Goal: Task Accomplishment & Management: Use online tool/utility

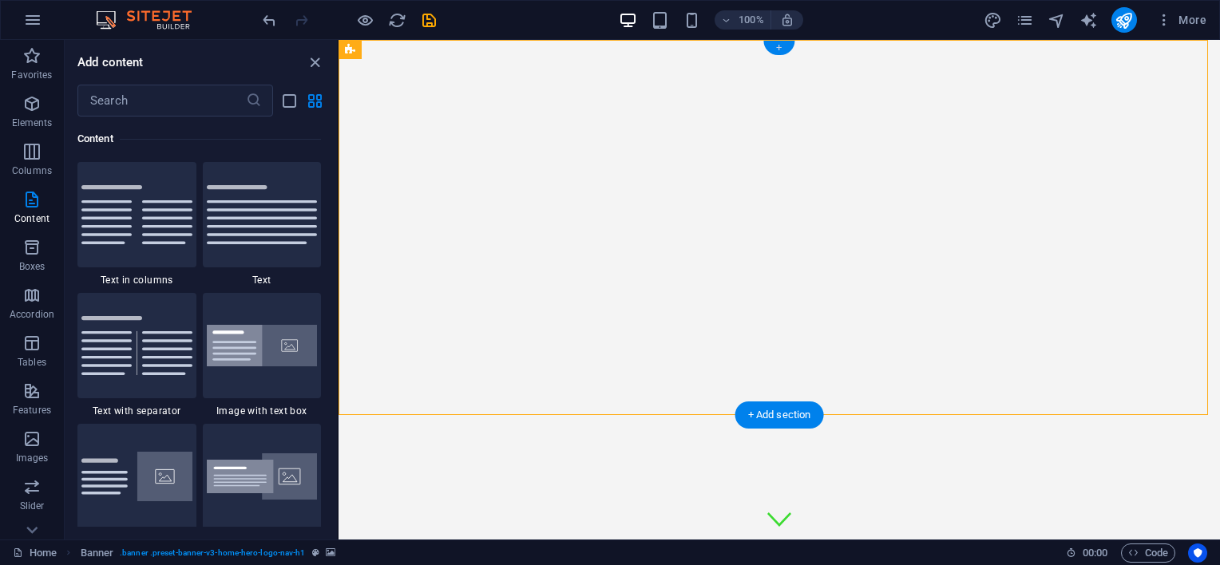
click at [781, 45] on div "+" at bounding box center [778, 48] width 31 height 14
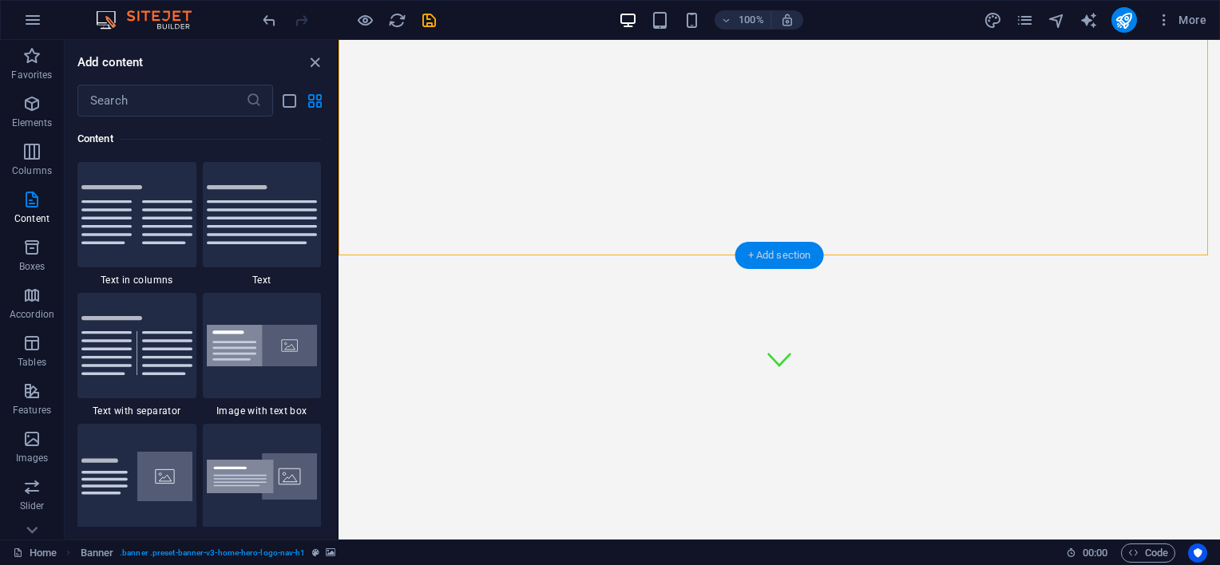
click at [760, 250] on div "+ Add section" at bounding box center [779, 255] width 89 height 27
click at [275, 342] on img at bounding box center [262, 346] width 111 height 42
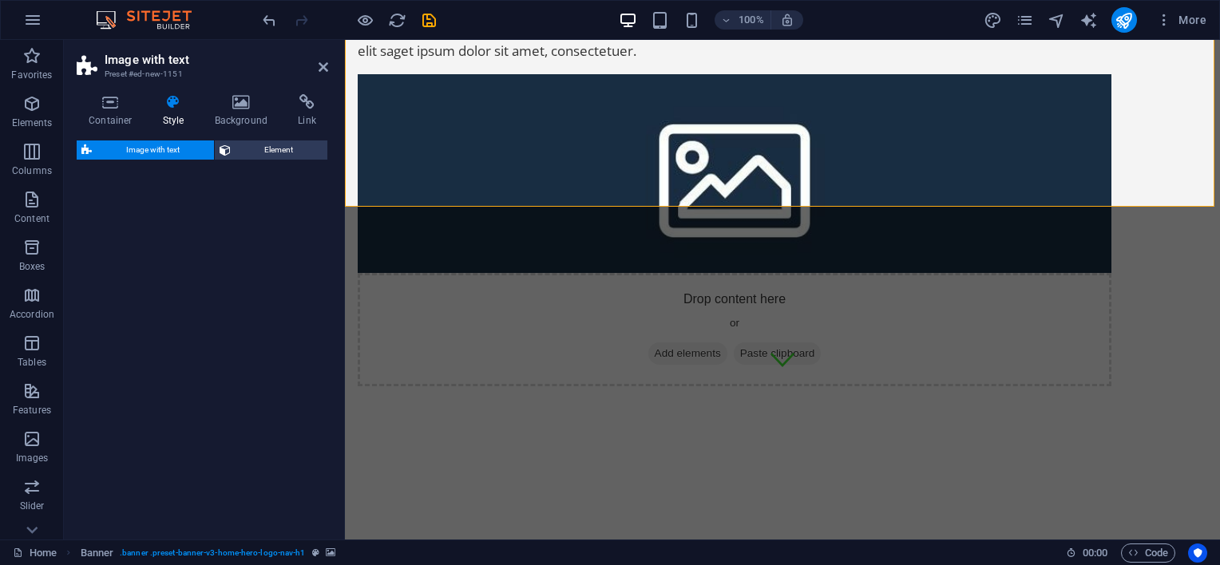
select select "rem"
select select "px"
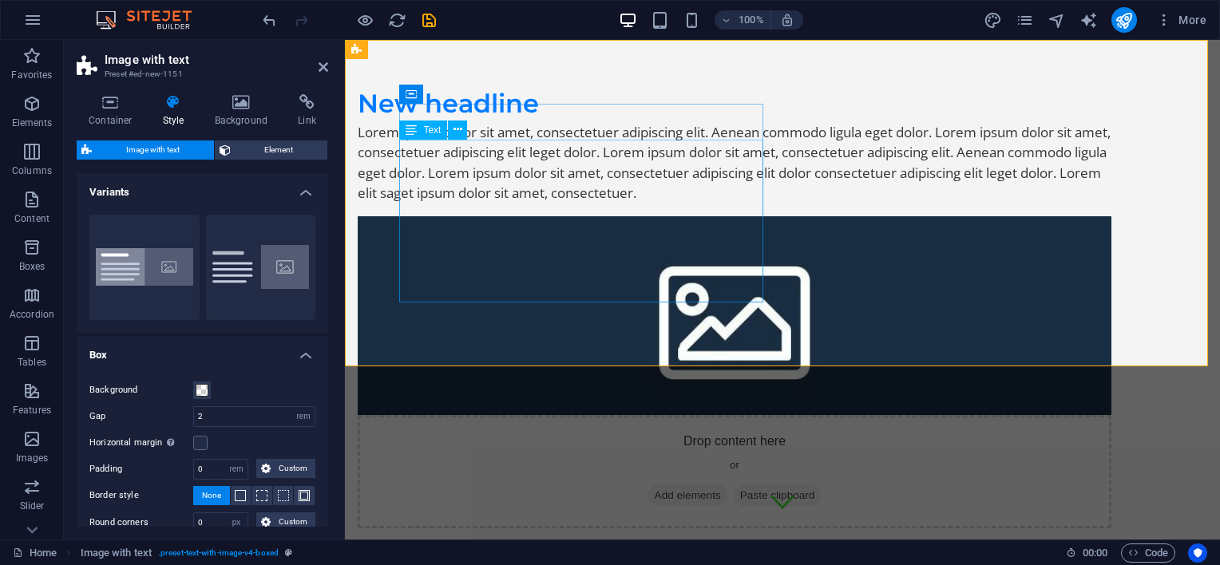
scroll to position [0, 0]
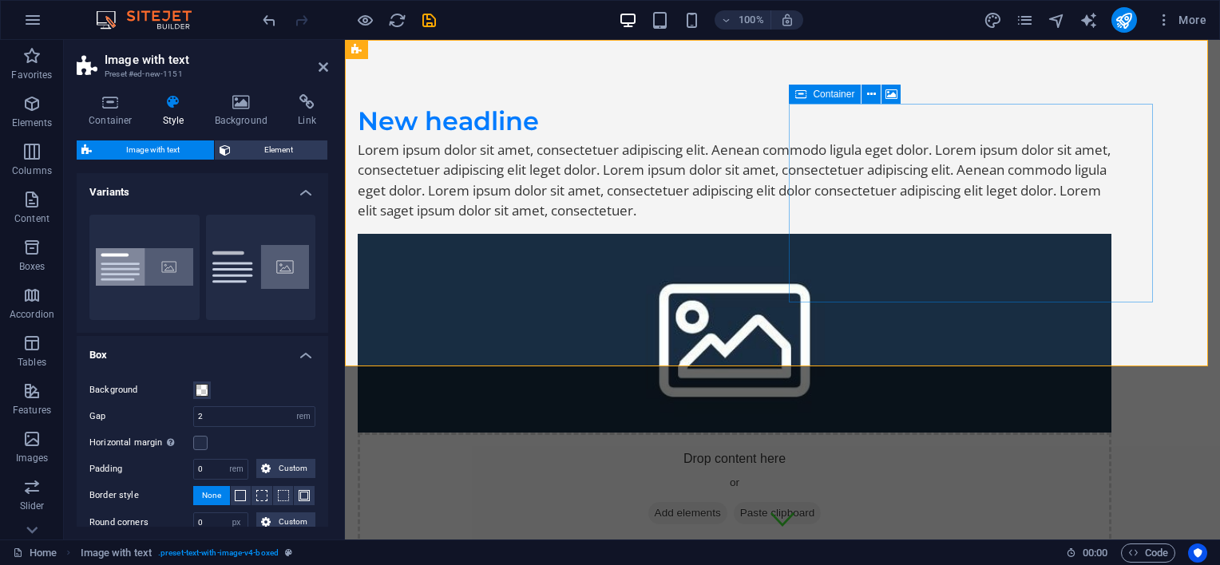
click at [728, 502] on span "Add elements" at bounding box center [687, 513] width 79 height 22
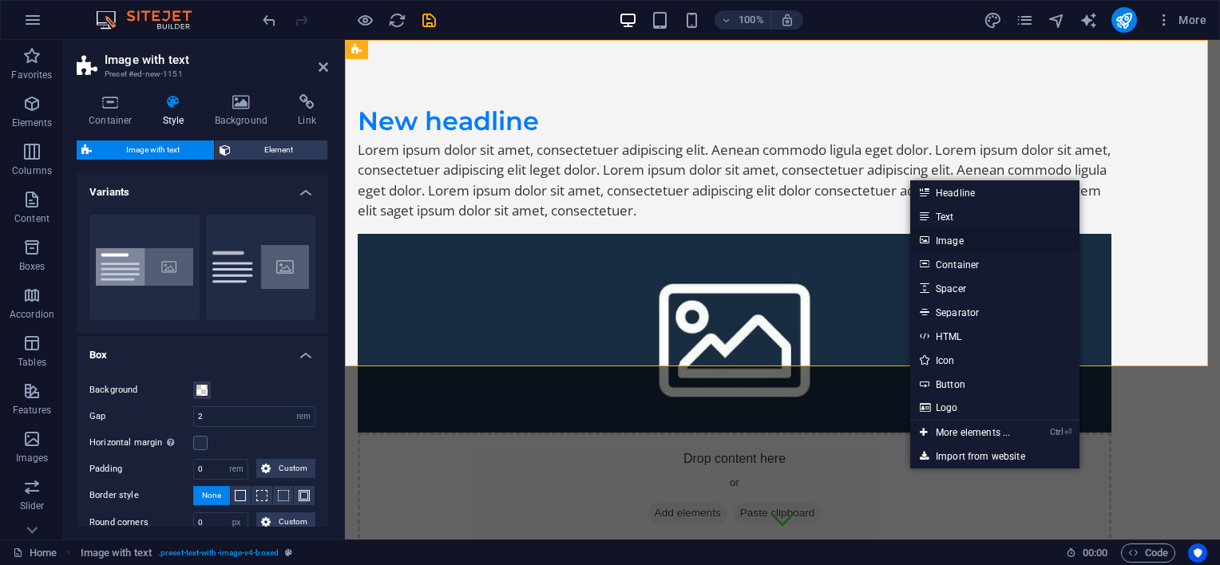
click at [957, 241] on link "Image" at bounding box center [994, 240] width 169 height 24
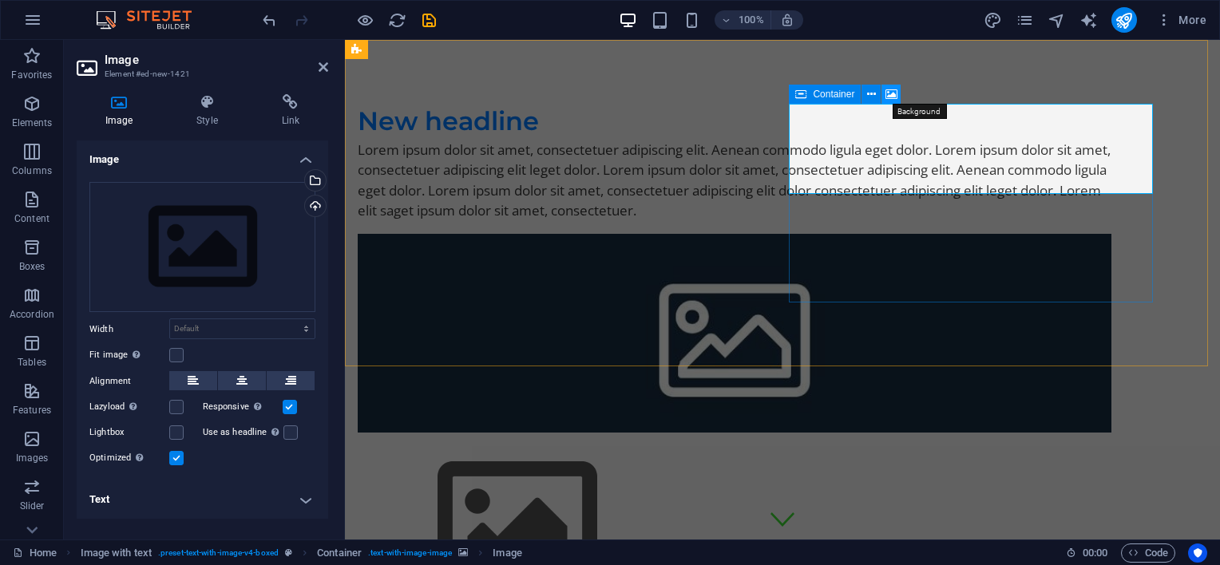
click at [893, 99] on icon at bounding box center [892, 94] width 12 height 17
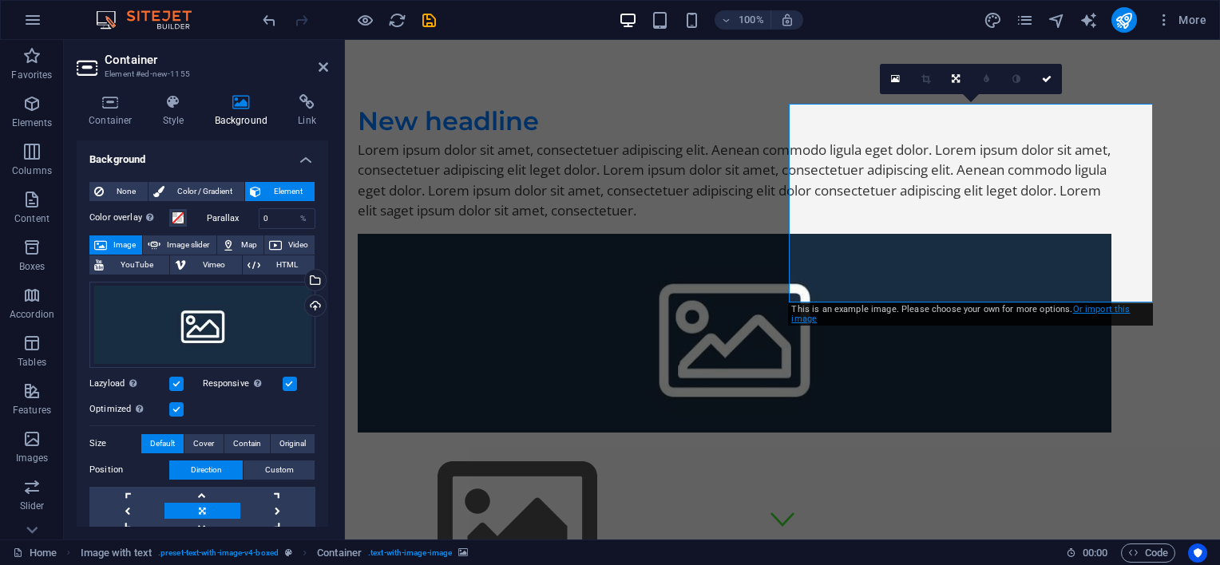
click at [1106, 307] on link "Or import this image" at bounding box center [960, 314] width 339 height 20
click at [869, 76] on icon at bounding box center [865, 78] width 9 height 11
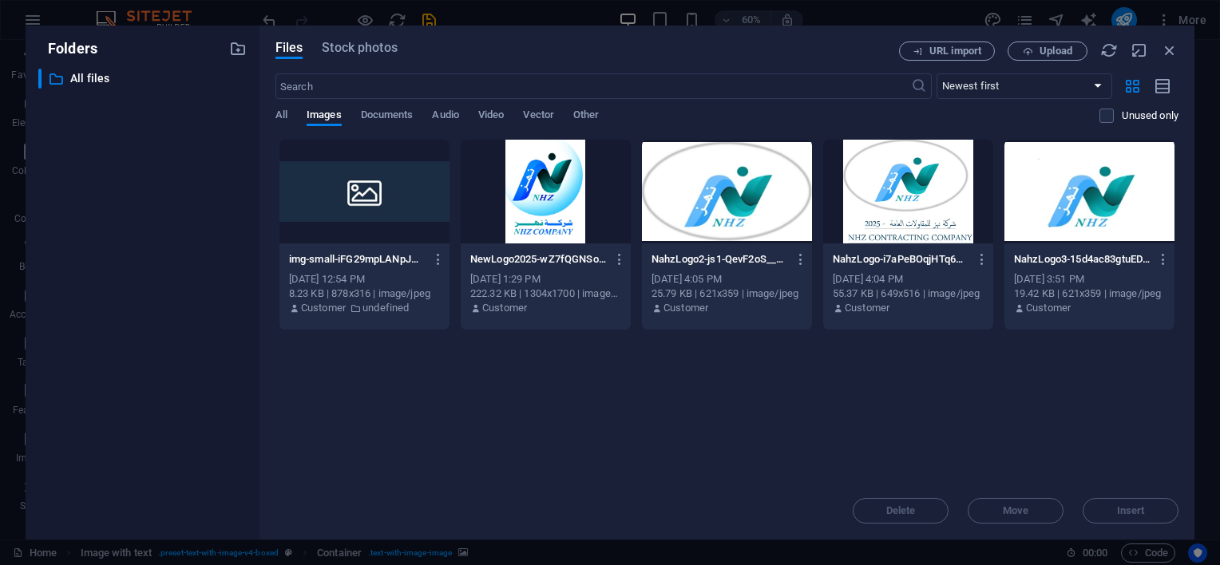
click at [542, 194] on div at bounding box center [546, 192] width 170 height 104
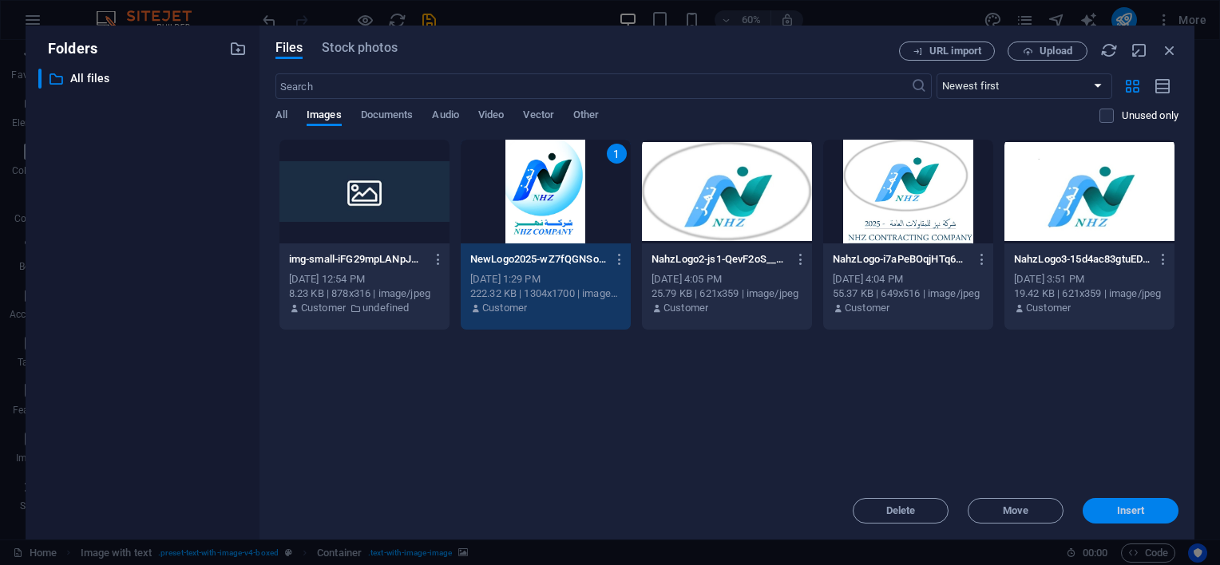
drag, startPoint x: 1136, startPoint y: 505, endPoint x: 788, endPoint y: 465, distance: 349.7
click at [1136, 505] on button "Insert" at bounding box center [1131, 511] width 96 height 26
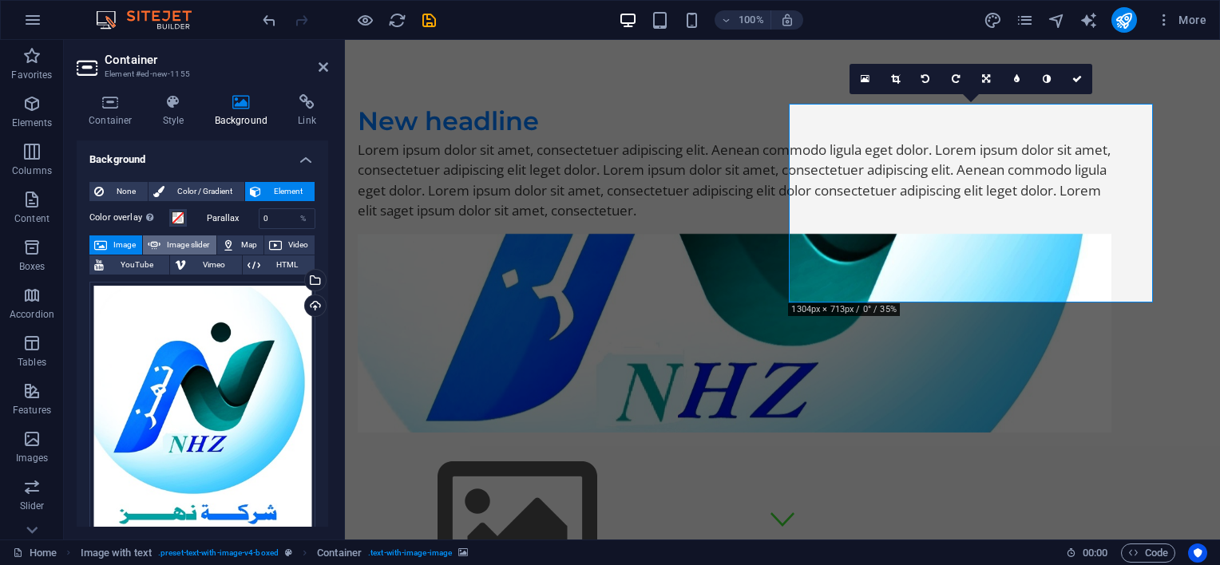
click at [211, 245] on button "Image slider" at bounding box center [179, 245] width 73 height 19
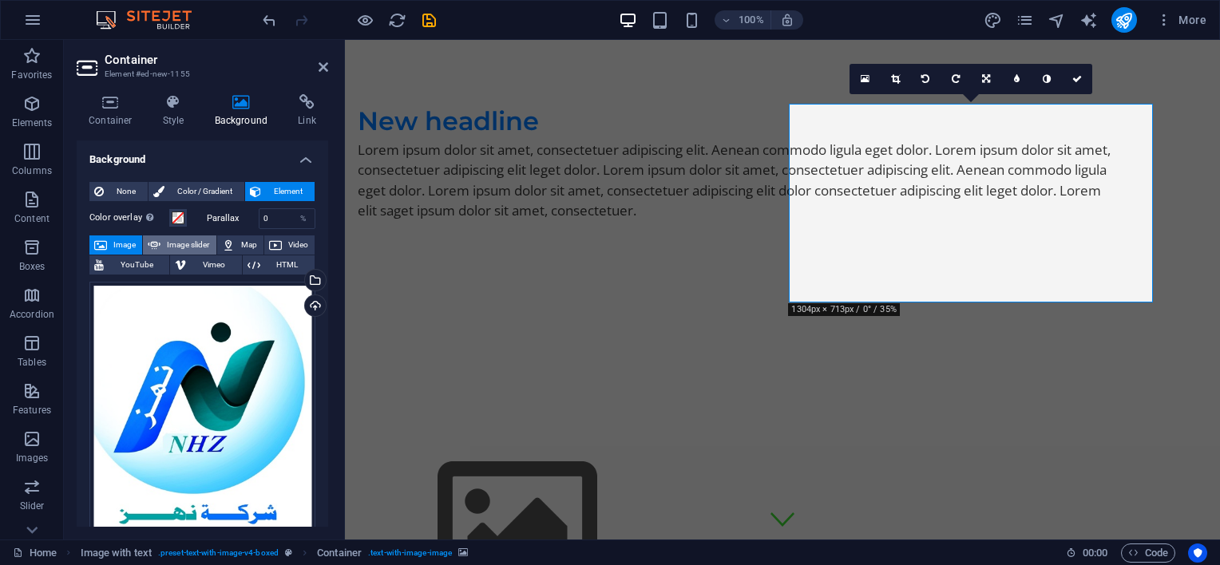
select select "ms"
select select "s"
select select "progressive"
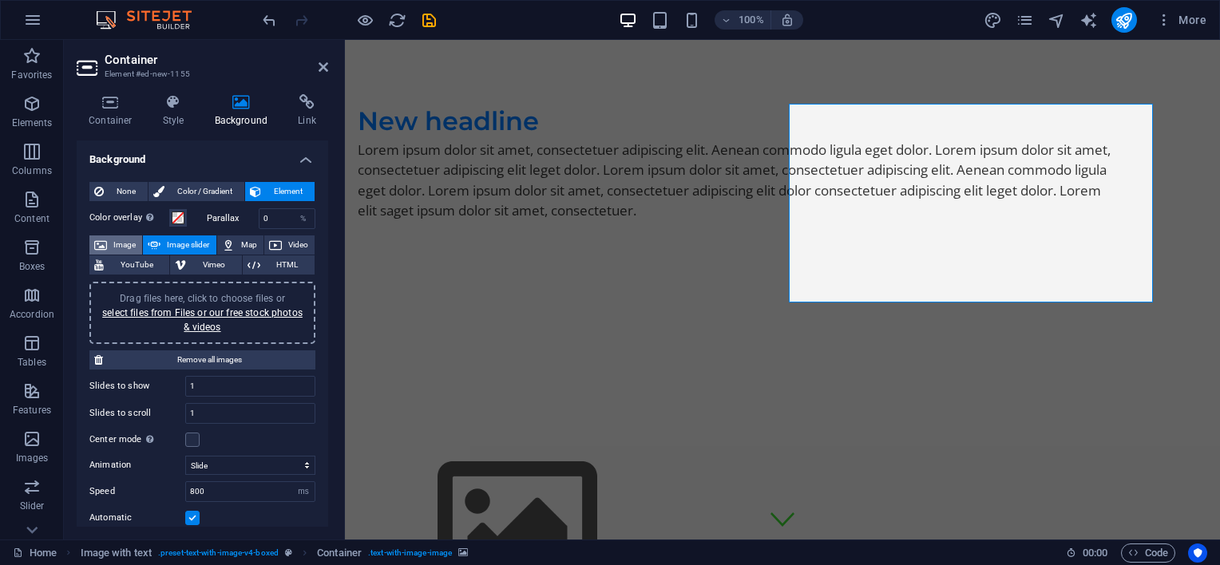
click at [129, 240] on span "Image" at bounding box center [125, 245] width 26 height 19
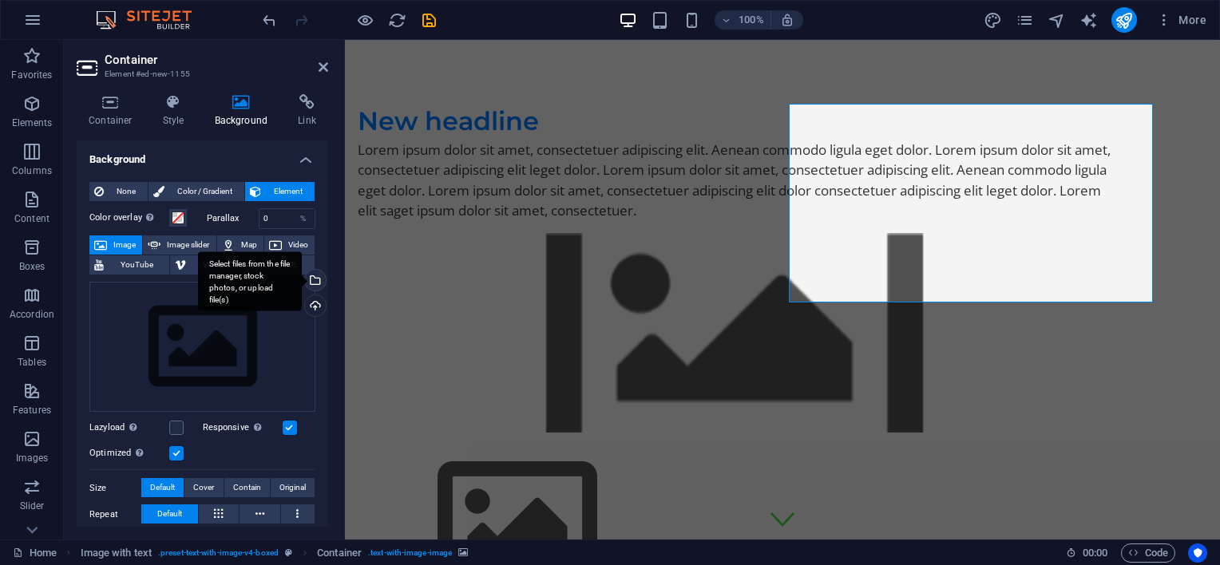
click at [312, 277] on div "Select files from the file manager, stock photos, or upload file(s)" at bounding box center [314, 282] width 24 height 24
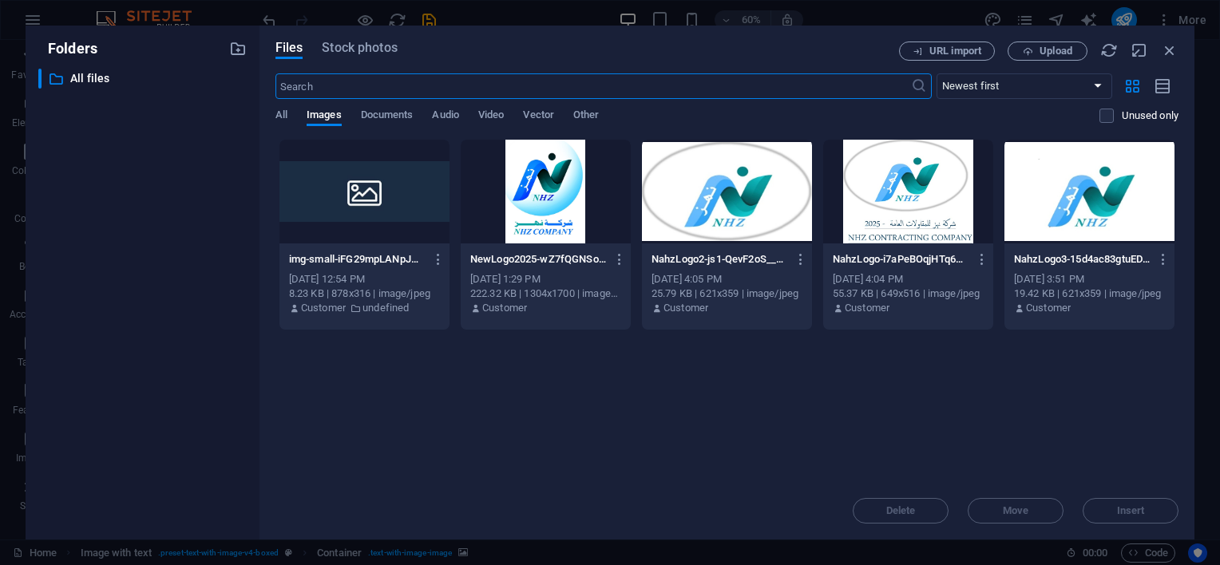
click at [513, 226] on div at bounding box center [546, 192] width 170 height 104
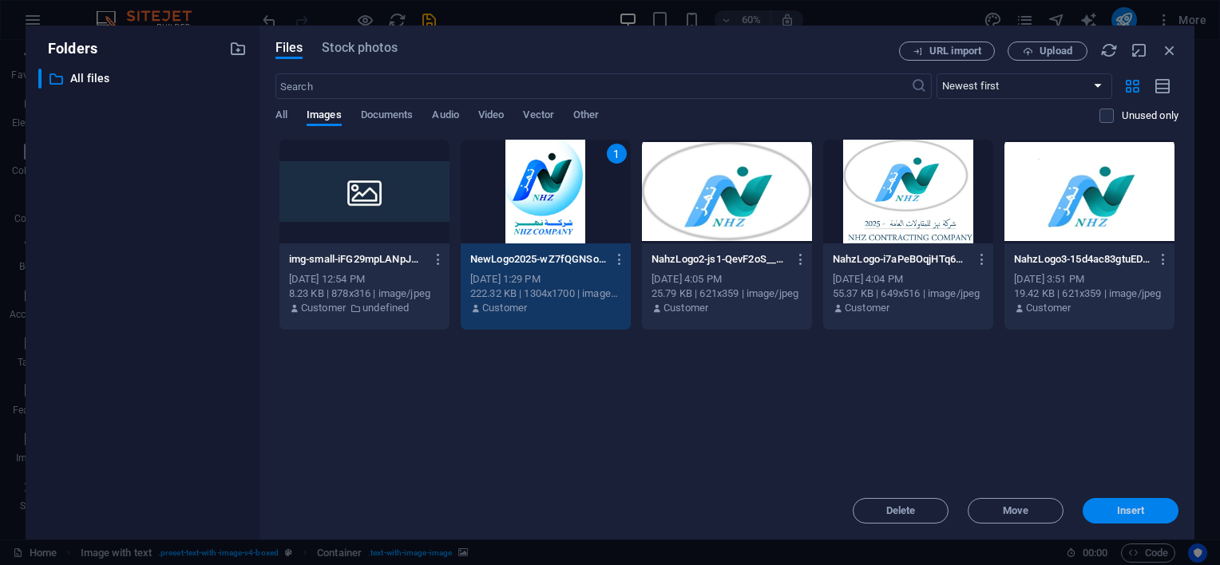
drag, startPoint x: 1102, startPoint y: 519, endPoint x: 757, endPoint y: 478, distance: 347.4
click at [1102, 519] on button "Insert" at bounding box center [1131, 511] width 96 height 26
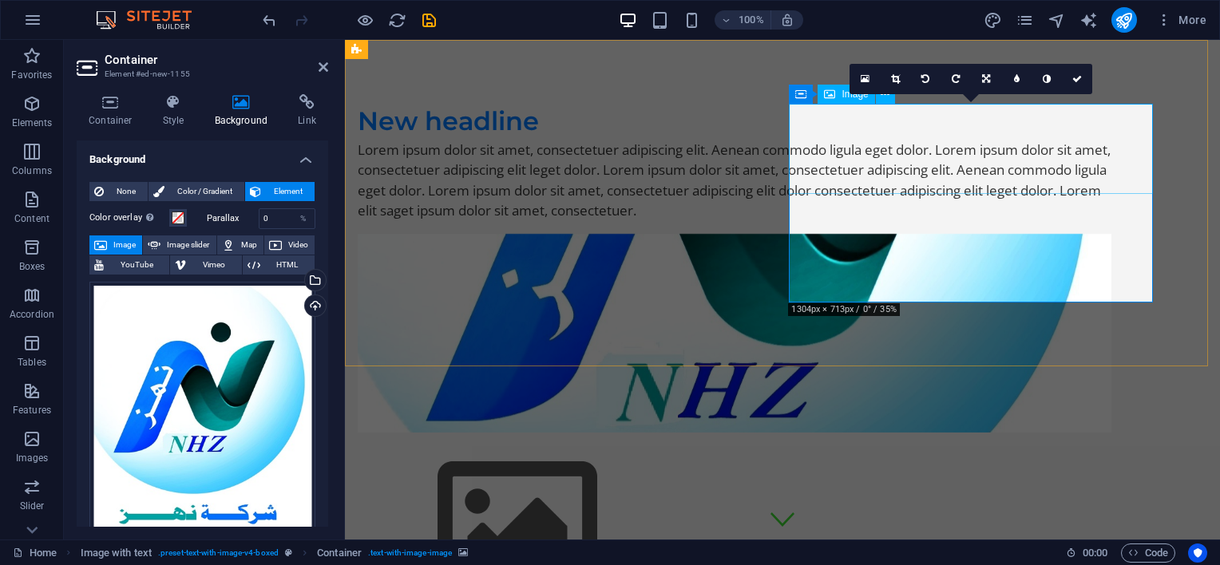
click at [852, 433] on figure at bounding box center [735, 523] width 754 height 180
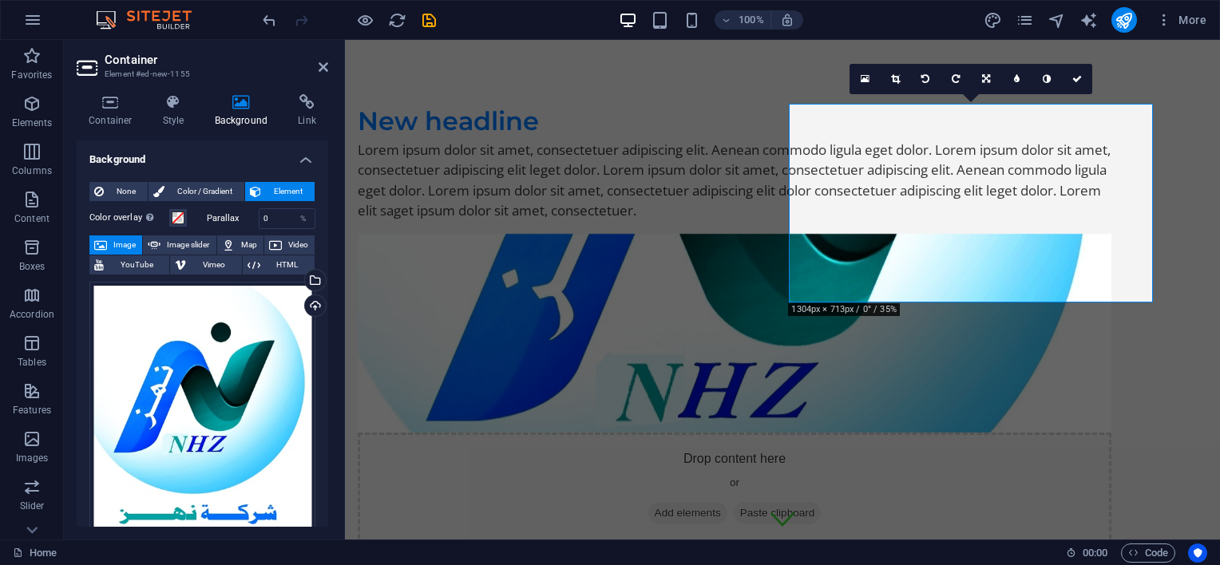
click at [853, 253] on figure at bounding box center [735, 333] width 754 height 199
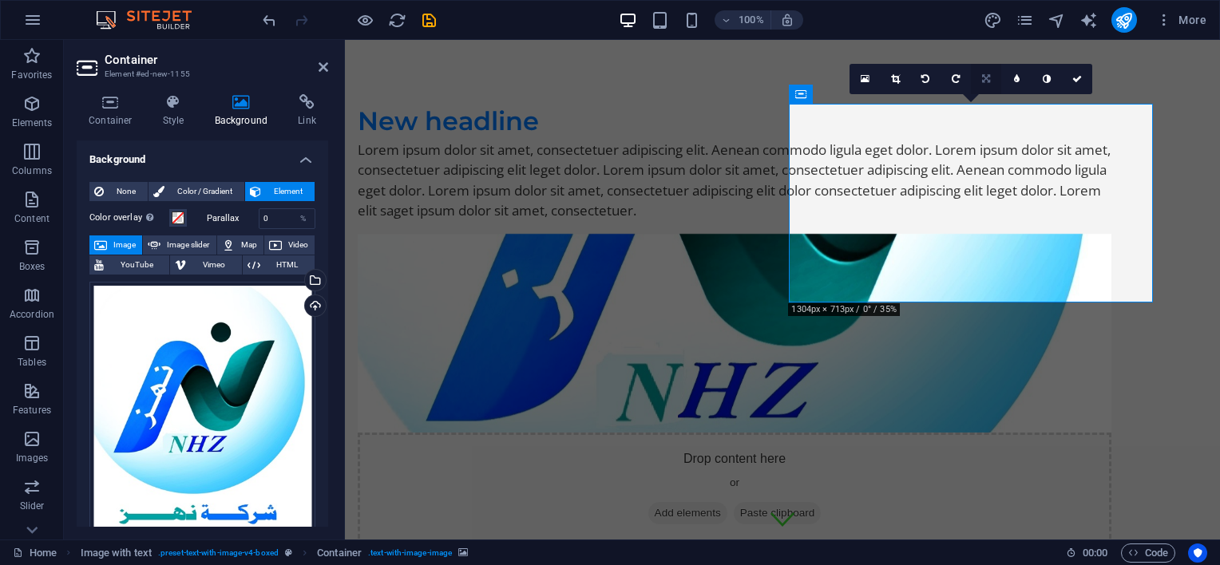
click at [985, 79] on icon at bounding box center [986, 79] width 8 height 10
click at [985, 49] on icon at bounding box center [986, 49] width 10 height 10
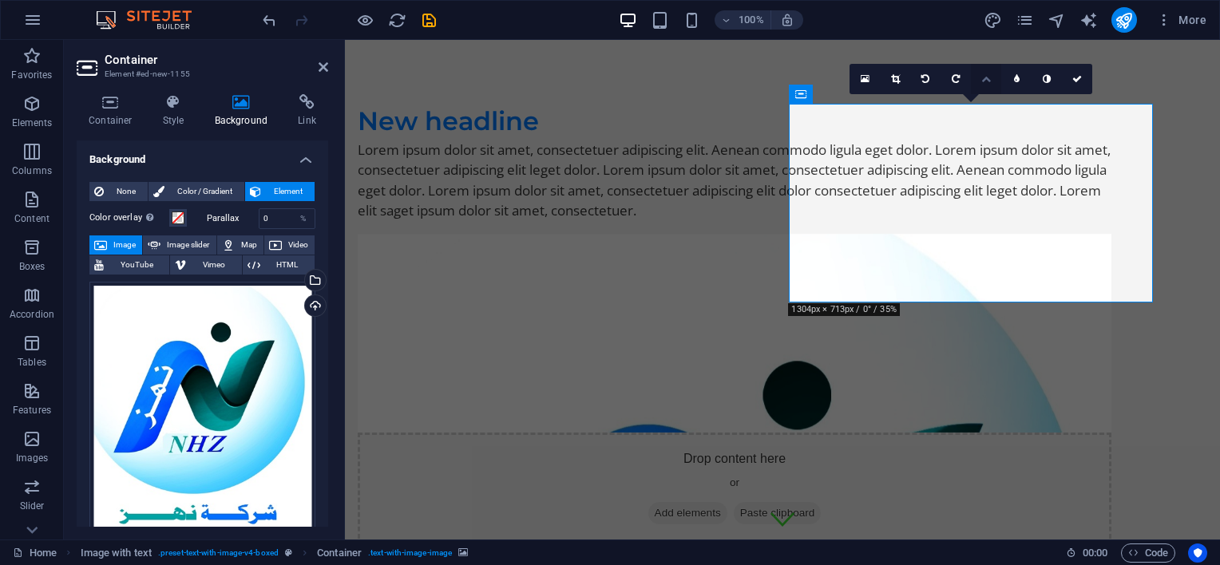
click at [988, 76] on icon at bounding box center [986, 79] width 10 height 10
click at [984, 76] on icon at bounding box center [986, 79] width 8 height 10
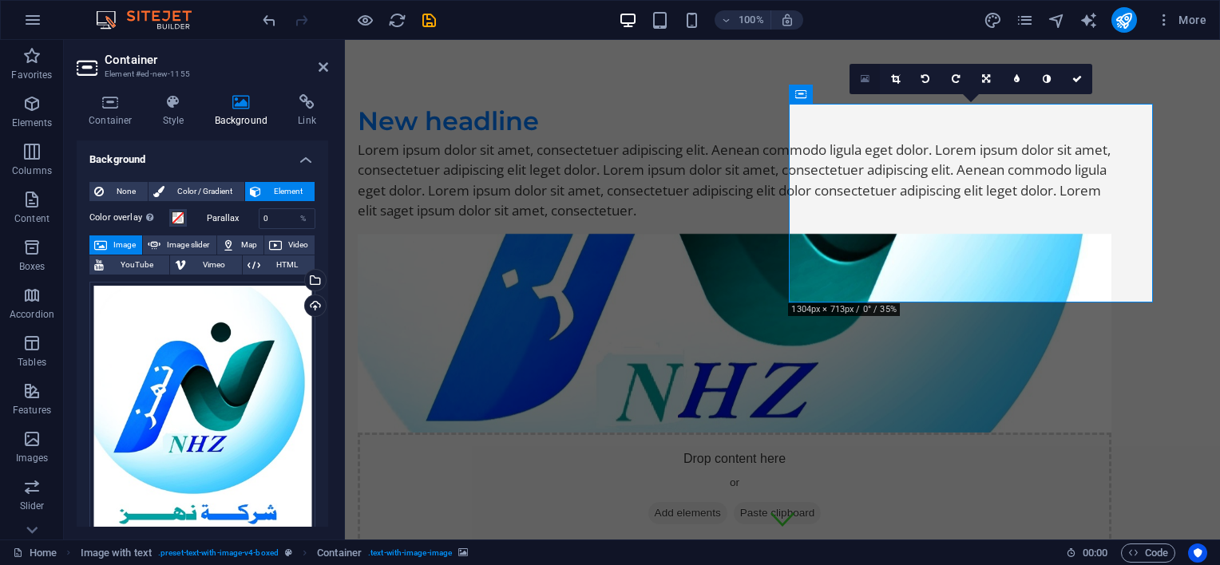
click at [872, 75] on link at bounding box center [865, 79] width 30 height 30
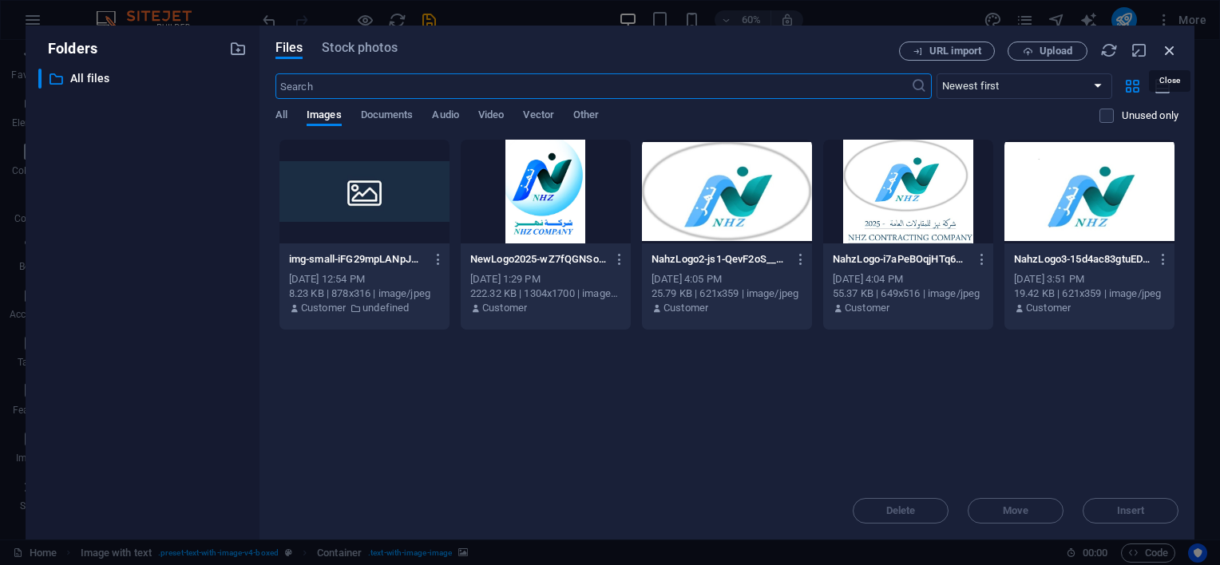
drag, startPoint x: 826, startPoint y: 10, endPoint x: 1171, endPoint y: 50, distance: 347.3
click at [1171, 50] on icon "button" at bounding box center [1170, 51] width 18 height 18
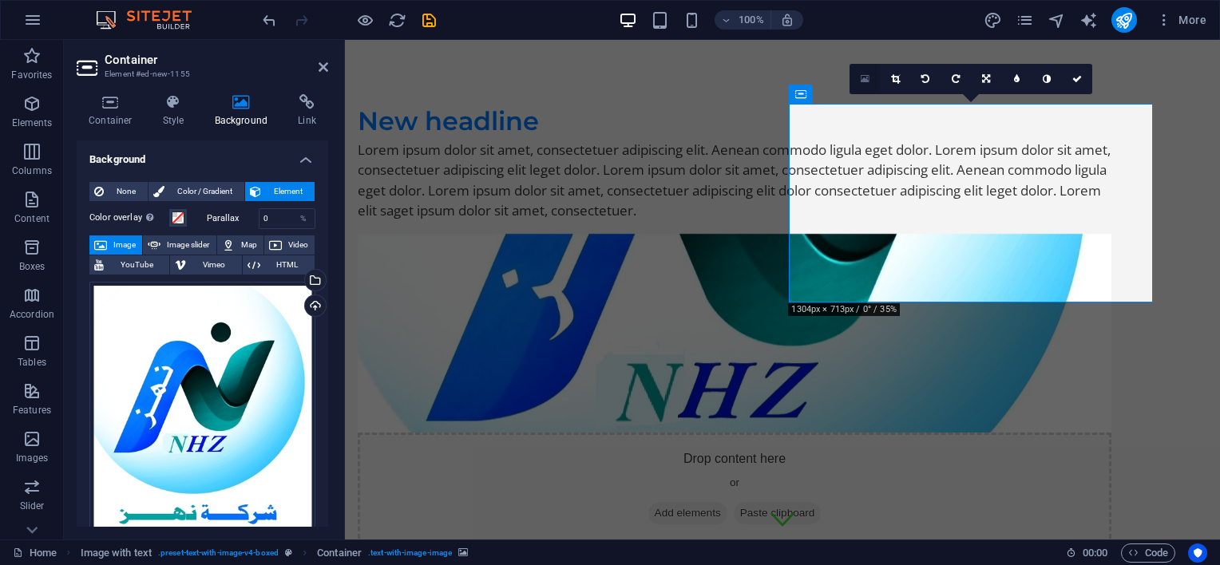
click at [869, 77] on link at bounding box center [865, 79] width 30 height 30
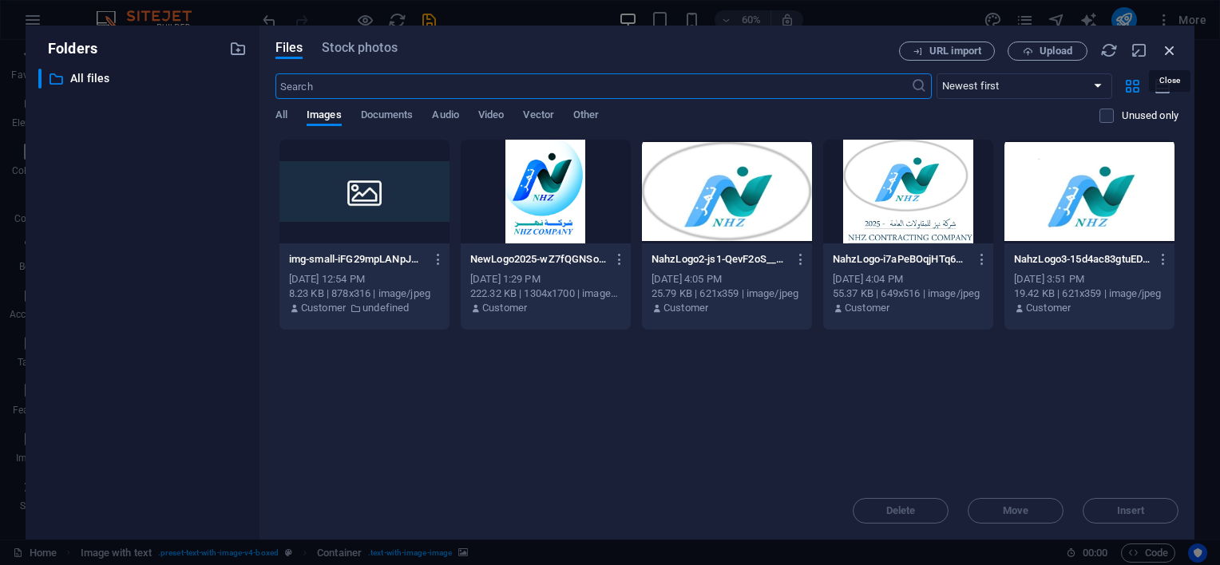
drag, startPoint x: 1171, startPoint y: 50, endPoint x: 825, endPoint y: 14, distance: 347.6
click at [1171, 50] on icon "button" at bounding box center [1170, 51] width 18 height 18
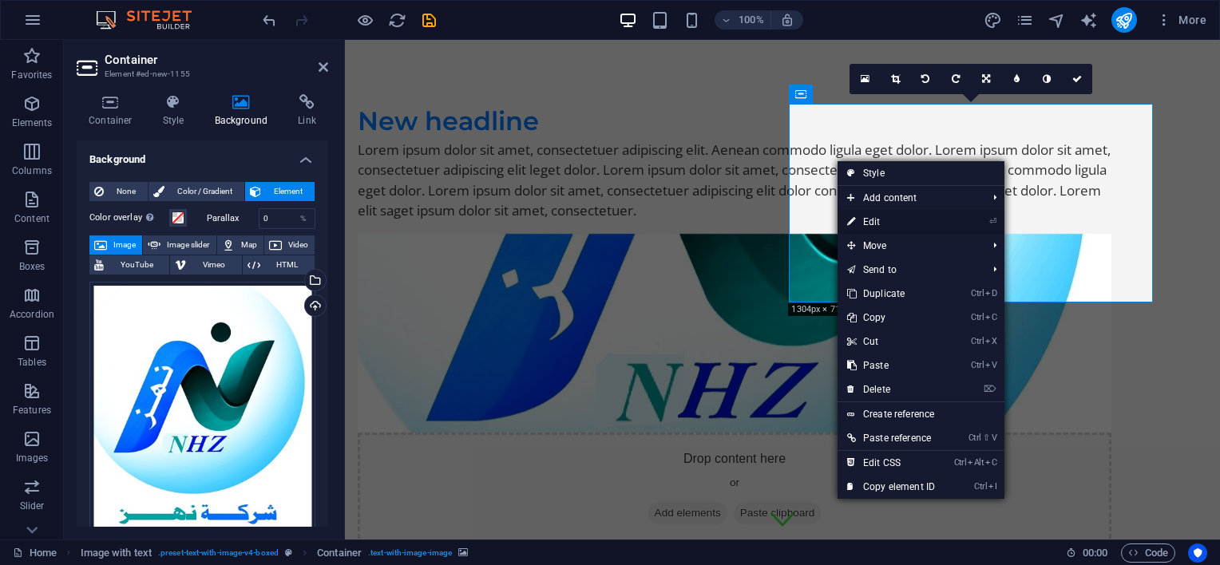
click at [886, 215] on link "⏎ Edit" at bounding box center [891, 222] width 107 height 24
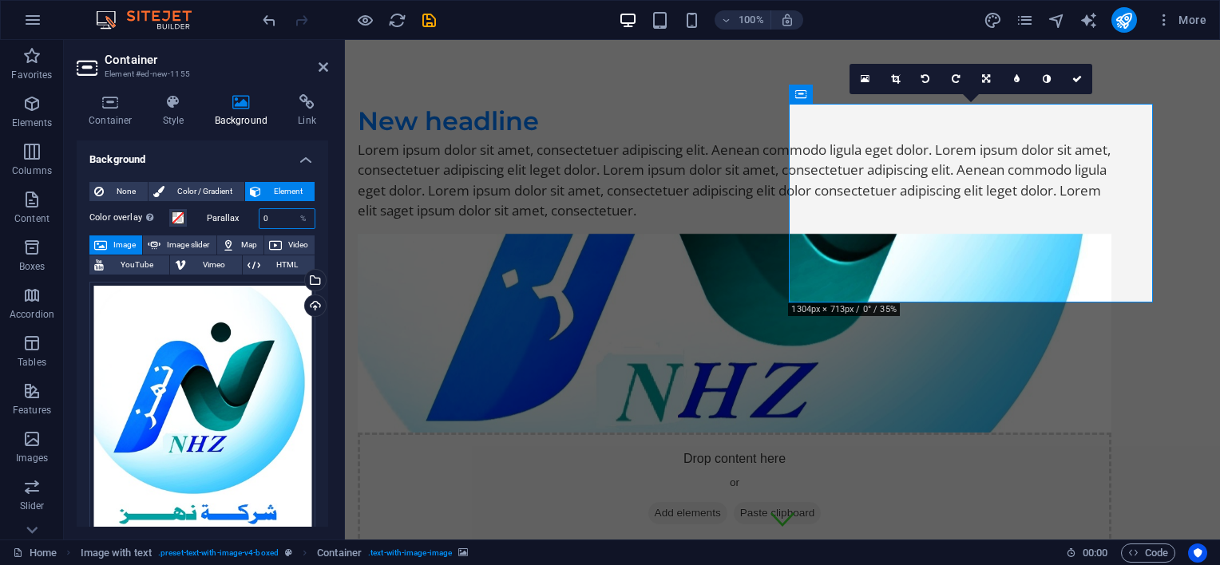
drag, startPoint x: 285, startPoint y: 217, endPoint x: 252, endPoint y: 217, distance: 32.7
click at [252, 217] on div "Parallax 0 %" at bounding box center [261, 218] width 109 height 21
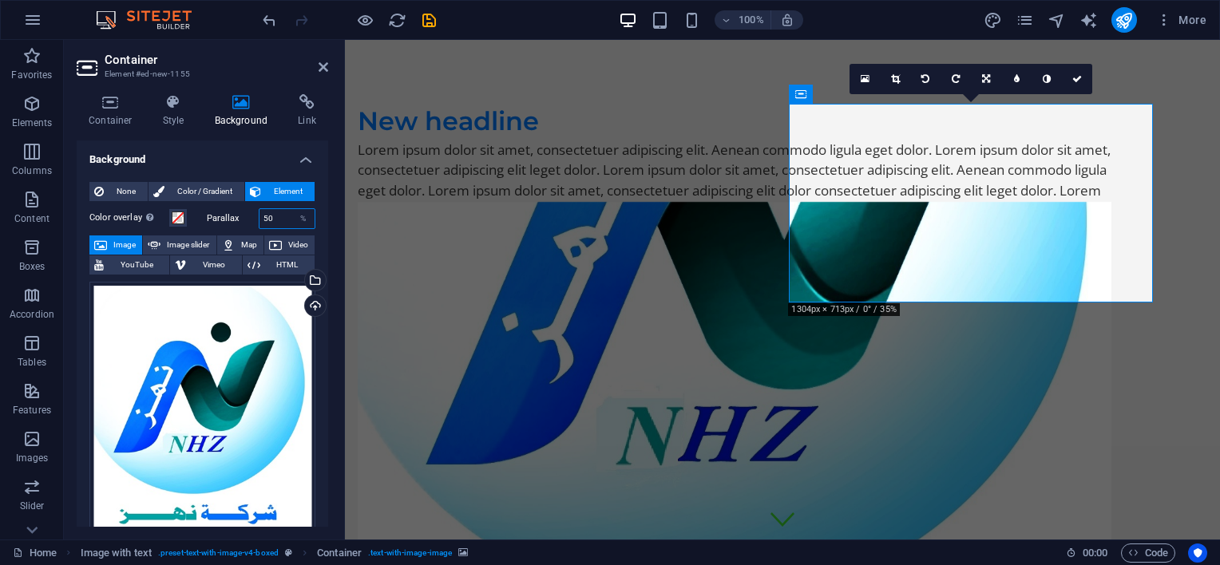
drag, startPoint x: 280, startPoint y: 218, endPoint x: 229, endPoint y: 216, distance: 50.3
click at [229, 216] on div "Parallax 50 %" at bounding box center [261, 218] width 109 height 21
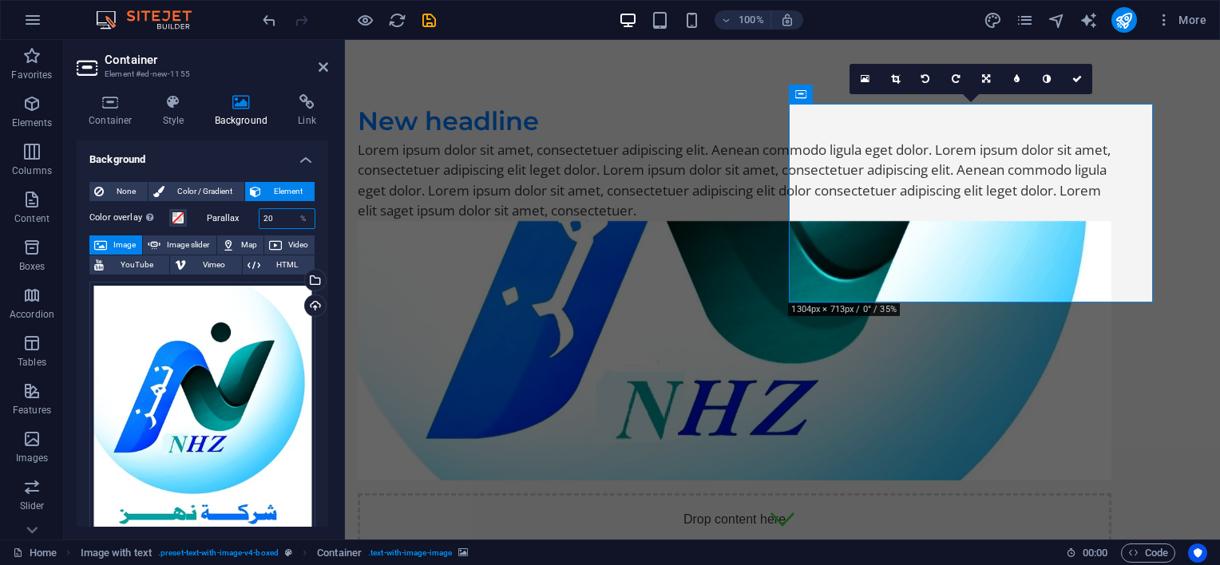
drag, startPoint x: 274, startPoint y: 214, endPoint x: 254, endPoint y: 213, distance: 20.0
click at [260, 212] on input "20" at bounding box center [288, 218] width 56 height 19
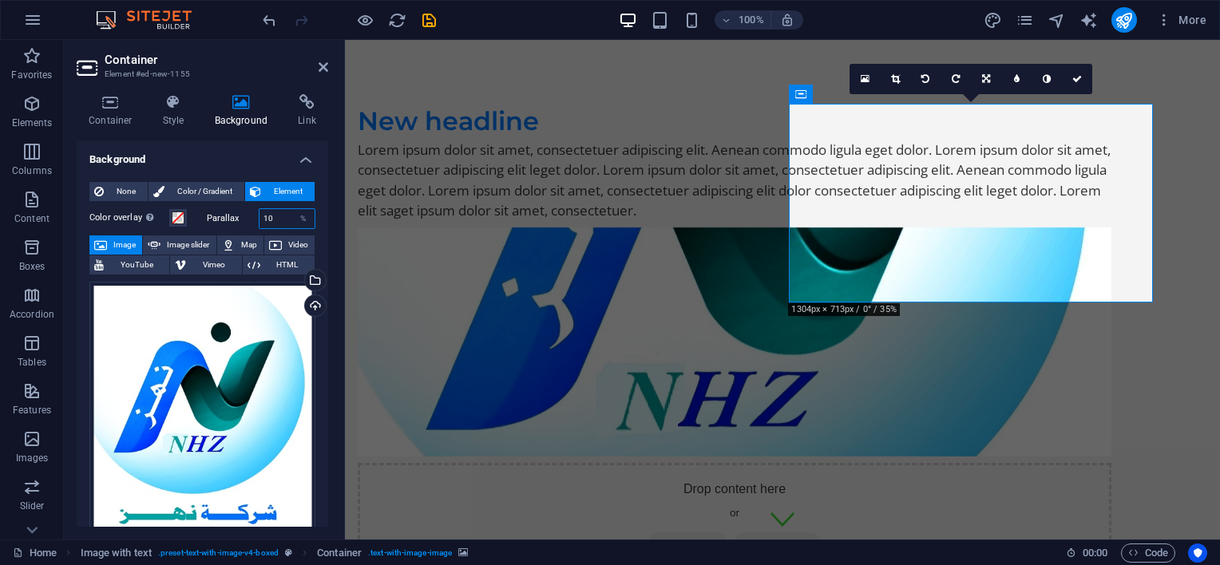
drag, startPoint x: 280, startPoint y: 220, endPoint x: 245, endPoint y: 216, distance: 34.5
click at [245, 216] on div "Parallax 10 %" at bounding box center [261, 218] width 109 height 21
type input "2"
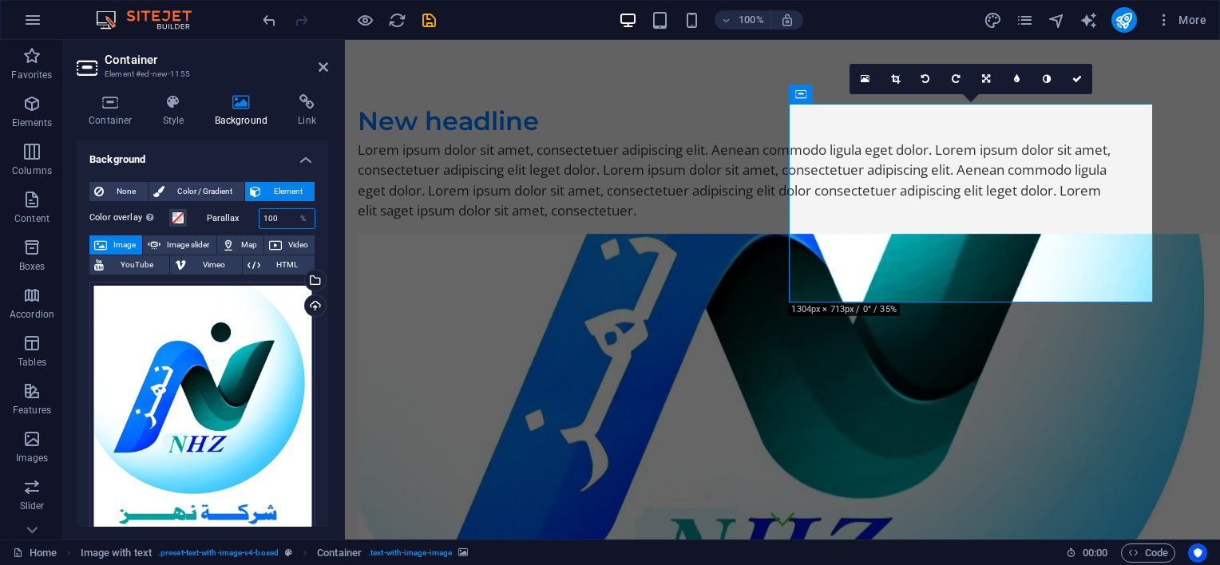
drag, startPoint x: 282, startPoint y: 217, endPoint x: 250, endPoint y: 210, distance: 32.7
click at [250, 210] on div "Parallax 100 %" at bounding box center [261, 218] width 109 height 21
type input "0"
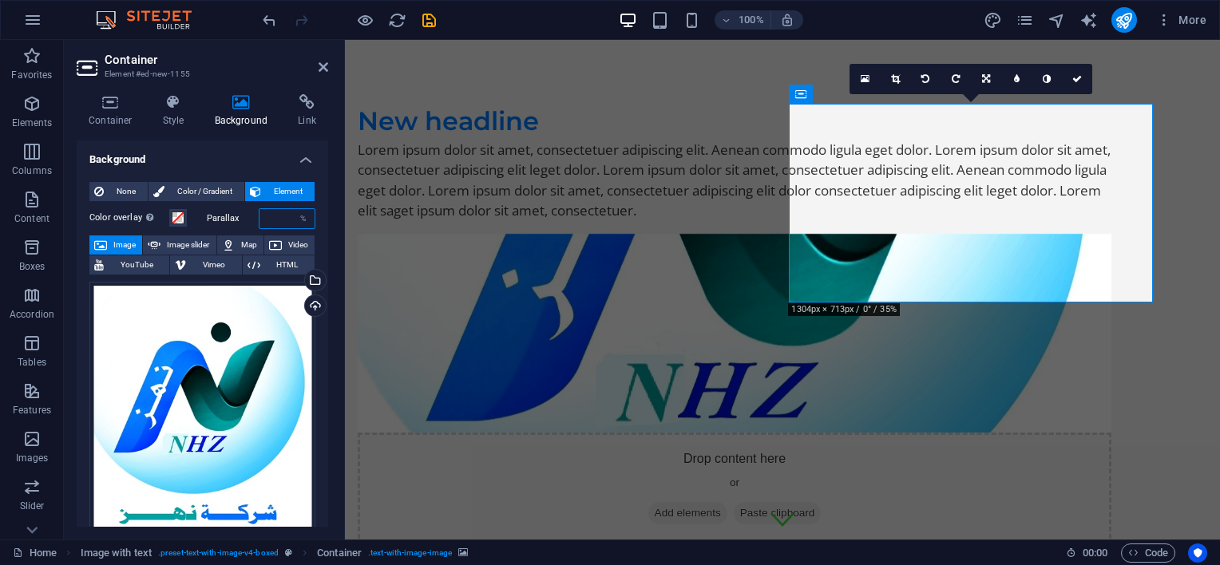
type input "0"
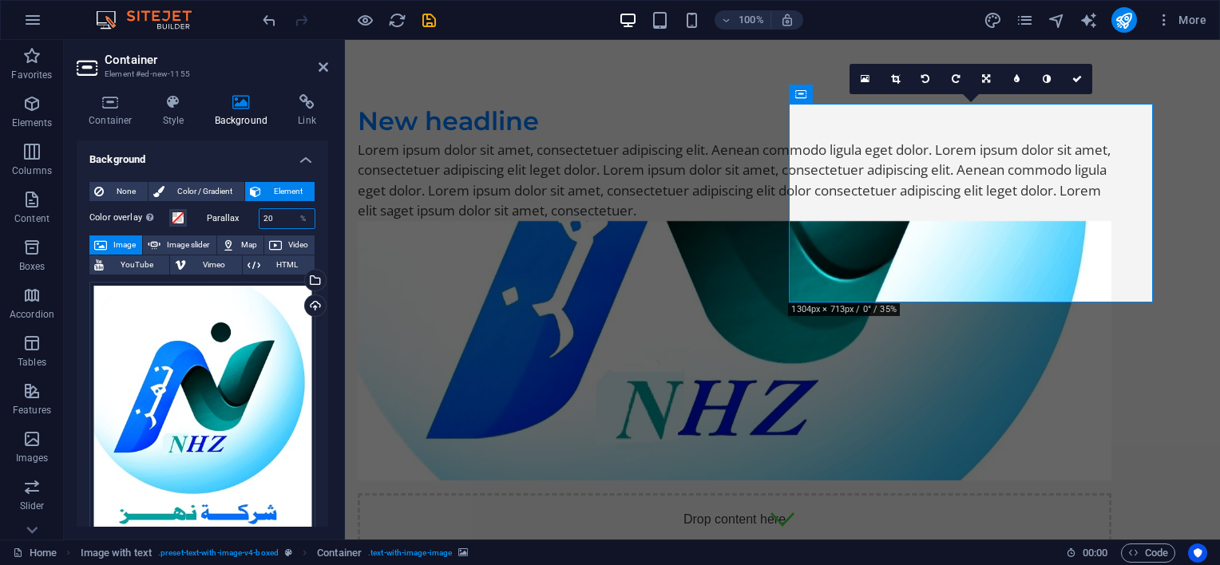
type input "2"
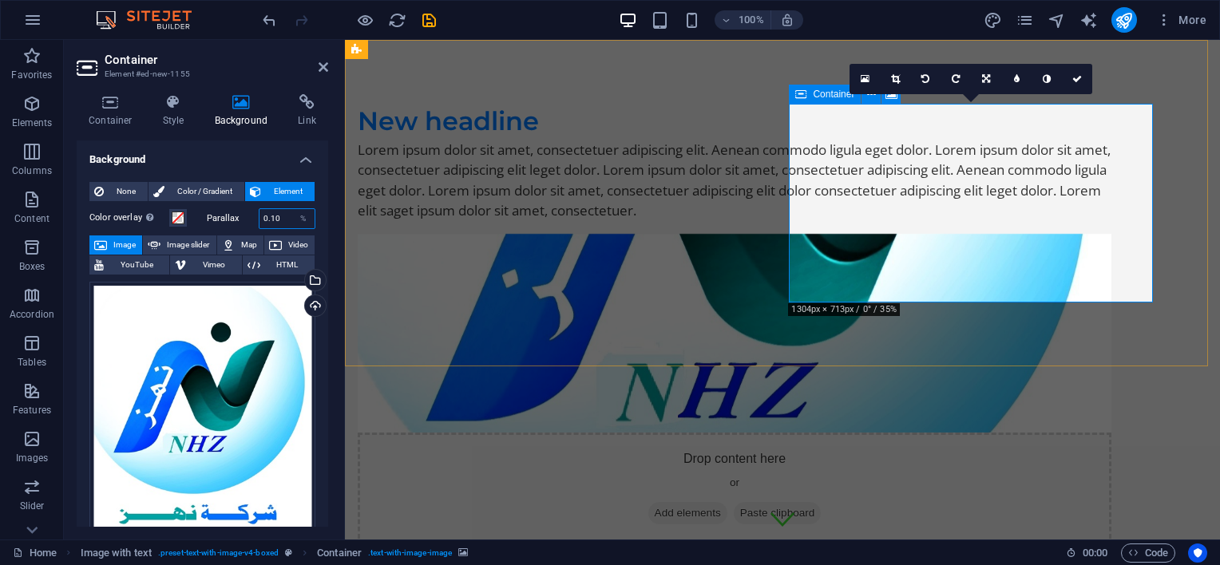
click at [811, 96] on div "Container" at bounding box center [825, 94] width 72 height 19
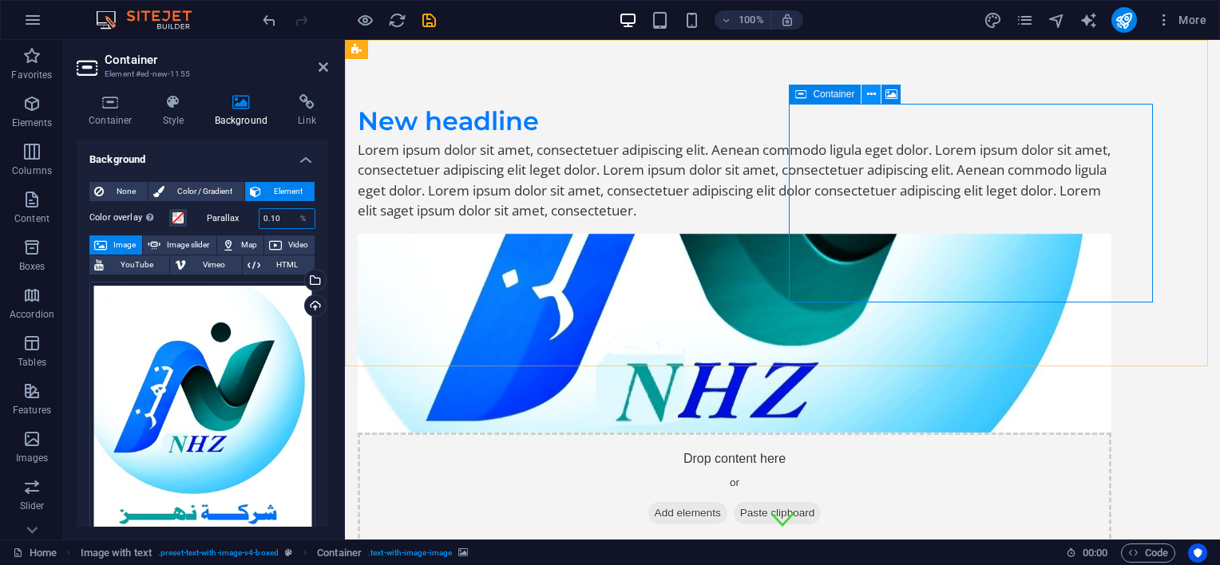
type input "0.10"
click at [874, 96] on icon at bounding box center [871, 94] width 9 height 17
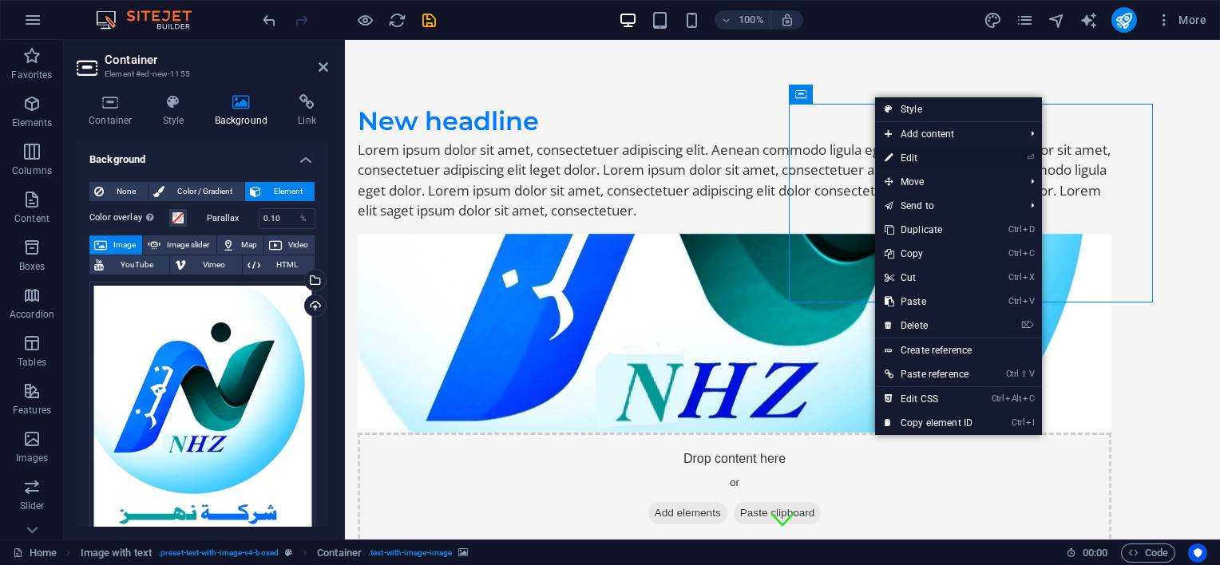
click at [926, 158] on link "⏎ Edit" at bounding box center [928, 158] width 107 height 24
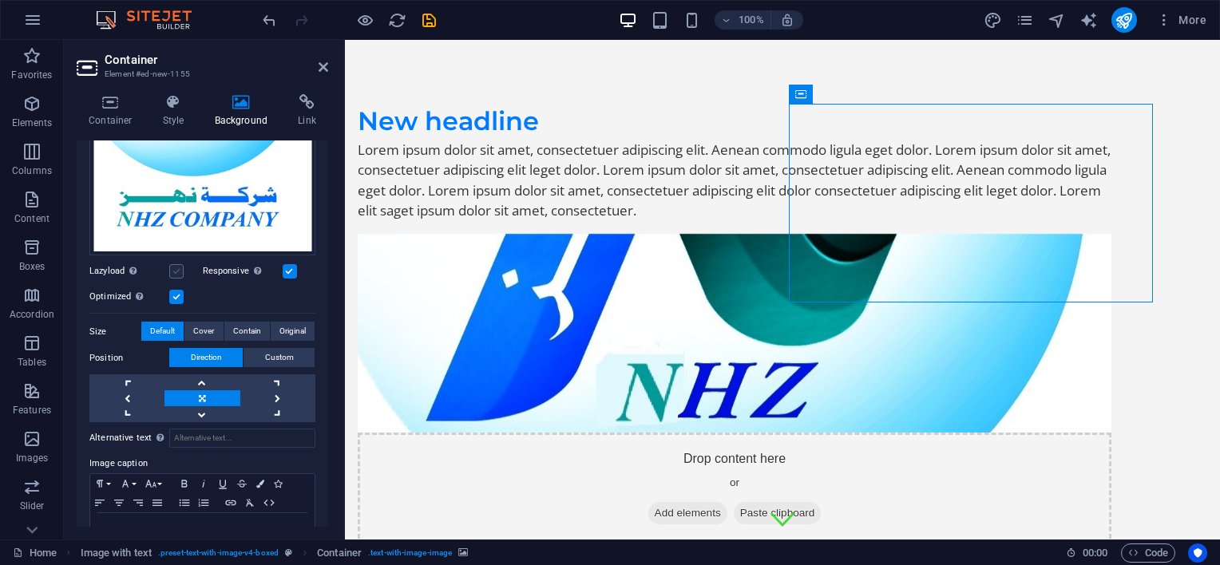
scroll to position [319, 0]
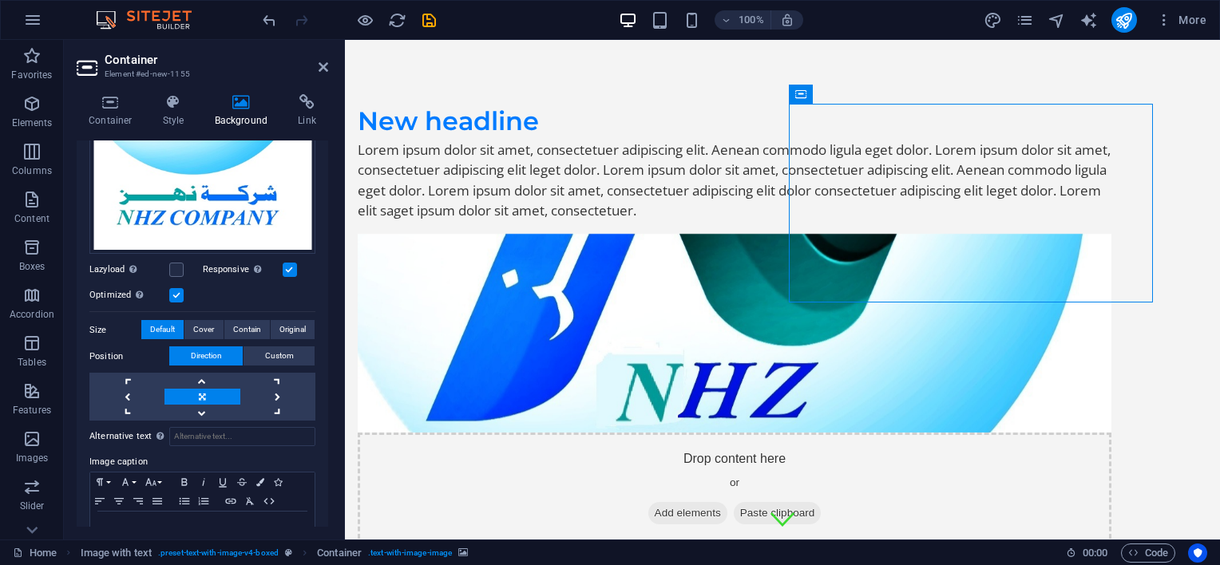
click at [179, 291] on label at bounding box center [176, 295] width 14 height 14
click at [0, 0] on input "Optimized Images are compressed to improve page speed." at bounding box center [0, 0] width 0 height 0
click at [179, 291] on label at bounding box center [176, 295] width 14 height 14
click at [0, 0] on input "Optimized Images are compressed to improve page speed." at bounding box center [0, 0] width 0 height 0
click at [284, 265] on label at bounding box center [290, 270] width 14 height 14
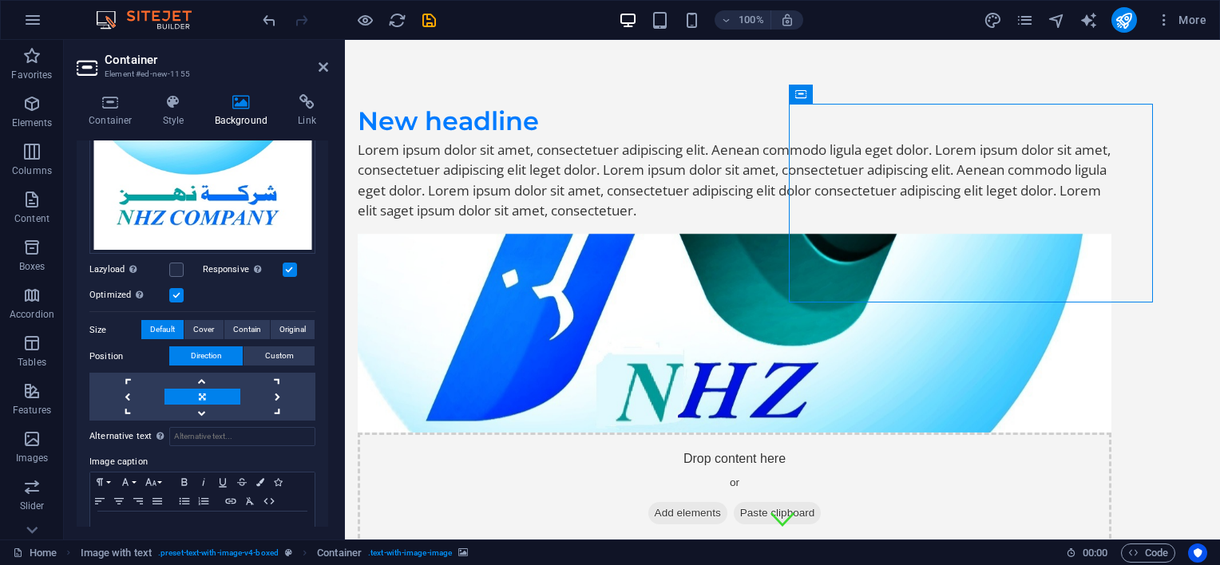
click at [0, 0] on input "Responsive Automatically load retina image and smartphone optimized sizes." at bounding box center [0, 0] width 0 height 0
click at [284, 268] on label at bounding box center [290, 270] width 14 height 14
click at [0, 0] on input "Responsive Automatically load retina image and smartphone optimized sizes." at bounding box center [0, 0] width 0 height 0
click at [173, 263] on label at bounding box center [176, 270] width 14 height 14
click at [0, 0] on input "Lazyload Loading images after the page loads improves page speed." at bounding box center [0, 0] width 0 height 0
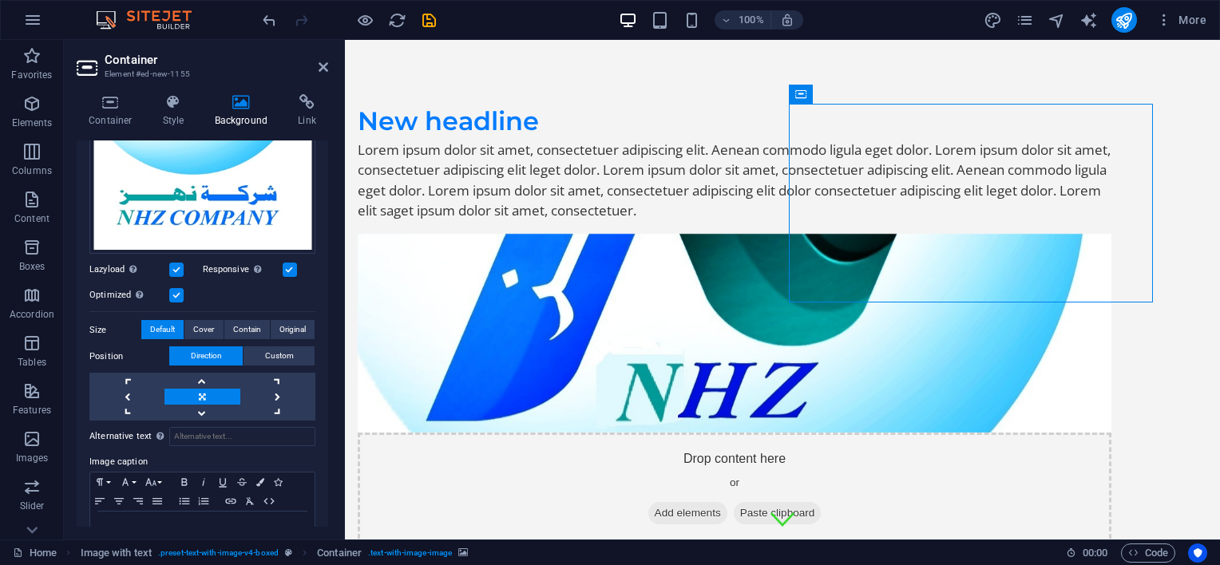
click at [176, 263] on label at bounding box center [176, 270] width 14 height 14
click at [0, 0] on input "Lazyload Loading images after the page loads improves page speed." at bounding box center [0, 0] width 0 height 0
click at [244, 323] on span "Contain" at bounding box center [247, 329] width 28 height 19
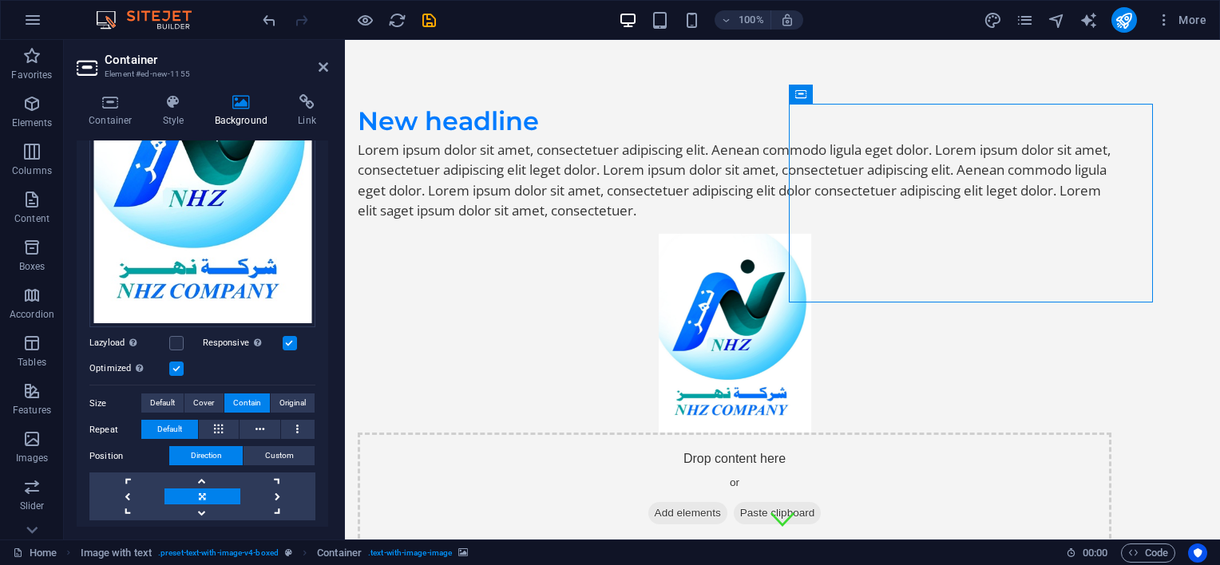
scroll to position [228, 0]
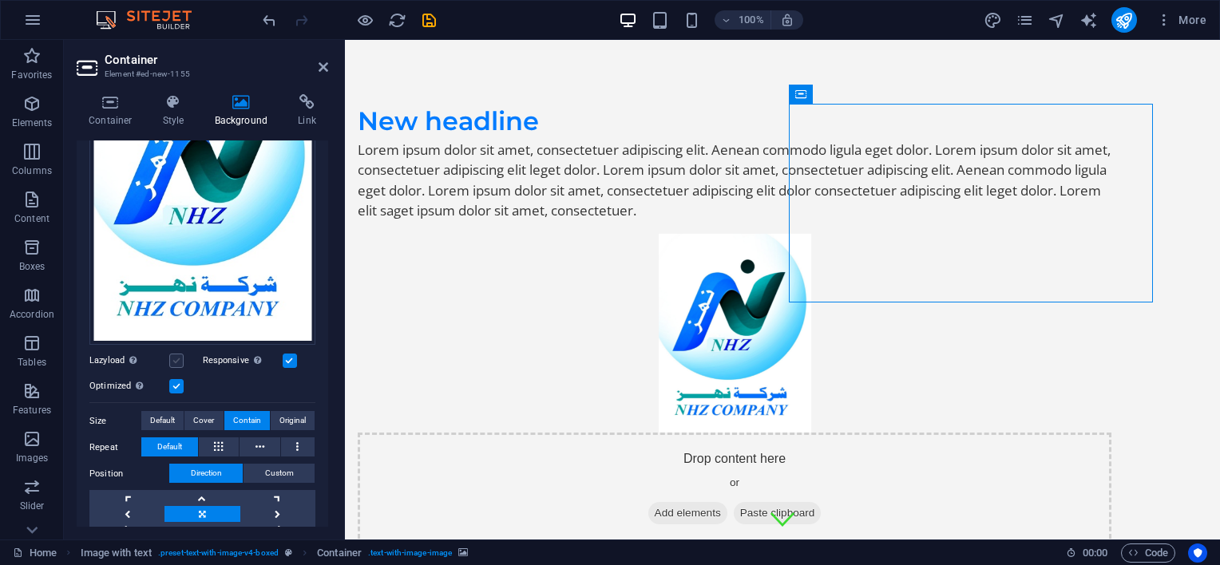
click at [178, 354] on label at bounding box center [176, 361] width 14 height 14
click at [0, 0] on input "Lazyload Loading images after the page loads improves page speed." at bounding box center [0, 0] width 0 height 0
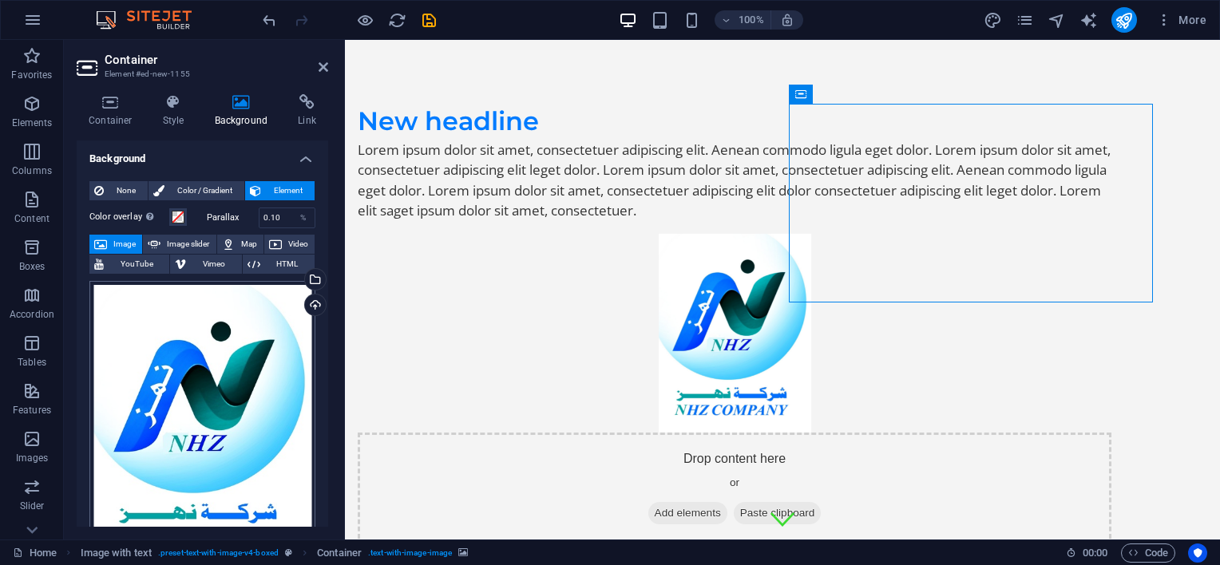
scroll to position [0, 0]
click at [115, 105] on icon at bounding box center [111, 102] width 68 height 16
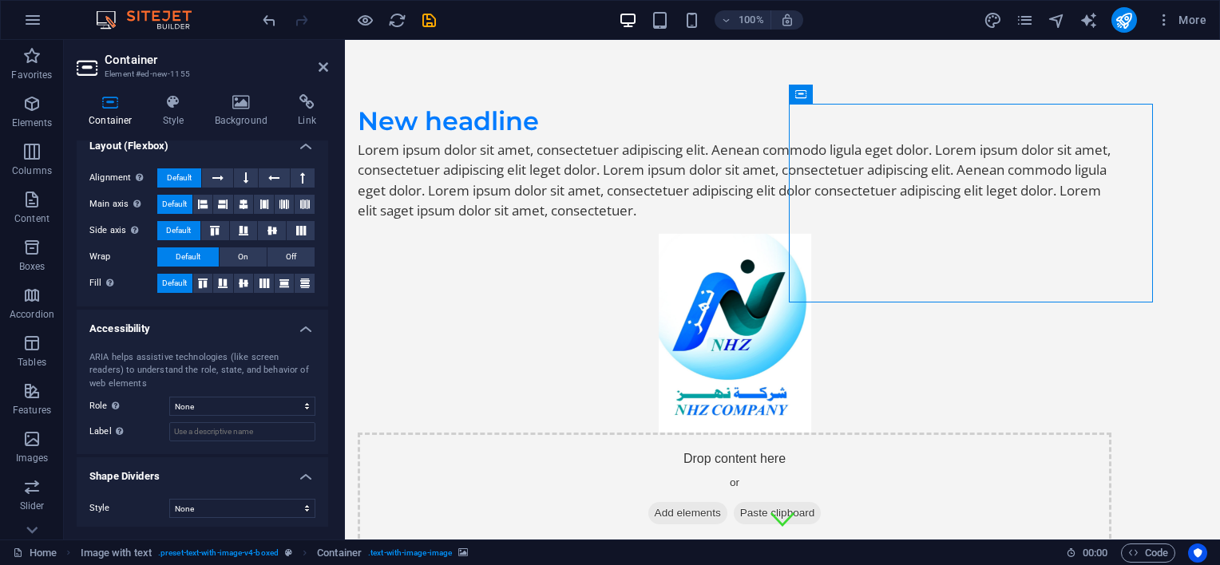
scroll to position [258, 0]
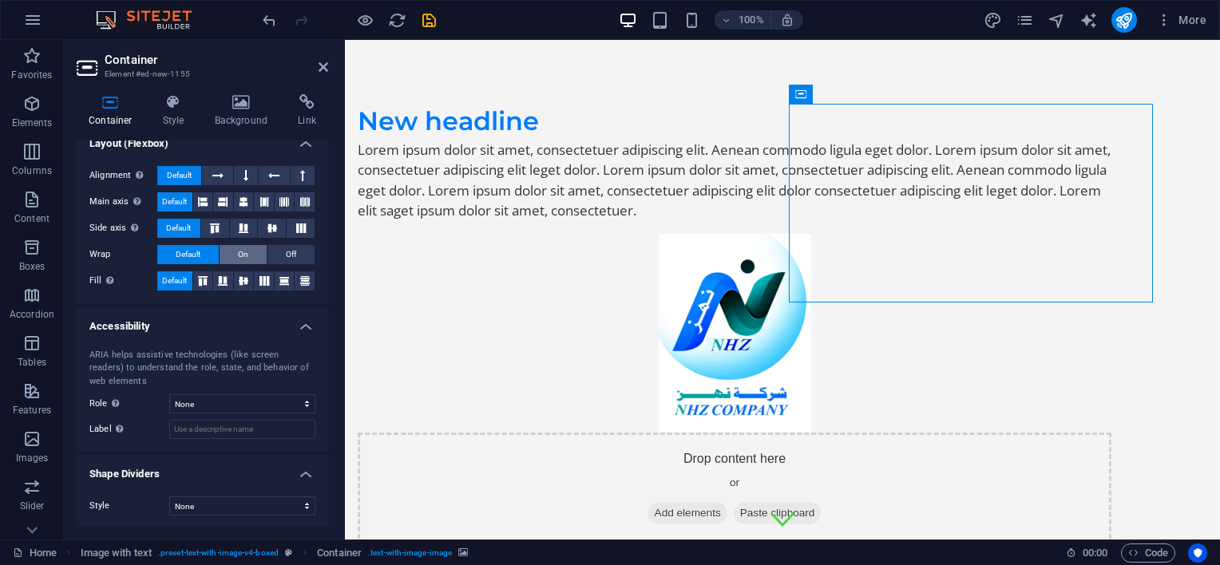
click at [243, 250] on span "On" at bounding box center [243, 254] width 10 height 19
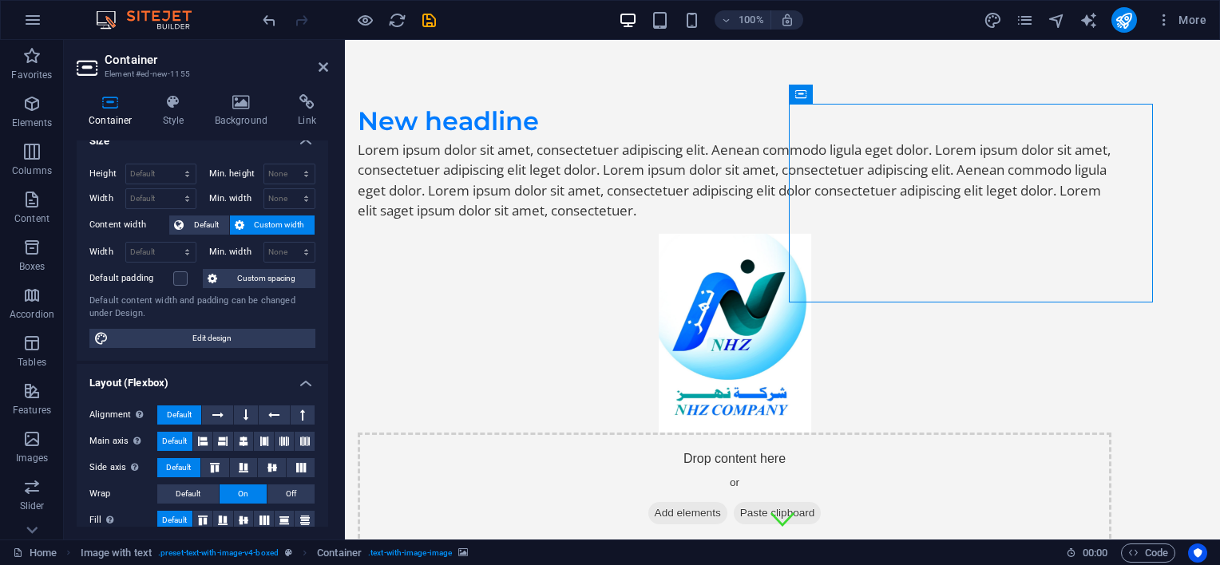
scroll to position [0, 0]
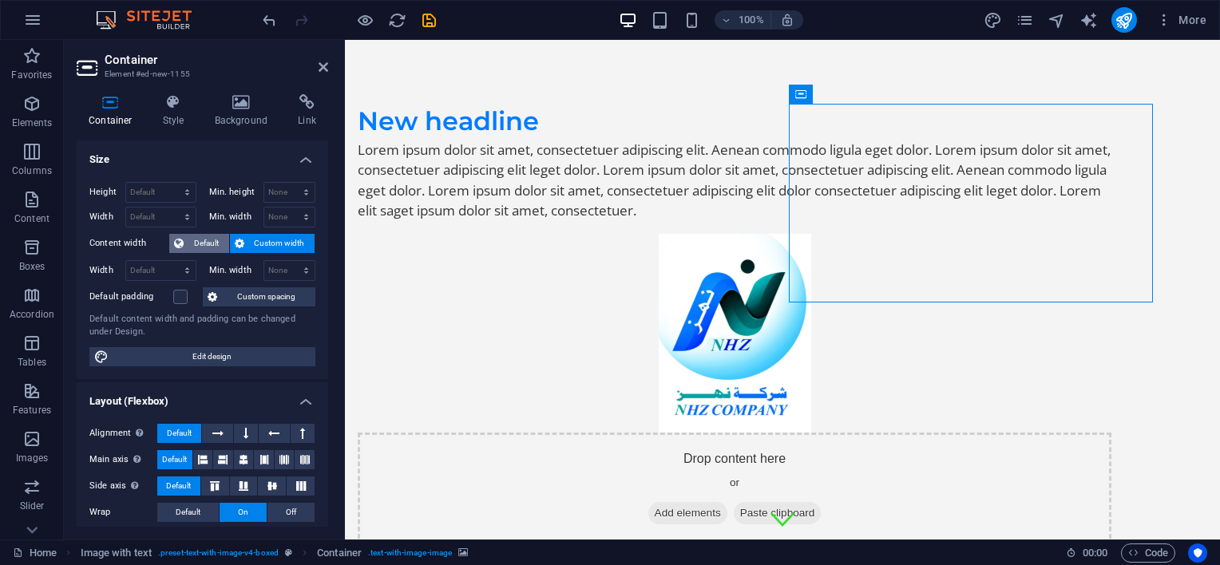
click at [207, 241] on span "Default" at bounding box center [206, 243] width 36 height 19
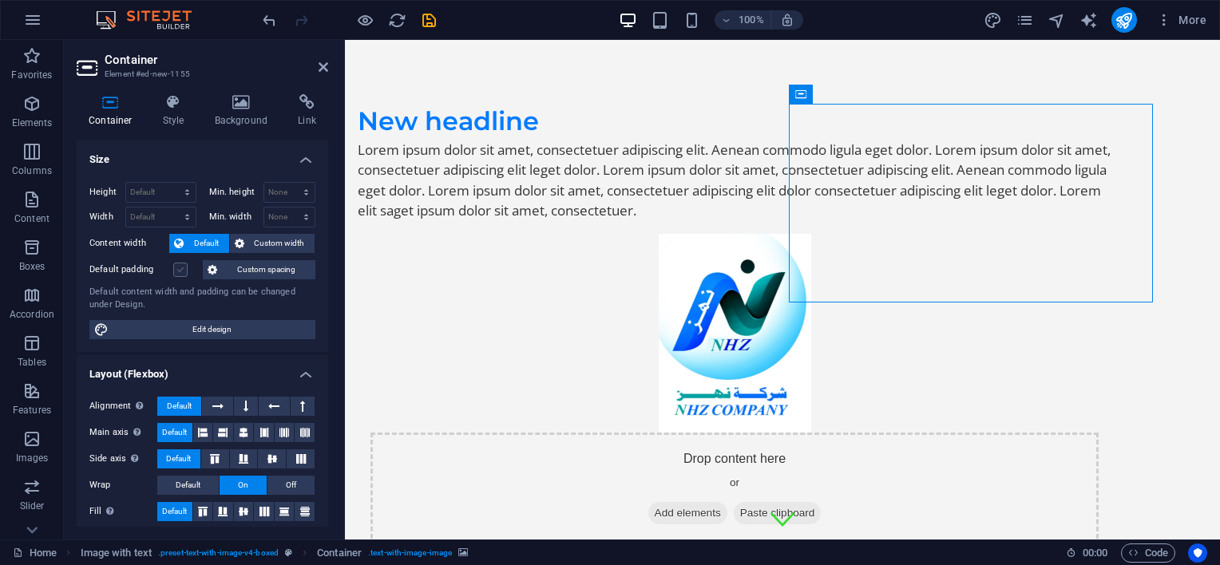
click at [183, 272] on label at bounding box center [180, 270] width 14 height 14
click at [0, 0] on input "Default padding" at bounding box center [0, 0] width 0 height 0
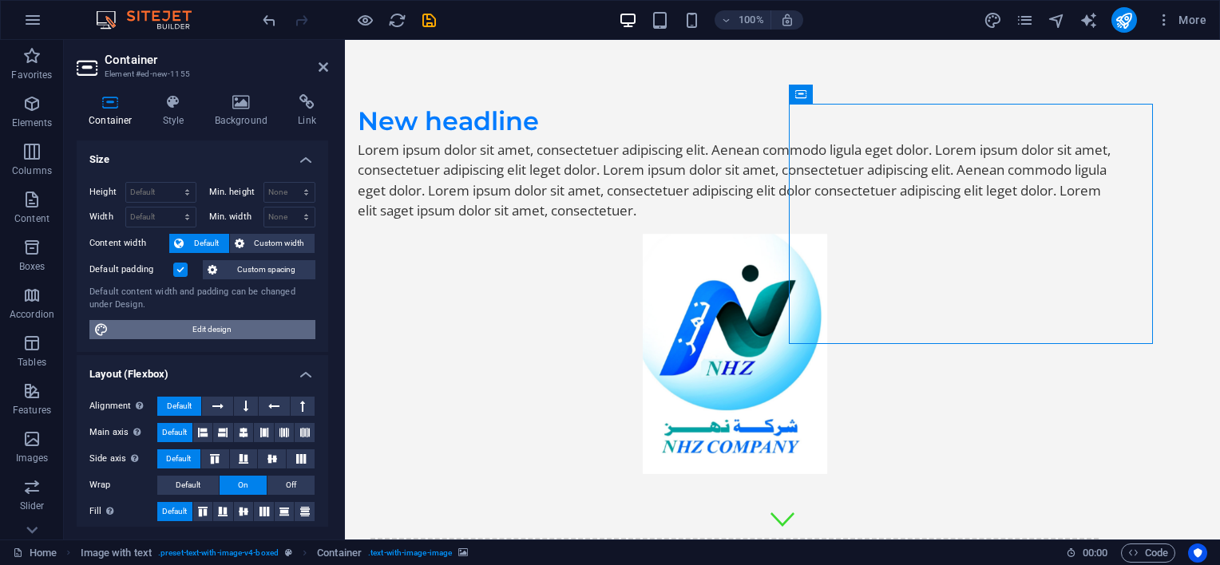
click at [168, 323] on span "Edit design" at bounding box center [211, 329] width 197 height 19
select select "rem"
select select "ease-in-out"
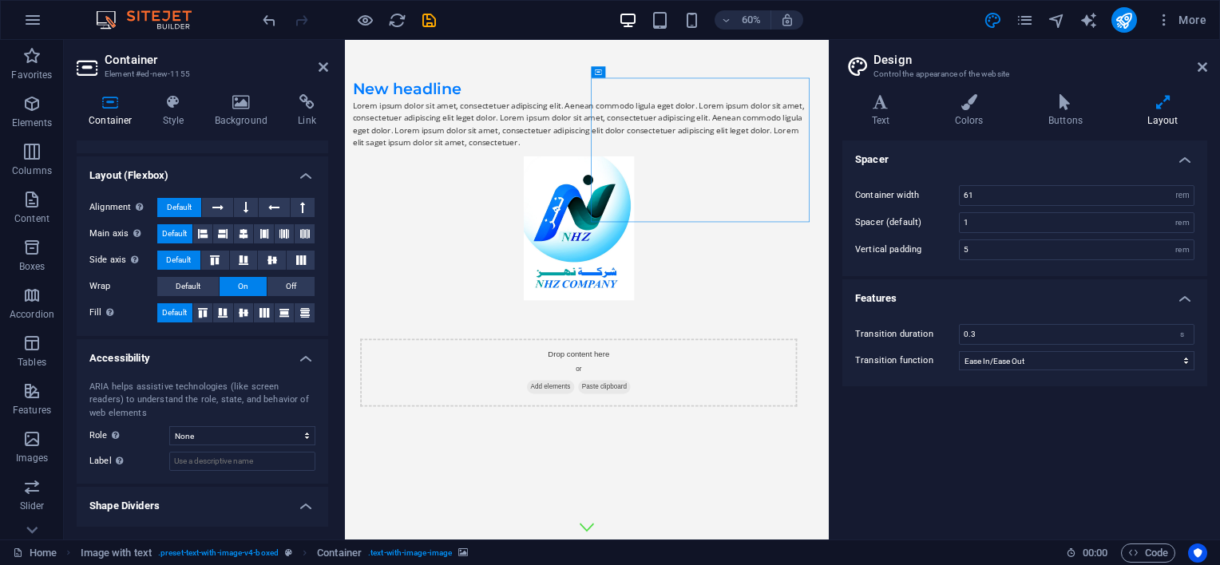
scroll to position [231, 0]
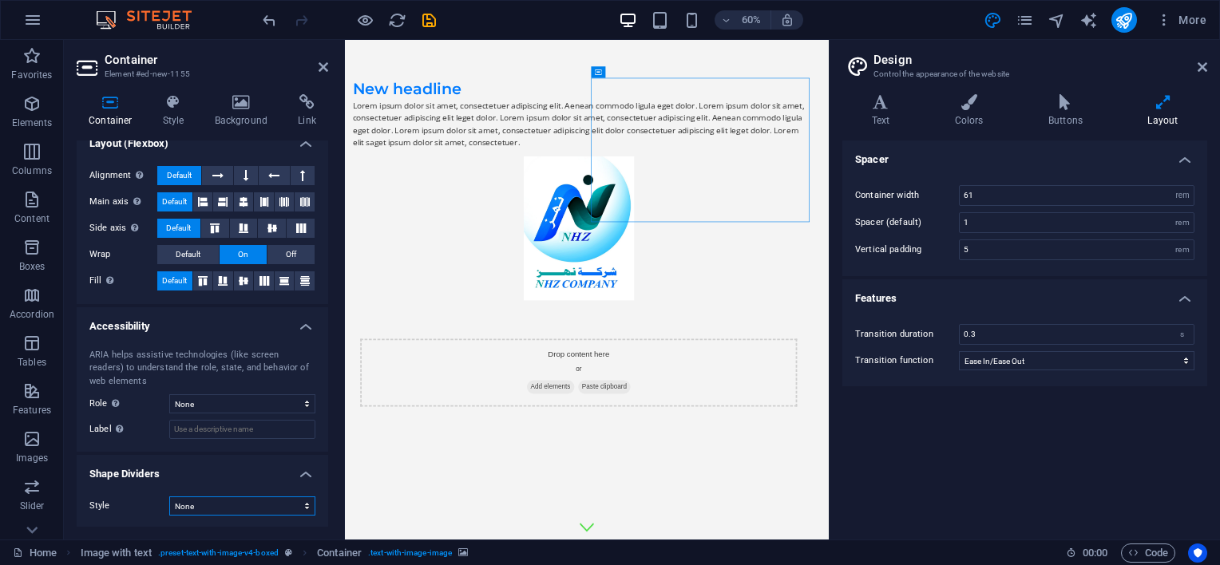
click at [244, 505] on select "None Triangle Square Diagonal Polygon 1 Polygon 2 Zigzag Multiple Zigzags Waves…" at bounding box center [242, 506] width 146 height 19
click at [169, 497] on select "None Triangle Square Diagonal Polygon 1 Polygon 2 Zigzag Multiple Zigzags Waves…" at bounding box center [242, 506] width 146 height 19
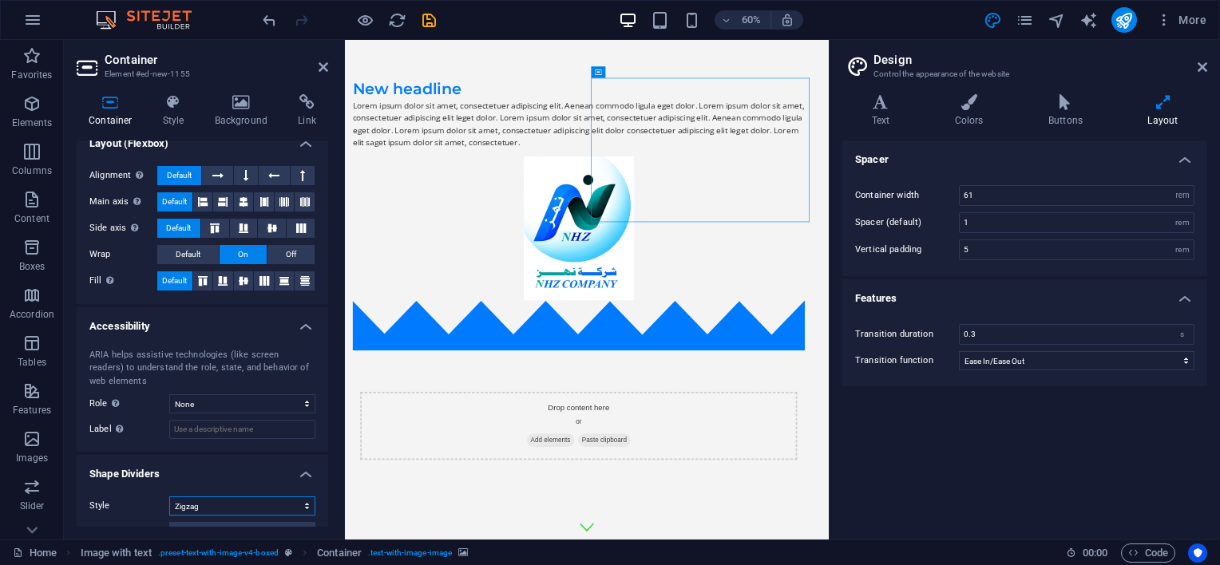
click at [259, 509] on select "None Triangle Square Diagonal Polygon 1 Polygon 2 Zigzag Multiple Zigzags Waves…" at bounding box center [242, 506] width 146 height 19
click at [169, 497] on select "None Triangle Square Diagonal Polygon 1 Polygon 2 Zigzag Multiple Zigzags Waves…" at bounding box center [242, 506] width 146 height 19
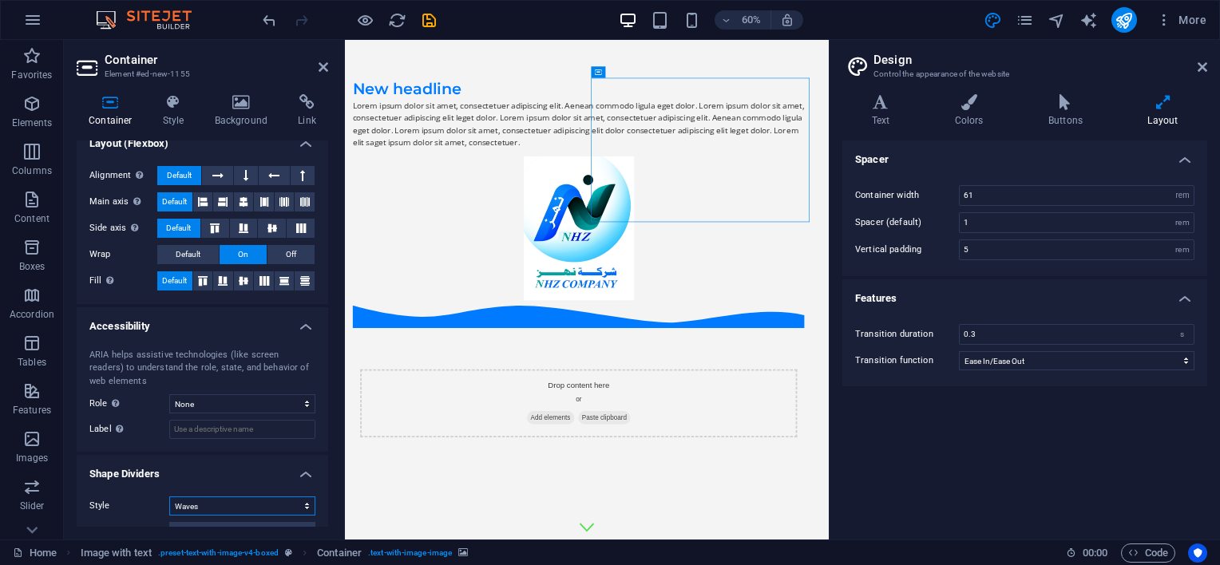
click at [268, 505] on select "None Triangle Square Diagonal Polygon 1 Polygon 2 Zigzag Multiple Zigzags Waves…" at bounding box center [242, 506] width 146 height 19
click at [169, 497] on select "None Triangle Square Diagonal Polygon 1 Polygon 2 Zigzag Multiple Zigzags Waves…" at bounding box center [242, 506] width 146 height 19
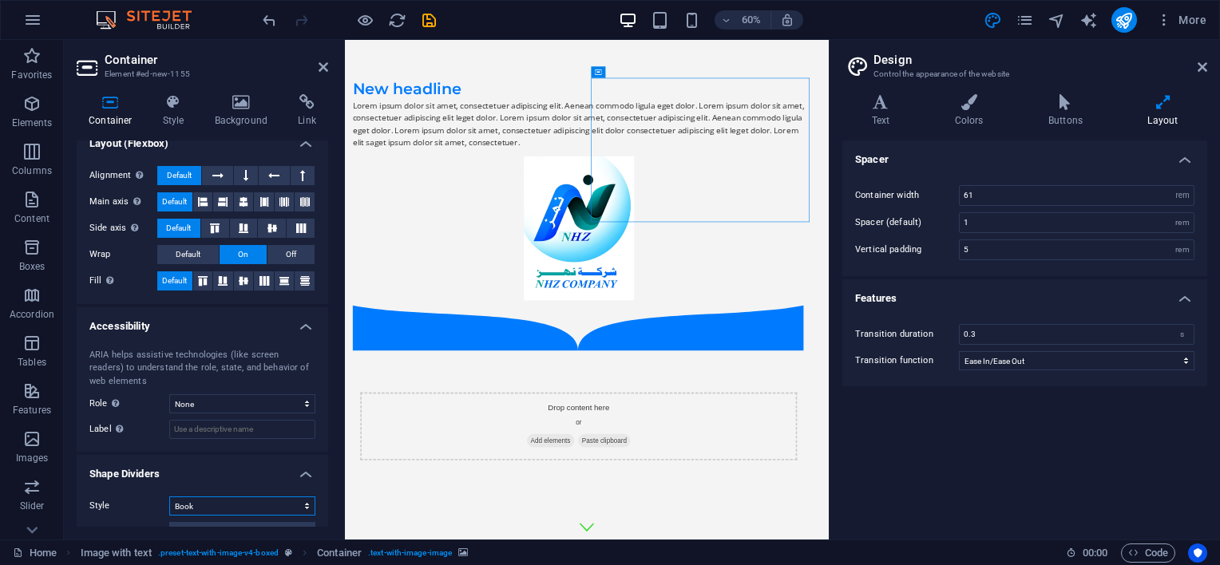
click at [274, 499] on select "None Triangle Square Diagonal Polygon 1 Polygon 2 Zigzag Multiple Zigzags Waves…" at bounding box center [242, 506] width 146 height 19
click at [169, 497] on select "None Triangle Square Diagonal Polygon 1 Polygon 2 Zigzag Multiple Zigzags Waves…" at bounding box center [242, 506] width 146 height 19
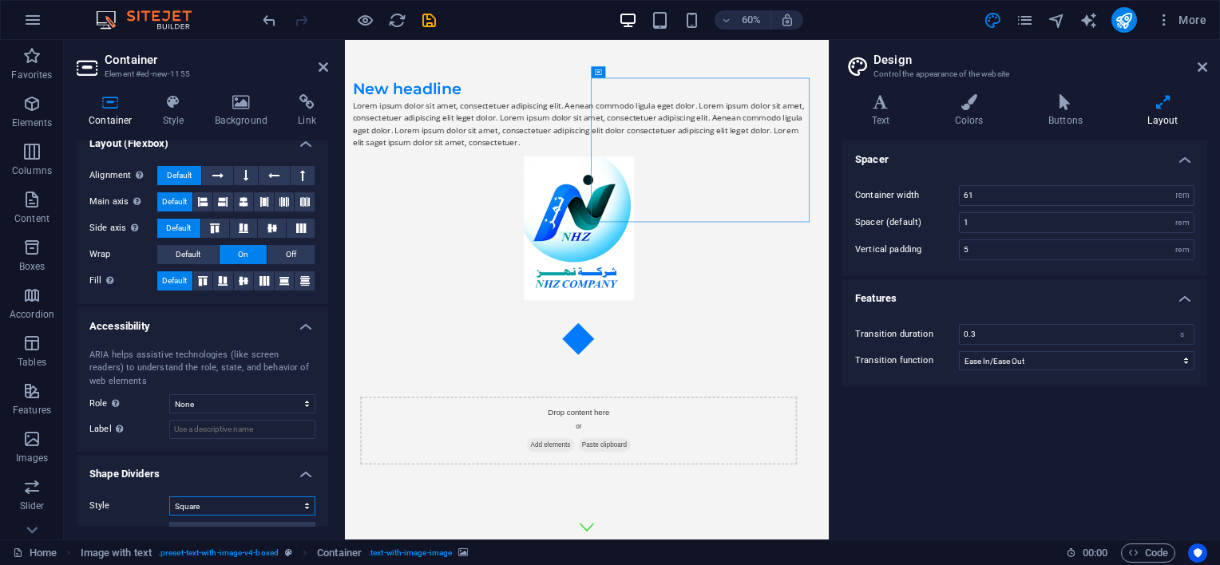
click at [244, 507] on select "None Triangle Square Diagonal Polygon 1 Polygon 2 Zigzag Multiple Zigzags Waves…" at bounding box center [242, 506] width 146 height 19
select select "none"
click at [169, 497] on select "None Triangle Square Diagonal Polygon 1 Polygon 2 Zigzag Multiple Zigzags Waves…" at bounding box center [242, 506] width 146 height 19
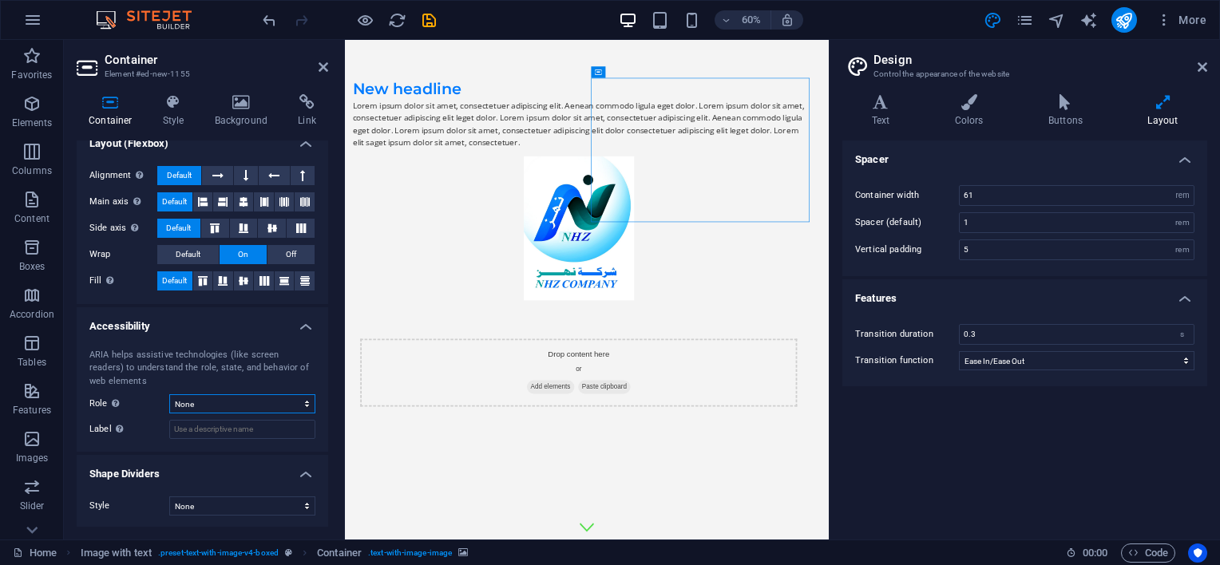
click at [280, 399] on select "None Alert Article Banner Comment Complementary Dialog Footer Header Marquee Pr…" at bounding box center [242, 403] width 146 height 19
click at [169, 394] on select "None Alert Article Banner Comment Complementary Dialog Footer Header Marquee Pr…" at bounding box center [242, 403] width 146 height 19
click at [224, 399] on select "None Alert Article Banner Comment Complementary Dialog Footer Header Marquee Pr…" at bounding box center [242, 403] width 146 height 19
select select "region"
click at [169, 394] on select "None Alert Article Banner Comment Complementary Dialog Footer Header Marquee Pr…" at bounding box center [242, 403] width 146 height 19
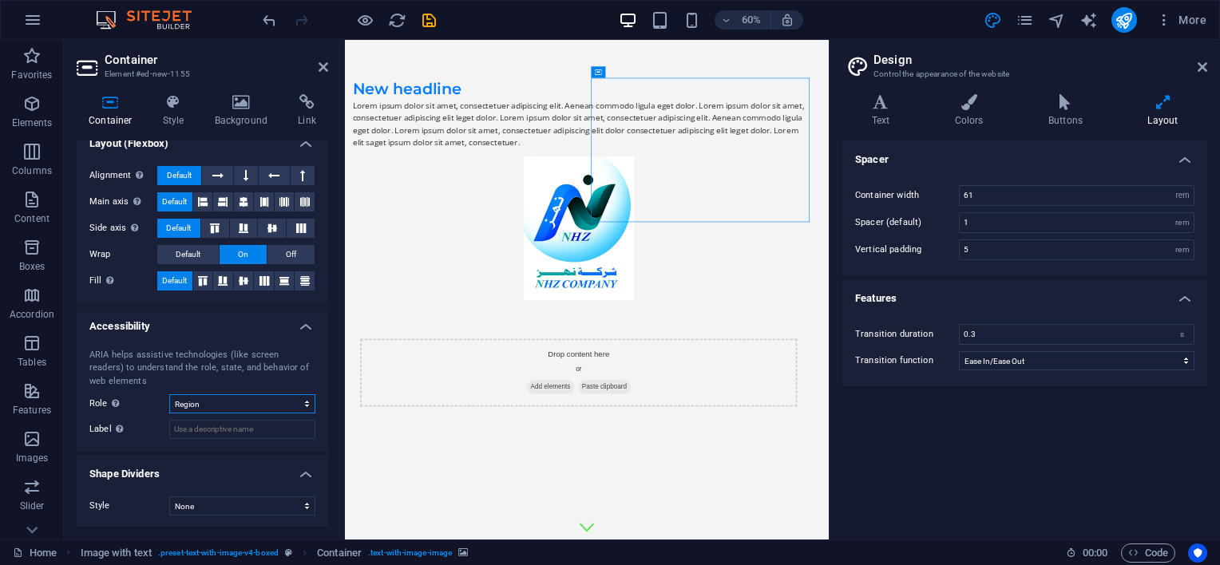
click at [247, 394] on select "None Alert Article Banner Comment Complementary Dialog Footer Header Marquee Pr…" at bounding box center [242, 403] width 146 height 19
click at [153, 439] on div "ARIA helps assistive technologies (like screen readers) to understand the role,…" at bounding box center [203, 394] width 252 height 117
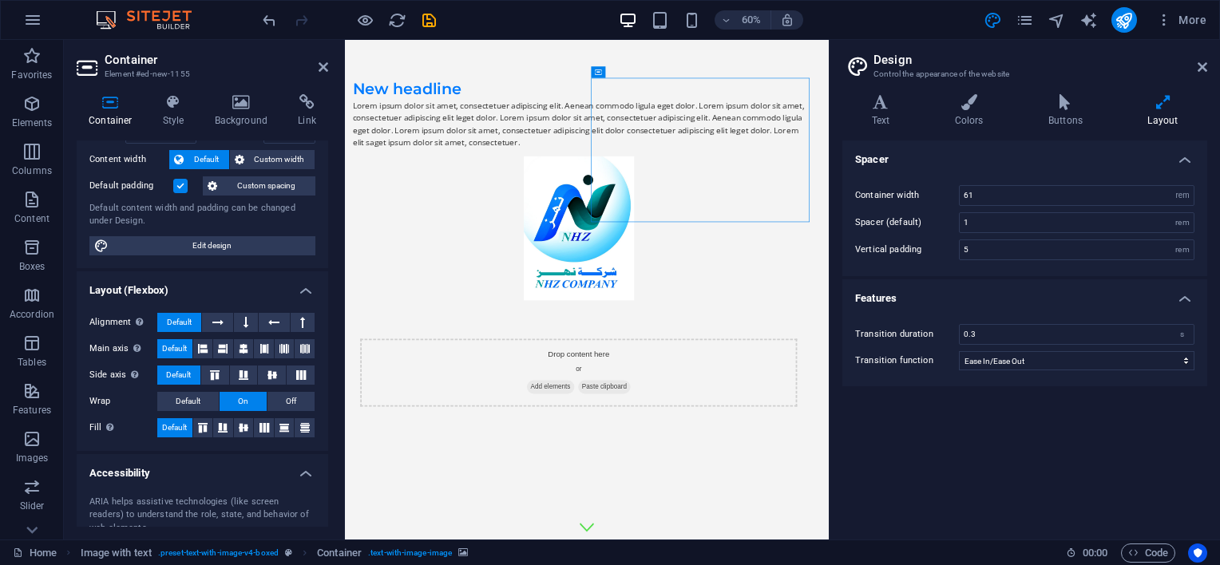
scroll to position [71, 0]
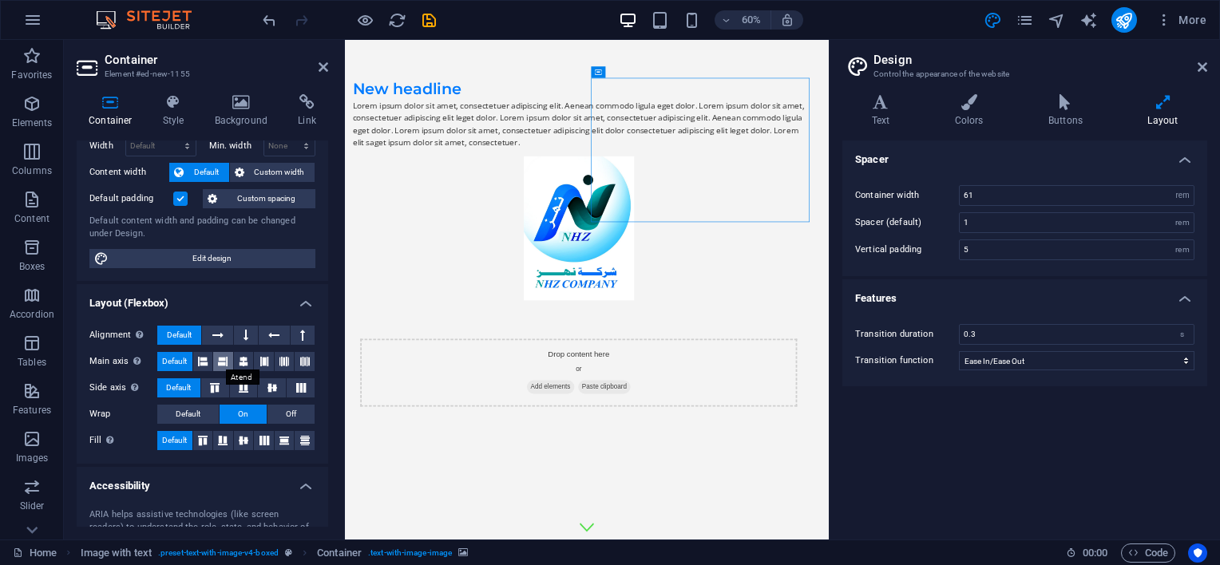
click at [222, 358] on icon at bounding box center [223, 361] width 10 height 19
click at [208, 364] on button at bounding box center [203, 361] width 20 height 19
click at [228, 339] on button at bounding box center [217, 335] width 30 height 19
click at [279, 334] on button at bounding box center [274, 335] width 30 height 19
click at [244, 336] on icon at bounding box center [246, 335] width 5 height 19
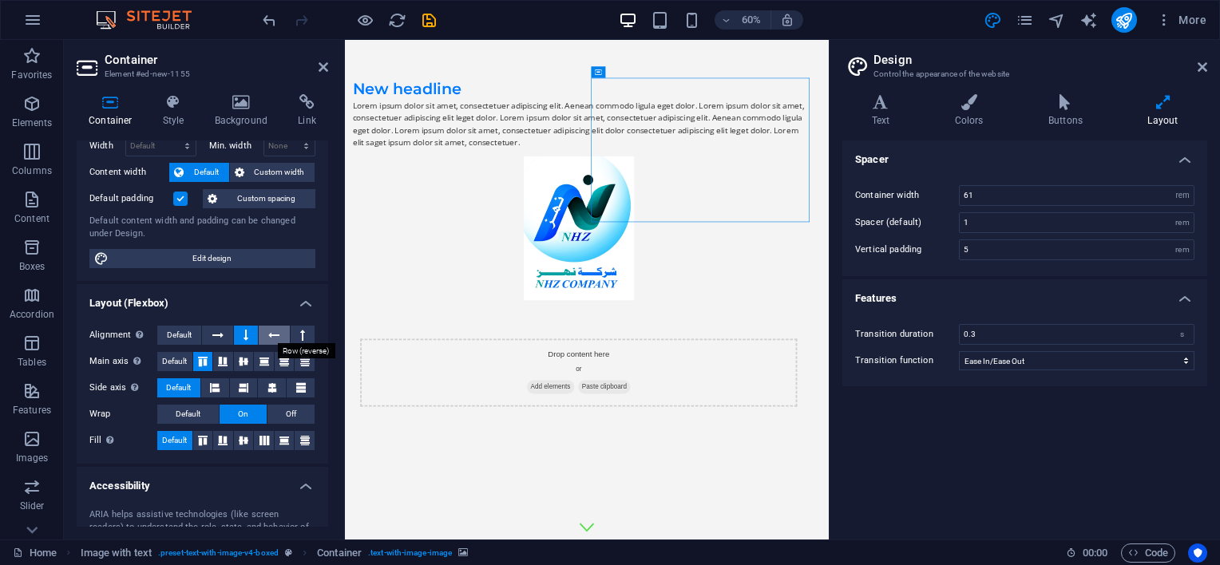
click at [275, 335] on icon at bounding box center [273, 335] width 11 height 19
click at [217, 332] on icon at bounding box center [217, 335] width 11 height 19
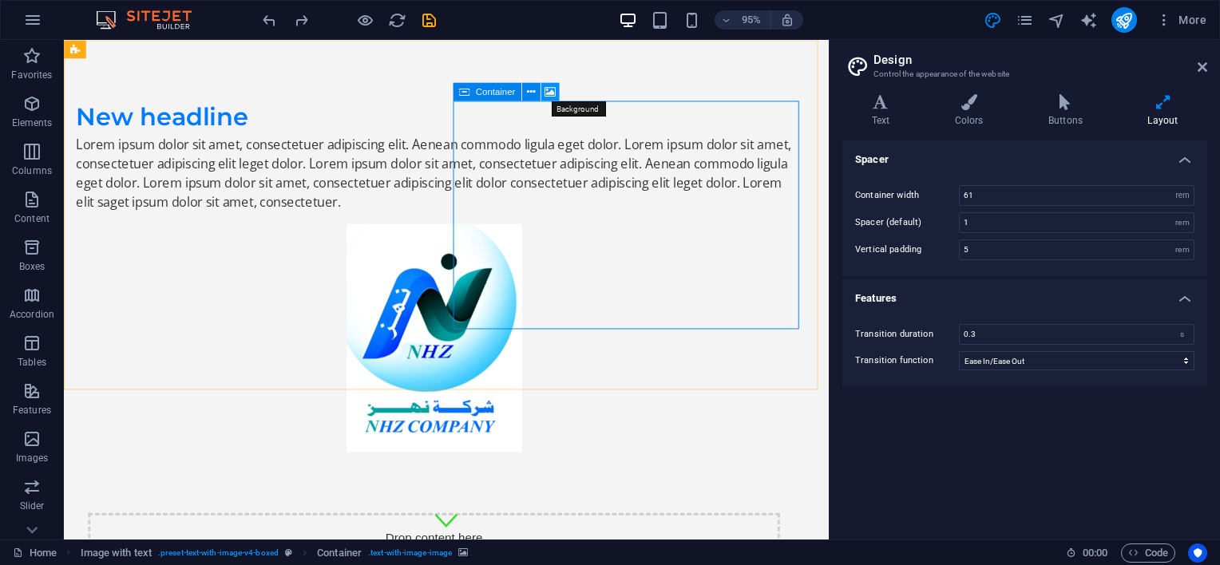
click at [556, 90] on icon at bounding box center [550, 92] width 11 height 16
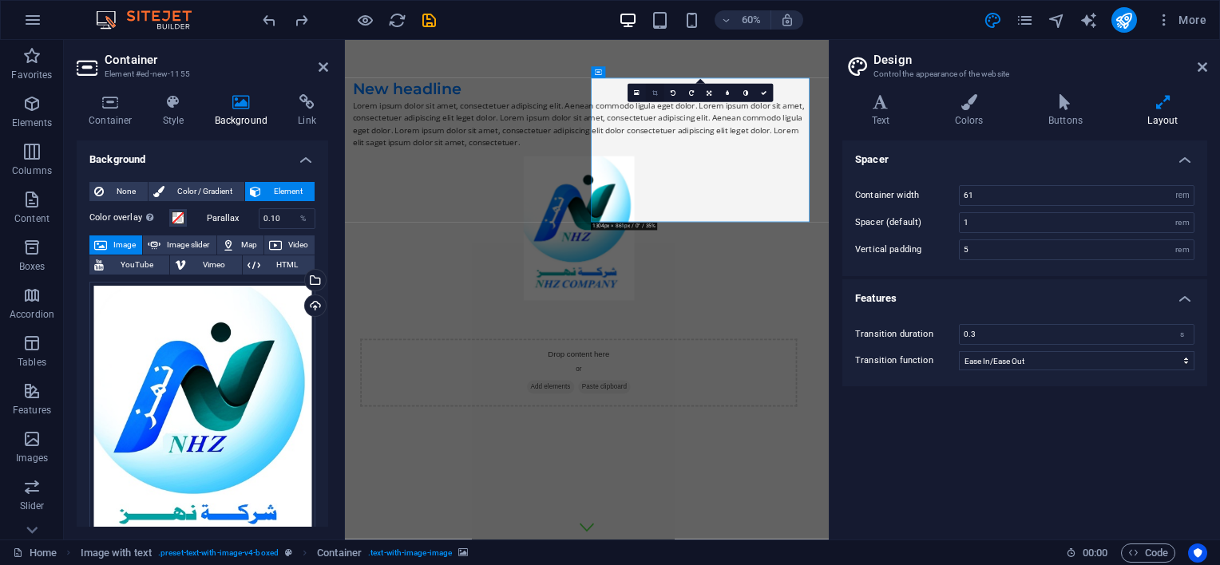
click at [658, 93] on link at bounding box center [655, 93] width 18 height 18
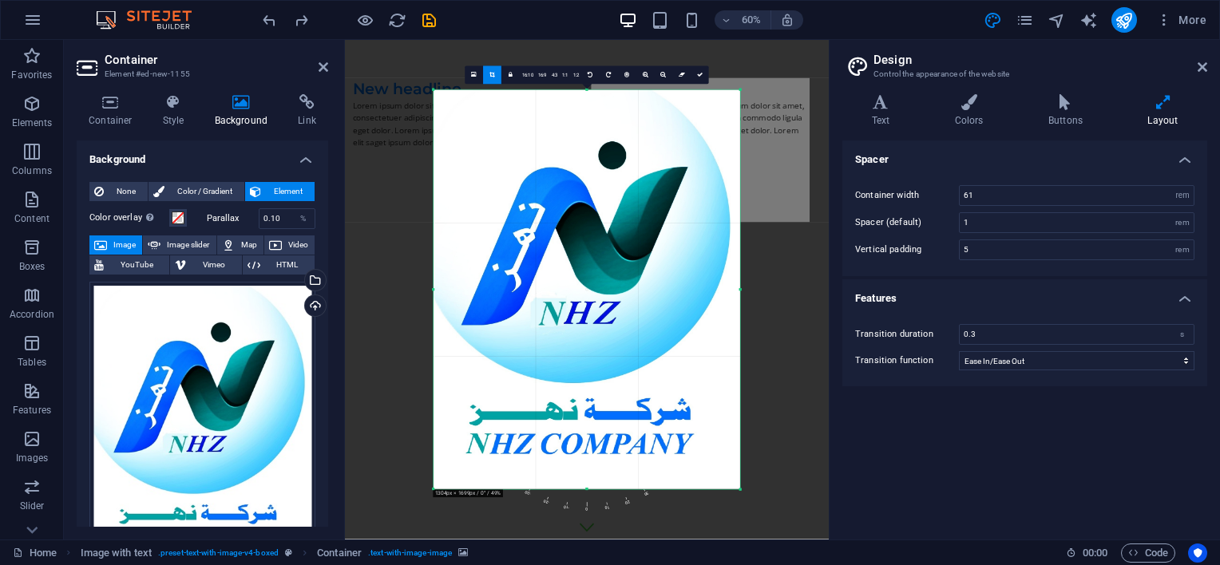
click at [556, 77] on link "4:3" at bounding box center [554, 75] width 11 height 18
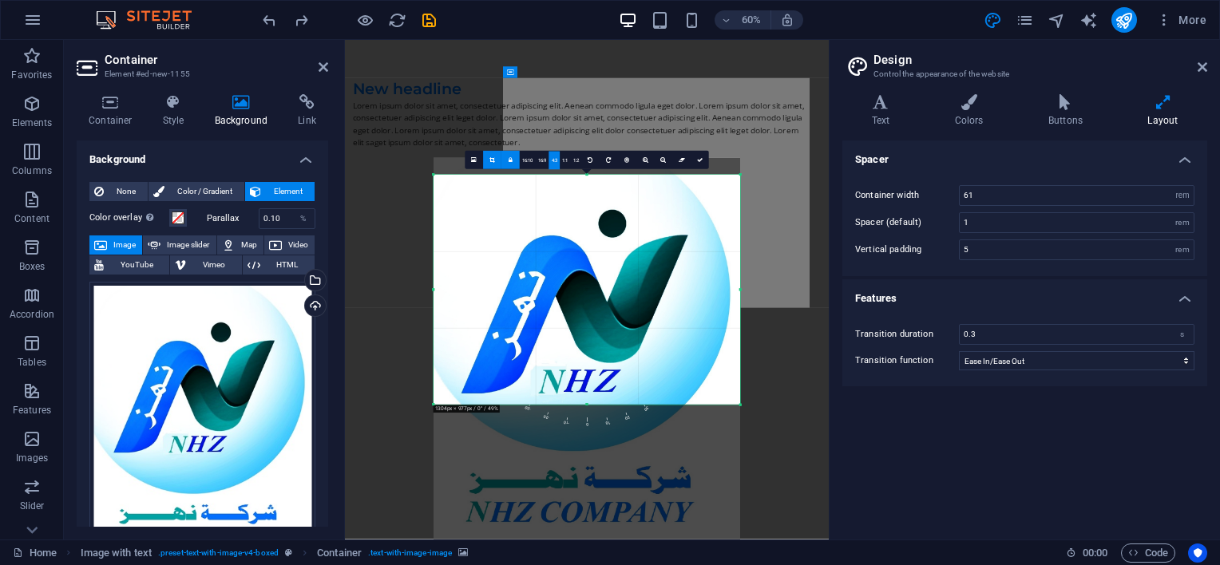
drag, startPoint x: 660, startPoint y: 259, endPoint x: 667, endPoint y: 232, distance: 27.1
click at [664, 232] on div at bounding box center [587, 358] width 307 height 400
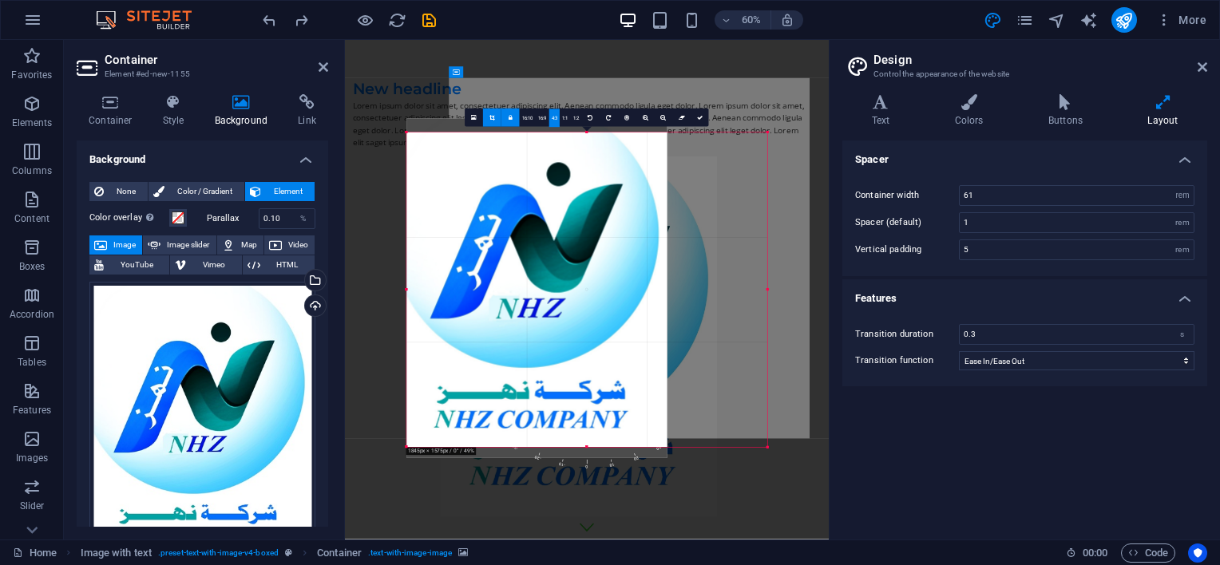
drag, startPoint x: 587, startPoint y: 404, endPoint x: 620, endPoint y: 546, distance: 145.9
click at [619, 540] on section "Favorites Elements Columns Content Boxes Accordion Tables Features Images Slide…" at bounding box center [414, 290] width 829 height 500
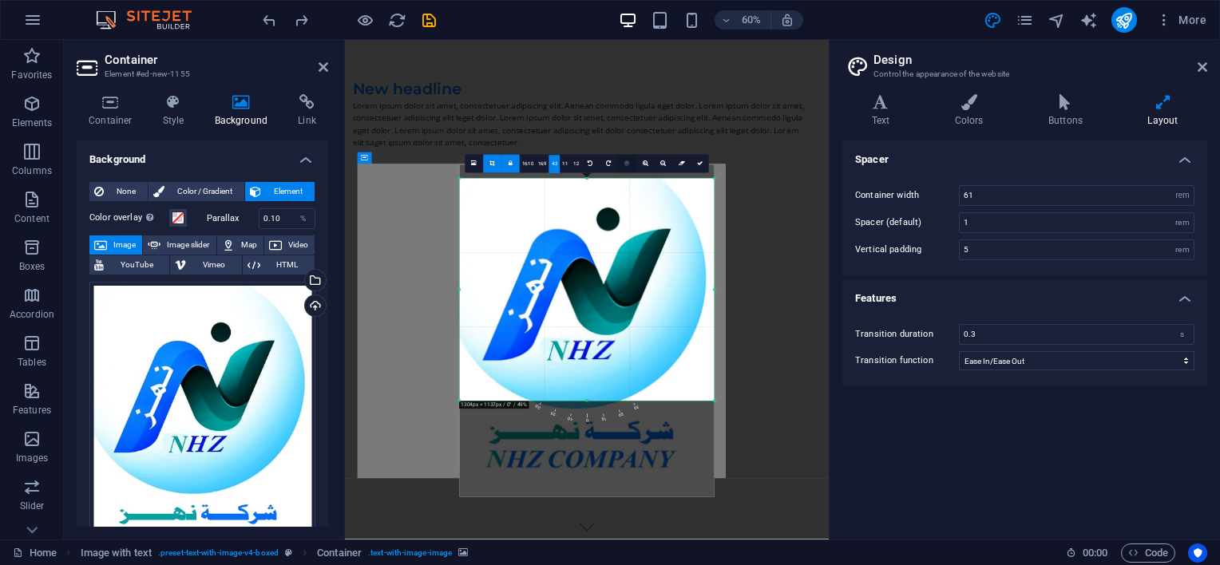
click at [631, 166] on link at bounding box center [627, 164] width 18 height 18
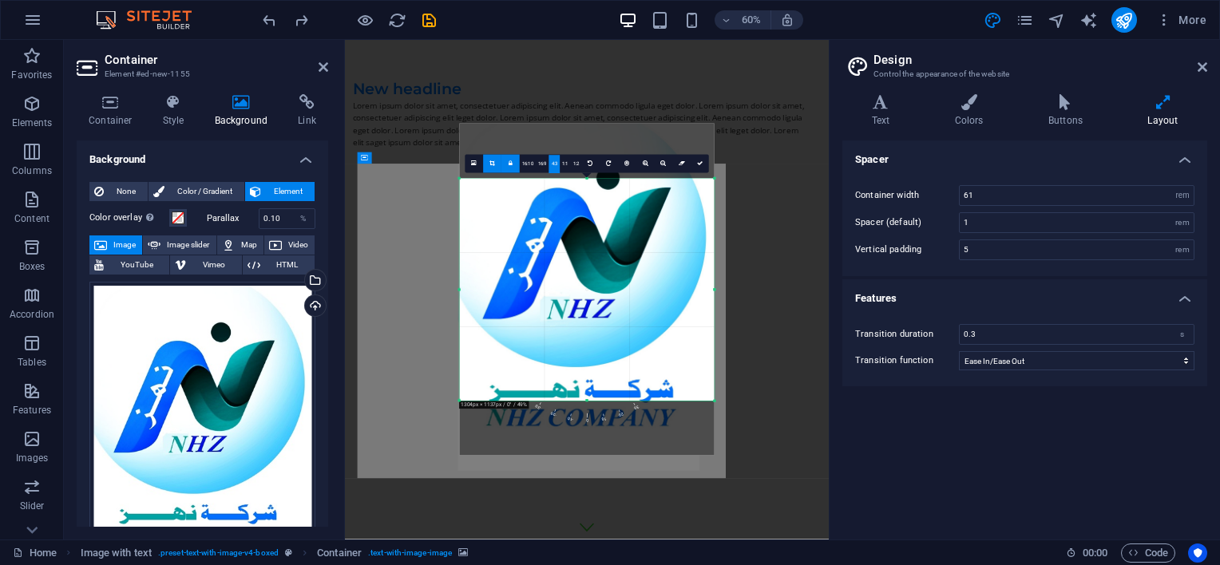
click at [681, 167] on link at bounding box center [681, 164] width 18 height 18
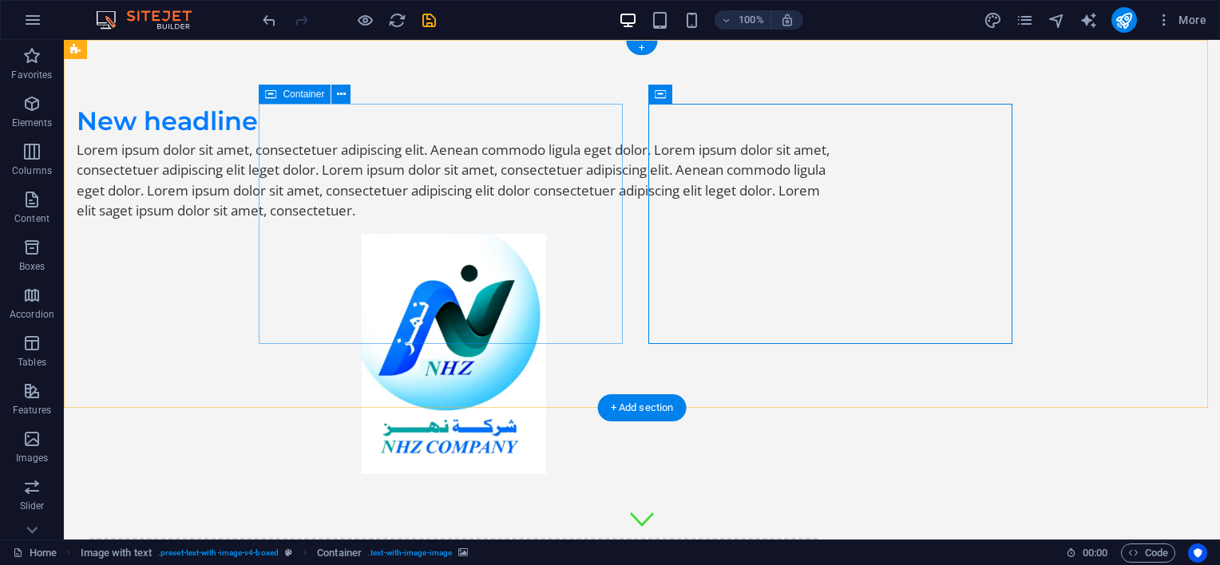
click at [591, 221] on div "New headline Lorem ipsum dolor sit amet, consectetuer adipiscing elit. Aenean c…" at bounding box center [454, 162] width 754 height 117
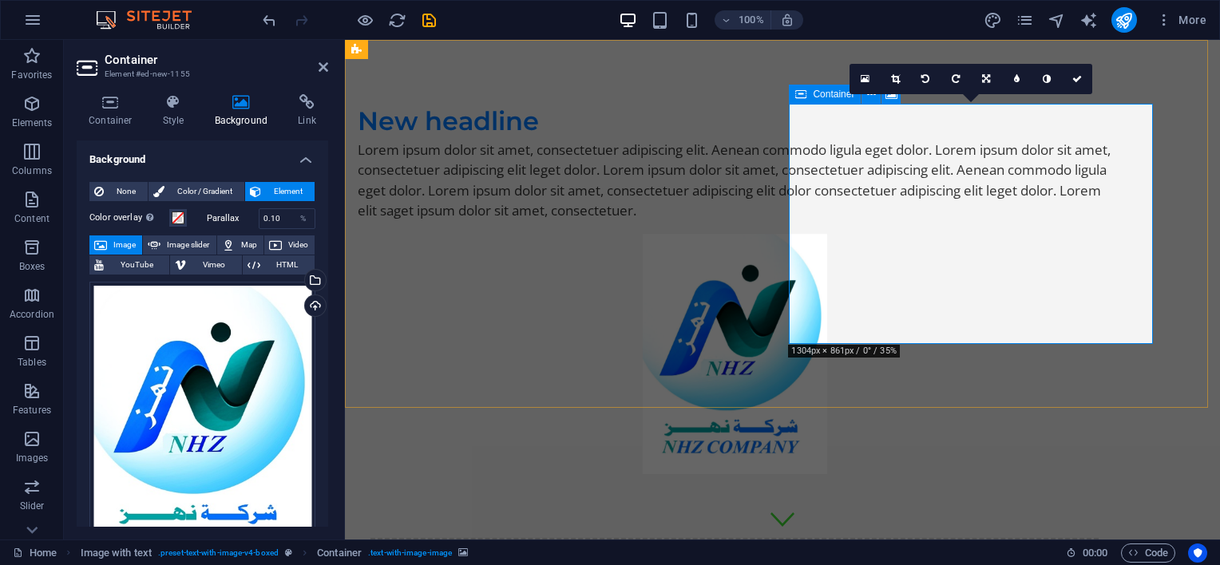
click at [818, 92] on span "Container" at bounding box center [834, 94] width 42 height 10
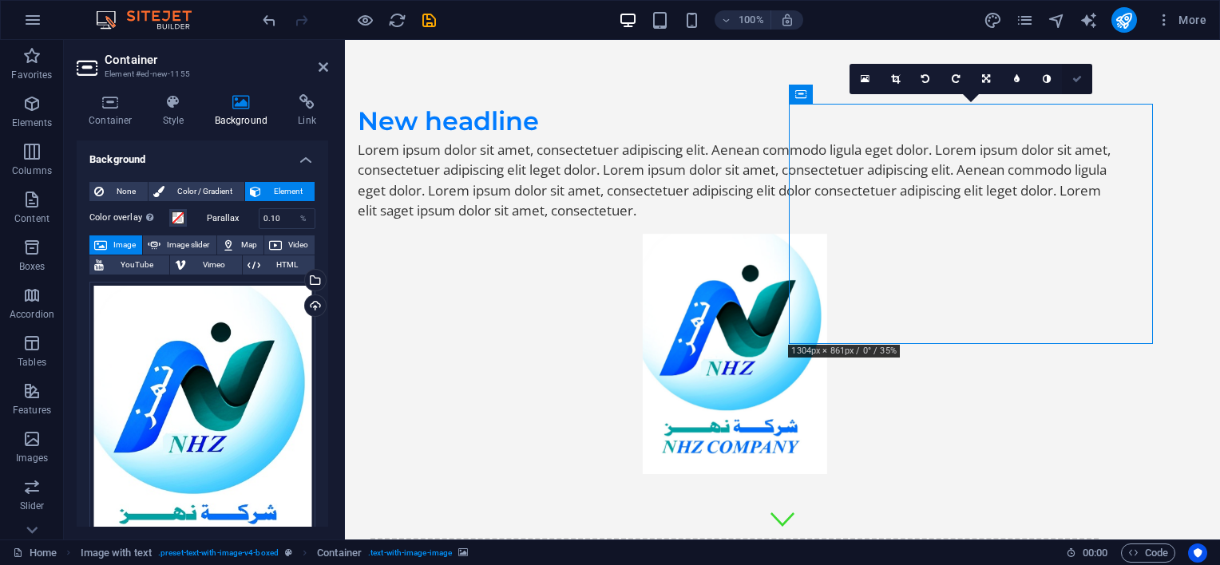
click at [1074, 76] on icon at bounding box center [1077, 79] width 10 height 10
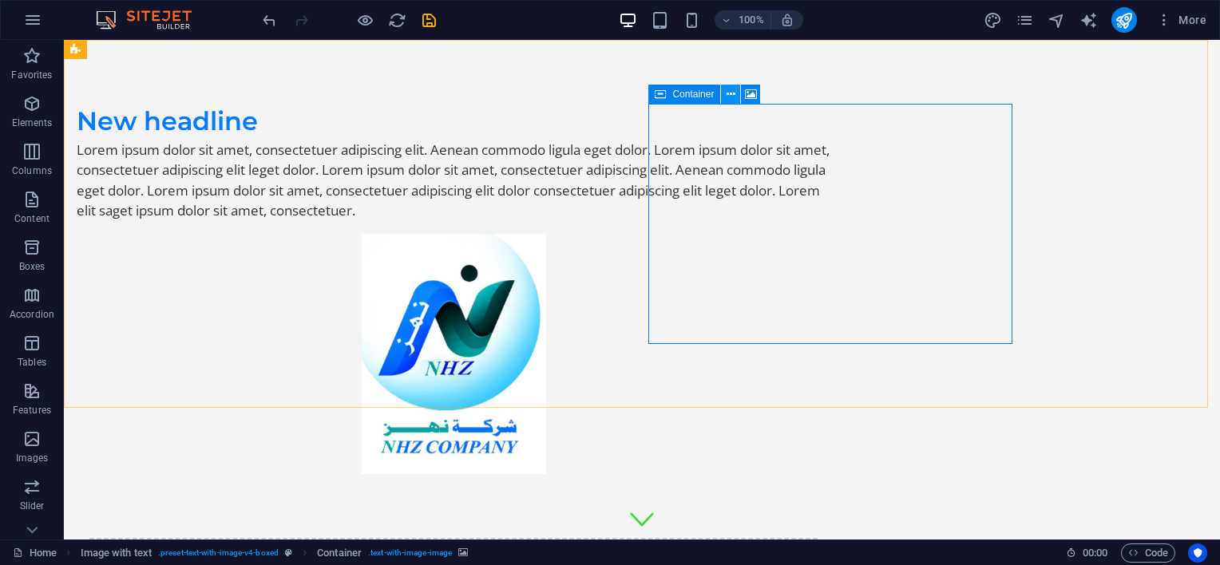
click at [735, 97] on button at bounding box center [730, 94] width 19 height 19
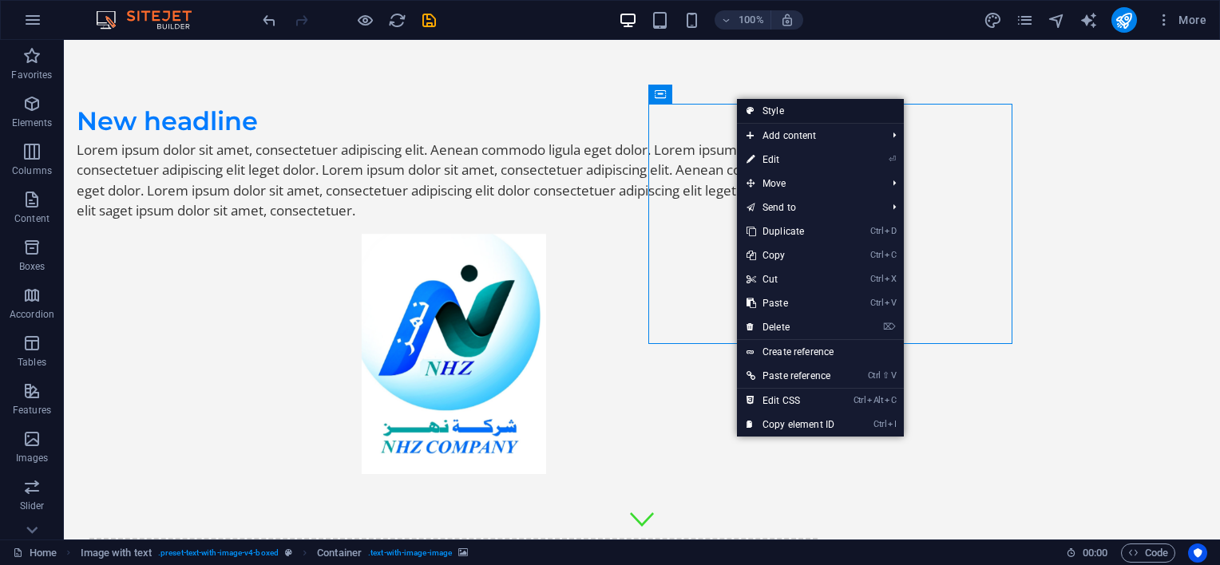
click at [779, 109] on link "Style" at bounding box center [820, 111] width 167 height 24
select select "rem"
select select "px"
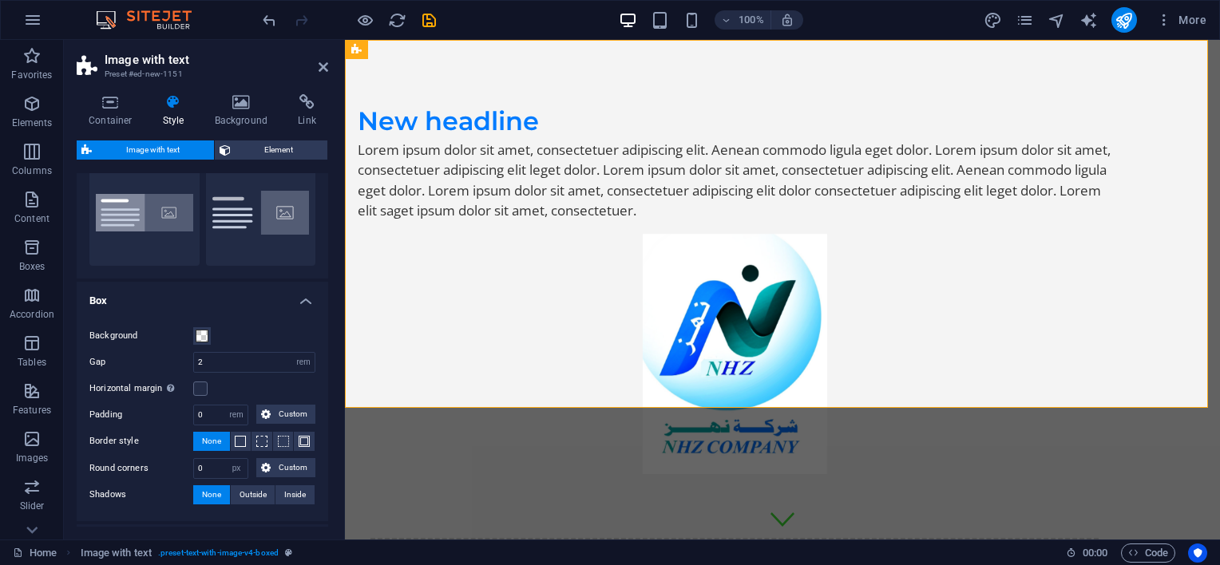
scroll to position [80, 0]
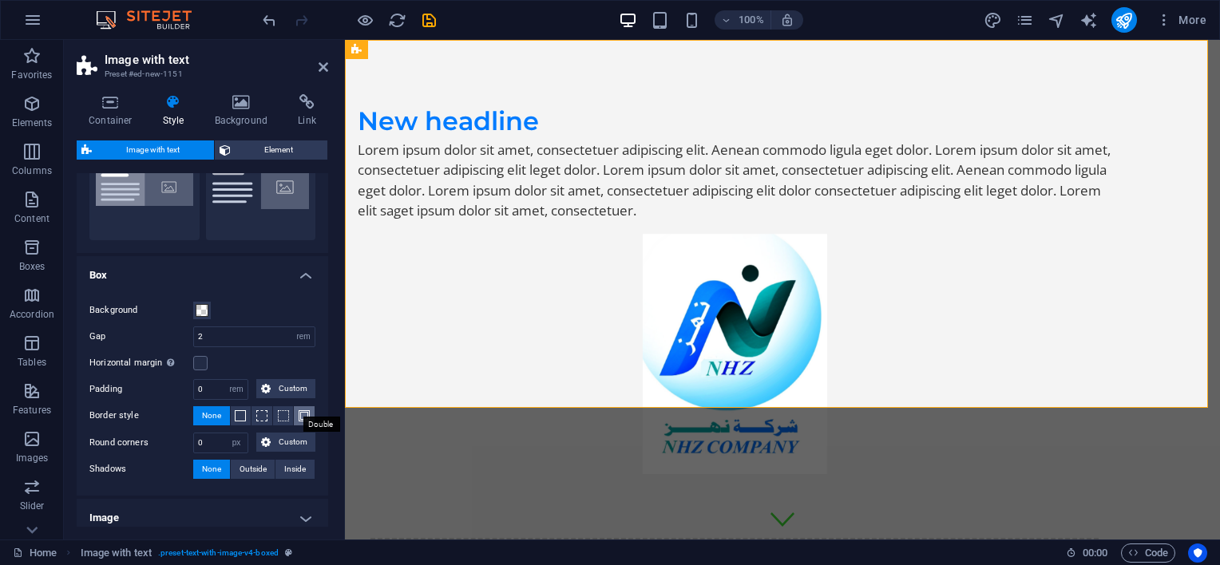
click at [299, 418] on span at bounding box center [304, 415] width 11 height 11
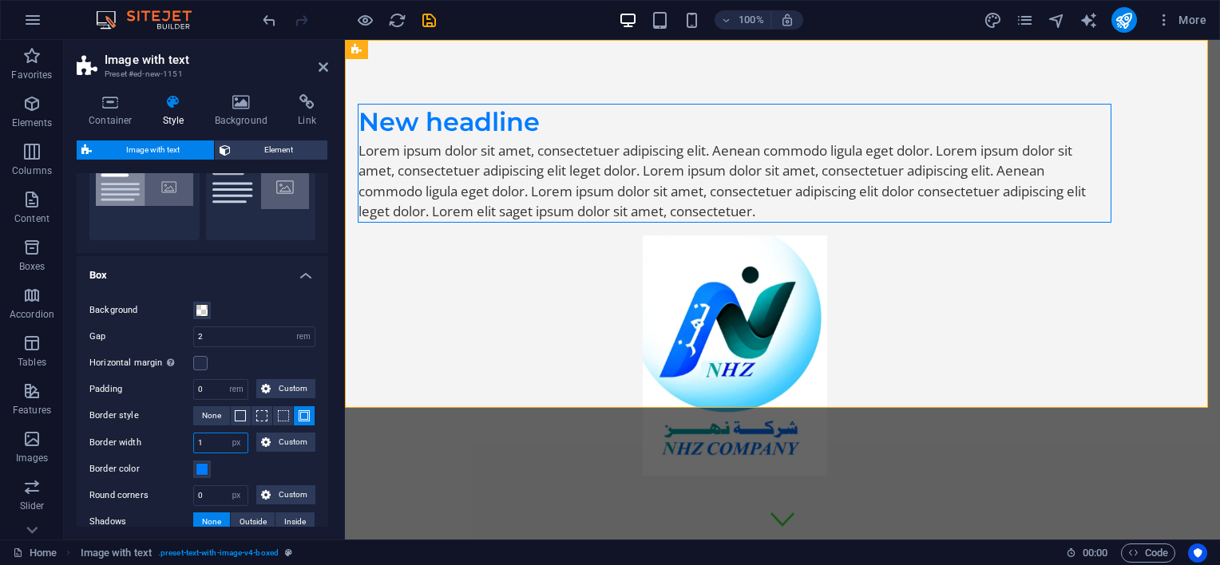
drag, startPoint x: 208, startPoint y: 435, endPoint x: 173, endPoint y: 434, distance: 34.3
click at [173, 434] on div "Border width 1 px rem vh vw Custom Custom" at bounding box center [202, 443] width 226 height 21
type input "10"
click at [163, 454] on div "Background Gap 2 rem px % vh vw Horizontal margin Only if the containers "Conte…" at bounding box center [202, 417] width 258 height 264
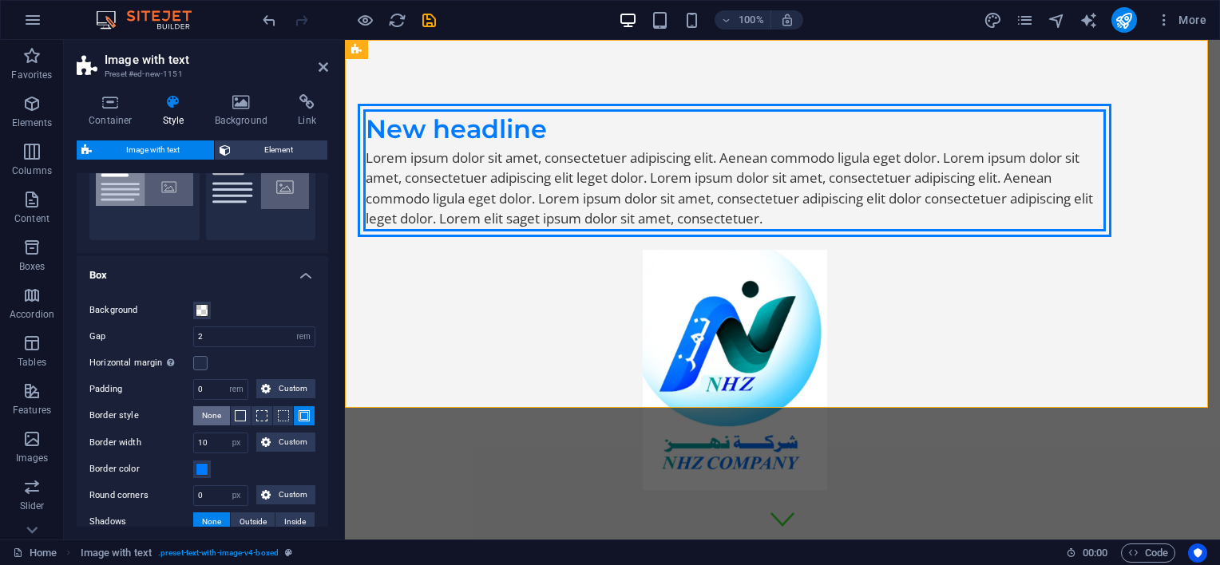
click at [217, 412] on span "None" at bounding box center [211, 415] width 19 height 19
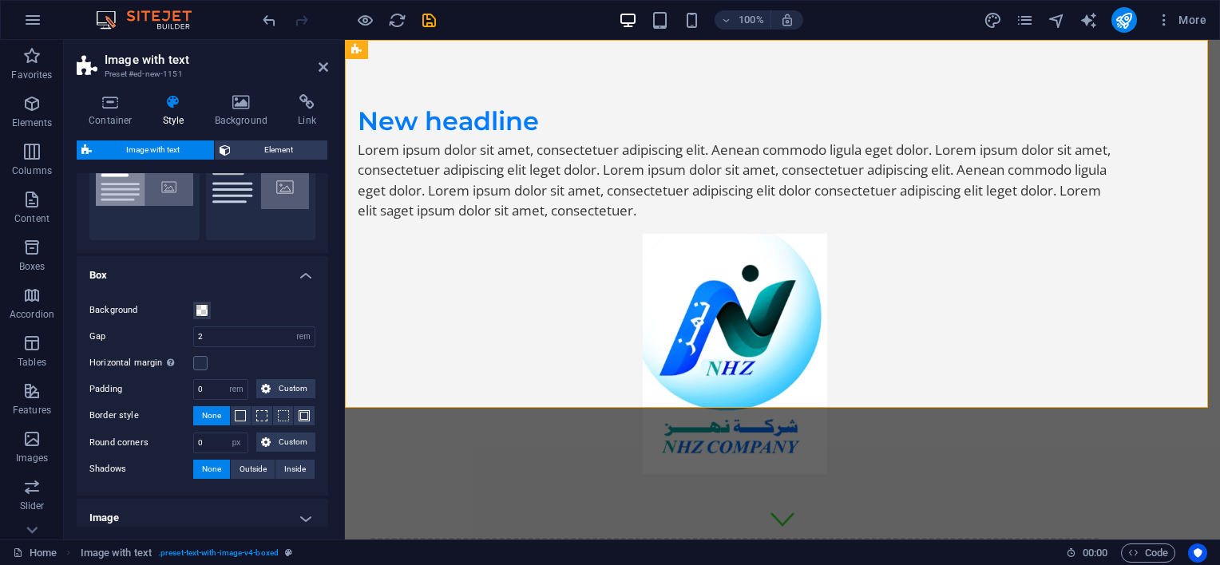
click at [918, 323] on figure at bounding box center [735, 354] width 754 height 240
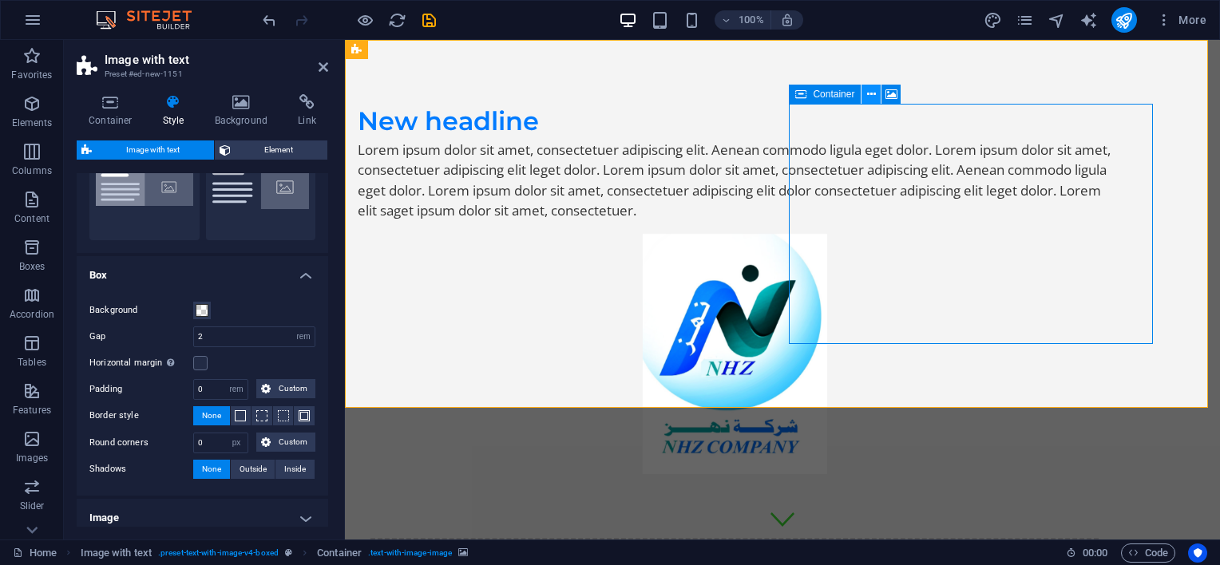
click at [870, 97] on icon at bounding box center [871, 94] width 9 height 17
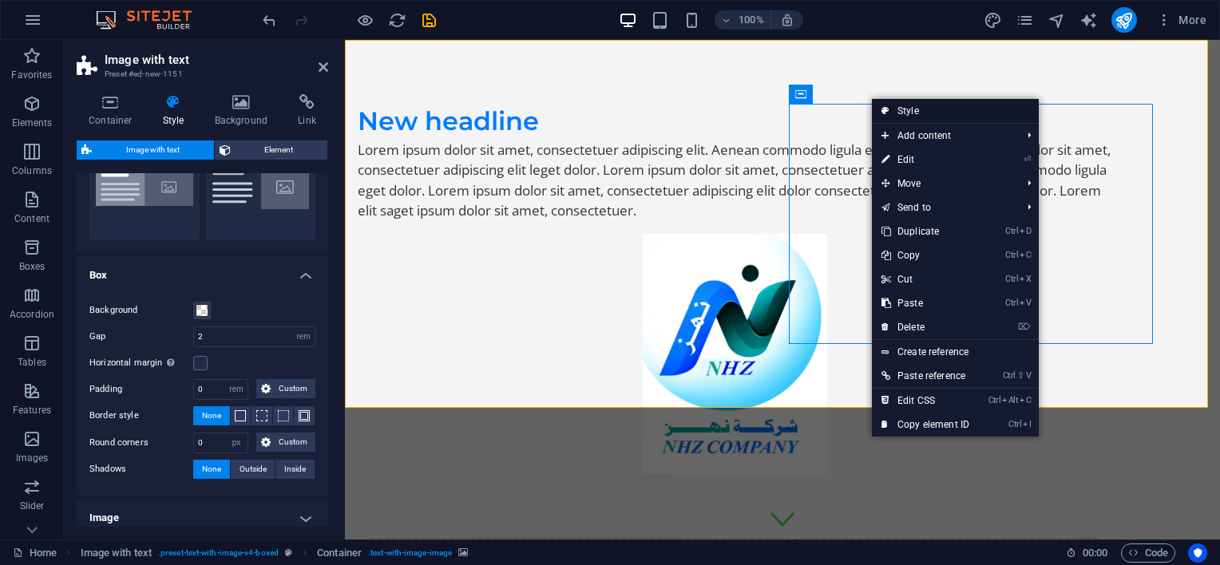
click at [903, 105] on link "Style" at bounding box center [955, 111] width 167 height 24
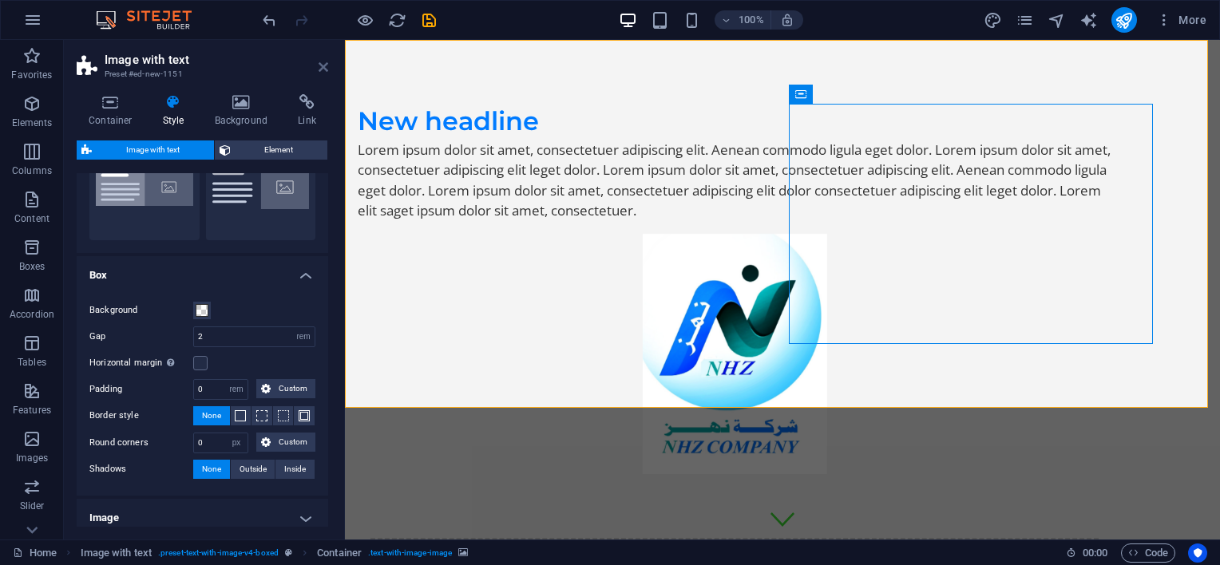
click at [320, 66] on icon at bounding box center [324, 67] width 10 height 13
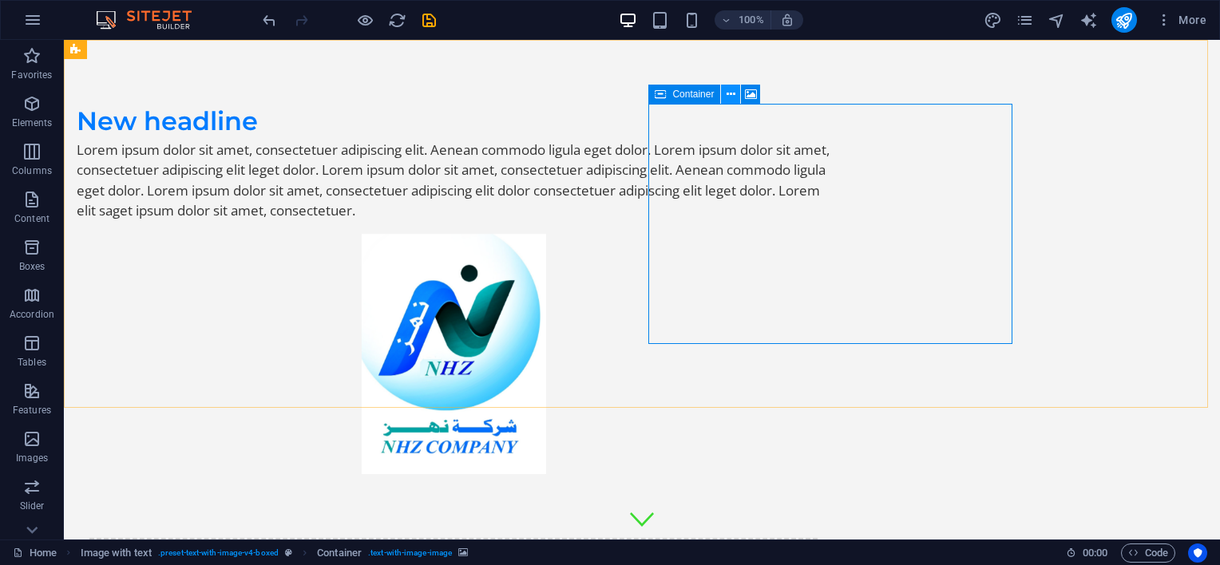
click at [731, 96] on icon at bounding box center [731, 94] width 9 height 17
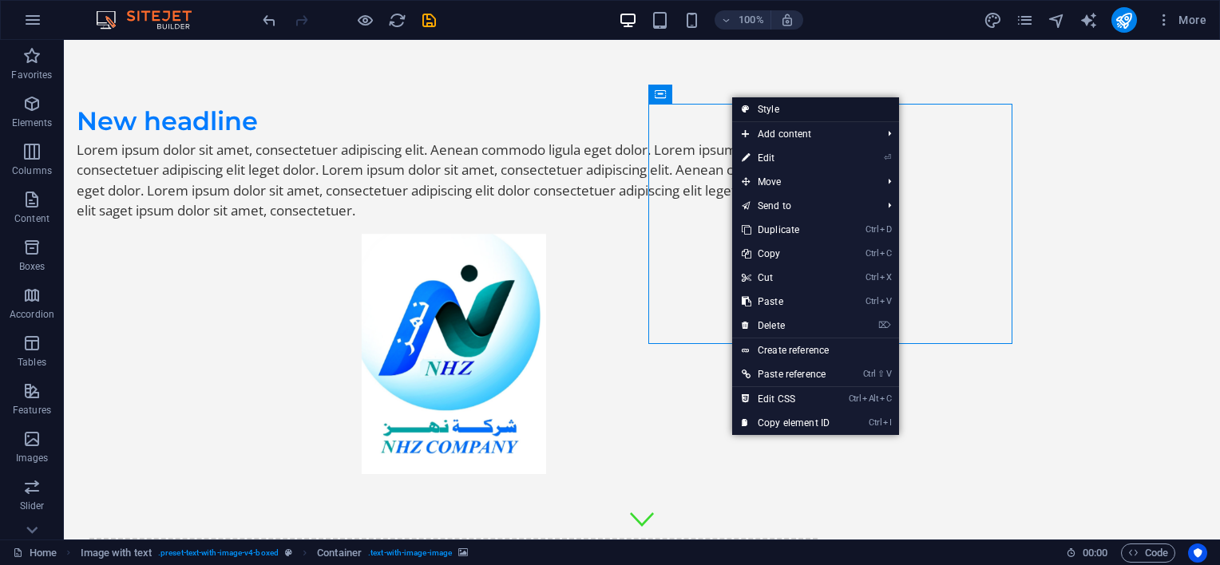
drag, startPoint x: 775, startPoint y: 108, endPoint x: 428, endPoint y: 65, distance: 350.0
click at [775, 108] on link "Style" at bounding box center [815, 109] width 167 height 24
select select "rem"
select select "px"
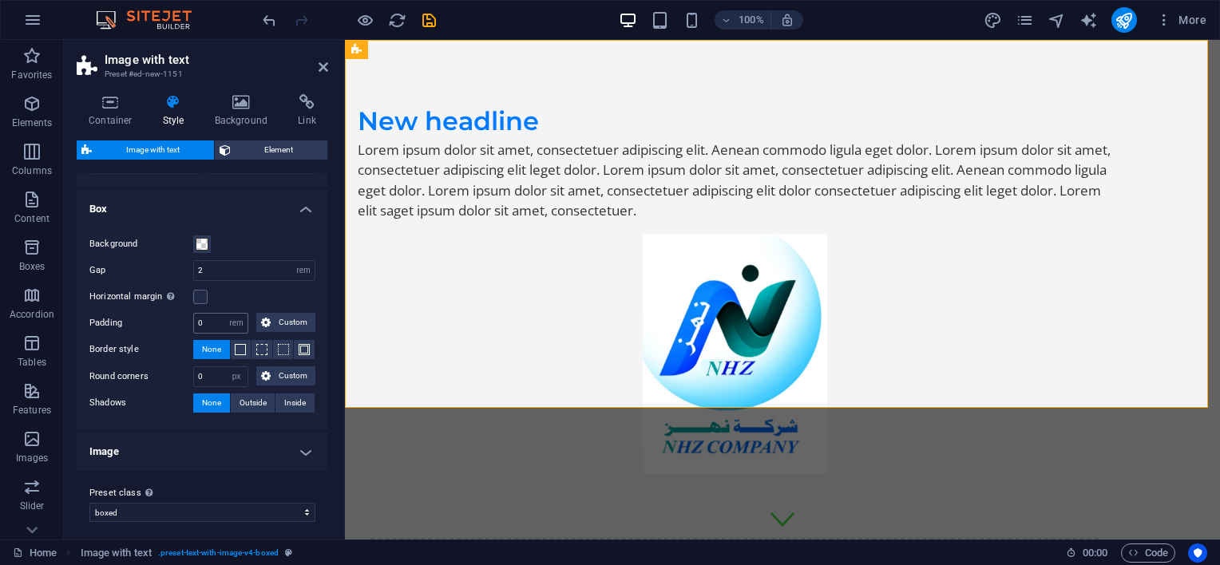
scroll to position [153, 0]
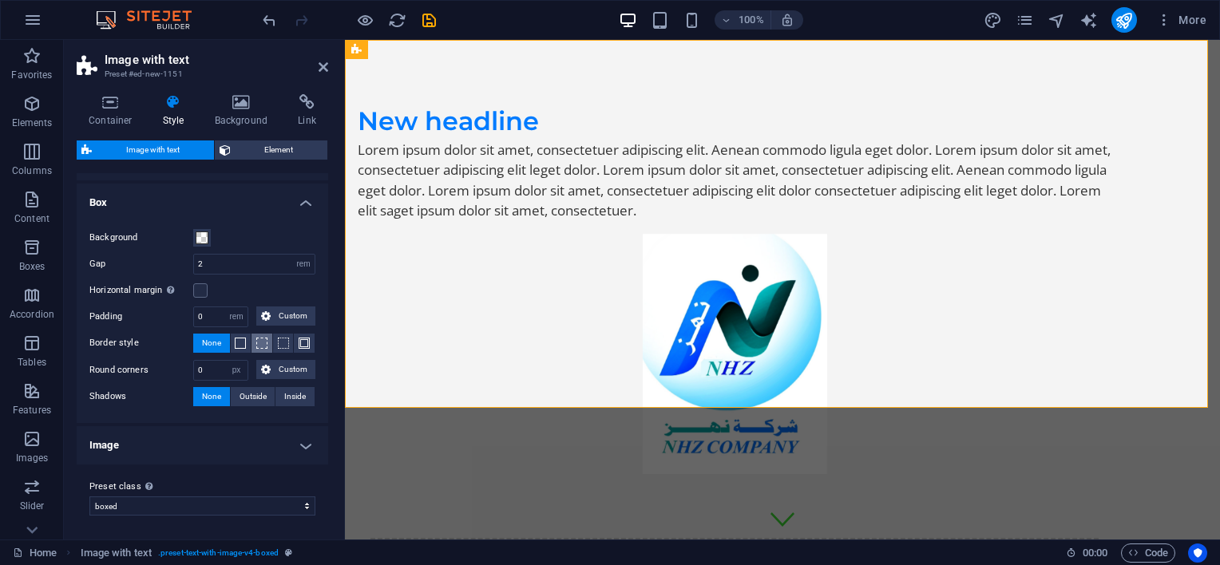
click at [266, 342] on button at bounding box center [262, 343] width 21 height 19
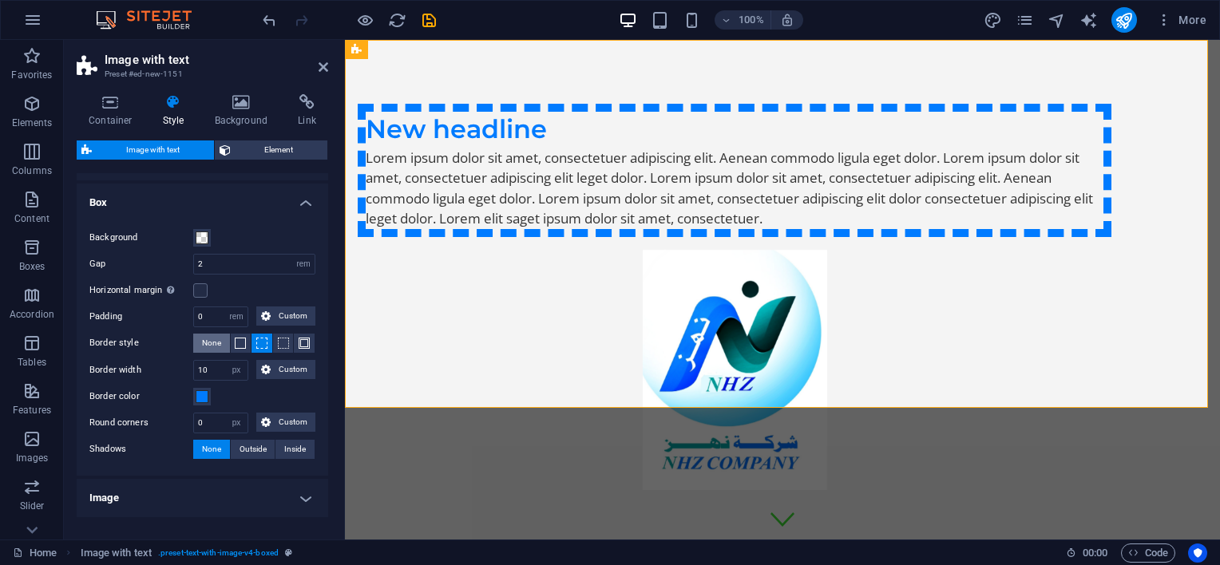
click at [208, 342] on span "None" at bounding box center [211, 343] width 19 height 19
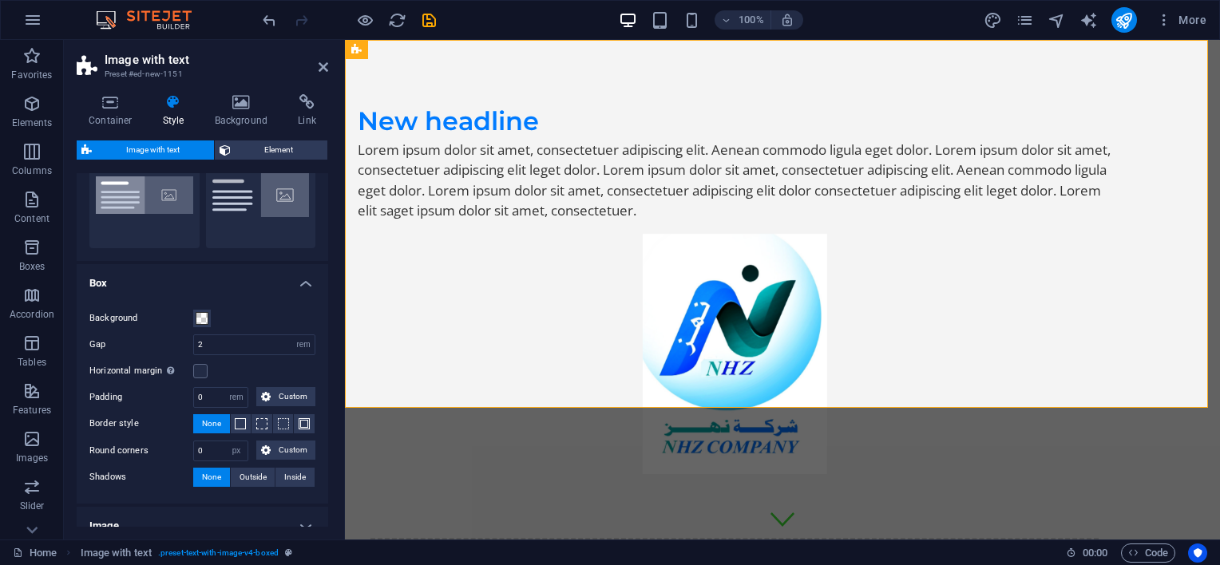
scroll to position [0, 0]
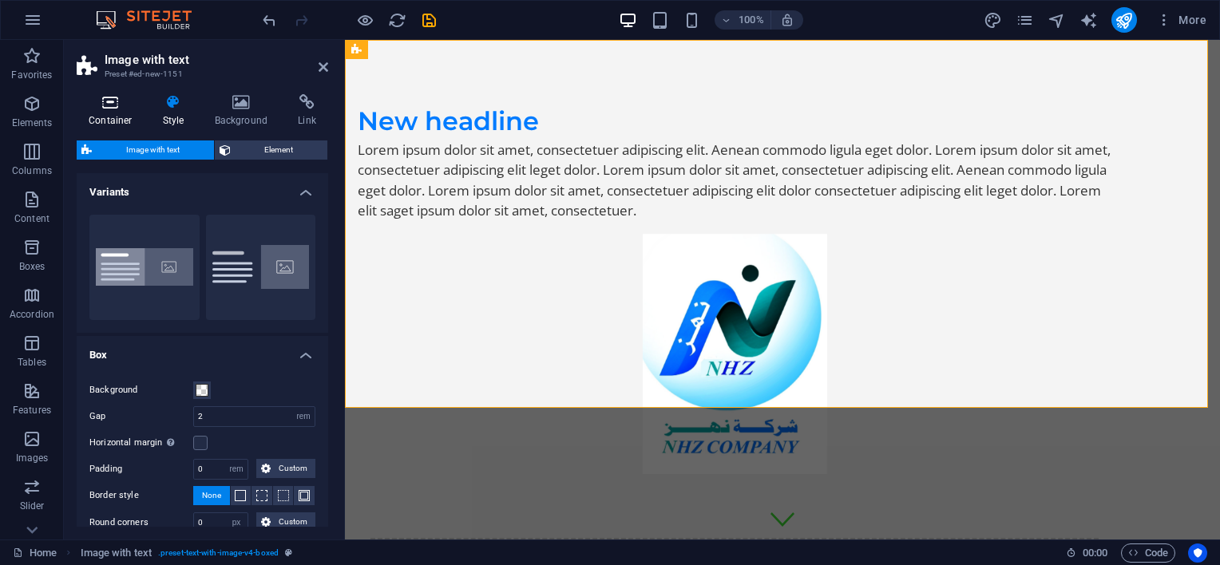
click at [111, 115] on h4 "Container" at bounding box center [114, 111] width 74 height 34
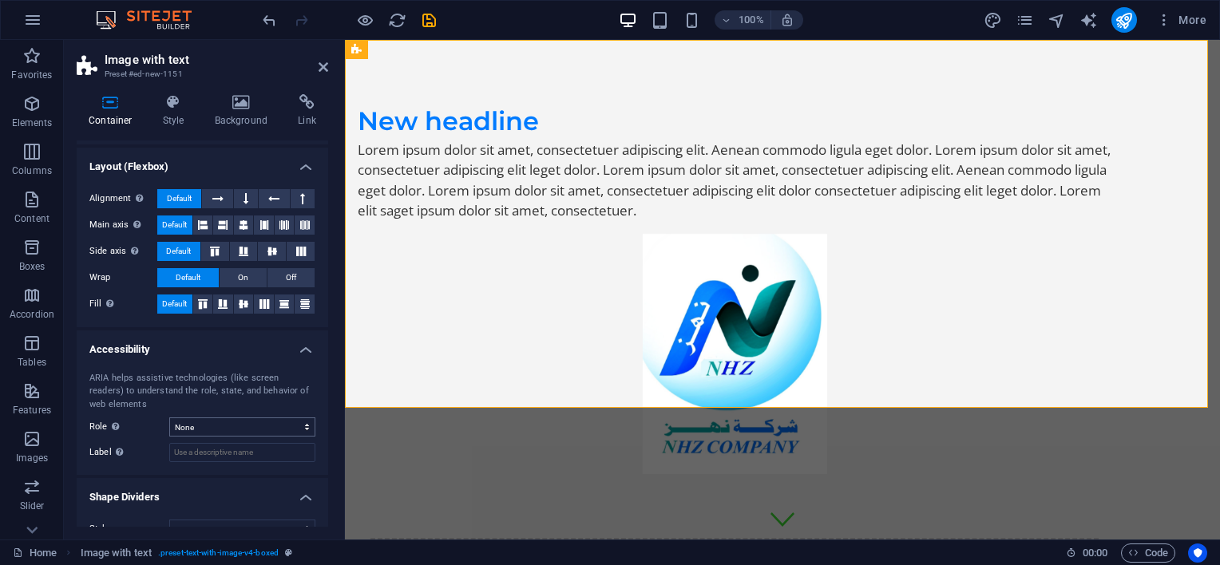
scroll to position [231, 0]
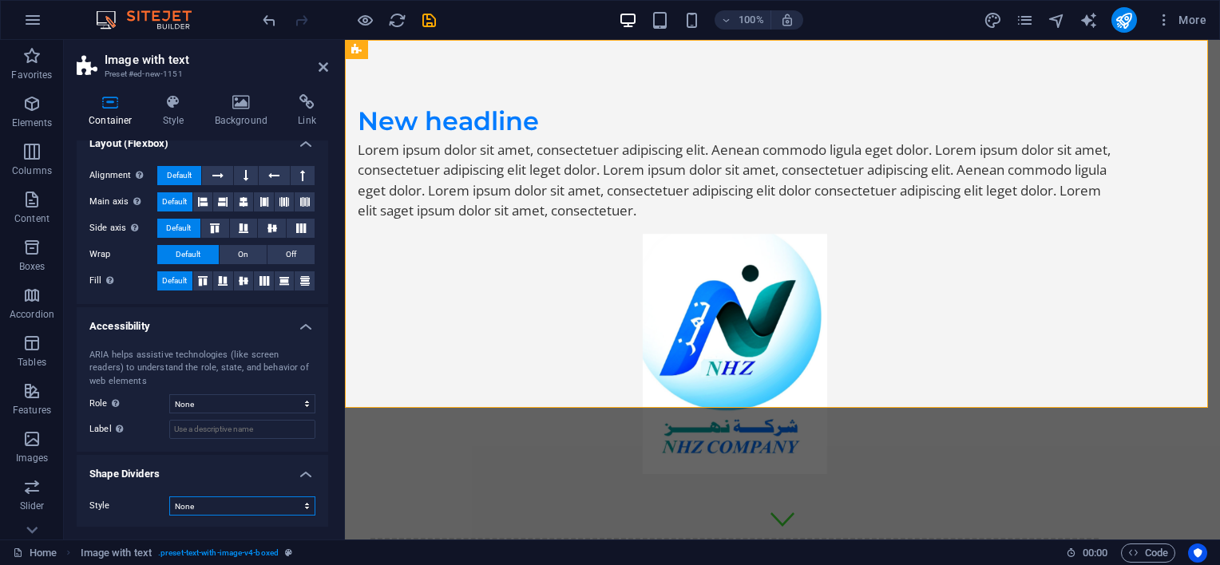
click at [204, 504] on select "None Triangle Square Diagonal Polygon 1 Polygon 2 Zigzag Multiple Zigzags Waves…" at bounding box center [242, 506] width 146 height 19
click at [169, 497] on select "None Triangle Square Diagonal Polygon 1 Polygon 2 Zigzag Multiple Zigzags Waves…" at bounding box center [242, 506] width 146 height 19
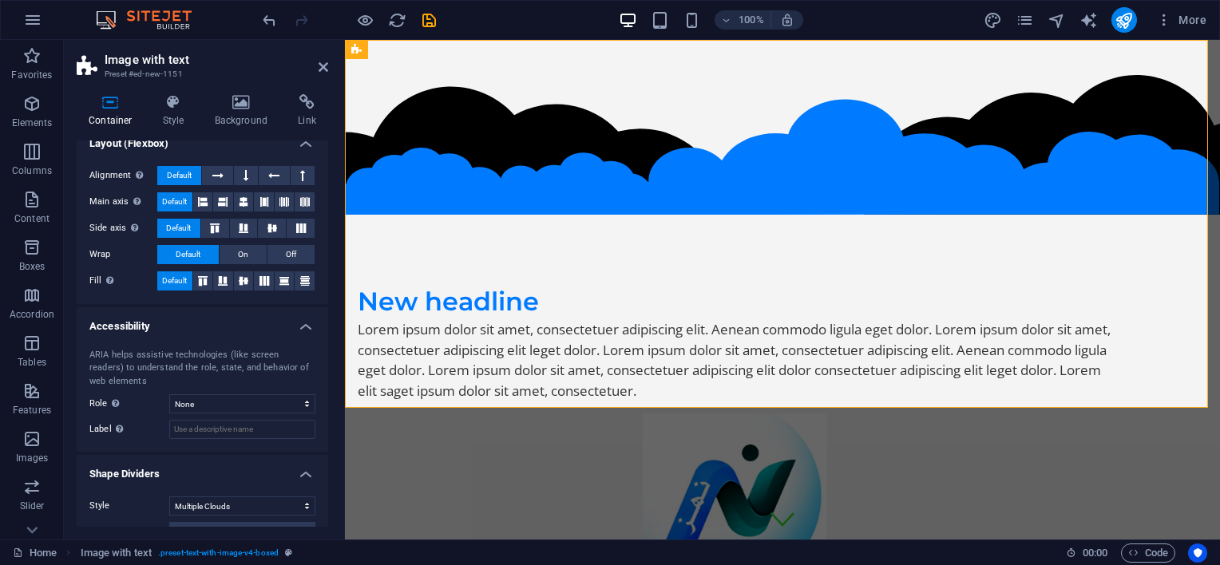
click at [801, 414] on figure at bounding box center [735, 534] width 754 height 240
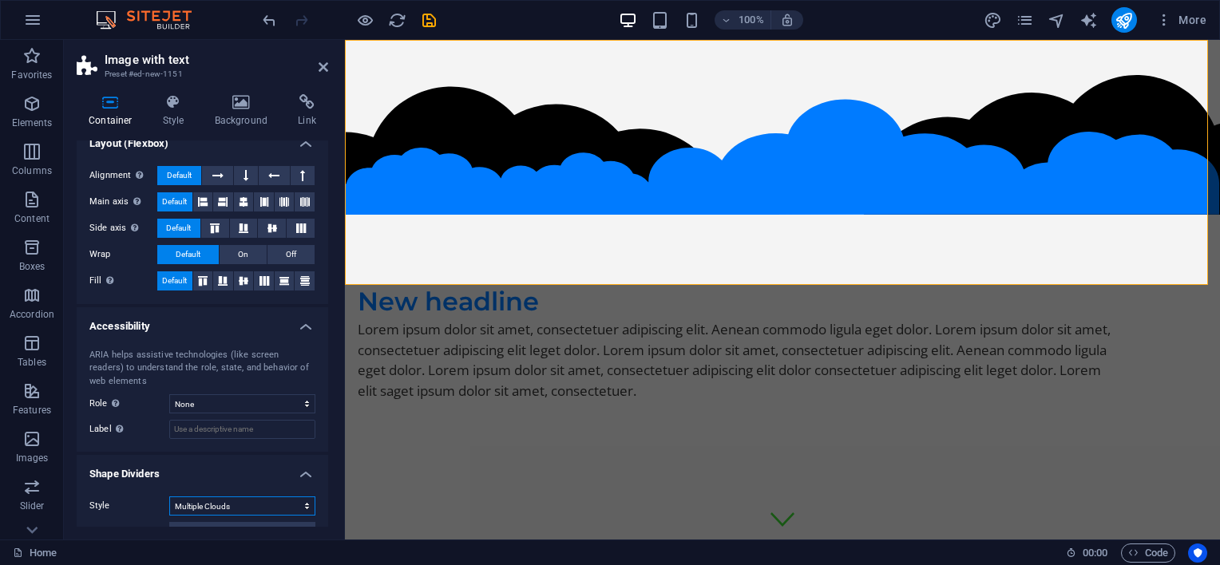
click at [239, 498] on select "None Triangle Square Diagonal Polygon 1 Polygon 2 Zigzag Multiple Zigzags Waves…" at bounding box center [242, 506] width 146 height 19
select select "none"
click at [169, 497] on select "None Triangle Square Diagonal Polygon 1 Polygon 2 Zigzag Multiple Zigzags Waves…" at bounding box center [242, 506] width 146 height 19
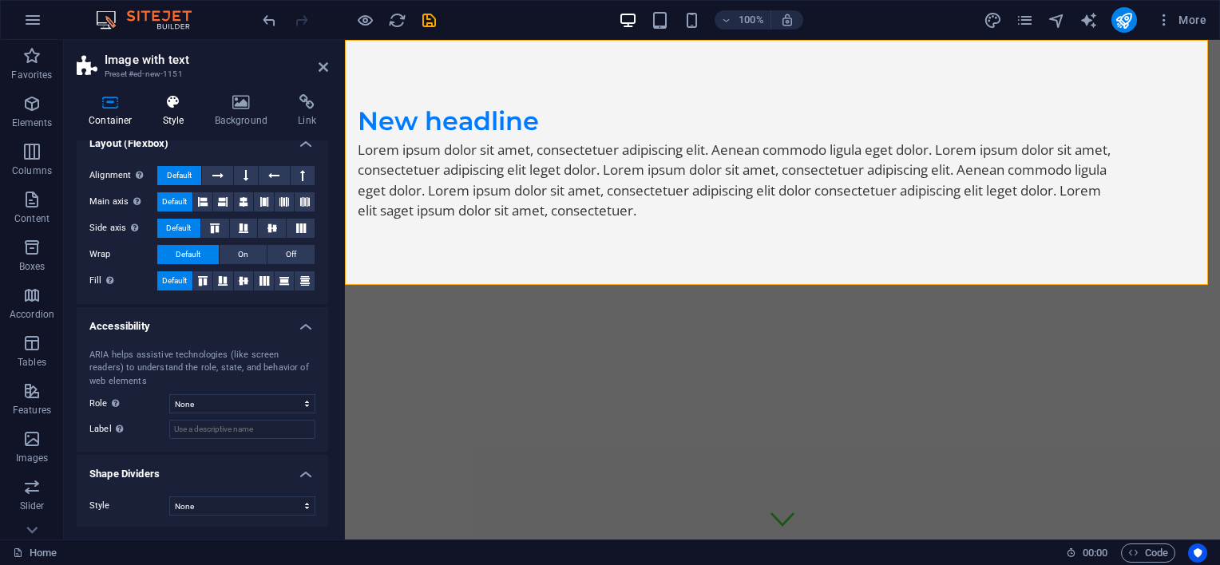
click at [187, 107] on icon at bounding box center [174, 102] width 46 height 16
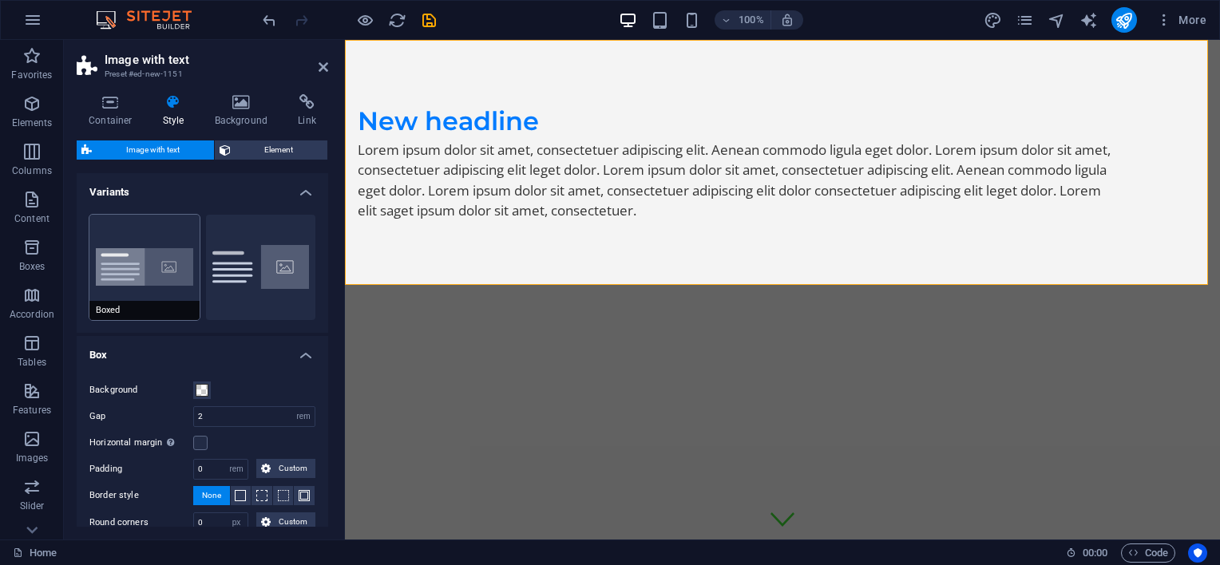
click at [180, 268] on button "Boxed" at bounding box center [144, 267] width 110 height 105
type input "0"
type input "2.5"
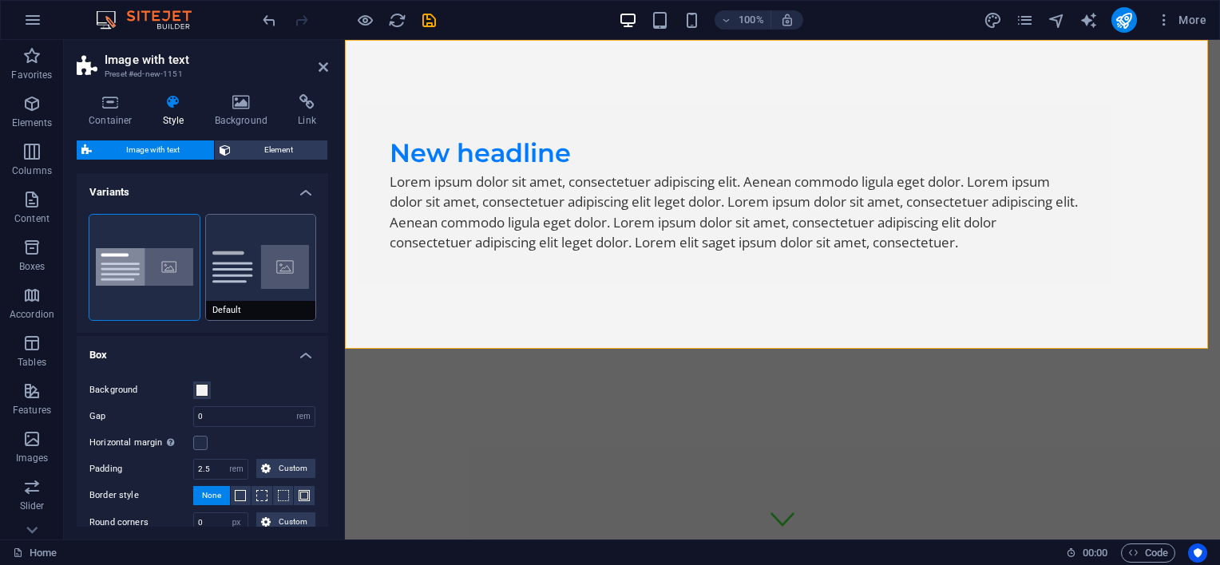
click at [240, 265] on button "Default" at bounding box center [261, 267] width 110 height 105
type input "2"
type input "0"
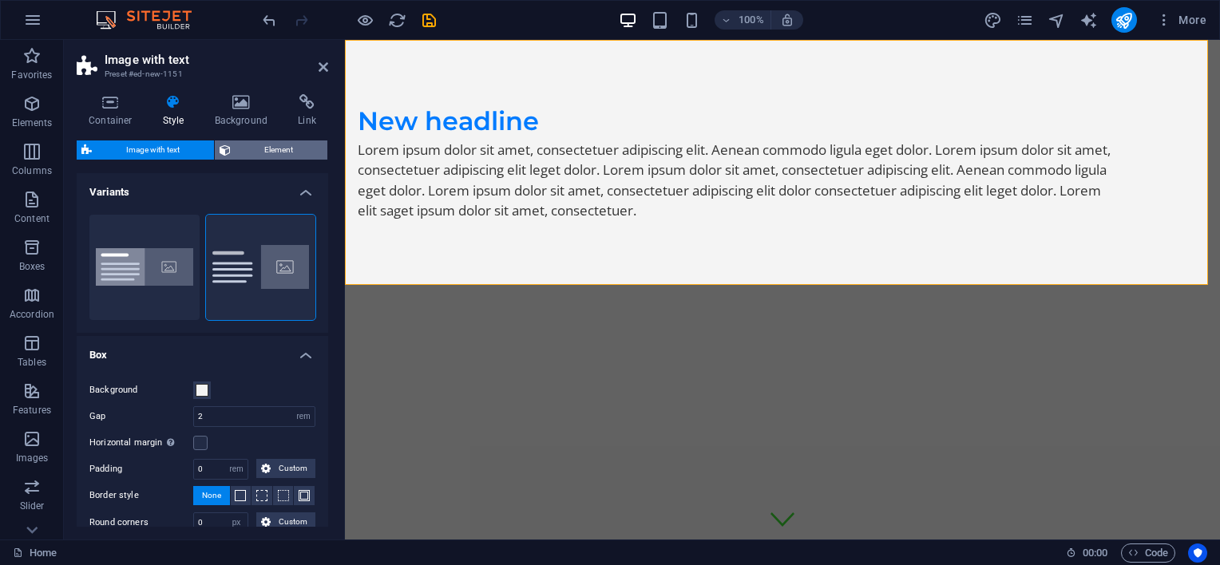
click at [258, 148] on span "Element" at bounding box center [280, 150] width 88 height 19
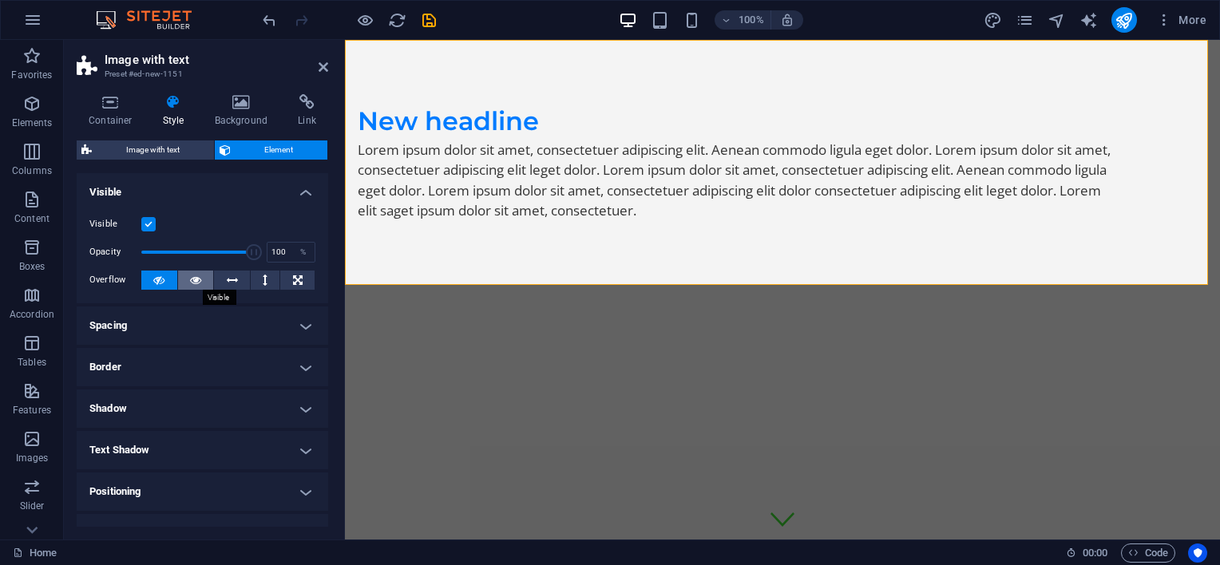
click at [200, 278] on icon at bounding box center [195, 280] width 11 height 19
click at [215, 401] on h4 "Shadow" at bounding box center [203, 409] width 252 height 38
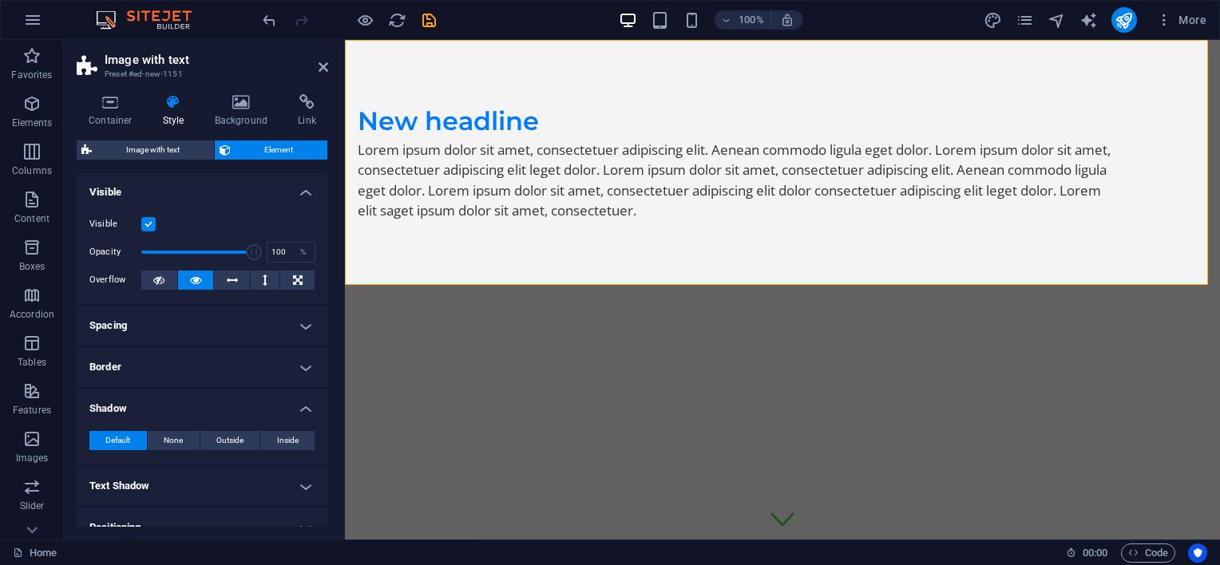
click at [220, 401] on h4 "Shadow" at bounding box center [203, 404] width 252 height 29
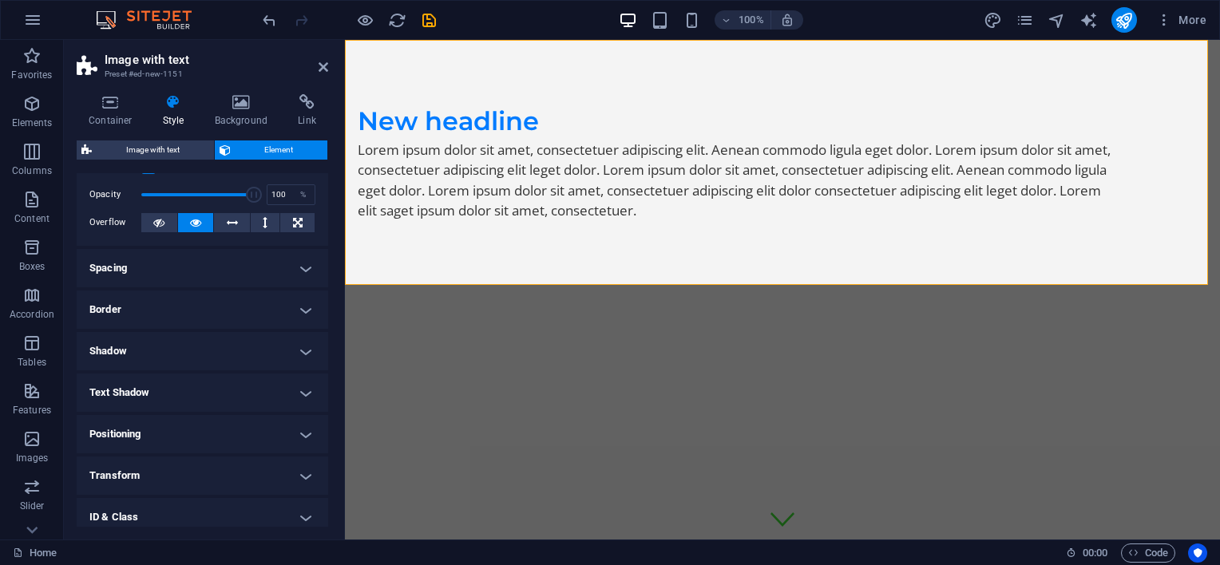
scroll to position [150, 0]
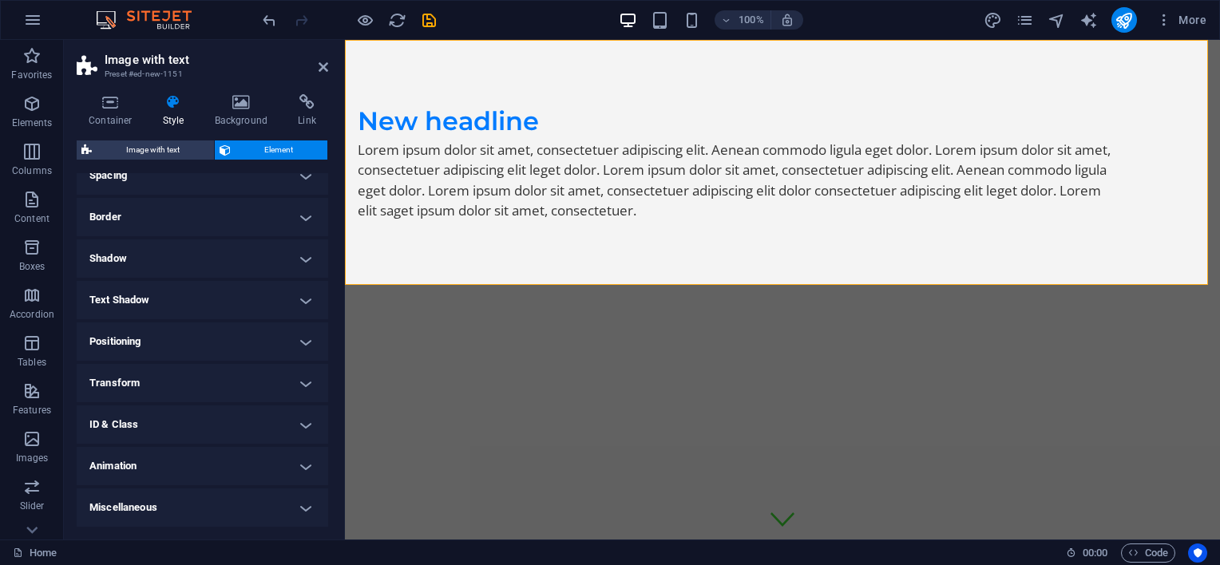
click at [246, 464] on h4 "Animation" at bounding box center [203, 466] width 252 height 38
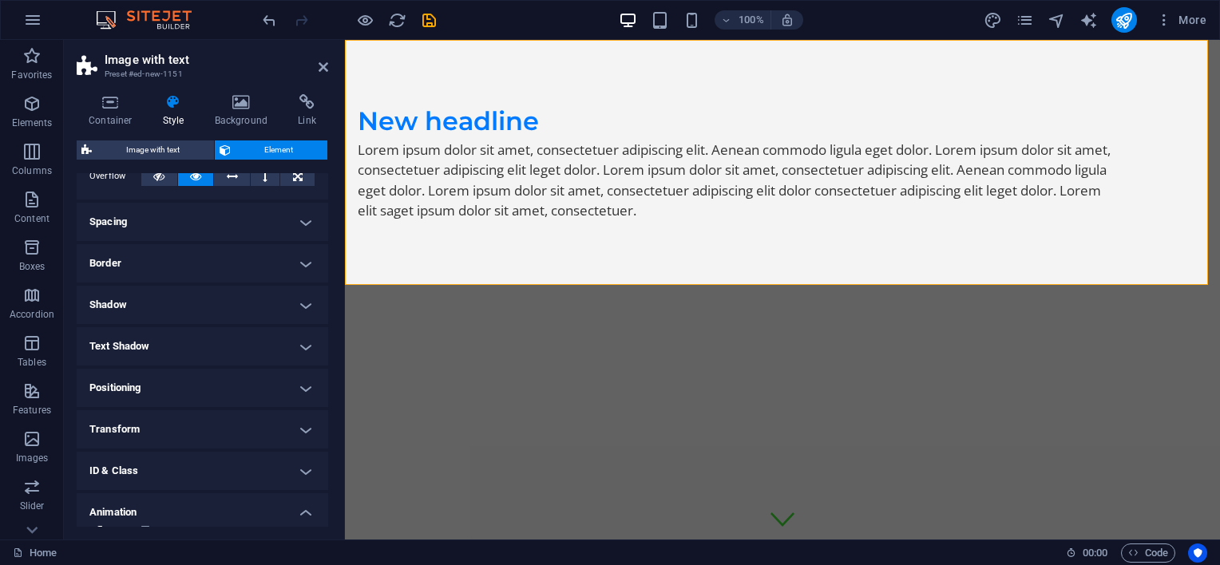
scroll to position [0, 0]
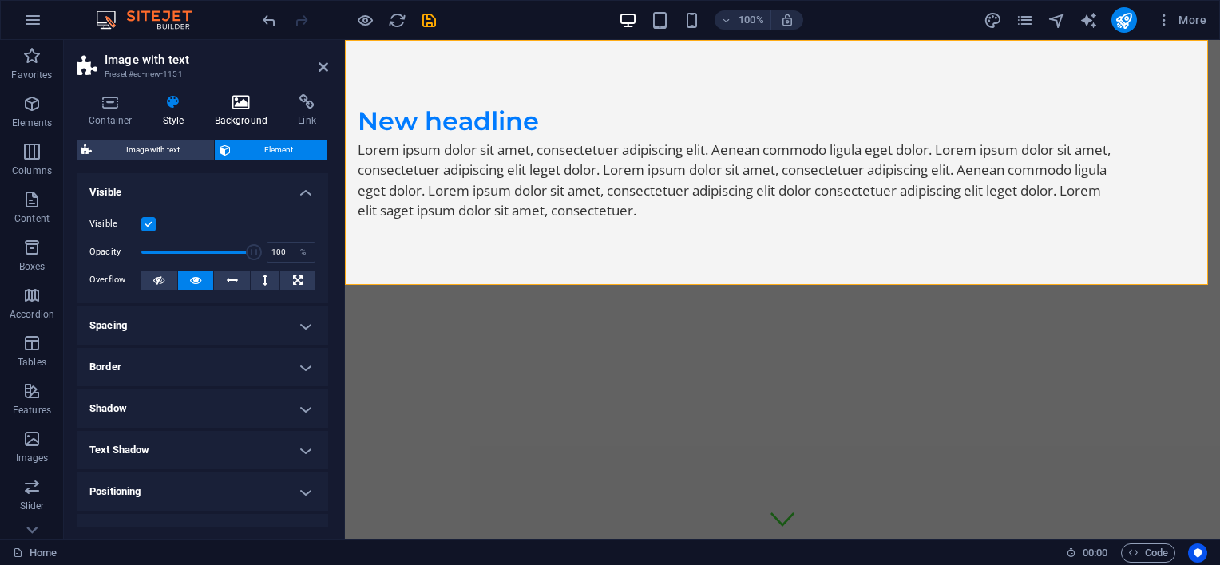
click at [234, 97] on icon at bounding box center [241, 102] width 77 height 16
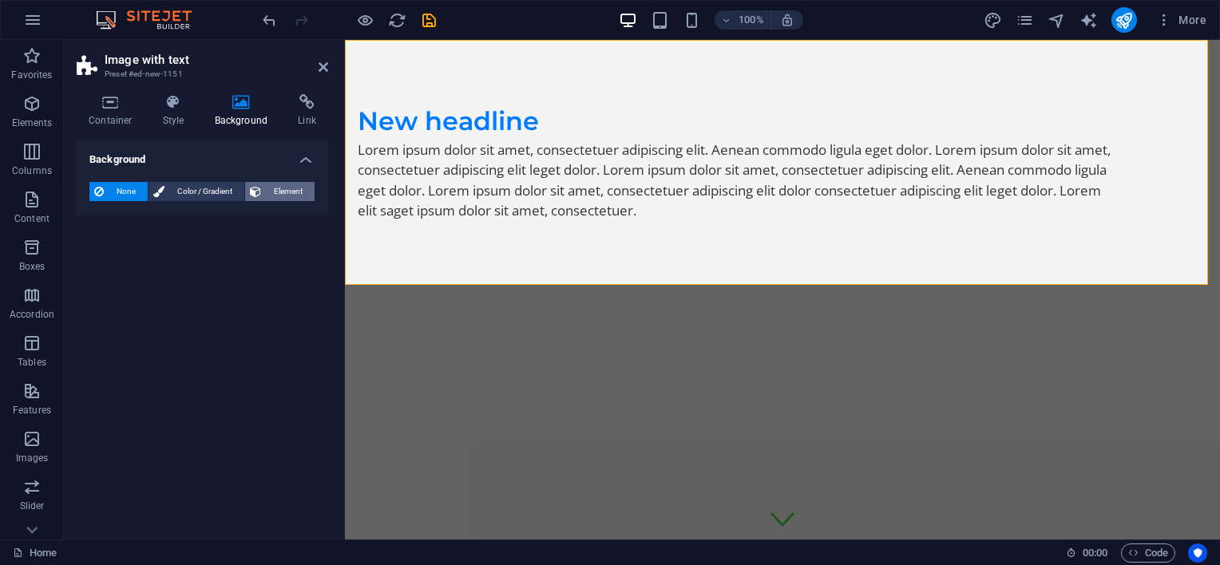
click at [272, 183] on span "Element" at bounding box center [288, 191] width 44 height 19
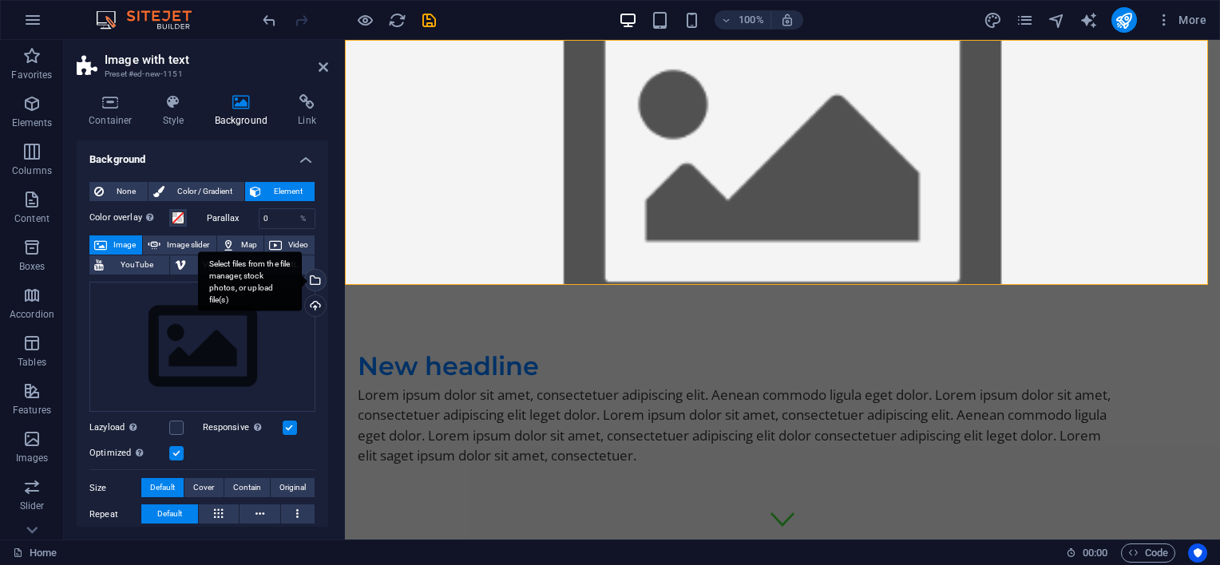
click at [302, 284] on div "Select files from the file manager, stock photos, or upload file(s)" at bounding box center [250, 282] width 104 height 60
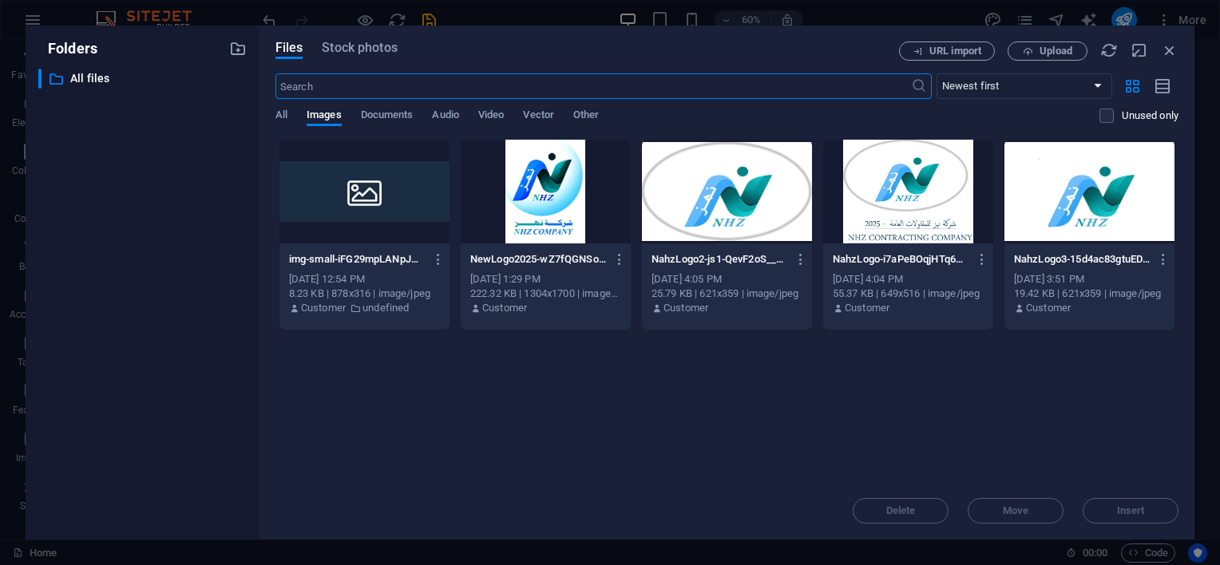
click at [533, 198] on div at bounding box center [546, 192] width 170 height 104
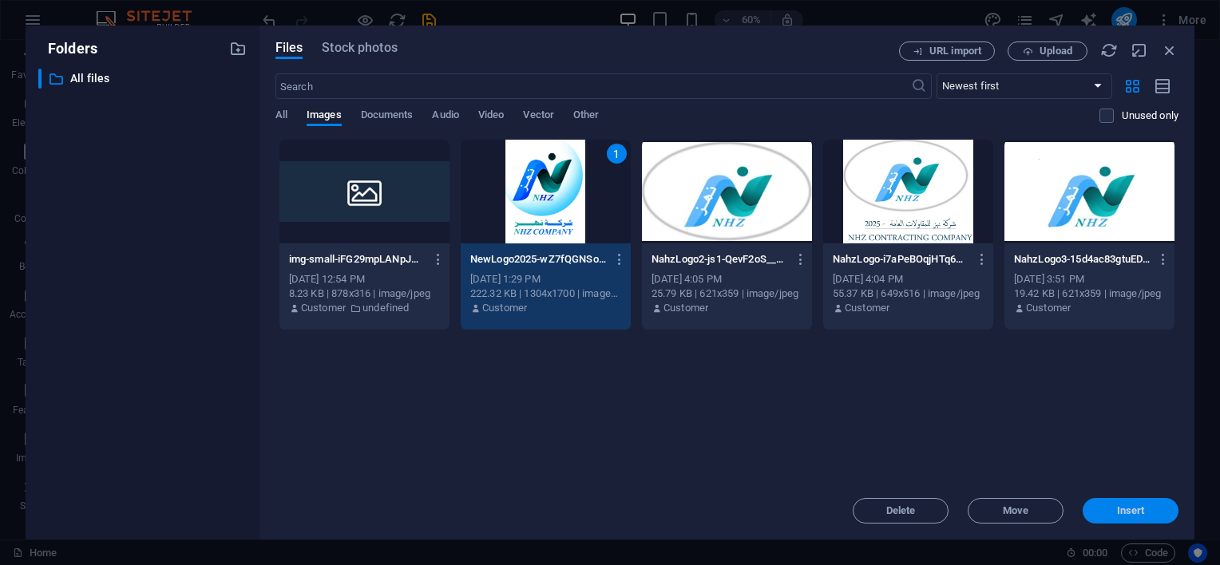
click at [1132, 510] on span "Insert" at bounding box center [1131, 511] width 28 height 10
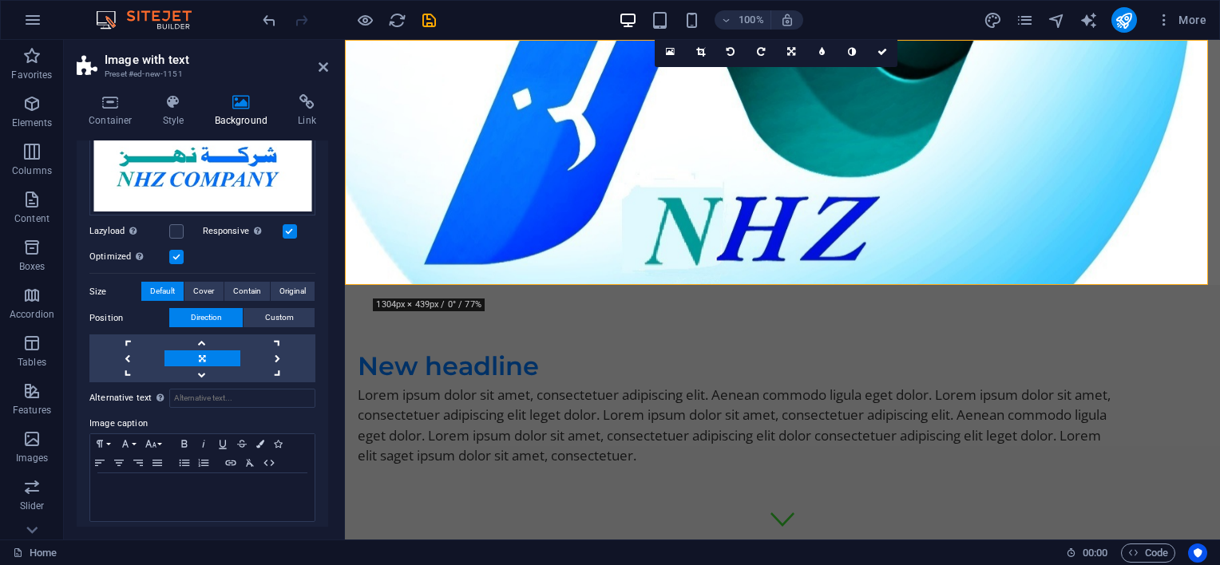
scroll to position [361, 0]
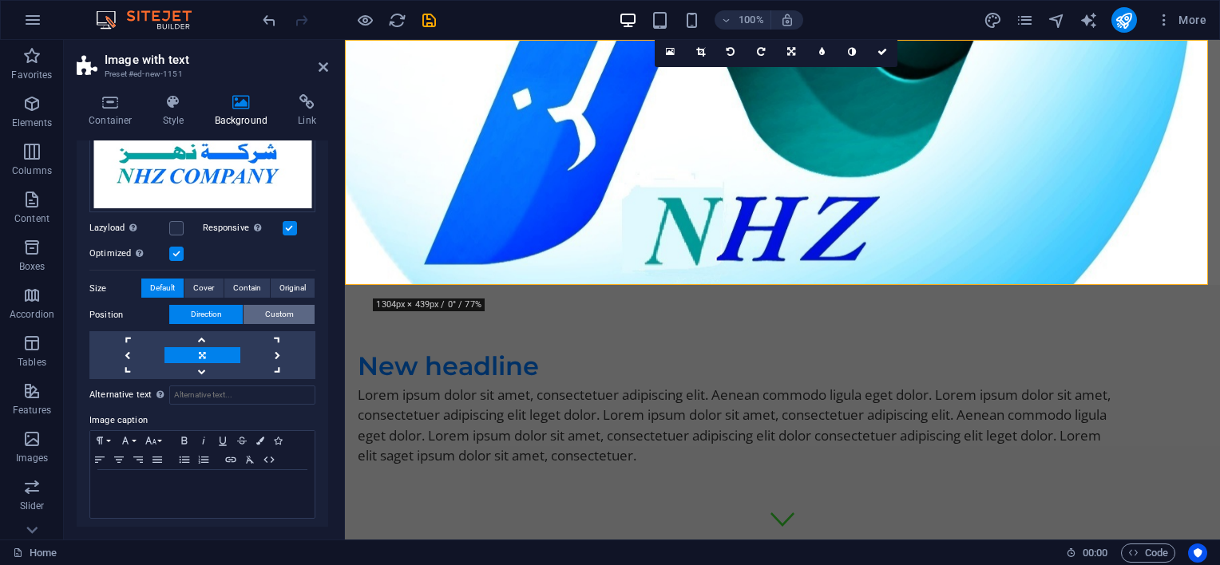
click at [277, 314] on span "Custom" at bounding box center [279, 314] width 29 height 19
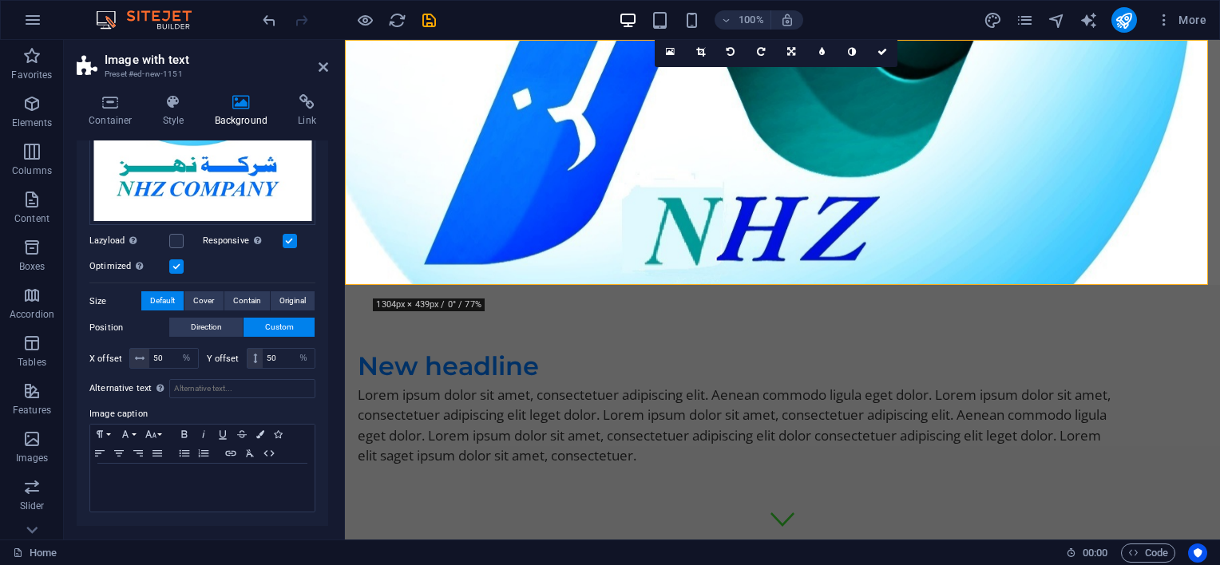
scroll to position [342, 0]
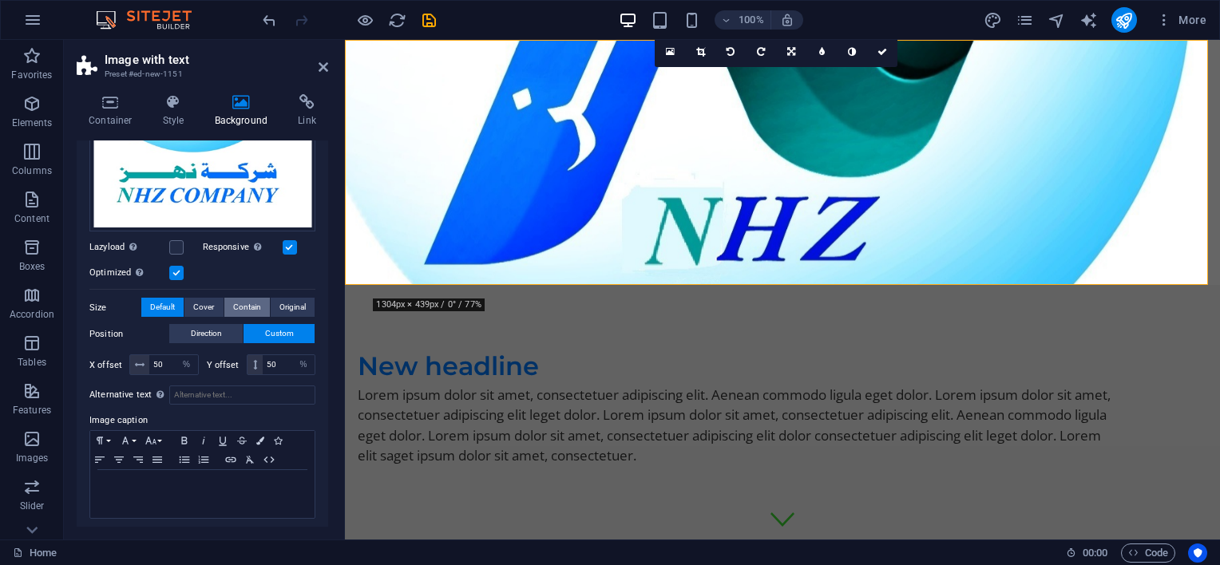
click at [252, 300] on span "Contain" at bounding box center [247, 307] width 28 height 19
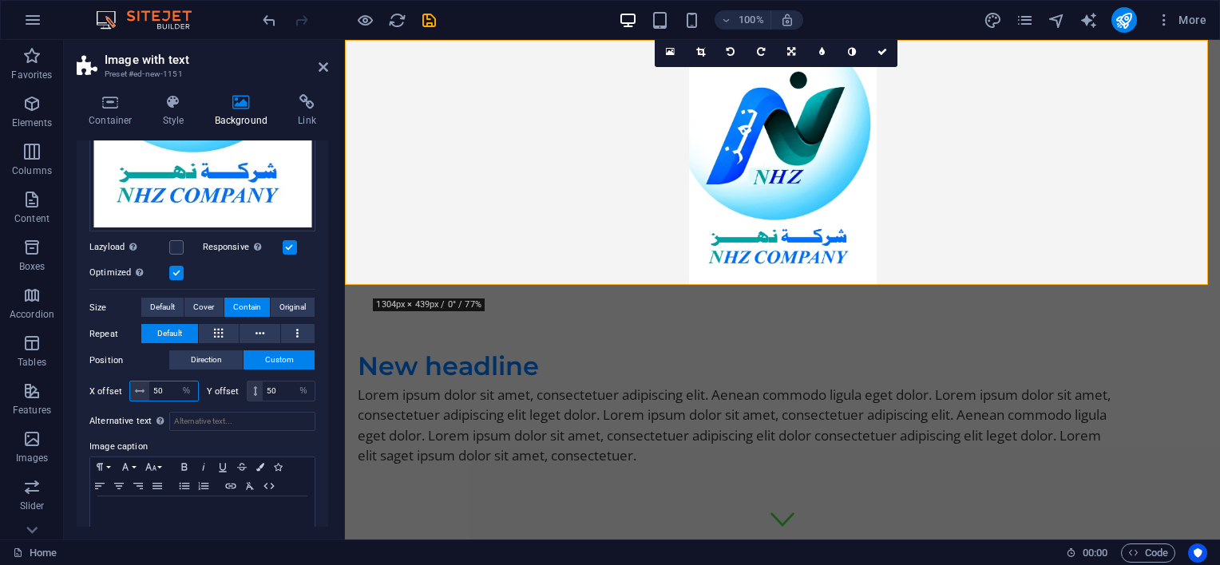
drag, startPoint x: 164, startPoint y: 387, endPoint x: 145, endPoint y: 380, distance: 20.2
click at [145, 381] on div "50 px rem % vh vw" at bounding box center [163, 391] width 69 height 21
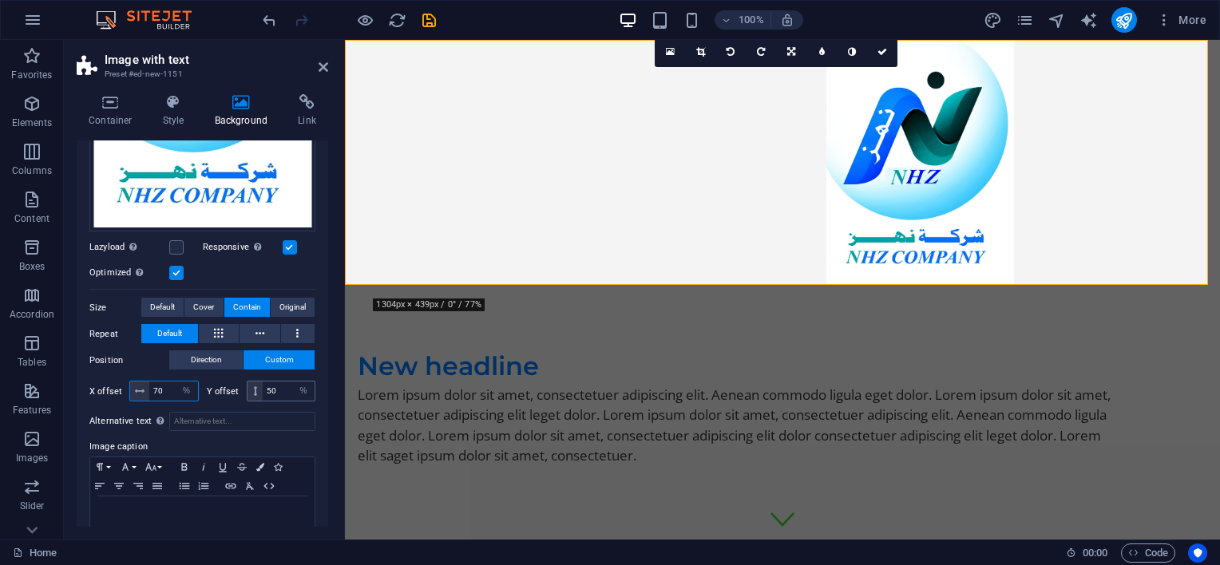
type input "70"
drag, startPoint x: 277, startPoint y: 386, endPoint x: 251, endPoint y: 382, distance: 26.7
click at [251, 382] on div "50 px rem % vh vw" at bounding box center [281, 391] width 69 height 21
type input "70"
drag, startPoint x: 169, startPoint y: 387, endPoint x: 145, endPoint y: 387, distance: 24.8
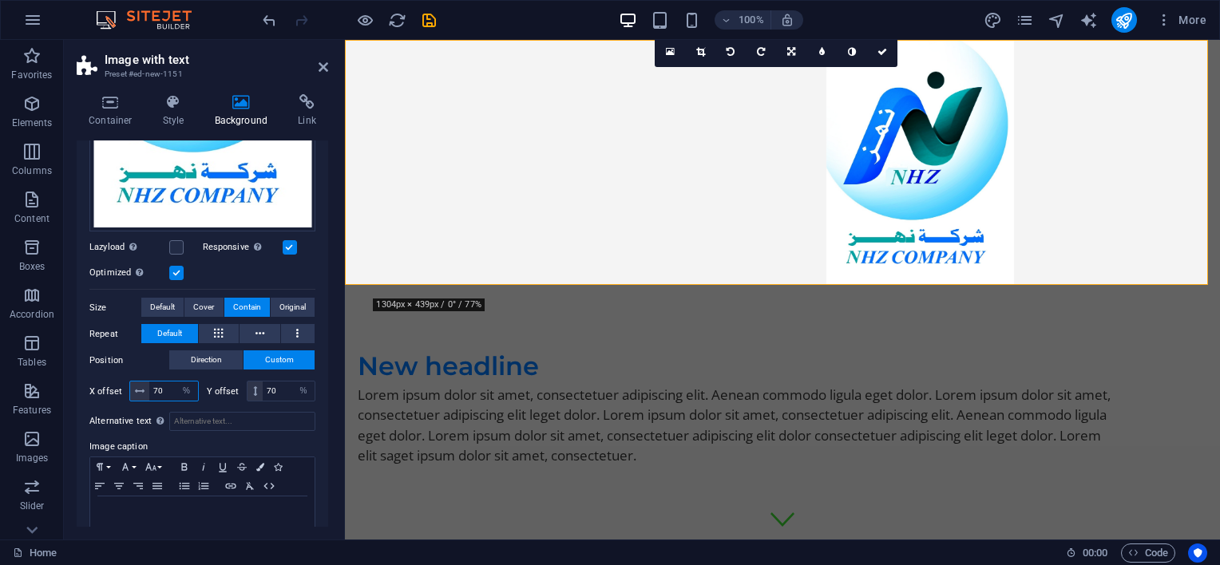
click at [145, 387] on div "70 px rem % vh vw" at bounding box center [163, 391] width 69 height 21
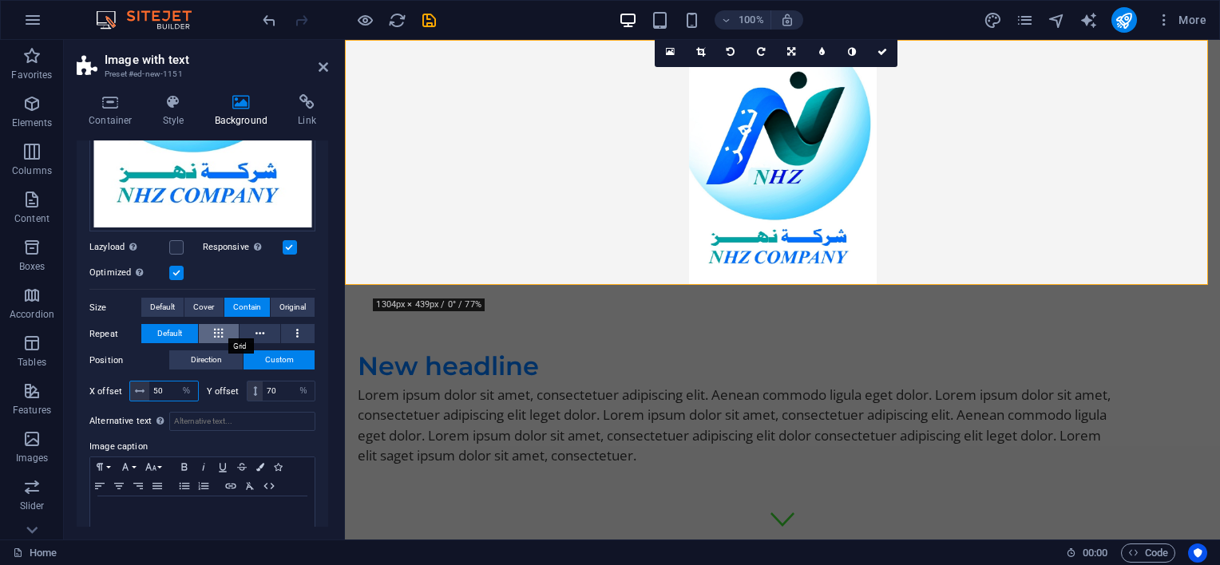
type input "50"
click at [212, 328] on button at bounding box center [219, 333] width 41 height 19
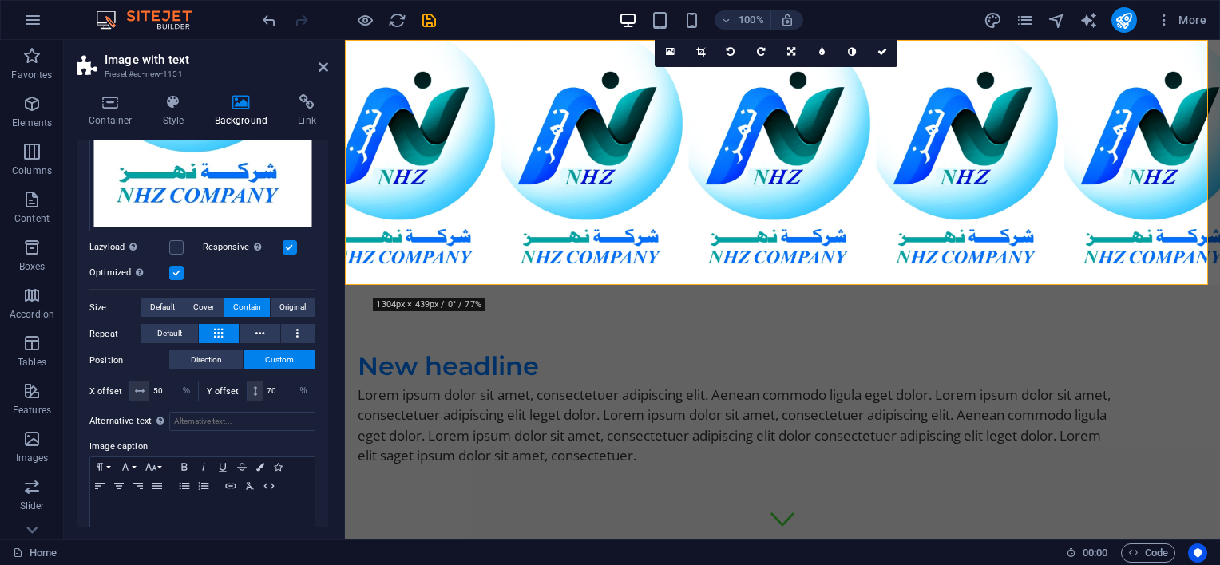
click at [209, 327] on button at bounding box center [219, 333] width 41 height 19
click at [219, 330] on icon at bounding box center [218, 333] width 9 height 19
click at [252, 332] on button at bounding box center [260, 333] width 41 height 19
click at [168, 331] on span "Default" at bounding box center [169, 333] width 25 height 19
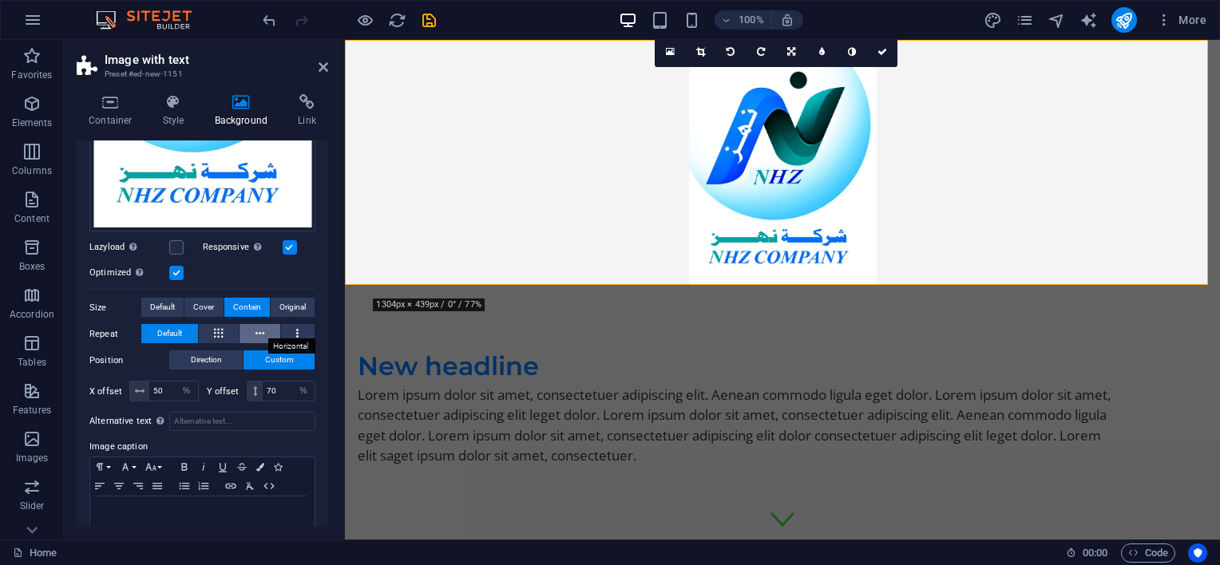
click at [256, 328] on icon at bounding box center [260, 333] width 9 height 19
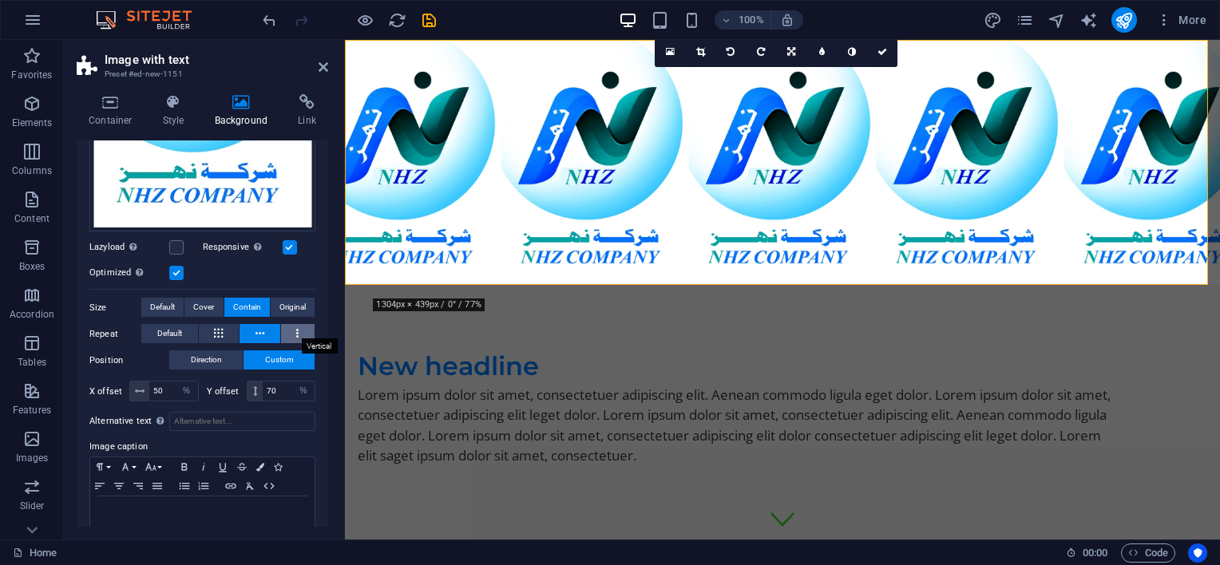
click at [292, 324] on button at bounding box center [298, 333] width 34 height 19
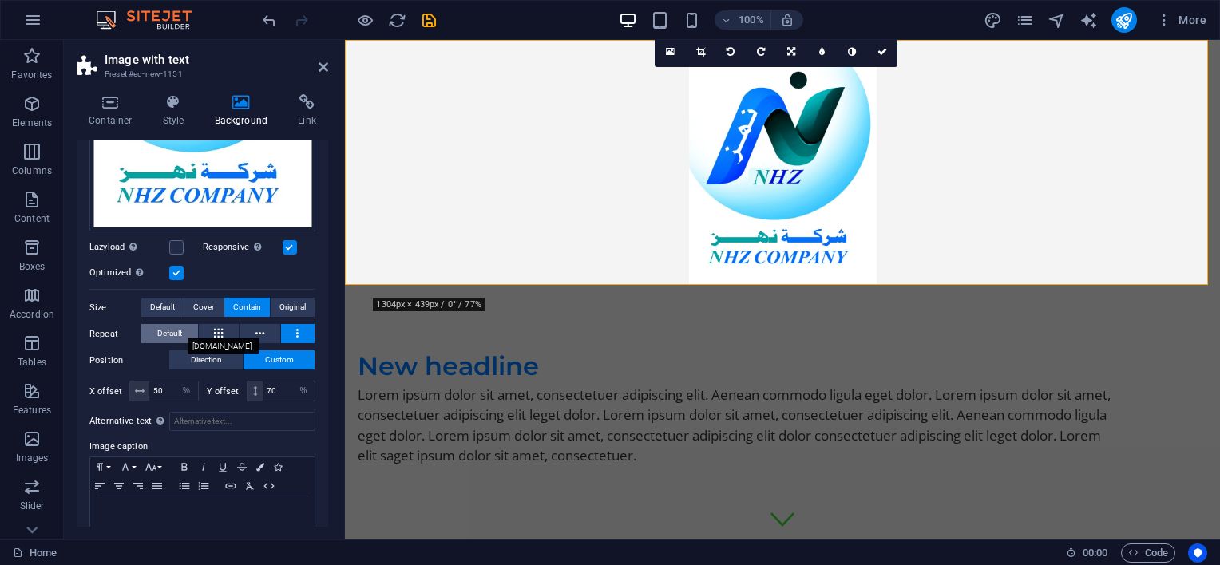
click at [176, 328] on span "Default" at bounding box center [169, 333] width 25 height 19
click at [206, 303] on span "Cover" at bounding box center [203, 307] width 21 height 19
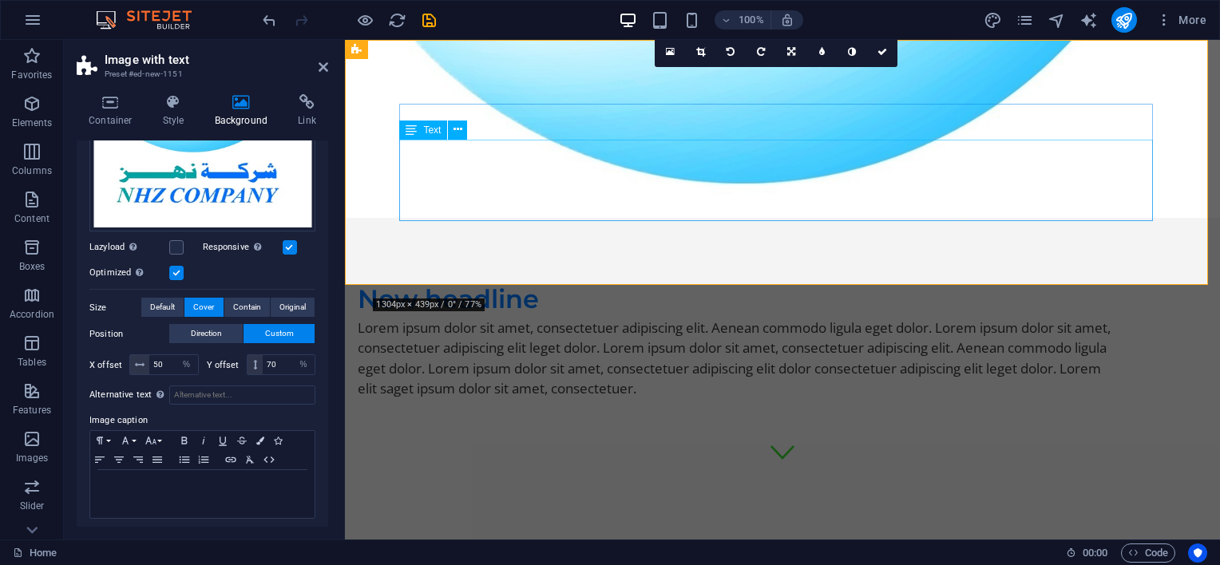
scroll to position [0, 0]
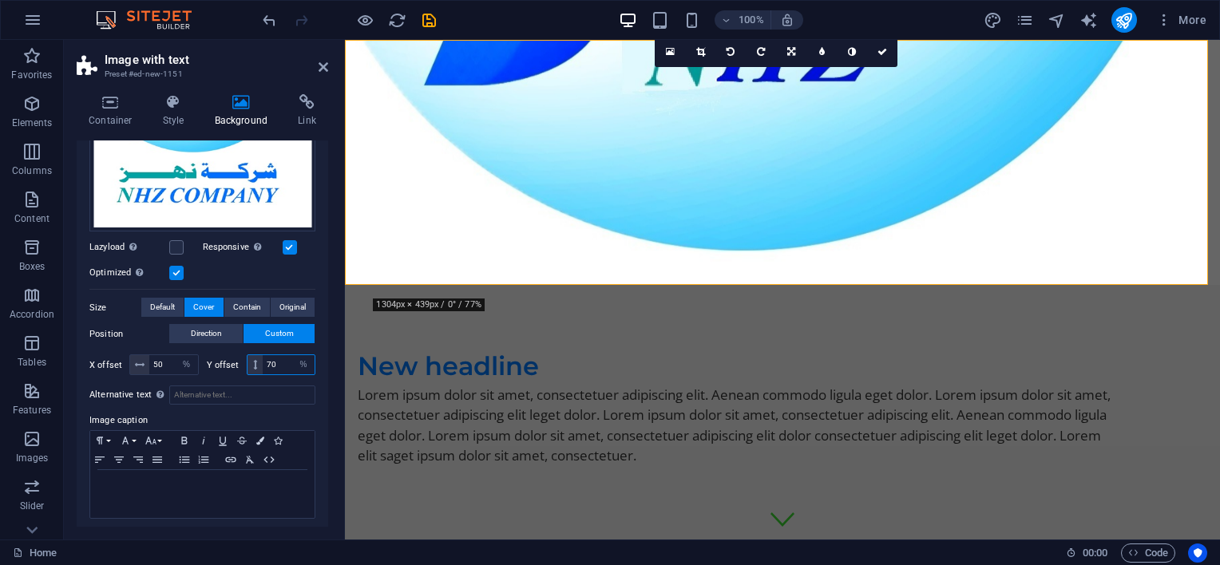
drag, startPoint x: 278, startPoint y: 361, endPoint x: 252, endPoint y: 360, distance: 25.6
click at [252, 360] on div "70 px rem % vh vw" at bounding box center [281, 365] width 69 height 21
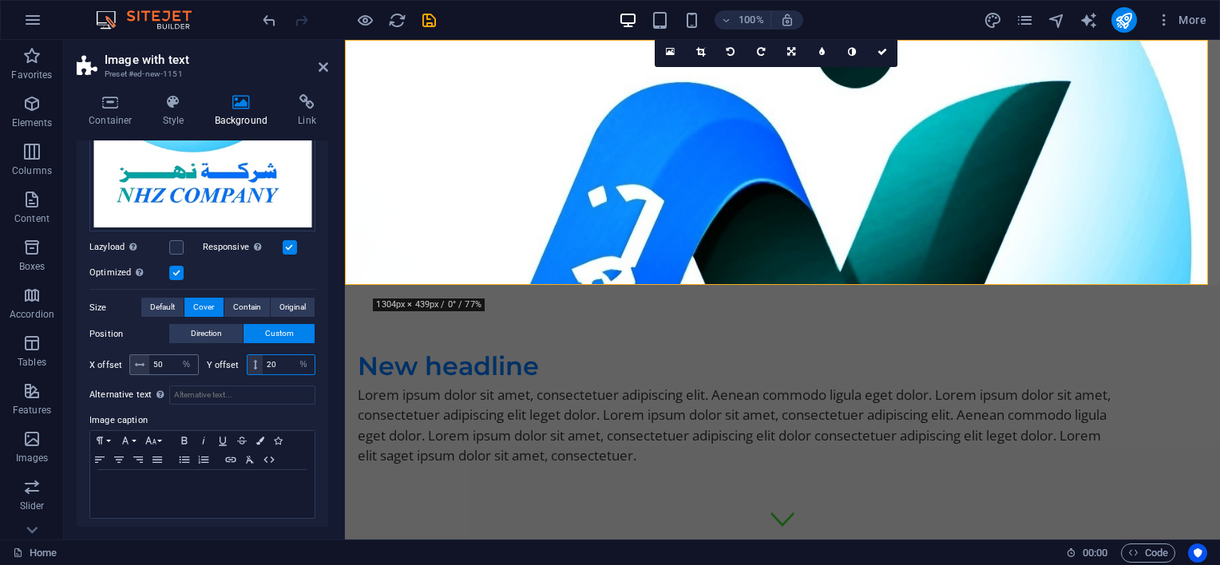
type input "20"
drag, startPoint x: 172, startPoint y: 361, endPoint x: 149, endPoint y: 357, distance: 24.3
click at [149, 357] on input "50" at bounding box center [173, 364] width 49 height 19
type input "20"
click at [318, 380] on div "None Color / Gradient Element Stretch background to full-width Color overlay Pl…" at bounding box center [203, 181] width 252 height 706
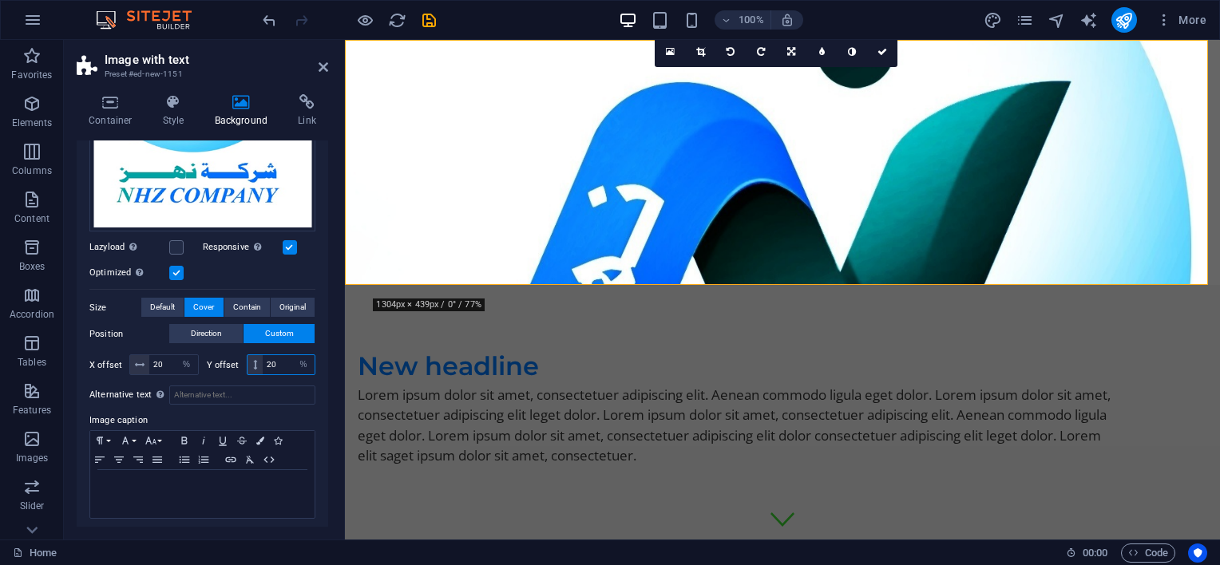
drag, startPoint x: 281, startPoint y: 359, endPoint x: 261, endPoint y: 359, distance: 20.0
click at [263, 359] on input "20" at bounding box center [289, 364] width 52 height 19
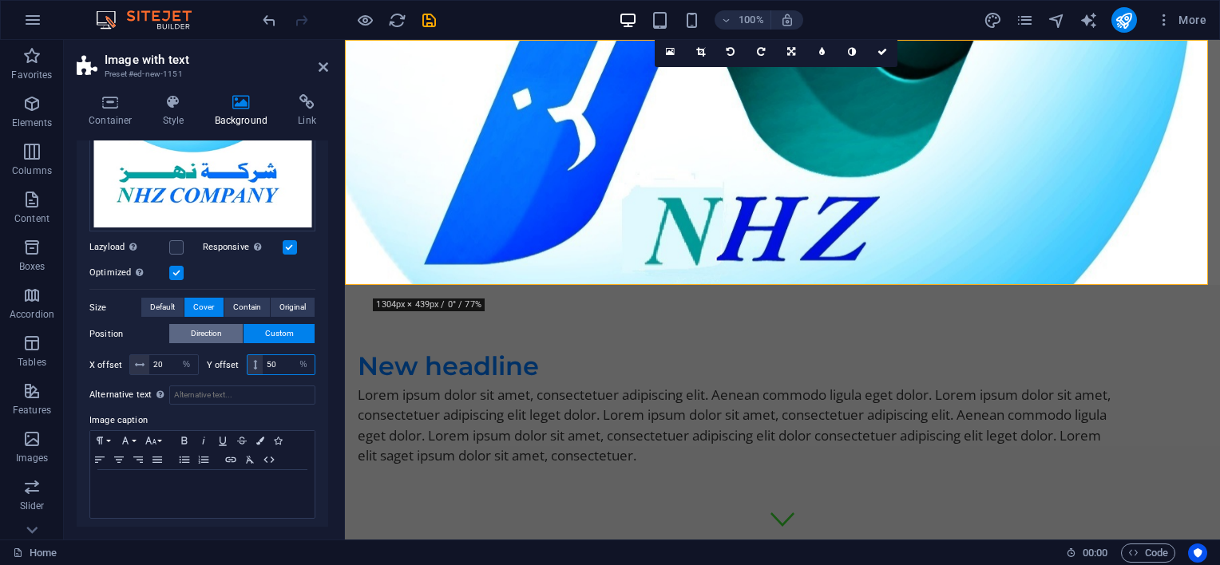
type input "50"
click at [193, 333] on span "Direction" at bounding box center [206, 333] width 31 height 19
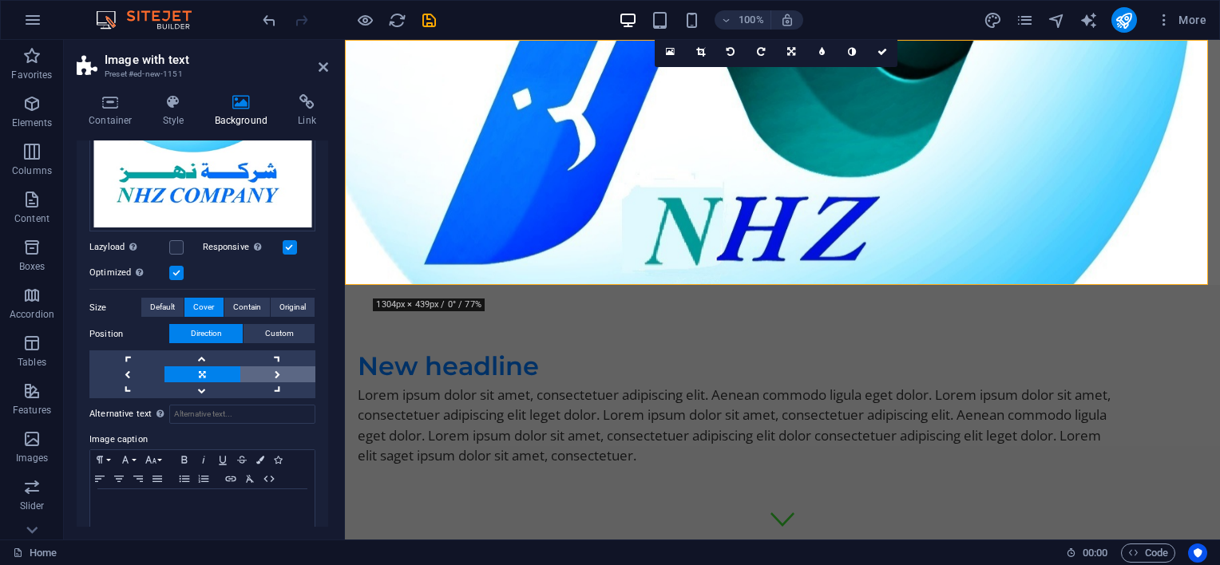
click at [273, 367] on link at bounding box center [277, 375] width 75 height 16
click at [132, 371] on link at bounding box center [126, 375] width 75 height 16
click at [197, 355] on link at bounding box center [202, 359] width 75 height 16
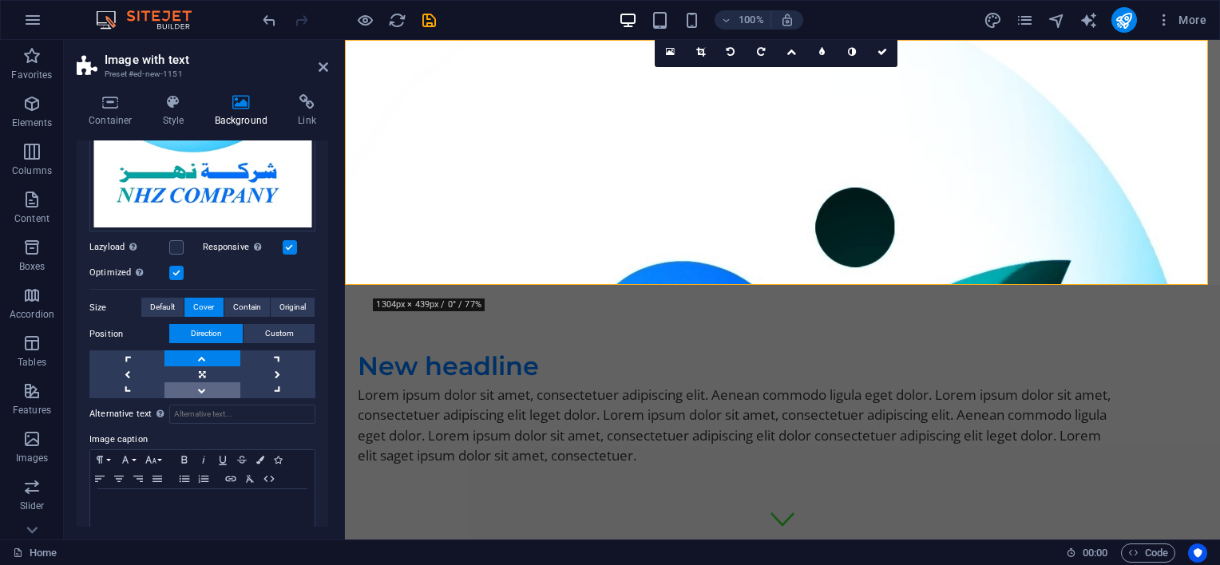
click at [201, 387] on link at bounding box center [202, 391] width 75 height 16
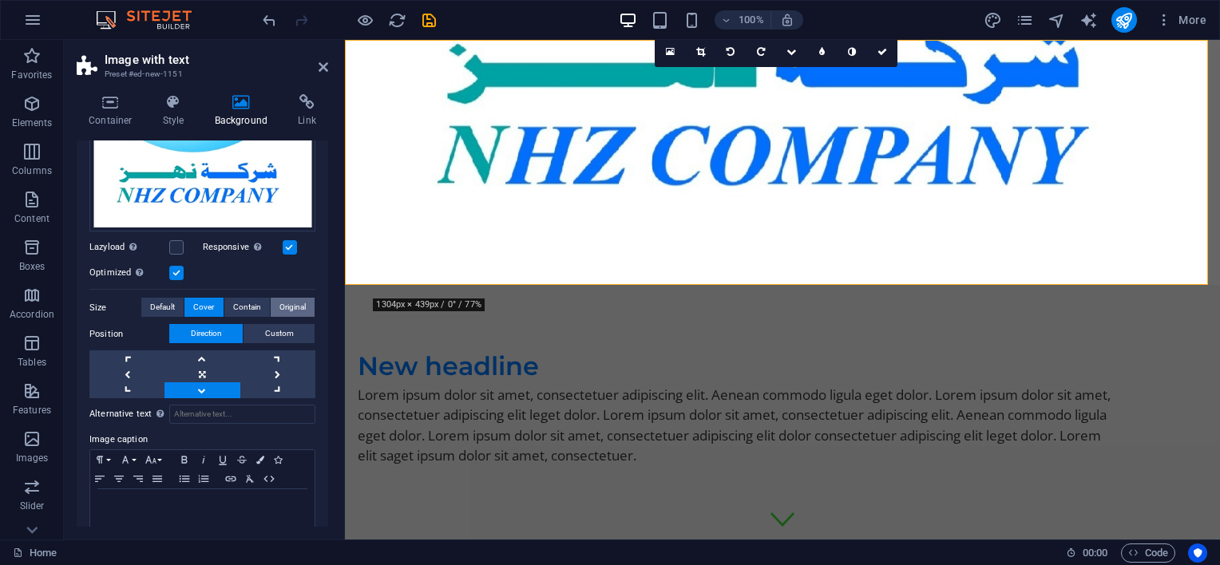
click at [291, 298] on span "Original" at bounding box center [293, 307] width 26 height 19
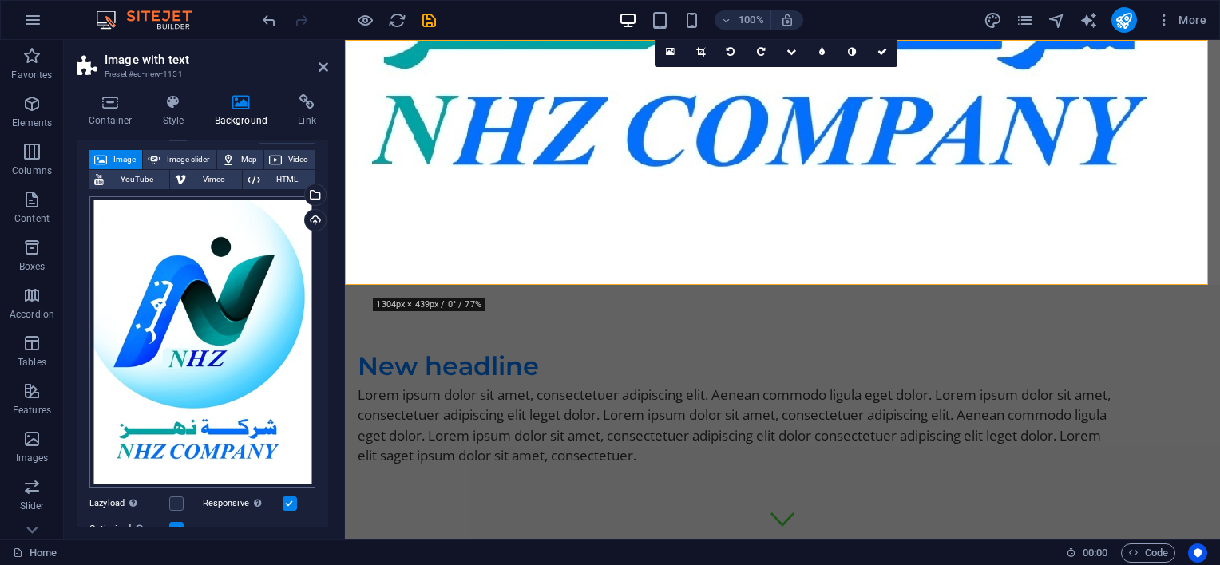
scroll to position [240, 0]
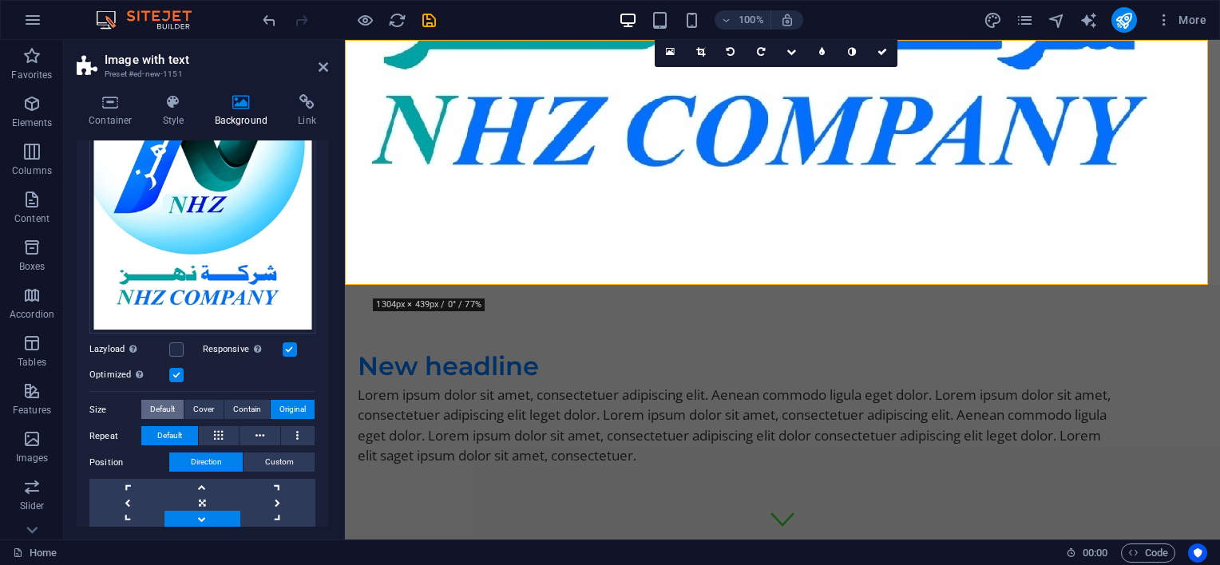
click at [172, 402] on span "Default" at bounding box center [162, 409] width 25 height 19
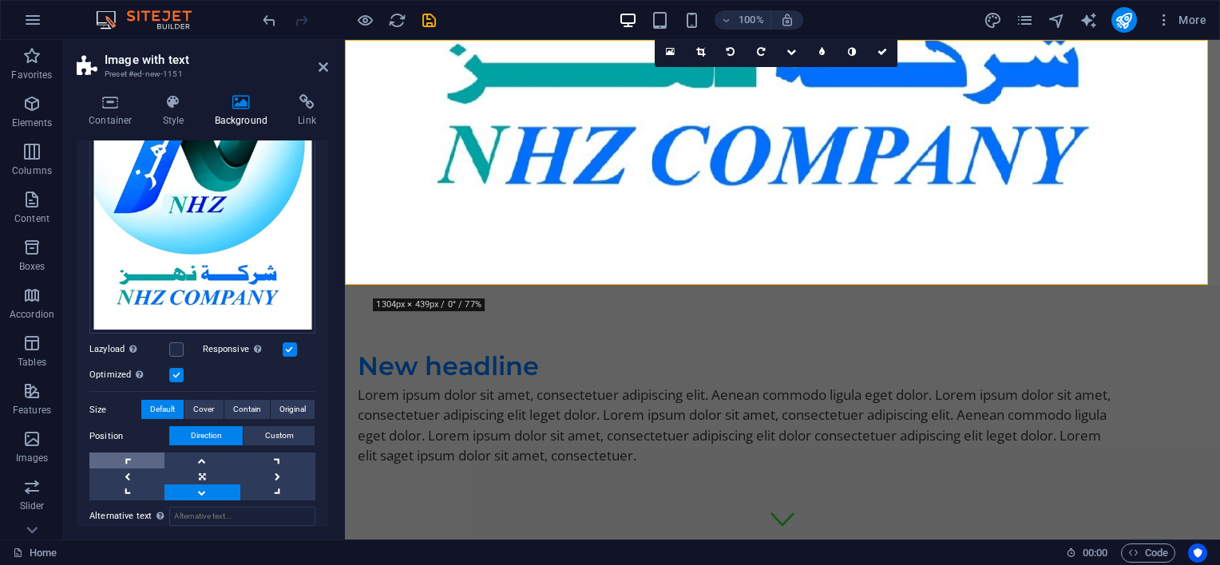
scroll to position [319, 0]
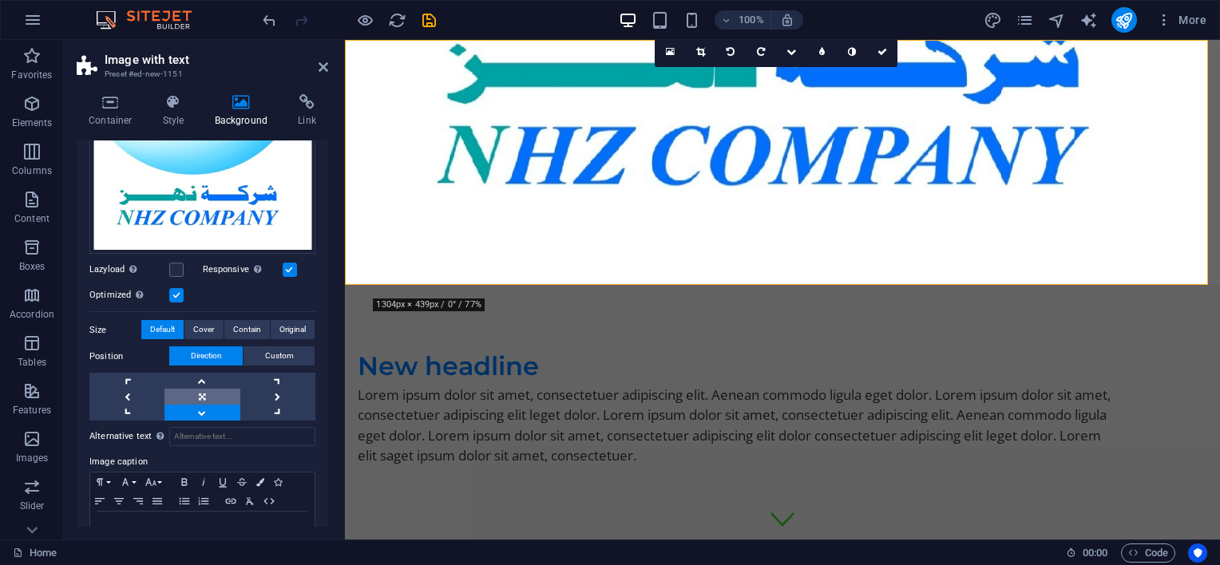
click at [204, 389] on link at bounding box center [202, 397] width 75 height 16
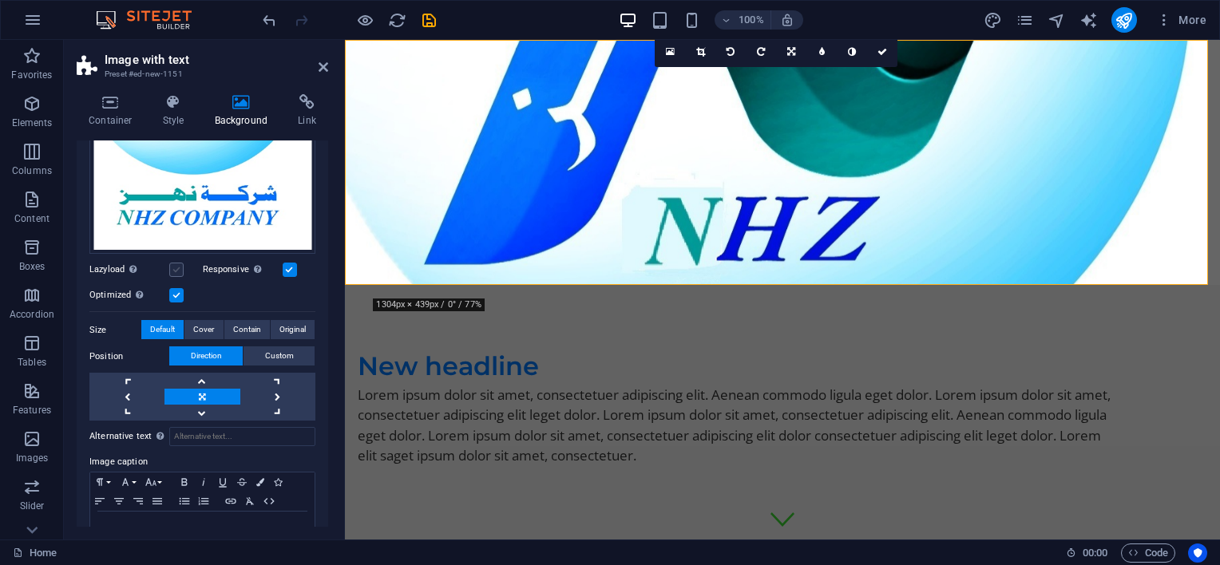
click at [170, 263] on label at bounding box center [176, 270] width 14 height 14
click at [0, 0] on input "Lazyload Loading images after the page loads improves page speed." at bounding box center [0, 0] width 0 height 0
click at [291, 268] on label at bounding box center [290, 270] width 14 height 14
click at [0, 0] on input "Responsive Automatically load retina image and smartphone optimized sizes." at bounding box center [0, 0] width 0 height 0
click at [179, 292] on label at bounding box center [176, 295] width 14 height 14
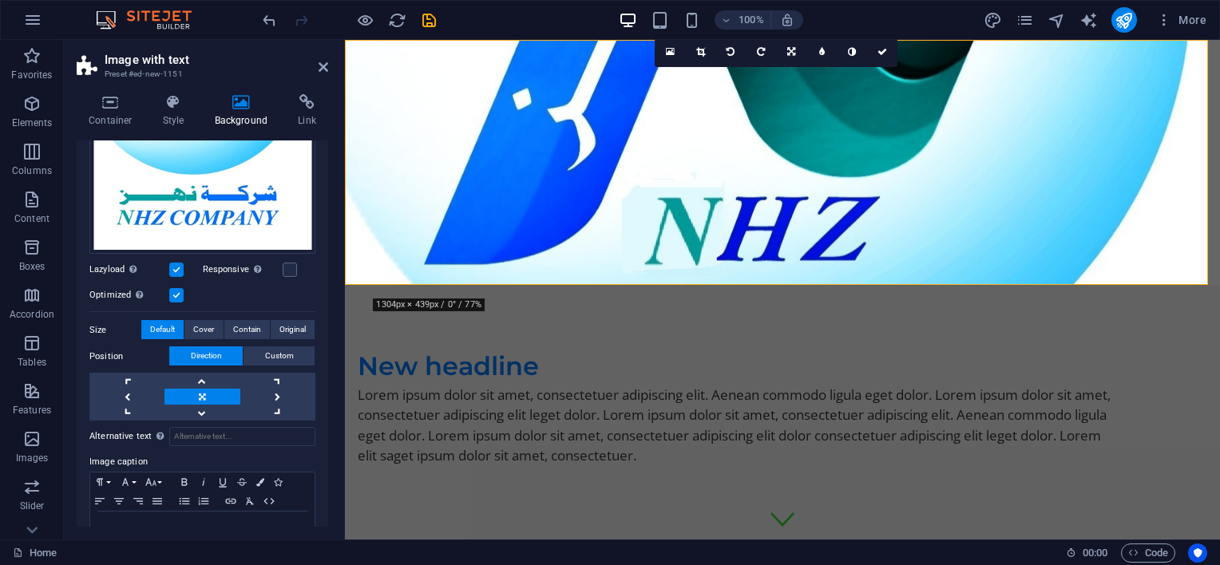
click at [0, 0] on input "Optimized Images are compressed to improve page speed." at bounding box center [0, 0] width 0 height 0
click at [179, 263] on label at bounding box center [176, 270] width 14 height 14
click at [0, 0] on input "Lazyload Loading images after the page loads improves page speed." at bounding box center [0, 0] width 0 height 0
click at [182, 269] on label at bounding box center [176, 270] width 14 height 14
click at [0, 0] on input "Lazyload Loading images after the page loads improves page speed." at bounding box center [0, 0] width 0 height 0
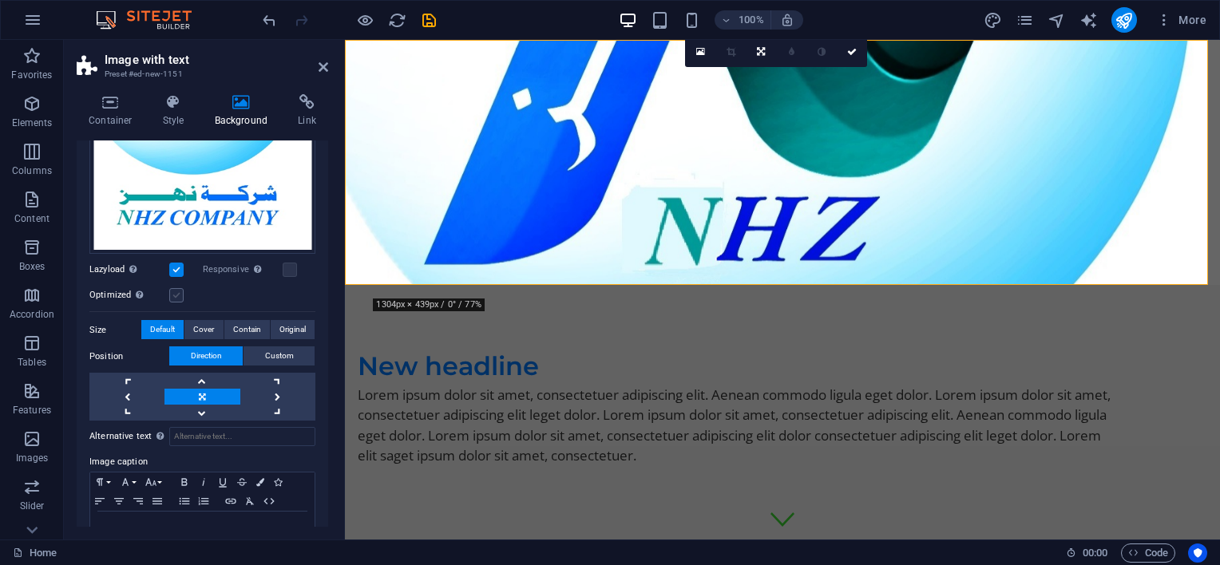
click at [178, 291] on label at bounding box center [176, 295] width 14 height 14
click at [0, 0] on input "Optimized Images are compressed to improve page speed." at bounding box center [0, 0] width 0 height 0
click at [283, 268] on label at bounding box center [290, 270] width 14 height 14
click at [0, 0] on input "Responsive Automatically load retina image and smartphone optimized sizes." at bounding box center [0, 0] width 0 height 0
click at [188, 109] on icon at bounding box center [174, 102] width 46 height 16
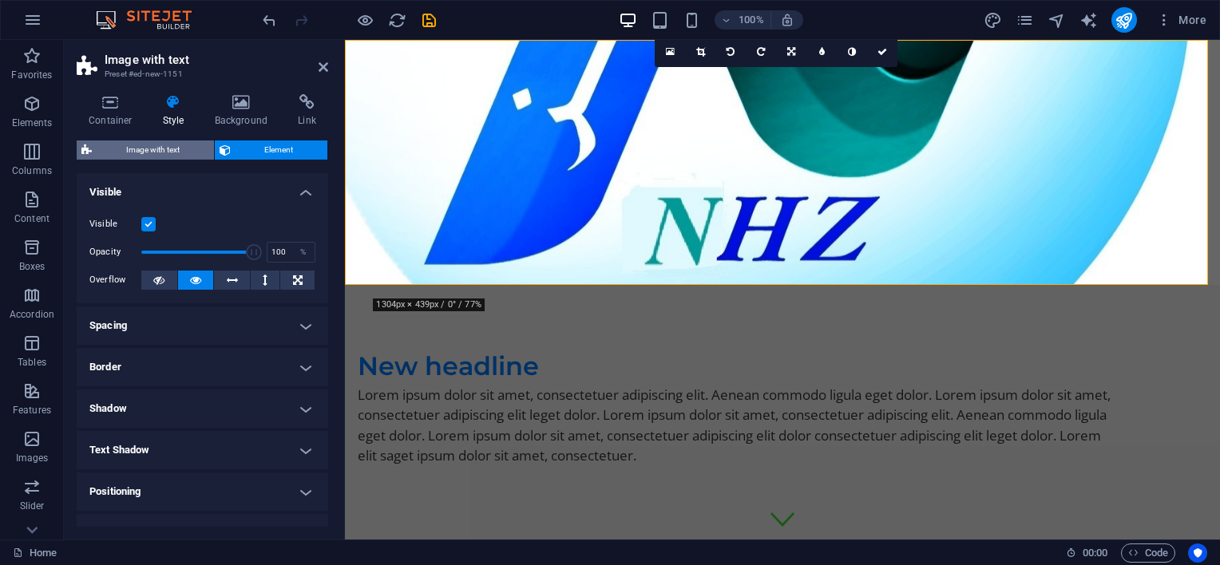
click at [167, 148] on span "Image with text" at bounding box center [153, 150] width 113 height 19
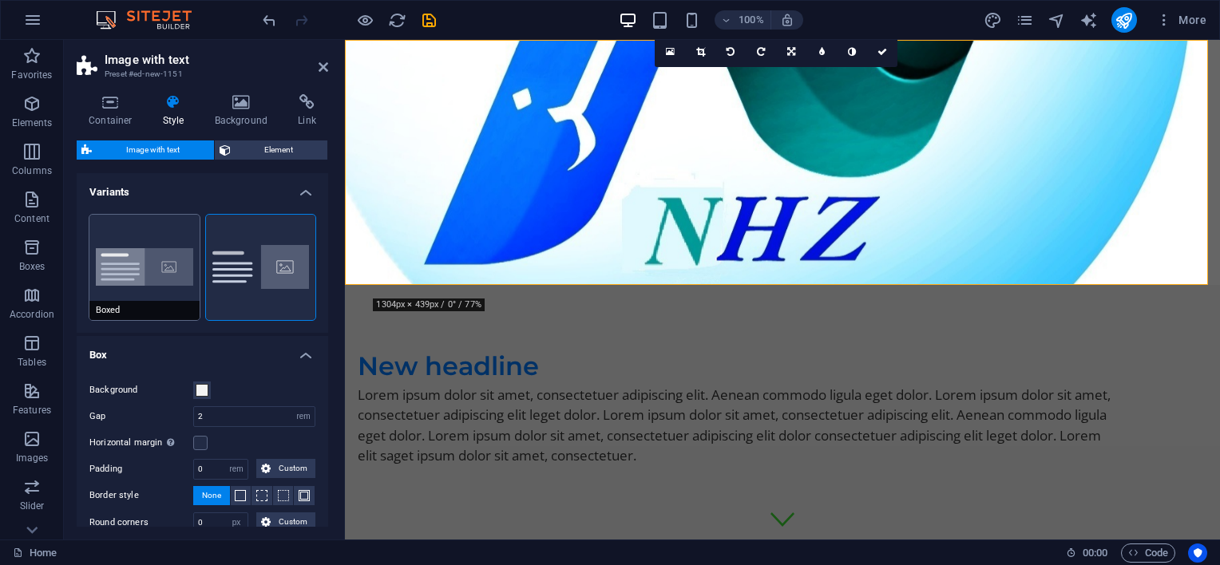
scroll to position [80, 0]
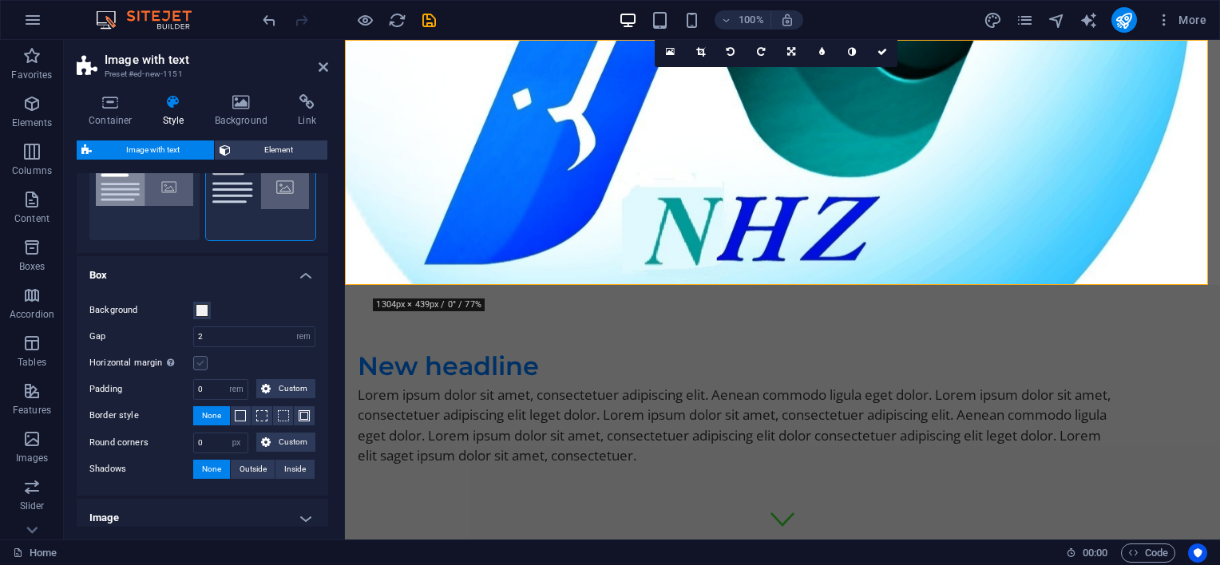
click at [202, 362] on label at bounding box center [200, 363] width 14 height 14
click at [0, 0] on input "Horizontal margin Only if the containers "Content width" is not set to "Default"" at bounding box center [0, 0] width 0 height 0
drag, startPoint x: 237, startPoint y: 339, endPoint x: 187, endPoint y: 337, distance: 50.3
click at [189, 337] on div "Gap 2 rem px % vh vw" at bounding box center [202, 337] width 226 height 21
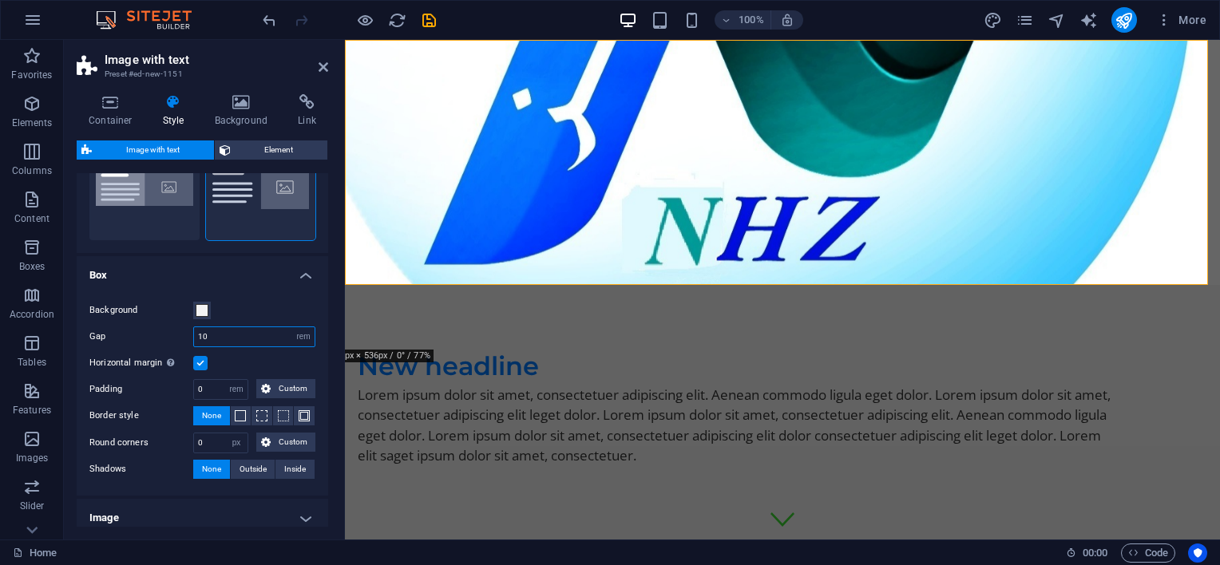
drag, startPoint x: 227, startPoint y: 332, endPoint x: 147, endPoint y: 323, distance: 80.4
click at [147, 323] on div "Background Gap 10 rem px % vh vw Horizontal margin Only if the containers "Cont…" at bounding box center [202, 390] width 258 height 211
type input "50"
click at [148, 339] on label "Gap" at bounding box center [141, 336] width 104 height 9
drag, startPoint x: 227, startPoint y: 339, endPoint x: 181, endPoint y: 327, distance: 46.9
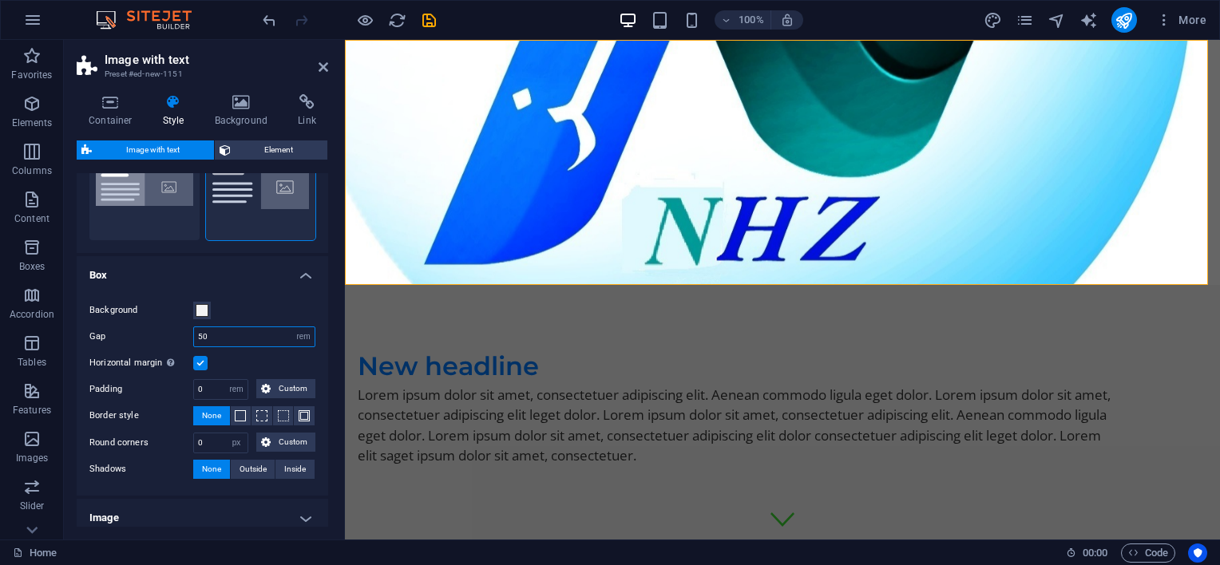
click at [181, 327] on div "Gap 50 rem px % vh vw" at bounding box center [202, 337] width 226 height 21
click at [202, 305] on span at bounding box center [202, 310] width 13 height 13
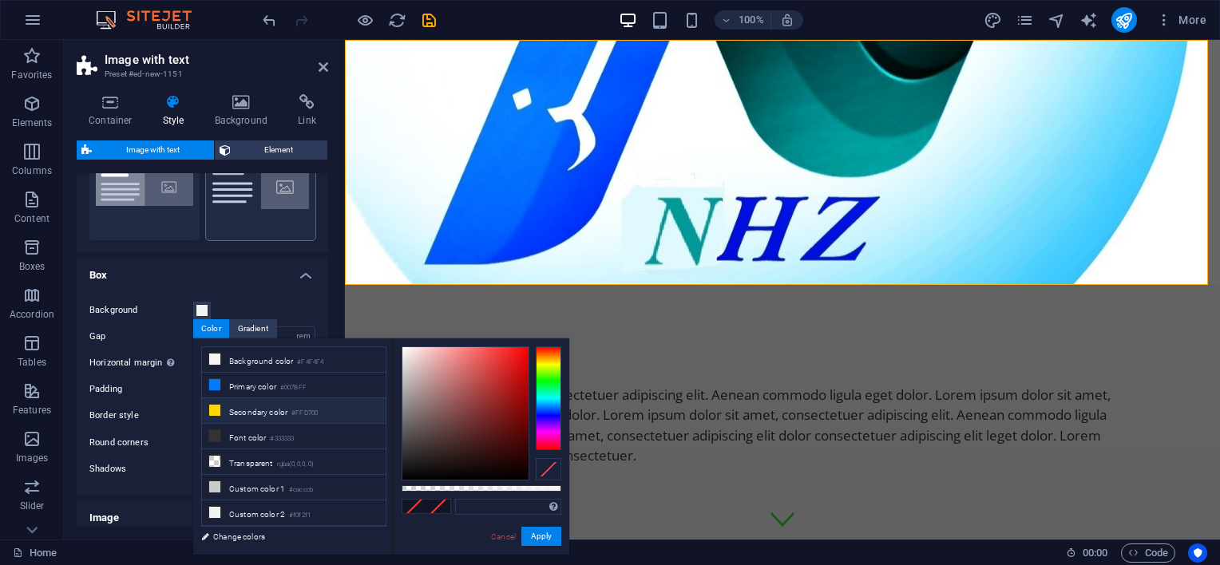
click at [246, 405] on li "Secondary color #FFD700" at bounding box center [294, 411] width 184 height 26
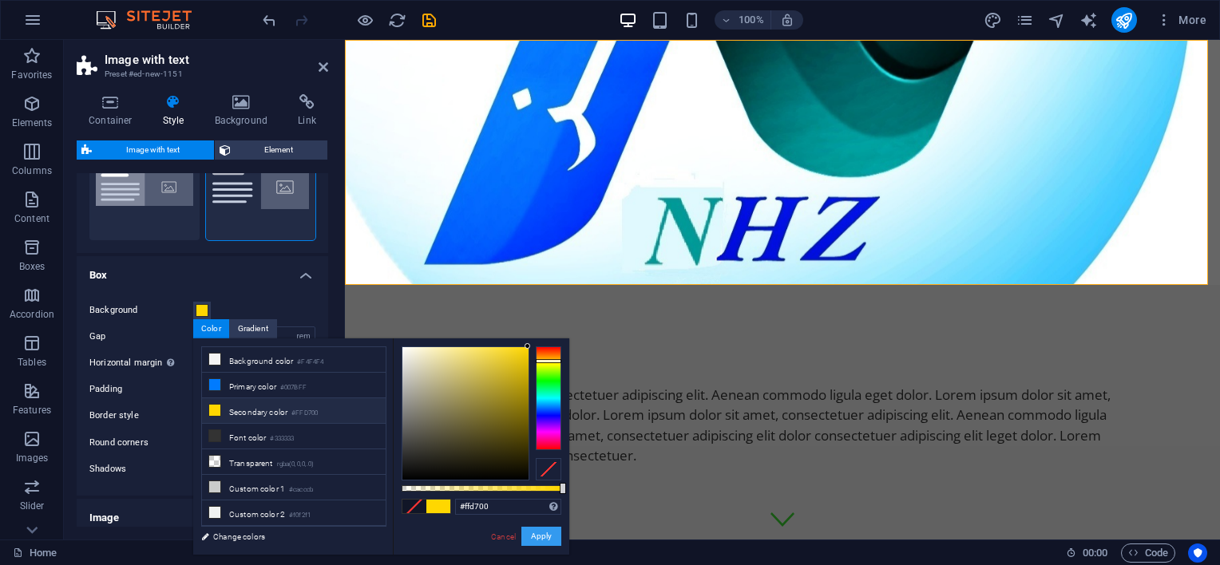
drag, startPoint x: 557, startPoint y: 538, endPoint x: 212, endPoint y: 497, distance: 347.5
click at [557, 538] on button "Apply" at bounding box center [541, 536] width 40 height 19
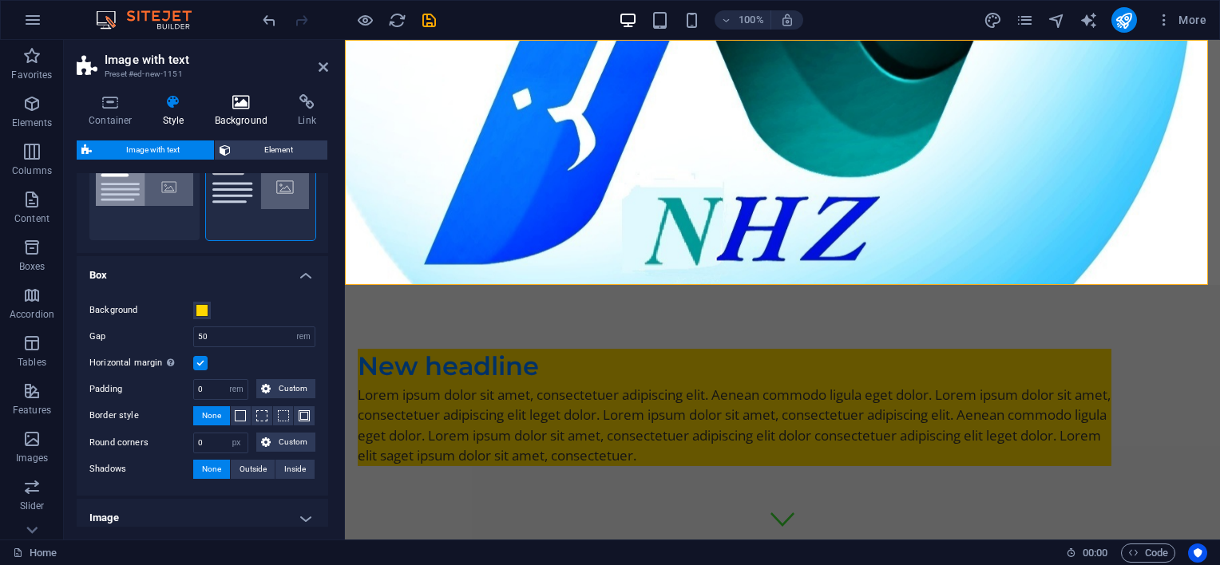
click at [236, 106] on icon at bounding box center [241, 102] width 77 height 16
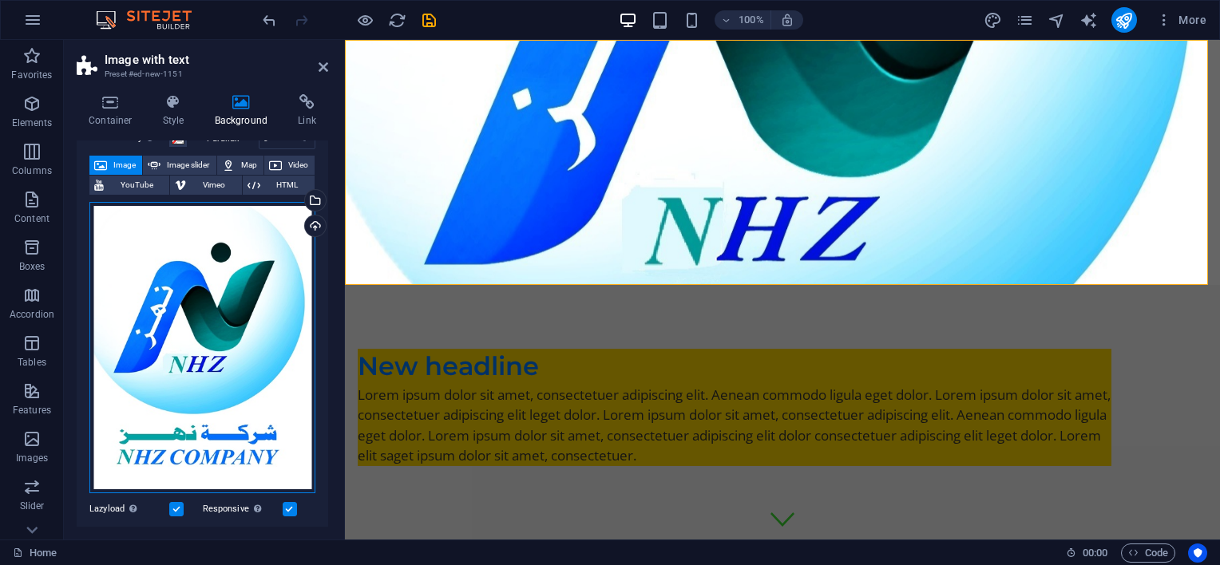
click at [204, 282] on div "Drag files here, click to choose files or select files from Files or our free s…" at bounding box center [202, 348] width 226 height 292
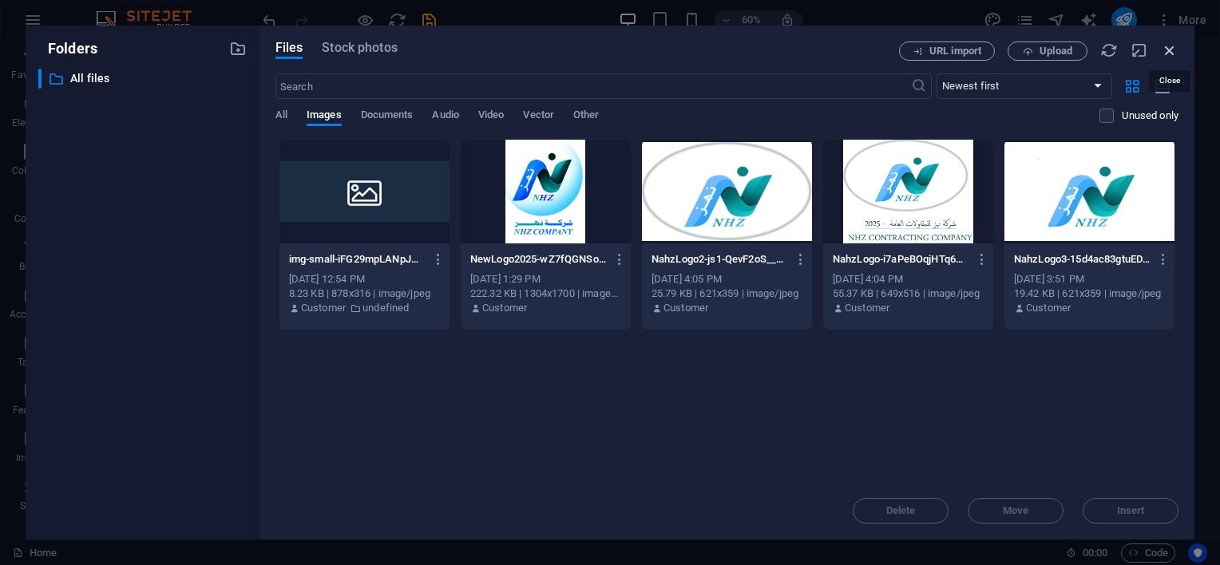
click at [1176, 53] on icon "button" at bounding box center [1170, 51] width 18 height 18
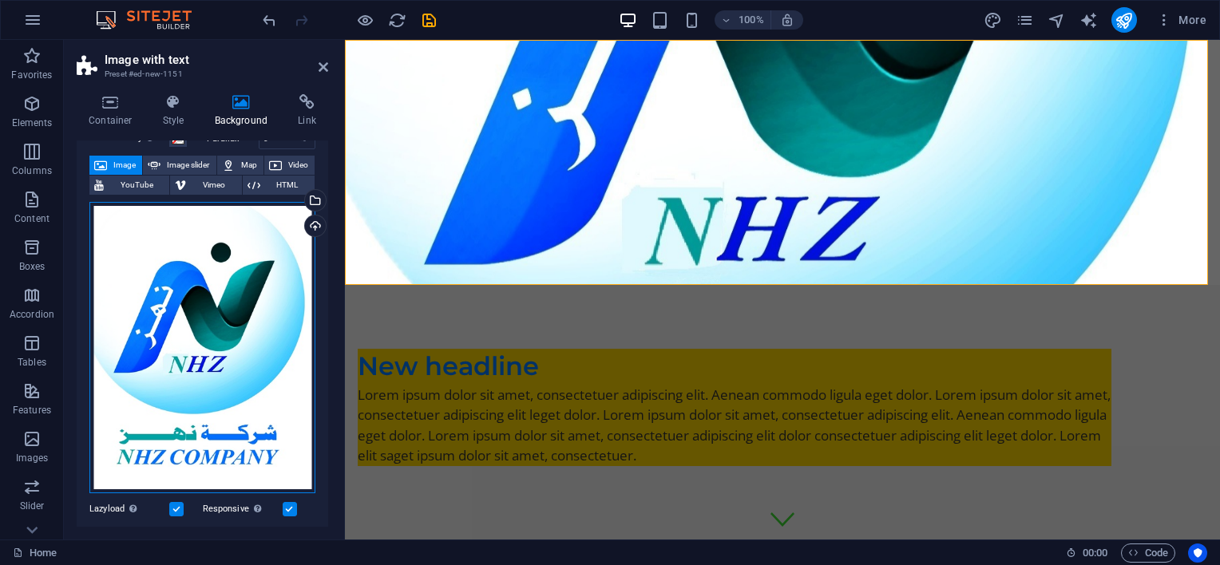
click at [162, 314] on div "Drag files here, click to choose files or select files from Files or our free s…" at bounding box center [202, 348] width 226 height 292
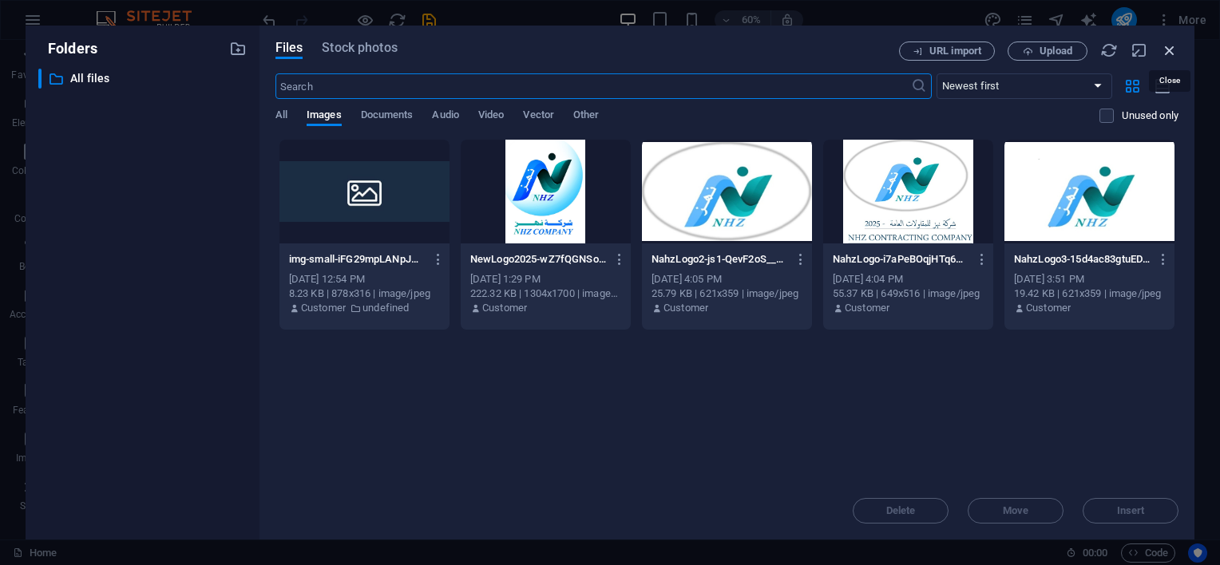
click at [1163, 45] on icon "button" at bounding box center [1170, 51] width 18 height 18
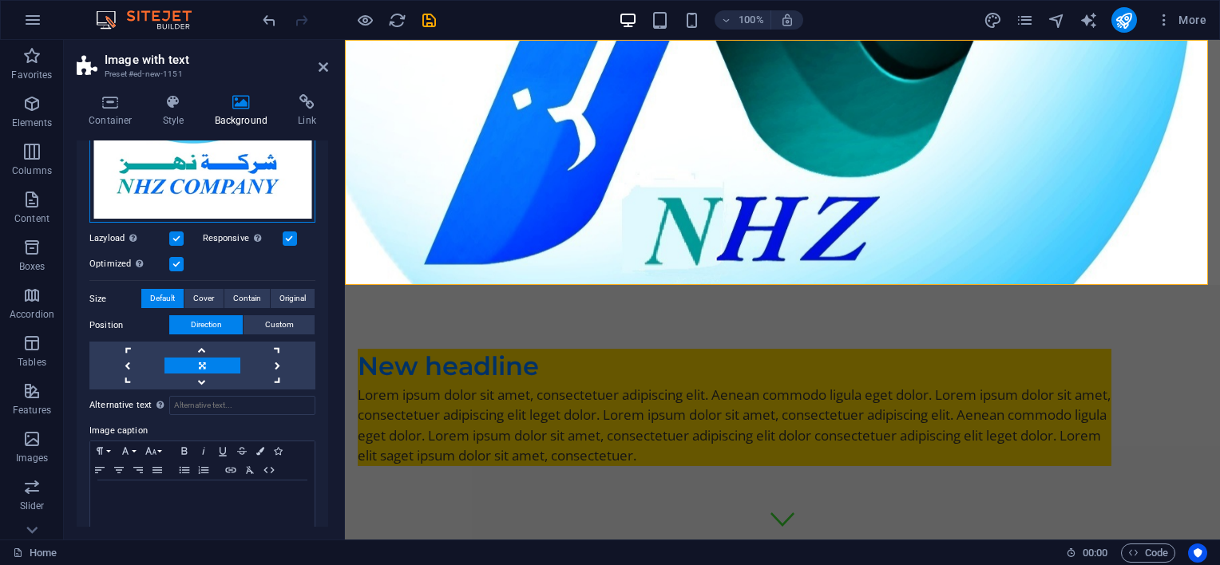
scroll to position [361, 0]
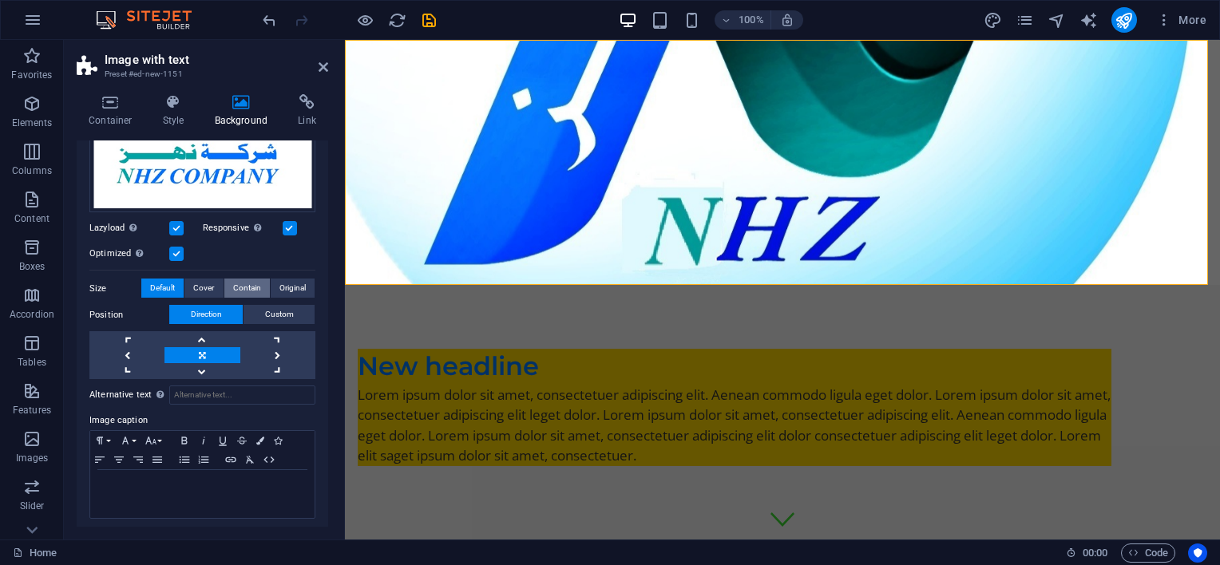
click at [249, 286] on span "Contain" at bounding box center [247, 288] width 28 height 19
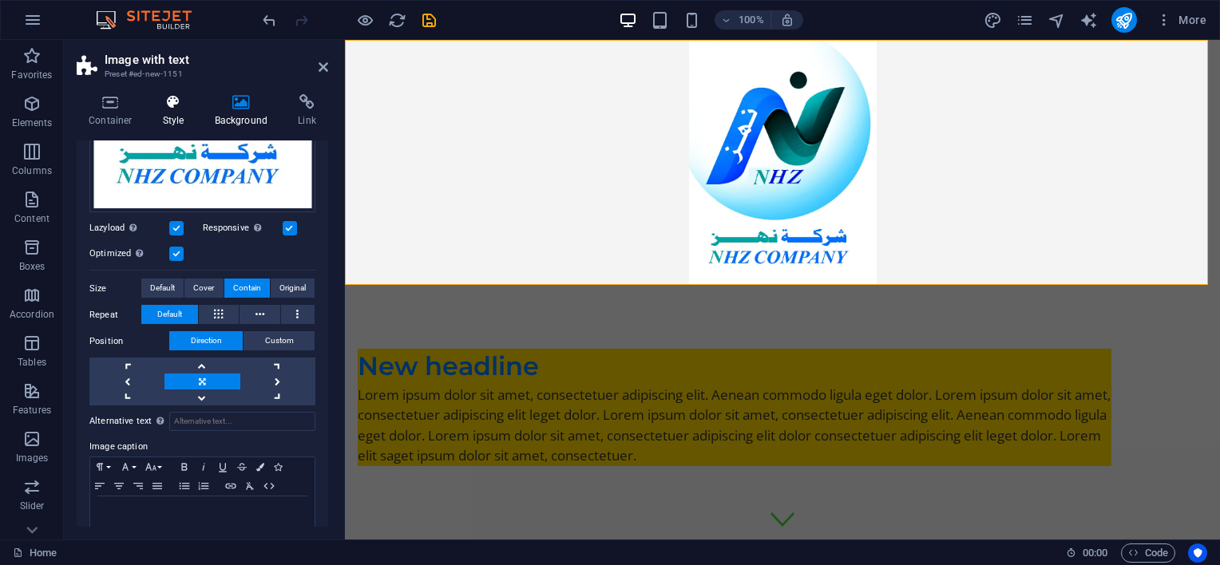
click at [192, 124] on h4 "Style" at bounding box center [177, 111] width 52 height 34
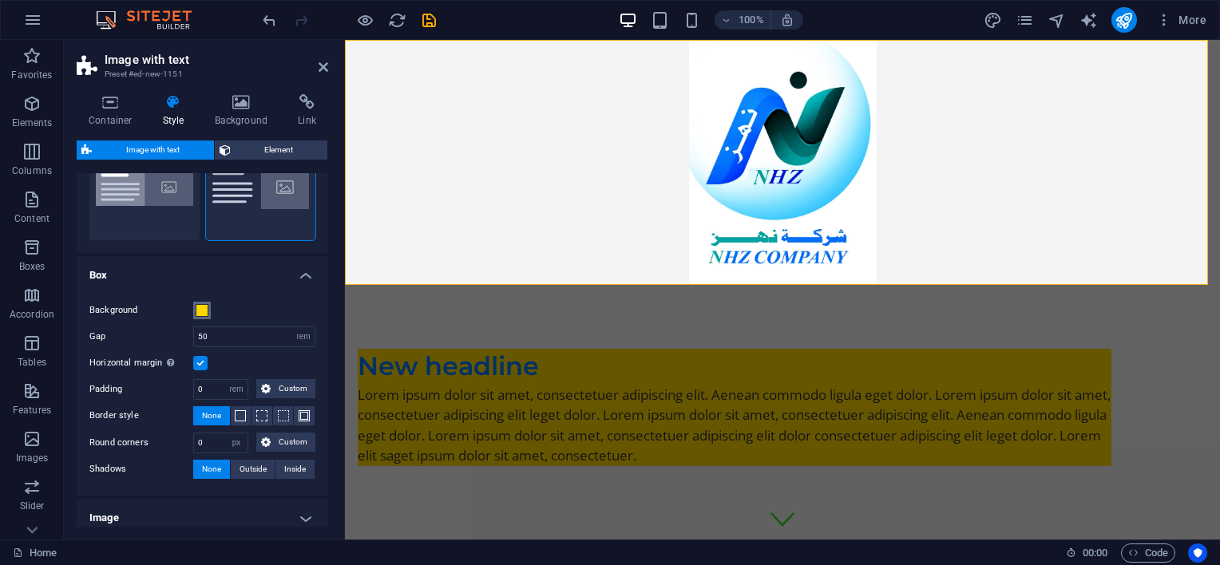
click at [198, 309] on span at bounding box center [202, 310] width 13 height 13
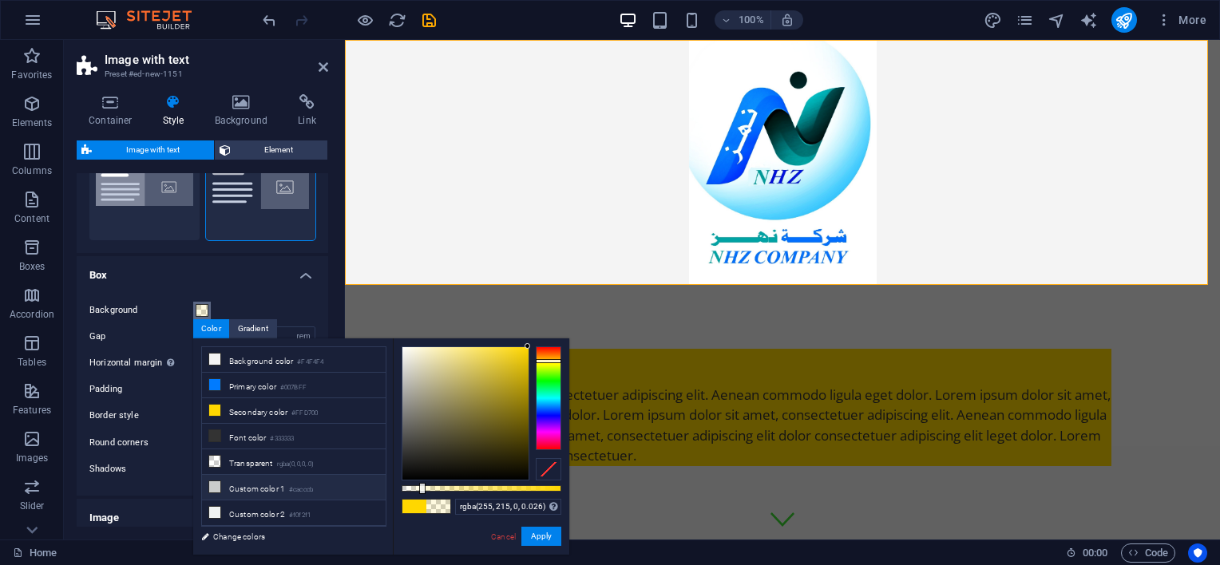
type input "rgba(255, 215, 0, 0)"
drag, startPoint x: 559, startPoint y: 486, endPoint x: 365, endPoint y: 471, distance: 194.6
click at [365, 471] on div "less Background color #F4F4F4 Primary color #007BFF Secondary color #FFD700 Fon…" at bounding box center [381, 447] width 376 height 216
drag, startPoint x: 186, startPoint y: 491, endPoint x: 534, endPoint y: 530, distance: 350.4
click at [534, 530] on button "Apply" at bounding box center [541, 536] width 40 height 19
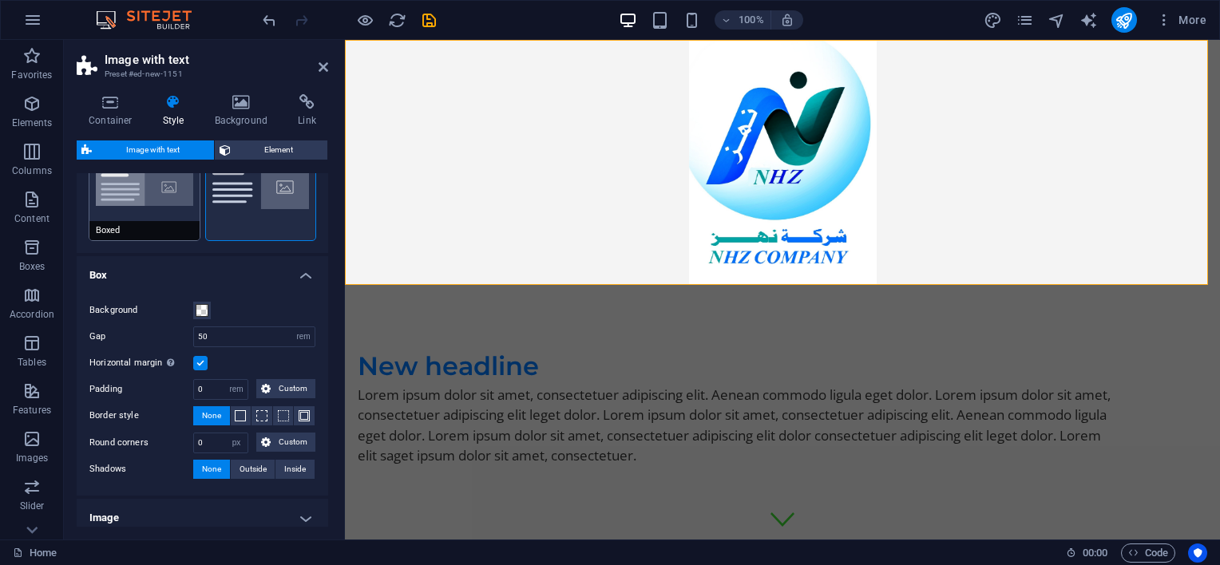
click at [136, 186] on button "Boxed" at bounding box center [144, 187] width 110 height 105
type input "0"
type input "2.5"
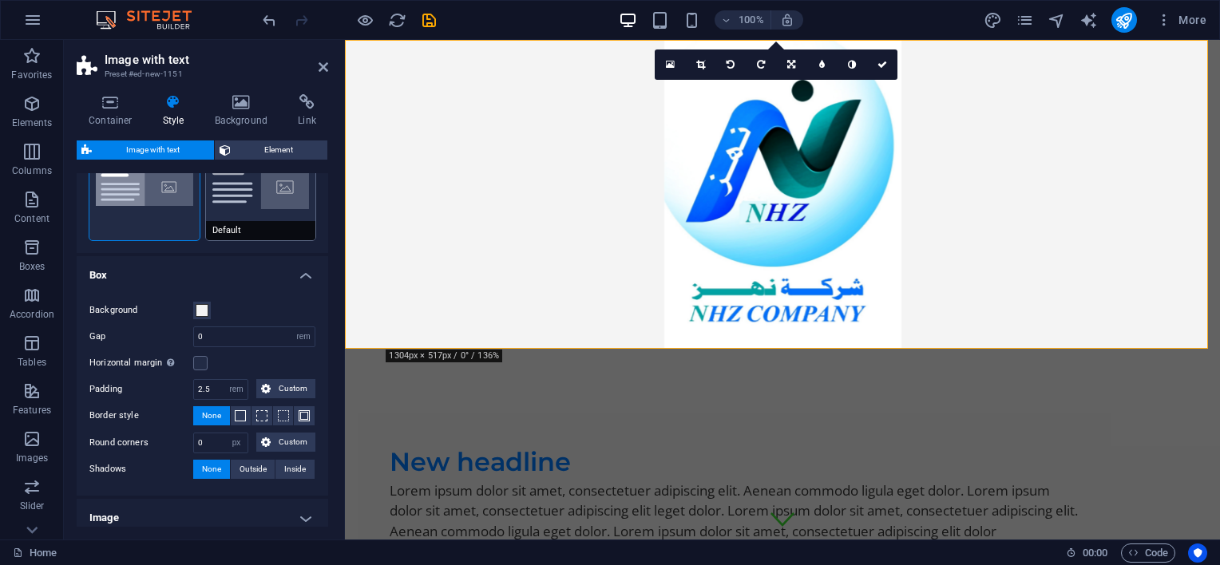
click at [253, 184] on button "Default" at bounding box center [261, 187] width 110 height 105
type input "2"
type input "0"
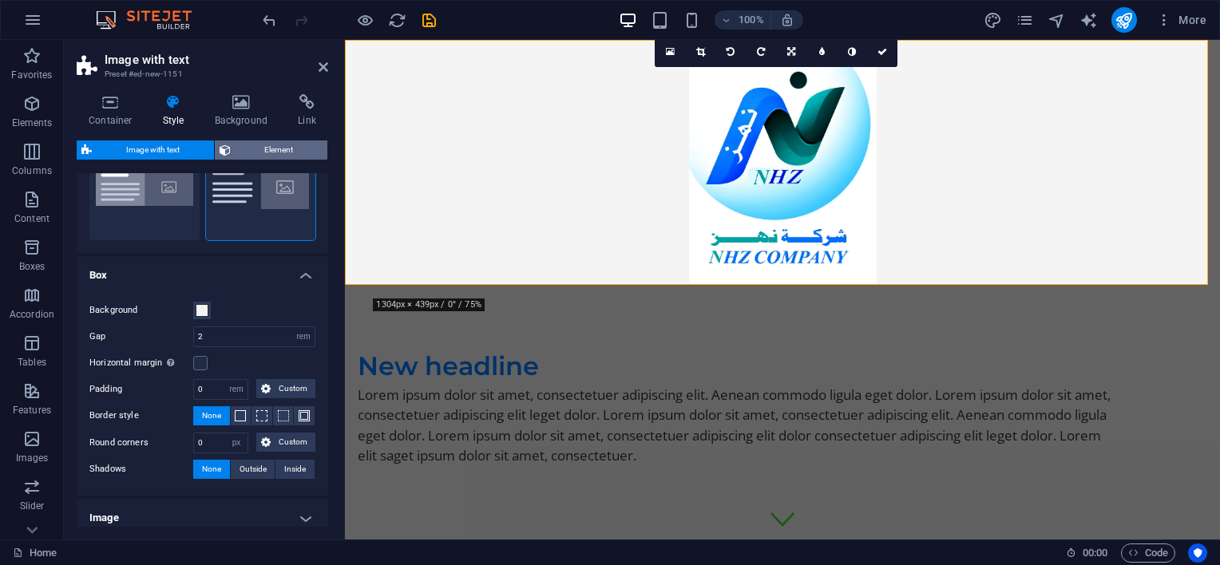
click at [254, 151] on span "Element" at bounding box center [280, 150] width 88 height 19
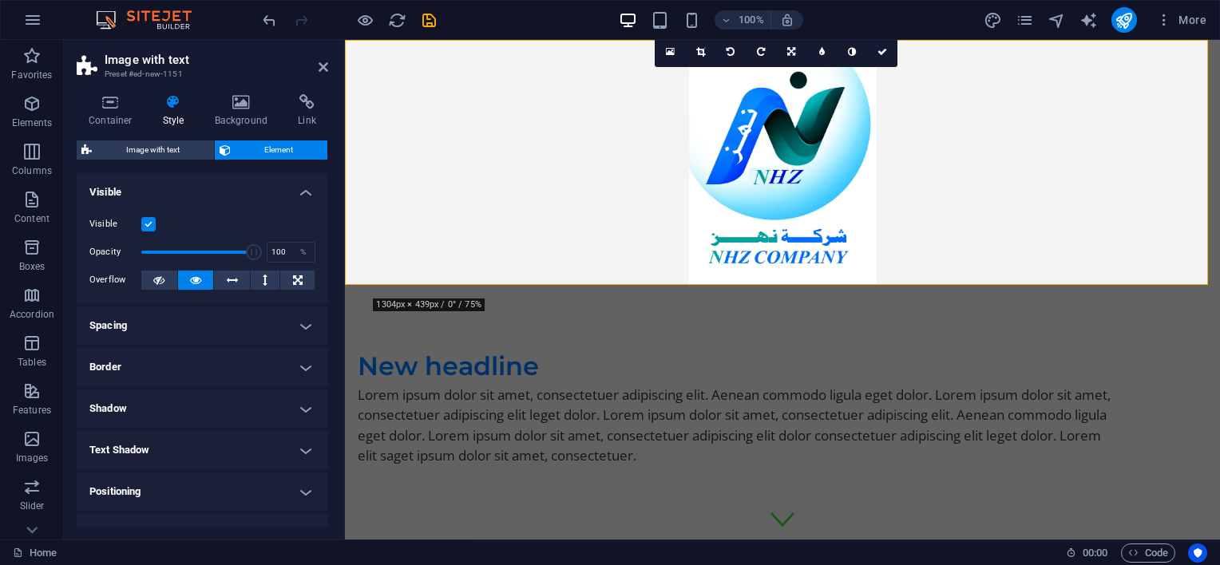
click at [150, 223] on label at bounding box center [148, 224] width 14 height 14
click at [0, 0] on input "Visible" at bounding box center [0, 0] width 0 height 0
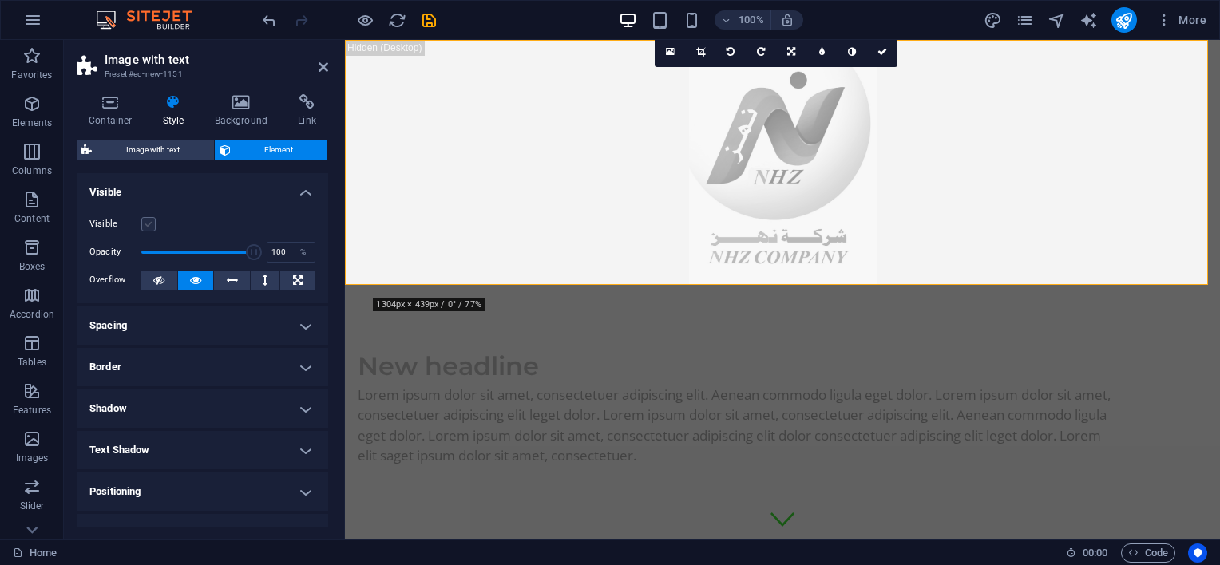
click at [150, 222] on label at bounding box center [148, 224] width 14 height 14
click at [0, 0] on input "Visible" at bounding box center [0, 0] width 0 height 0
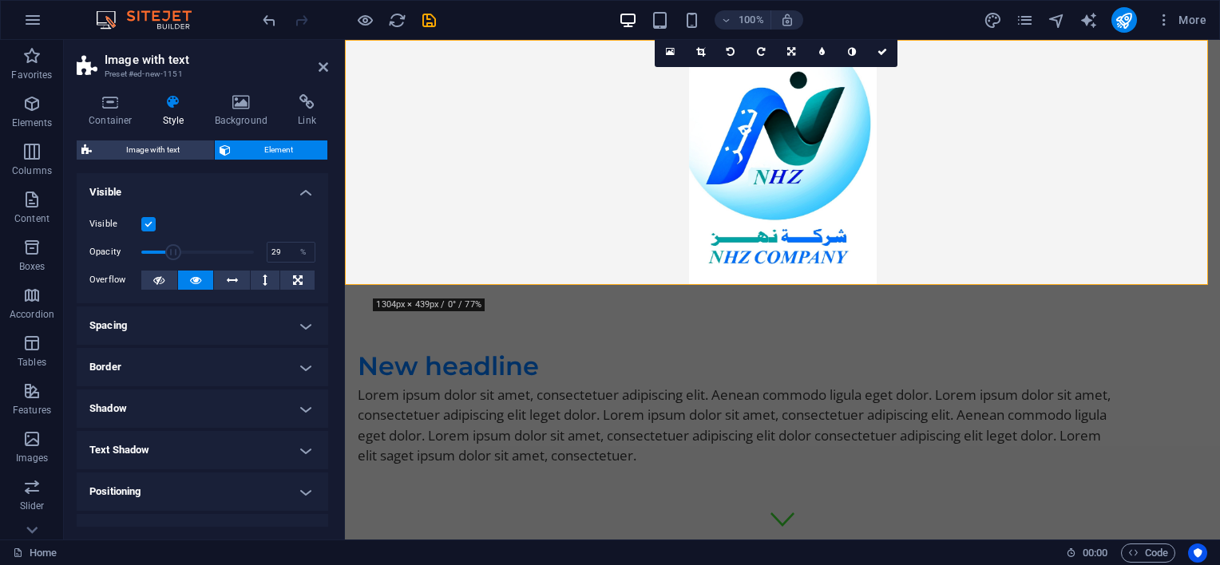
drag, startPoint x: 256, startPoint y: 251, endPoint x: 172, endPoint y: 245, distance: 83.2
click at [172, 245] on span at bounding box center [173, 252] width 16 height 16
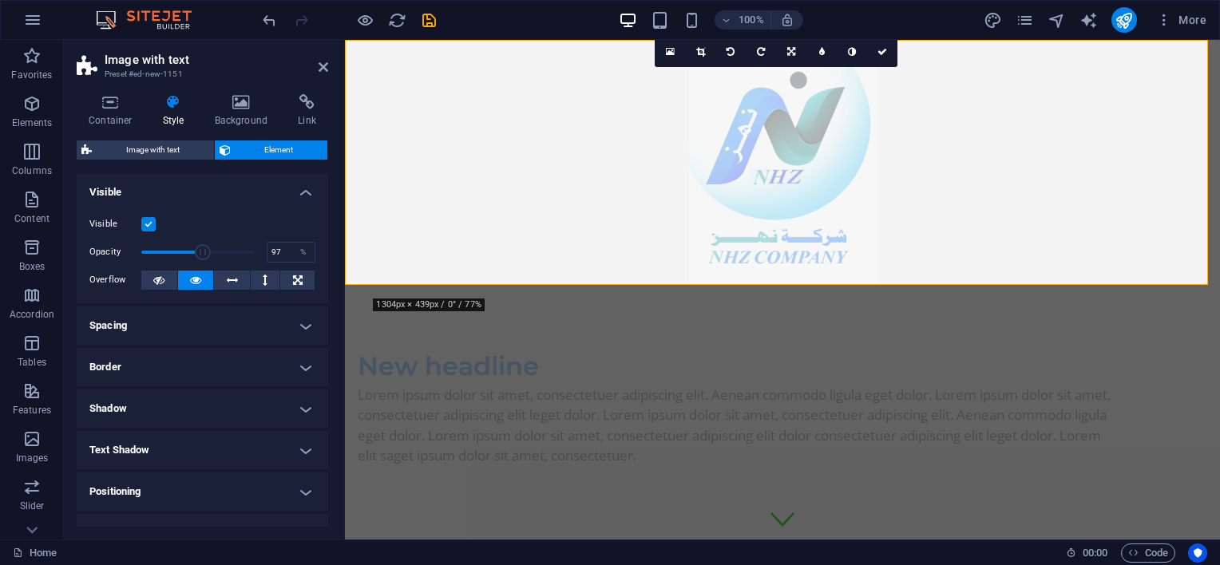
type input "100"
drag, startPoint x: 169, startPoint y: 249, endPoint x: 280, endPoint y: 243, distance: 110.4
click at [280, 243] on div "Opacity 100 %" at bounding box center [202, 252] width 226 height 24
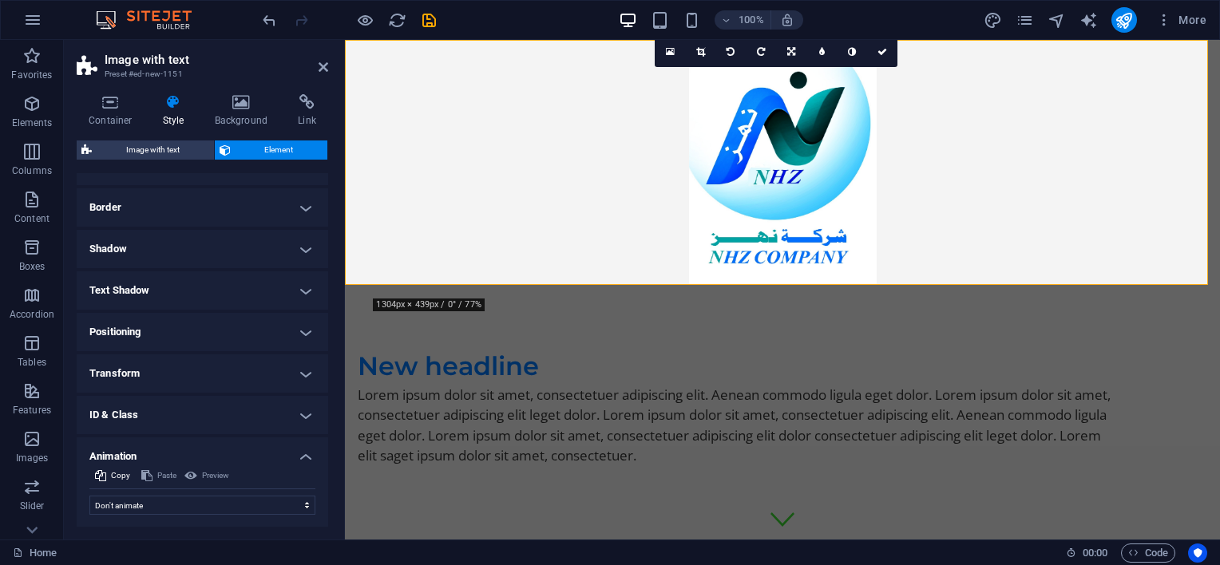
scroll to position [201, 0]
click at [227, 454] on select "Don't animate Show / Hide Slide up/down Zoom in/out Slide left to right Slide r…" at bounding box center [202, 463] width 226 height 19
select select "shrink"
click at [89, 454] on select "Don't animate Show / Hide Slide up/down Zoom in/out Slide left to right Slide r…" at bounding box center [202, 463] width 226 height 19
select select "scroll"
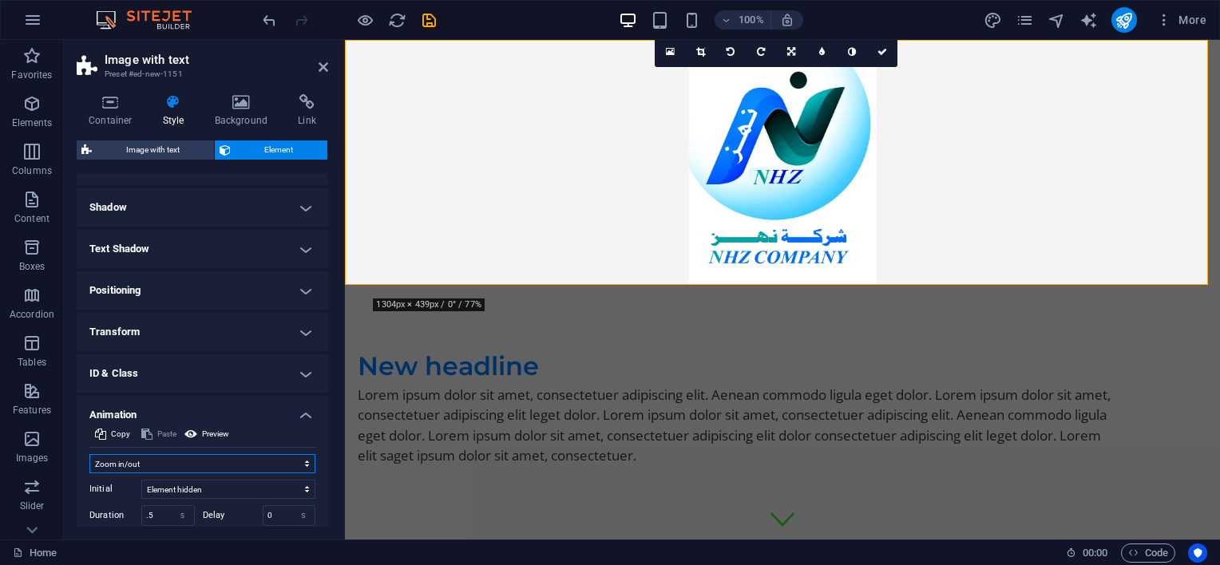
click at [175, 462] on select "Don't animate Show / Hide Slide up/down Zoom in/out Slide left to right Slide r…" at bounding box center [202, 463] width 226 height 19
select select "move-top-to-bottom"
click at [89, 454] on select "Don't animate Show / Hide Slide up/down Zoom in/out Slide left to right Slide r…" at bounding box center [202, 463] width 226 height 19
click at [121, 147] on span "Image with text" at bounding box center [153, 150] width 113 height 19
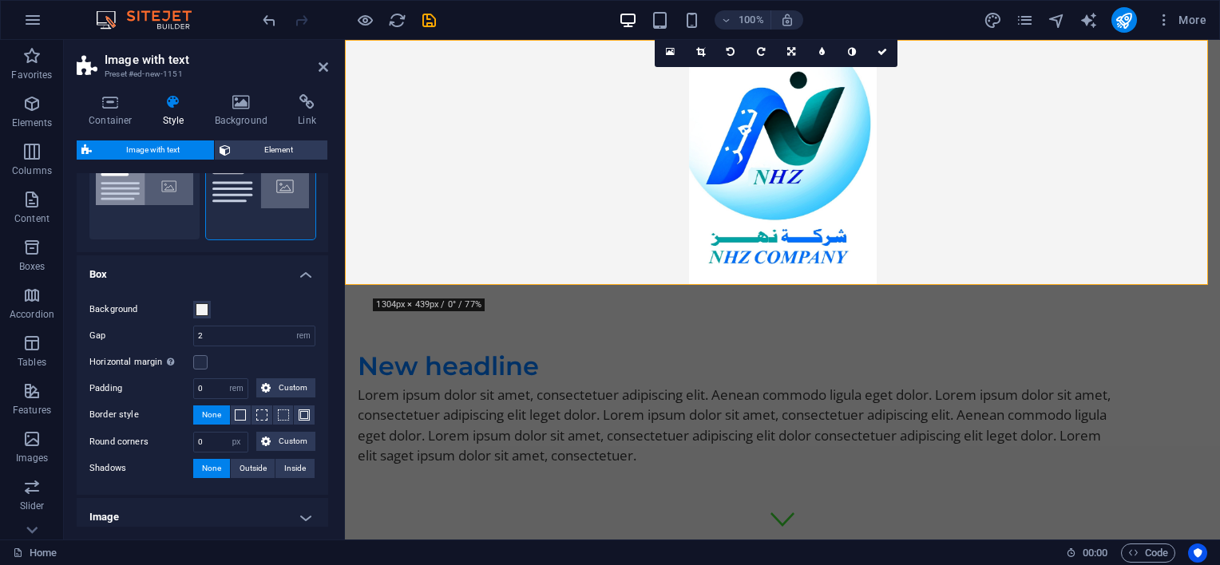
scroll to position [153, 0]
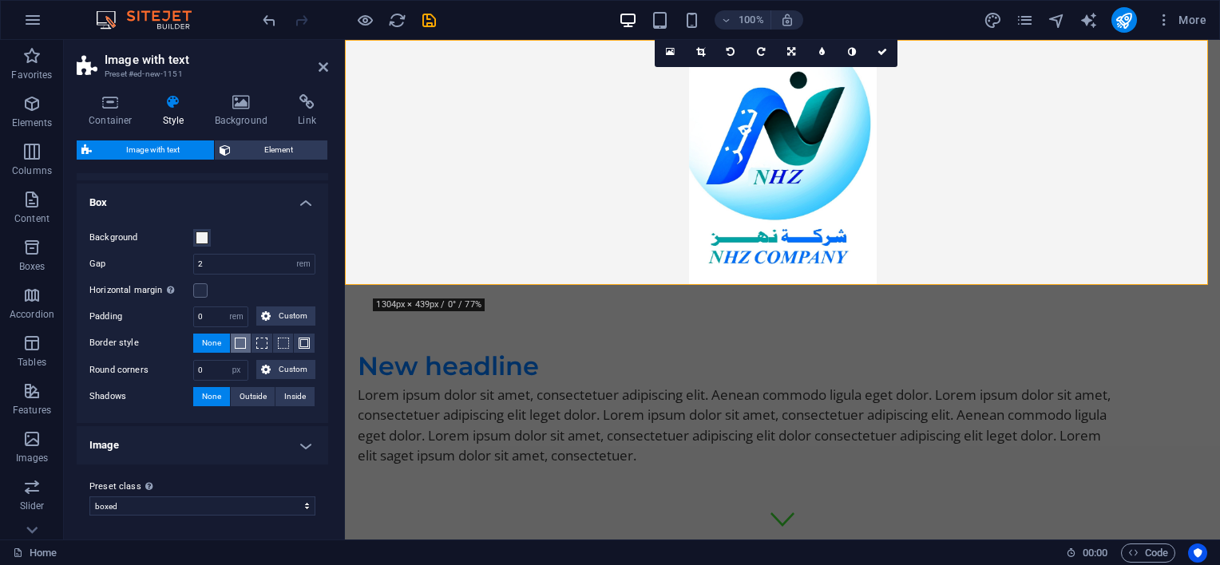
click at [243, 344] on span at bounding box center [240, 343] width 11 height 11
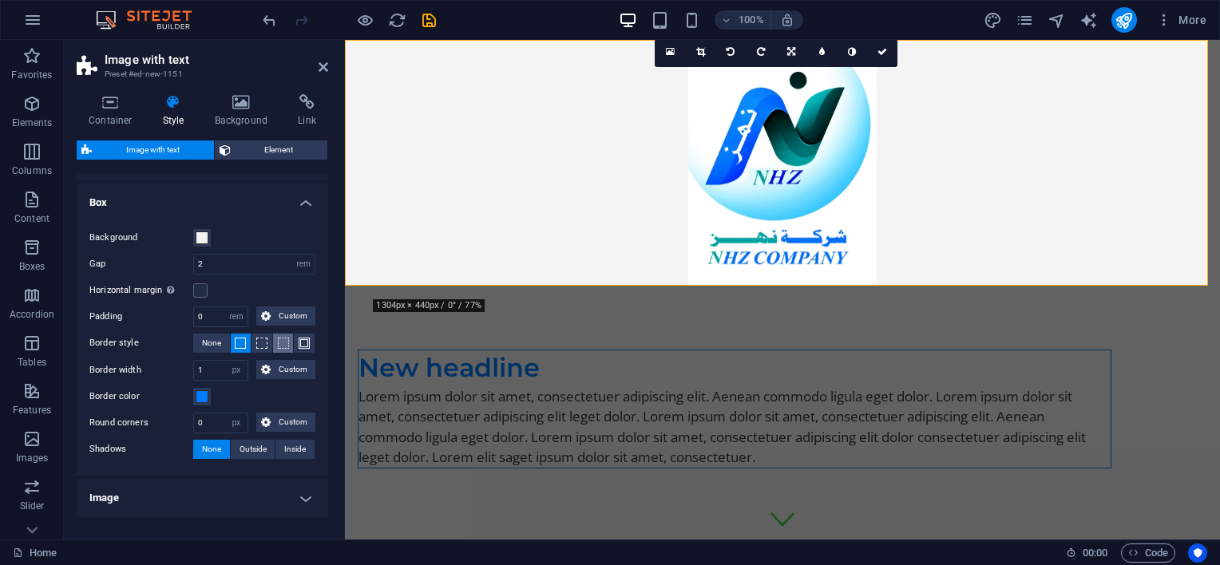
click at [280, 342] on span at bounding box center [283, 343] width 11 height 11
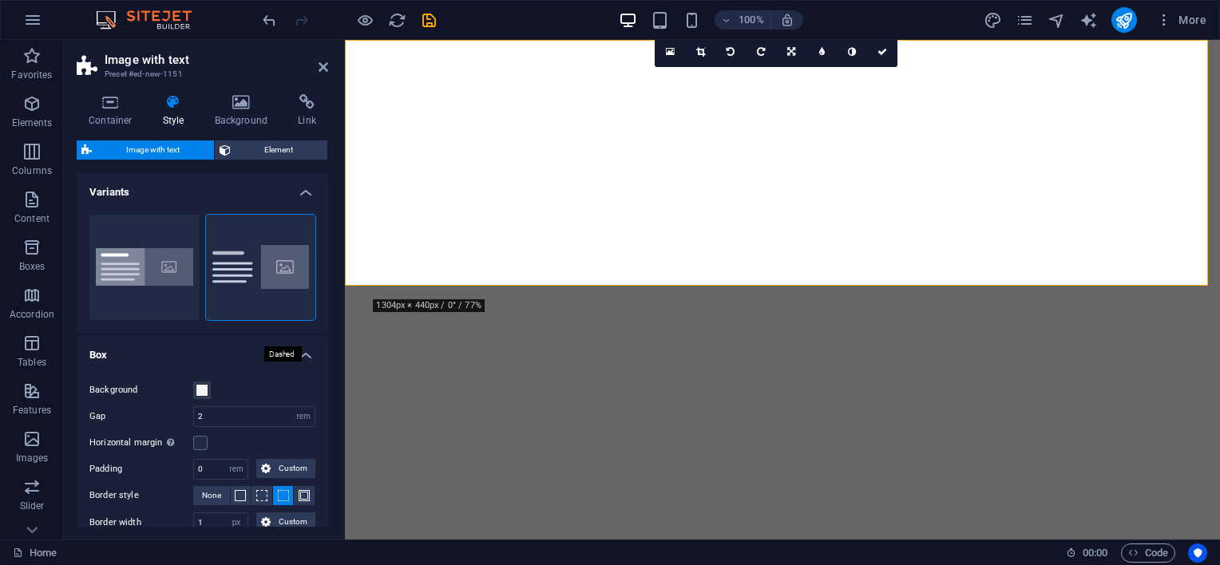
select select "rem"
select select "px"
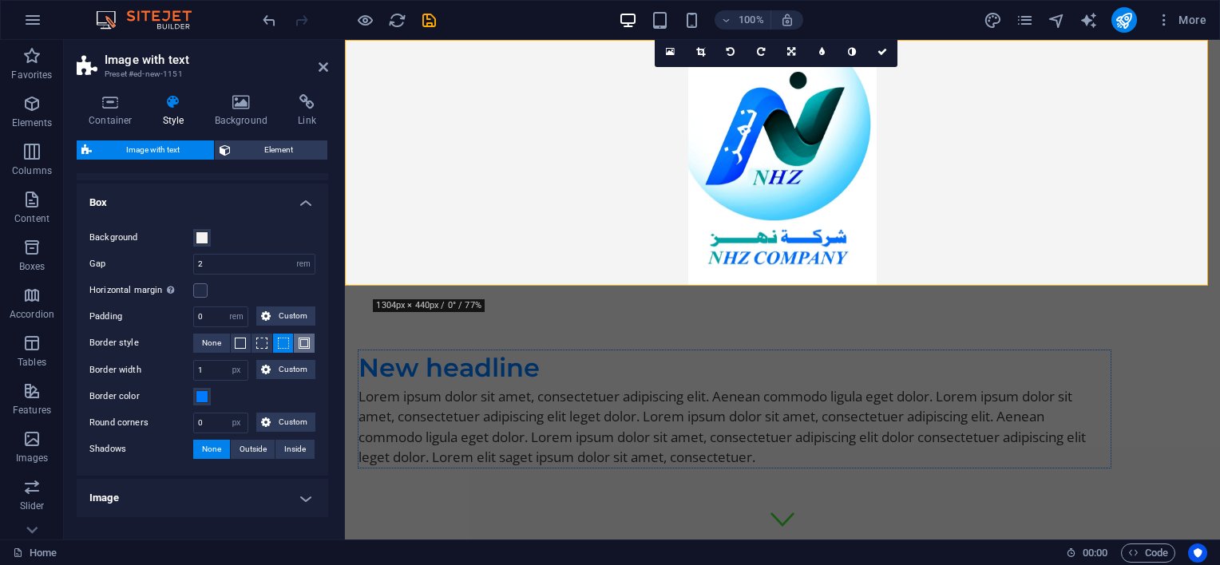
click at [305, 339] on span at bounding box center [304, 343] width 11 height 11
drag, startPoint x: 216, startPoint y: 371, endPoint x: 188, endPoint y: 363, distance: 29.1
click at [188, 363] on div "Border width 1 px rem vh vw Custom Custom" at bounding box center [202, 370] width 226 height 21
type input "2"
click at [169, 381] on div "Background Gap 2 rem px % vh vw Horizontal margin Only if the containers "Conte…" at bounding box center [202, 344] width 258 height 264
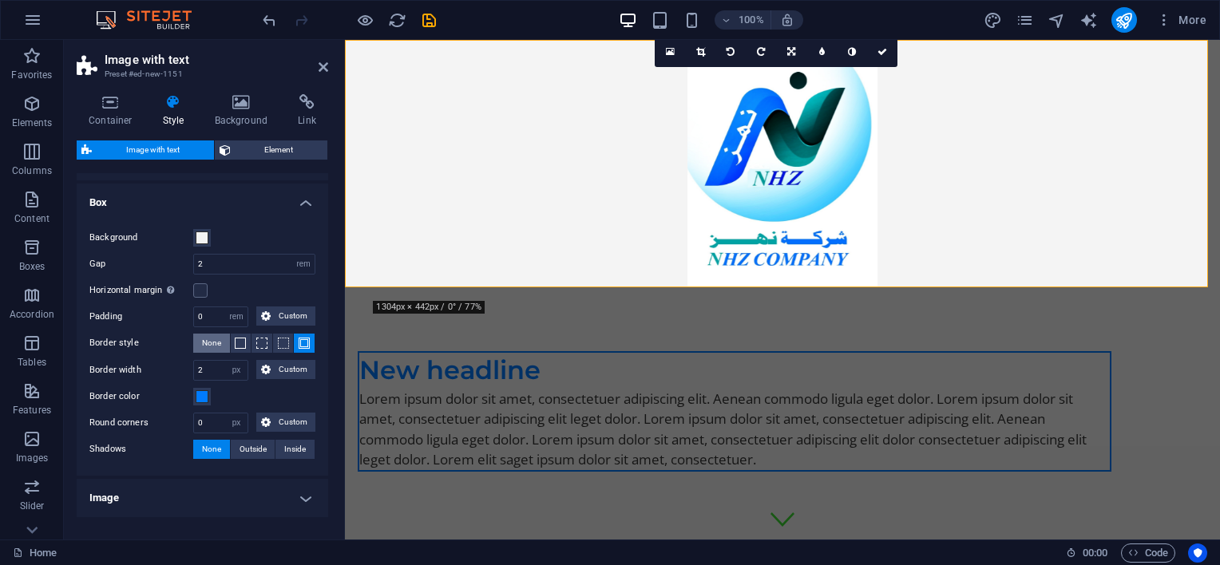
click at [212, 342] on span "None" at bounding box center [211, 343] width 19 height 19
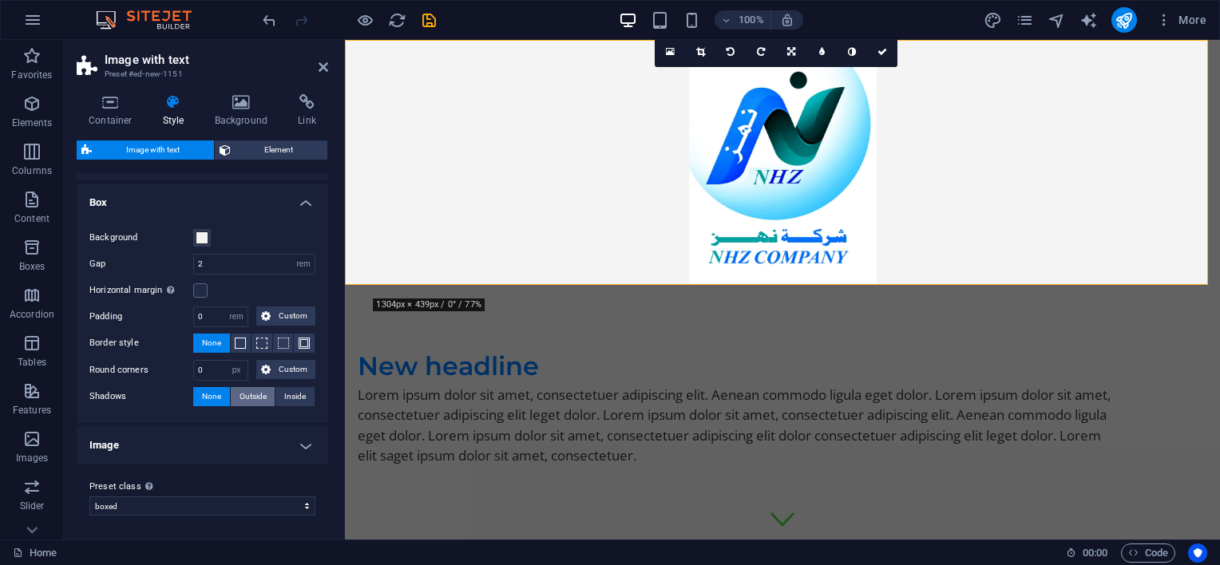
click at [261, 393] on span "Outside" at bounding box center [253, 396] width 27 height 19
type input "2"
type input "4"
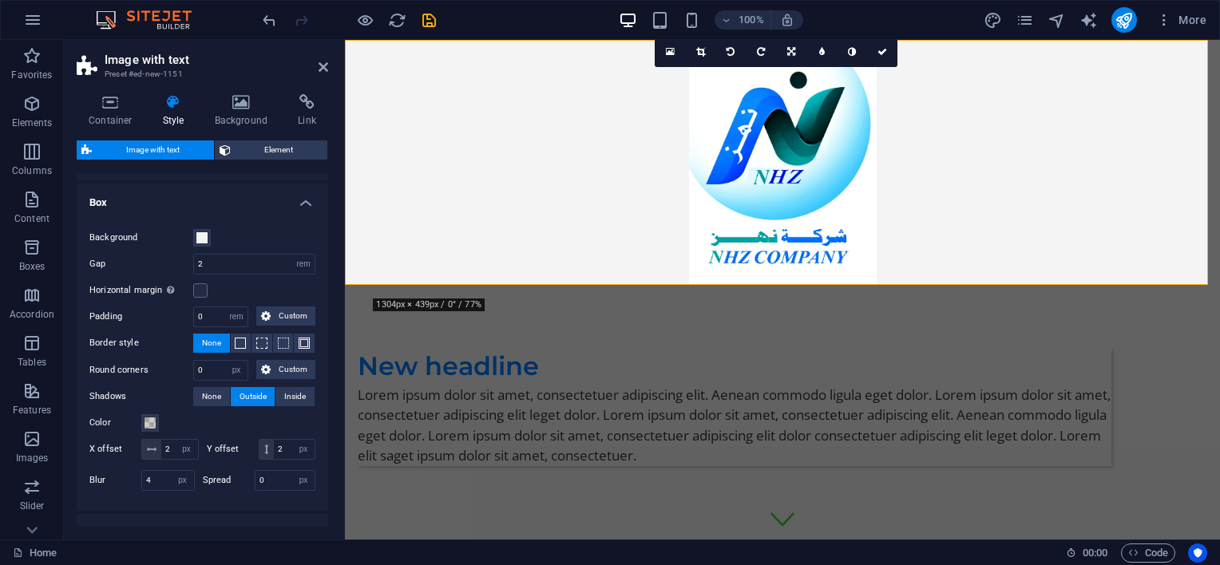
drag, startPoint x: 823, startPoint y: 81, endPoint x: 380, endPoint y: 102, distance: 443.7
click at [380, 102] on figure at bounding box center [782, 162] width 875 height 245
drag, startPoint x: 783, startPoint y: 93, endPoint x: 1167, endPoint y: 98, distance: 383.4
click at [1203, 94] on figure at bounding box center [782, 162] width 875 height 245
click at [795, 89] on figure at bounding box center [782, 162] width 875 height 245
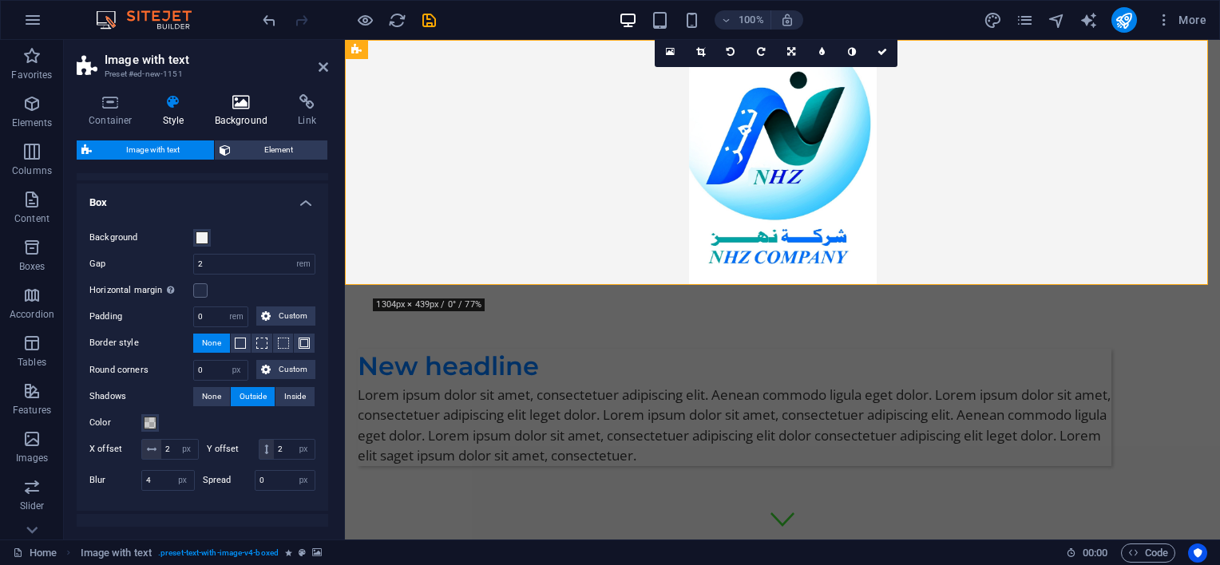
click at [241, 109] on icon at bounding box center [241, 102] width 77 height 16
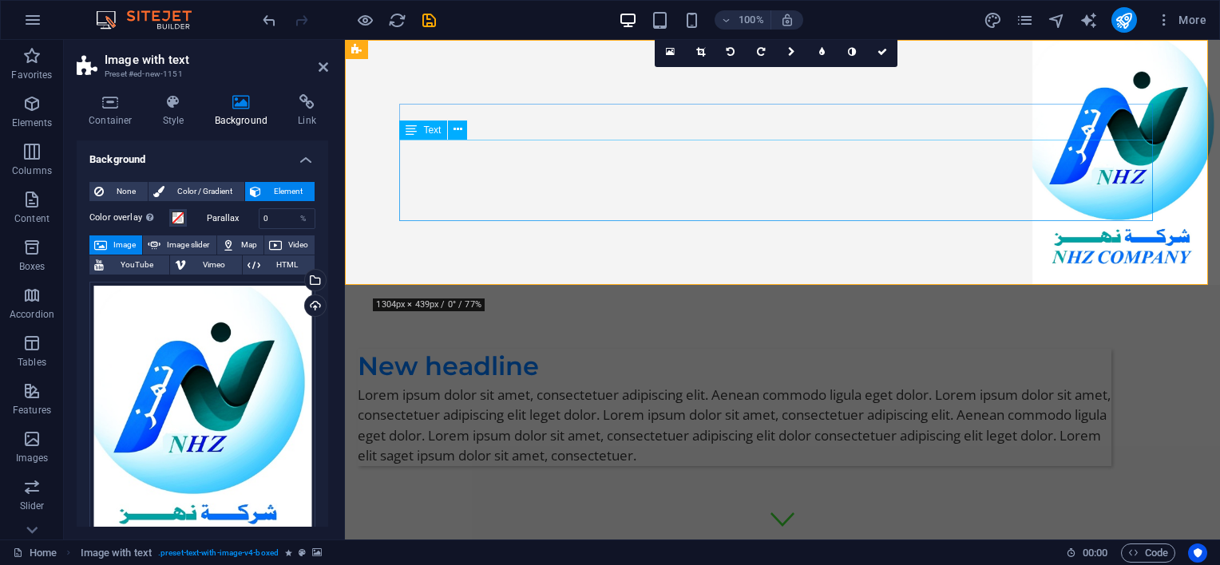
click at [767, 385] on div "Lorem ipsum dolor sit amet, consectetuer adipiscing elit. Aenean commodo ligula…" at bounding box center [735, 425] width 754 height 81
click at [170, 113] on h4 "Style" at bounding box center [177, 111] width 52 height 34
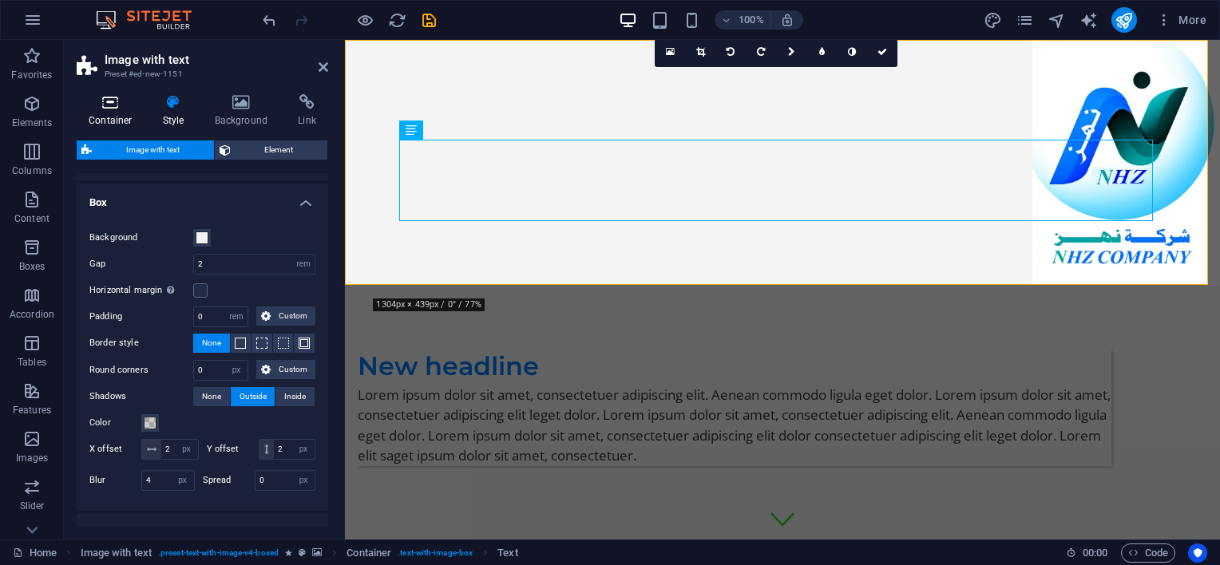
click at [132, 118] on h4 "Container" at bounding box center [114, 111] width 74 height 34
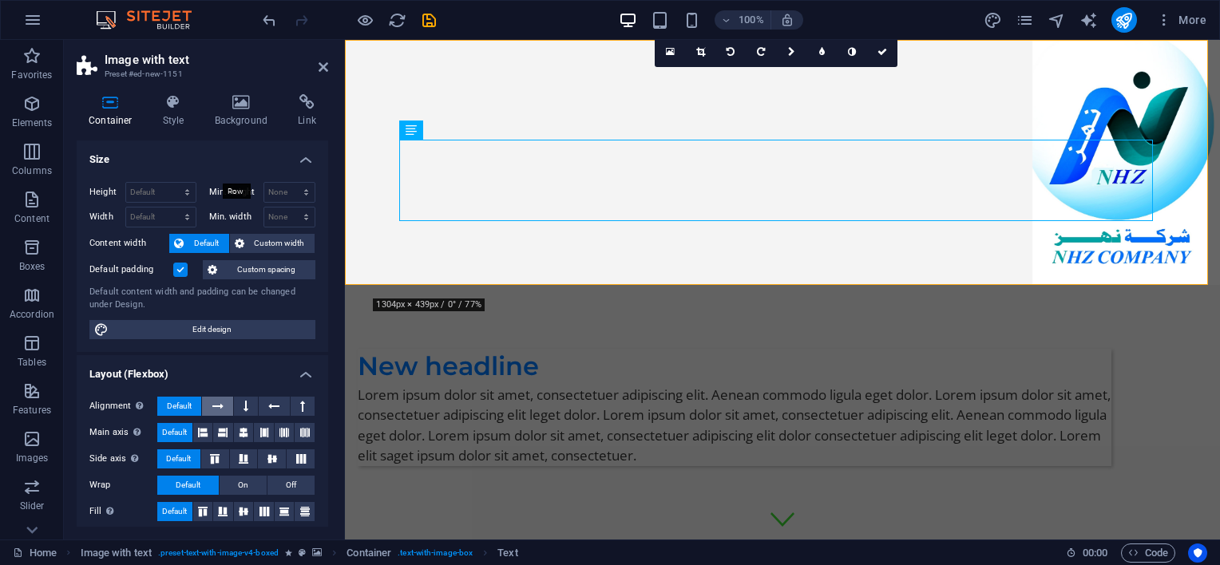
click at [227, 397] on button at bounding box center [217, 406] width 30 height 19
click at [158, 217] on select "Default px rem % em vh vw" at bounding box center [160, 217] width 69 height 19
select select "%"
click at [171, 208] on select "Default px rem % em vh vw" at bounding box center [160, 217] width 69 height 19
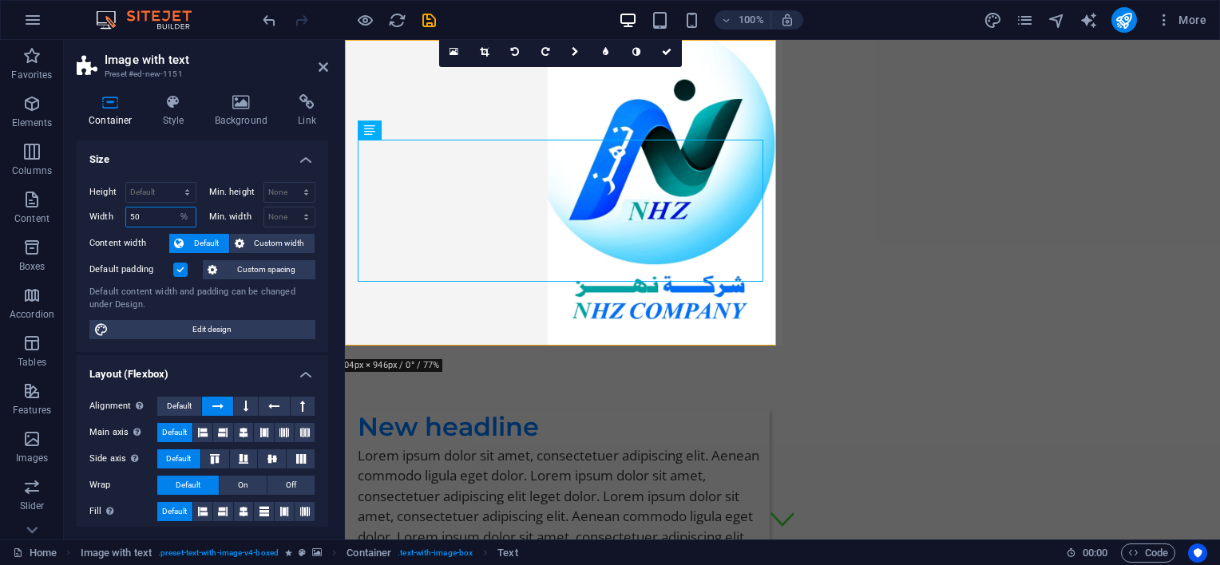
type input "100"
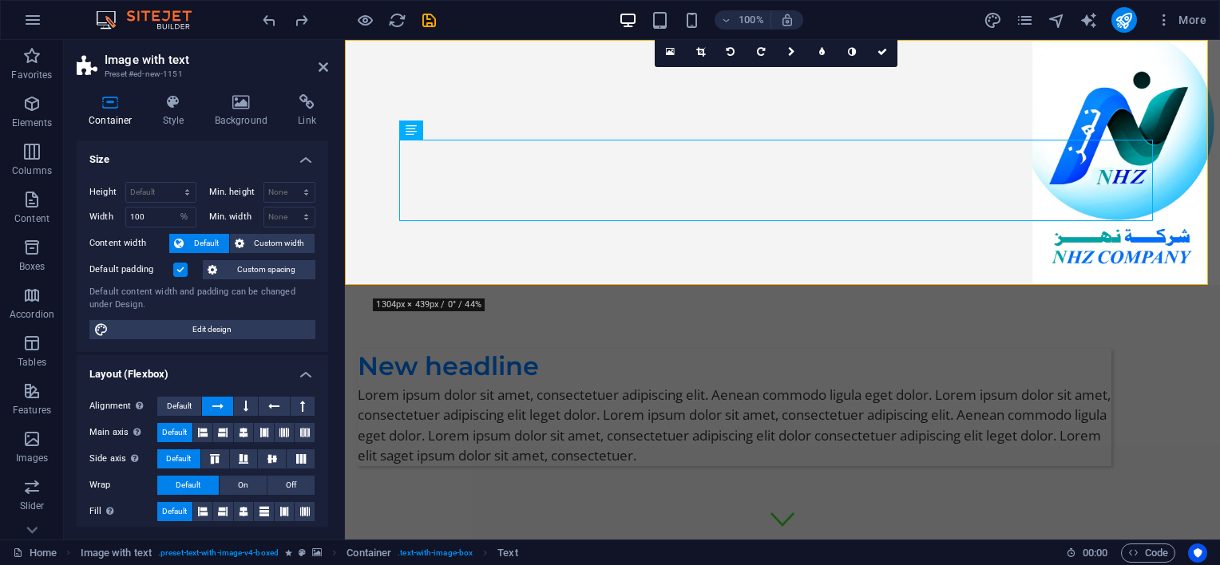
click at [183, 268] on label at bounding box center [180, 270] width 14 height 14
click at [0, 0] on input "Default padding" at bounding box center [0, 0] width 0 height 0
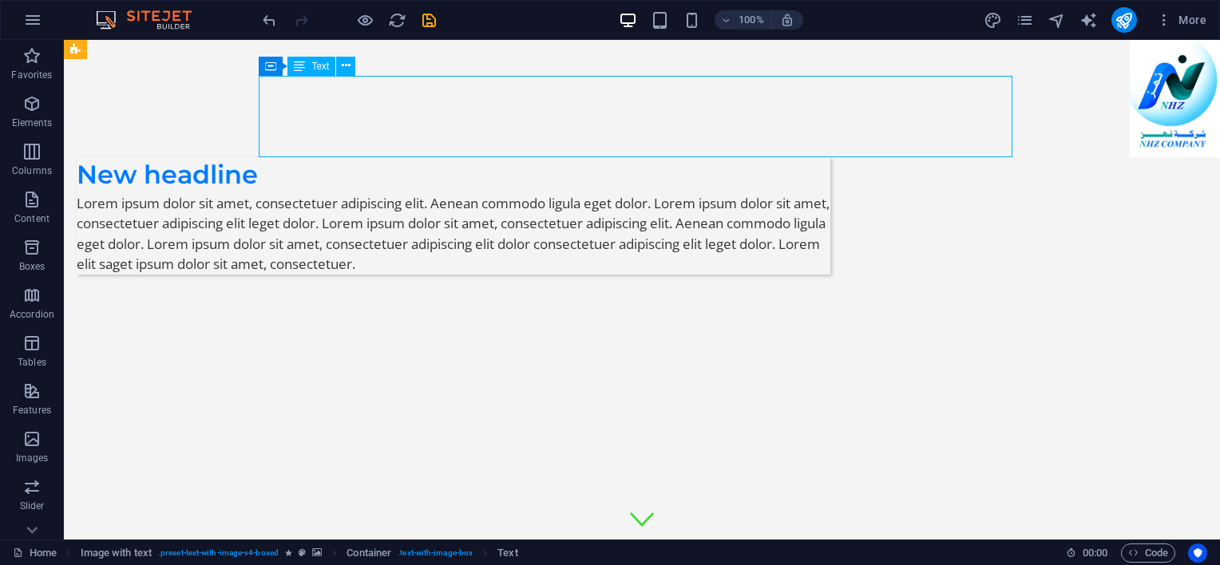
drag, startPoint x: 360, startPoint y: 102, endPoint x: 466, endPoint y: 100, distance: 106.2
click at [466, 193] on div "Lorem ipsum dolor sit amet, consectetuer adipiscing elit. Aenean commodo ligula…" at bounding box center [454, 233] width 754 height 81
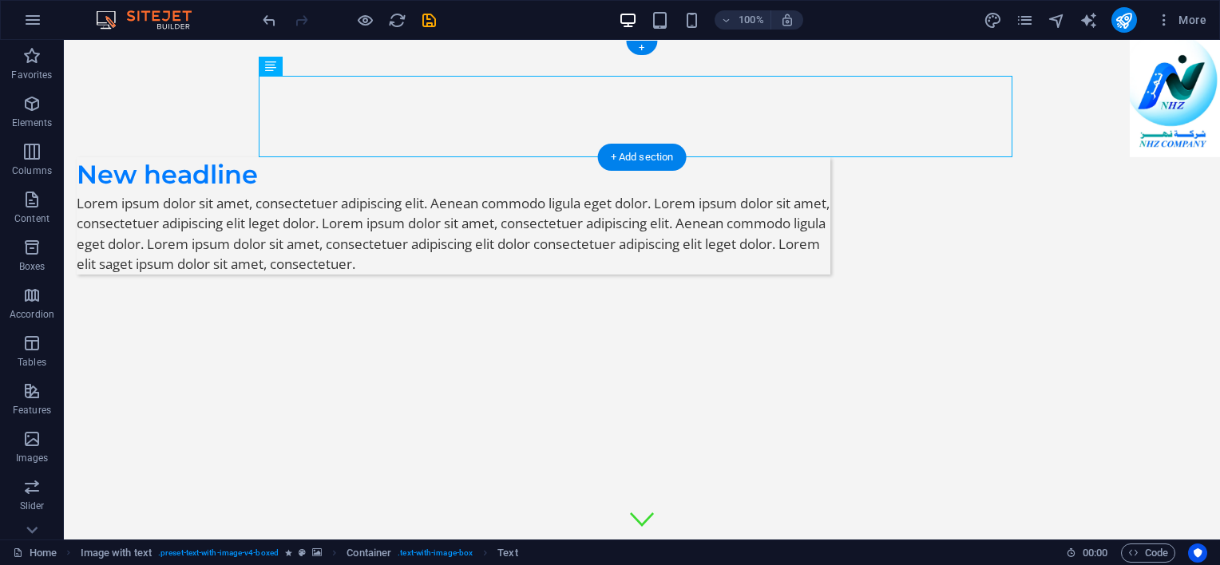
drag, startPoint x: 1159, startPoint y: 100, endPoint x: 231, endPoint y: 87, distance: 928.0
click at [231, 88] on figure at bounding box center [642, 98] width 1156 height 117
drag, startPoint x: 1164, startPoint y: 96, endPoint x: 127, endPoint y: 128, distance: 1037.8
click at [1178, 97] on figure at bounding box center [642, 98] width 1156 height 117
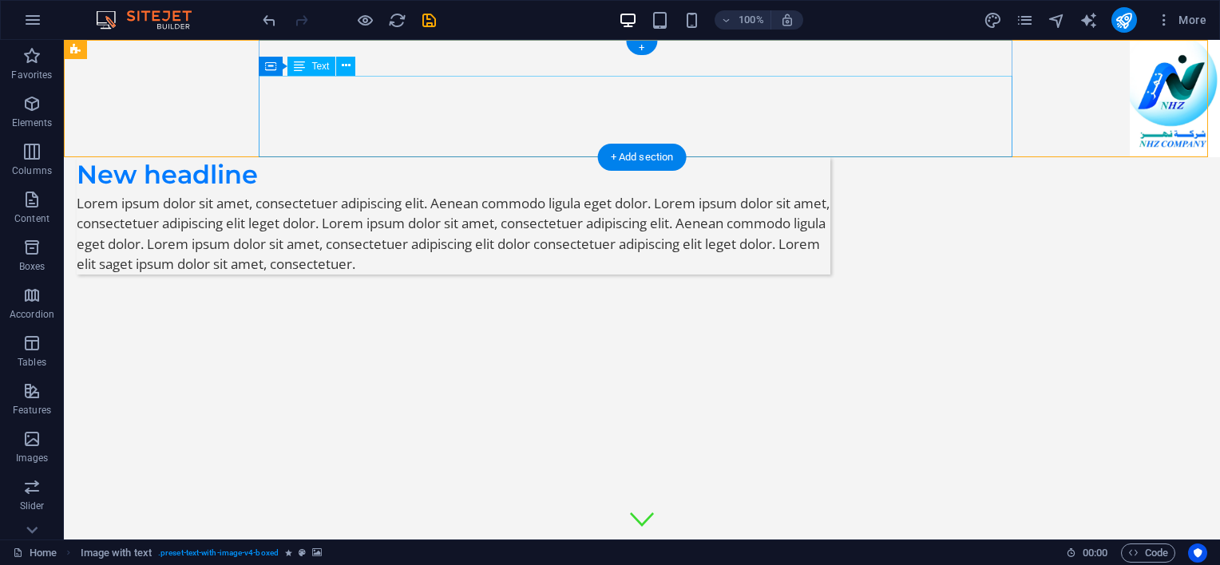
click at [831, 193] on div "Lorem ipsum dolor sit amet, consectetuer adipiscing elit. Aenean commodo ligula…" at bounding box center [454, 233] width 754 height 81
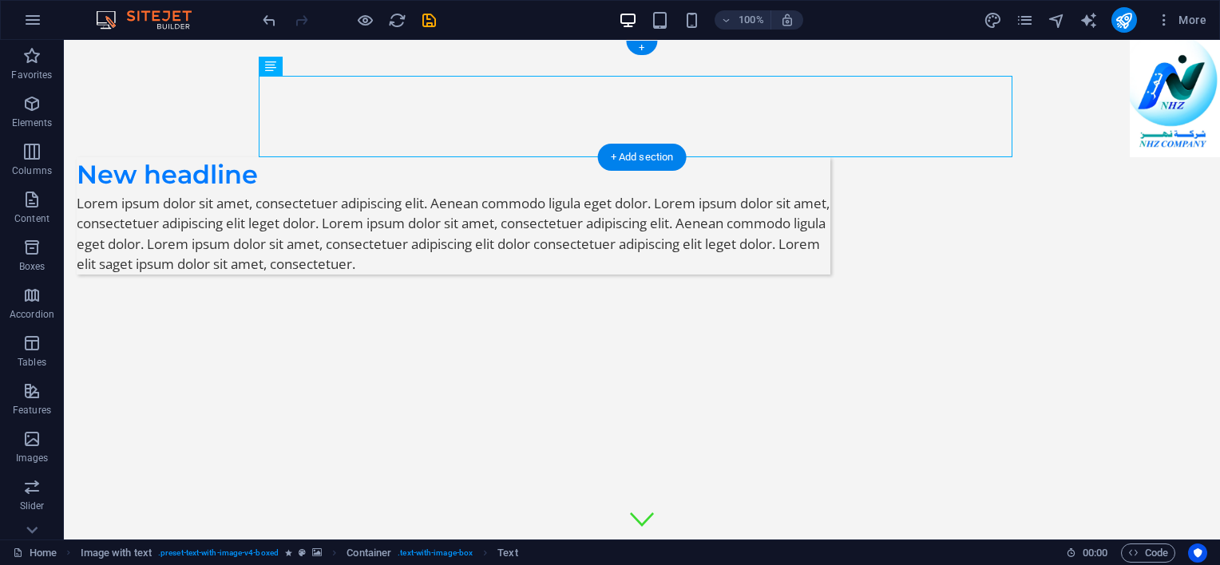
click at [1041, 86] on figure at bounding box center [642, 98] width 1156 height 117
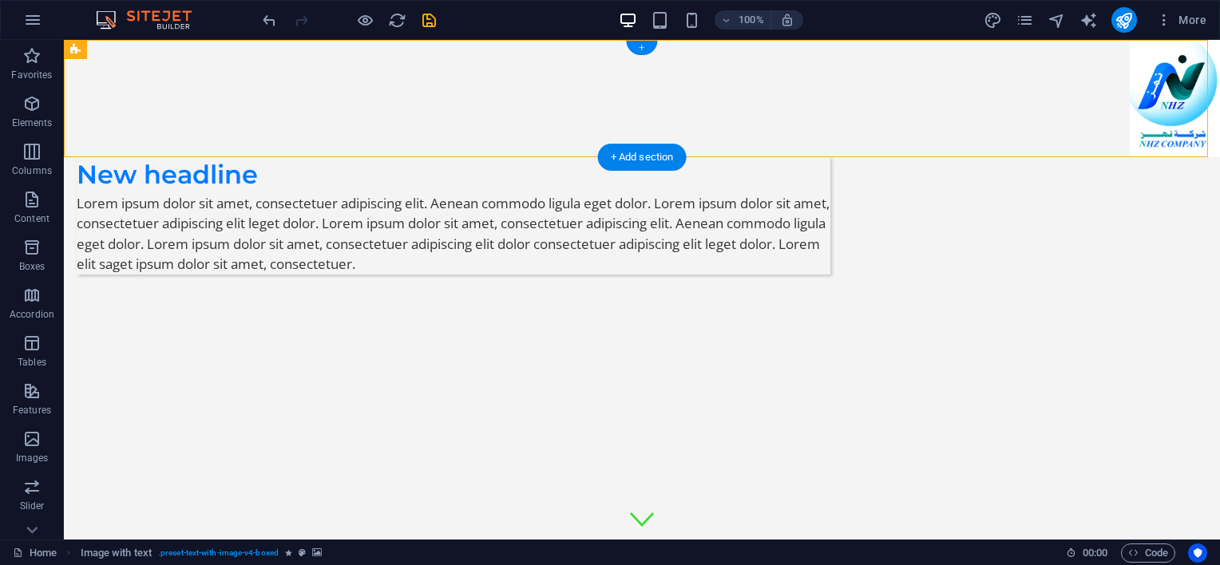
click at [640, 46] on div "+" at bounding box center [641, 48] width 31 height 14
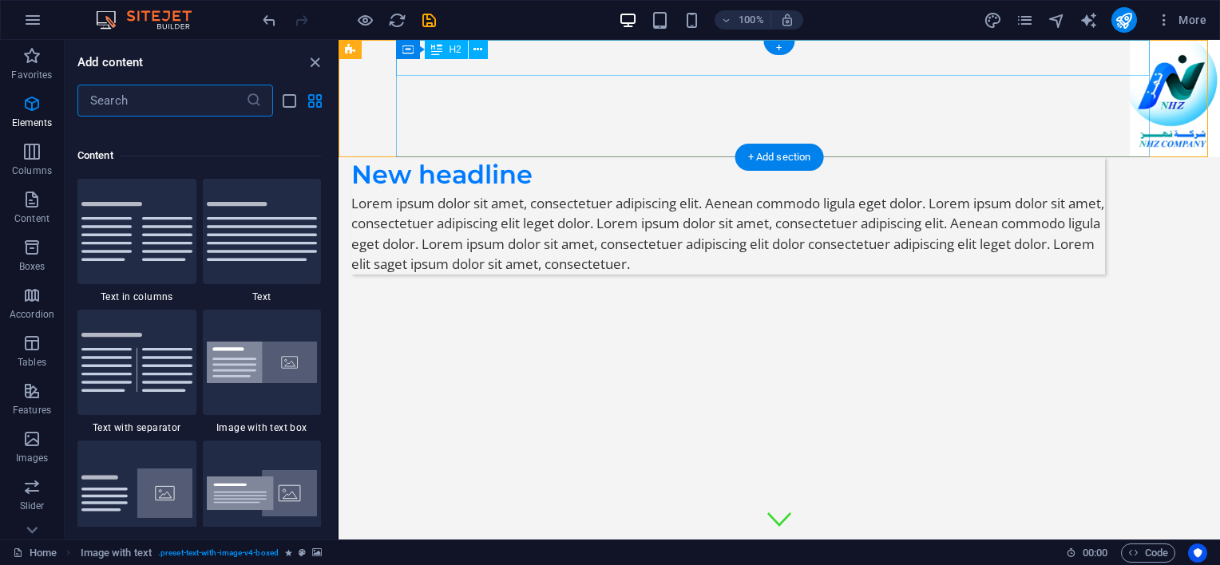
scroll to position [2794, 0]
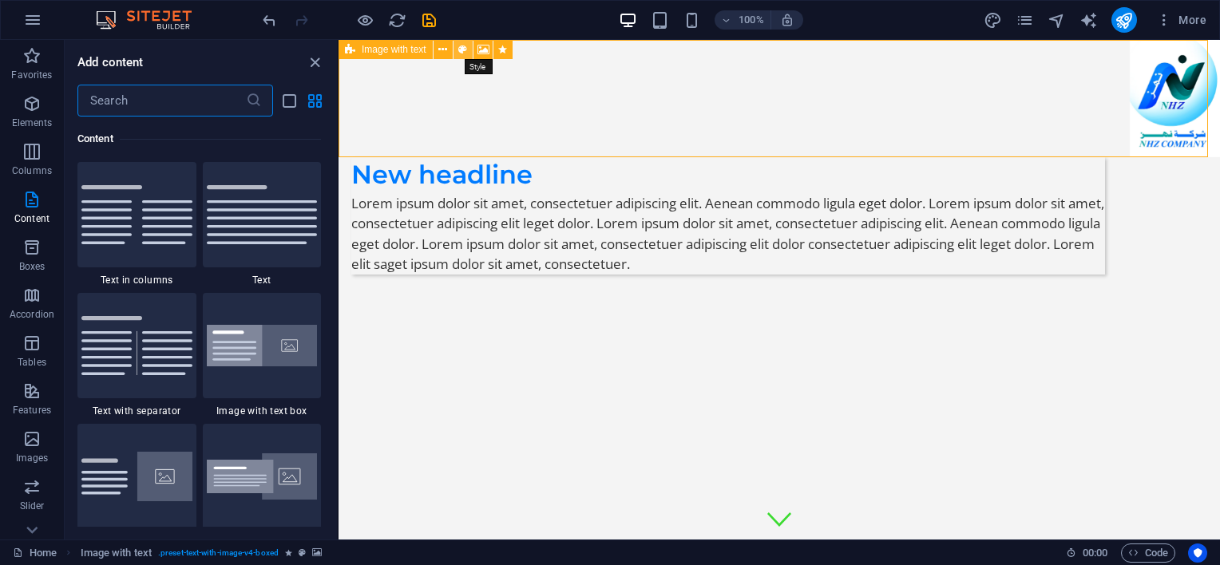
click at [461, 48] on icon at bounding box center [462, 50] width 9 height 17
select select "rem"
select select "px"
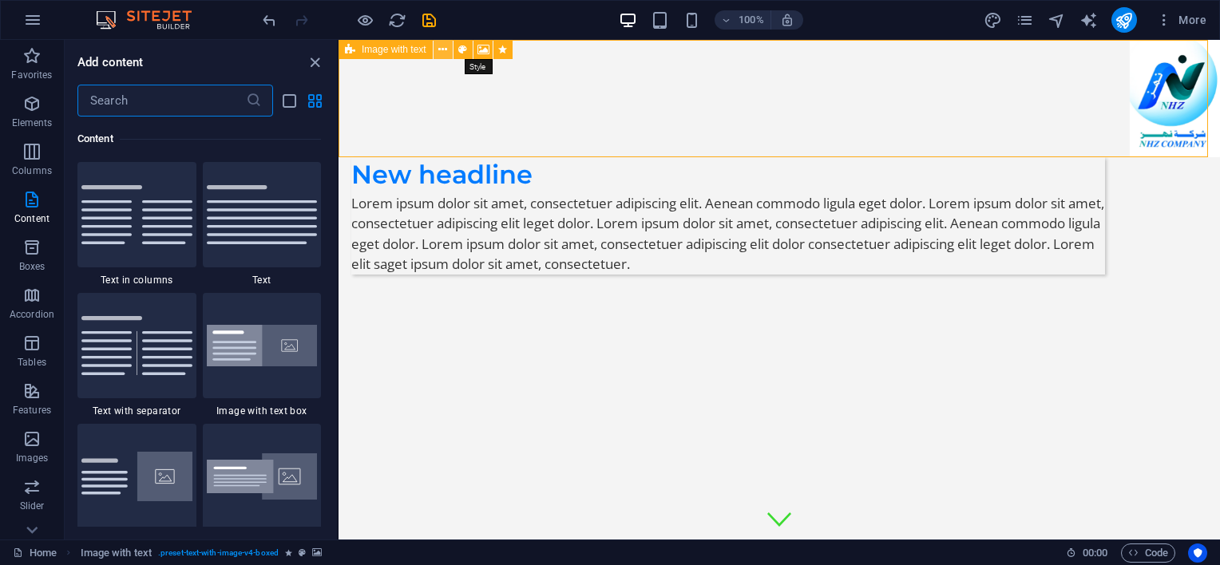
select select "px"
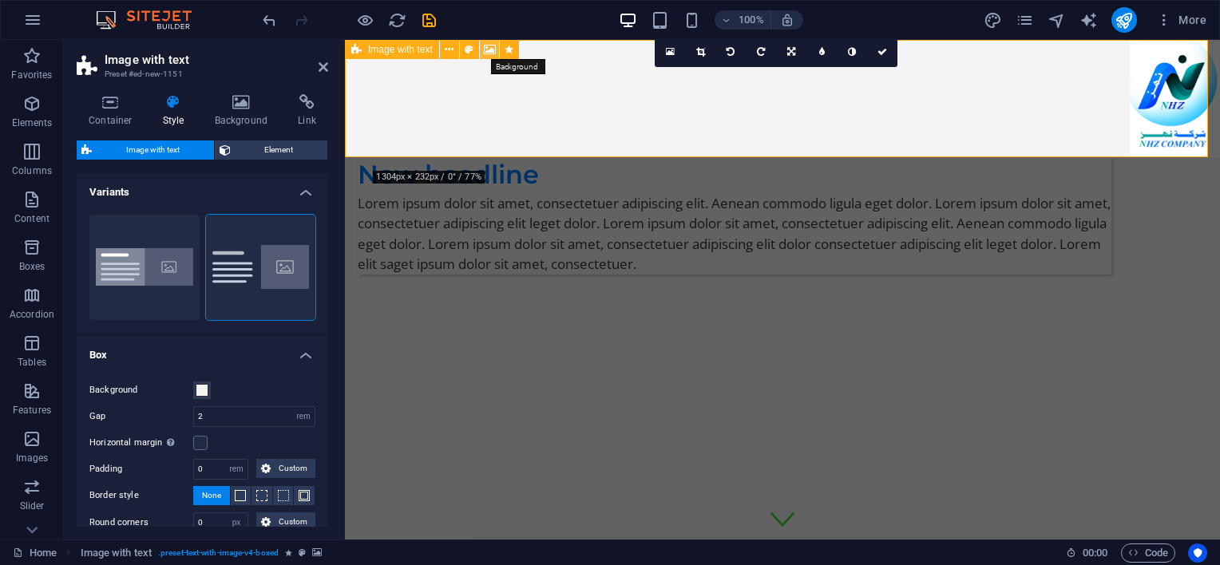
click at [495, 50] on button at bounding box center [489, 49] width 19 height 19
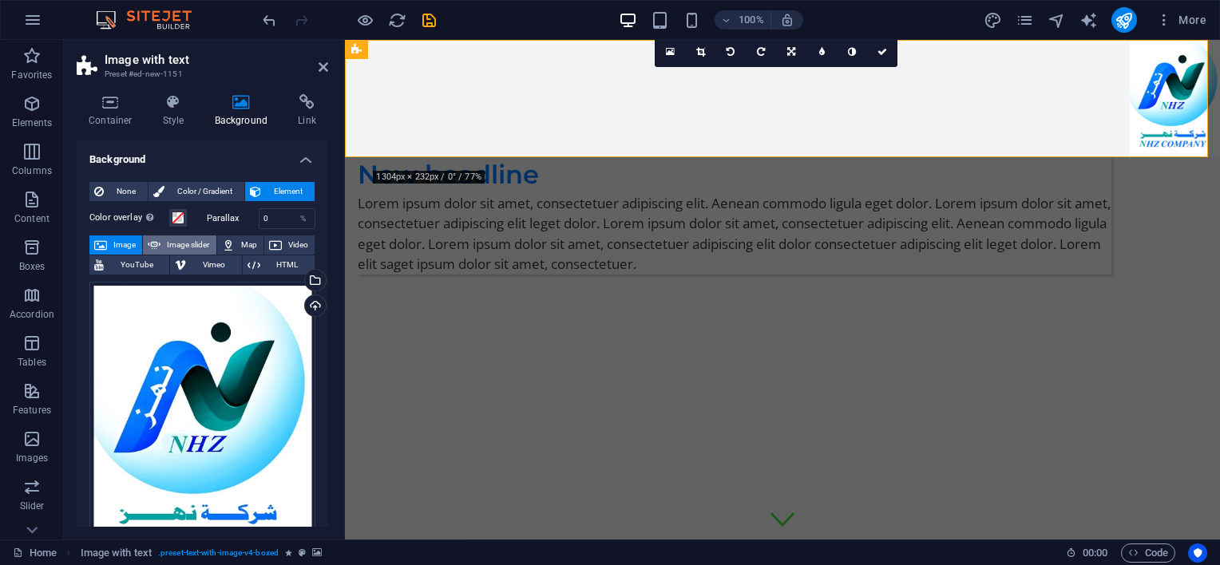
click at [172, 246] on span "Image slider" at bounding box center [188, 245] width 46 height 19
select select "ms"
select select "s"
select select "progressive"
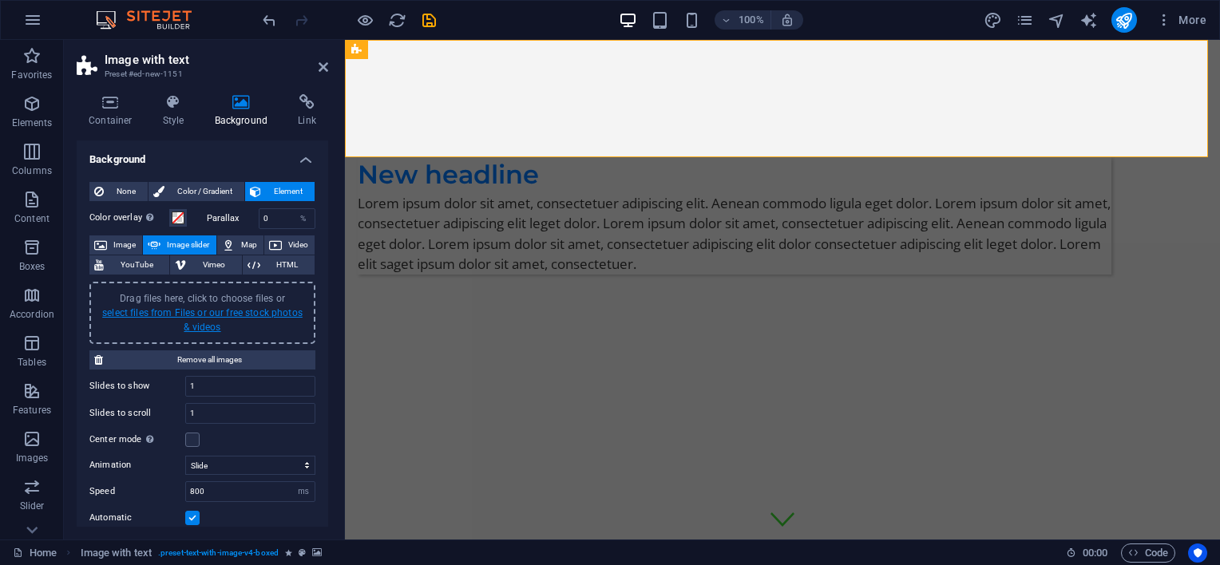
click at [203, 315] on link "select files from Files or our free stock photos & videos" at bounding box center [202, 320] width 200 height 26
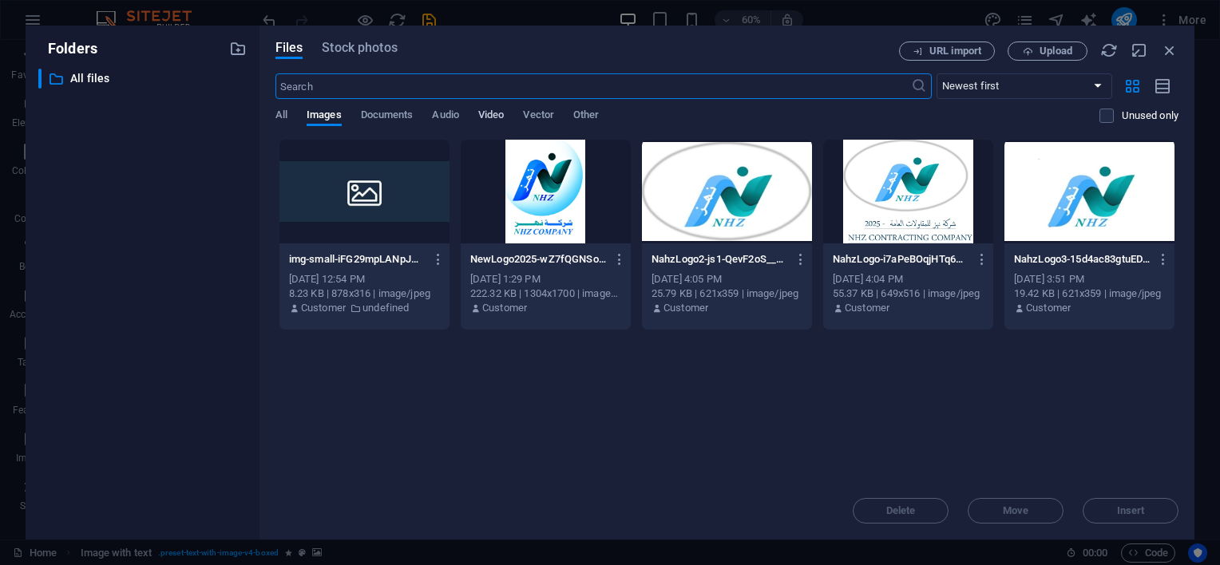
click at [495, 115] on span "Video" at bounding box center [491, 116] width 26 height 22
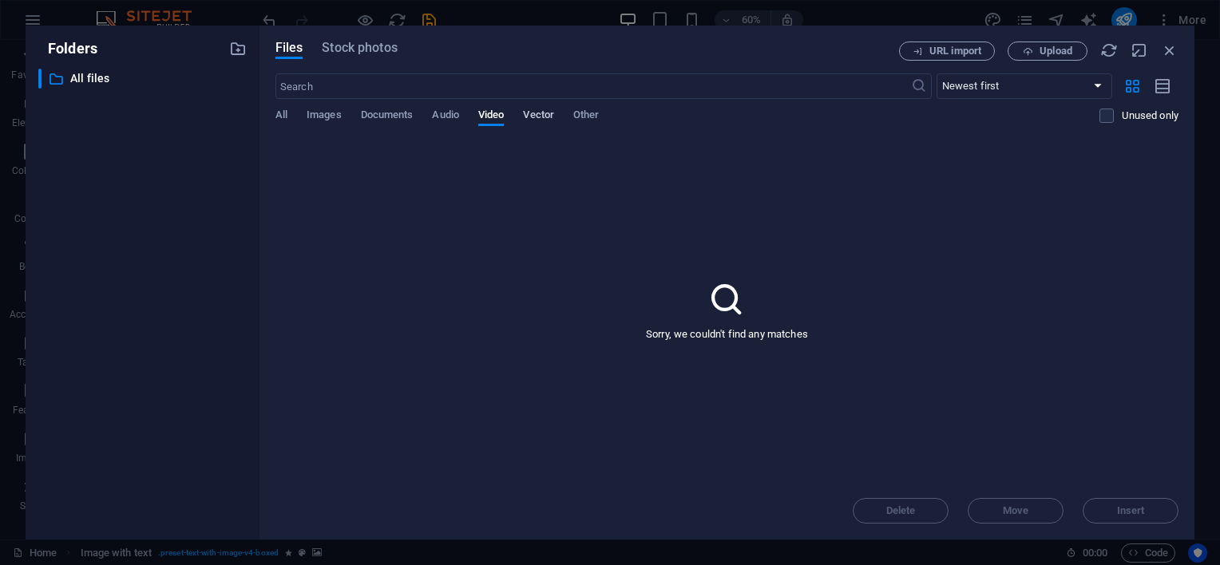
click at [529, 114] on span "Vector" at bounding box center [538, 116] width 31 height 22
click at [315, 118] on span "Images" at bounding box center [324, 116] width 35 height 22
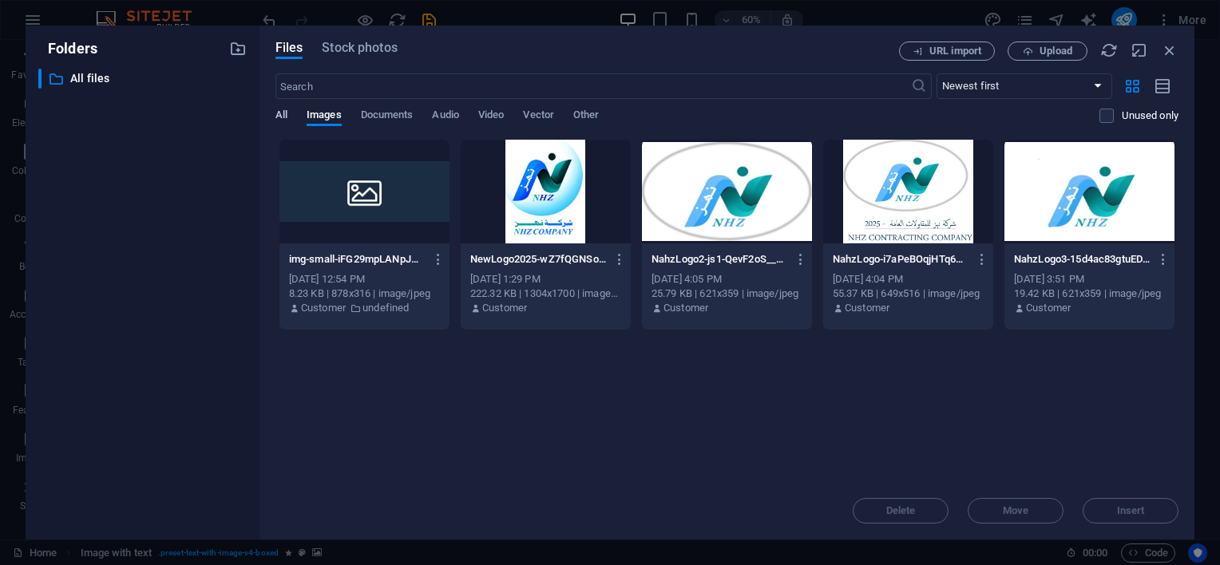
click at [279, 112] on span "All" at bounding box center [282, 116] width 12 height 22
click at [595, 111] on span "Other" at bounding box center [586, 116] width 26 height 22
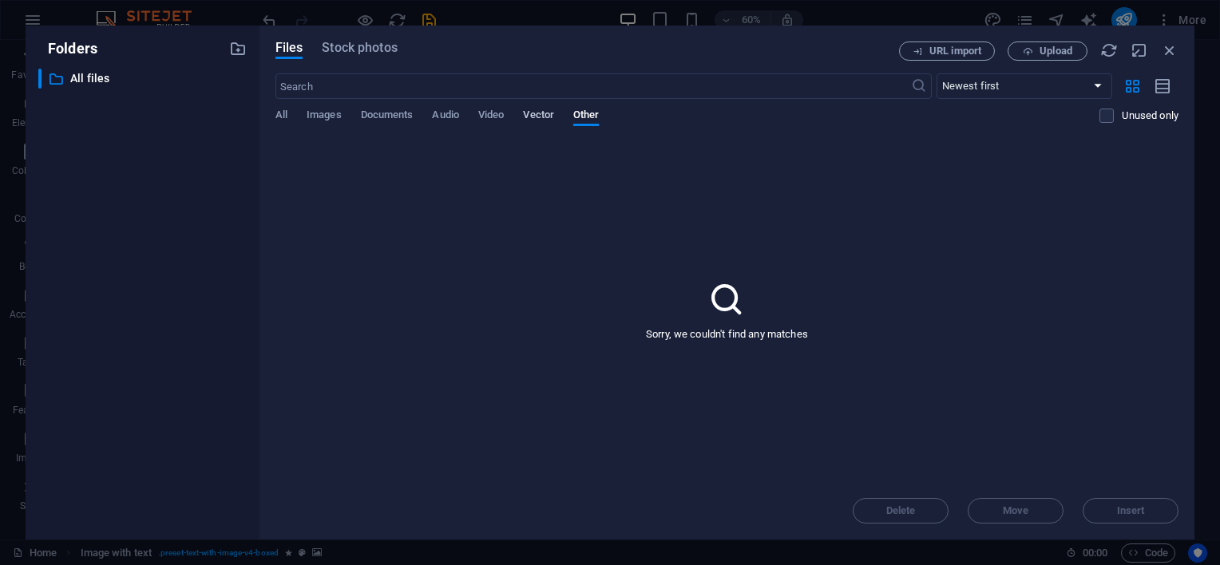
click at [543, 114] on span "Vector" at bounding box center [538, 116] width 31 height 22
click at [493, 114] on span "Video" at bounding box center [491, 116] width 26 height 22
click at [457, 113] on span "Audio" at bounding box center [445, 116] width 26 height 22
click at [392, 115] on span "Documents" at bounding box center [387, 116] width 53 height 22
click at [316, 117] on span "Images" at bounding box center [324, 116] width 35 height 22
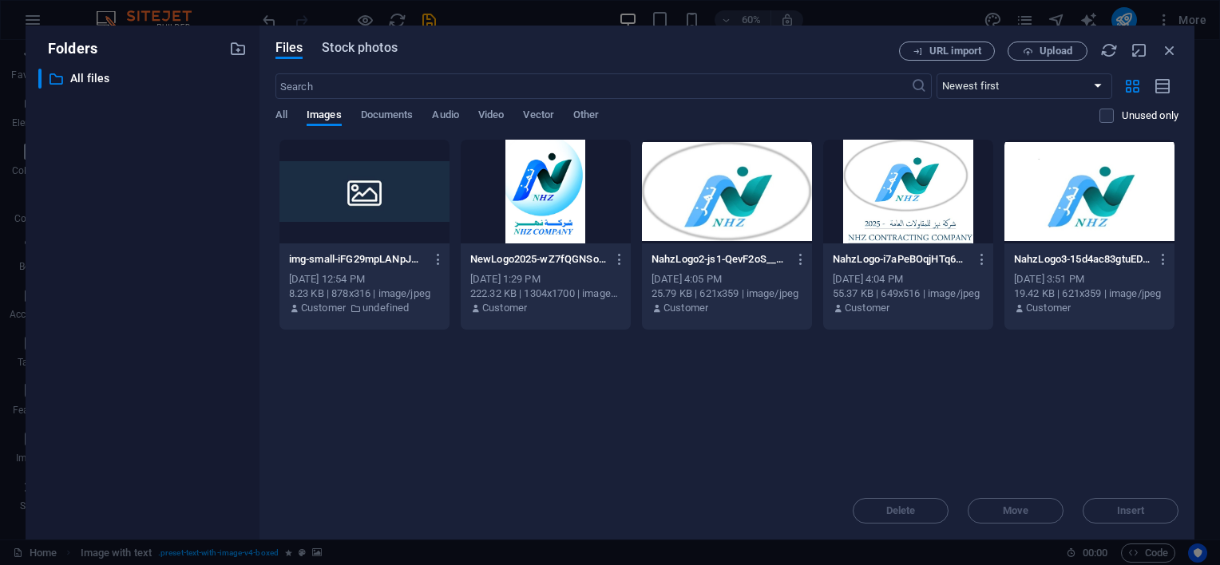
click at [362, 42] on span "Stock photos" at bounding box center [359, 47] width 75 height 19
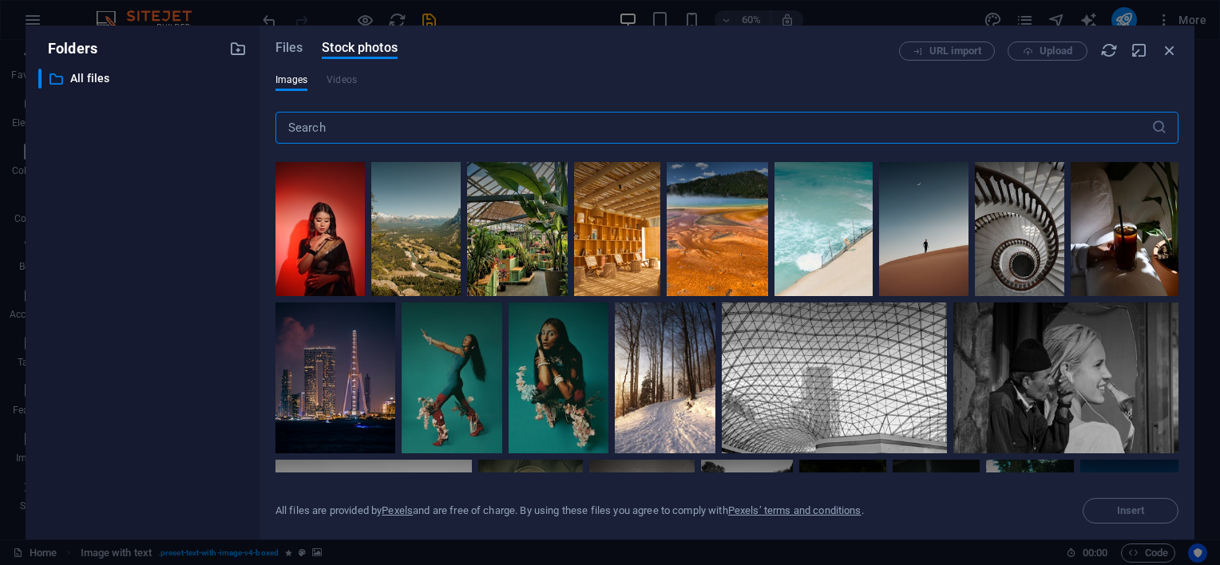
scroll to position [2795, 0]
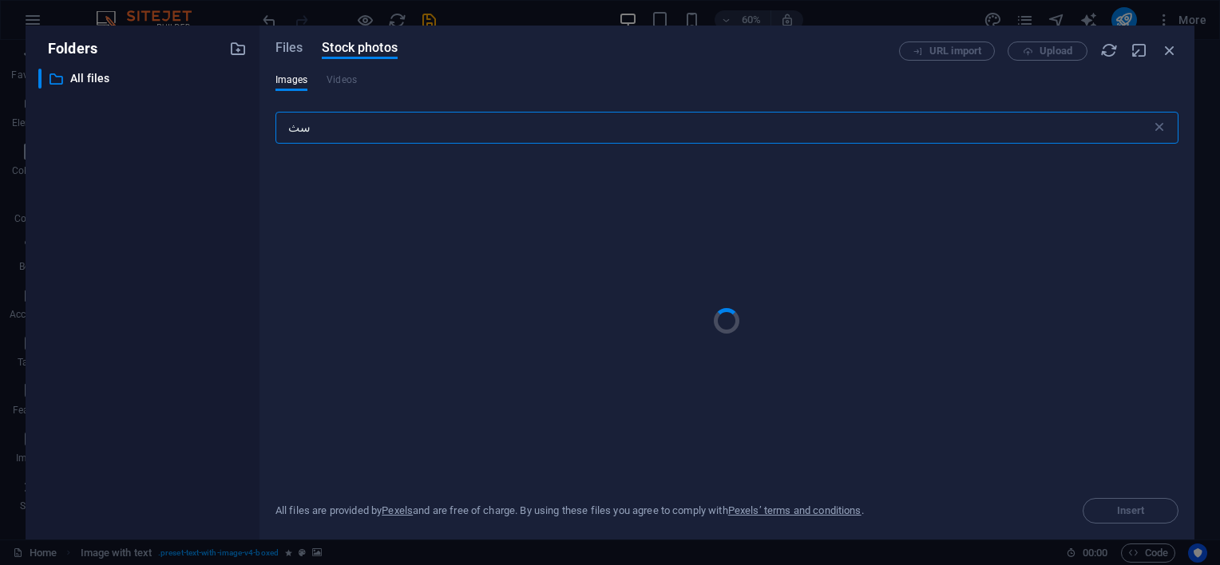
type input "س"
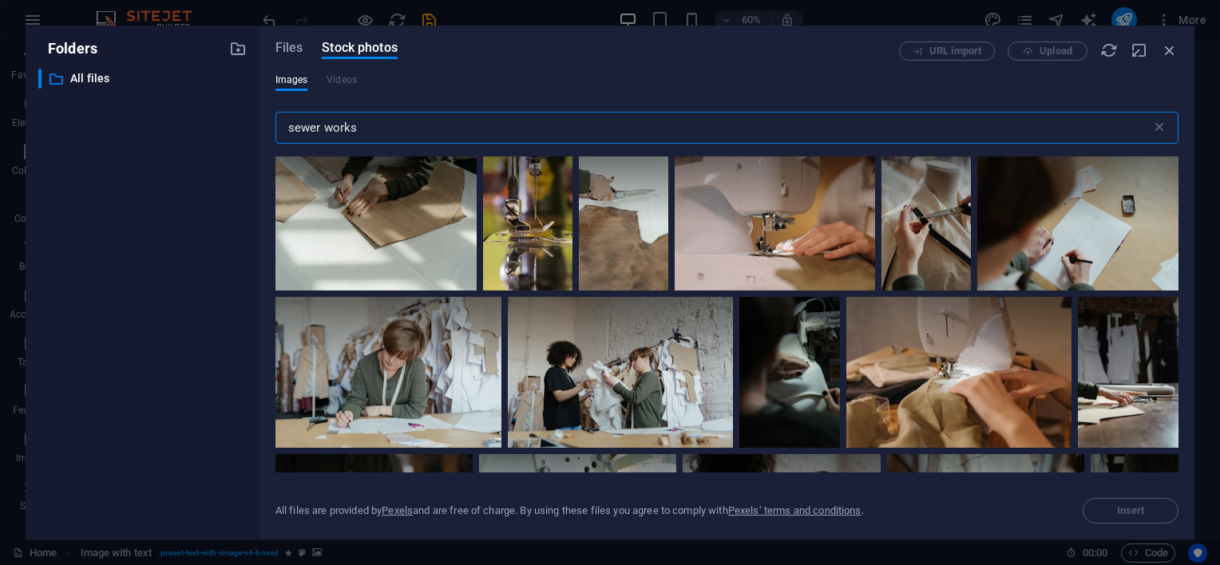
click at [313, 125] on input "sewer works" at bounding box center [714, 128] width 876 height 32
drag, startPoint x: 321, startPoint y: 128, endPoint x: 314, endPoint y: 147, distance: 20.5
click at [320, 128] on input "sewer works" at bounding box center [714, 128] width 876 height 32
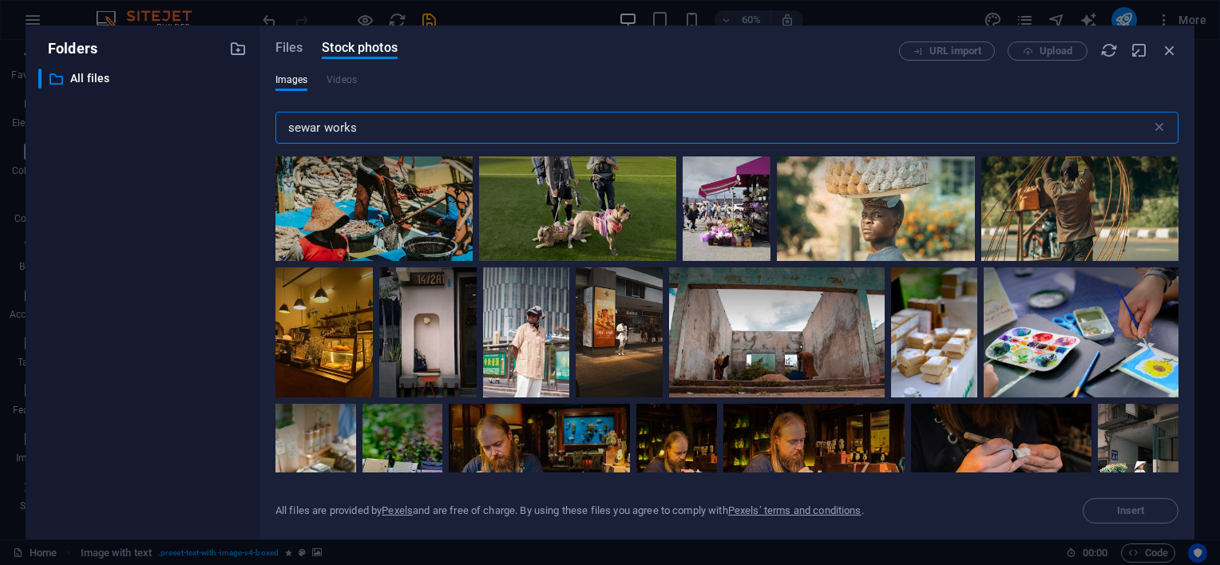
scroll to position [799, 0]
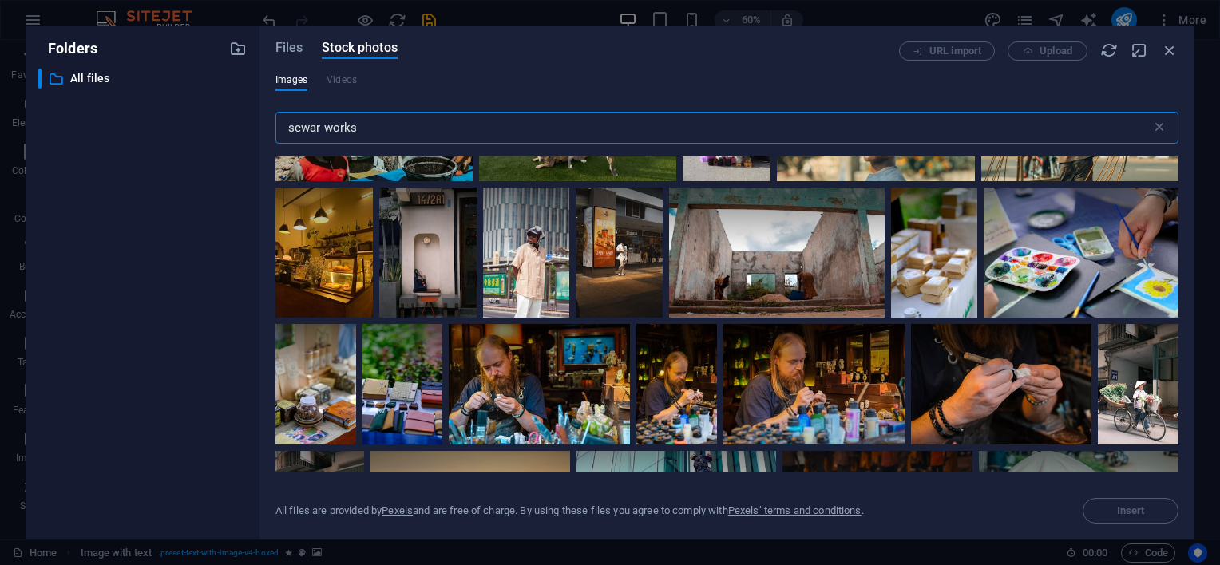
click at [315, 128] on input "sewar works" at bounding box center [714, 128] width 876 height 32
drag, startPoint x: 323, startPoint y: 131, endPoint x: 284, endPoint y: 125, distance: 38.9
click at [284, 125] on input "sewar works" at bounding box center [714, 128] width 876 height 32
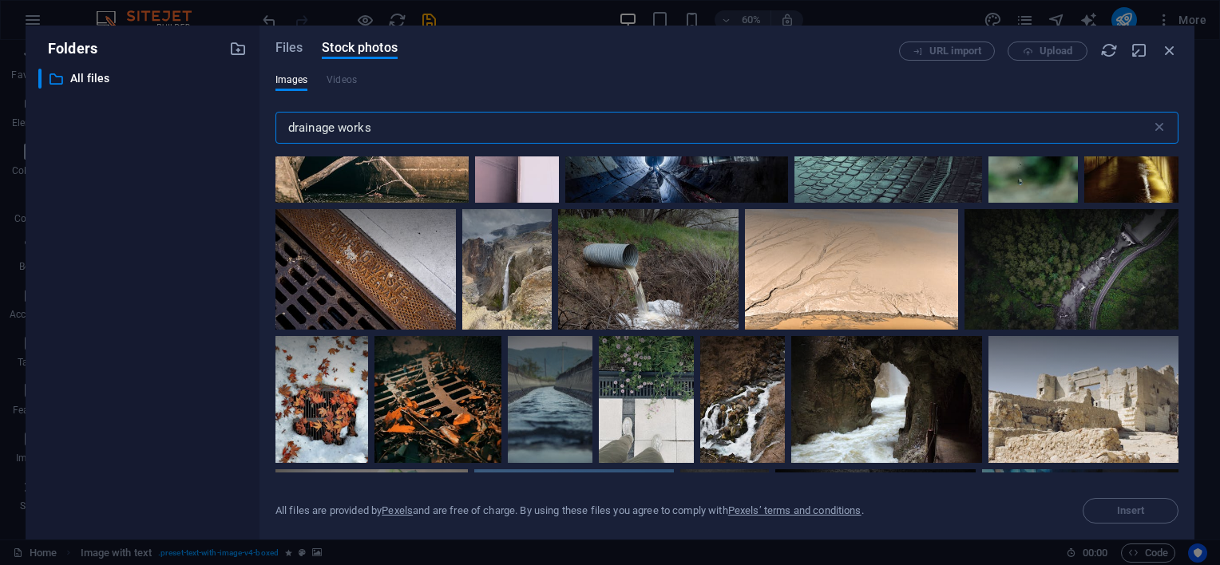
scroll to position [1358, 0]
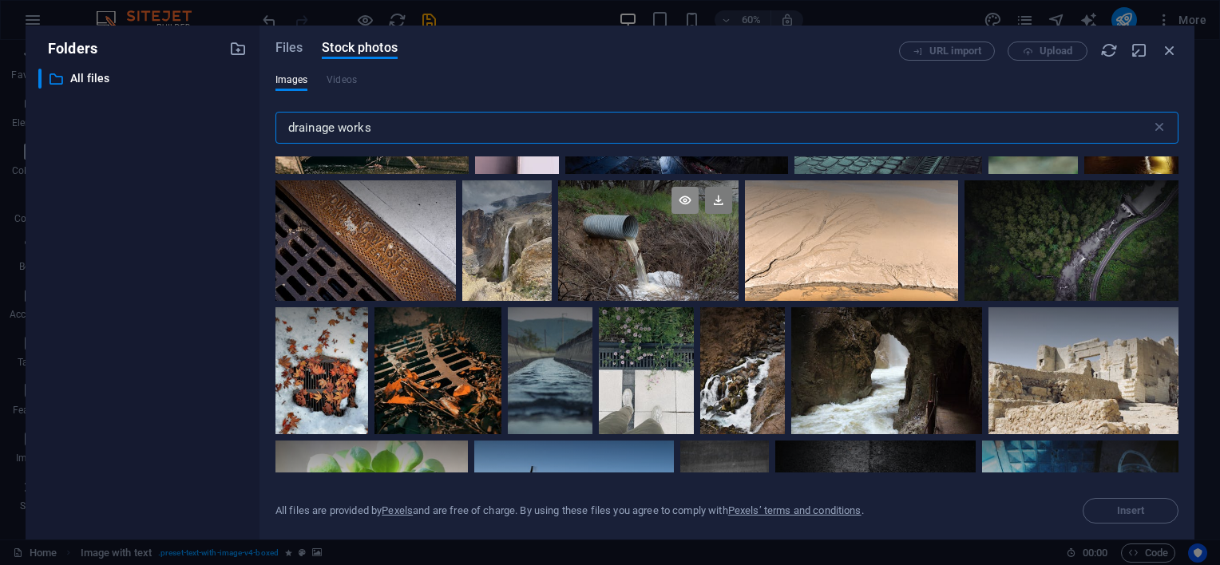
click at [699, 197] on icon at bounding box center [685, 200] width 27 height 27
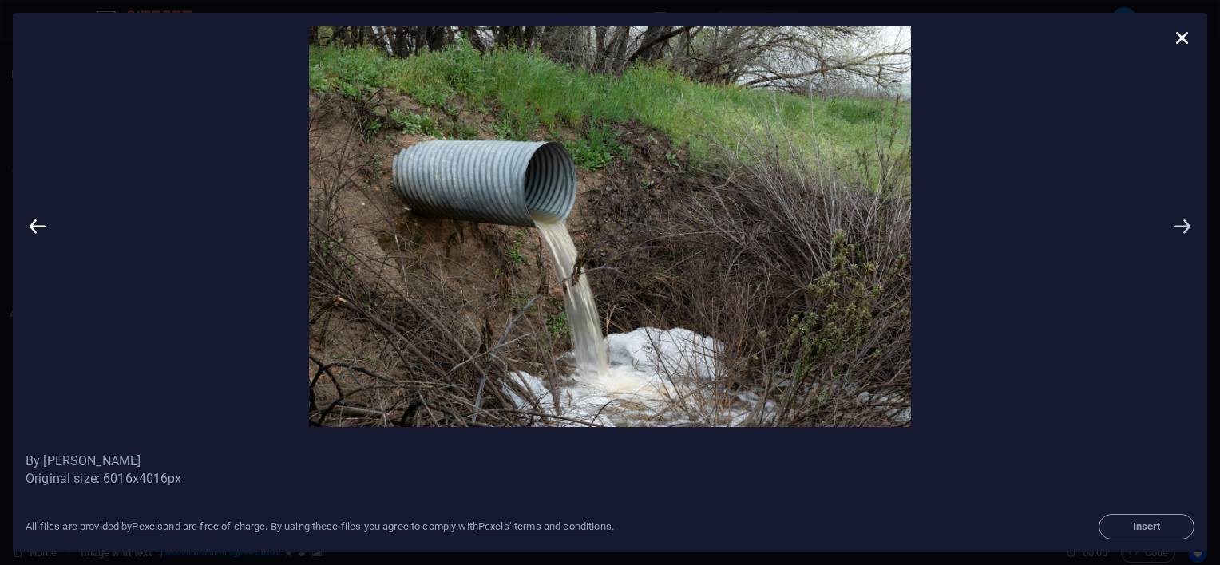
click at [1189, 221] on icon at bounding box center [1183, 227] width 24 height 402
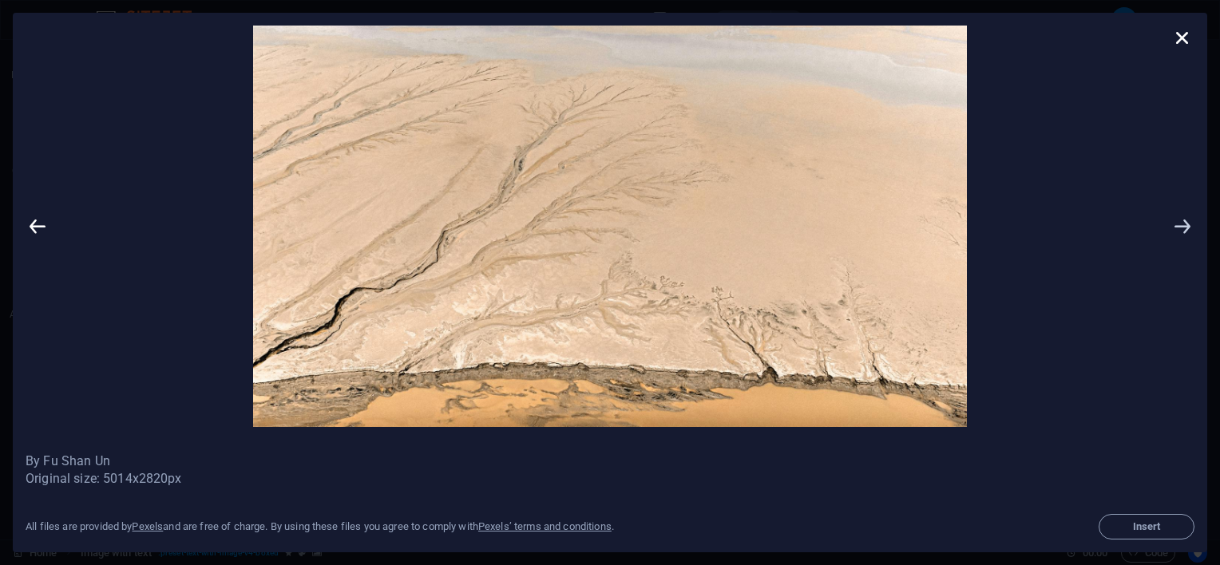
click at [1180, 226] on icon at bounding box center [1183, 227] width 24 height 402
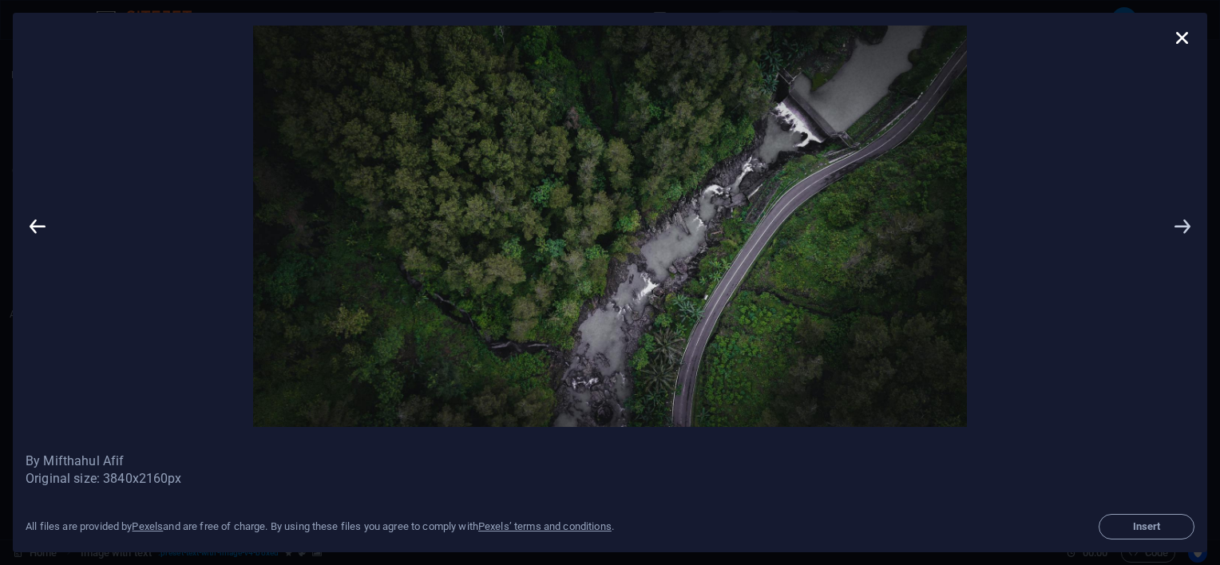
click at [1183, 227] on icon at bounding box center [1183, 227] width 24 height 402
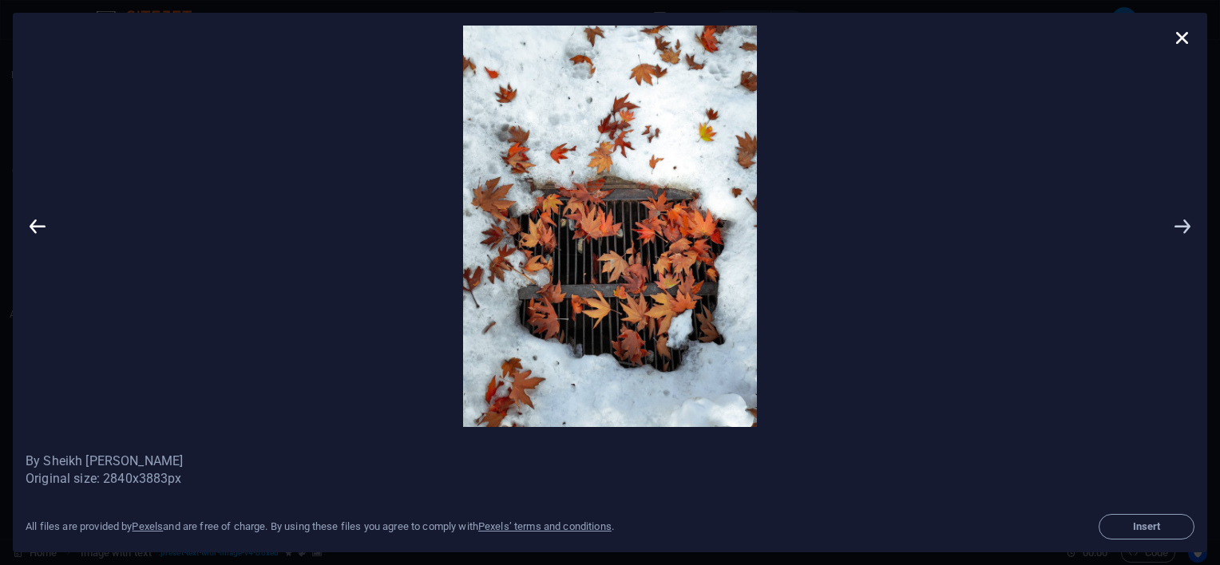
click at [1186, 221] on icon at bounding box center [1183, 227] width 24 height 402
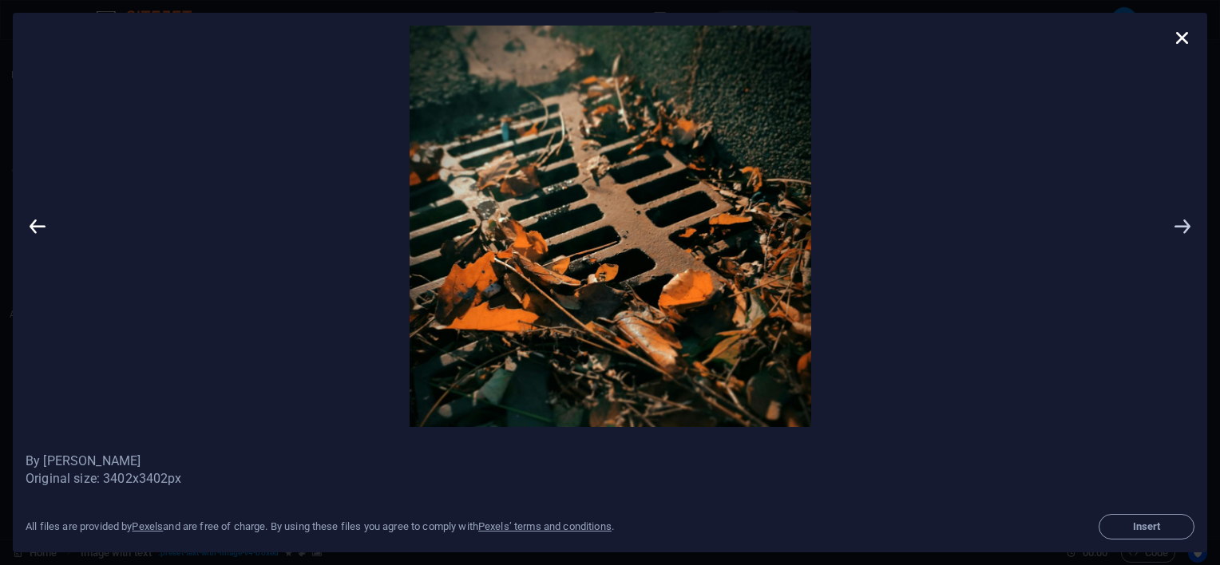
click at [1180, 221] on icon at bounding box center [1183, 227] width 24 height 402
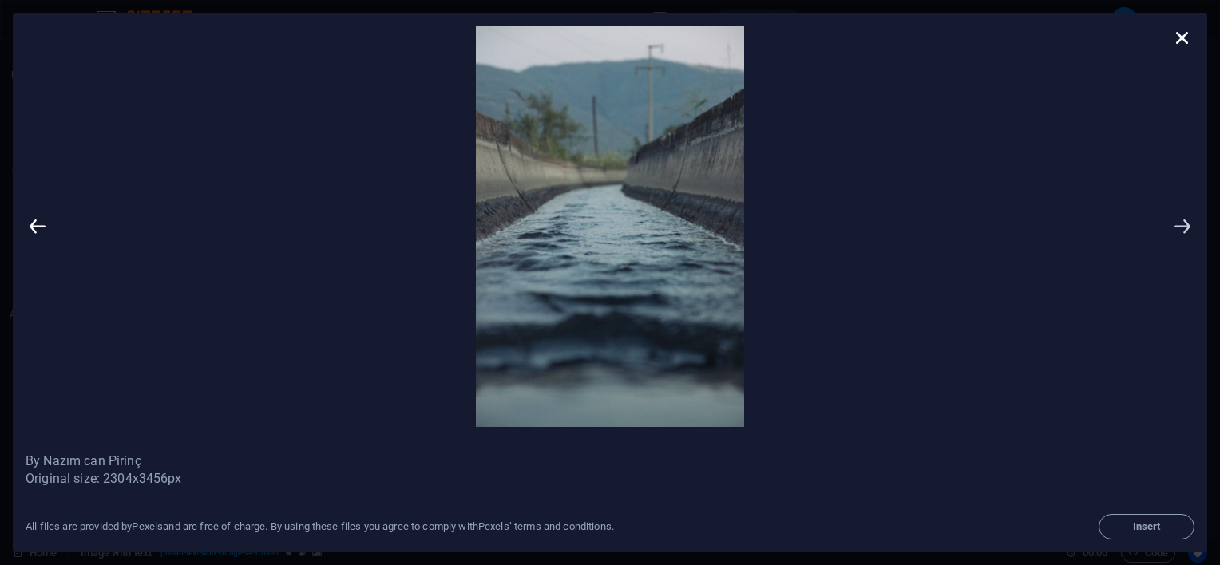
click at [1181, 222] on icon at bounding box center [1183, 227] width 24 height 402
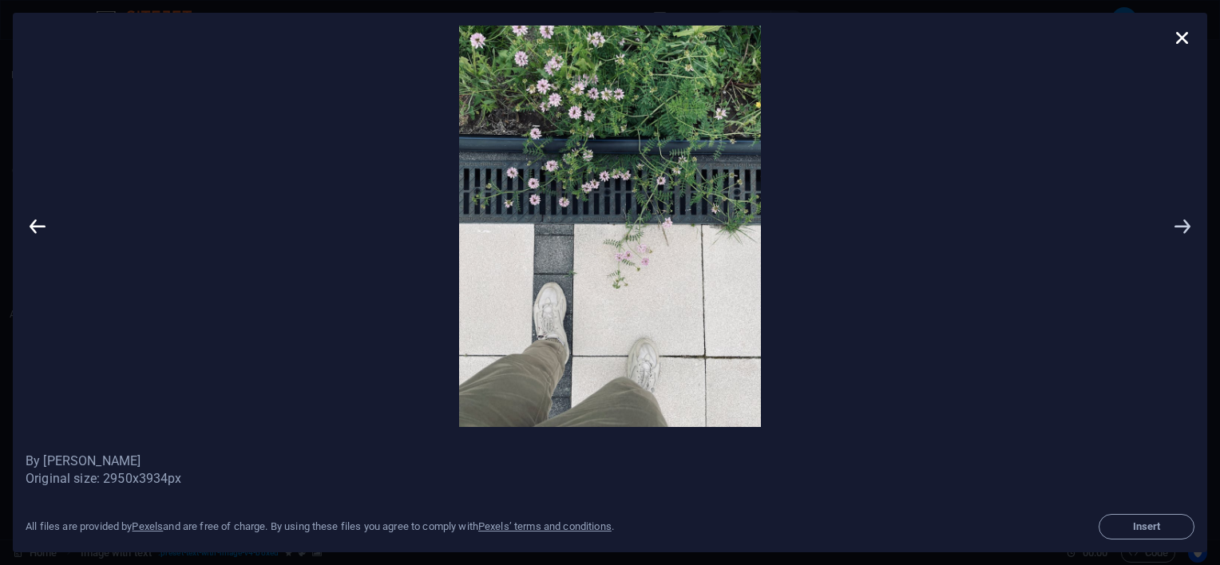
click at [1179, 226] on icon at bounding box center [1183, 227] width 24 height 402
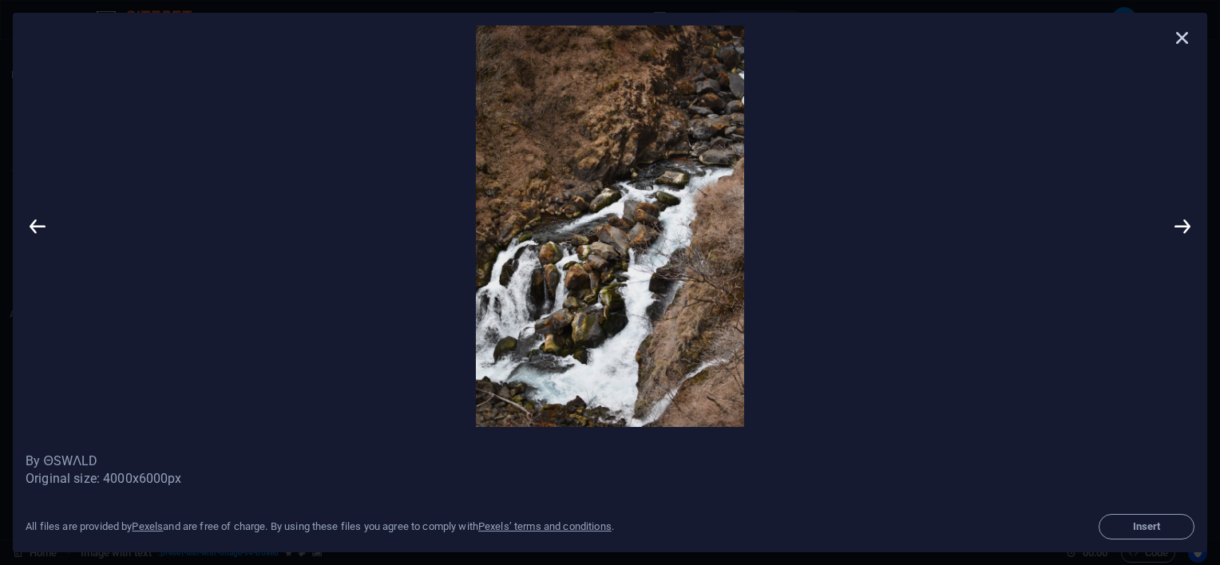
click at [1184, 26] on icon at bounding box center [1183, 38] width 24 height 24
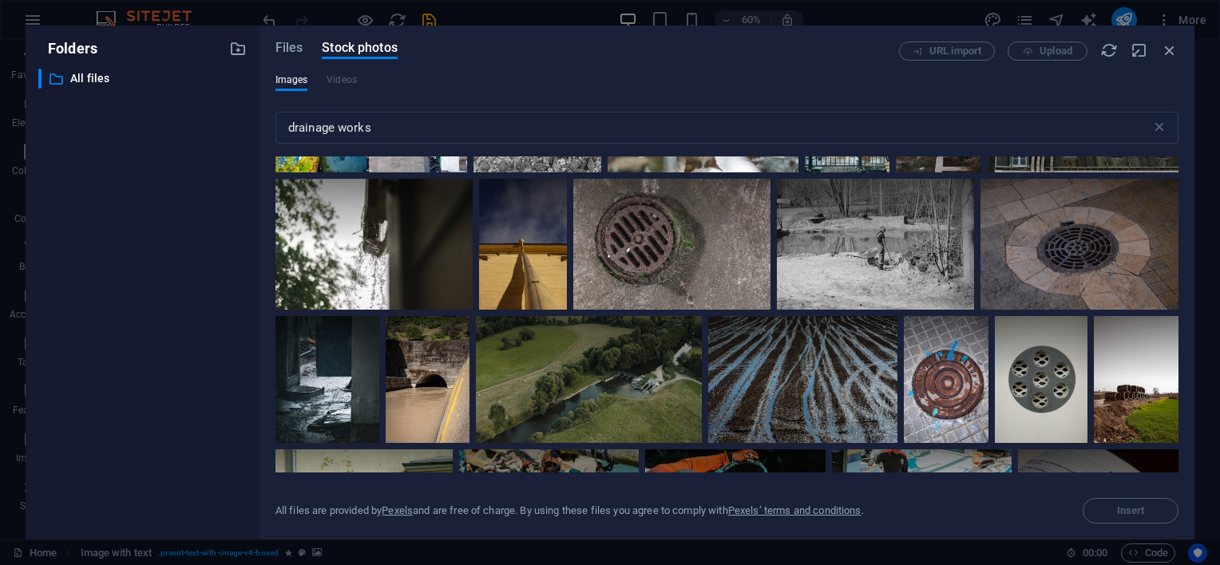
scroll to position [3514, 0]
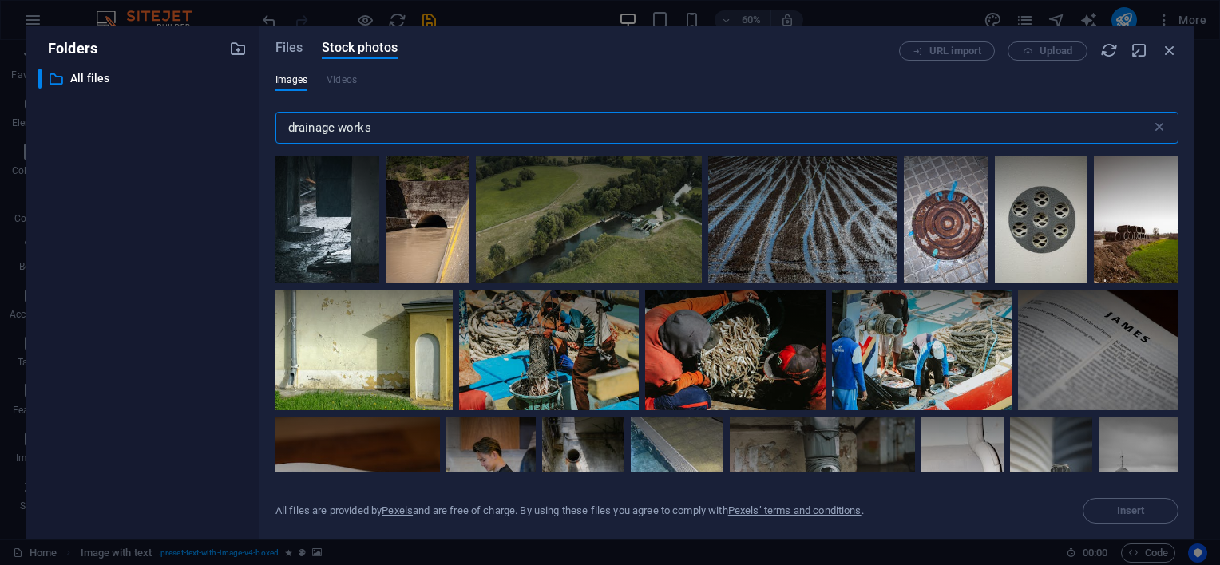
drag, startPoint x: 335, startPoint y: 129, endPoint x: 221, endPoint y: 132, distance: 114.2
click at [221, 132] on div "Folders ​ All files All files Files Stock photos URL import Upload Images Video…" at bounding box center [610, 283] width 1169 height 514
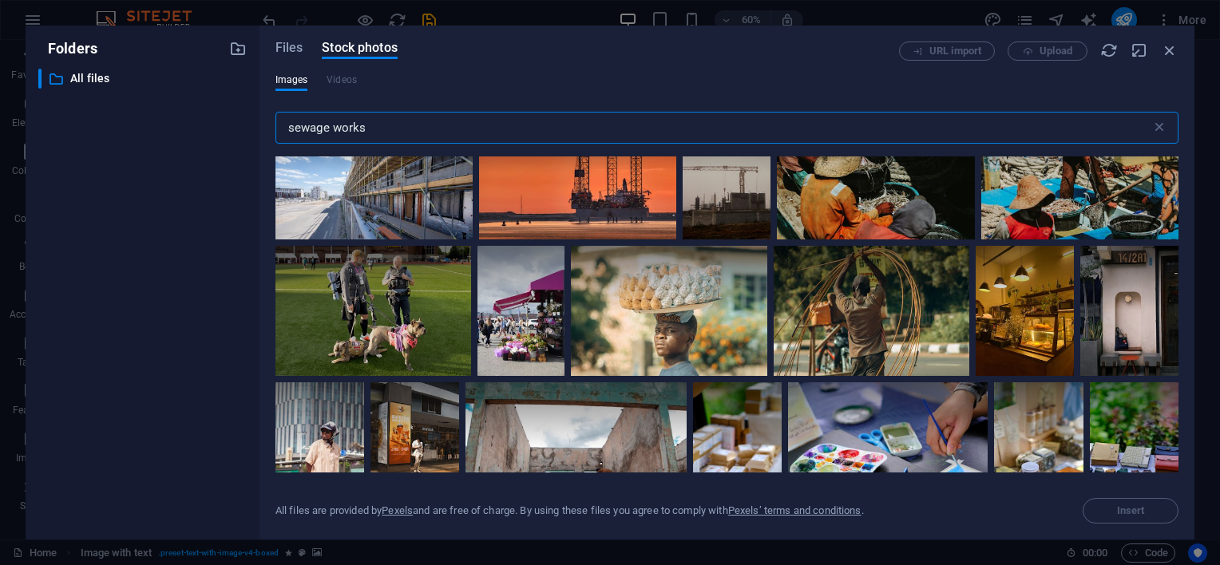
scroll to position [1517, 0]
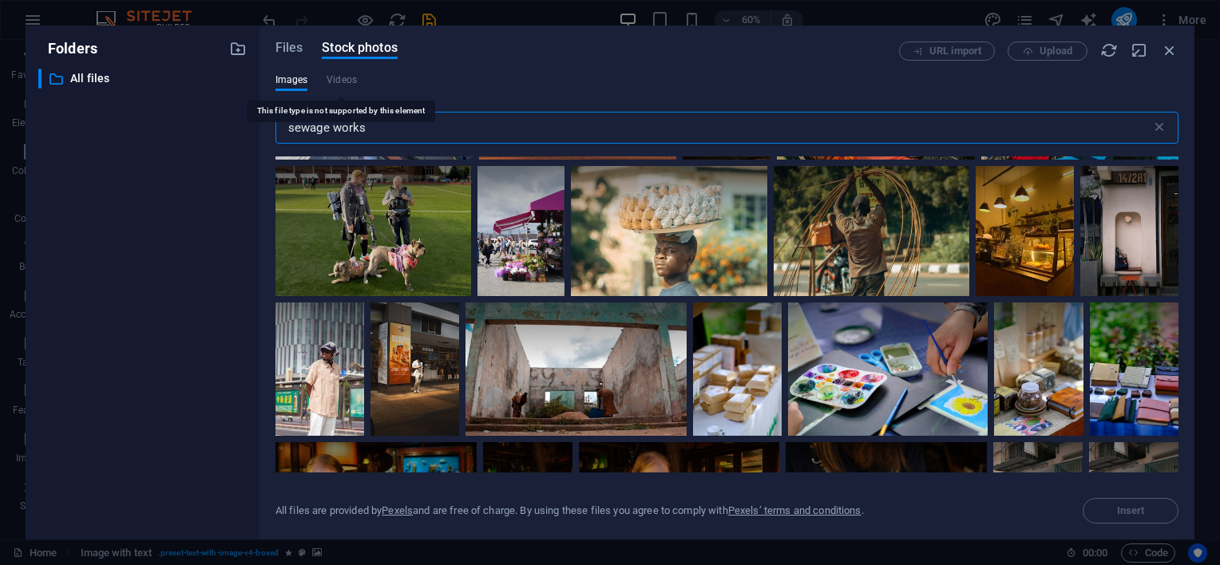
type input "sewage works"
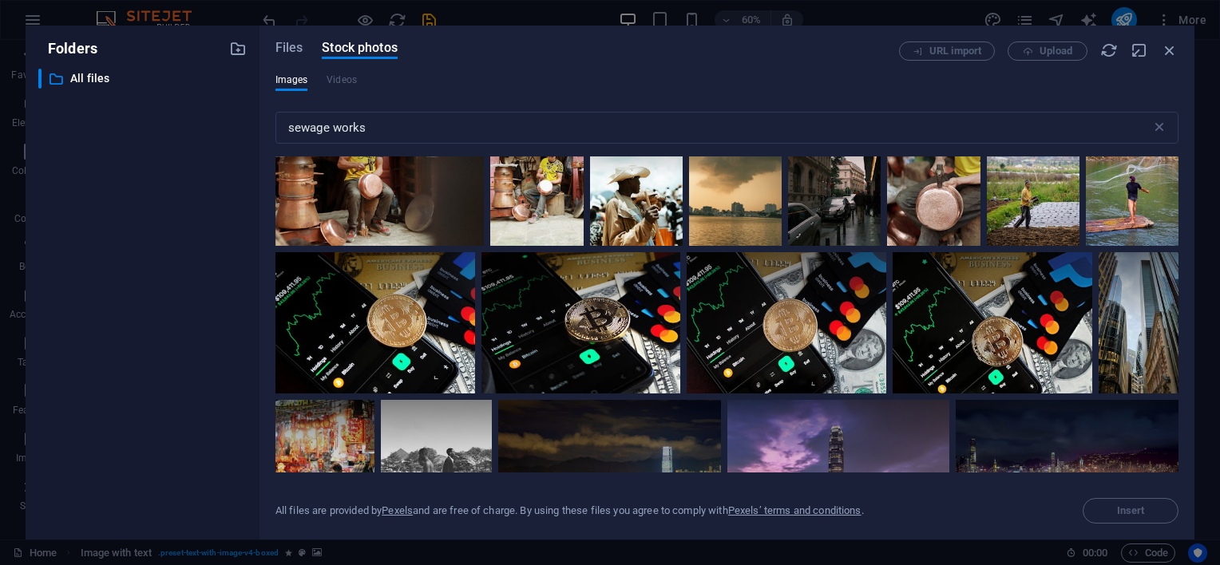
scroll to position [9104, 0]
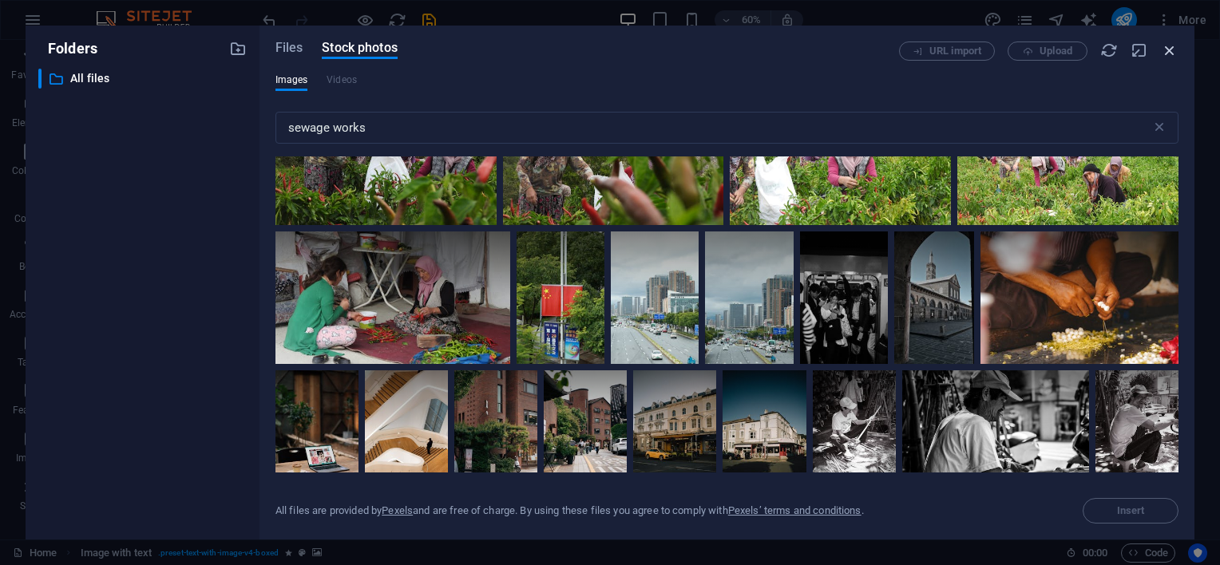
click at [1176, 54] on icon "button" at bounding box center [1170, 51] width 18 height 18
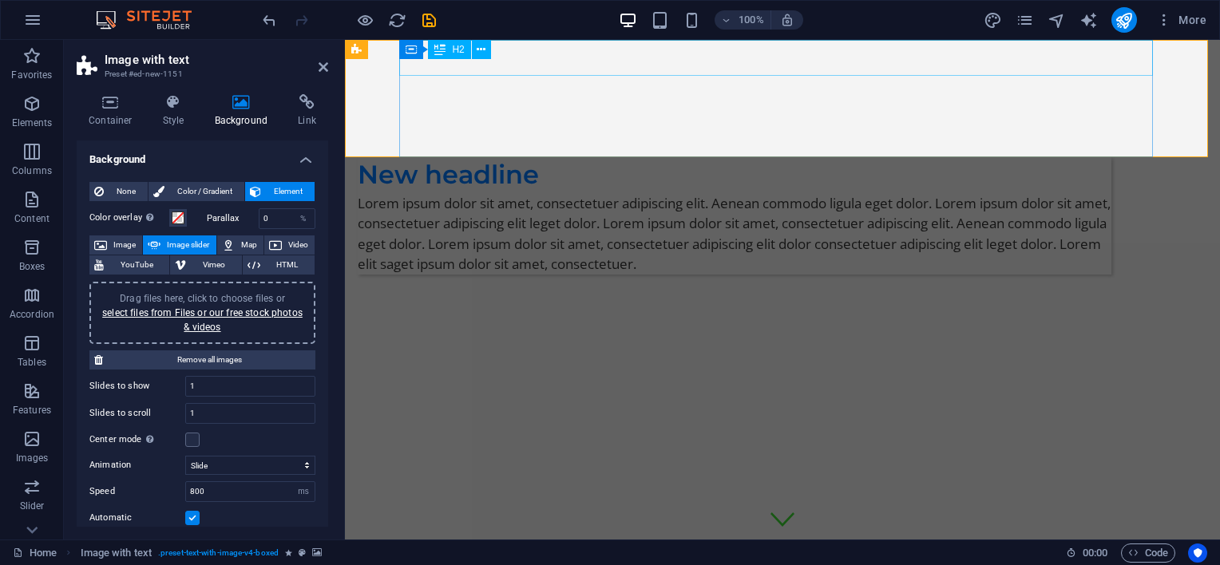
click at [1112, 157] on div "New headline" at bounding box center [735, 175] width 754 height 36
click at [410, 47] on icon at bounding box center [411, 49] width 11 height 19
click at [485, 50] on icon at bounding box center [482, 50] width 9 height 17
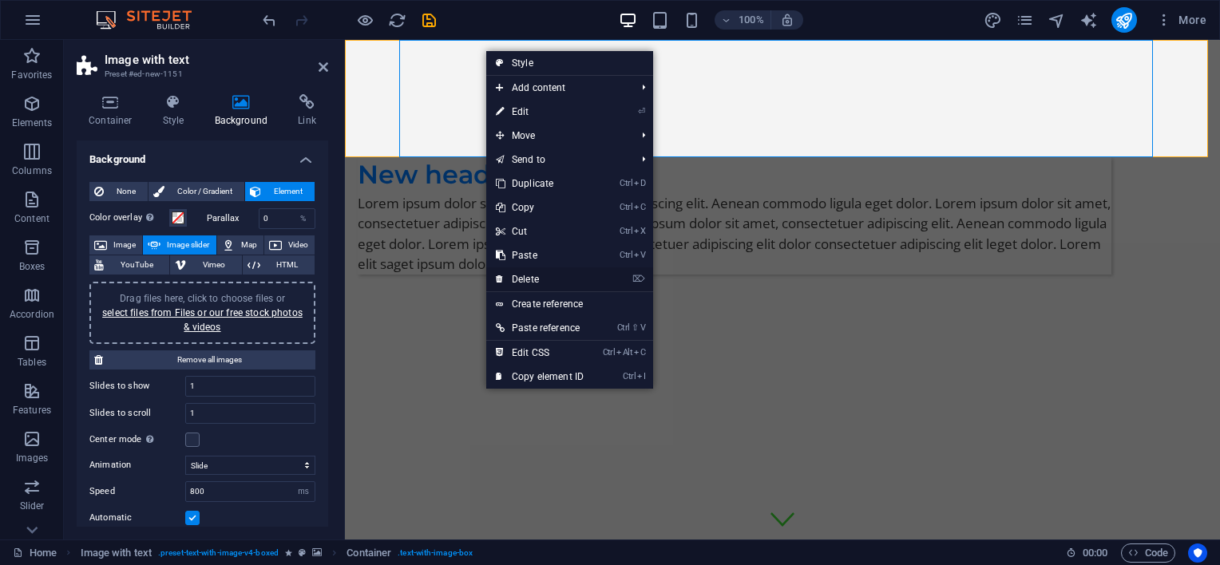
click at [554, 283] on link "⌦ Delete" at bounding box center [539, 280] width 107 height 24
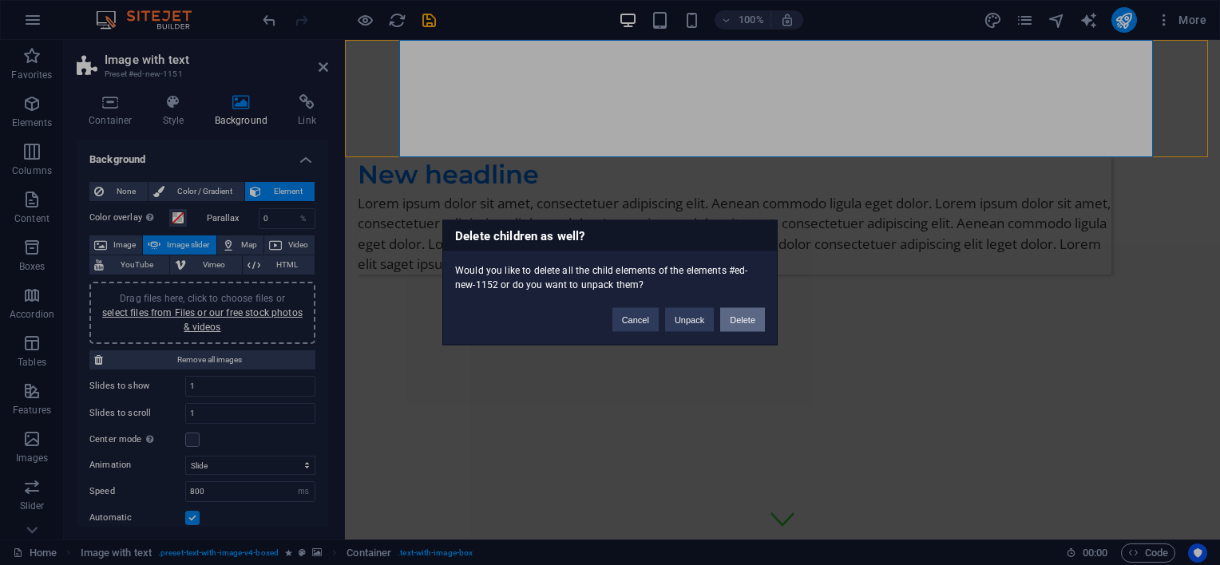
click at [737, 314] on button "Delete" at bounding box center [742, 320] width 45 height 24
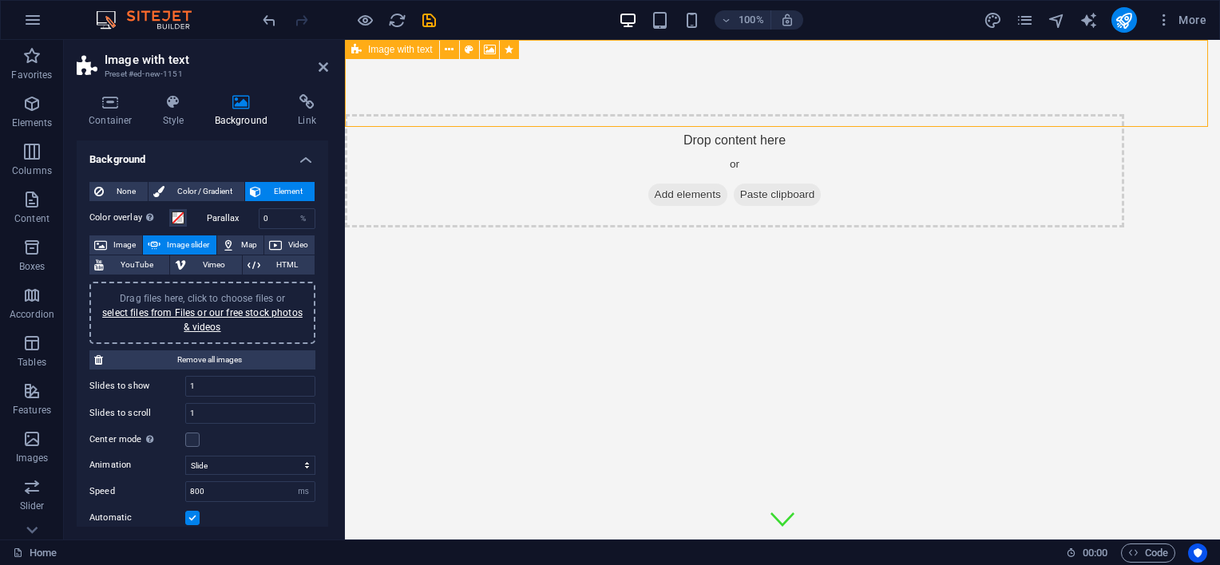
click at [709, 184] on span "Add elements" at bounding box center [687, 195] width 79 height 22
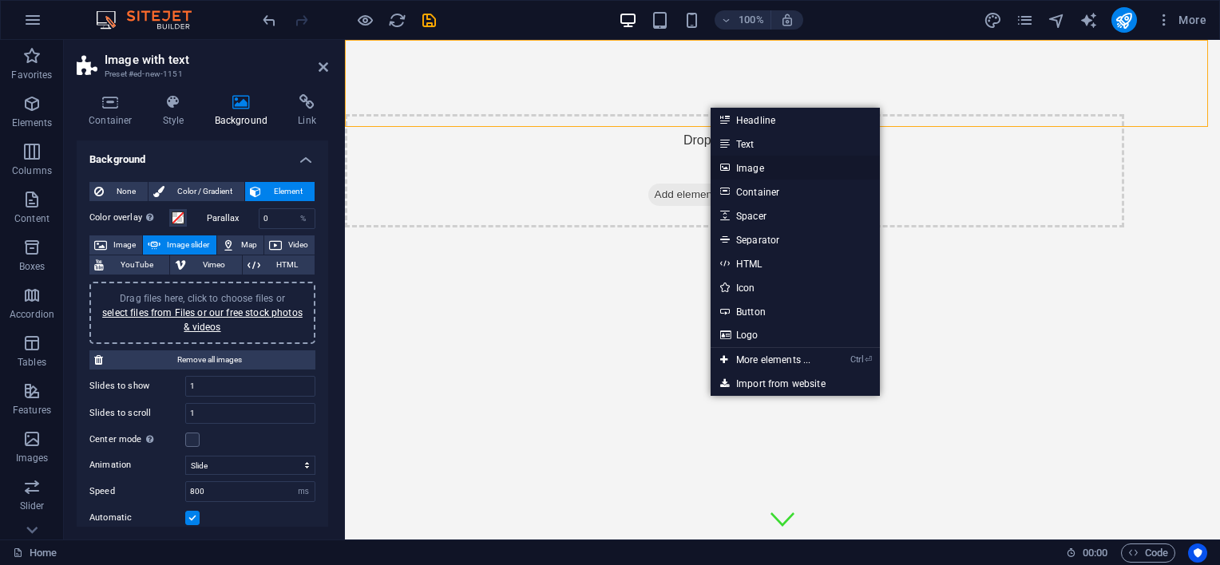
drag, startPoint x: 412, startPoint y: 123, endPoint x: 759, endPoint y: 163, distance: 348.9
click at [759, 163] on link "Image" at bounding box center [795, 168] width 169 height 24
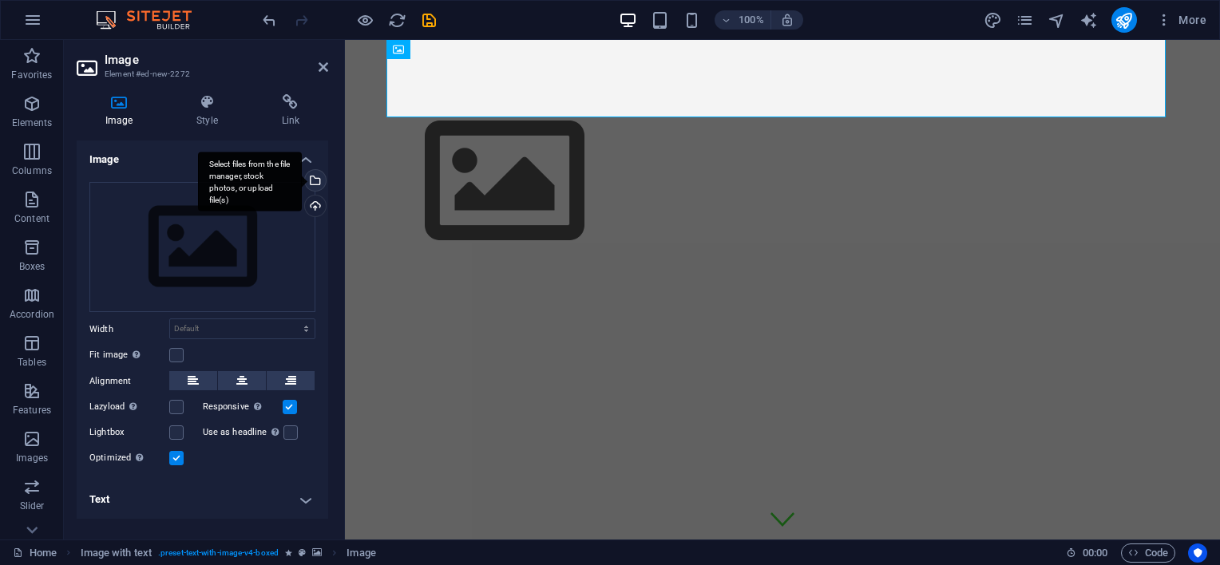
click at [316, 176] on div "Select files from the file manager, stock photos, or upload file(s)" at bounding box center [314, 182] width 24 height 24
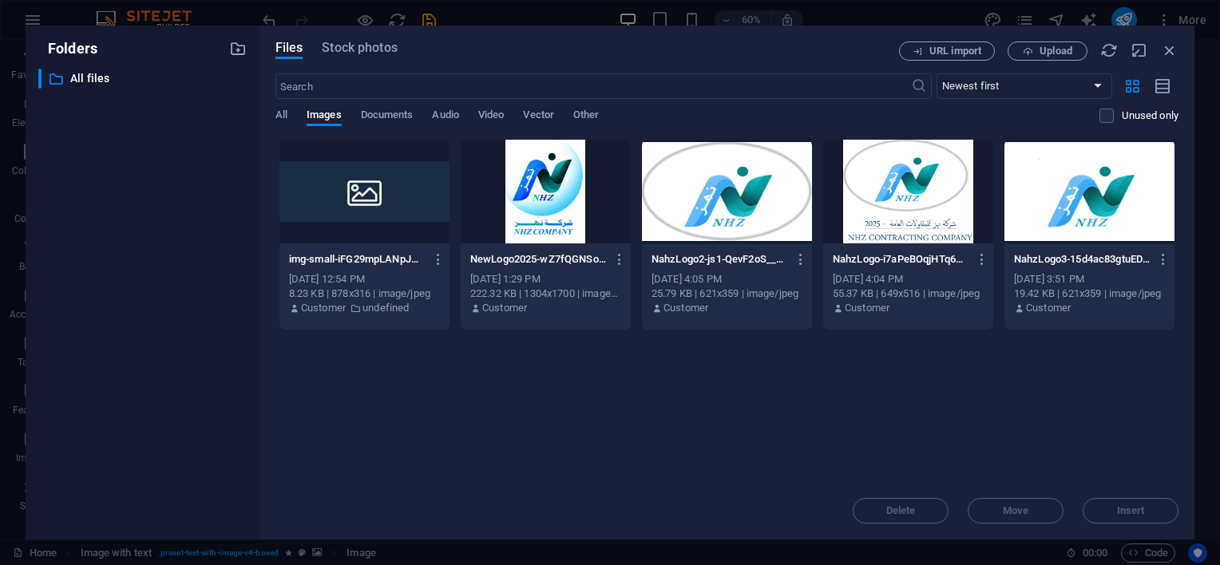
click at [527, 180] on div at bounding box center [546, 192] width 170 height 104
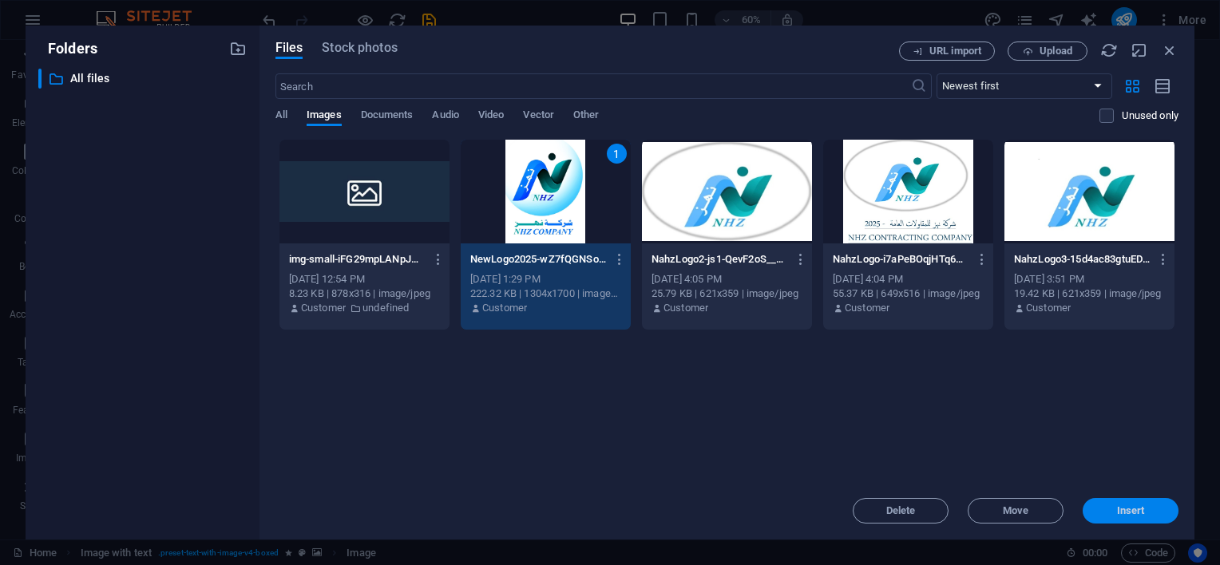
drag, startPoint x: 1169, startPoint y: 512, endPoint x: 821, endPoint y: 472, distance: 350.5
click at [1169, 512] on span "Insert" at bounding box center [1130, 511] width 83 height 10
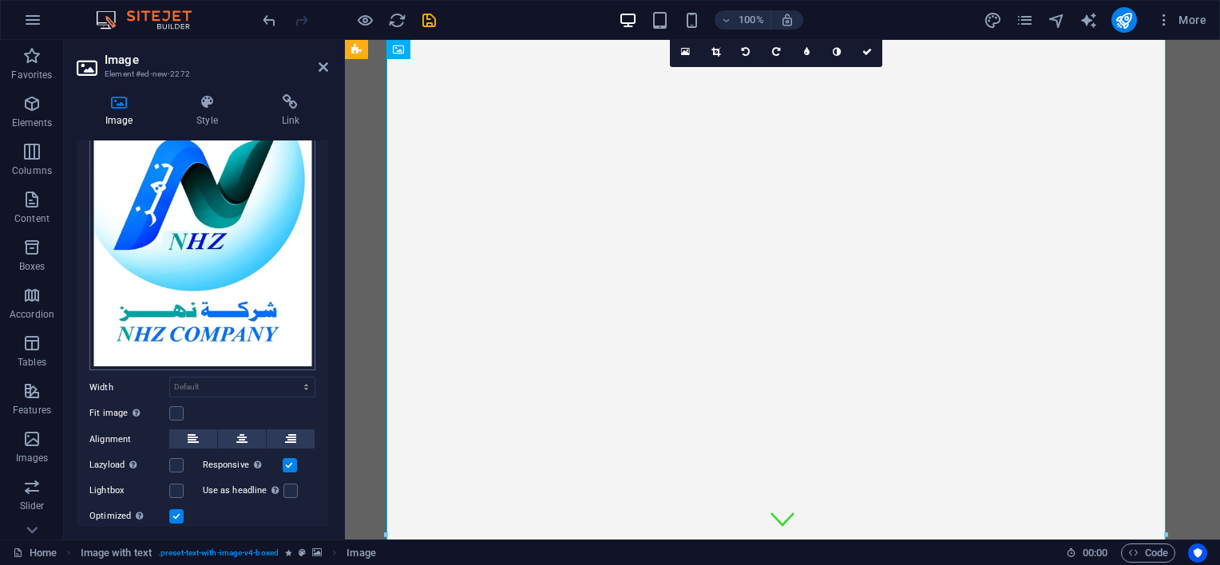
scroll to position [149, 0]
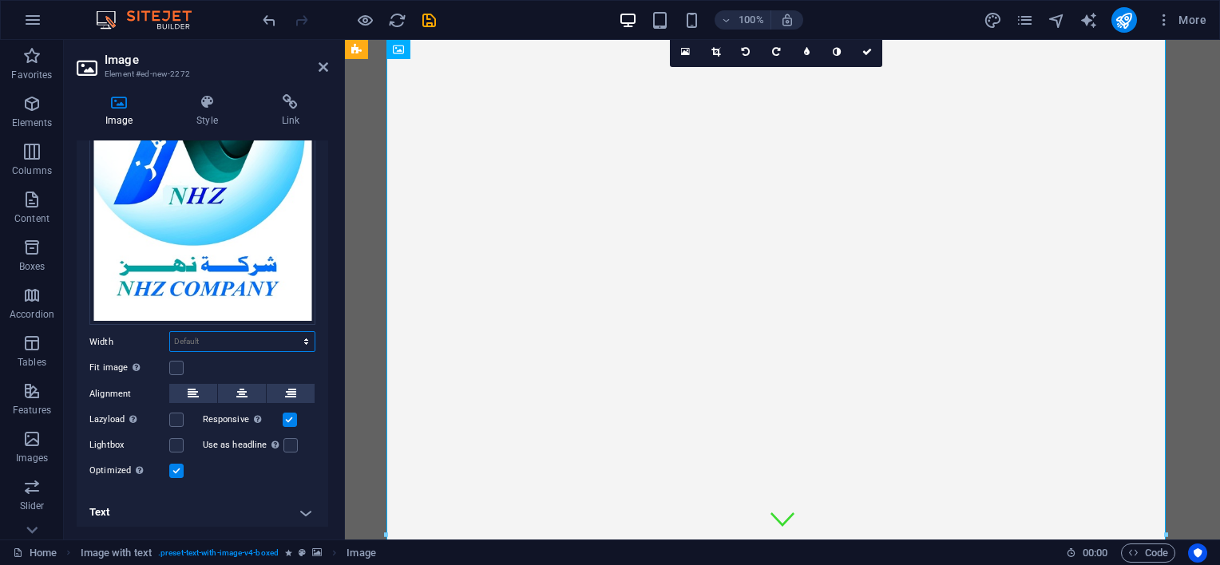
click at [225, 342] on select "Default auto px rem % em vh vw" at bounding box center [242, 341] width 145 height 19
select select "%"
click at [289, 332] on select "Default auto px rem % em vh vw" at bounding box center [242, 341] width 145 height 19
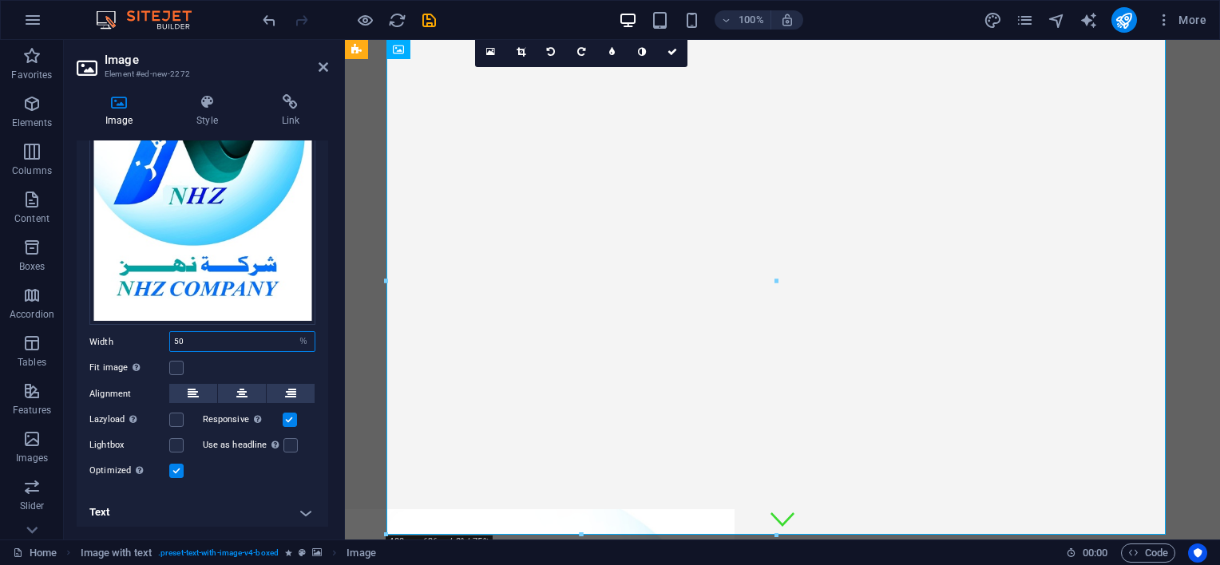
drag, startPoint x: 241, startPoint y: 339, endPoint x: 150, endPoint y: 325, distance: 92.0
click at [150, 325] on div "Drag files here, click to choose files or select files from Files or our free s…" at bounding box center [203, 258] width 252 height 474
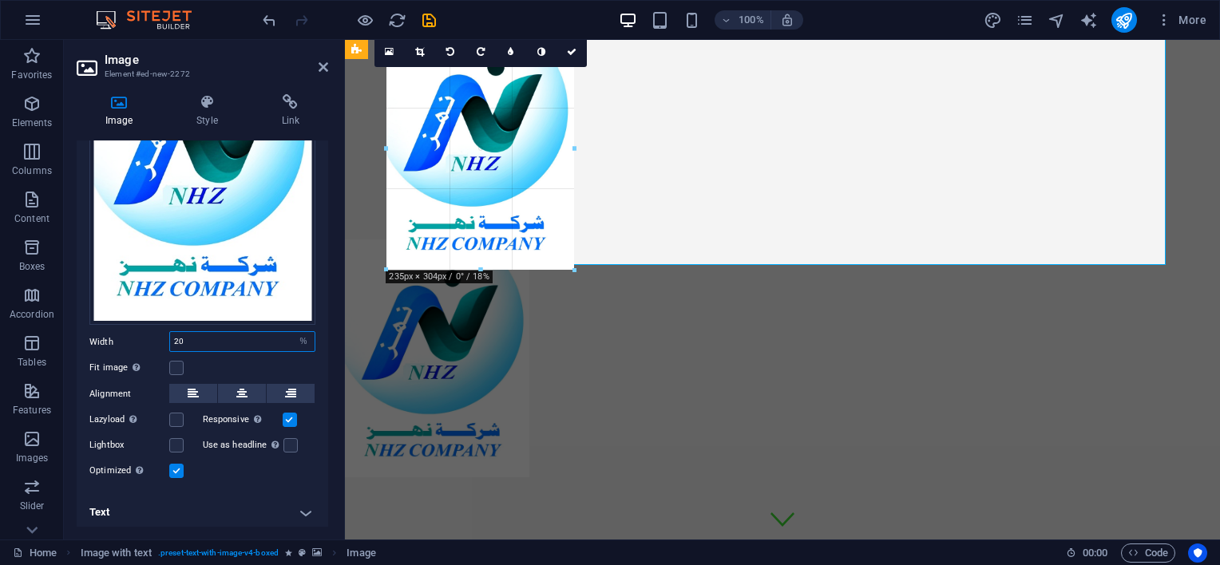
drag, startPoint x: 464, startPoint y: 228, endPoint x: 908, endPoint y: 261, distance: 445.3
type input "234"
select select "px"
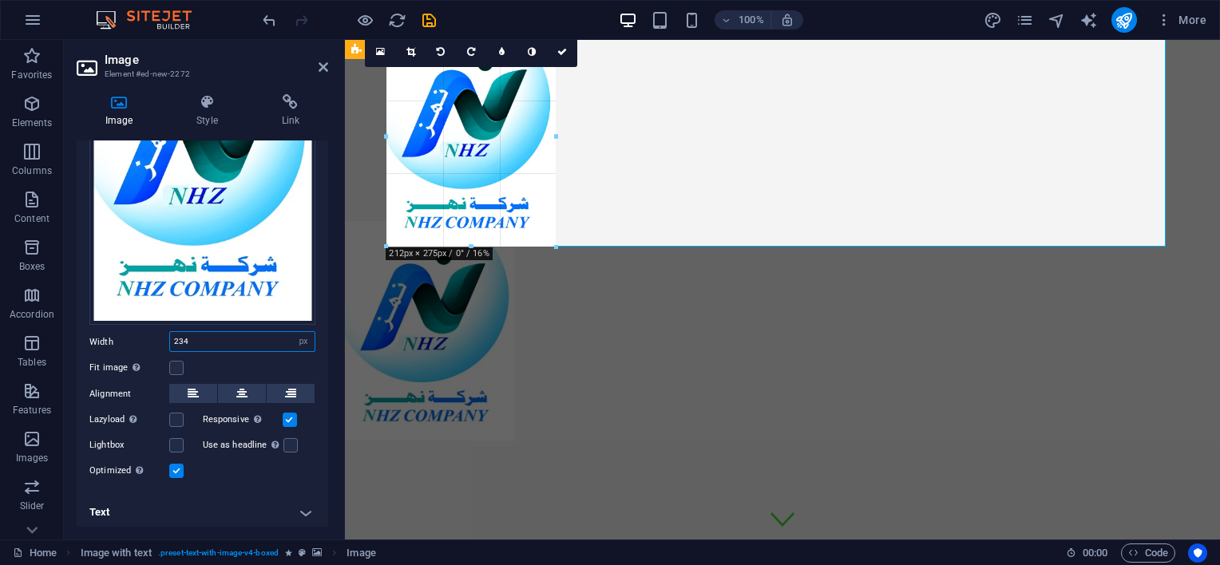
drag, startPoint x: 571, startPoint y: 145, endPoint x: 553, endPoint y: 134, distance: 20.8
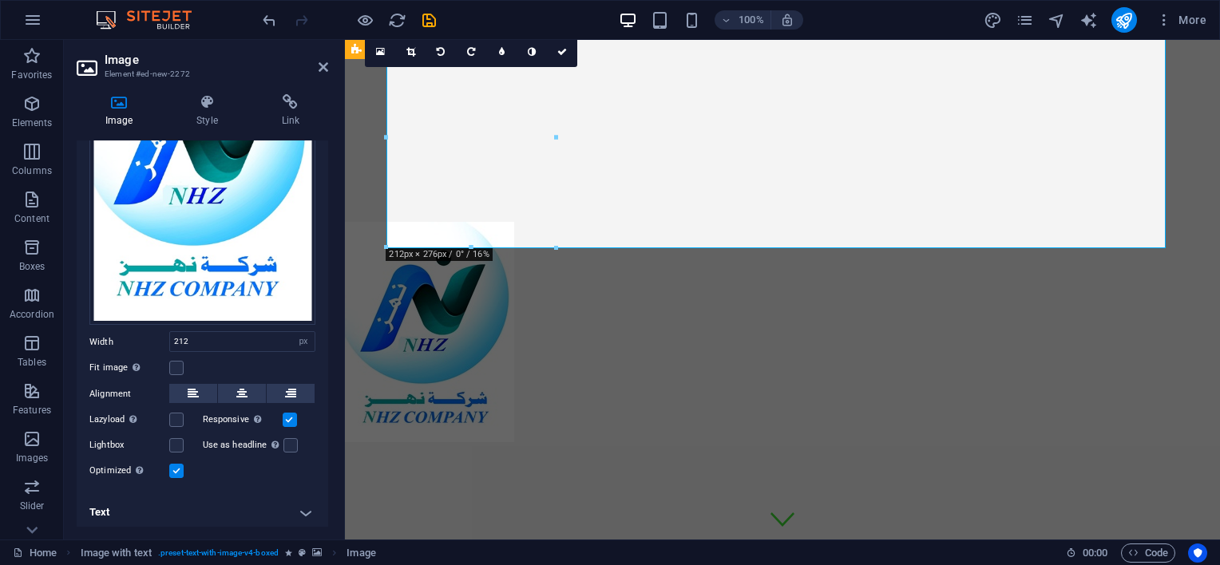
click at [415, 50] on icon at bounding box center [410, 52] width 9 height 10
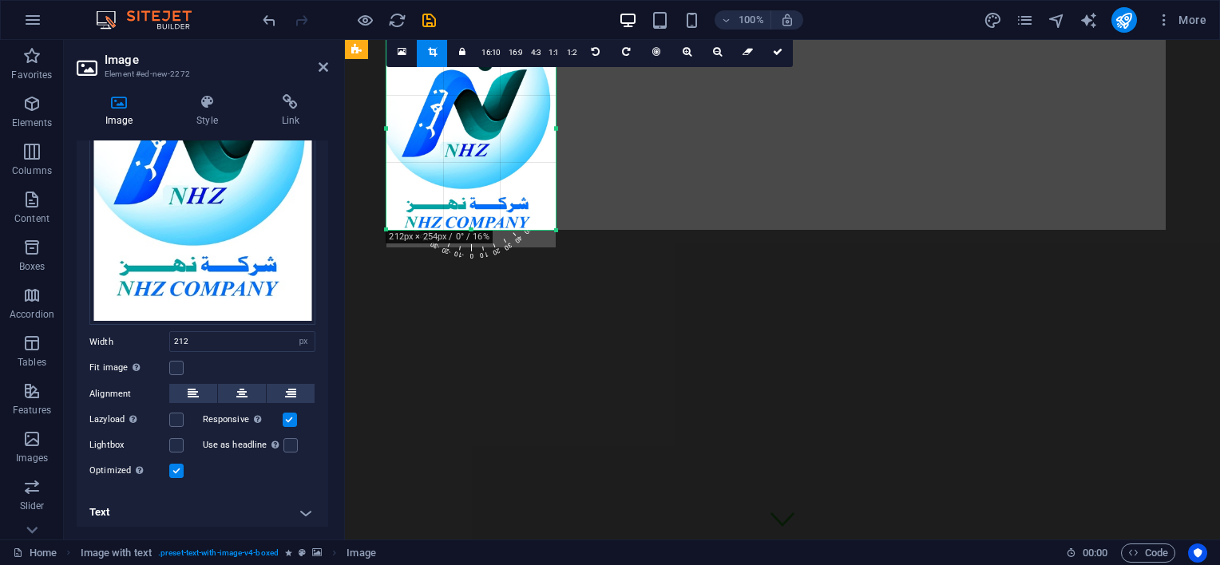
drag, startPoint x: 468, startPoint y: 249, endPoint x: 469, endPoint y: 231, distance: 18.4
click at [469, 231] on div at bounding box center [471, 231] width 169 height 6
click at [550, 129] on div at bounding box center [551, 128] width 6 height 203
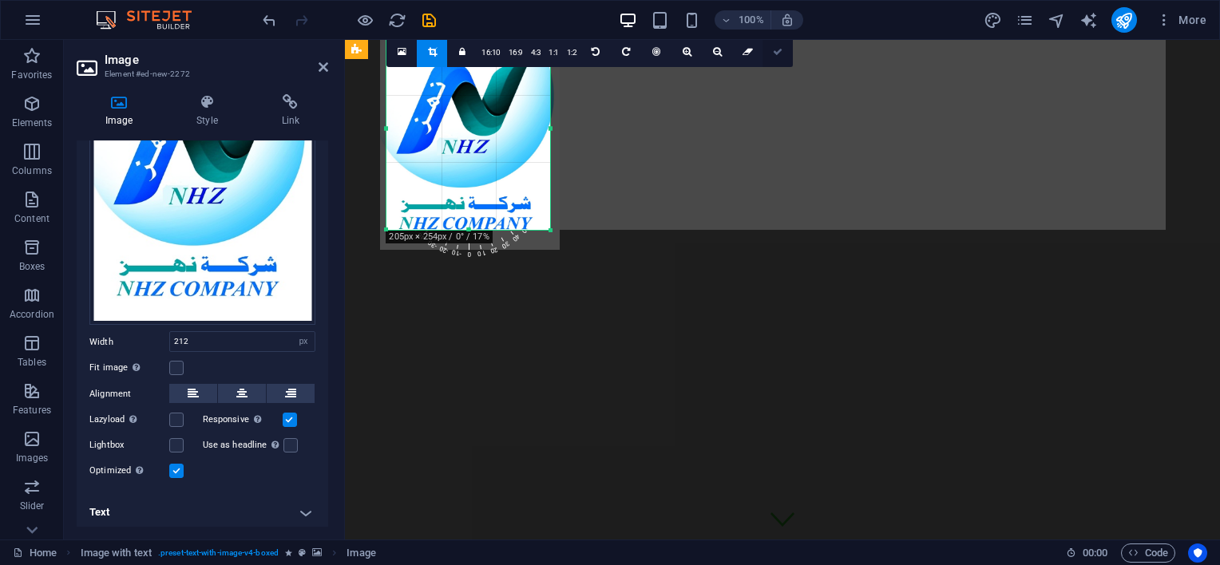
click at [775, 50] on icon at bounding box center [778, 52] width 10 height 10
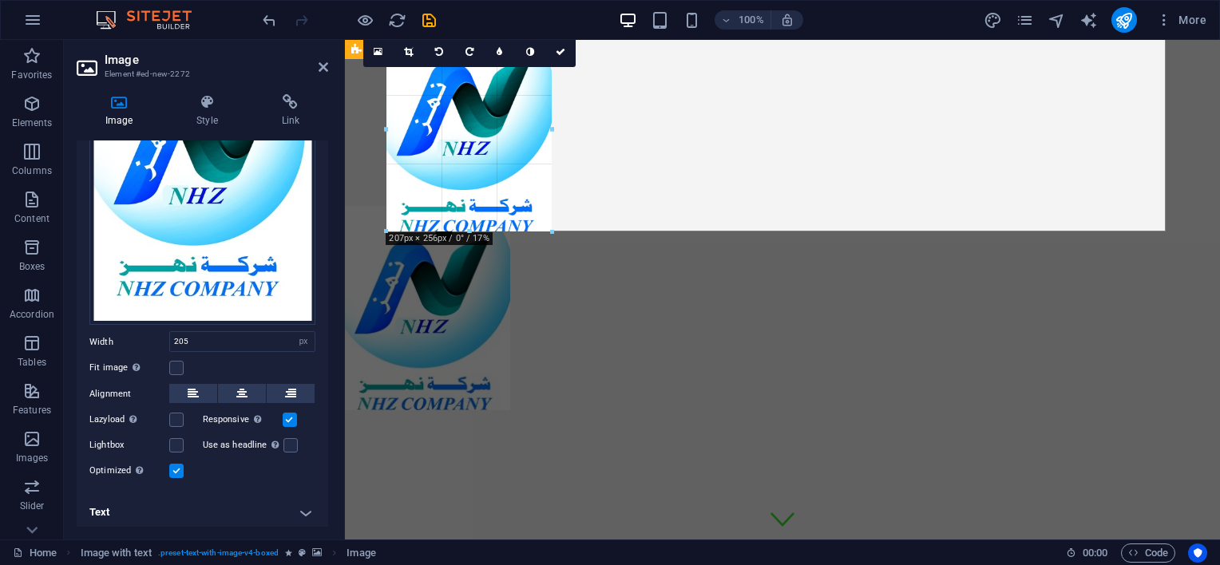
drag, startPoint x: 551, startPoint y: 232, endPoint x: 553, endPoint y: 212, distance: 20.8
type input "207"
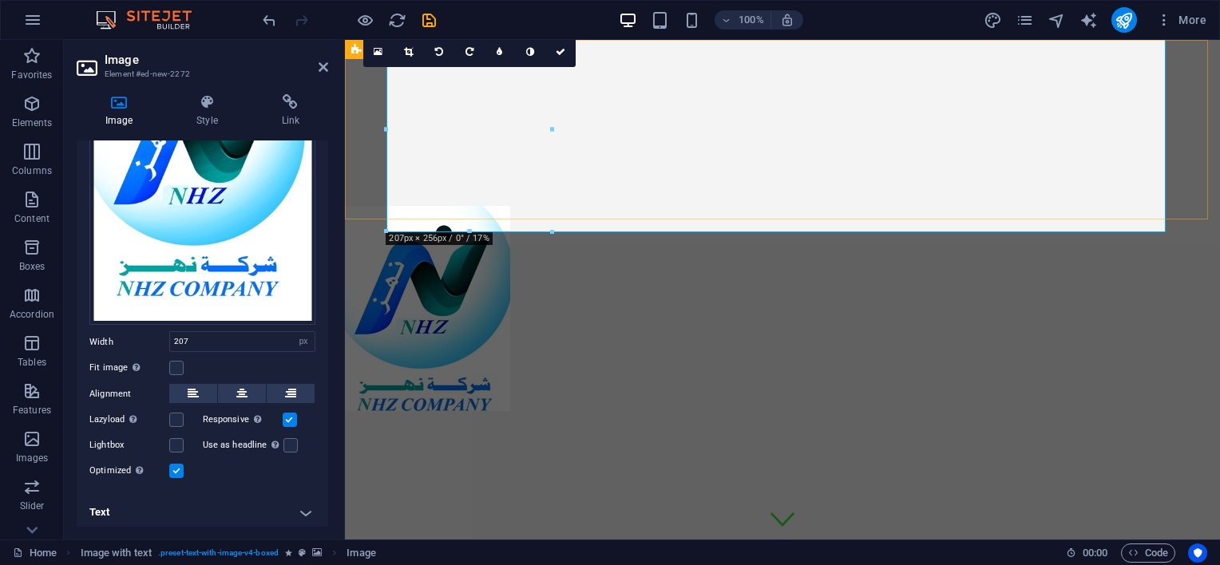
click at [635, 206] on figure at bounding box center [734, 308] width 779 height 205
click at [369, 198] on div at bounding box center [782, 129] width 875 height 179
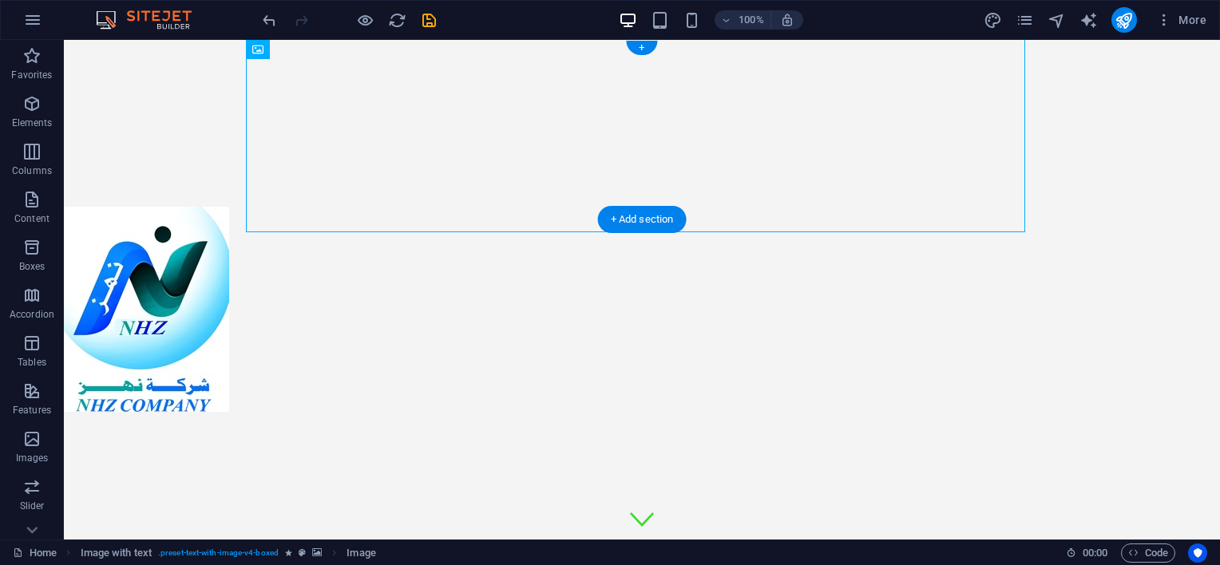
drag, startPoint x: 310, startPoint y: 132, endPoint x: 166, endPoint y: 118, distance: 144.4
click at [166, 118] on div at bounding box center [642, 219] width 1156 height 359
click at [464, 207] on figure at bounding box center [453, 309] width 779 height 205
click at [463, 207] on figure at bounding box center [453, 309] width 779 height 205
click at [462, 207] on figure at bounding box center [453, 309] width 779 height 205
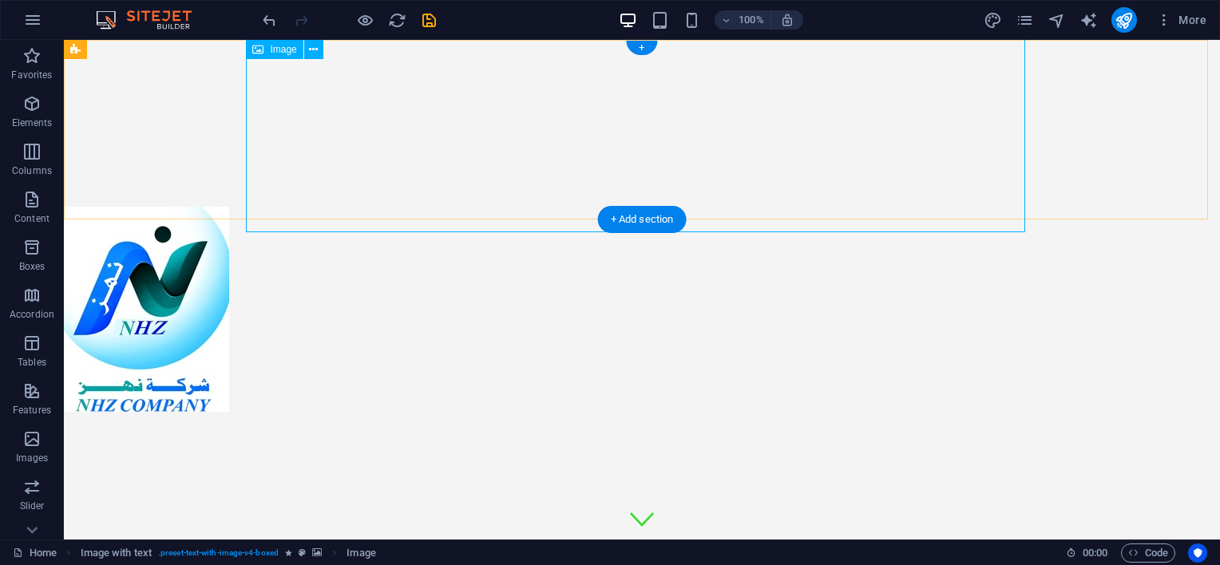
select select "px"
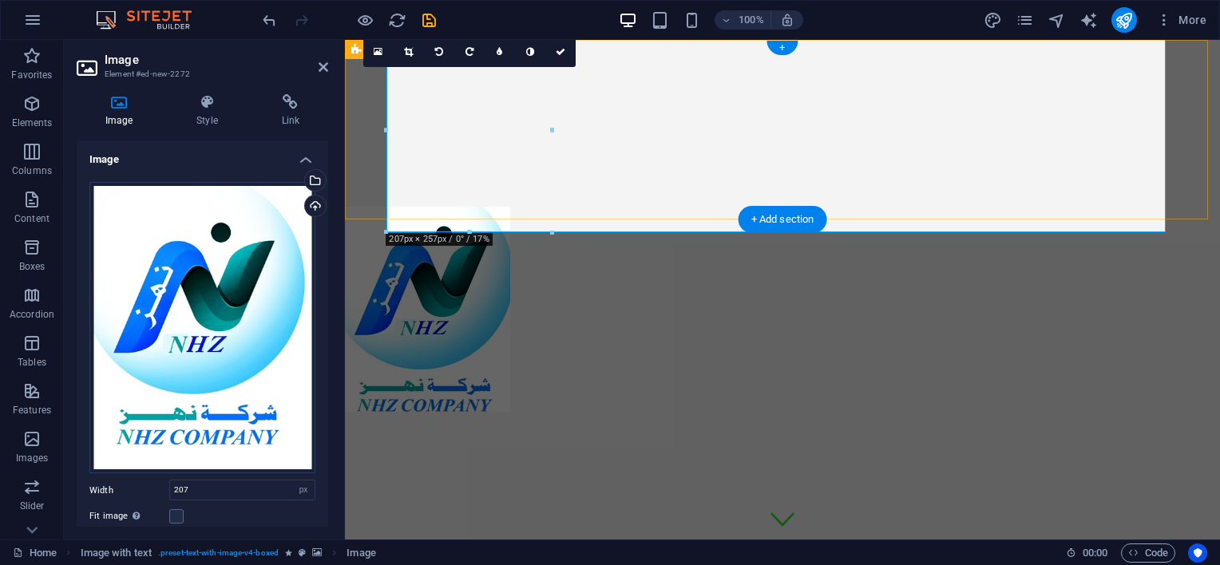
click at [610, 207] on figure at bounding box center [734, 309] width 779 height 205
click at [220, 113] on h4 "Style" at bounding box center [210, 111] width 85 height 34
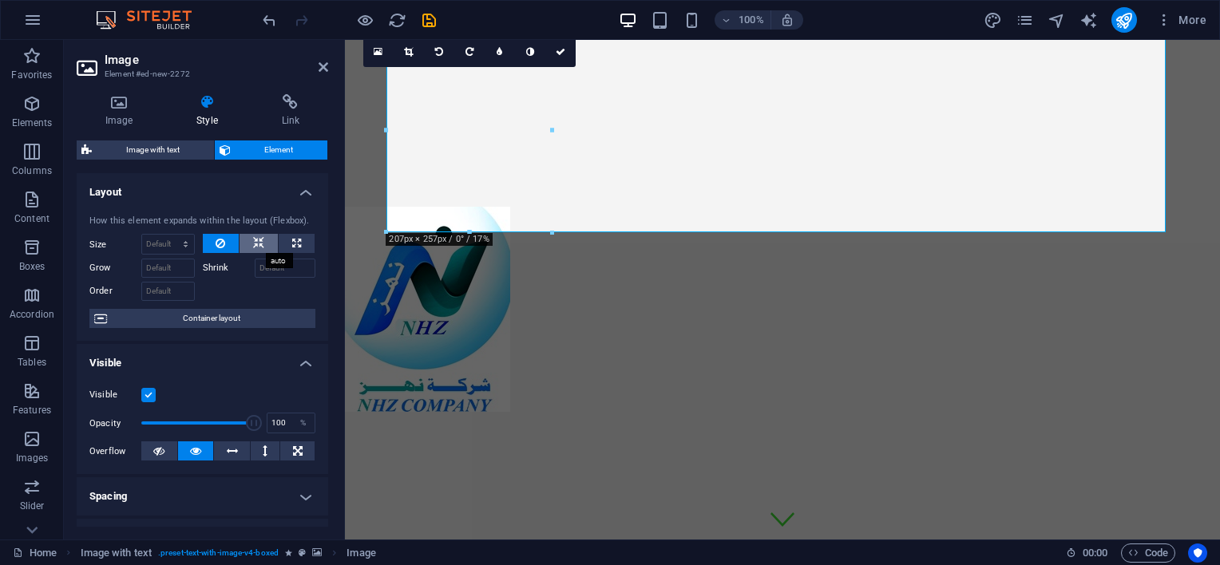
click at [256, 242] on icon at bounding box center [258, 243] width 11 height 19
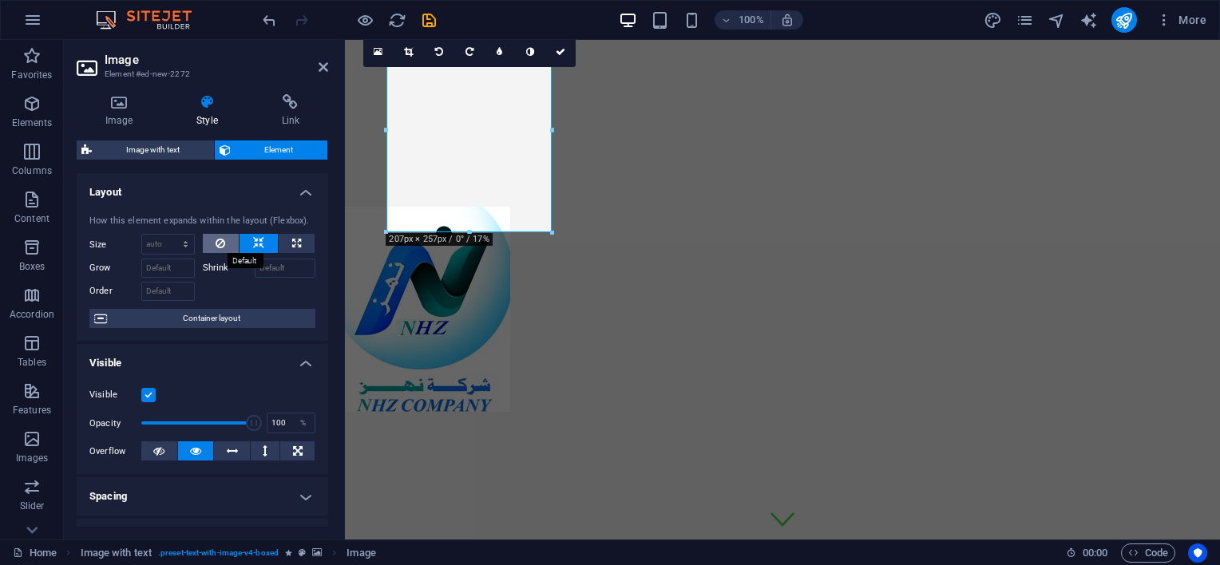
click at [217, 244] on icon at bounding box center [221, 243] width 10 height 19
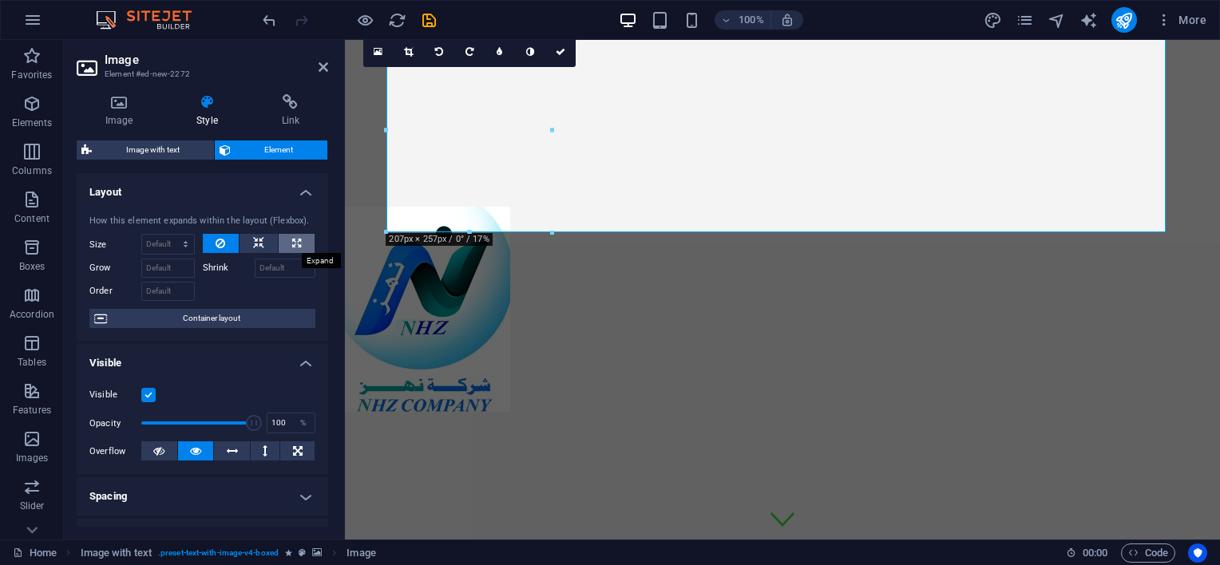
click at [302, 242] on button at bounding box center [297, 243] width 36 height 19
type input "100"
select select "%"
click at [161, 245] on input "100" at bounding box center [168, 244] width 52 height 19
drag, startPoint x: 163, startPoint y: 245, endPoint x: 138, endPoint y: 243, distance: 24.9
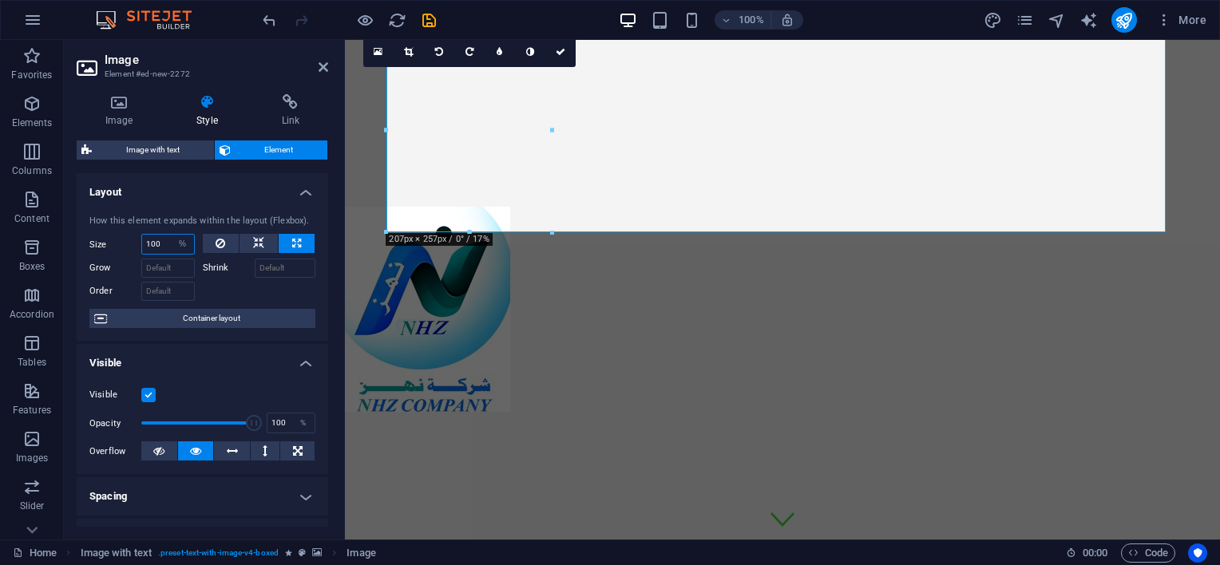
click at [138, 243] on div "Size 100 Default auto px % 1/1 1/2 1/3 1/4 1/5 1/6 1/7 1/8 1/9 1/10" at bounding box center [141, 244] width 105 height 21
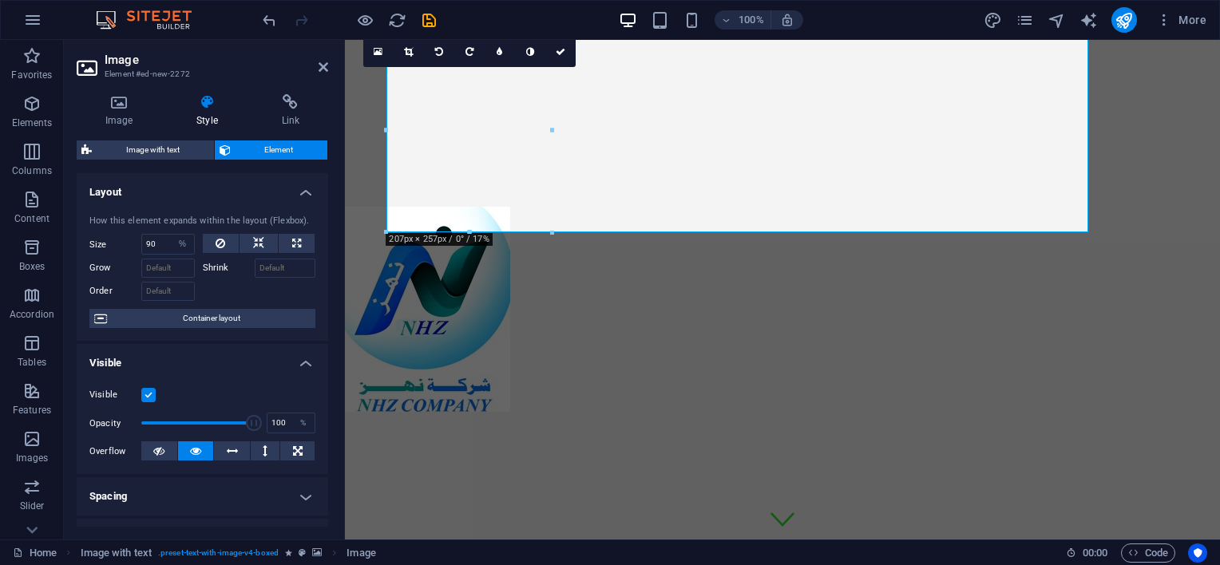
click at [224, 288] on div at bounding box center [259, 289] width 113 height 23
drag, startPoint x: 169, startPoint y: 246, endPoint x: 141, endPoint y: 243, distance: 28.9
click at [141, 243] on div "90 Default auto px % 1/1 1/2 1/3 1/4 1/5 1/6 1/7 1/8 1/9 1/10" at bounding box center [168, 244] width 54 height 21
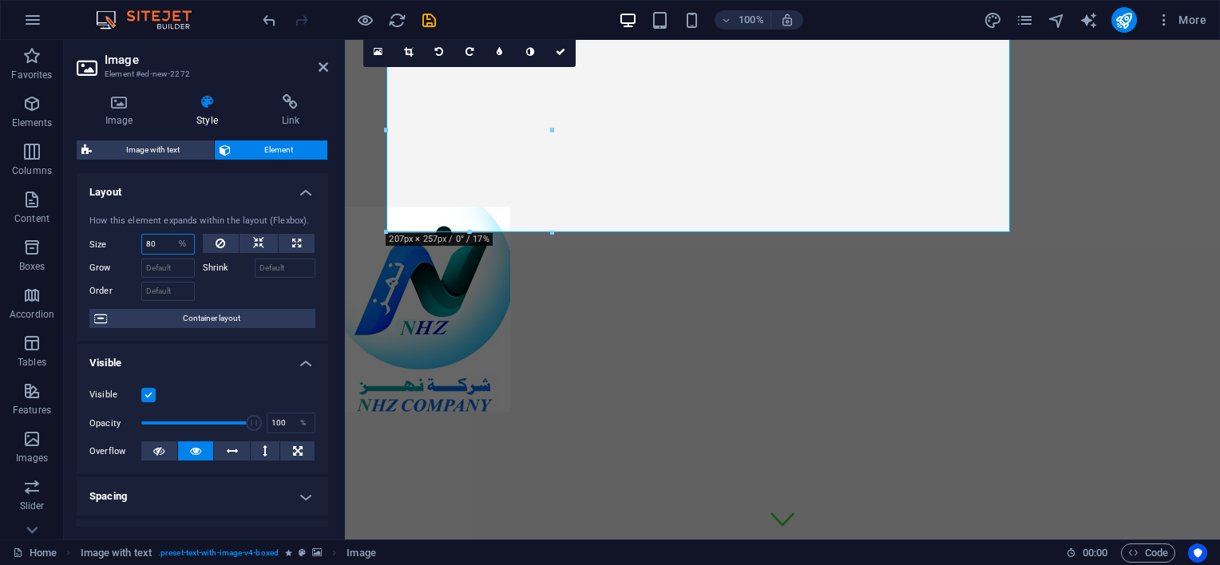
type input "80"
click at [275, 287] on div at bounding box center [259, 289] width 113 height 23
click at [216, 240] on icon at bounding box center [221, 243] width 10 height 19
select select "DISABLED_OPTION_VALUE"
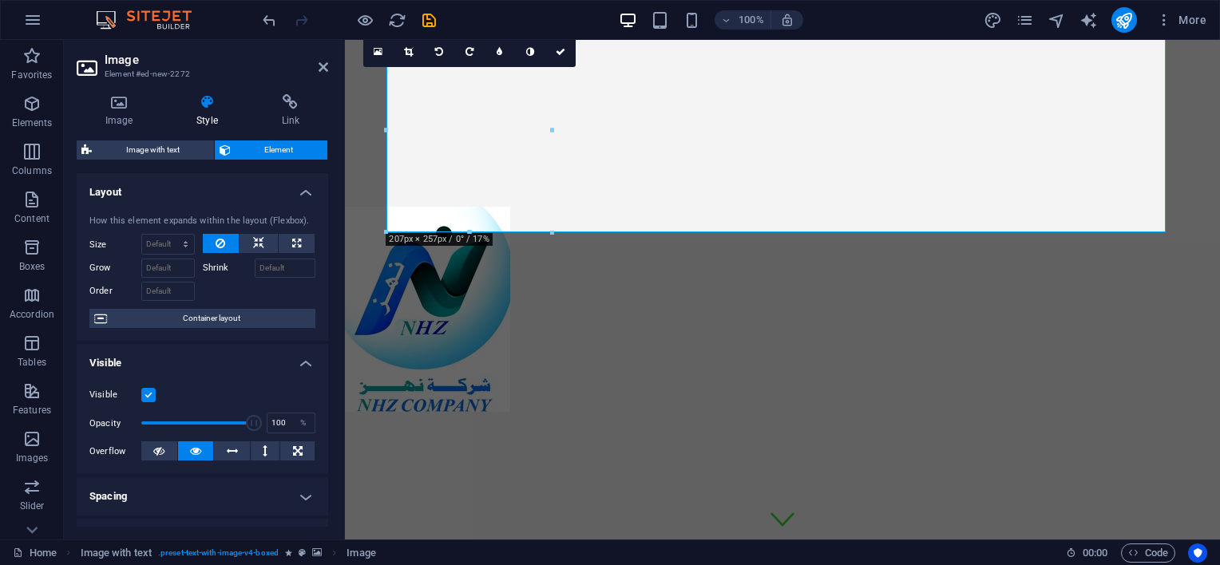
click at [216, 240] on icon at bounding box center [221, 243] width 10 height 19
click at [256, 244] on icon at bounding box center [258, 243] width 11 height 19
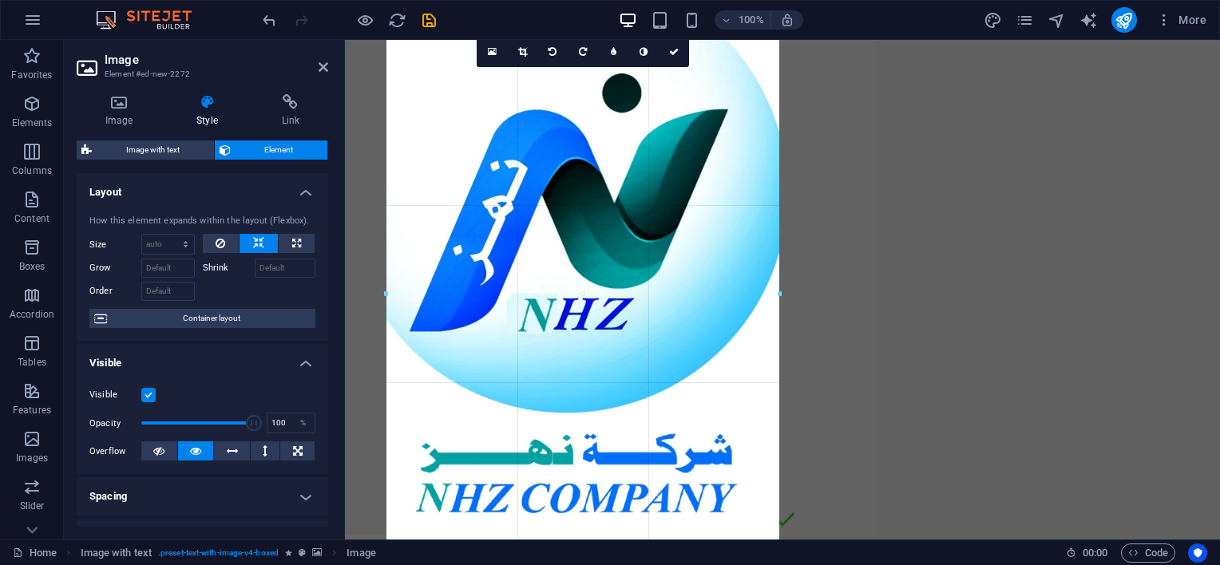
drag, startPoint x: 471, startPoint y: 231, endPoint x: 402, endPoint y: 559, distance: 335.5
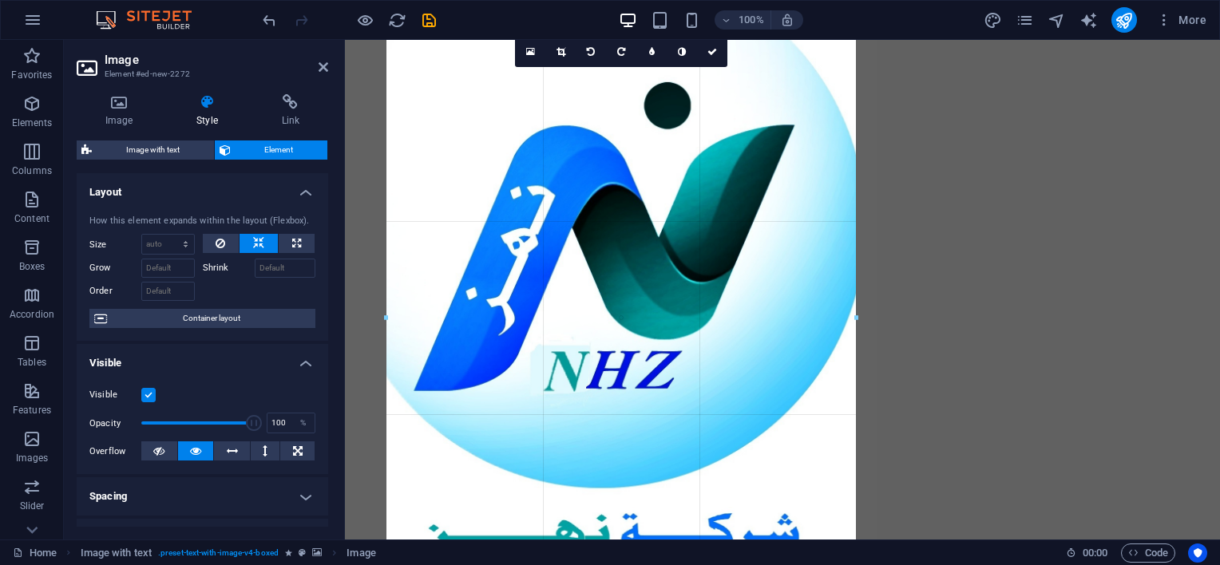
drag, startPoint x: 582, startPoint y: 513, endPoint x: 613, endPoint y: 606, distance: 97.7
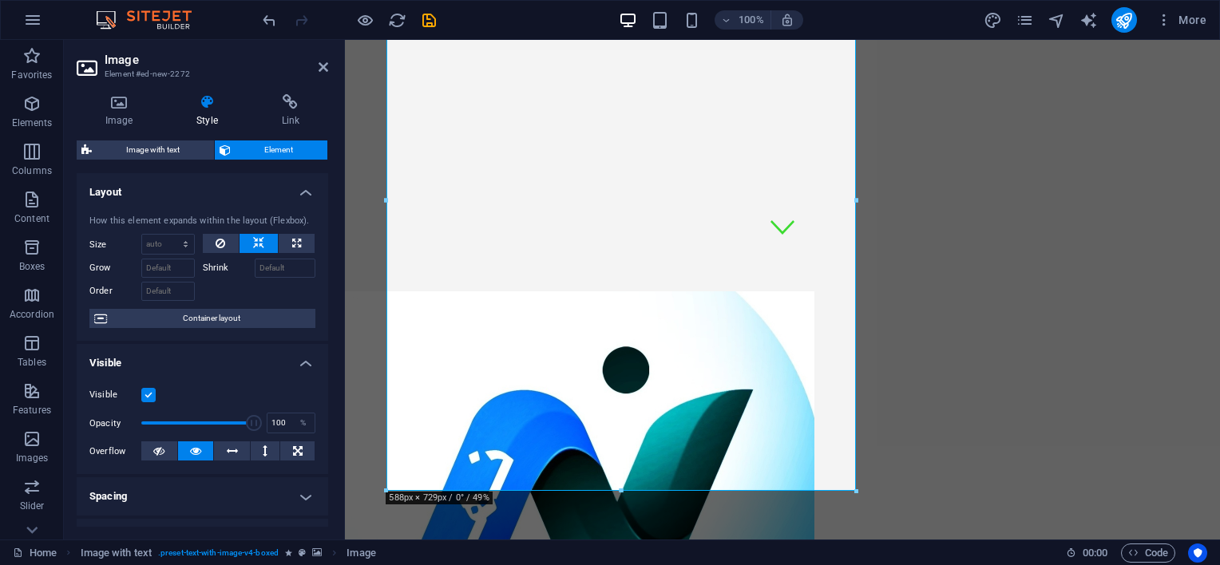
scroll to position [319, 0]
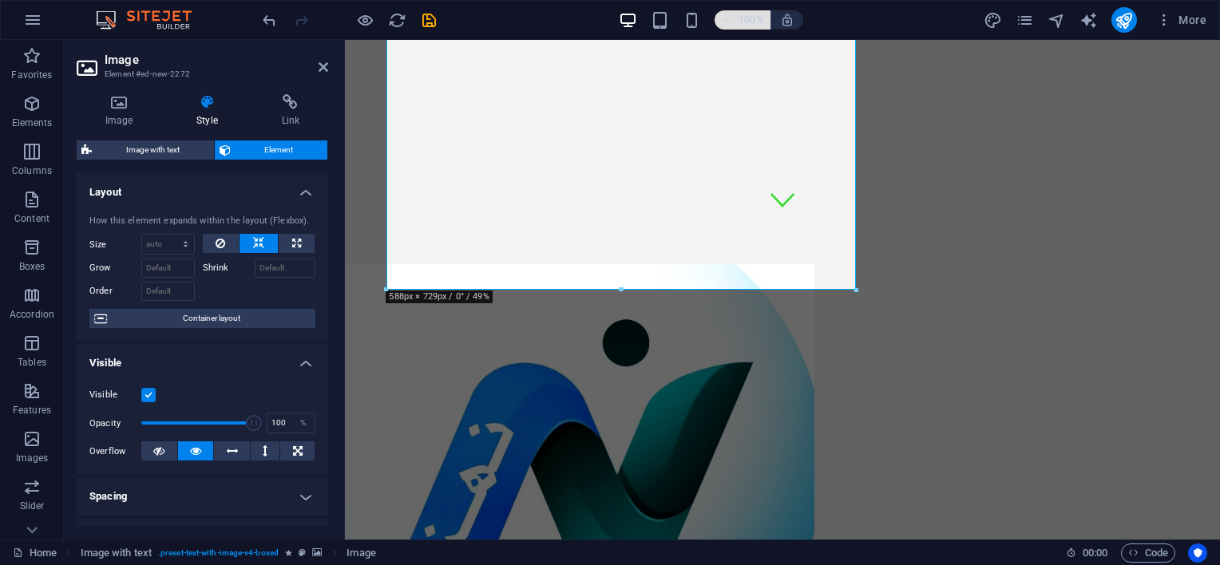
click at [727, 19] on icon "button" at bounding box center [726, 20] width 11 height 10
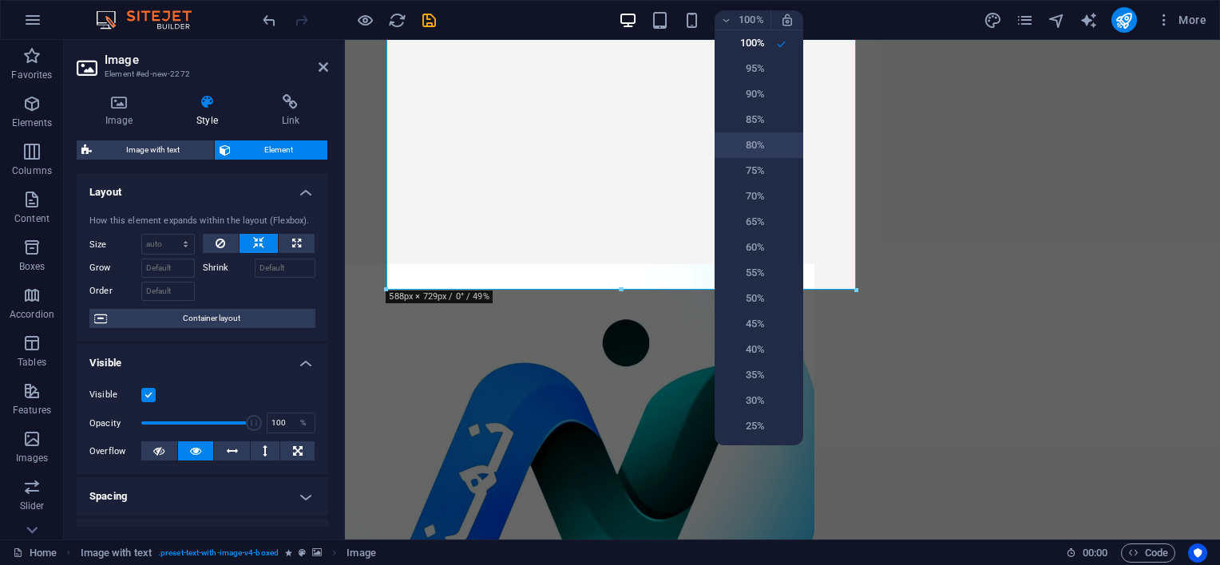
click at [754, 146] on h6 "80%" at bounding box center [744, 145] width 41 height 19
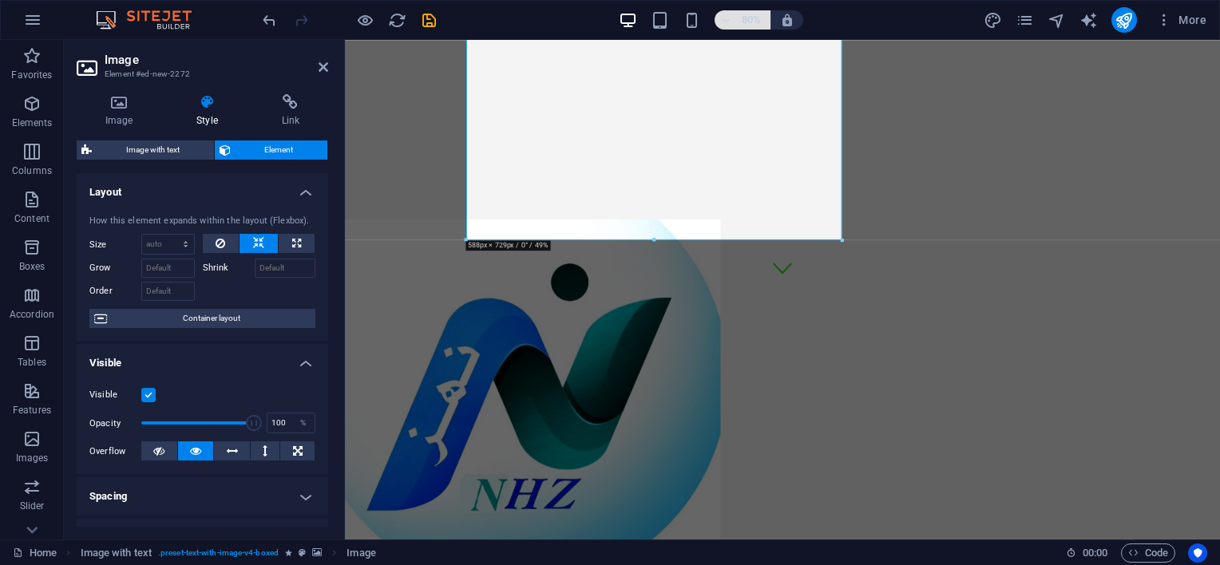
click at [728, 13] on span "80%" at bounding box center [742, 19] width 43 height 19
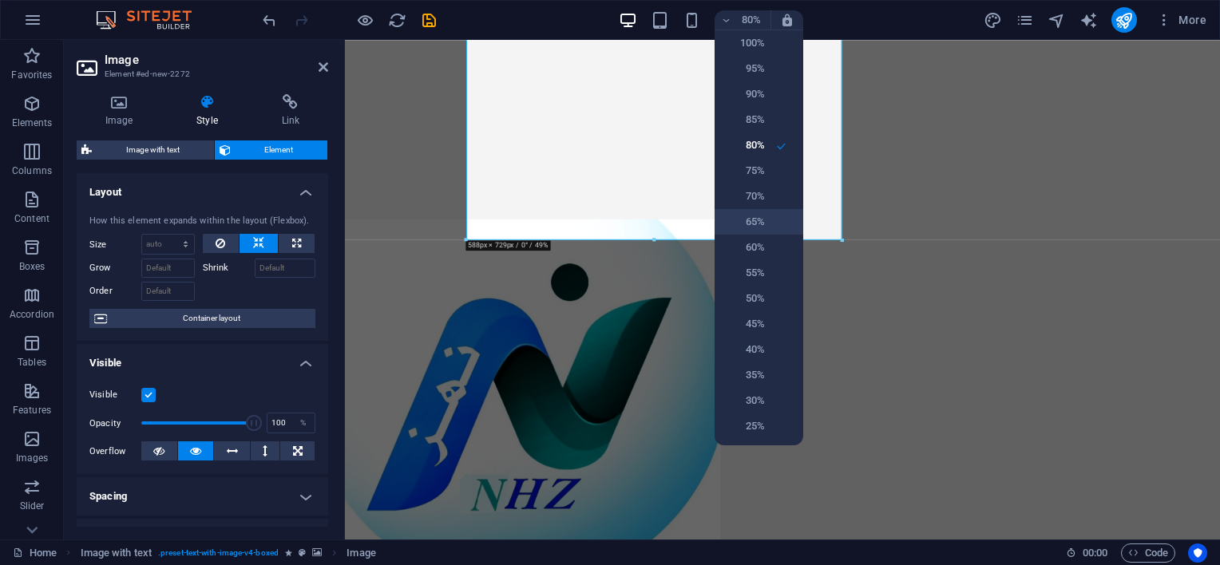
click at [757, 220] on h6 "65%" at bounding box center [744, 221] width 41 height 19
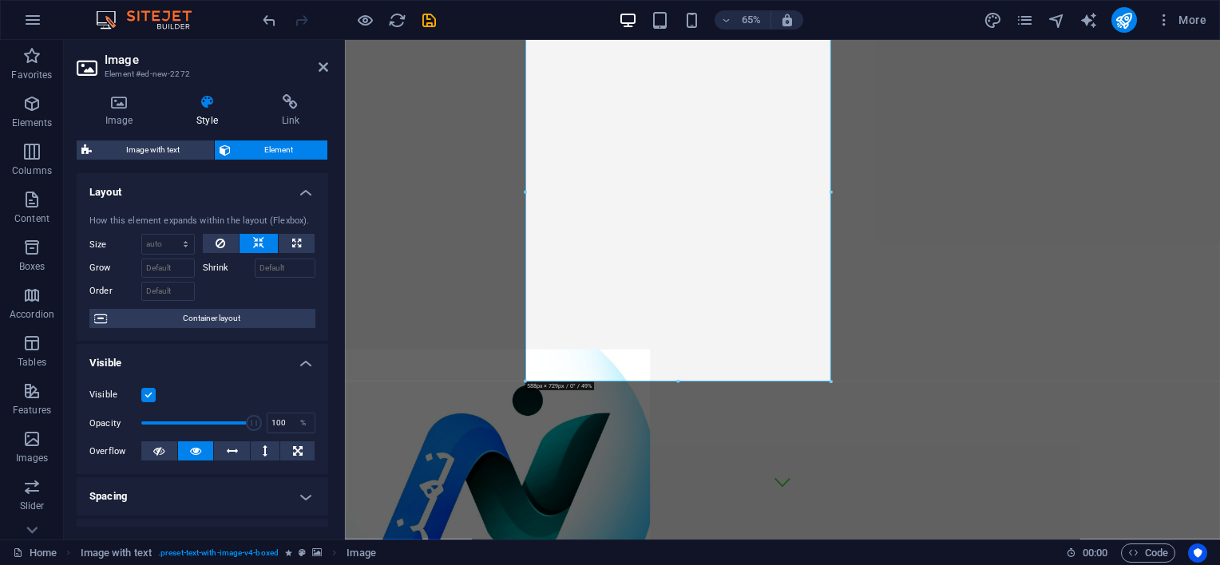
scroll to position [0, 0]
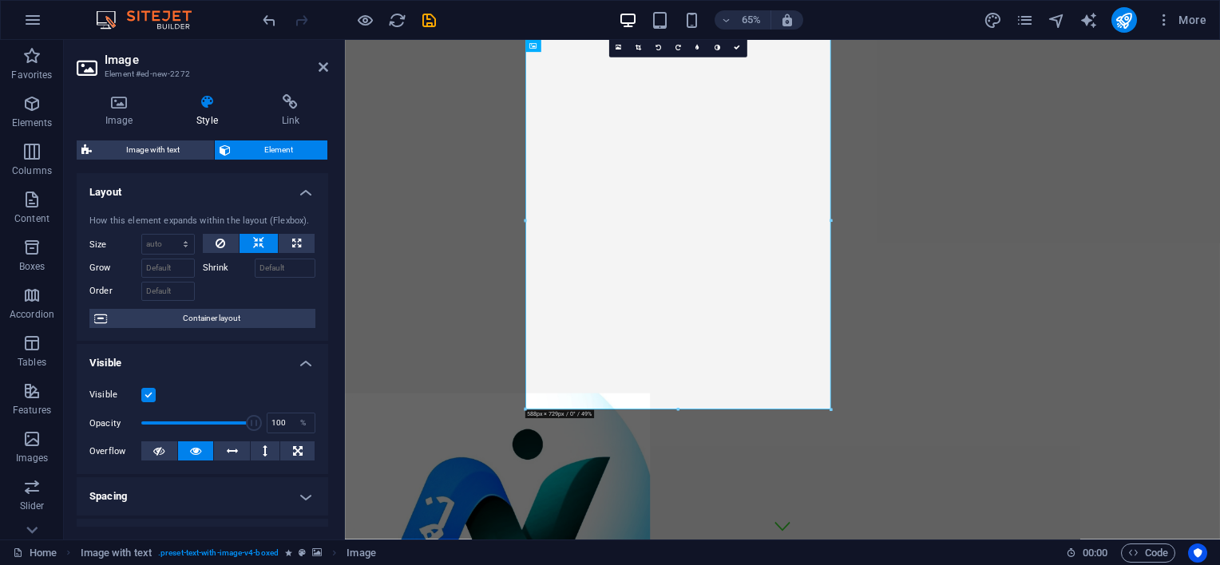
click at [634, 48] on link at bounding box center [638, 48] width 20 height 20
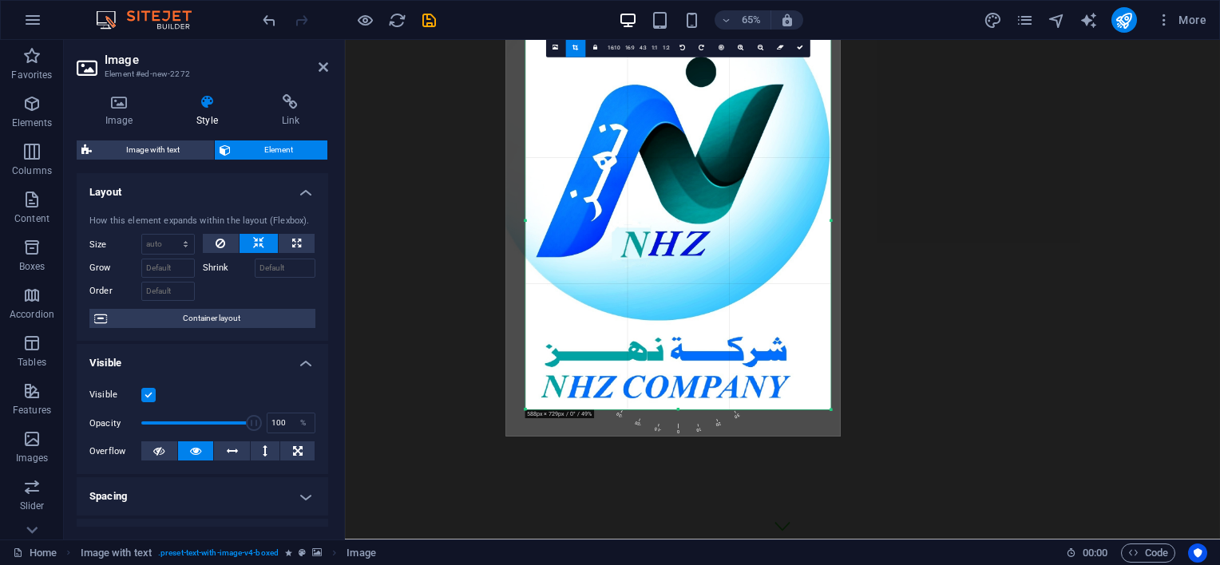
drag, startPoint x: 713, startPoint y: 356, endPoint x: 696, endPoint y: 329, distance: 32.3
click at [696, 329] on div at bounding box center [673, 219] width 335 height 437
click at [648, 48] on link "1:1" at bounding box center [654, 48] width 12 height 20
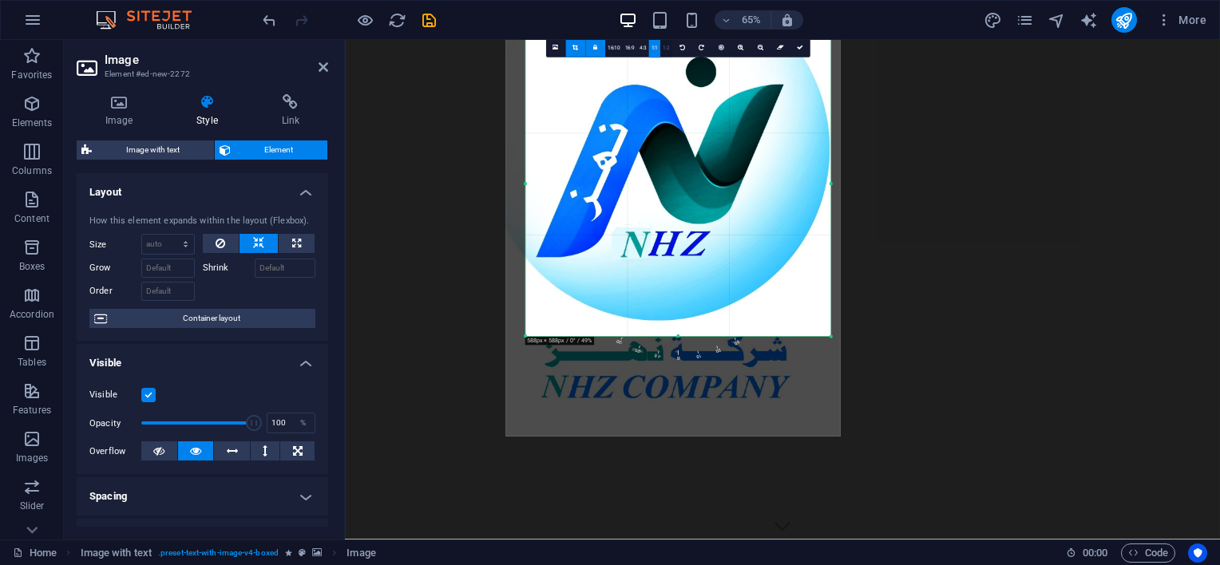
click at [664, 48] on link "1:2" at bounding box center [666, 48] width 12 height 20
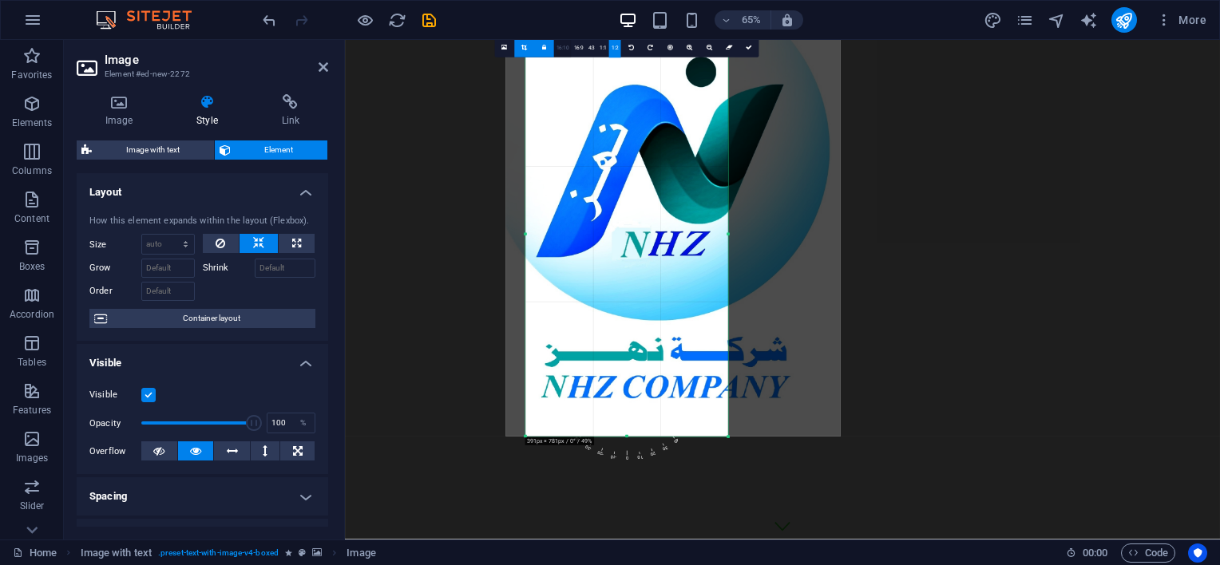
click at [557, 45] on link "16:10" at bounding box center [563, 48] width 18 height 20
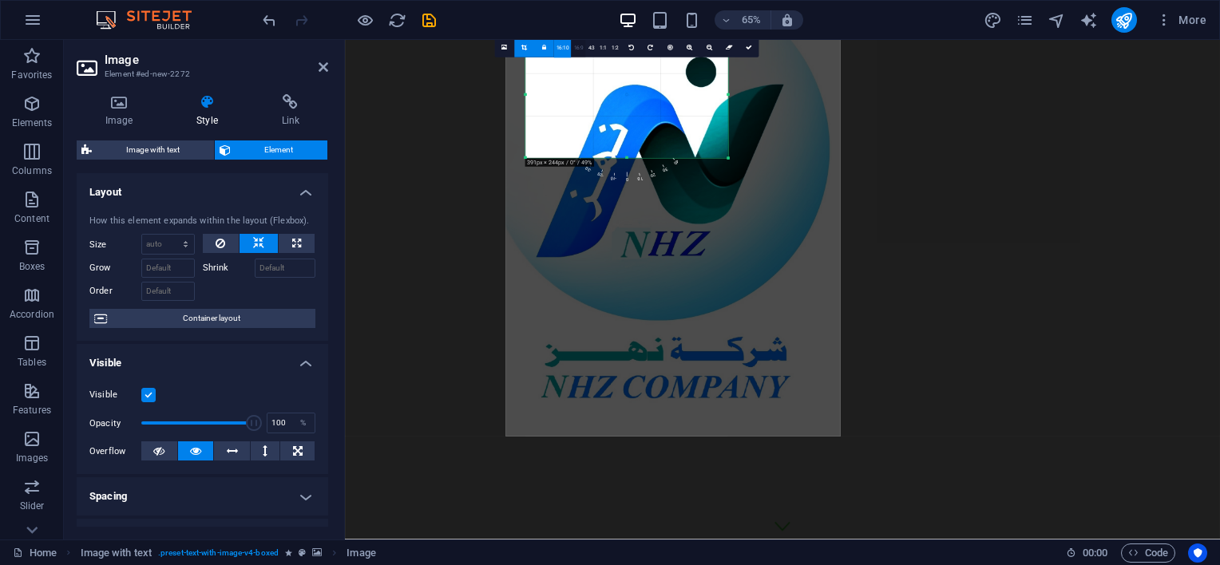
click at [578, 43] on link "16:9" at bounding box center [578, 48] width 14 height 20
click at [597, 50] on link "1:1" at bounding box center [603, 48] width 12 height 20
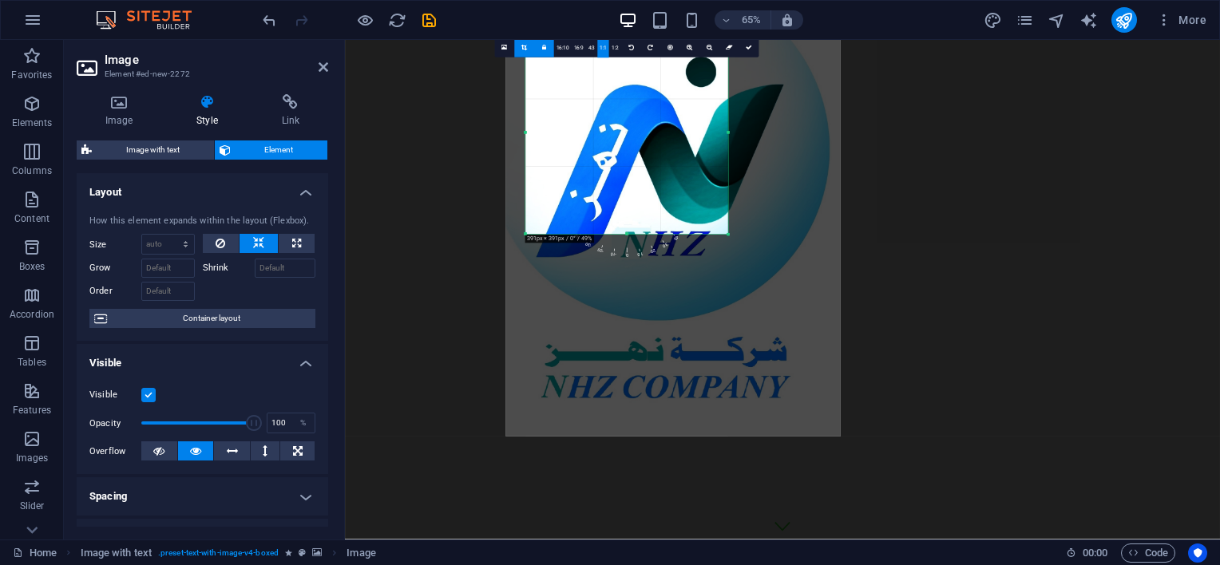
click at [604, 51] on link "1:1" at bounding box center [603, 48] width 12 height 20
click at [727, 50] on icon at bounding box center [729, 48] width 7 height 6
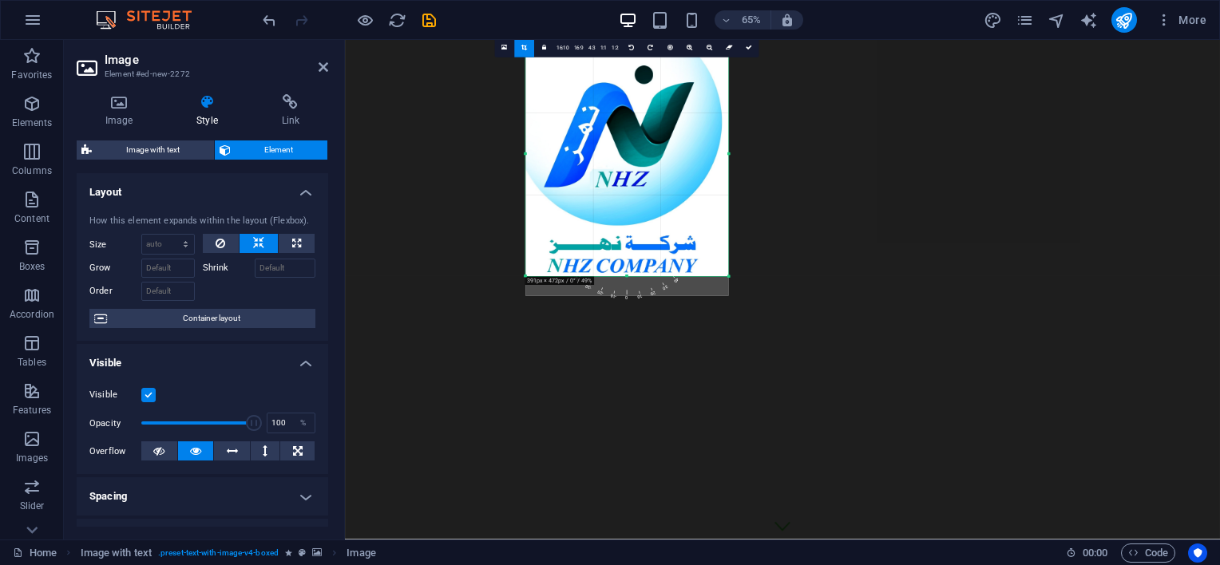
drag, startPoint x: 628, startPoint y: 294, endPoint x: 638, endPoint y: 264, distance: 31.3
click at [638, 264] on div "180 170 160 150 140 130 120 110 100 90 80 70 60 50 40 30 20 10 0 -10 -20 -30 -4…" at bounding box center [626, 154] width 203 height 245
drag, startPoint x: 727, startPoint y: 153, endPoint x: 712, endPoint y: 153, distance: 14.4
click at [712, 153] on div "180 170 160 150 140 130 120 110 100 90 80 70 60 50 40 30 20 10 0 -10 -20 -30 -4…" at bounding box center [621, 154] width 193 height 245
click at [1031, 252] on div at bounding box center [1018, 215] width 1346 height 351
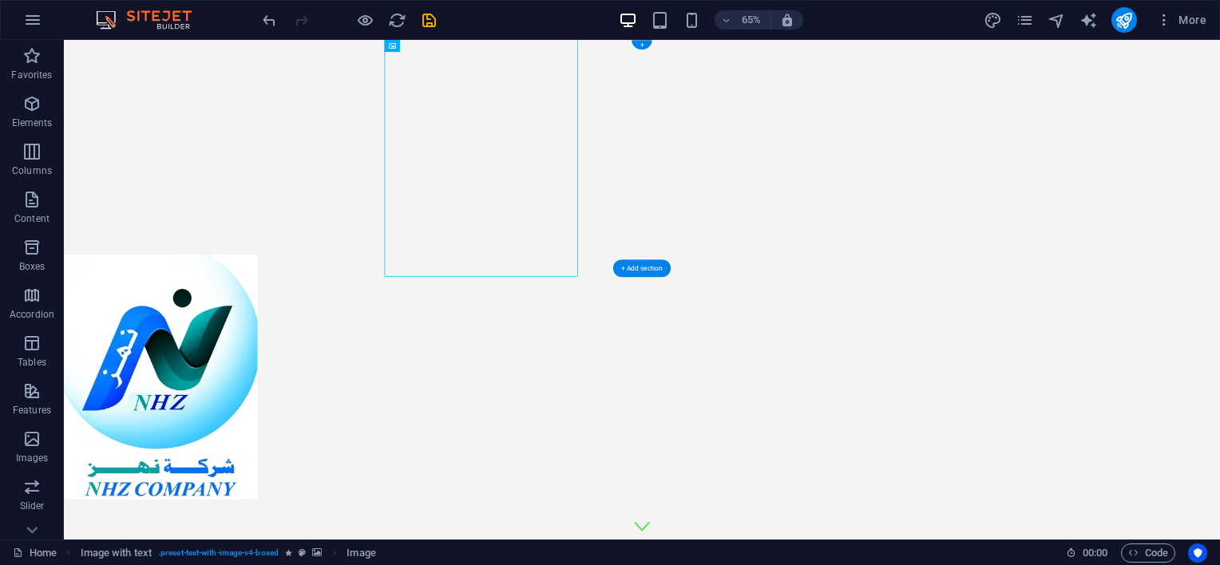
drag, startPoint x: 757, startPoint y: 263, endPoint x: 236, endPoint y: 219, distance: 522.5
click at [236, 219] on div at bounding box center [953, 387] width 1779 height 695
click at [239, 218] on div at bounding box center [953, 211] width 1779 height 343
click at [235, 213] on div at bounding box center [953, 211] width 1779 height 343
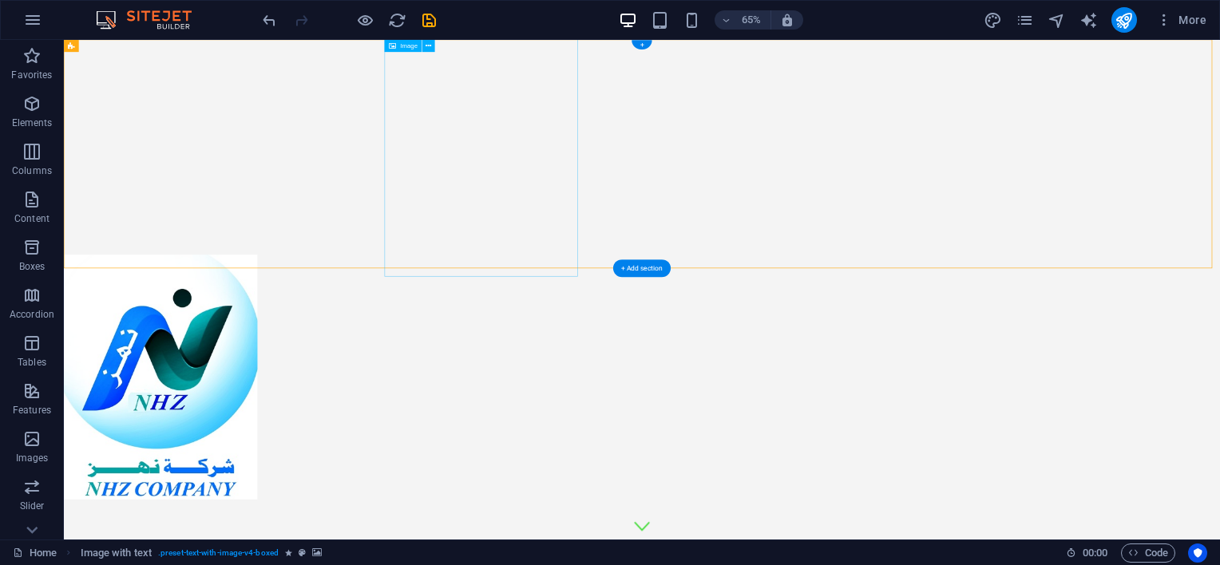
click at [637, 371] on figure at bounding box center [453, 559] width 779 height 377
click at [638, 371] on figure at bounding box center [453, 559] width 779 height 377
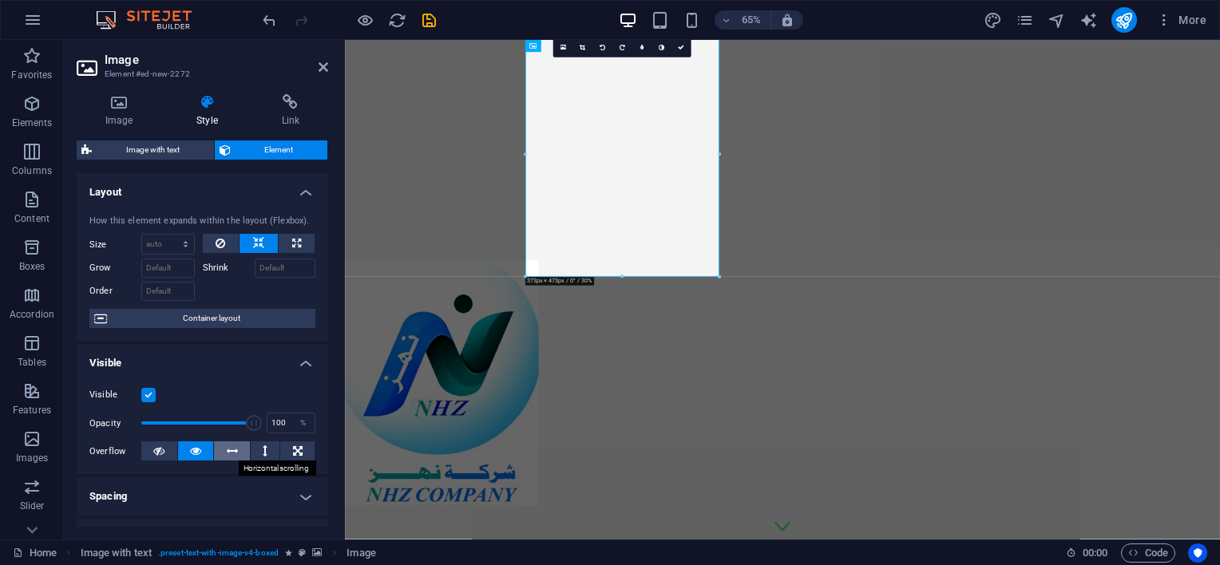
click at [230, 457] on icon at bounding box center [232, 451] width 11 height 19
drag, startPoint x: 245, startPoint y: 422, endPoint x: 137, endPoint y: 406, distance: 109.0
click at [137, 406] on div "Visible Opacity 1 % Overflow" at bounding box center [203, 423] width 252 height 101
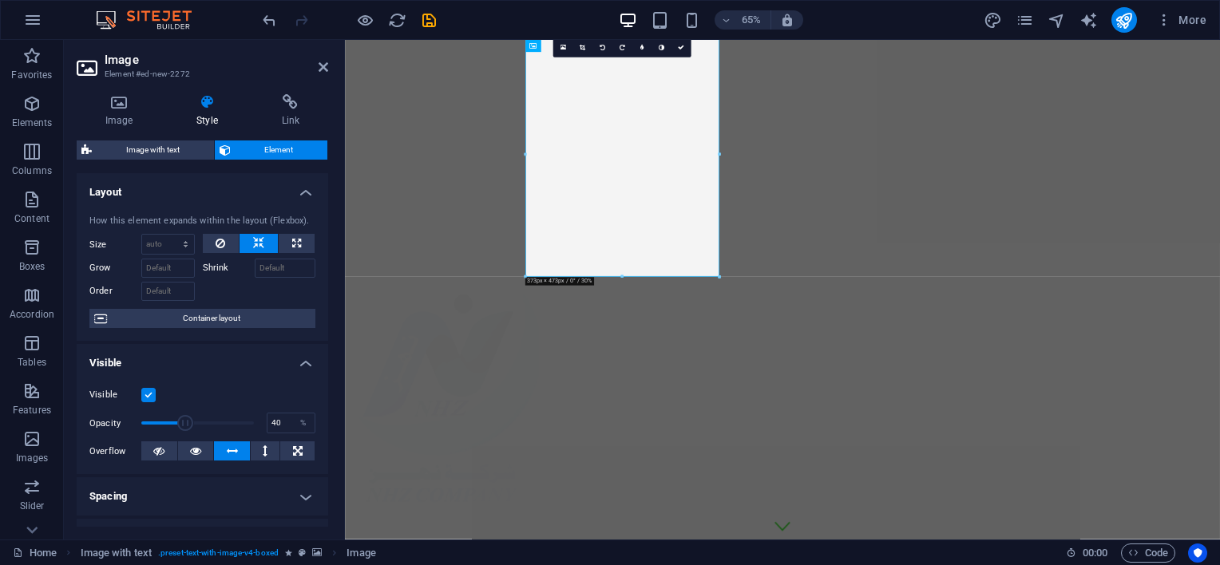
drag, startPoint x: 145, startPoint y: 424, endPoint x: 184, endPoint y: 425, distance: 39.1
click at [184, 425] on span at bounding box center [186, 423] width 16 height 16
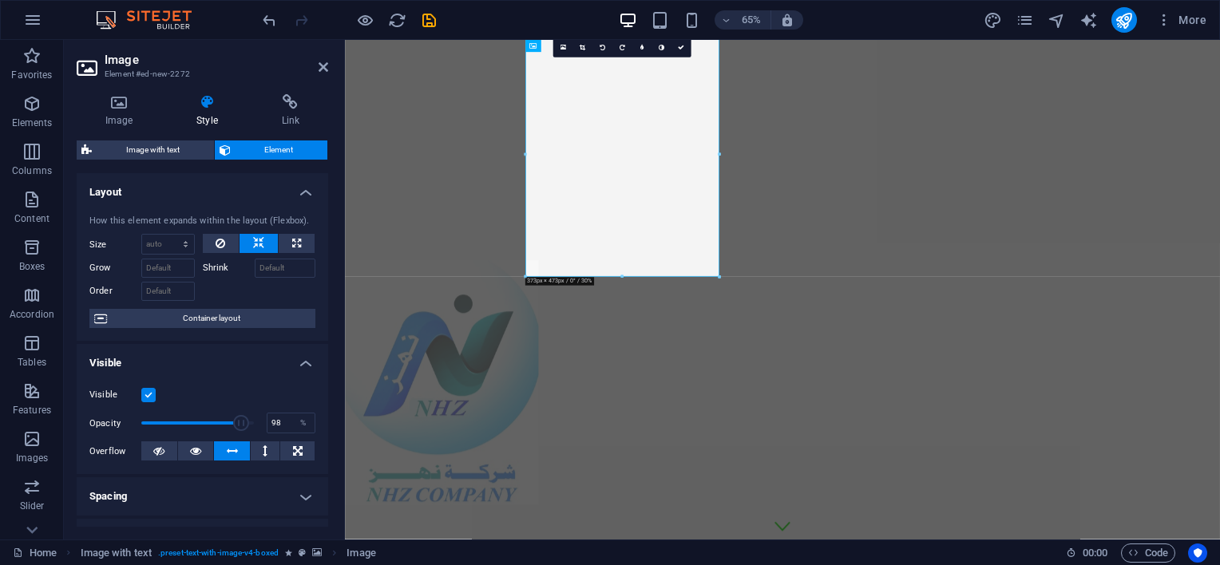
type input "100"
drag, startPoint x: 186, startPoint y: 418, endPoint x: 252, endPoint y: 437, distance: 68.0
click at [252, 437] on div "Visible Opacity 100 % Overflow" at bounding box center [203, 423] width 252 height 101
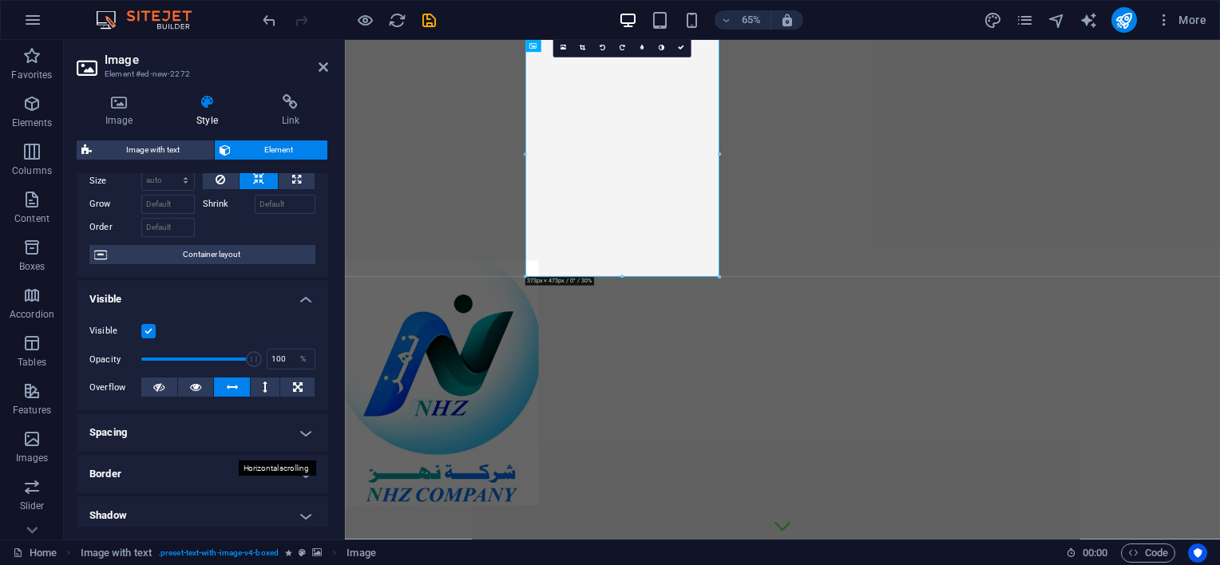
scroll to position [160, 0]
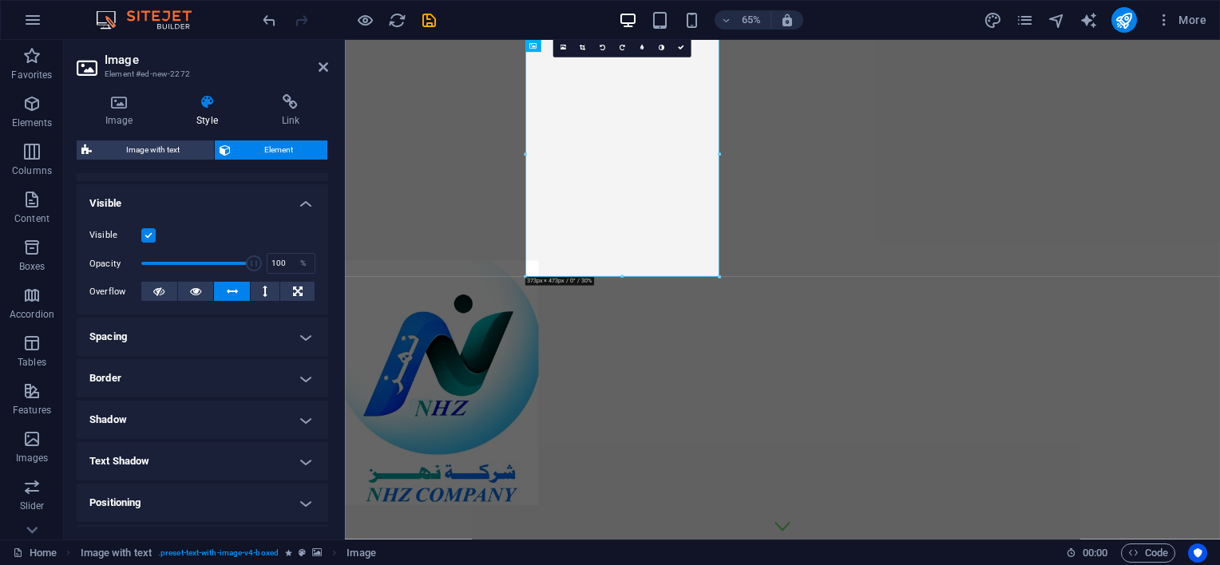
click at [300, 336] on h4 "Spacing" at bounding box center [203, 337] width 252 height 38
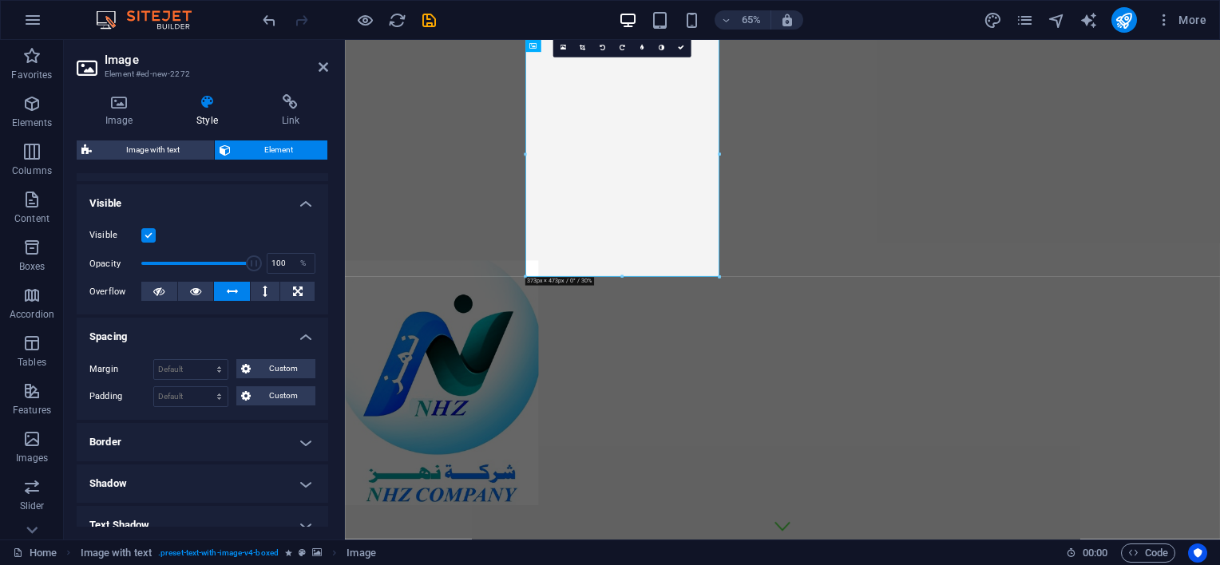
click at [208, 433] on h4 "Border" at bounding box center [203, 442] width 252 height 38
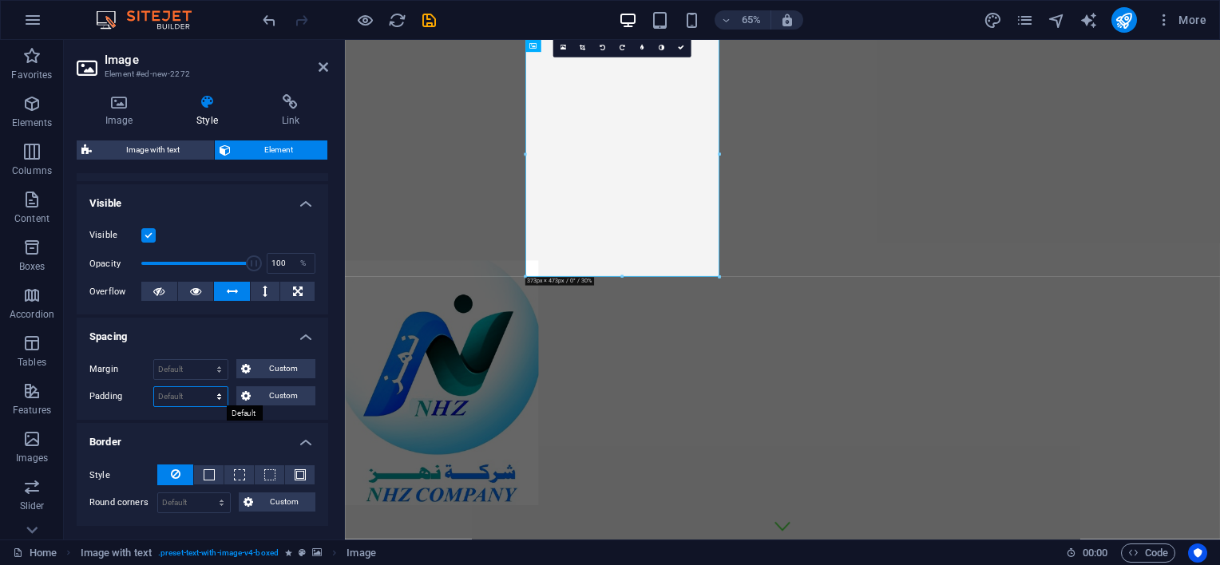
click at [196, 398] on select "Default px rem % vh vw Custom" at bounding box center [190, 396] width 73 height 19
select select "%"
click at [204, 387] on select "Default px rem % vh vw Custom" at bounding box center [190, 396] width 73 height 19
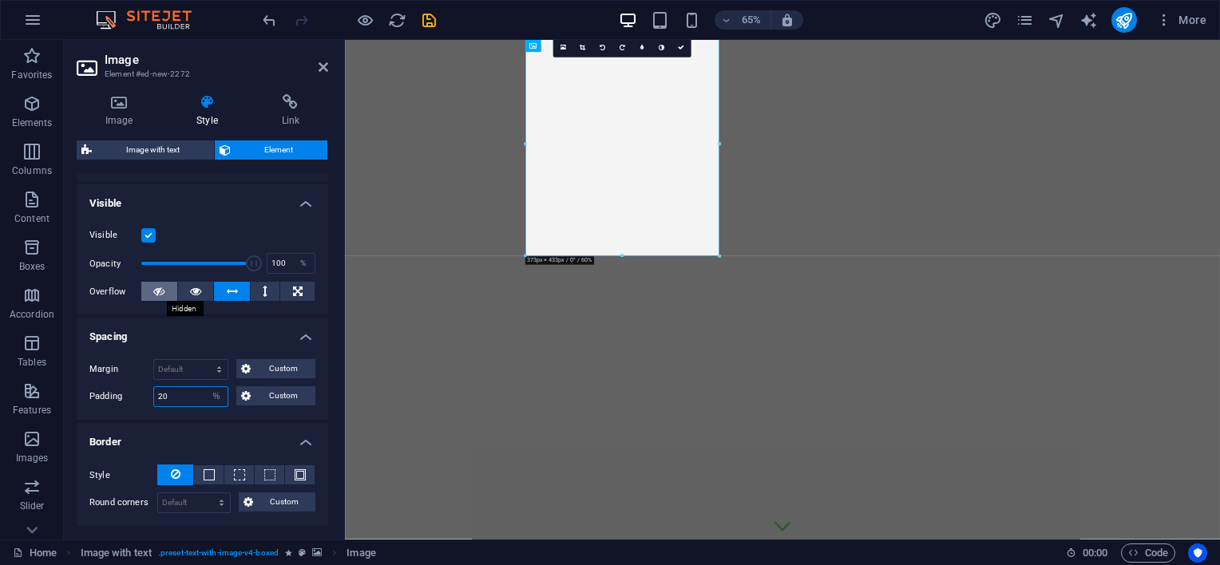
type input "20"
click at [152, 287] on button at bounding box center [159, 291] width 36 height 19
click at [190, 289] on icon at bounding box center [195, 291] width 11 height 19
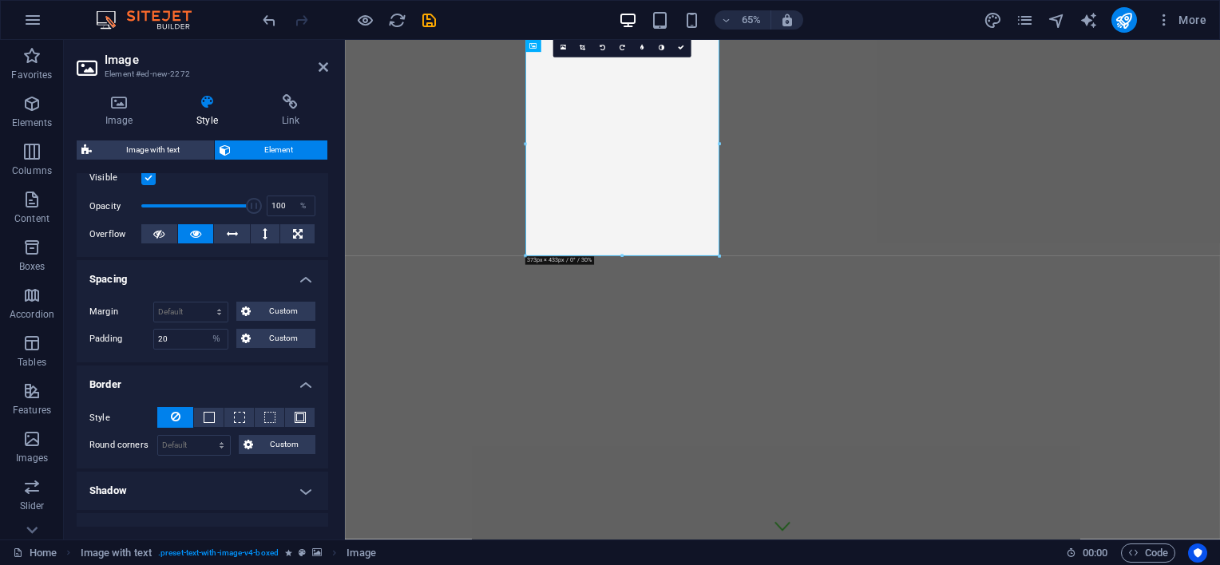
scroll to position [240, 0]
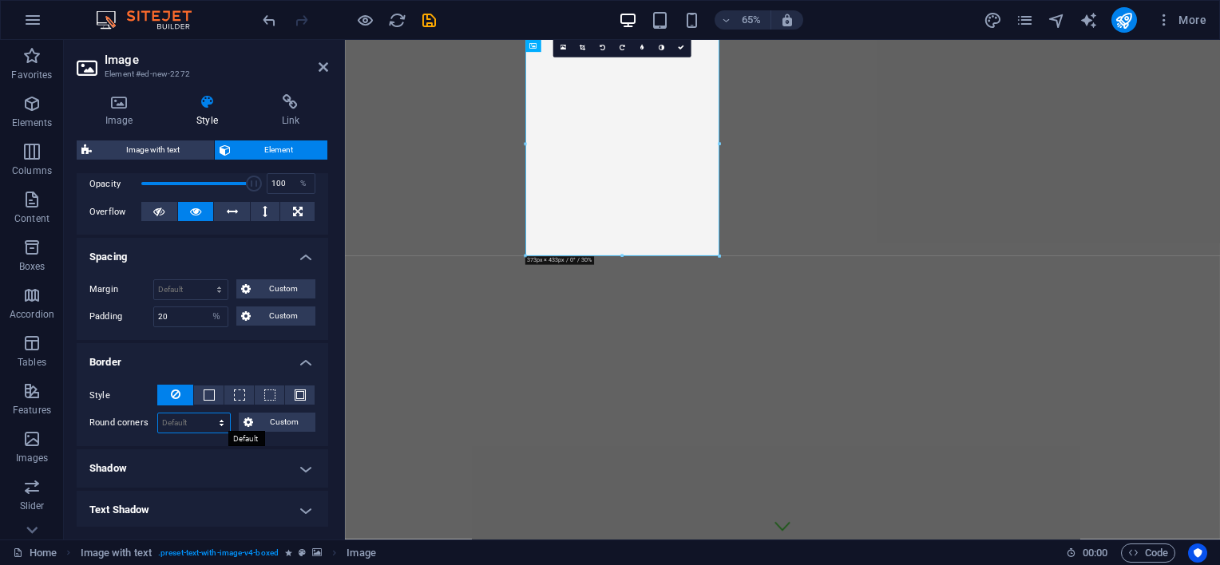
click at [183, 416] on select "Default px rem % vh vw Custom" at bounding box center [194, 423] width 72 height 19
select select "%"
click at [206, 414] on select "Default px rem % vh vw Custom" at bounding box center [194, 423] width 72 height 19
type input "30"
click at [289, 467] on h4 "Shadow" at bounding box center [203, 469] width 252 height 38
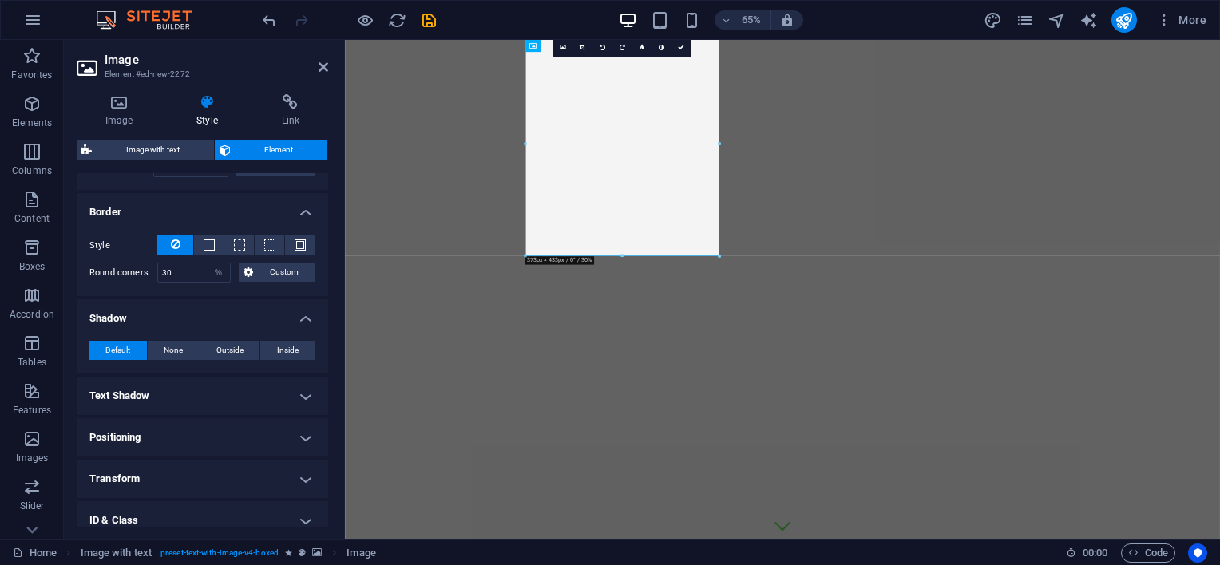
scroll to position [399, 0]
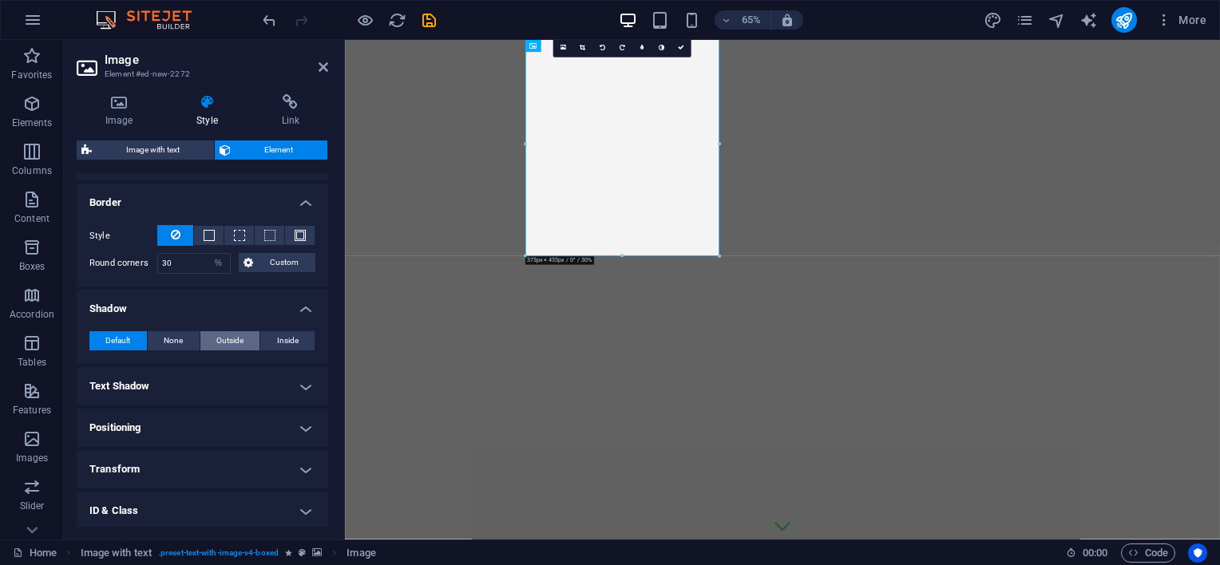
click at [220, 335] on span "Outside" at bounding box center [229, 340] width 27 height 19
type input "2"
type input "4"
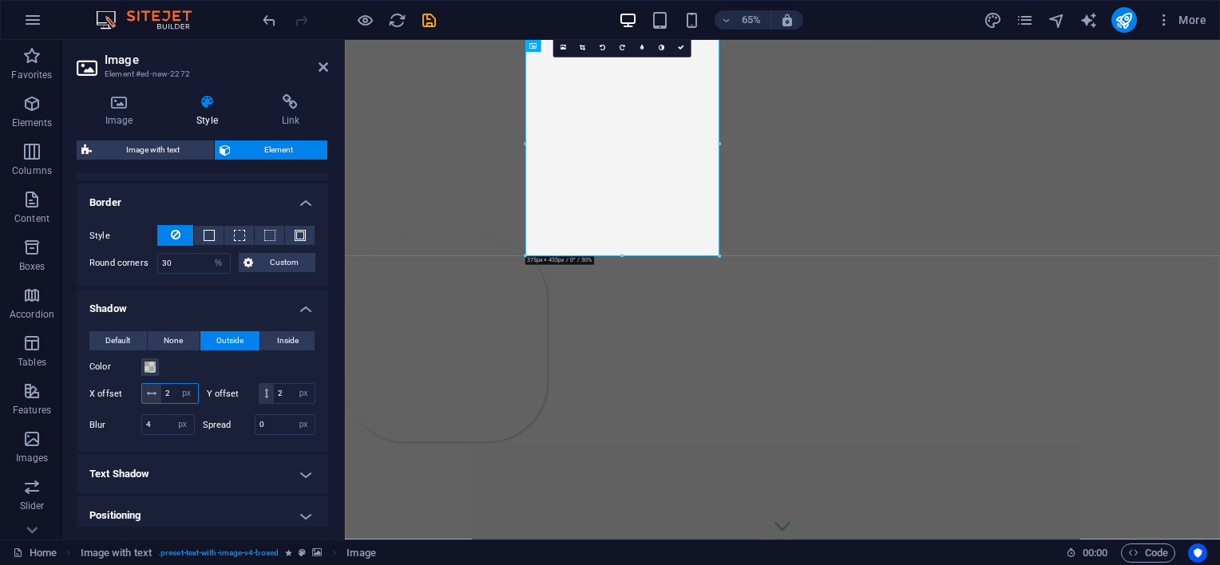
drag, startPoint x: 180, startPoint y: 393, endPoint x: 161, endPoint y: 386, distance: 20.5
click at [161, 386] on input "2" at bounding box center [179, 393] width 37 height 19
type input "5"
drag, startPoint x: 173, startPoint y: 412, endPoint x: 147, endPoint y: 409, distance: 26.5
click at [259, 404] on div "2 px rem vh vw" at bounding box center [287, 393] width 57 height 21
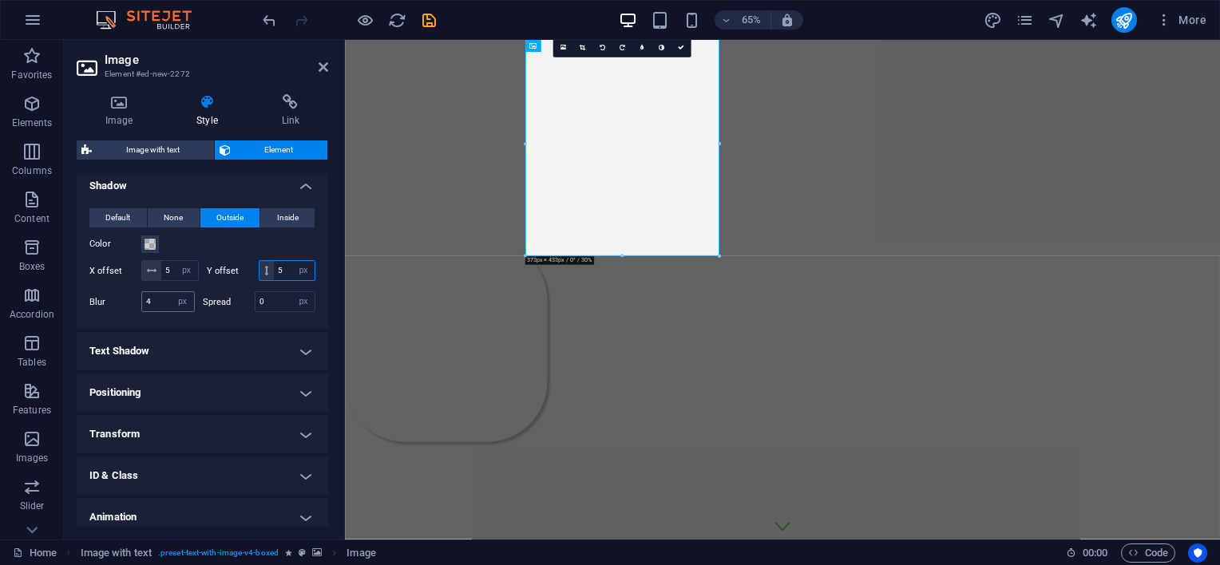
scroll to position [559, 0]
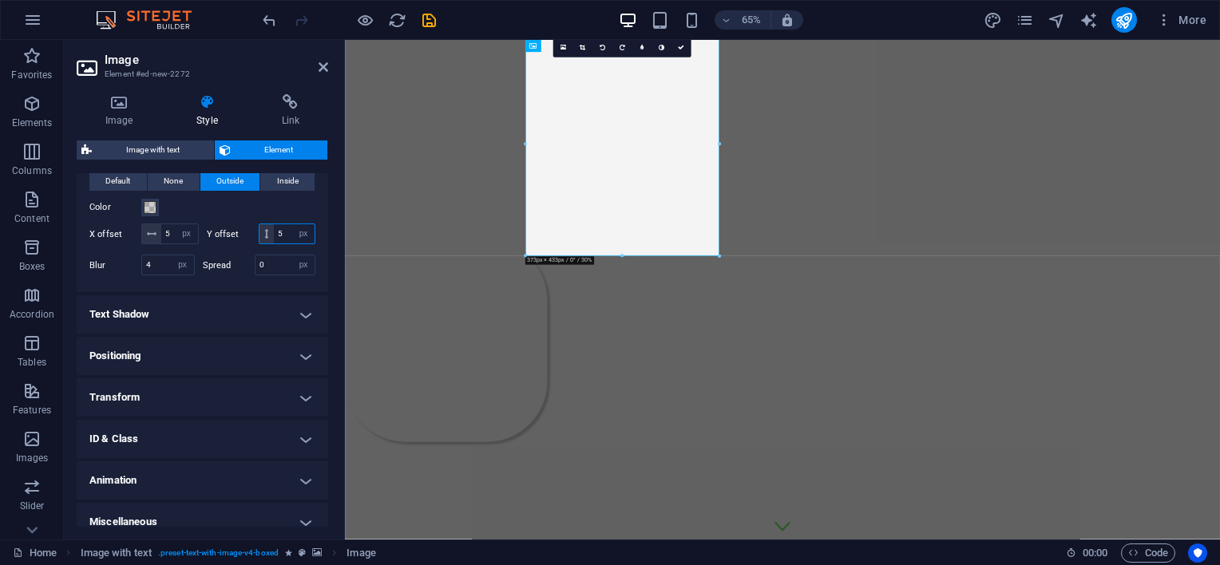
type input "5"
click at [220, 366] on h4 "Positioning" at bounding box center [203, 356] width 252 height 38
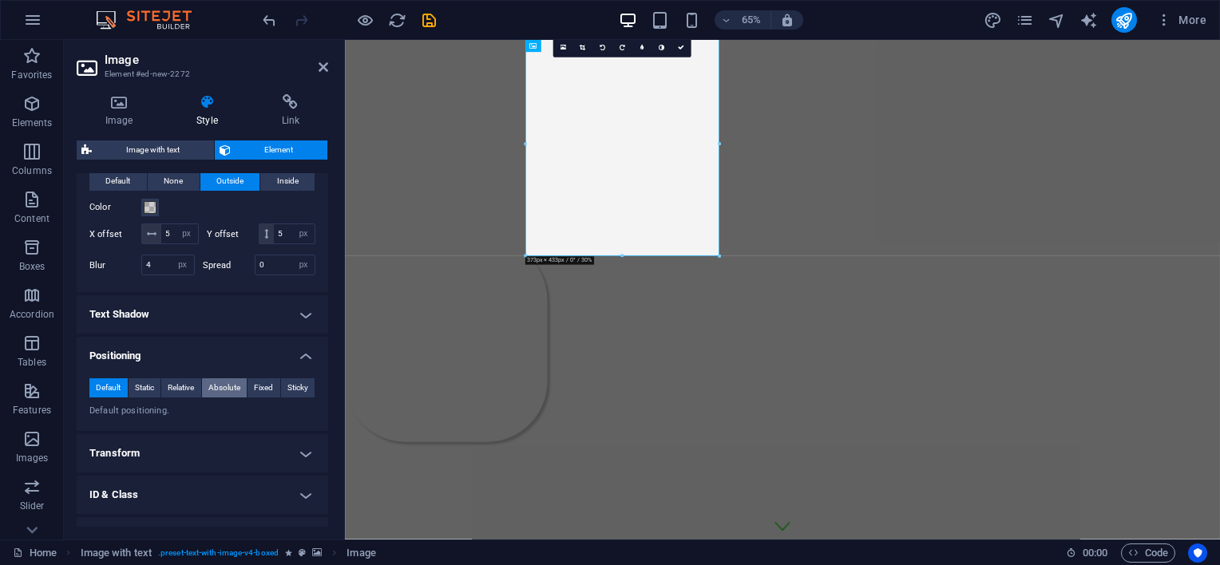
click at [228, 398] on span "Absolute" at bounding box center [224, 388] width 32 height 19
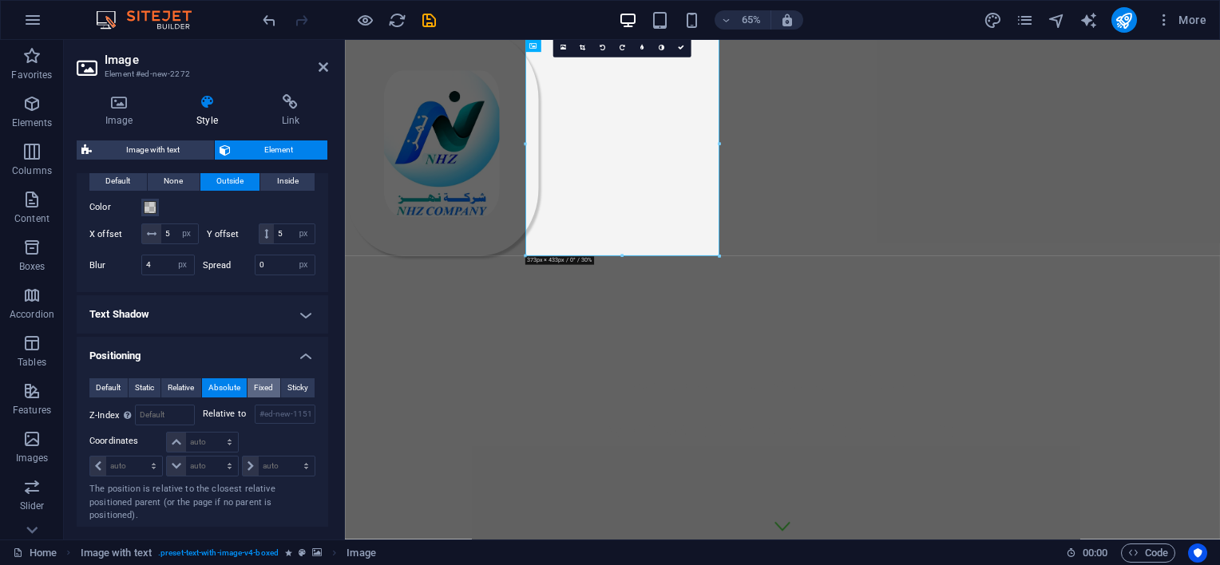
click at [259, 398] on span "Fixed" at bounding box center [263, 388] width 19 height 19
click at [296, 398] on span "Sticky" at bounding box center [297, 388] width 21 height 19
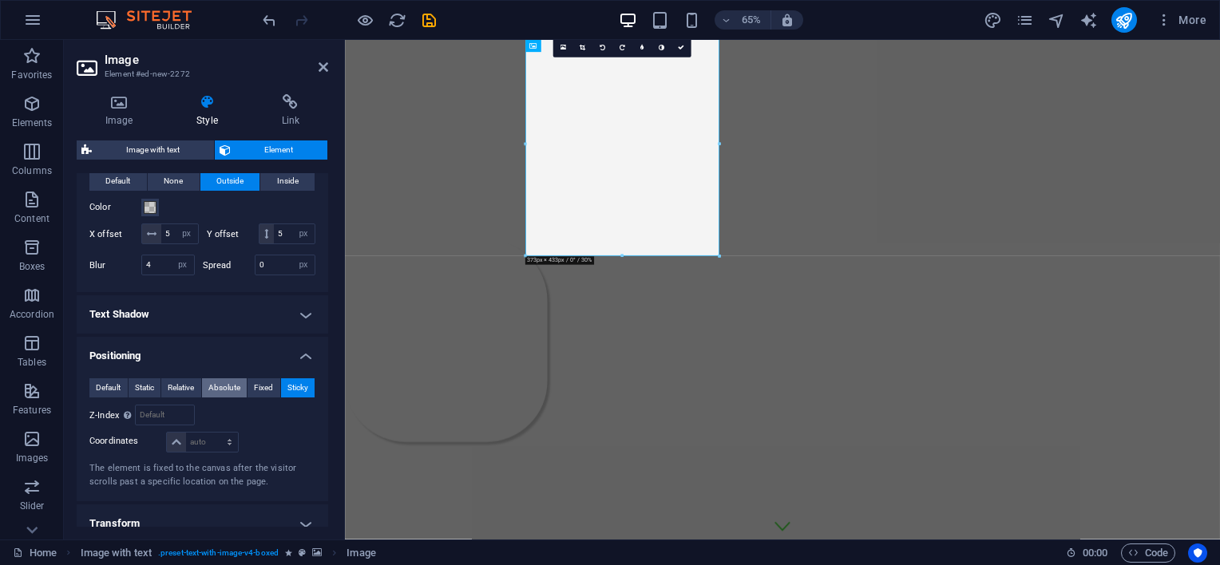
click at [218, 398] on span "Absolute" at bounding box center [224, 388] width 32 height 19
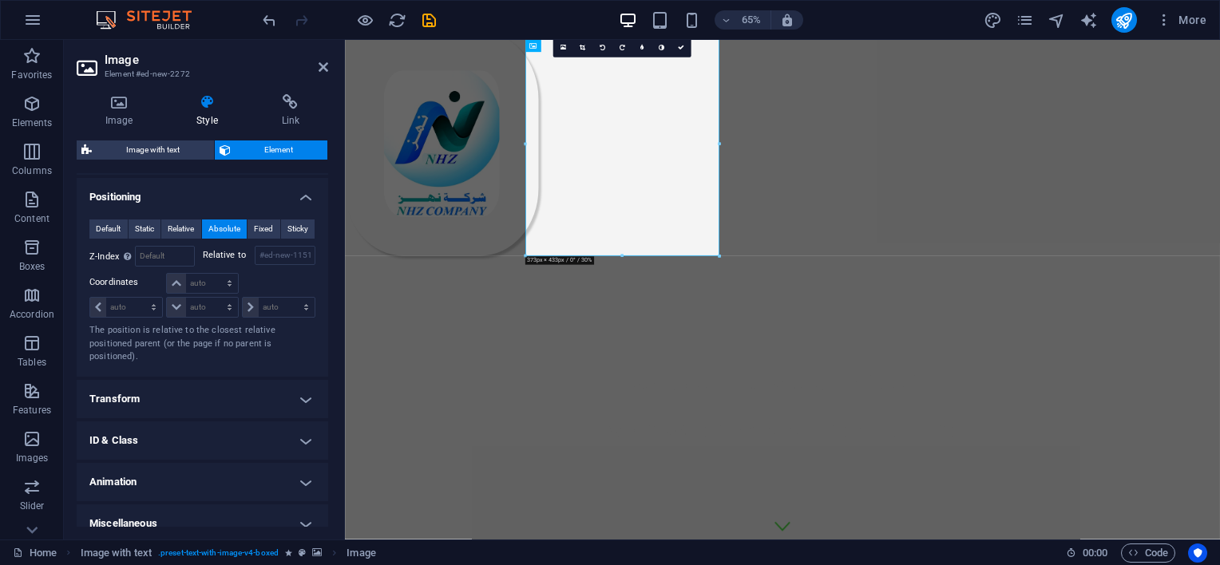
scroll to position [719, 0]
click at [231, 413] on h4 "Transform" at bounding box center [203, 398] width 252 height 38
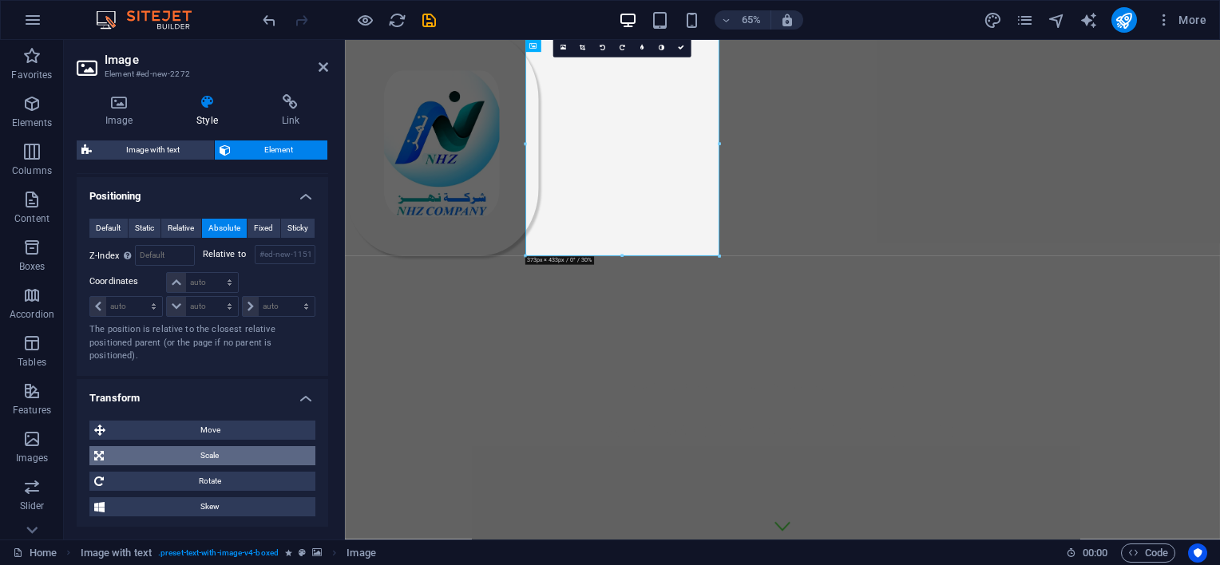
click at [217, 466] on span "Scale" at bounding box center [210, 455] width 202 height 19
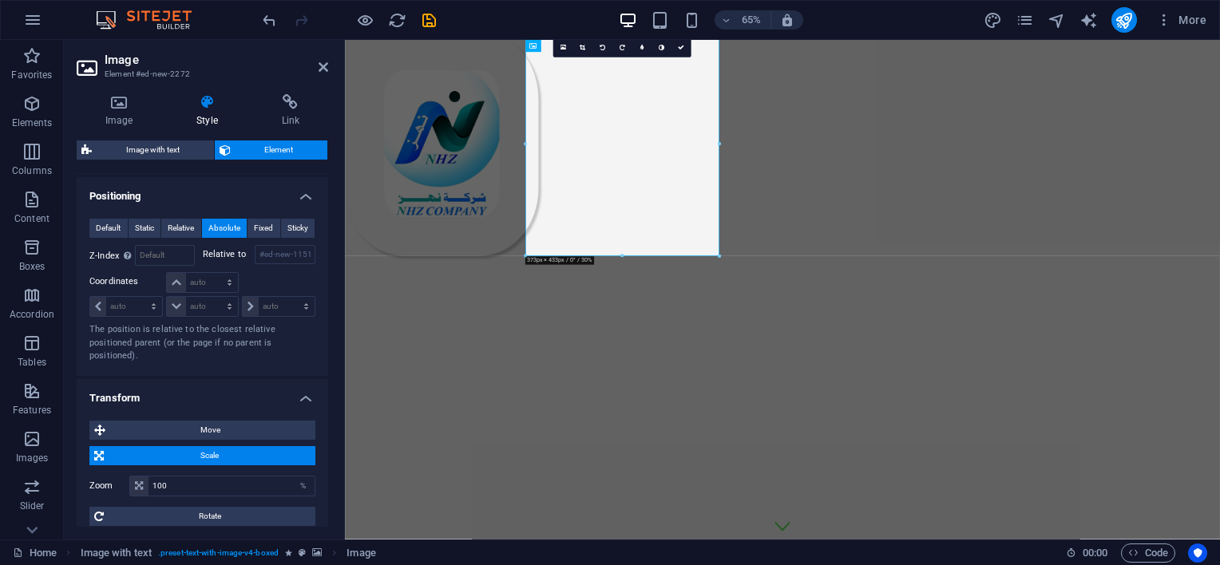
click at [229, 466] on span "Scale" at bounding box center [210, 455] width 202 height 19
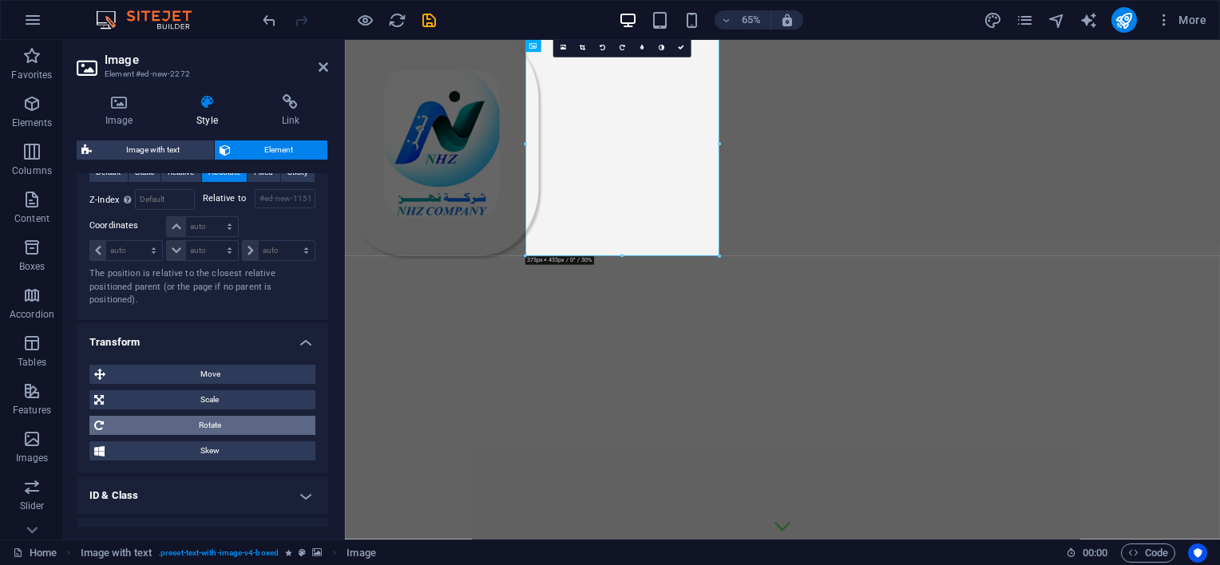
scroll to position [799, 0]
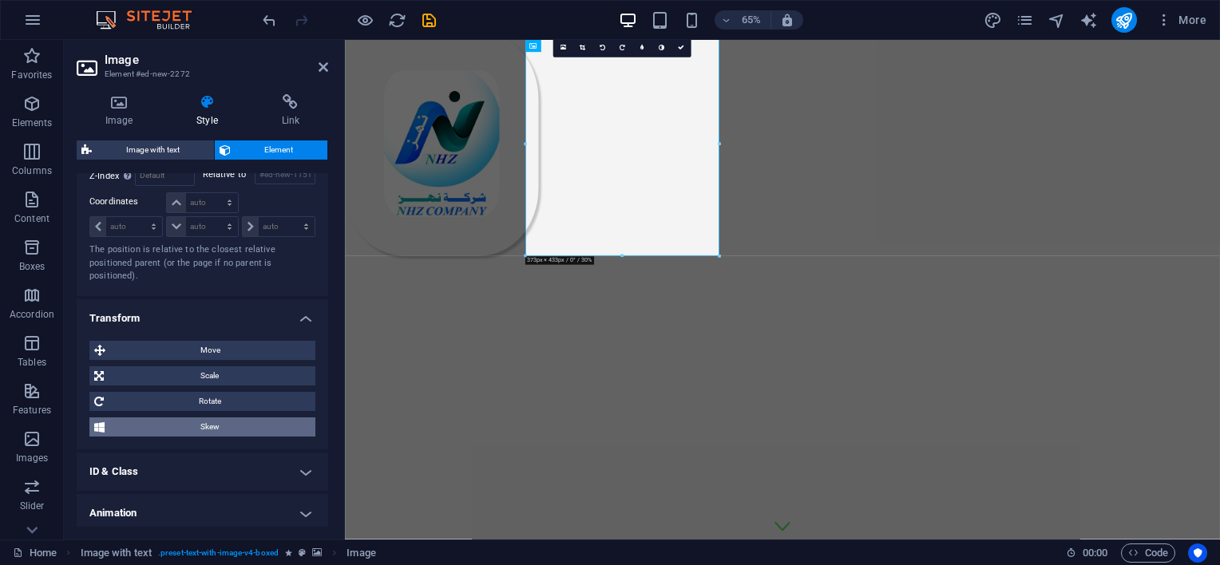
click at [224, 437] on span "Skew" at bounding box center [209, 427] width 201 height 19
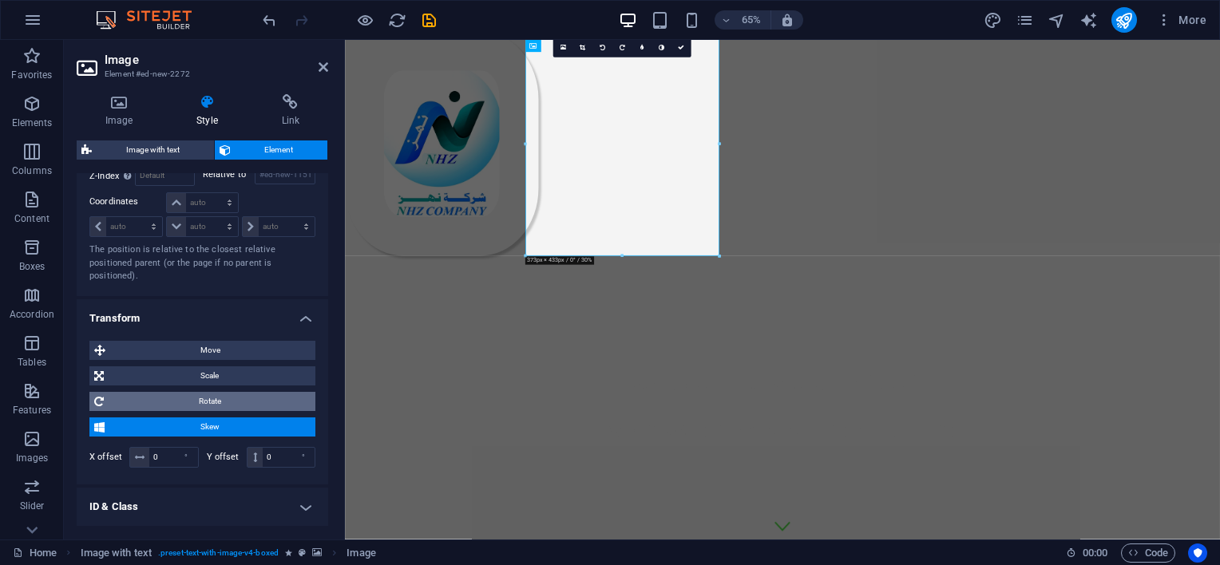
click at [226, 411] on span "Rotate" at bounding box center [210, 401] width 202 height 19
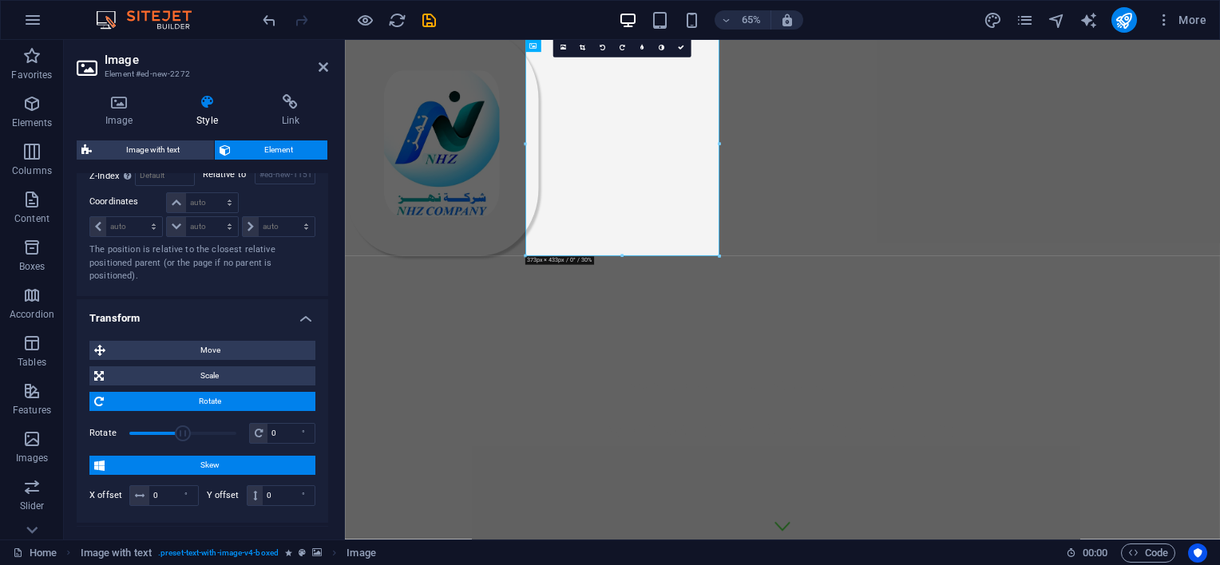
click at [220, 411] on span "Rotate" at bounding box center [210, 401] width 202 height 19
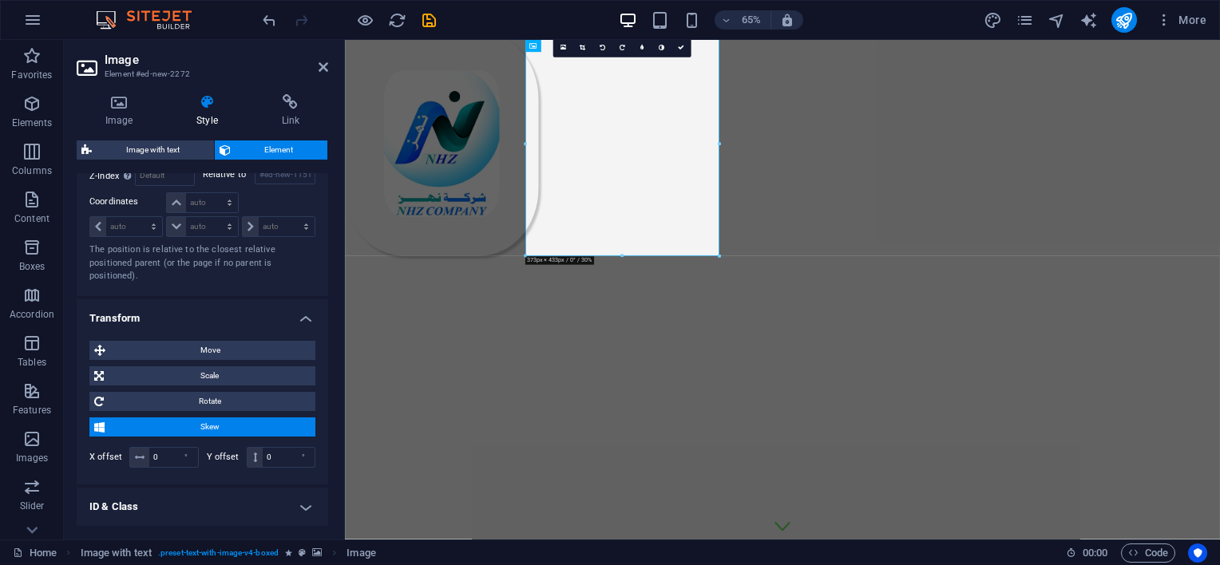
click at [299, 328] on h4 "Transform" at bounding box center [203, 313] width 252 height 29
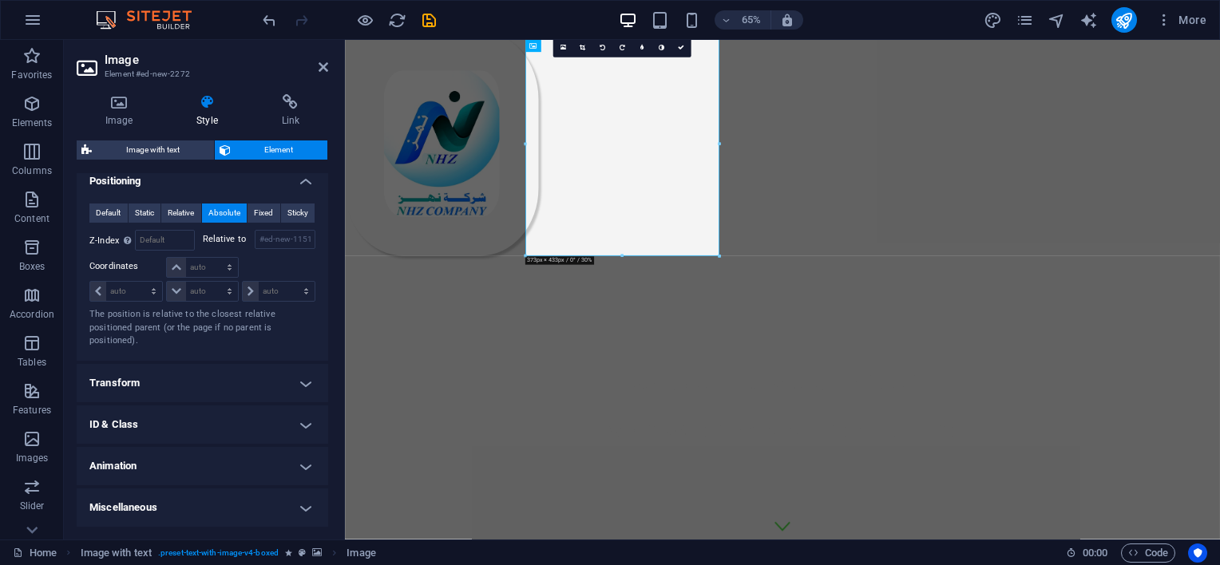
scroll to position [751, 0]
click at [220, 450] on h4 "Animation" at bounding box center [203, 466] width 252 height 38
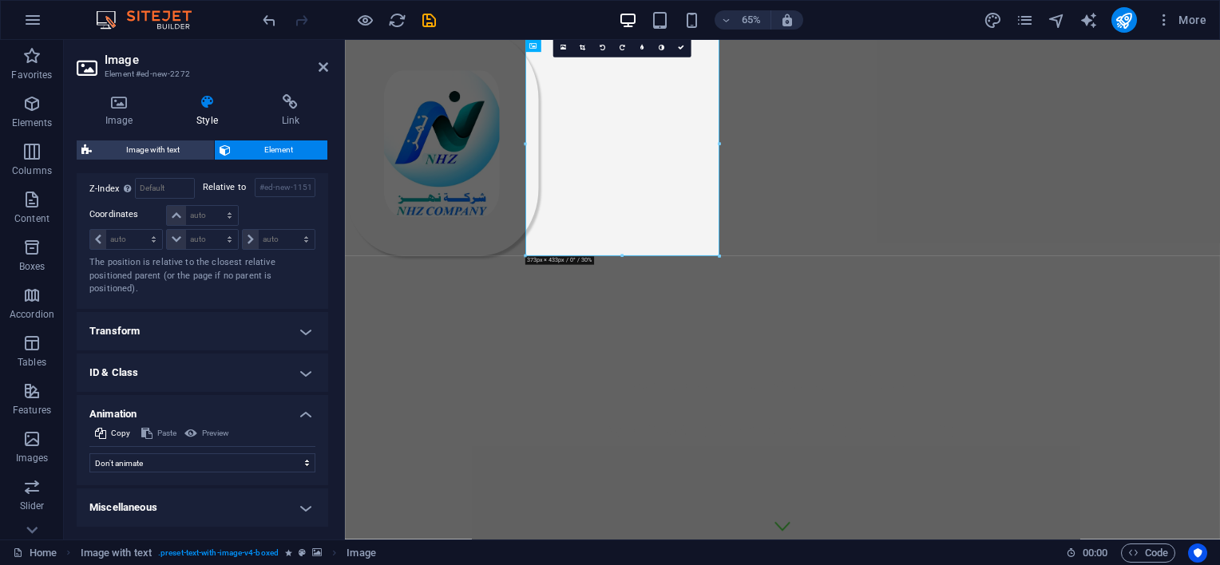
scroll to position [802, 0]
click at [211, 466] on select "Don't animate Show / Hide Slide up/down Zoom in/out Slide left to right Slide r…" at bounding box center [202, 463] width 226 height 19
click at [89, 454] on select "Don't animate Show / Hide Slide up/down Zoom in/out Slide left to right Slide r…" at bounding box center [202, 463] width 226 height 19
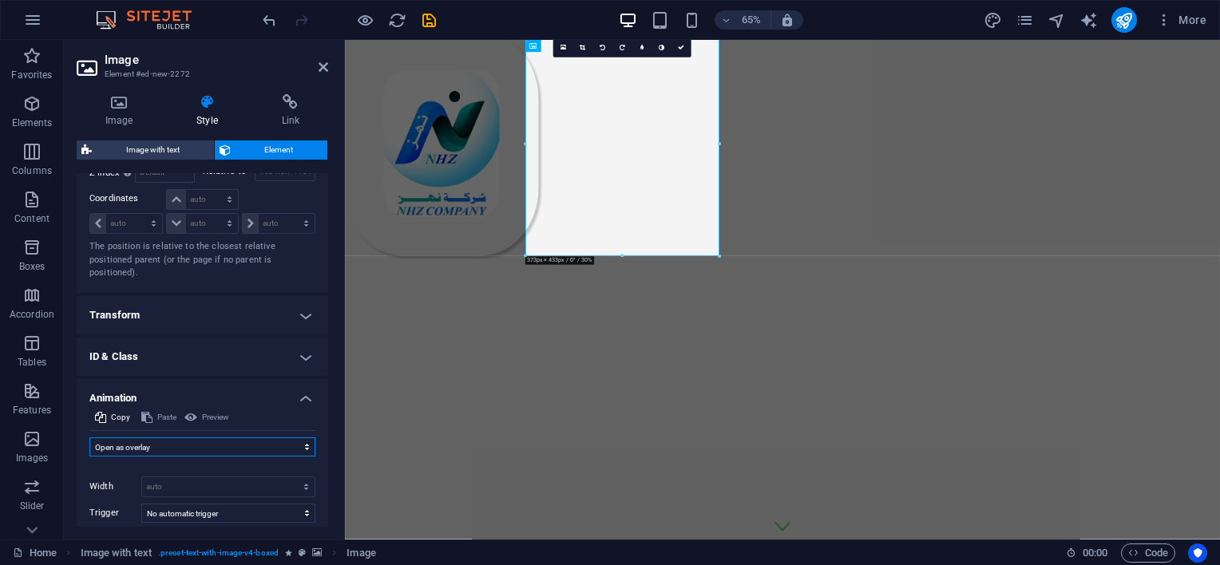
click at [214, 457] on select "Don't animate Show / Hide Slide up/down Zoom in/out Slide left to right Slide r…" at bounding box center [202, 447] width 226 height 19
select select "flash"
click at [89, 454] on select "Don't animate Show / Hide Slide up/down Zoom in/out Slide left to right Slide r…" at bounding box center [202, 447] width 226 height 19
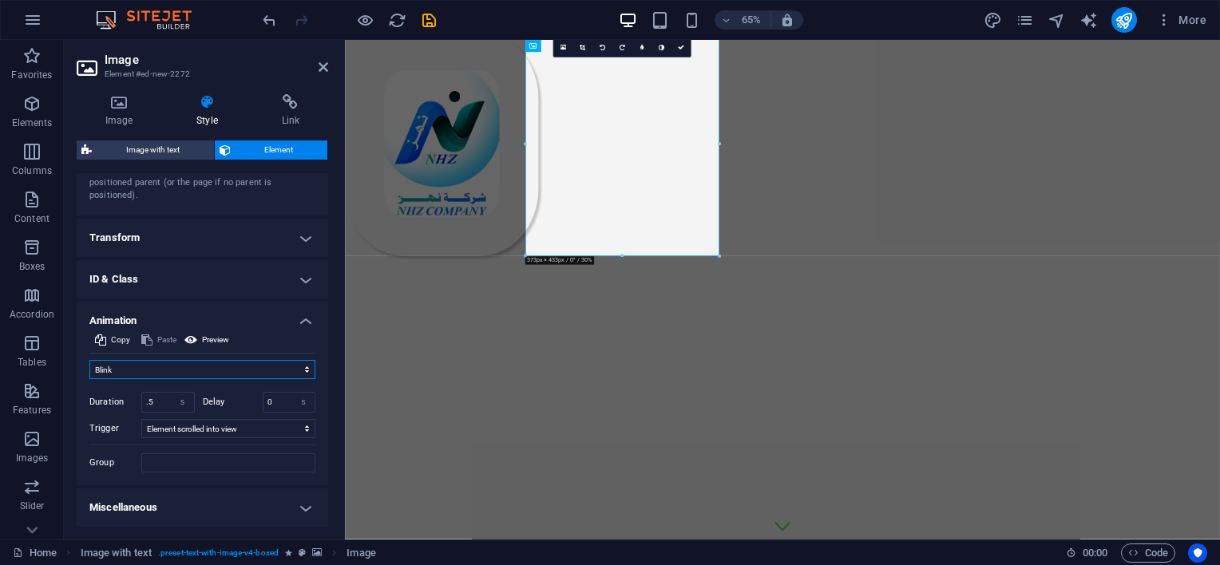
scroll to position [895, 0]
click at [295, 426] on select "No automatic trigger On page load Element scrolled into view" at bounding box center [228, 428] width 174 height 19
select select "onload"
click at [141, 419] on select "No automatic trigger On page load Element scrolled into view" at bounding box center [228, 428] width 174 height 19
click at [292, 499] on h4 "Miscellaneous" at bounding box center [203, 508] width 252 height 38
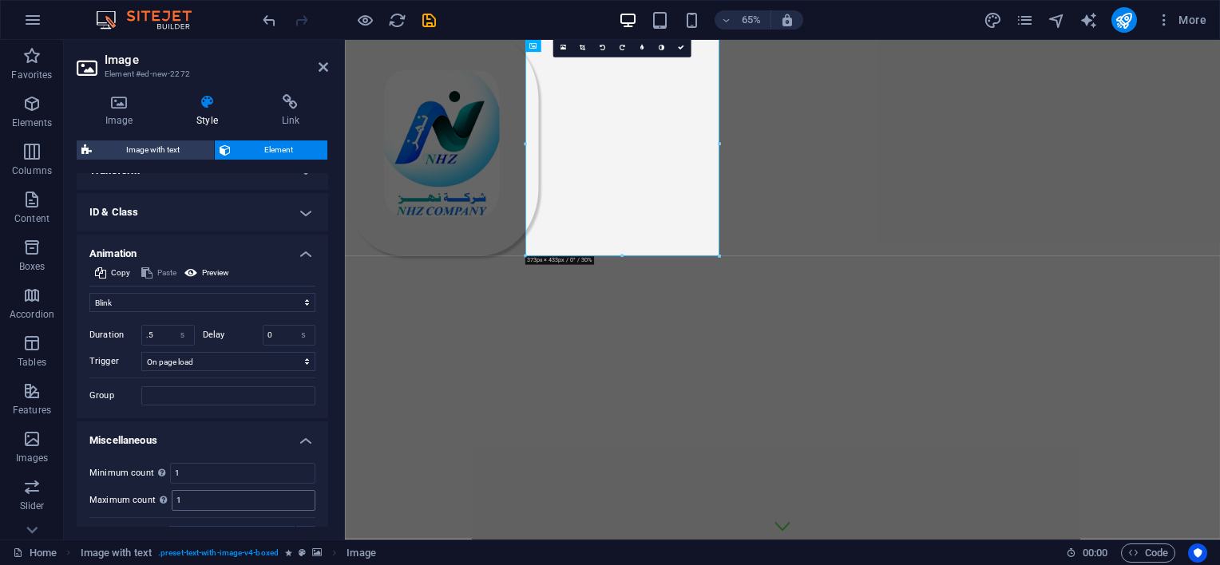
scroll to position [993, 0]
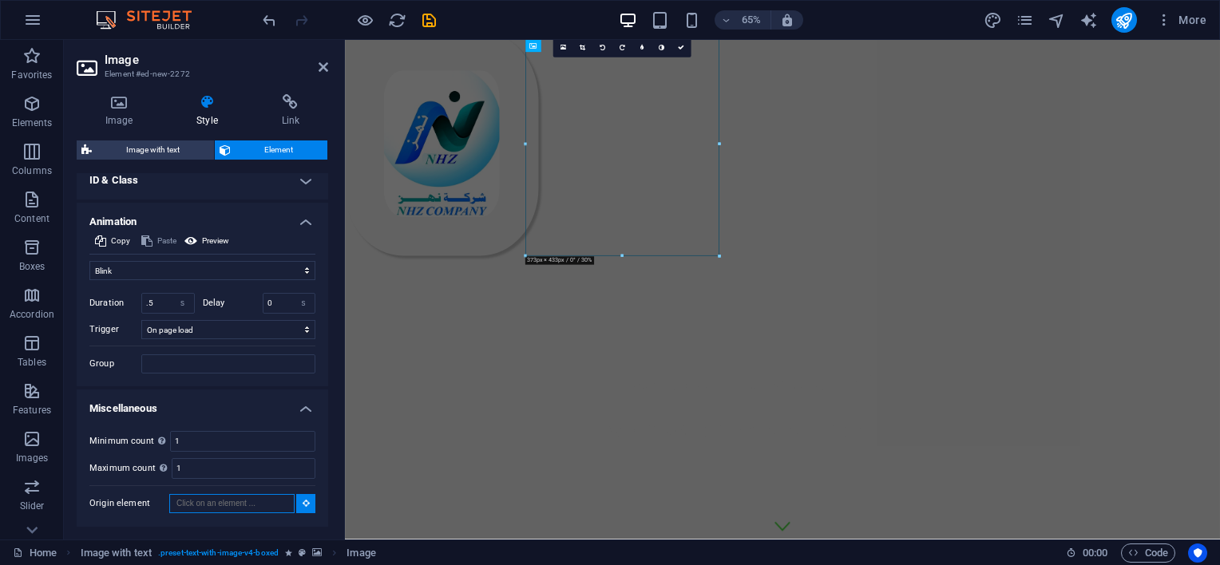
click at [264, 505] on input "Origin element" at bounding box center [231, 503] width 125 height 19
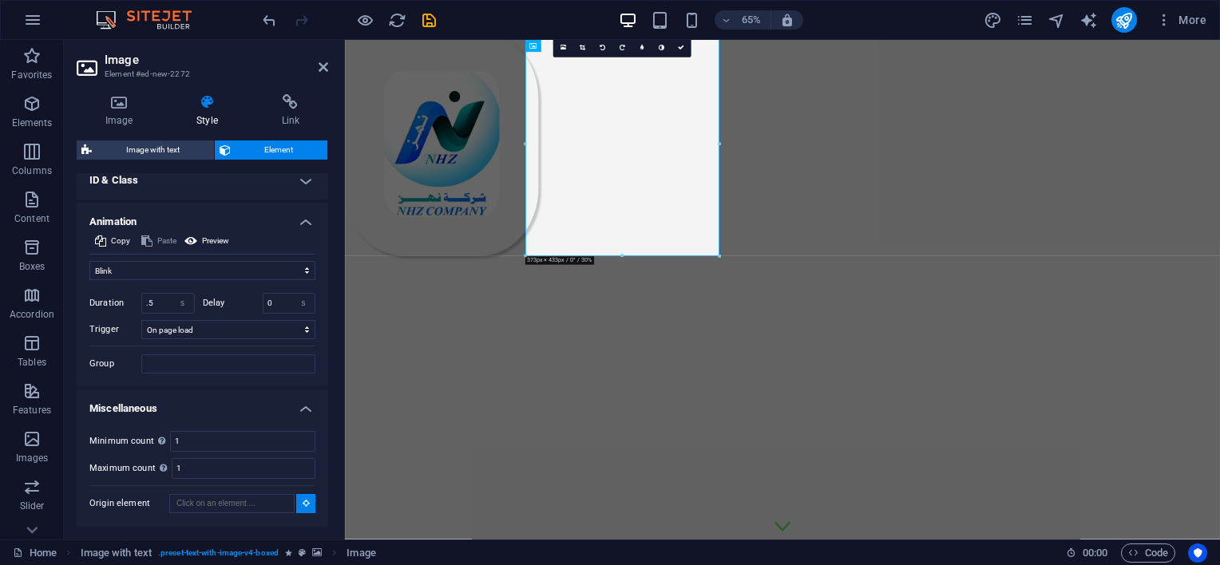
click at [303, 505] on icon at bounding box center [306, 503] width 7 height 8
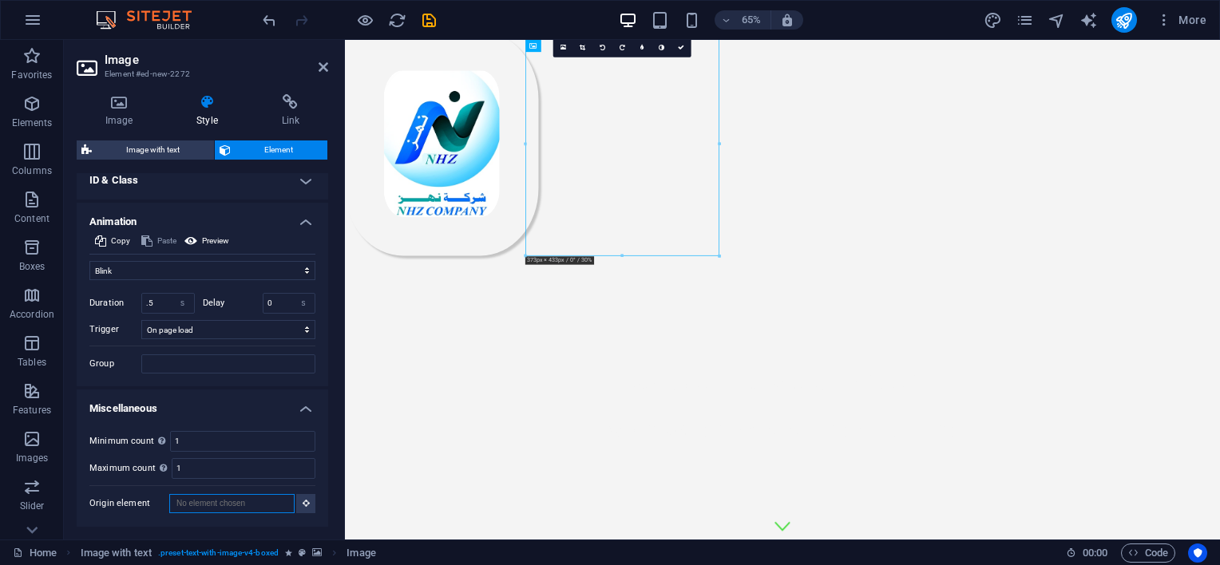
click at [269, 502] on input "Origin element" at bounding box center [231, 503] width 125 height 19
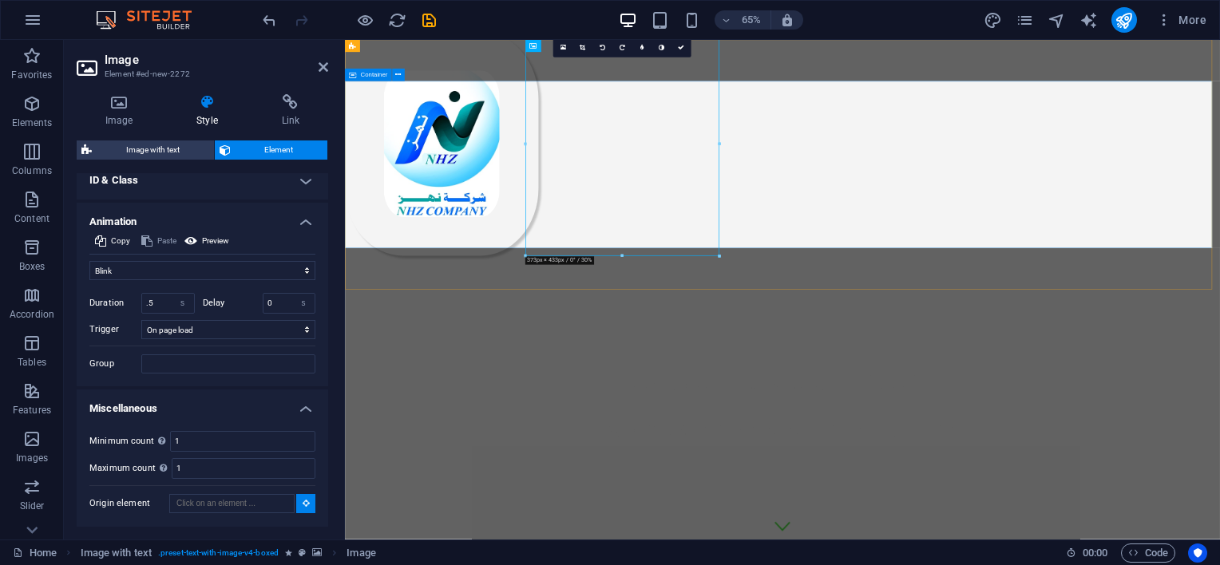
type input "#ed-895743546"
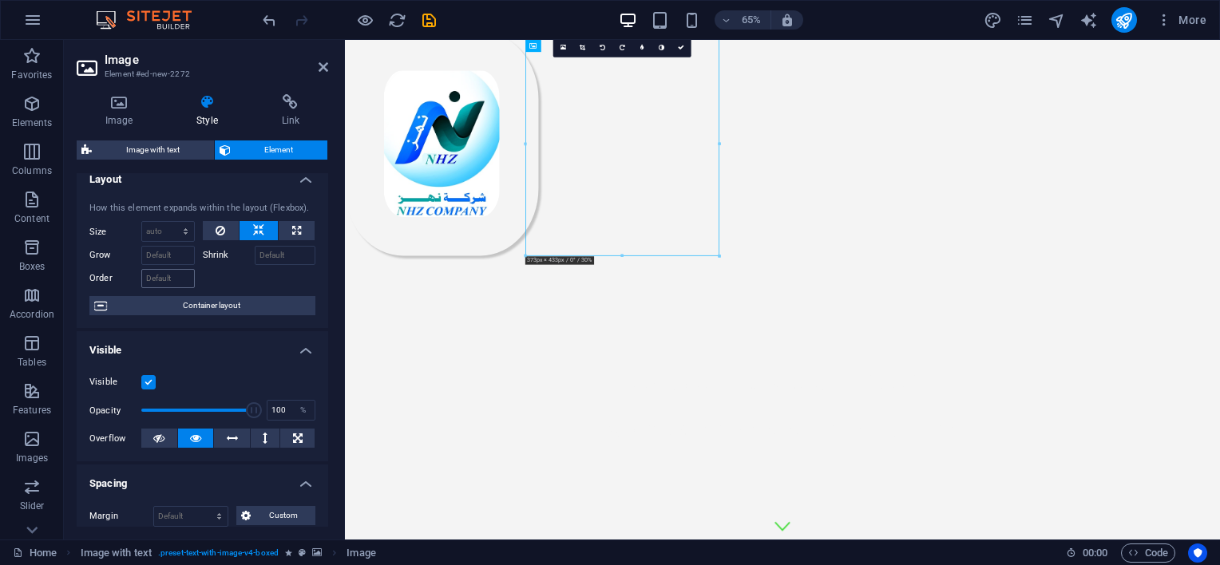
scroll to position [0, 0]
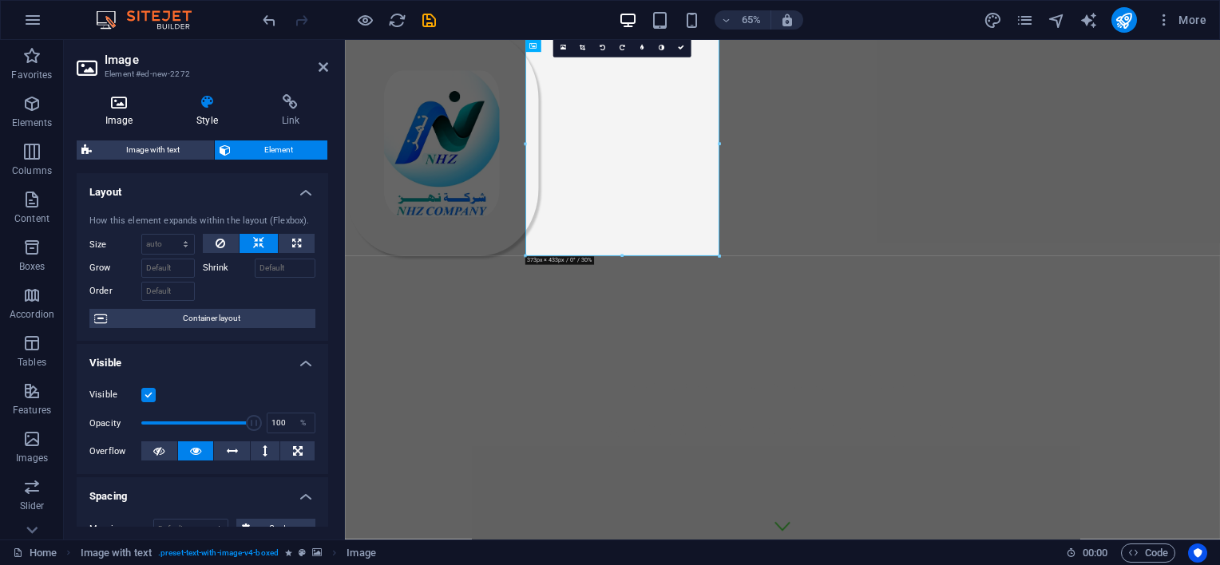
click at [118, 111] on h4 "Image" at bounding box center [122, 111] width 91 height 34
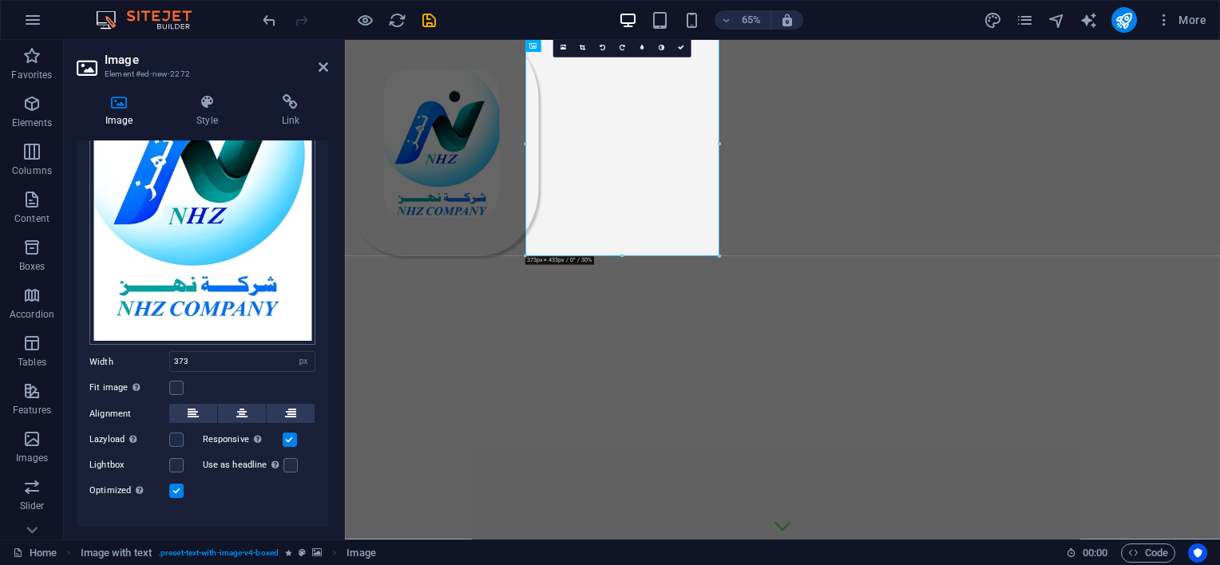
scroll to position [149, 0]
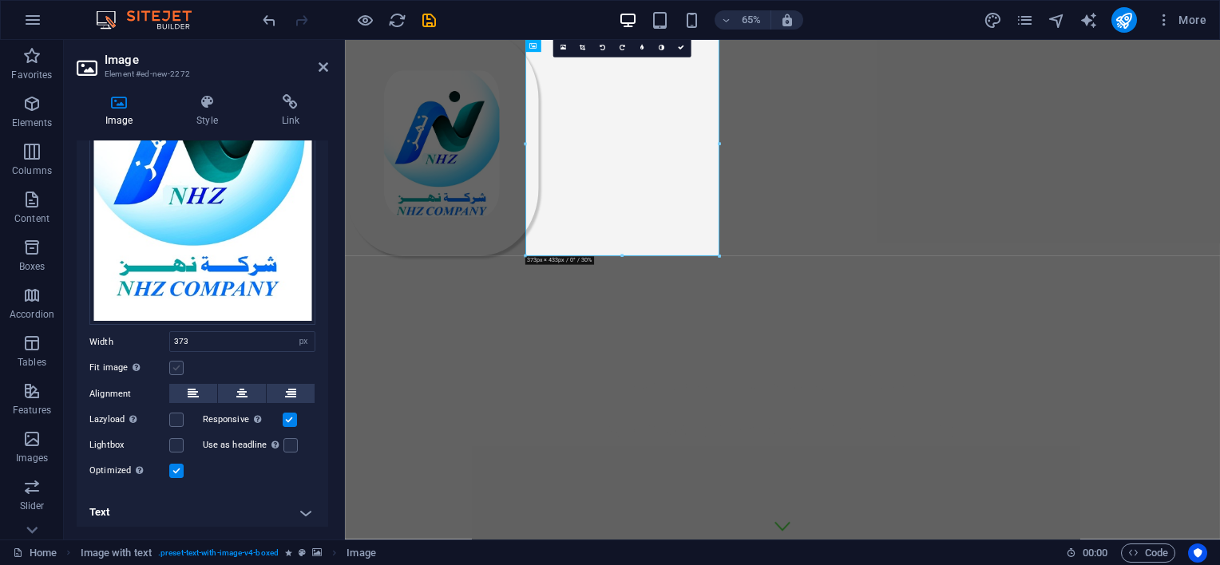
click at [176, 361] on label at bounding box center [176, 368] width 14 height 14
click at [0, 0] on input "Fit image Automatically fit image to a fixed width and height" at bounding box center [0, 0] width 0 height 0
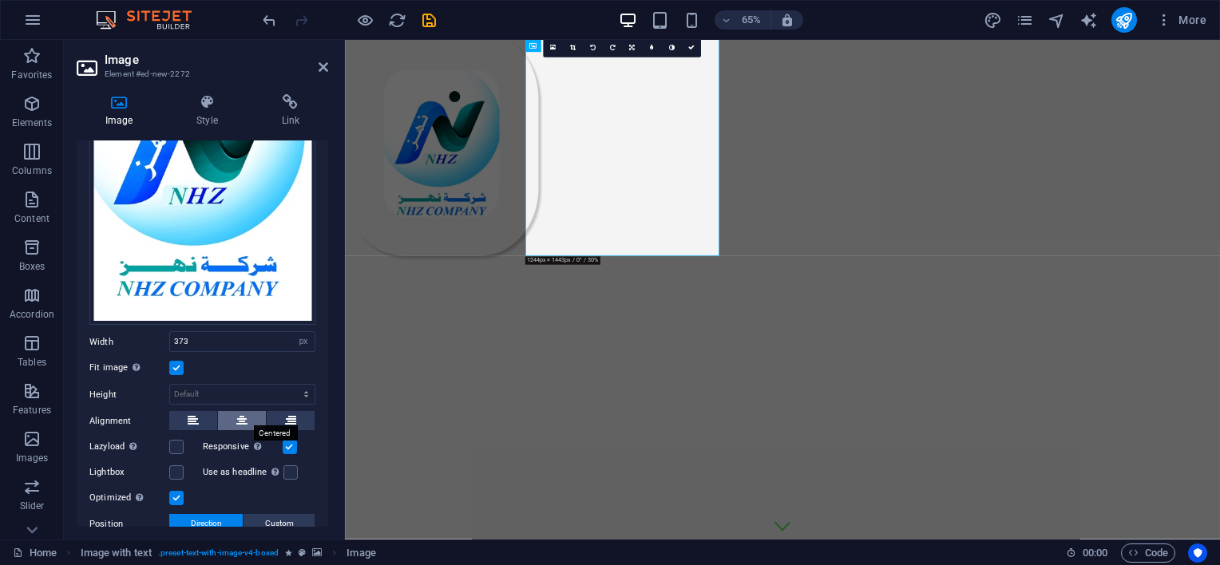
click at [239, 412] on icon at bounding box center [241, 420] width 11 height 19
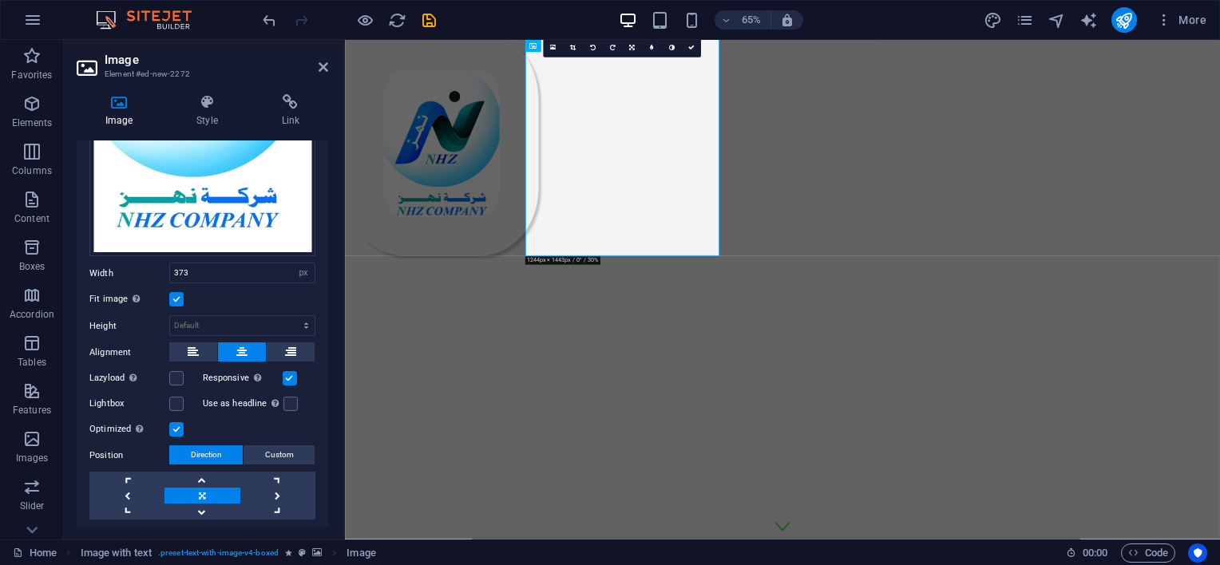
scroll to position [228, 0]
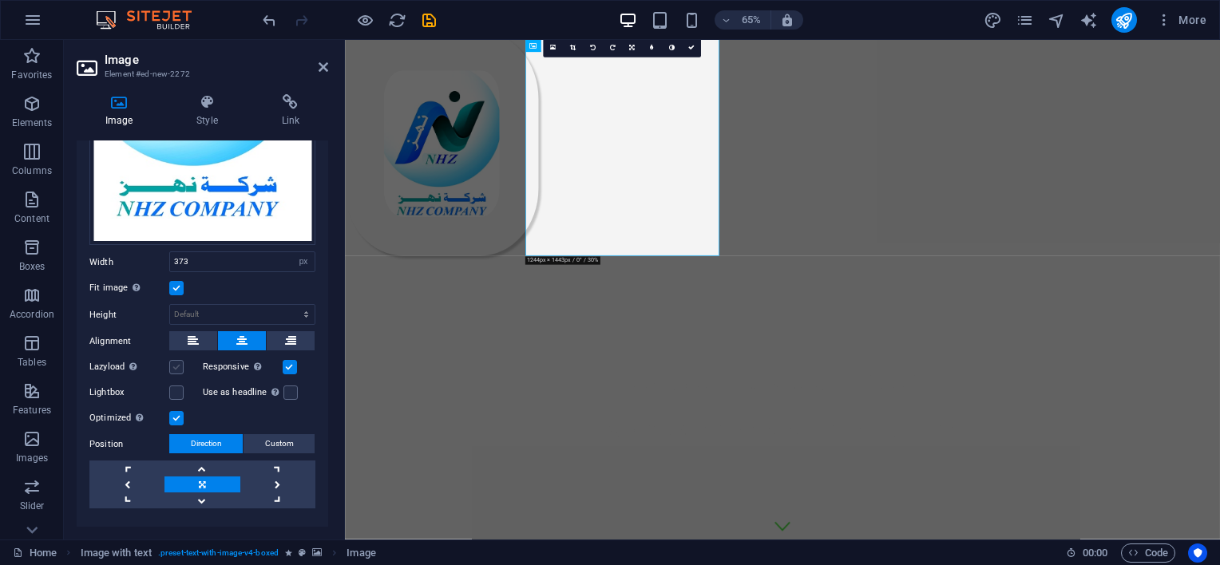
click at [179, 360] on label at bounding box center [176, 367] width 14 height 14
click at [0, 0] on input "Lazyload Loading images after the page loads improves page speed." at bounding box center [0, 0] width 0 height 0
click at [175, 387] on label at bounding box center [176, 393] width 14 height 14
click at [0, 0] on input "Lightbox" at bounding box center [0, 0] width 0 height 0
click at [291, 390] on label at bounding box center [290, 393] width 14 height 14
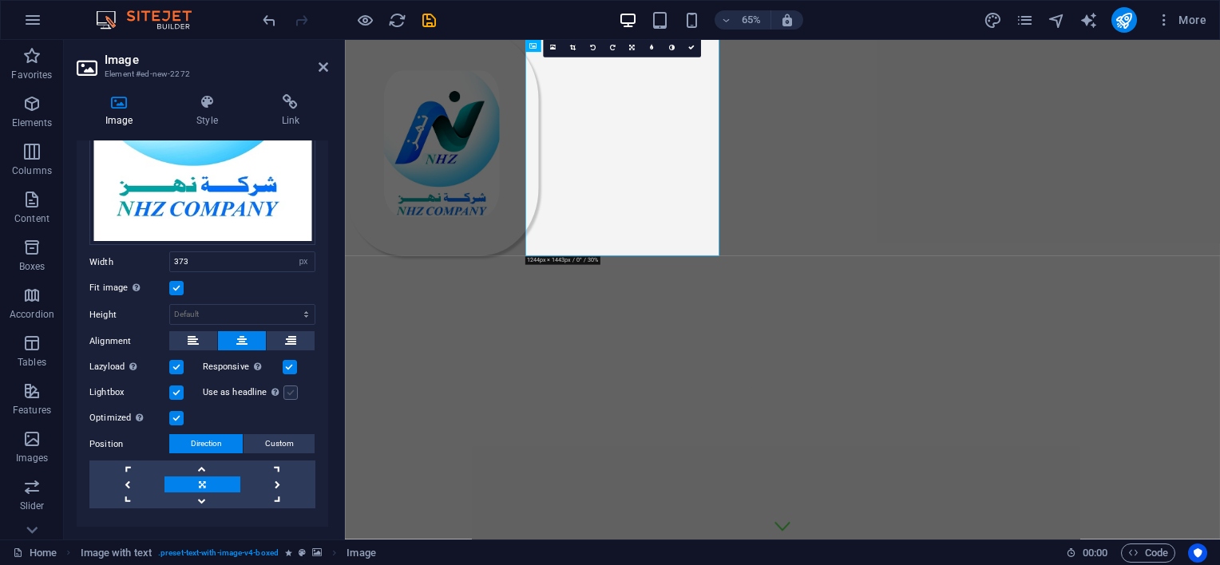
click at [0, 0] on input "Use as headline The image will be wrapped in an H1 headline tag. Useful for giv…" at bounding box center [0, 0] width 0 height 0
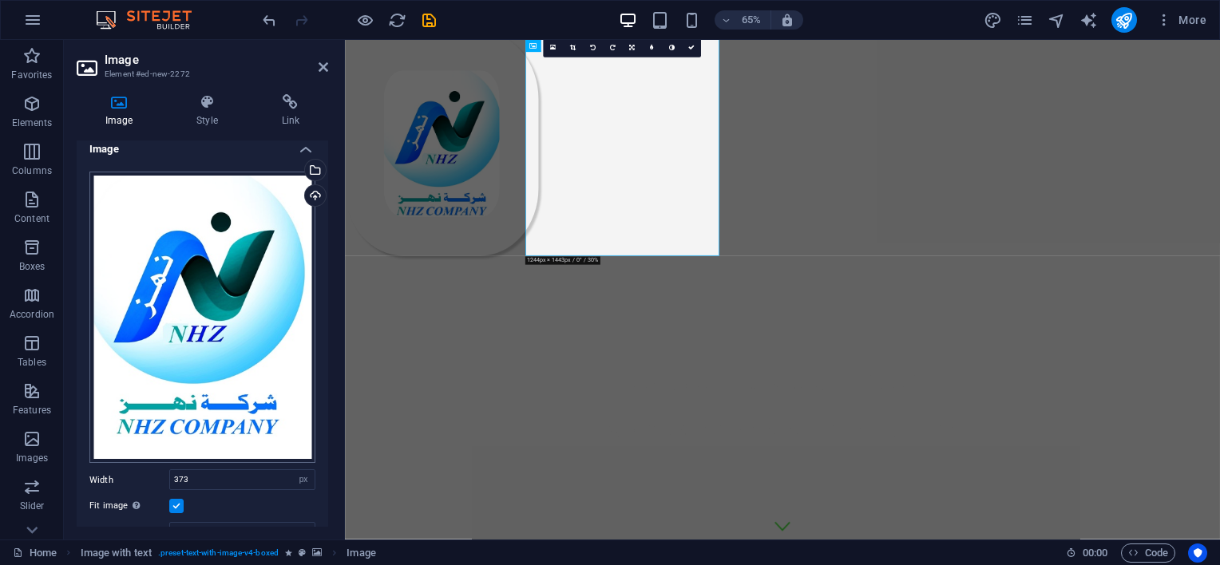
scroll to position [0, 0]
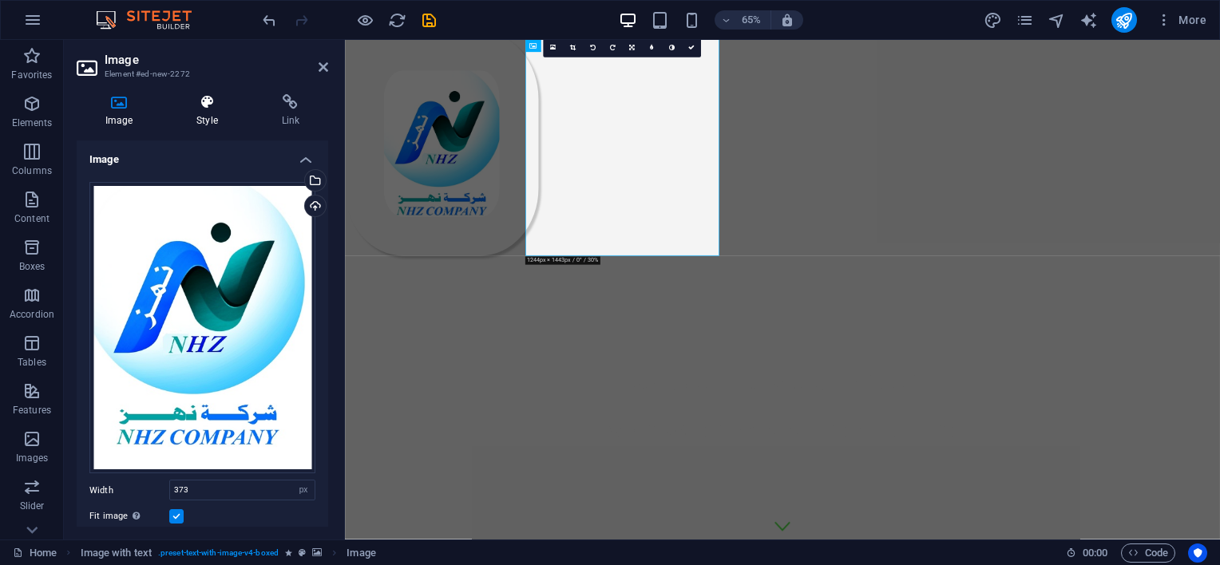
click at [203, 108] on icon at bounding box center [207, 102] width 78 height 16
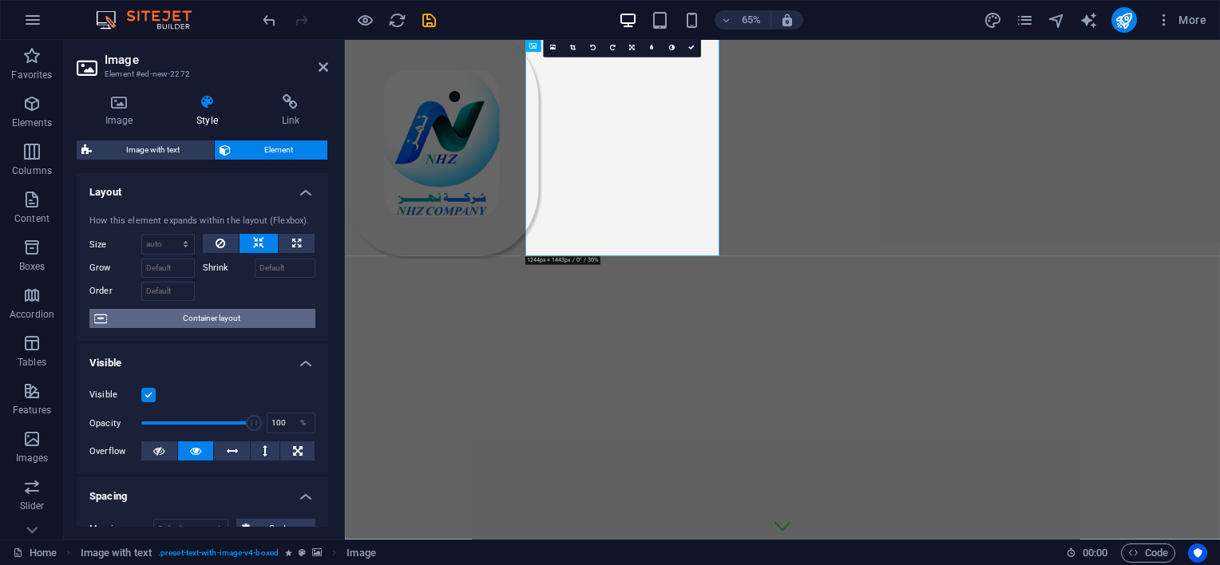
click at [240, 318] on span "Container layout" at bounding box center [211, 318] width 199 height 19
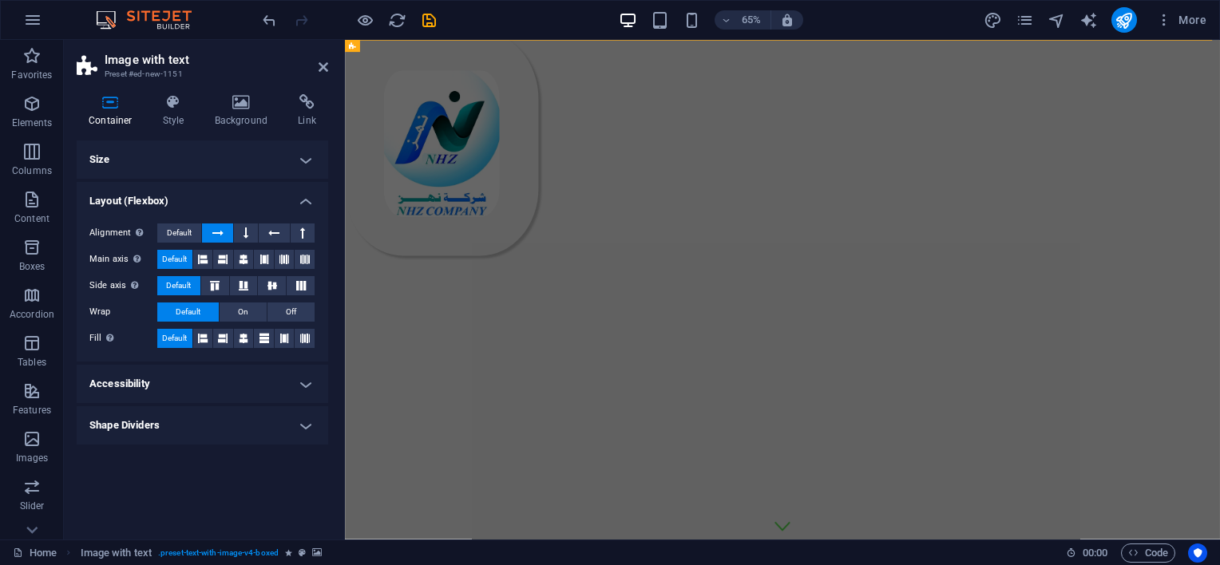
click at [272, 7] on div at bounding box center [349, 20] width 179 height 26
click at [271, 17] on icon "undo" at bounding box center [269, 20] width 18 height 18
click at [268, 11] on icon "undo" at bounding box center [269, 20] width 18 height 18
click at [268, 14] on icon "undo" at bounding box center [269, 20] width 18 height 18
click at [271, 16] on icon "undo" at bounding box center [269, 20] width 18 height 18
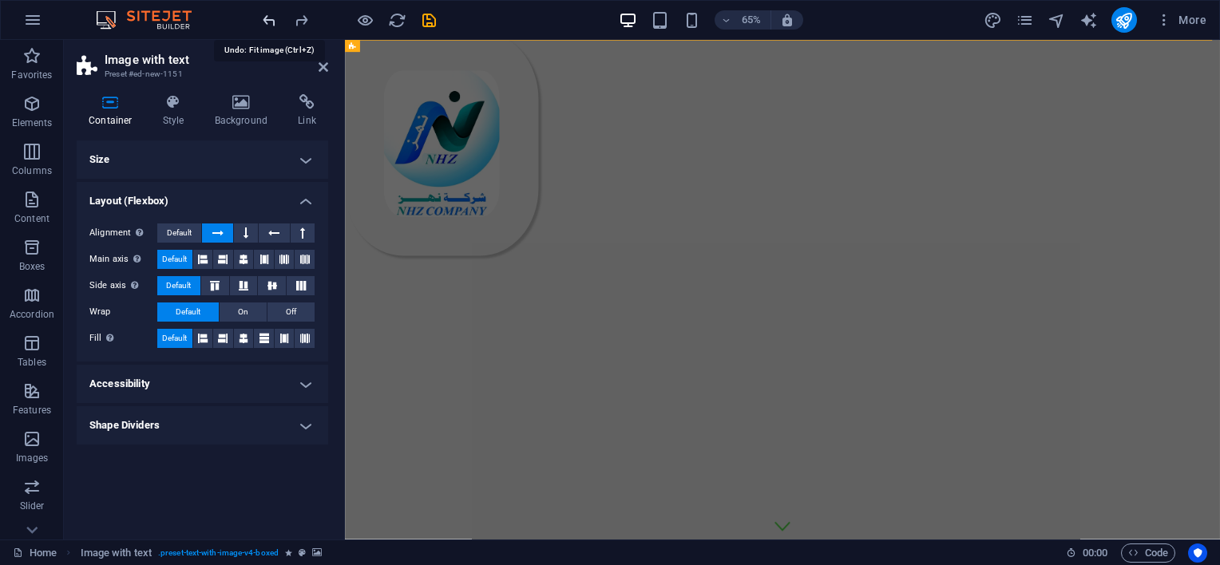
click at [271, 17] on icon "undo" at bounding box center [269, 20] width 18 height 18
click at [272, 17] on icon "undo" at bounding box center [269, 20] width 18 height 18
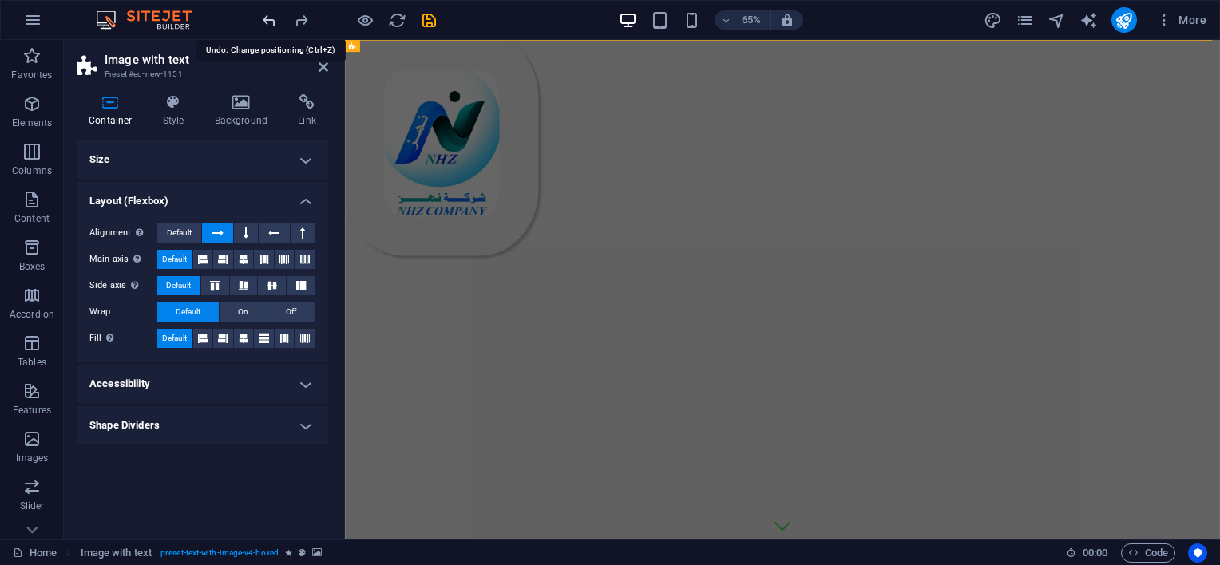
click at [272, 17] on icon "undo" at bounding box center [269, 20] width 18 height 18
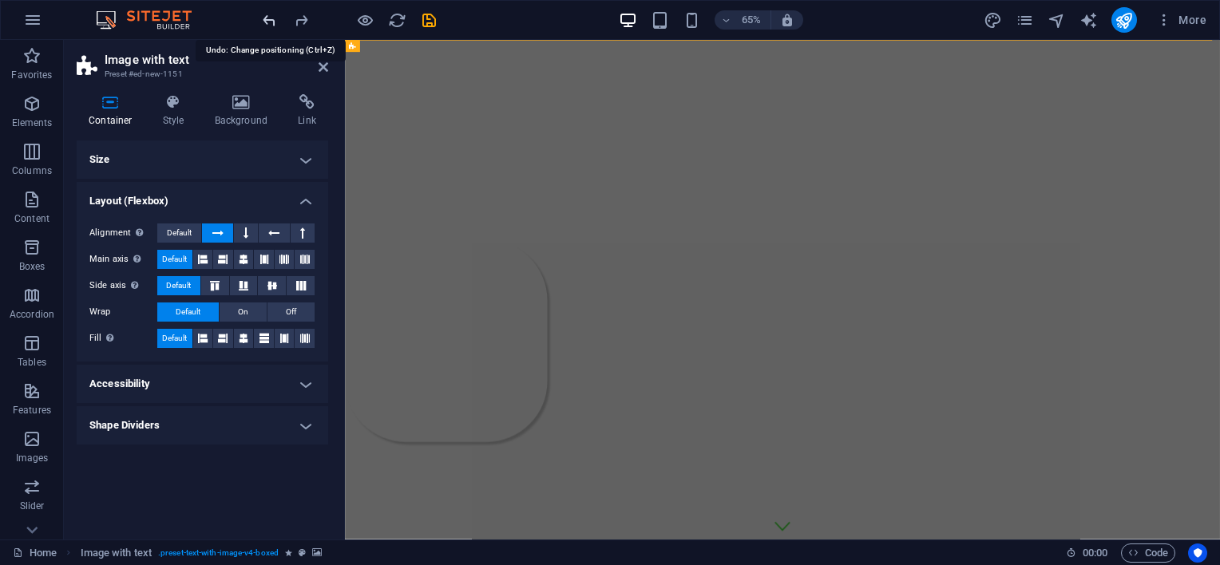
click at [272, 17] on icon "undo" at bounding box center [269, 20] width 18 height 18
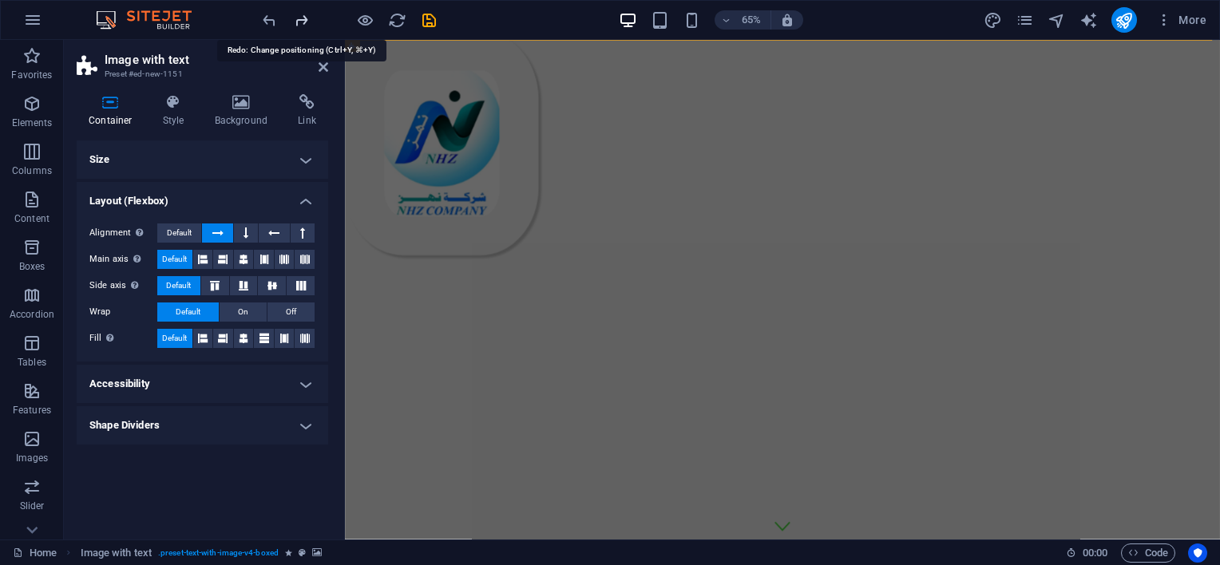
click at [298, 17] on icon "redo" at bounding box center [301, 20] width 18 height 18
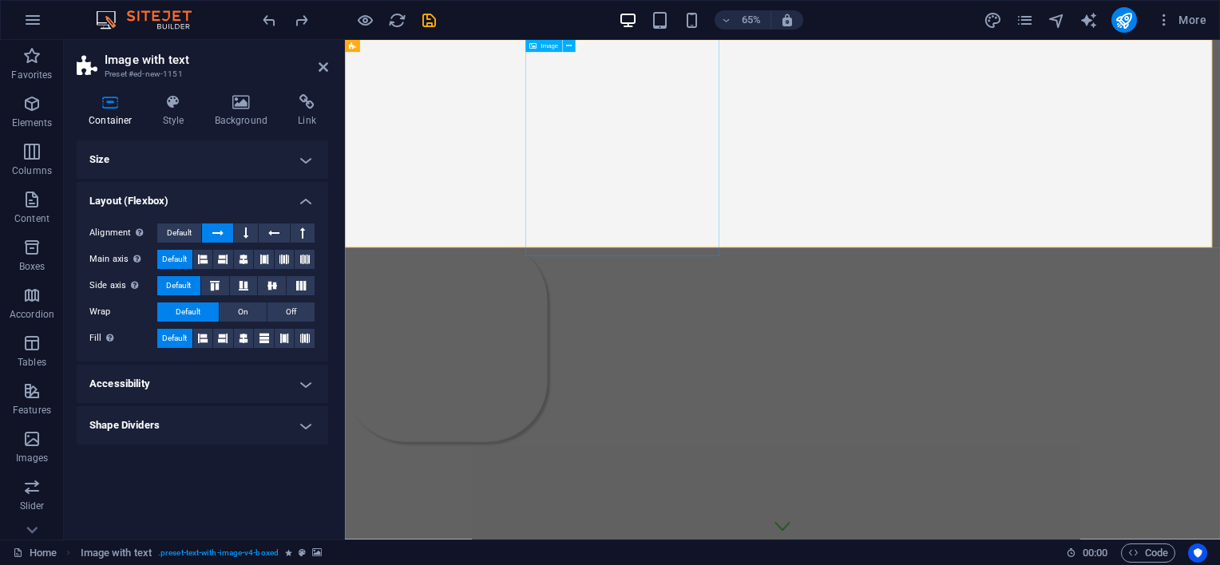
click at [799, 347] on figure at bounding box center [734, 502] width 779 height 311
click at [241, 105] on icon at bounding box center [241, 102] width 77 height 16
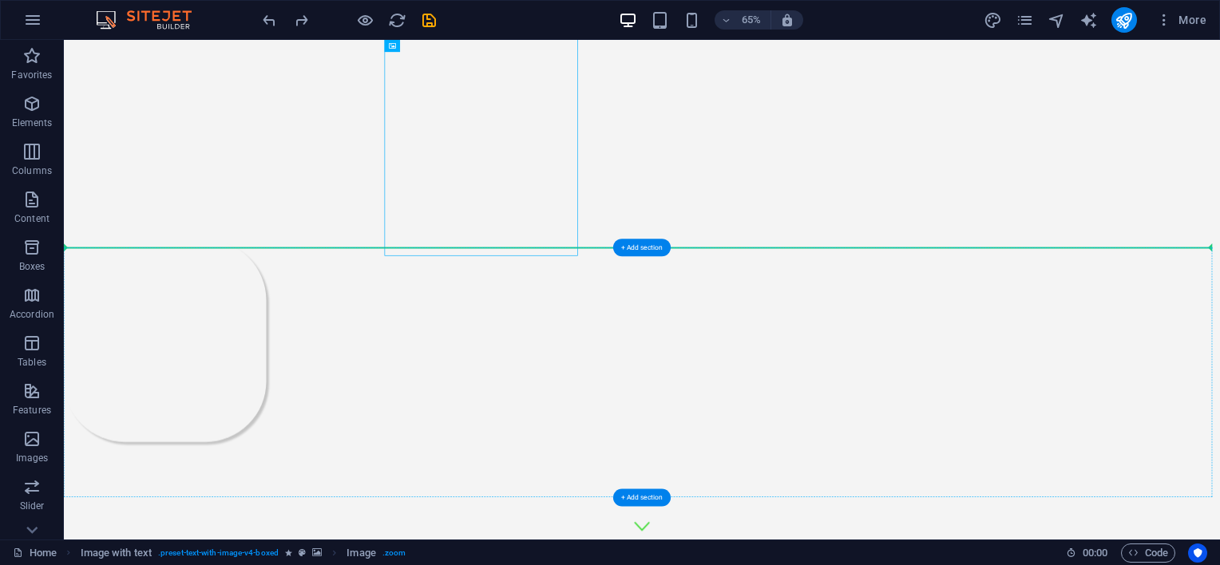
drag, startPoint x: 547, startPoint y: 162, endPoint x: 901, endPoint y: 450, distance: 455.9
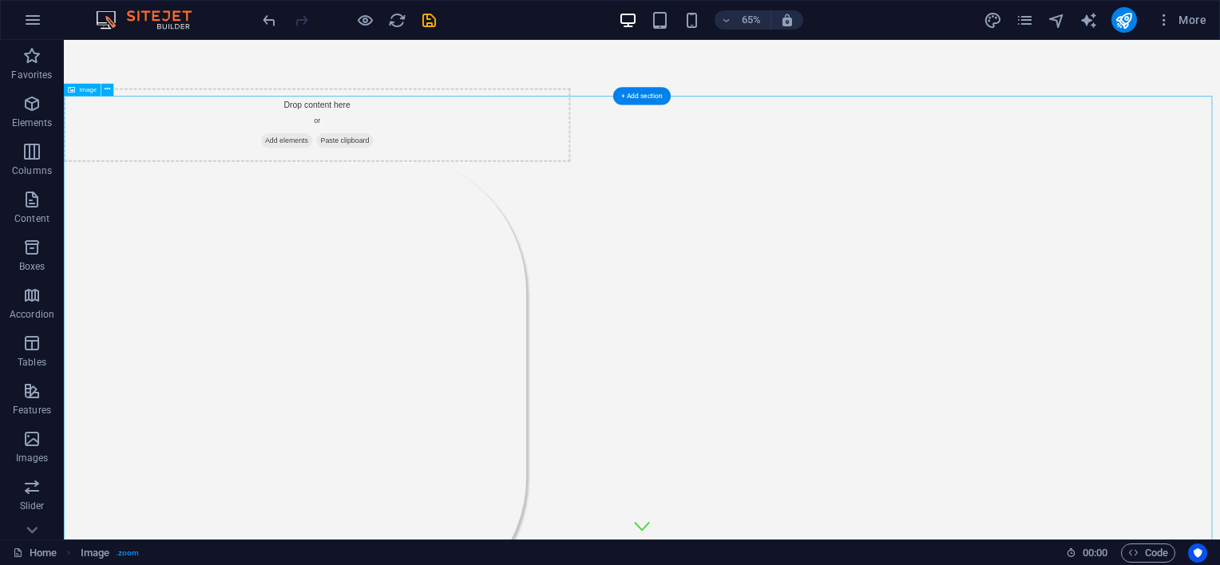
drag, startPoint x: 382, startPoint y: 244, endPoint x: 878, endPoint y: 304, distance: 499.5
click at [1083, 218] on figure at bounding box center [953, 571] width 1779 height 712
drag, startPoint x: 648, startPoint y: 350, endPoint x: 781, endPoint y: 220, distance: 186.4
click at [735, 294] on figure at bounding box center [953, 571] width 1779 height 712
click at [446, 184] on span "Add elements" at bounding box center [406, 195] width 79 height 22
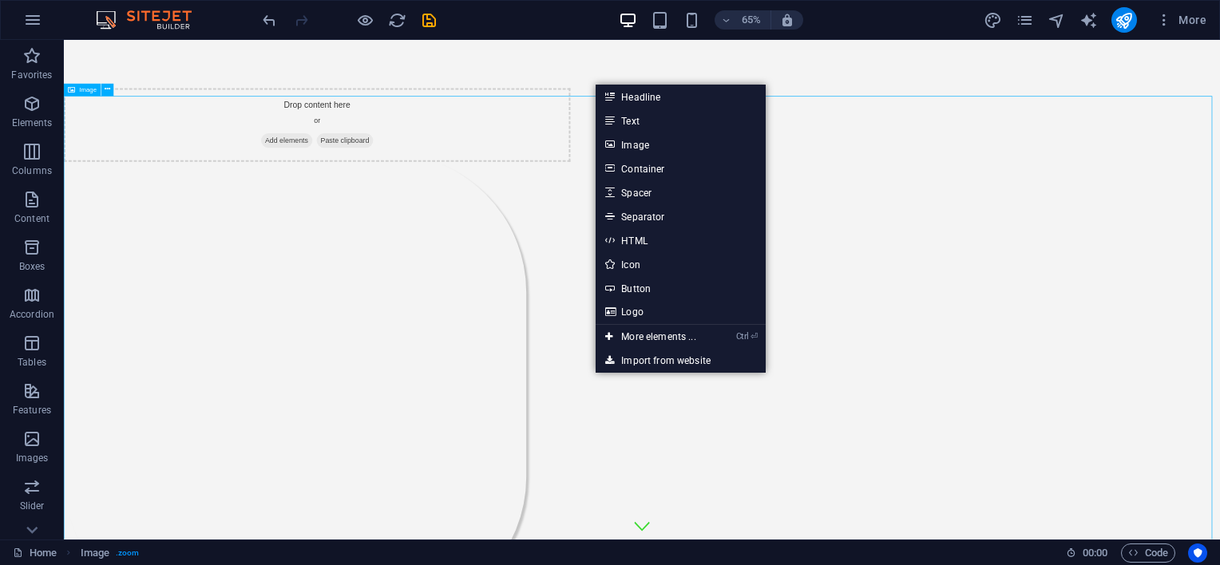
click at [768, 215] on figure at bounding box center [953, 571] width 1779 height 712
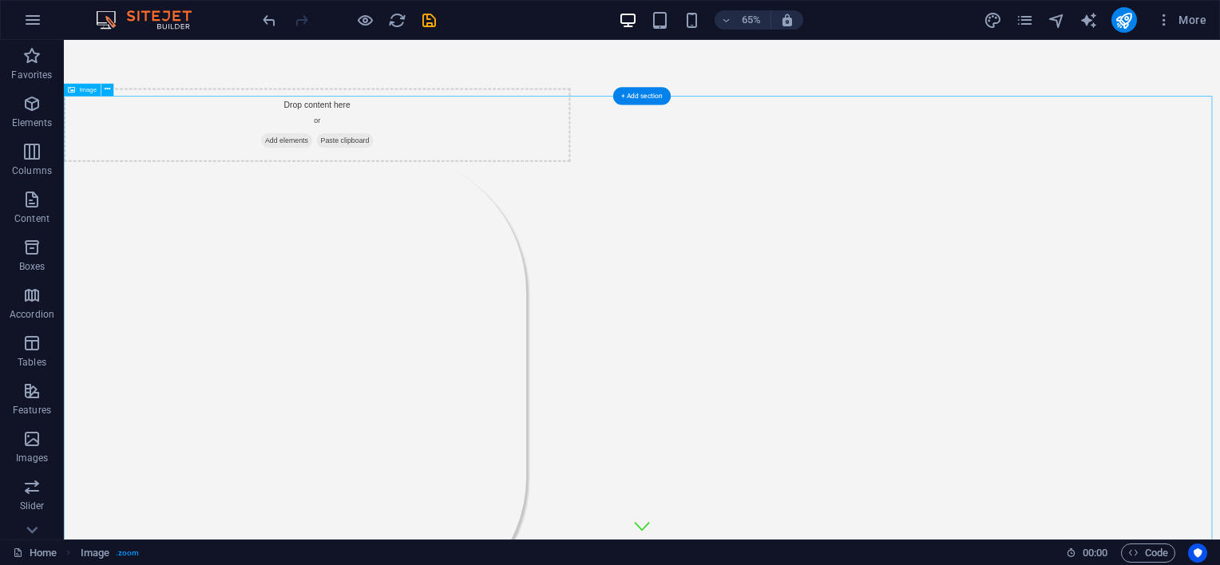
click at [611, 279] on figure at bounding box center [953, 571] width 1779 height 712
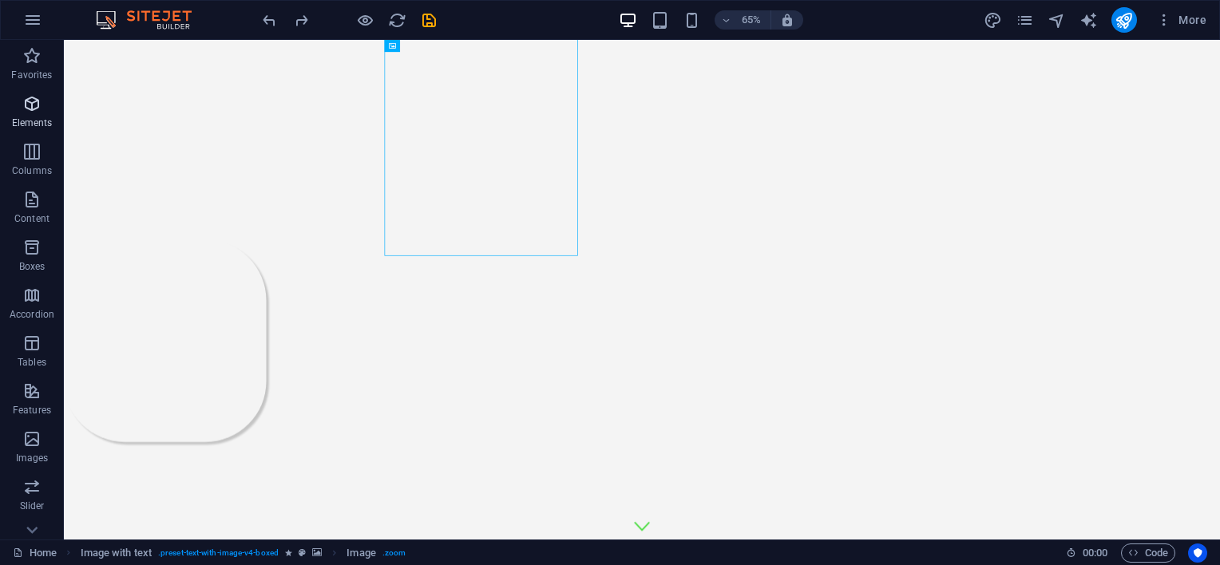
click at [31, 105] on icon "button" at bounding box center [31, 103] width 19 height 19
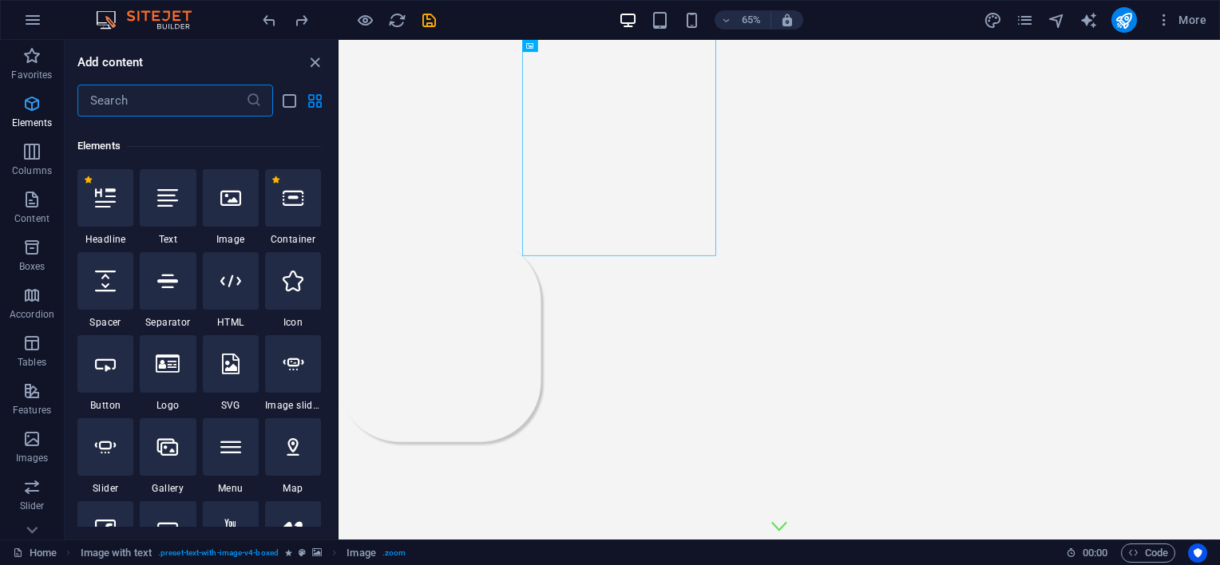
scroll to position [169, 0]
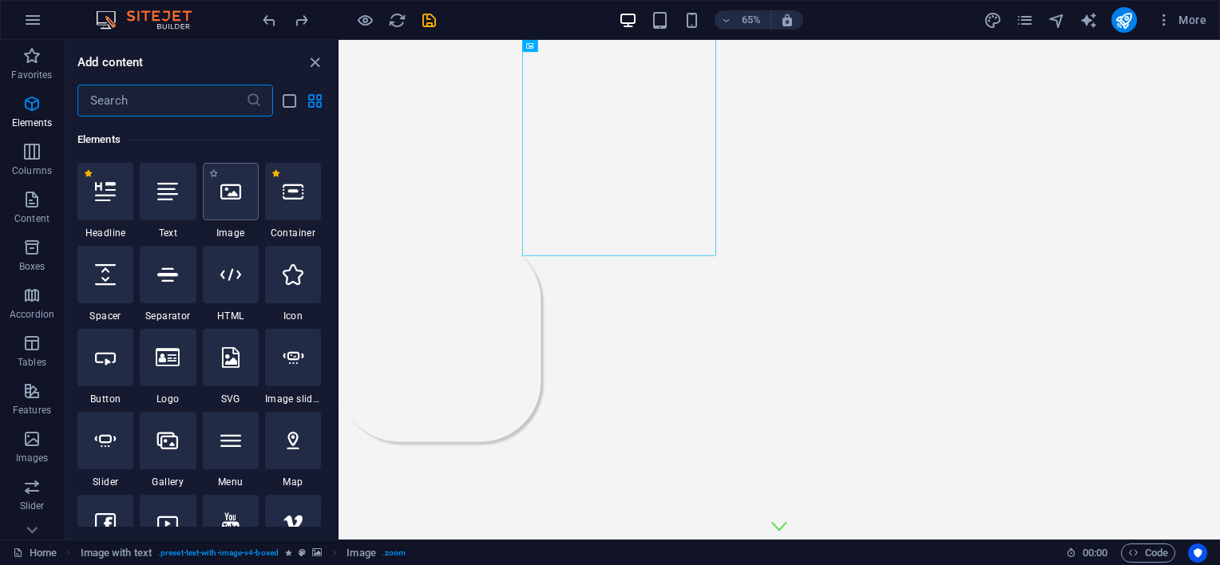
click at [208, 192] on div at bounding box center [231, 191] width 56 height 57
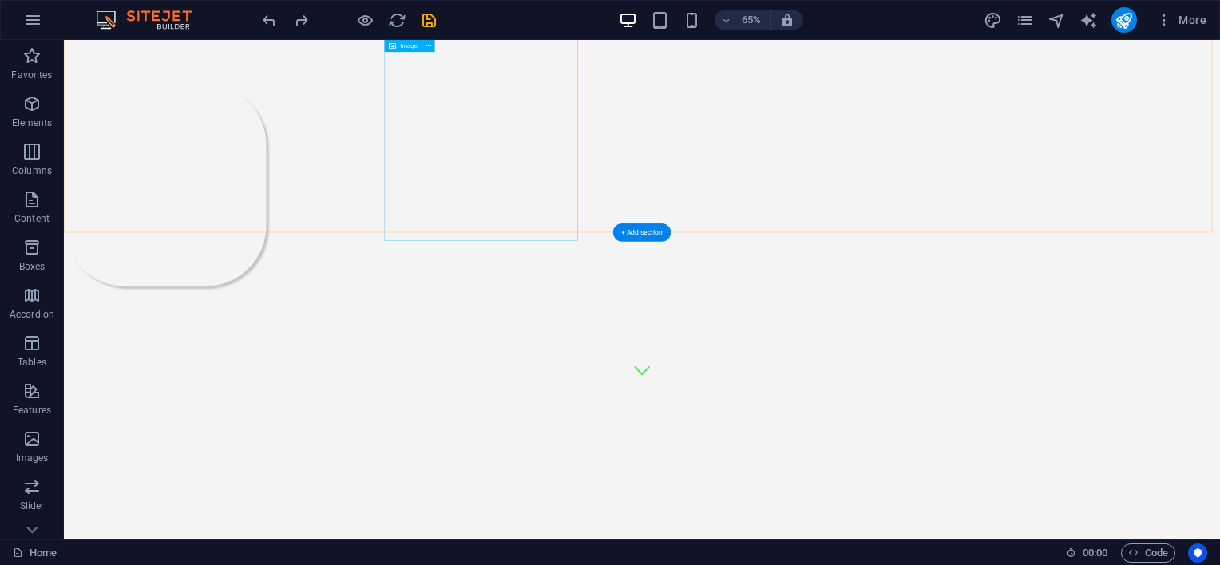
scroll to position [240, 0]
click at [765, 108] on figure at bounding box center [453, 263] width 779 height 311
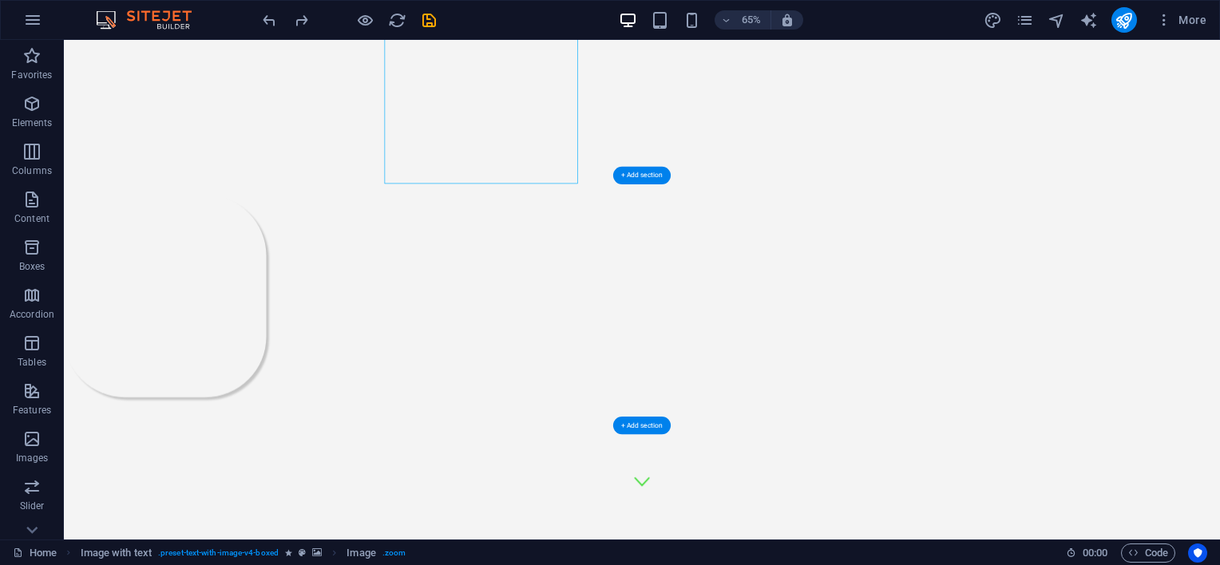
scroll to position [0, 0]
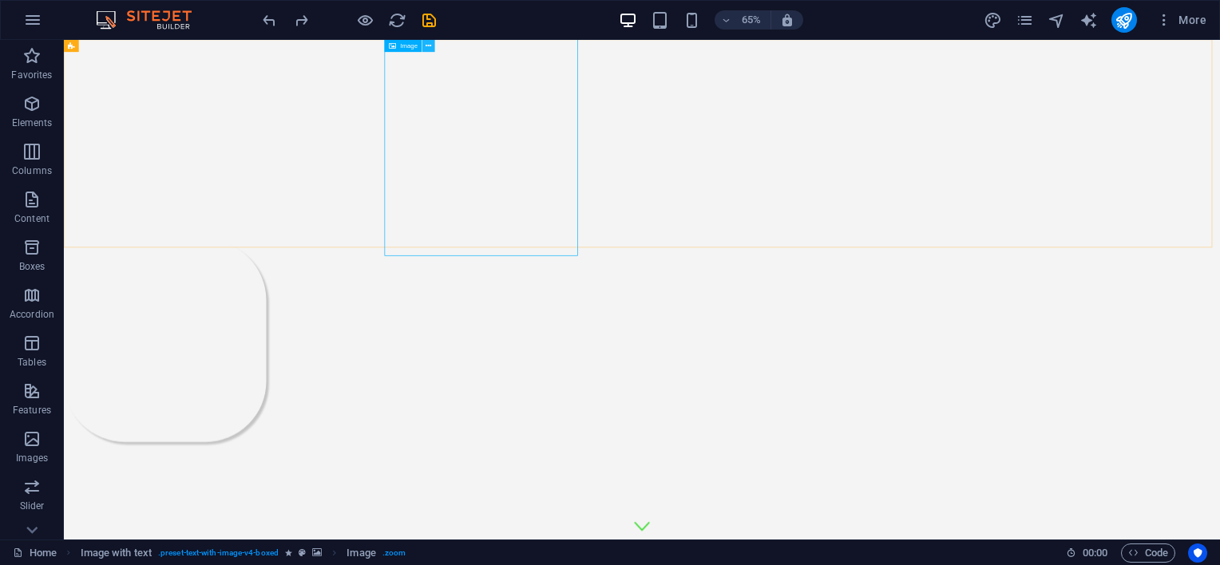
click at [427, 48] on icon at bounding box center [429, 46] width 6 height 11
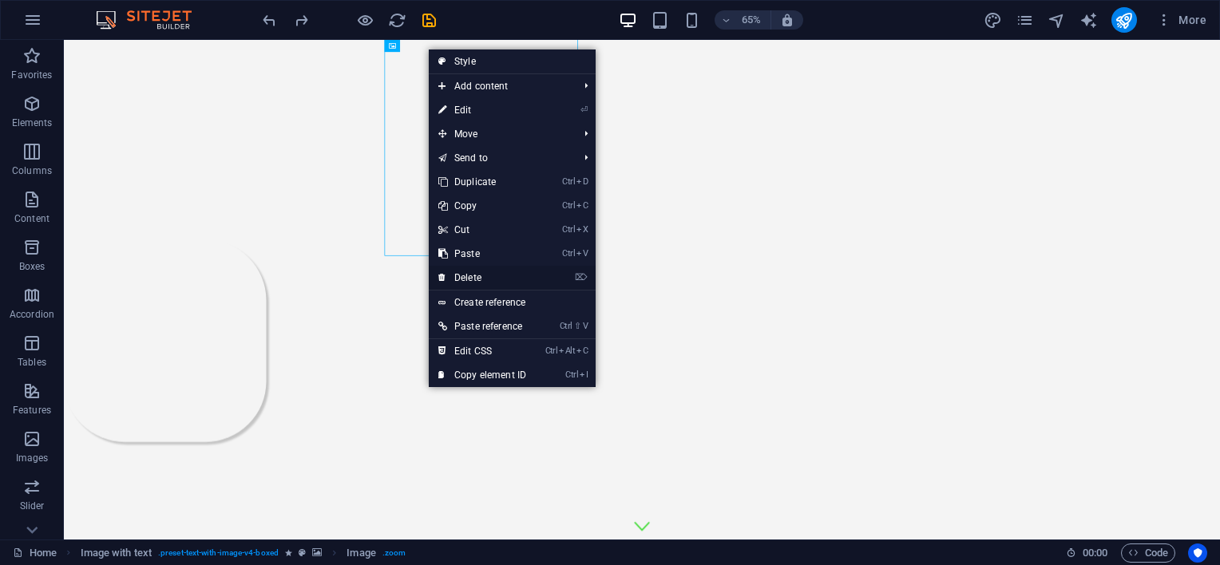
click at [490, 280] on link "⌦ Delete" at bounding box center [482, 278] width 107 height 24
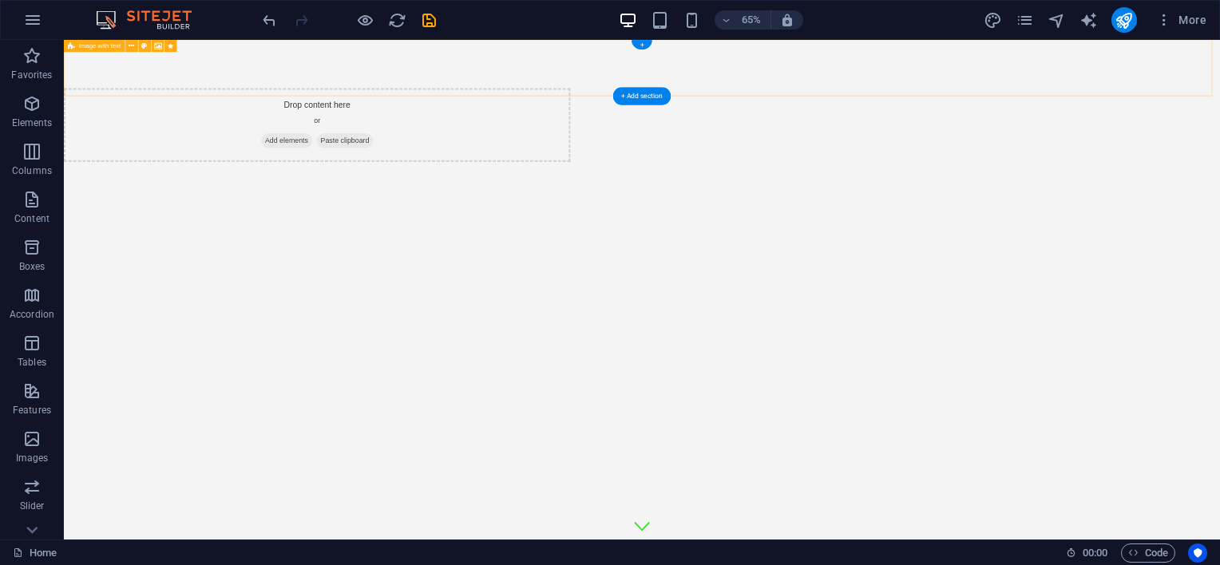
click at [577, 114] on div "Drop content here or Add elements Paste clipboard" at bounding box center [453, 170] width 779 height 113
click at [134, 46] on icon at bounding box center [132, 46] width 6 height 11
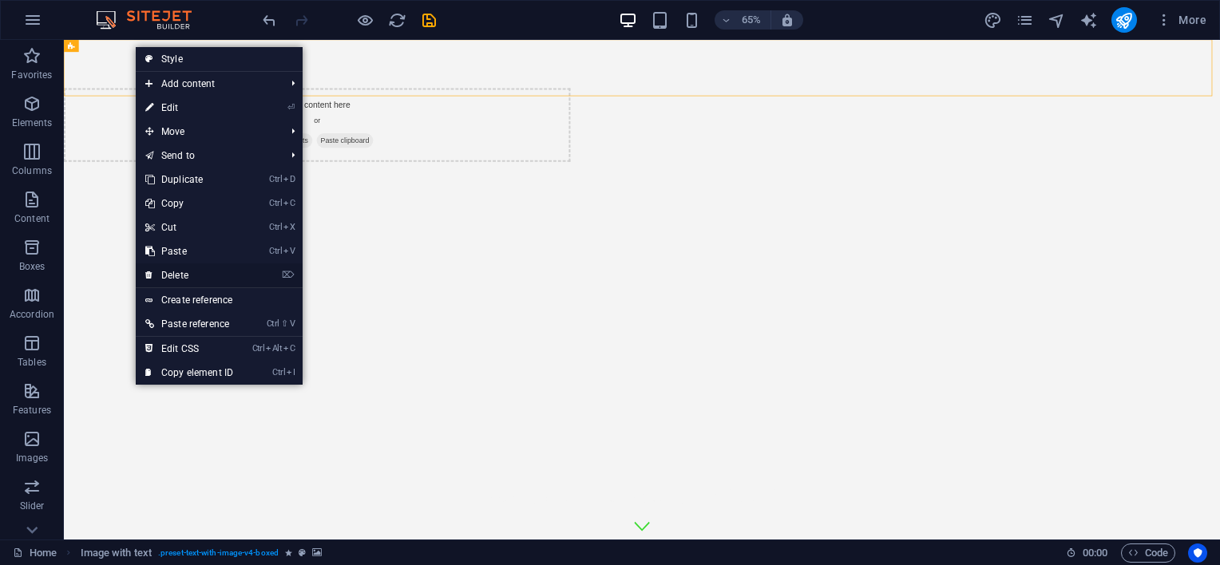
click at [179, 272] on link "⌦ Delete" at bounding box center [189, 276] width 107 height 24
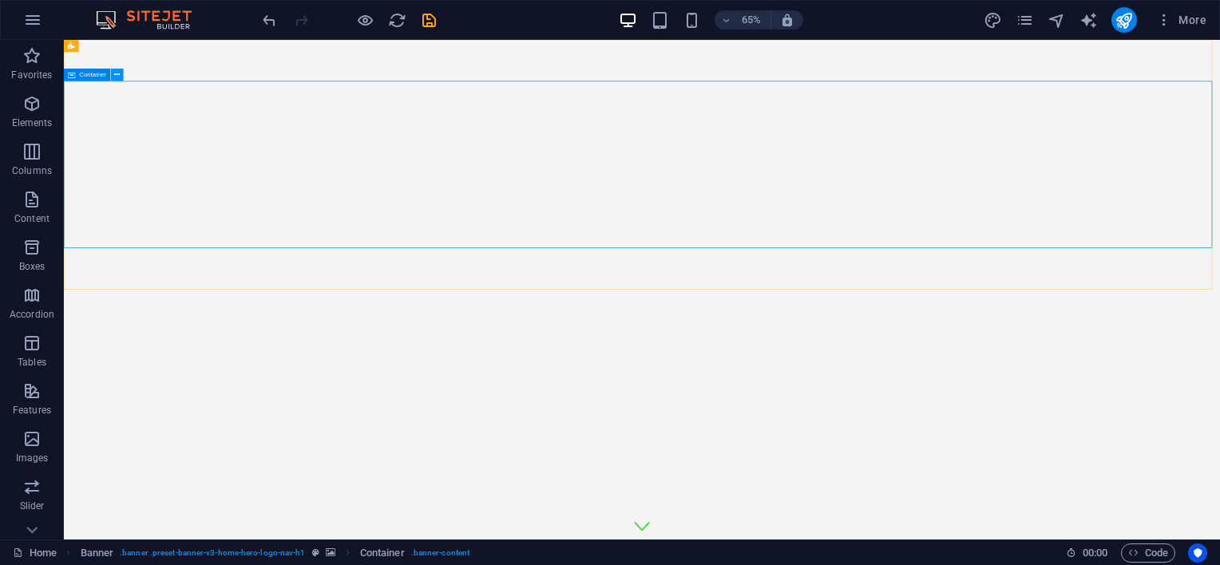
click at [117, 70] on icon at bounding box center [117, 74] width 6 height 11
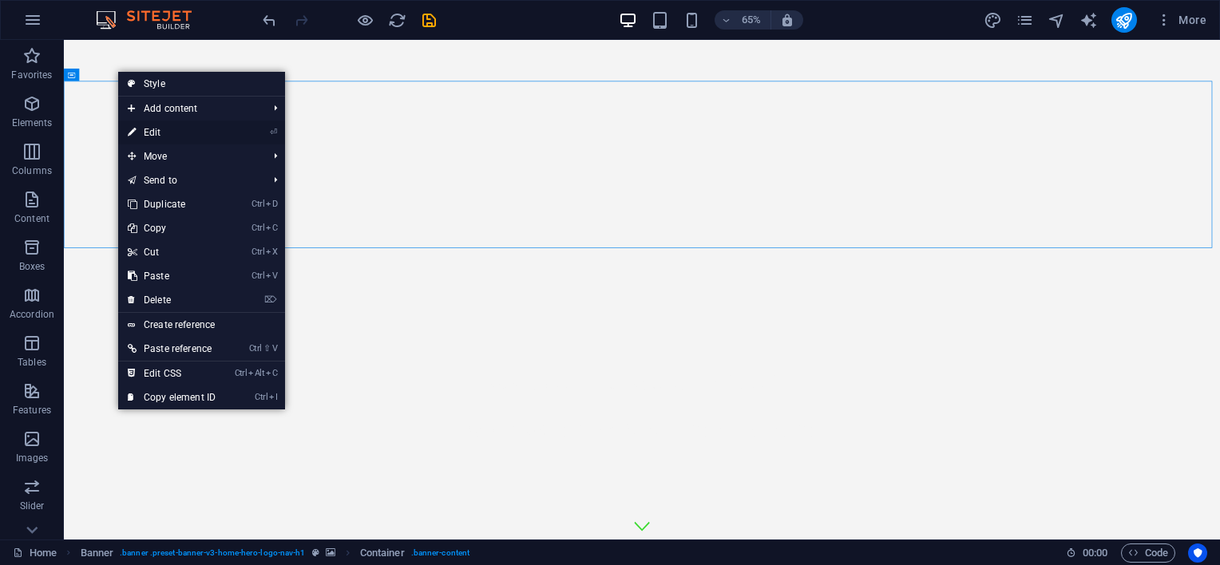
click at [159, 128] on link "⏎ Edit" at bounding box center [171, 133] width 107 height 24
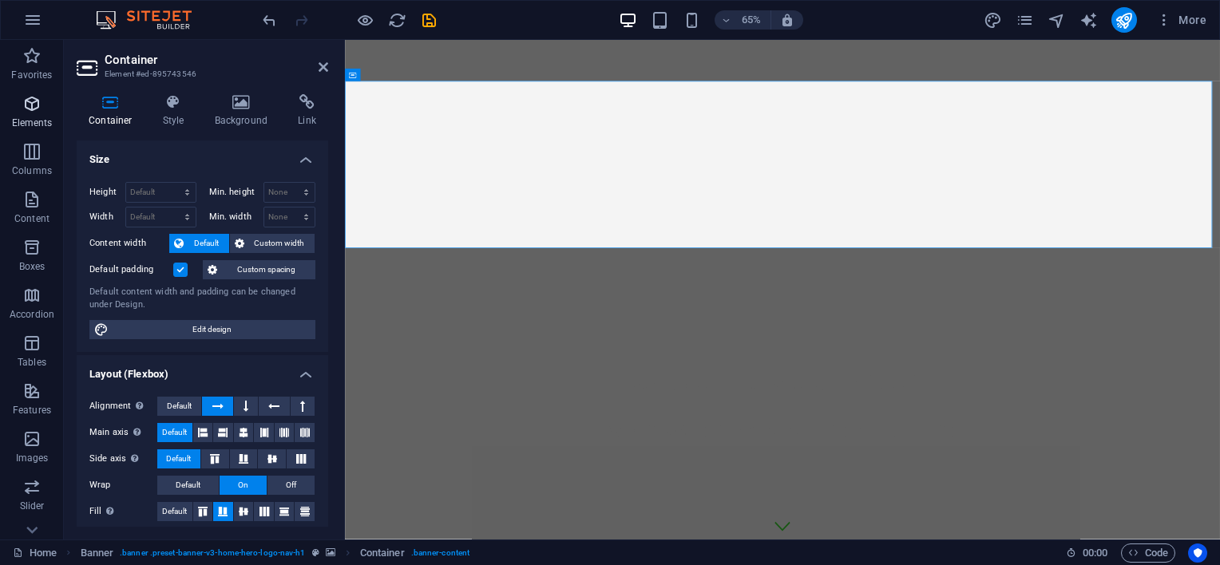
click at [30, 105] on icon "button" at bounding box center [31, 103] width 19 height 19
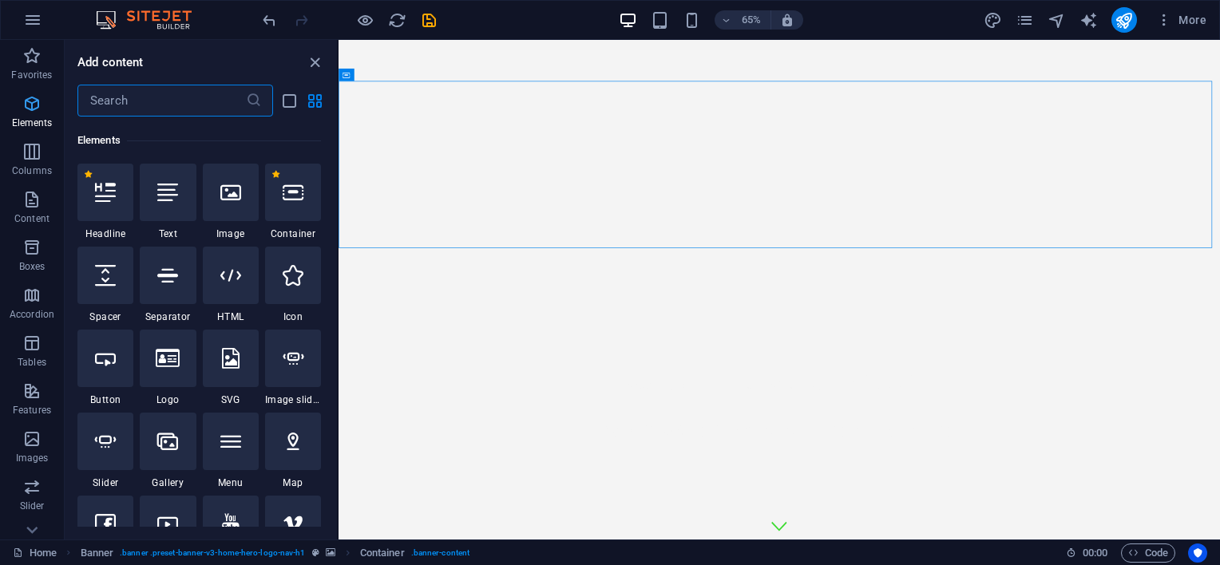
scroll to position [169, 0]
click at [224, 193] on icon at bounding box center [230, 191] width 21 height 21
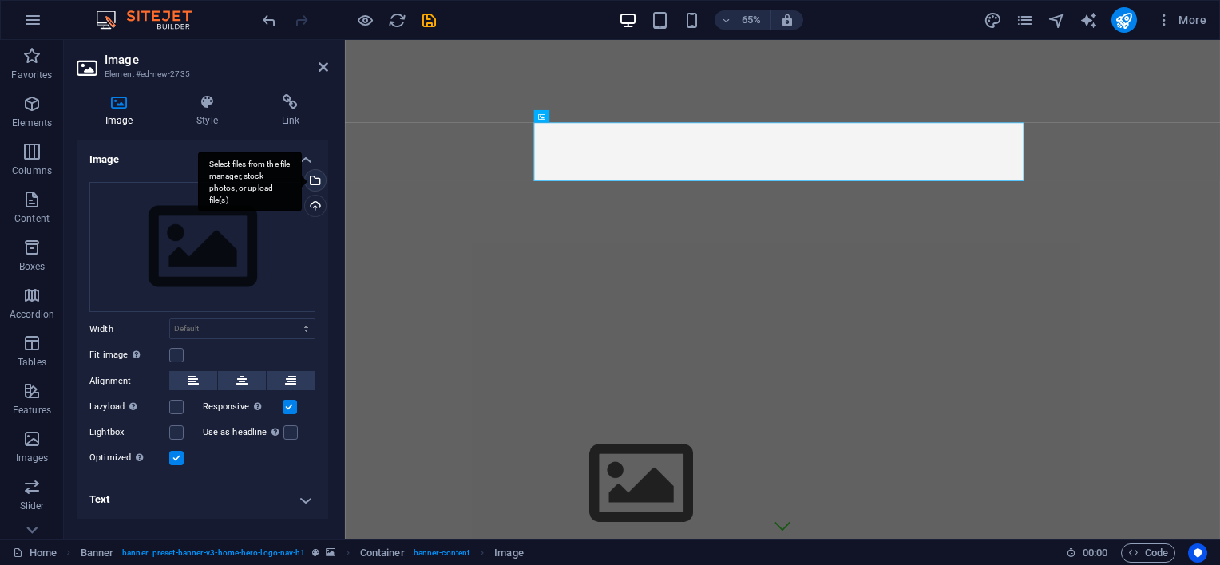
click at [319, 179] on div "Select files from the file manager, stock photos, or upload file(s)" at bounding box center [314, 182] width 24 height 24
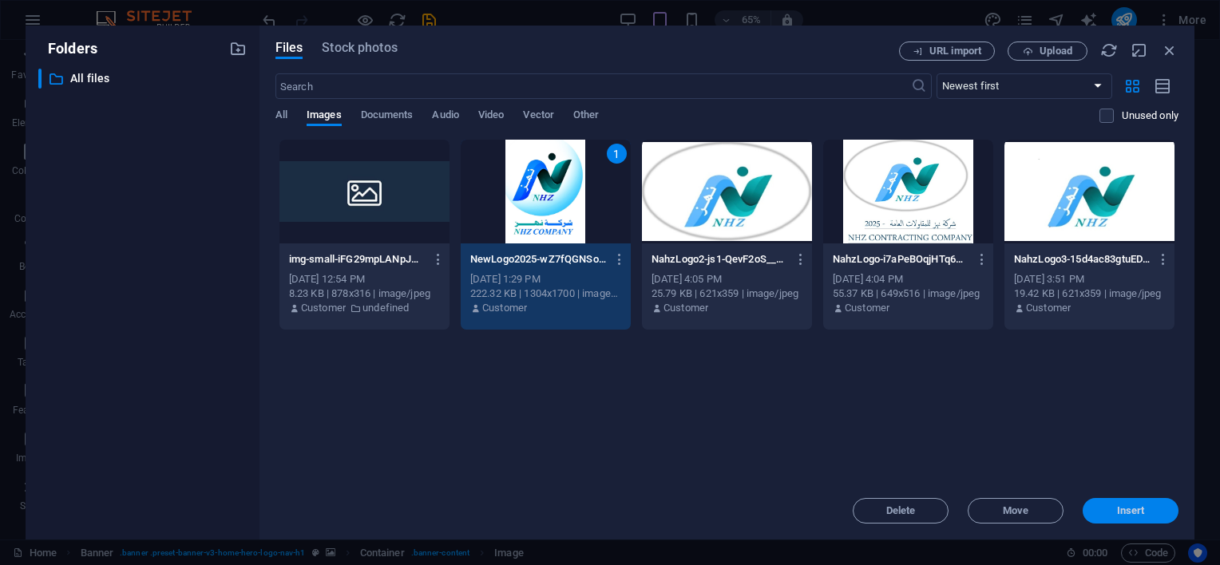
click at [1144, 509] on span "Insert" at bounding box center [1131, 511] width 28 height 10
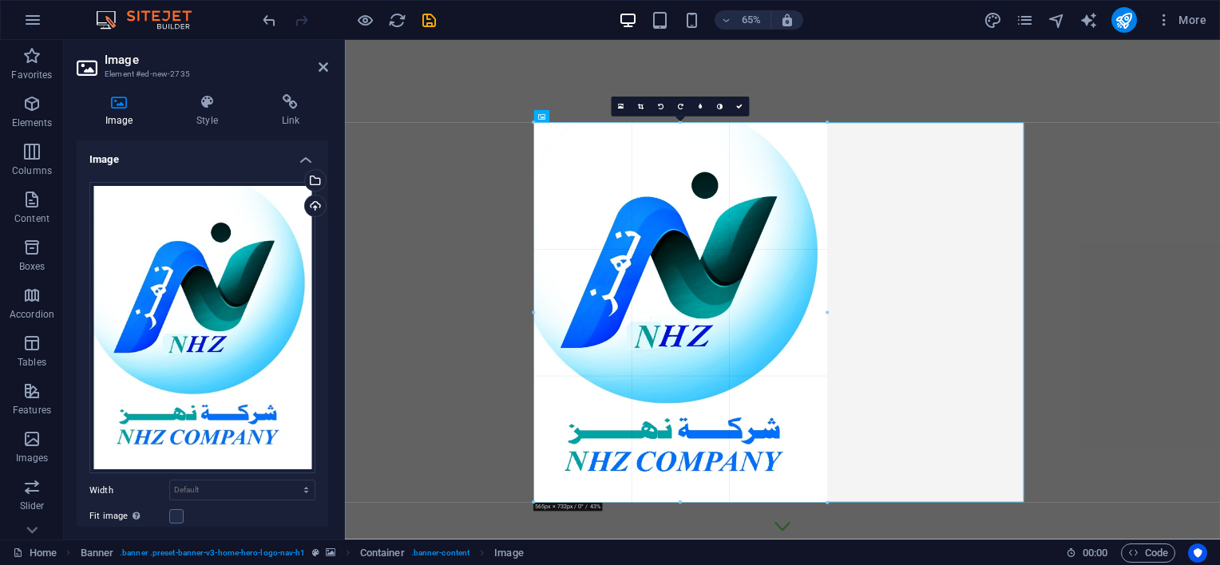
drag, startPoint x: 1024, startPoint y: 121, endPoint x: 207, endPoint y: 498, distance: 899.7
type input "570"
select select "px"
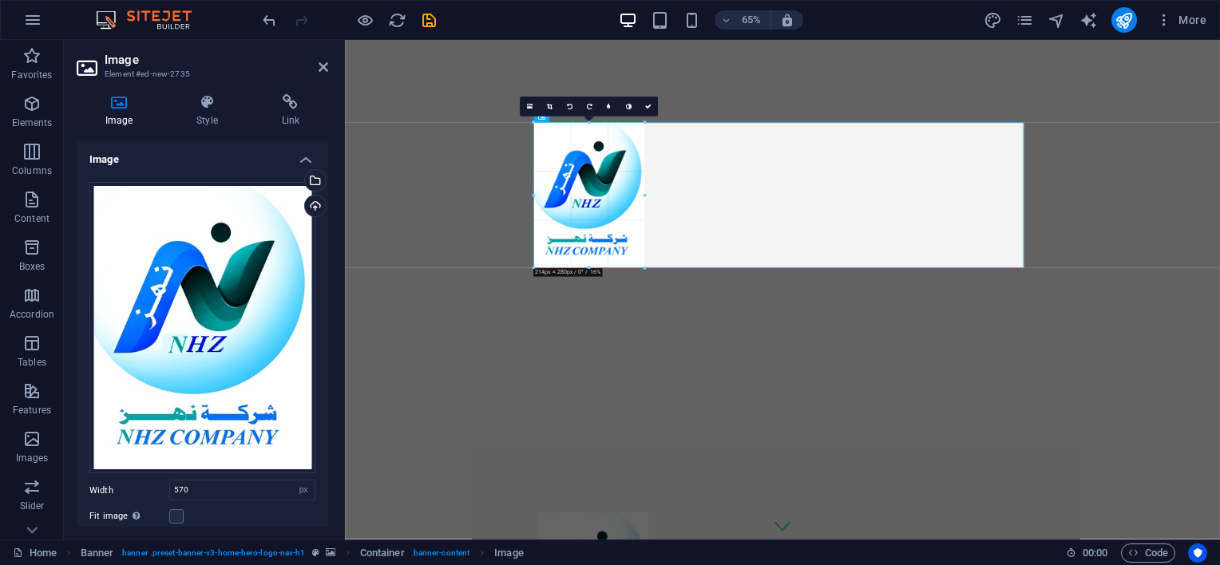
drag, startPoint x: 682, startPoint y: 508, endPoint x: 410, endPoint y: 154, distance: 446.4
type input "213"
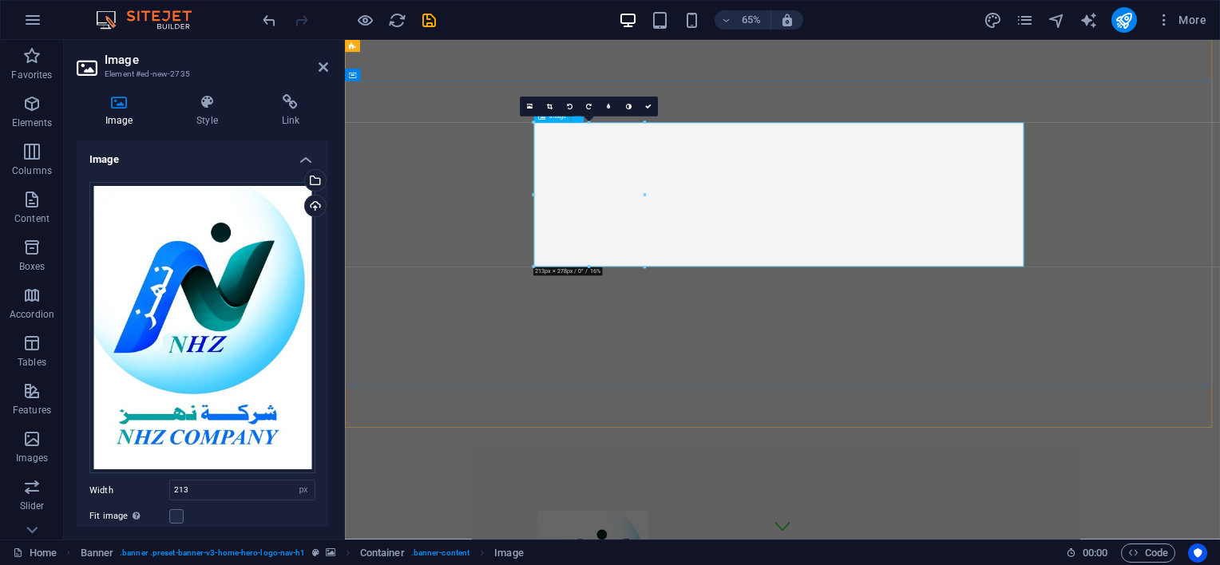
drag, startPoint x: 649, startPoint y: 105, endPoint x: 901, endPoint y: 101, distance: 251.6
click at [649, 105] on icon at bounding box center [648, 107] width 6 height 6
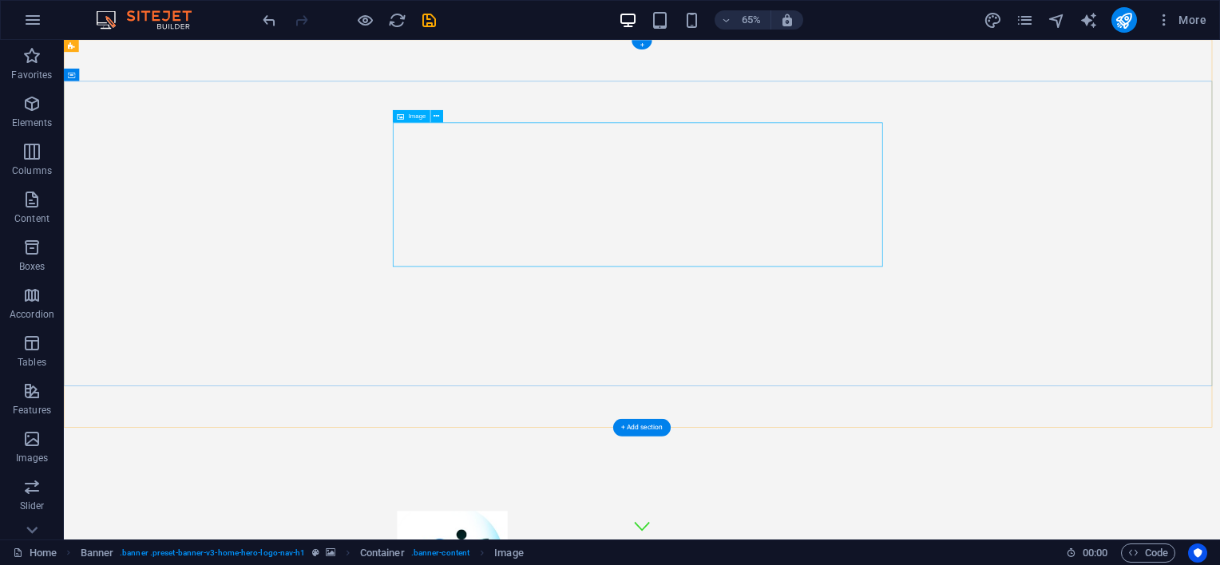
select select "px"
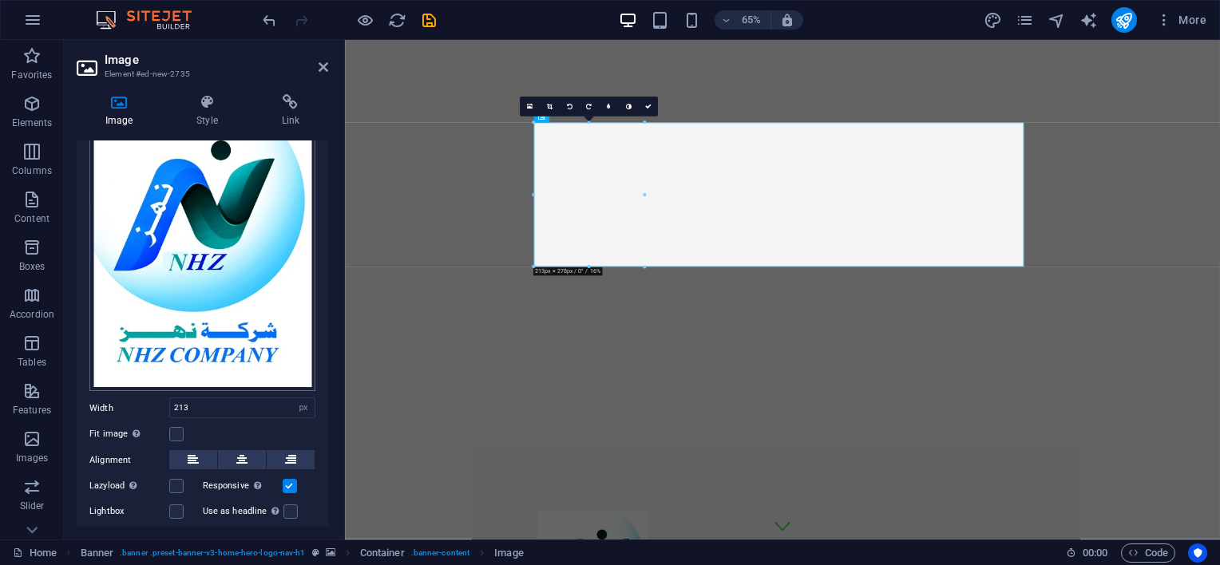
scroll to position [149, 0]
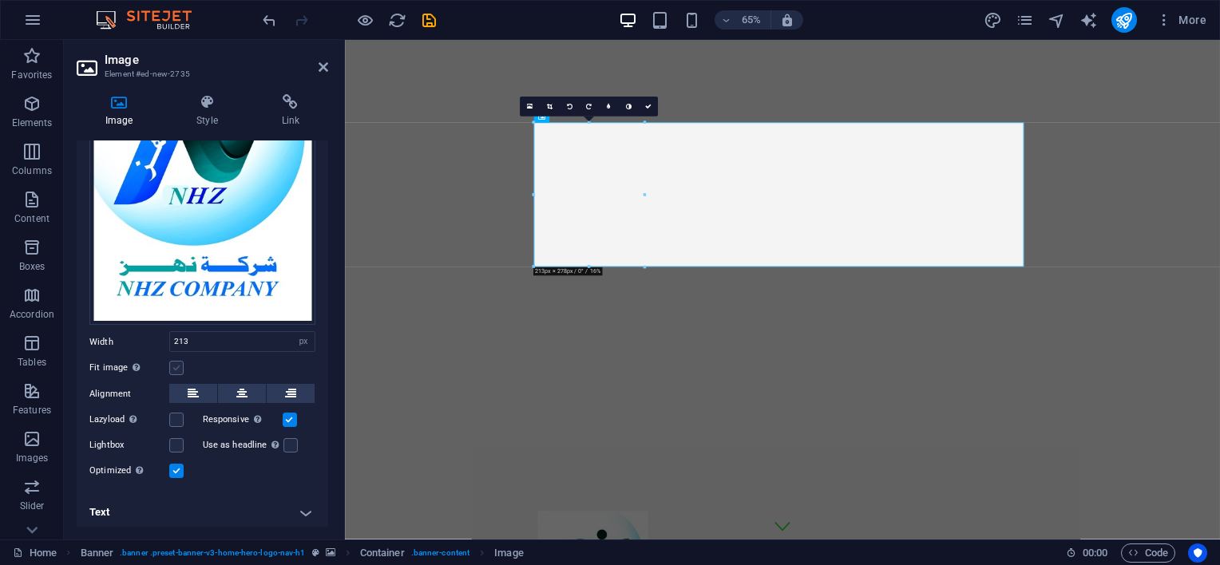
click at [176, 364] on label at bounding box center [176, 368] width 14 height 14
click at [0, 0] on input "Fit image Automatically fit image to a fixed width and height" at bounding box center [0, 0] width 0 height 0
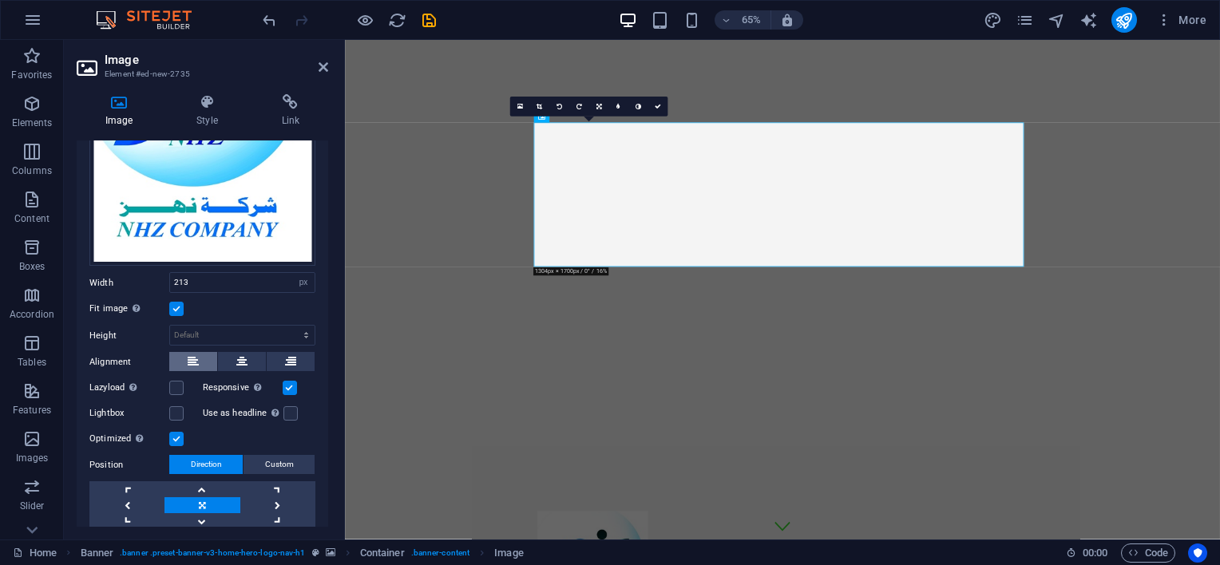
scroll to position [228, 0]
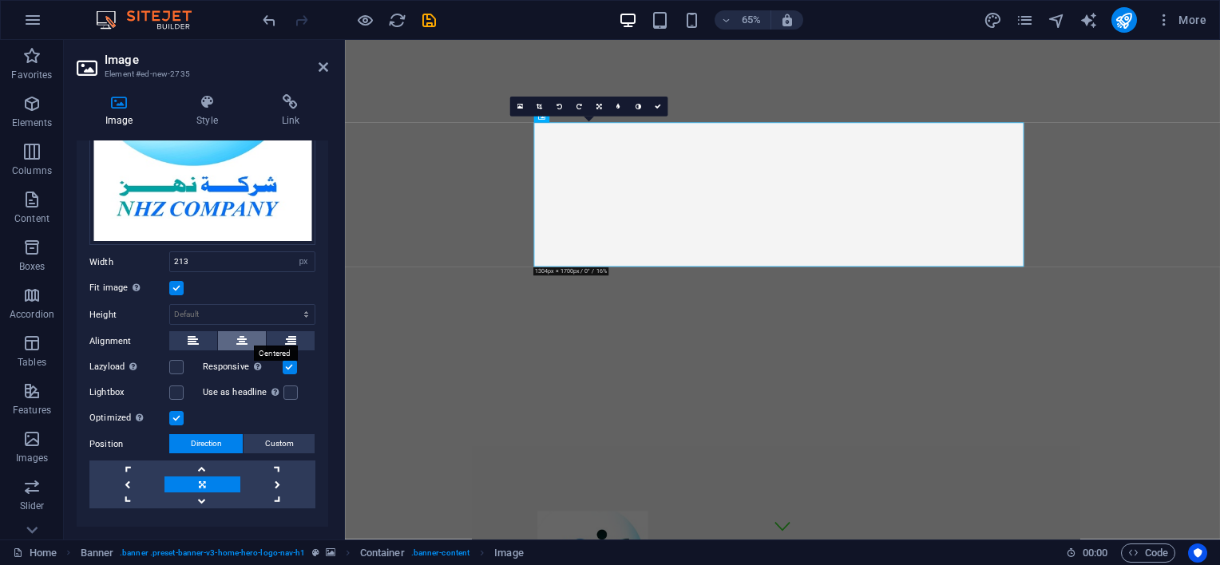
click at [246, 336] on button at bounding box center [242, 340] width 48 height 19
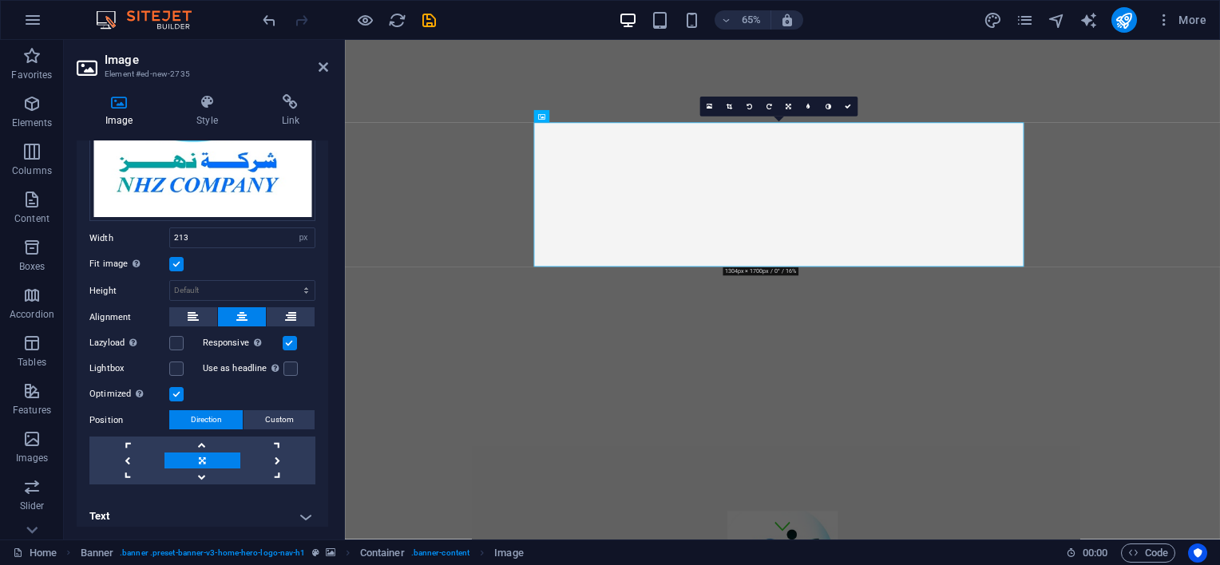
scroll to position [256, 0]
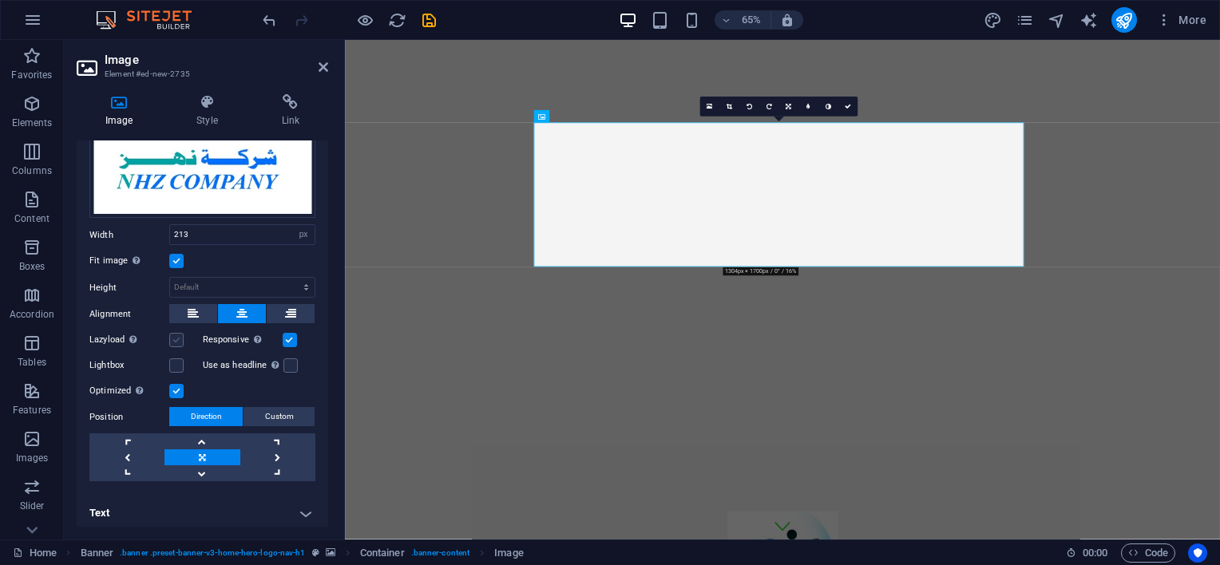
click at [179, 333] on label at bounding box center [176, 340] width 14 height 14
click at [0, 0] on input "Lazyload Loading images after the page loads improves page speed." at bounding box center [0, 0] width 0 height 0
click at [128, 509] on h4 "Text" at bounding box center [203, 513] width 252 height 38
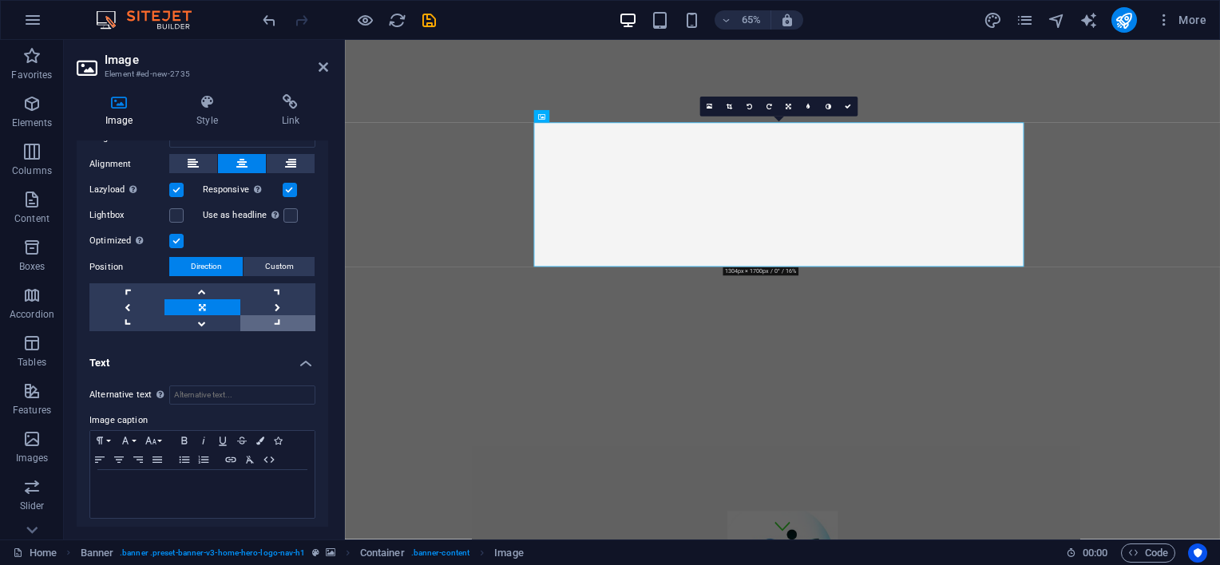
scroll to position [406, 0]
click at [272, 392] on input "Alternative text The alternative text is used by devices that cannot display im…" at bounding box center [242, 395] width 146 height 19
click at [222, 478] on p at bounding box center [202, 485] width 208 height 14
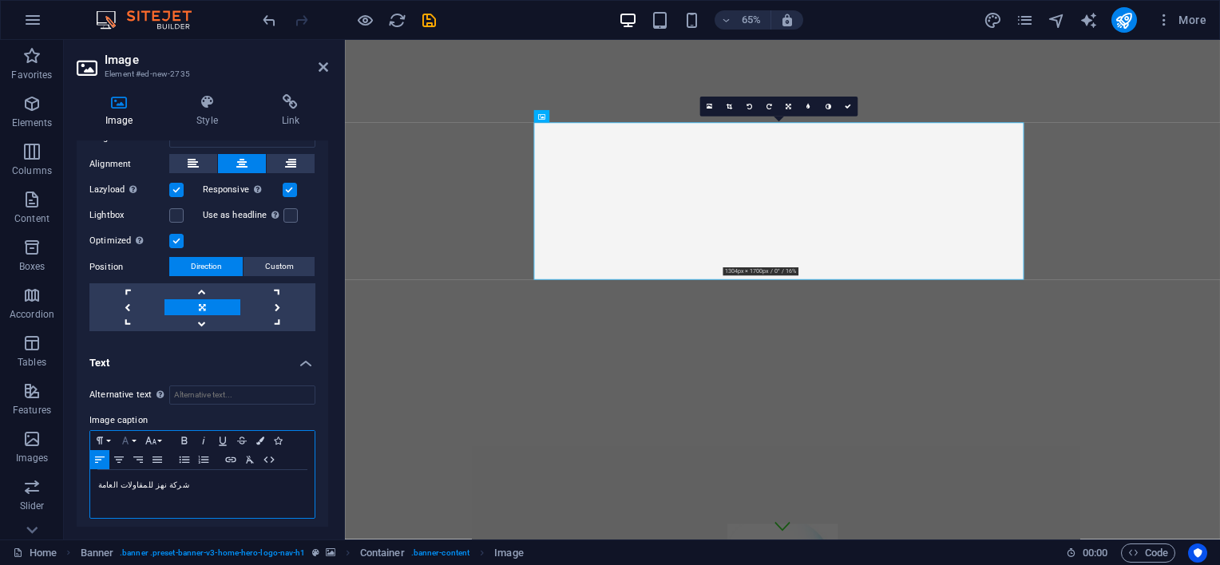
click at [132, 438] on icon "button" at bounding box center [125, 440] width 19 height 13
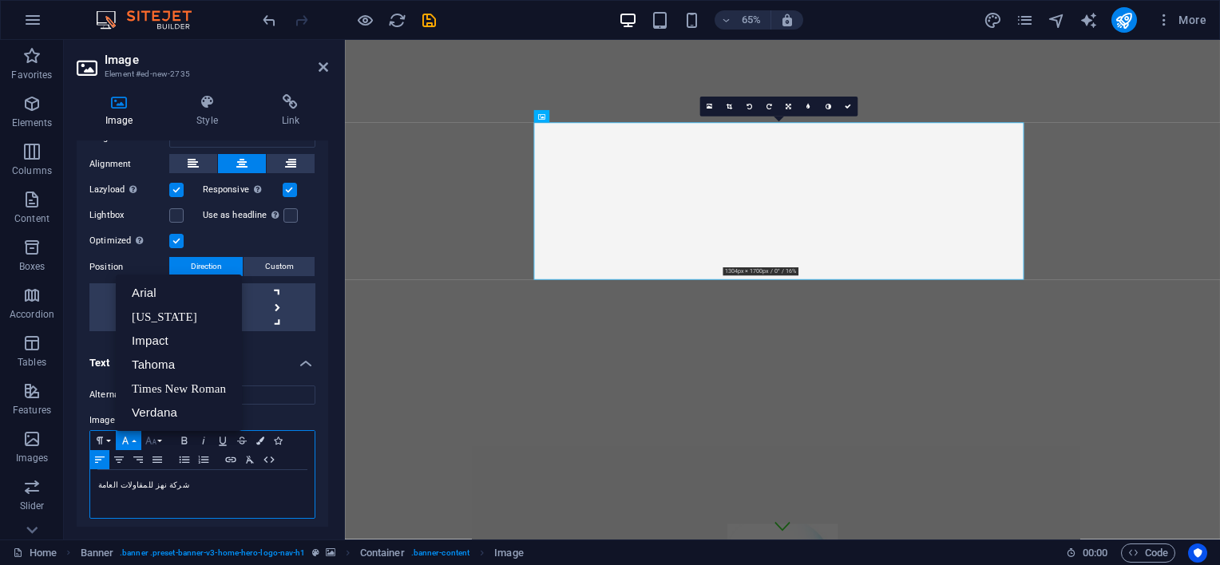
click at [162, 434] on button "Font Size" at bounding box center [154, 440] width 26 height 19
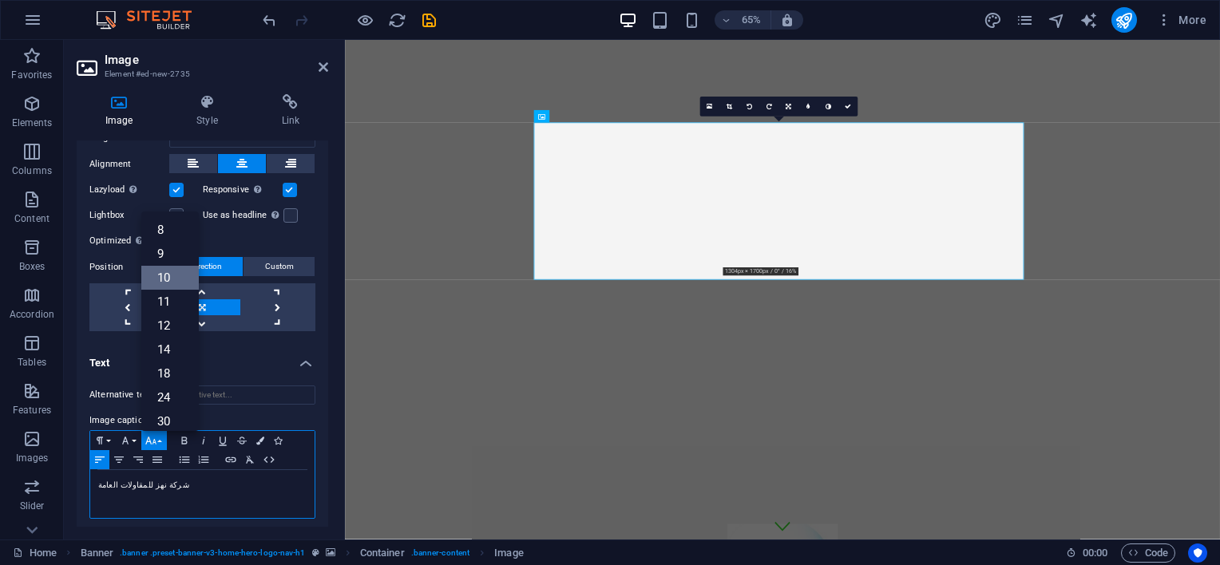
scroll to position [66, 0]
click at [169, 415] on link "60" at bounding box center [169, 427] width 57 height 24
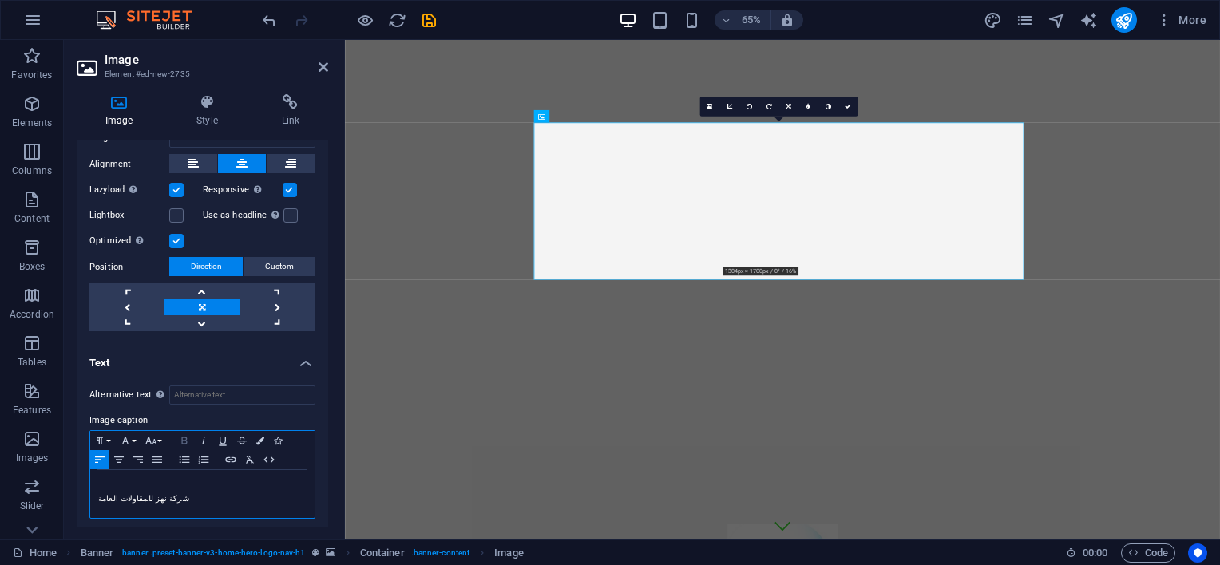
click at [186, 434] on icon "button" at bounding box center [184, 440] width 19 height 13
click at [227, 520] on div "Alternative text The alternative text is used by devices that cannot display im…" at bounding box center [203, 453] width 252 height 160
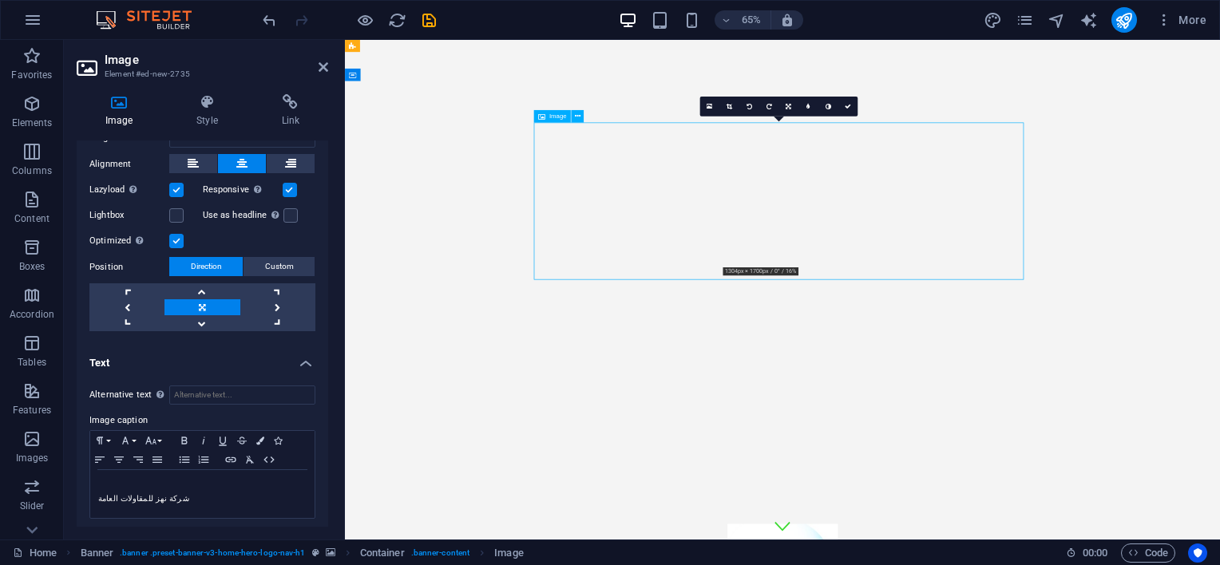
drag, startPoint x: 1028, startPoint y: 359, endPoint x: 954, endPoint y: 343, distance: 75.0
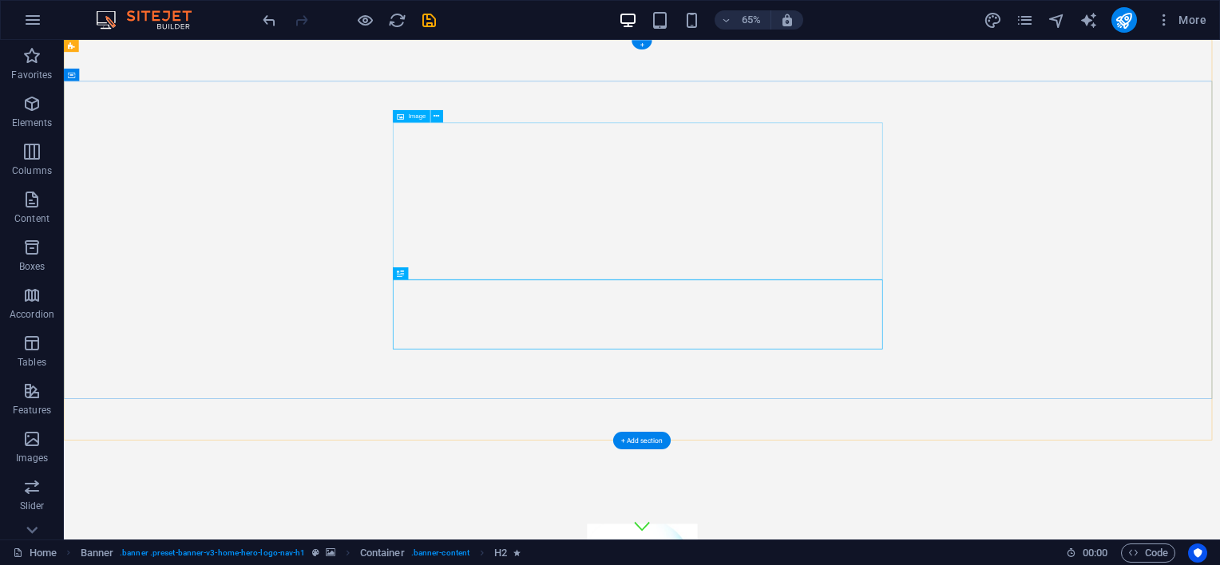
click at [30, 400] on icon "button" at bounding box center [31, 391] width 19 height 19
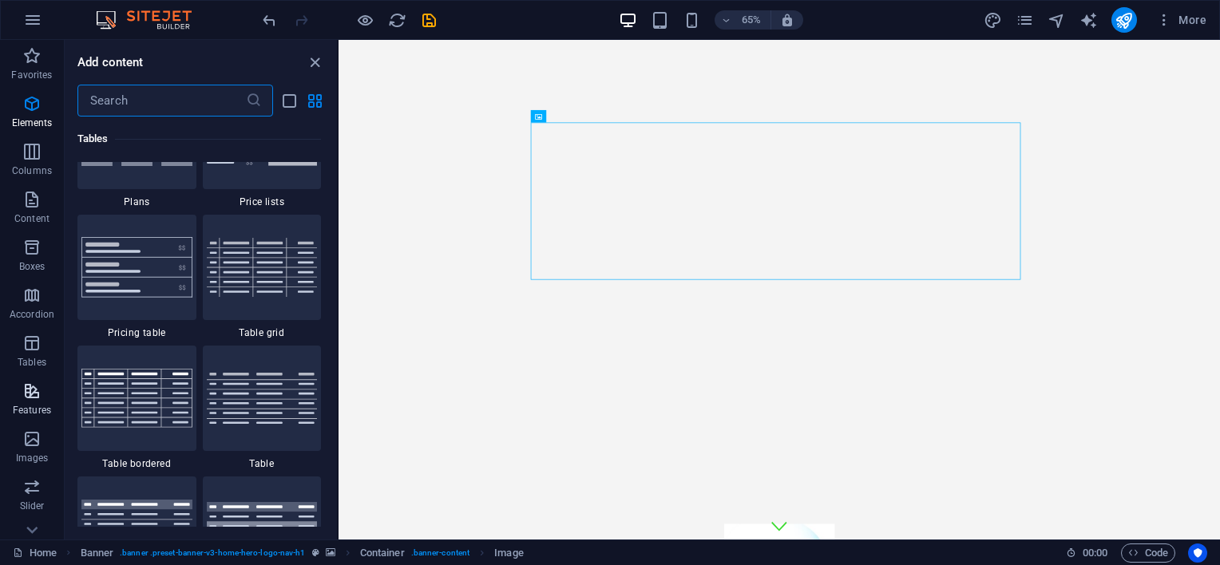
scroll to position [6225, 0]
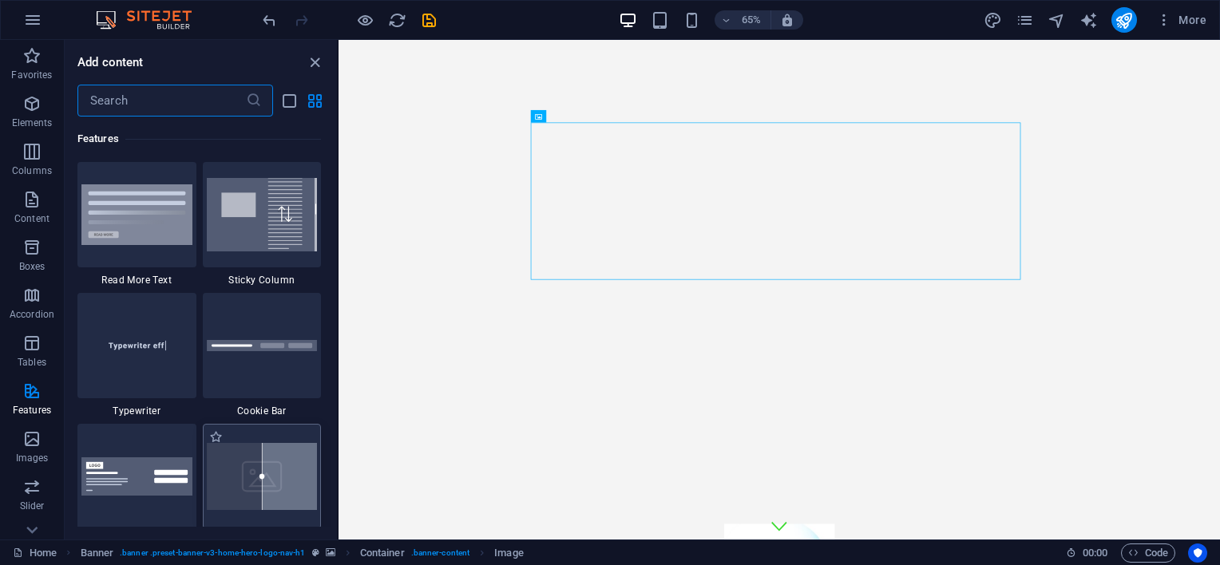
click at [219, 457] on img at bounding box center [262, 476] width 111 height 67
click at [339, 482] on div "H2 Banner Container Spacer Container H2 Spacer Container Boxes Container H3 Con…" at bounding box center [780, 290] width 882 height 500
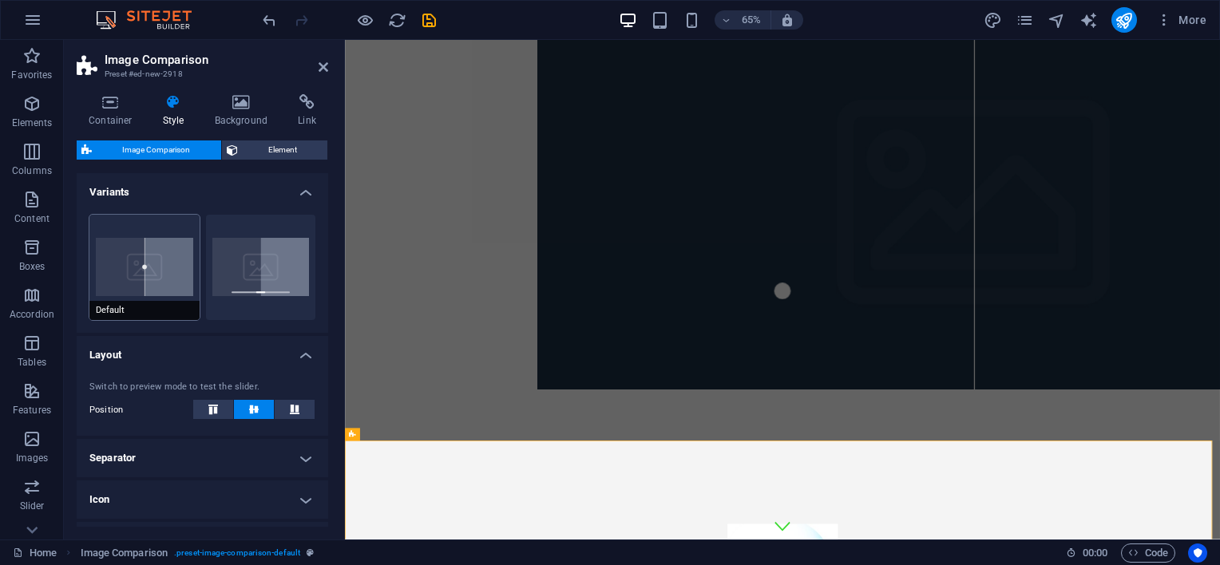
click at [150, 274] on button "Default" at bounding box center [144, 267] width 110 height 105
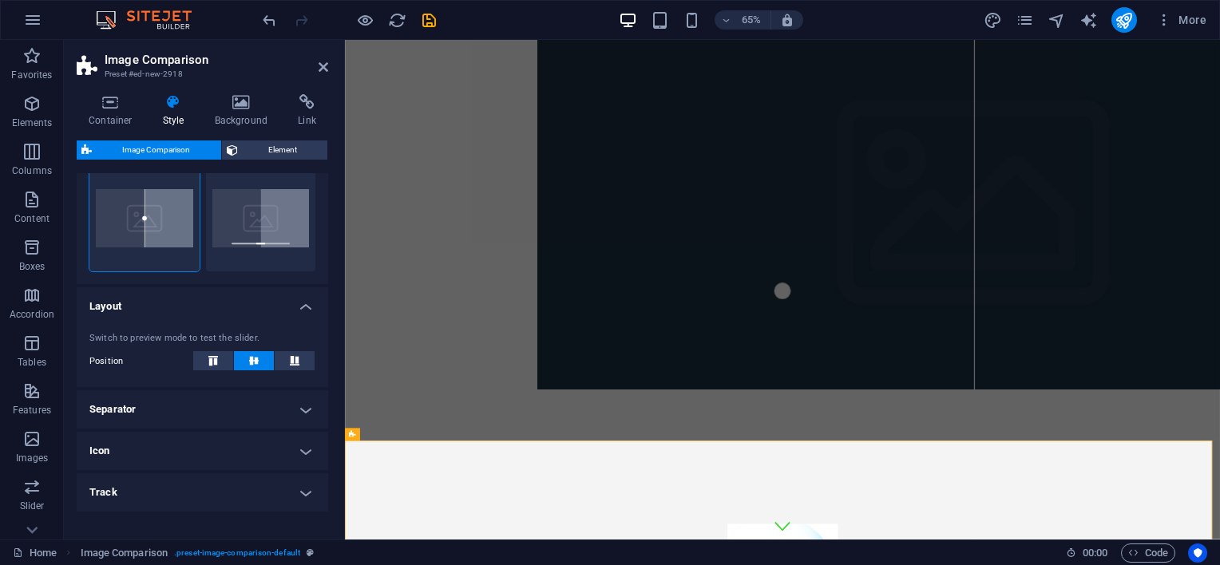
scroll to position [97, 0]
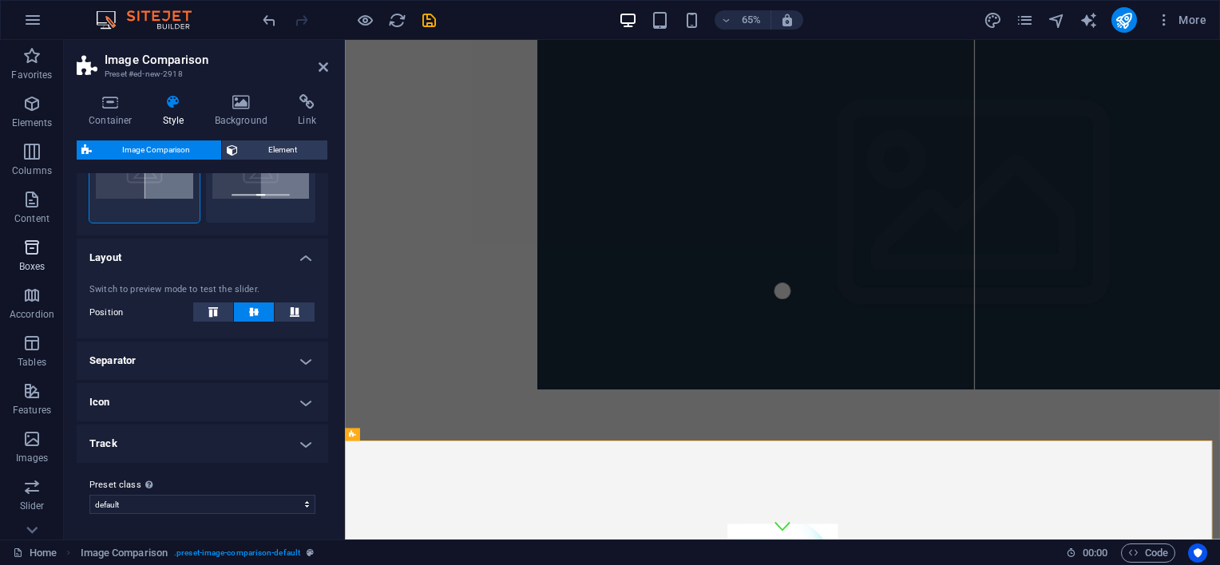
click at [30, 249] on icon "button" at bounding box center [31, 247] width 19 height 19
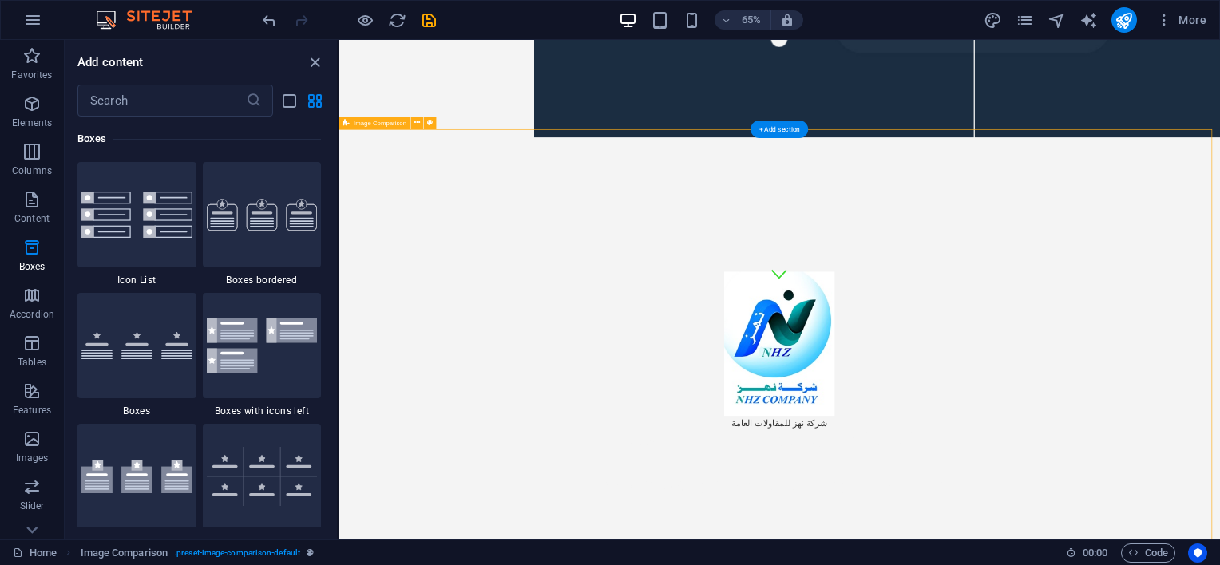
scroll to position [319, 0]
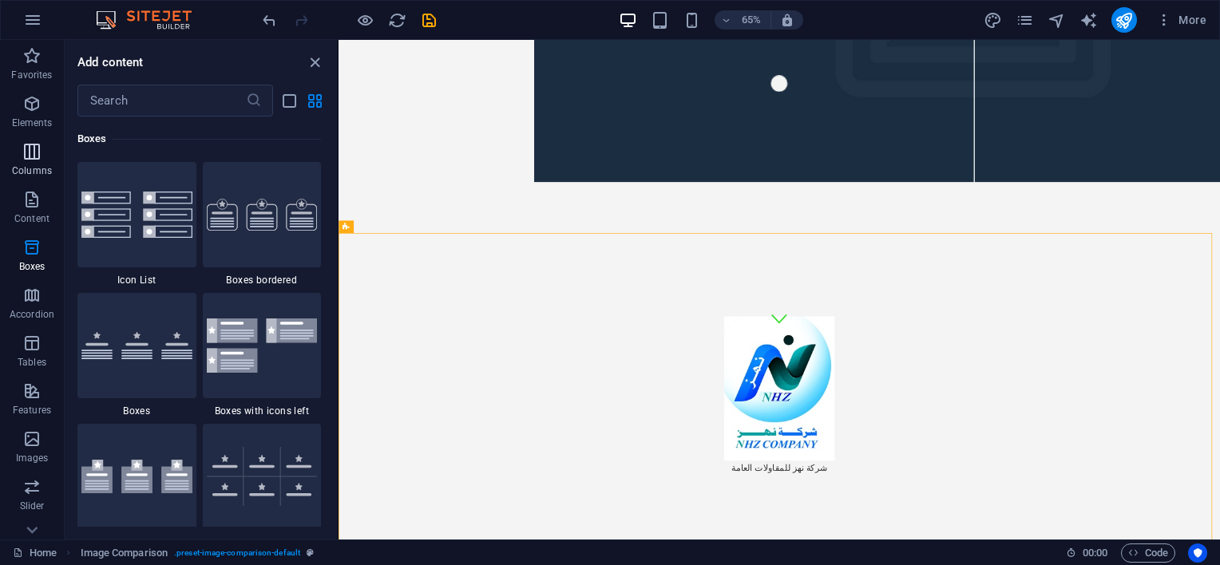
click at [30, 160] on icon "button" at bounding box center [31, 151] width 19 height 19
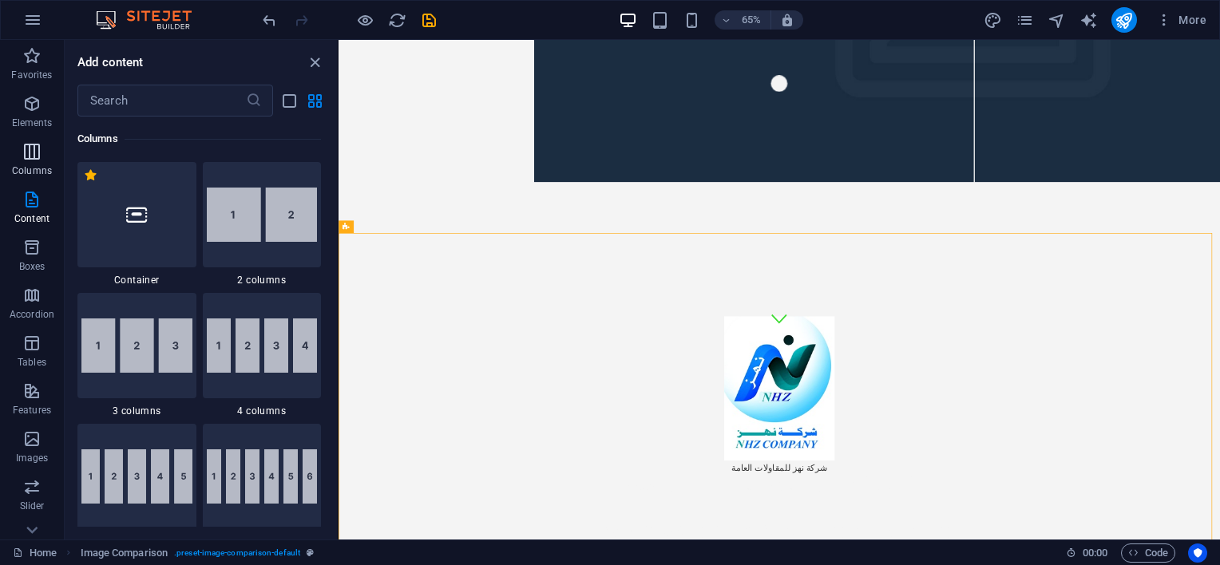
scroll to position [791, 0]
click at [281, 371] on img at bounding box center [262, 346] width 111 height 54
click at [339, 379] on div "Drag here to replace the existing content. Press “Ctrl” if you want to create a…" at bounding box center [780, 290] width 882 height 500
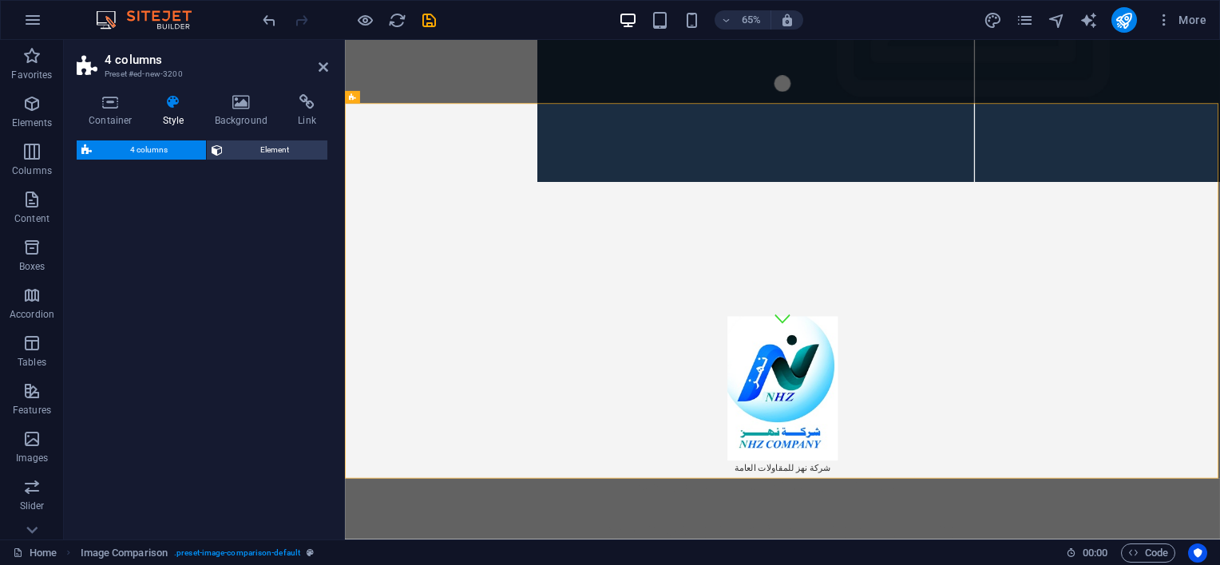
select select "rem"
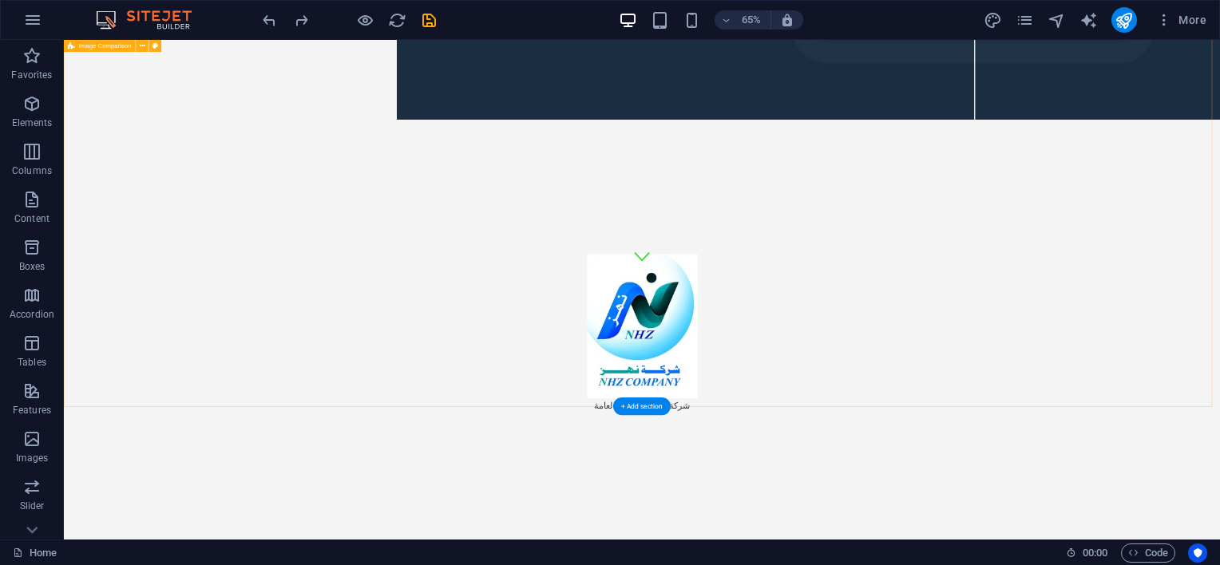
scroll to position [399, 0]
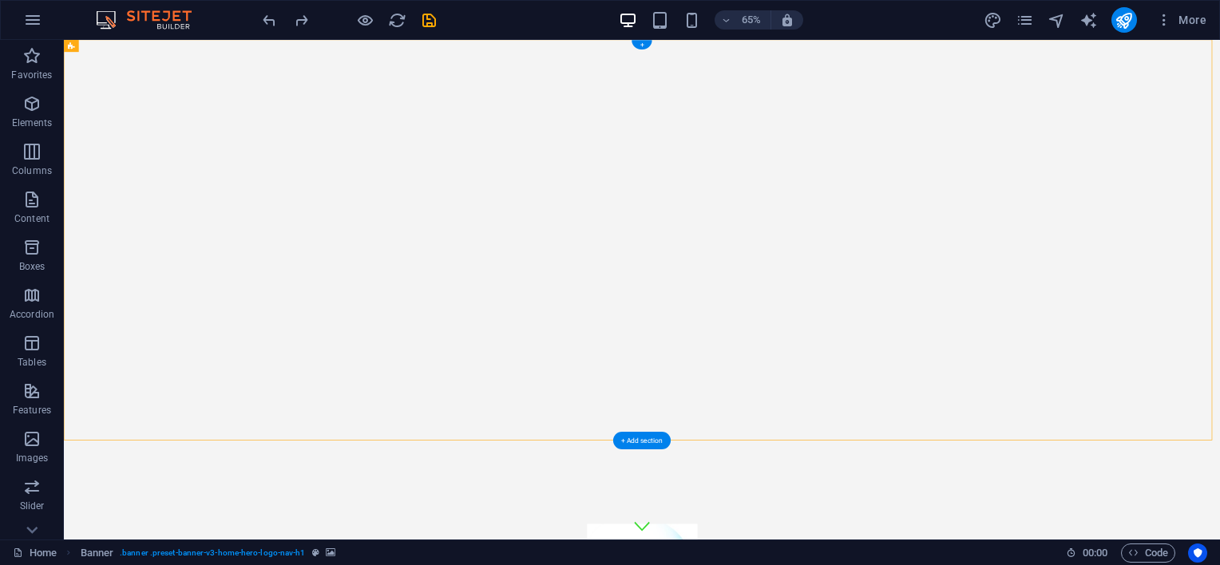
drag, startPoint x: 940, startPoint y: 275, endPoint x: 186, endPoint y: 129, distance: 767.9
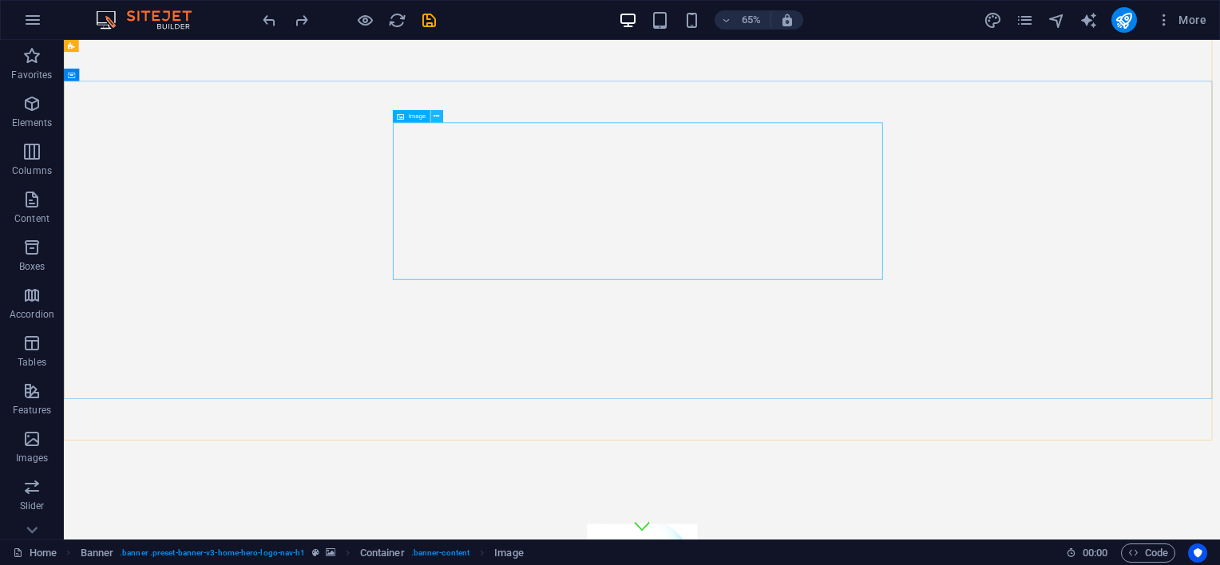
click at [440, 115] on button at bounding box center [436, 116] width 13 height 13
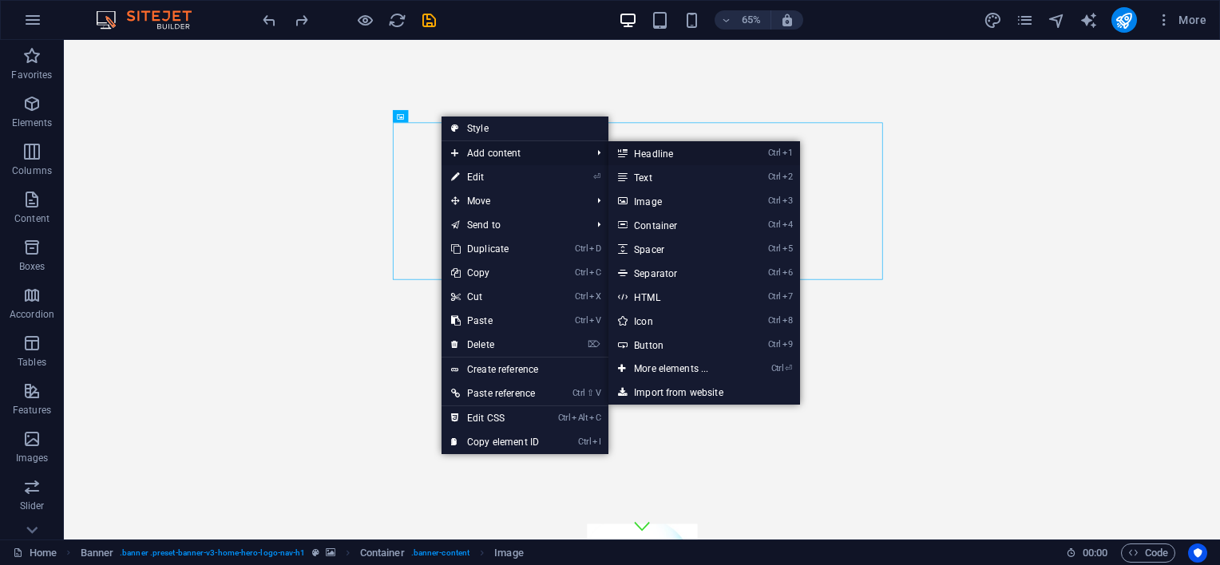
click at [680, 152] on link "Ctrl 1 Headline" at bounding box center [675, 153] width 132 height 24
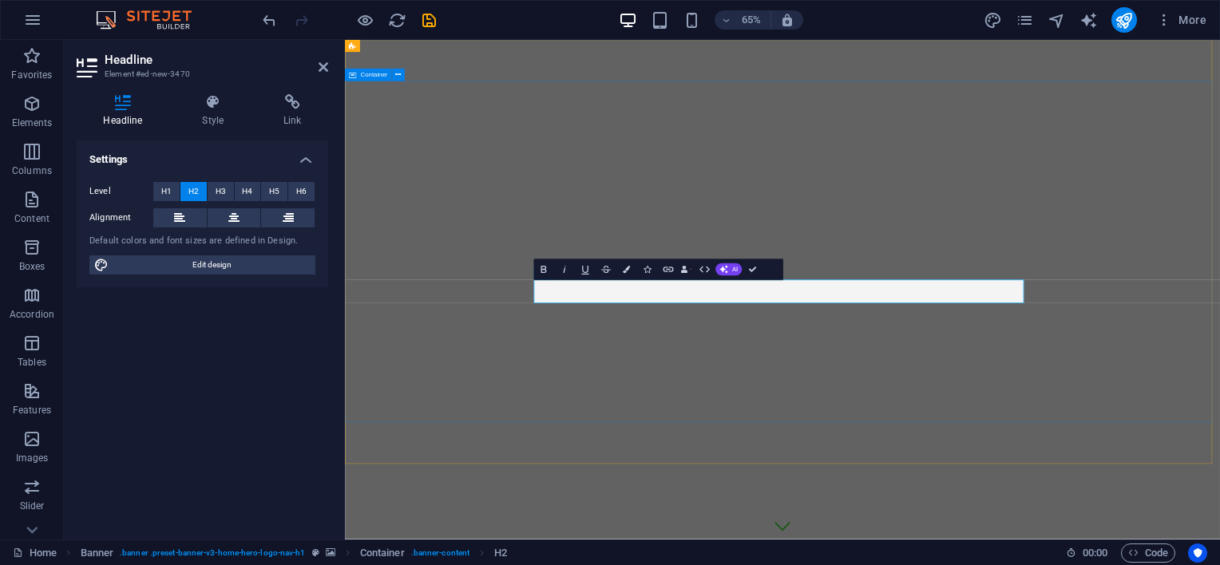
drag, startPoint x: 1037, startPoint y: 428, endPoint x: 1403, endPoint y: 422, distance: 366.6
click at [546, 272] on icon "button" at bounding box center [543, 270] width 13 height 13
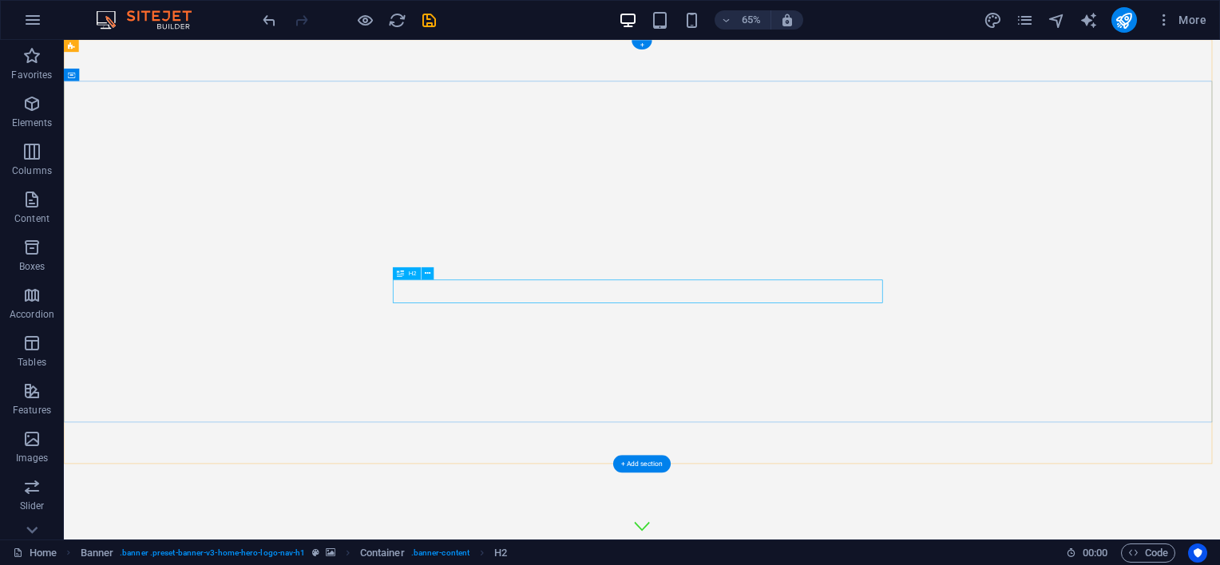
click at [425, 272] on icon at bounding box center [428, 273] width 6 height 11
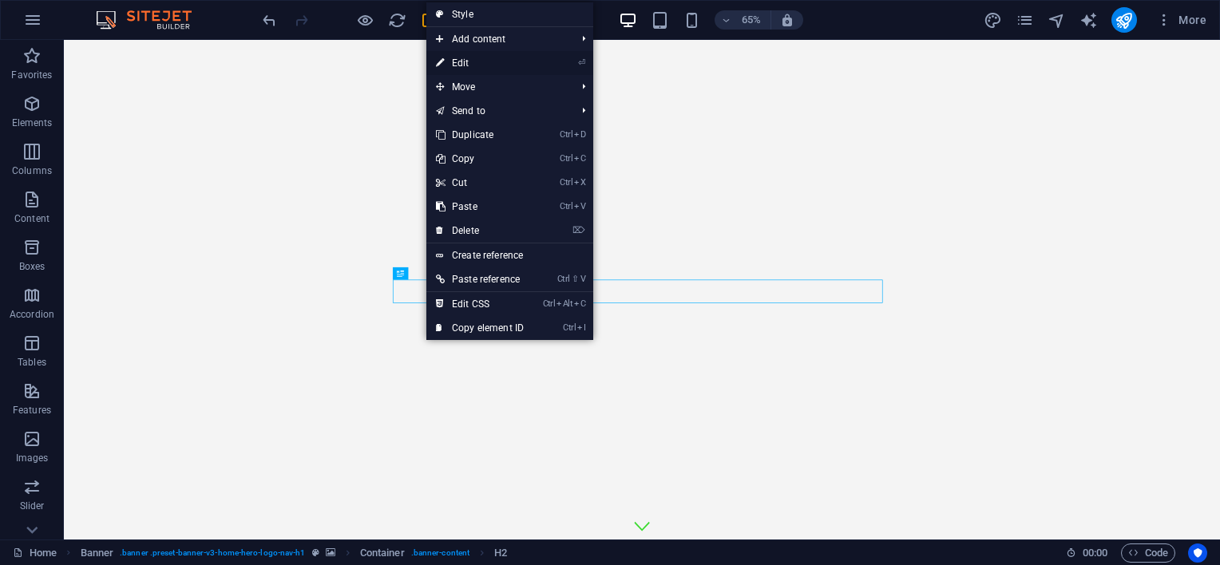
drag, startPoint x: 215, startPoint y: 30, endPoint x: 486, endPoint y: 59, distance: 272.3
click at [486, 59] on link "⏎ Edit" at bounding box center [479, 63] width 107 height 24
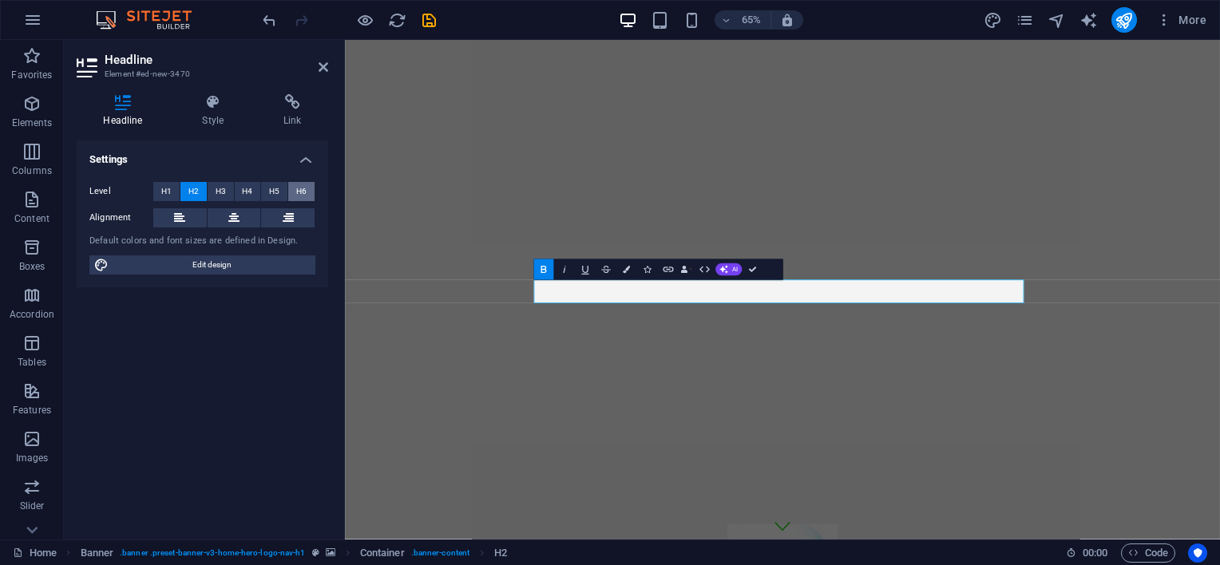
click at [306, 188] on span "H6" at bounding box center [301, 191] width 10 height 19
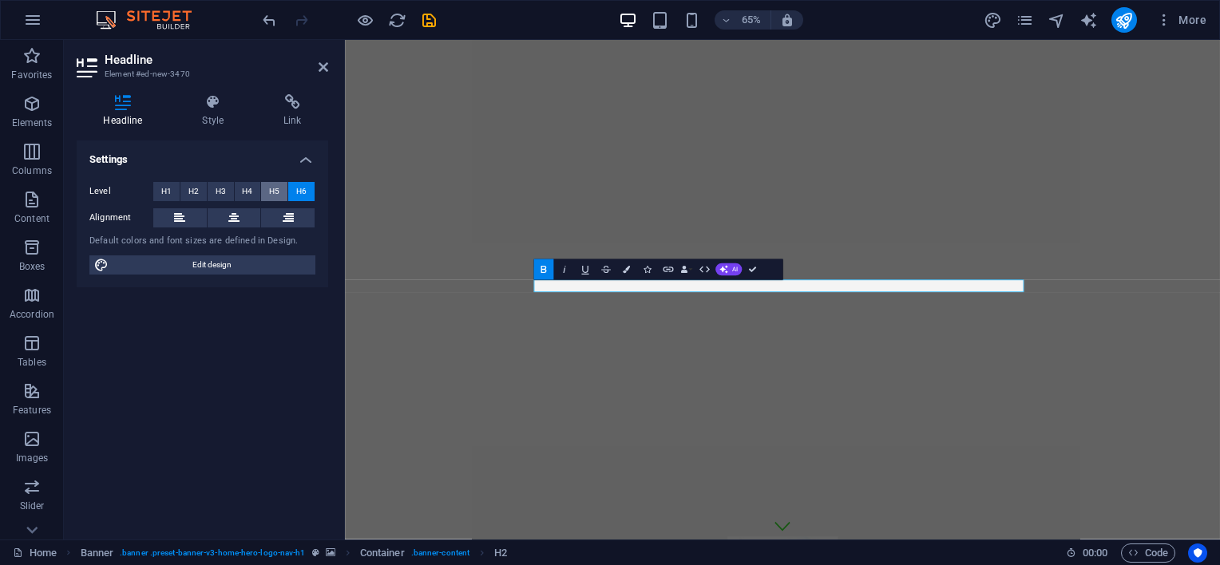
click at [276, 187] on span "H5" at bounding box center [274, 191] width 10 height 19
click at [229, 192] on button "H3" at bounding box center [221, 191] width 26 height 19
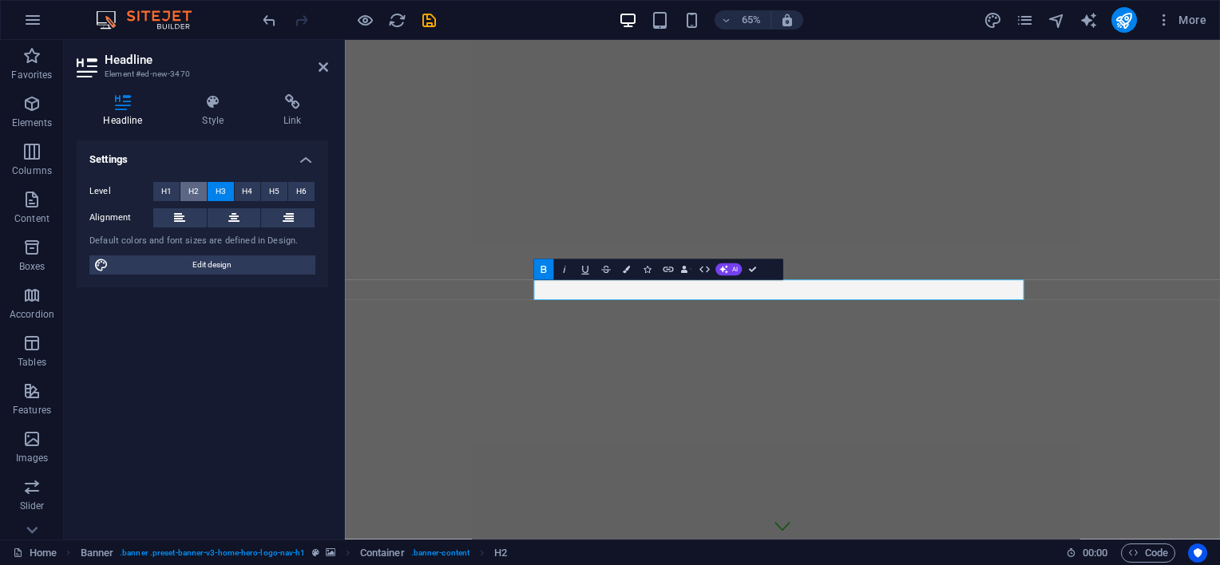
click at [200, 187] on button "H2" at bounding box center [193, 191] width 26 height 19
click at [161, 190] on span "H1" at bounding box center [166, 191] width 10 height 19
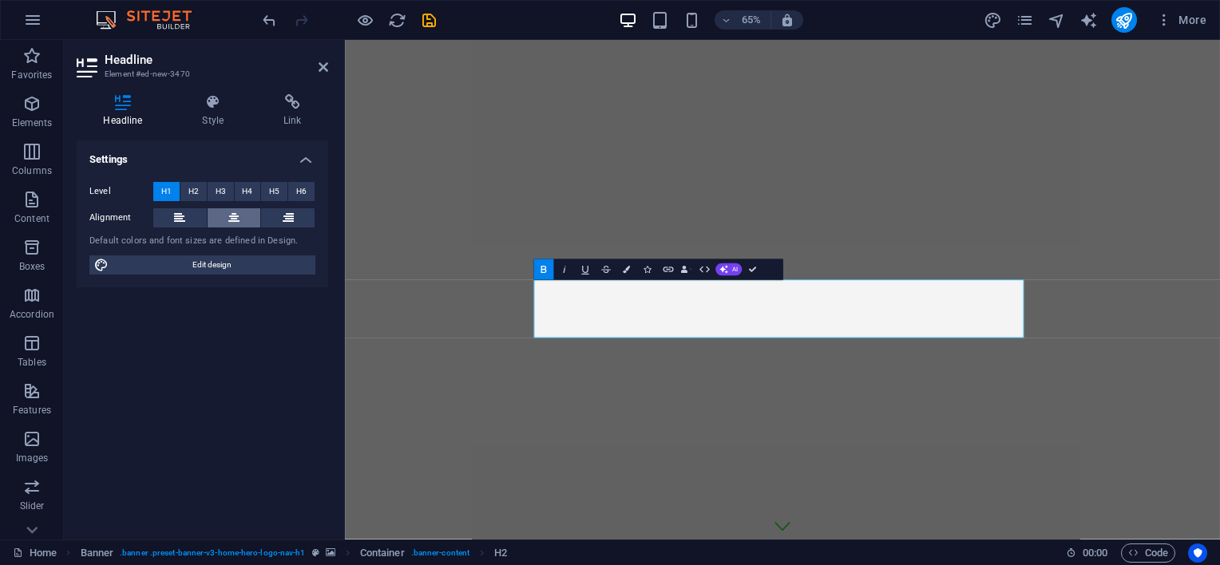
click at [242, 217] on button at bounding box center [235, 217] width 54 height 19
click at [236, 259] on span "Edit design" at bounding box center [211, 265] width 197 height 19
select select "px"
select select "200"
select select "px"
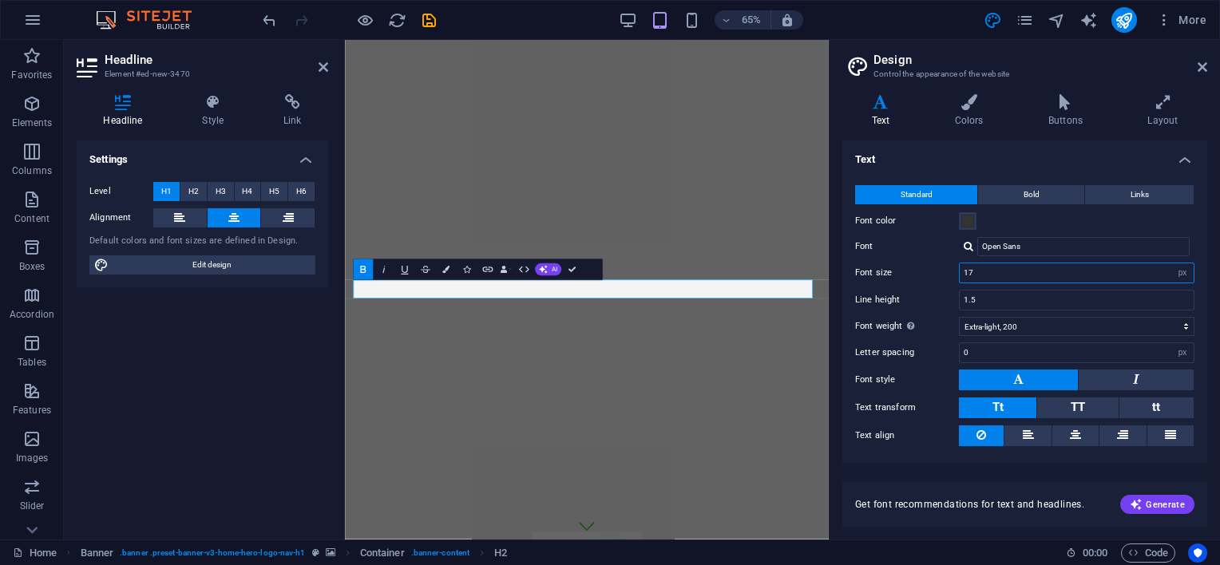
drag, startPoint x: 1001, startPoint y: 275, endPoint x: 952, endPoint y: 259, distance: 52.0
click at [952, 259] on div "Standard Bold Links Font color Font Open Sans Font size 17 rem px Line height 1…" at bounding box center [1024, 316] width 371 height 294
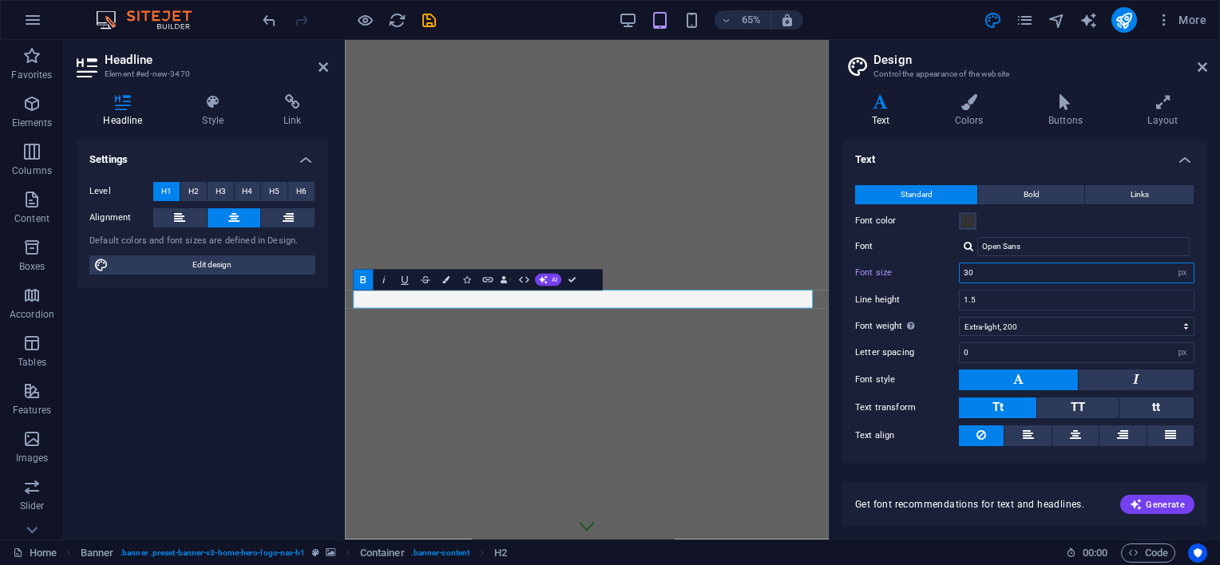
drag, startPoint x: 1002, startPoint y: 272, endPoint x: 937, endPoint y: 268, distance: 65.7
click at [938, 268] on div "Font size 30 rem px" at bounding box center [1024, 273] width 339 height 21
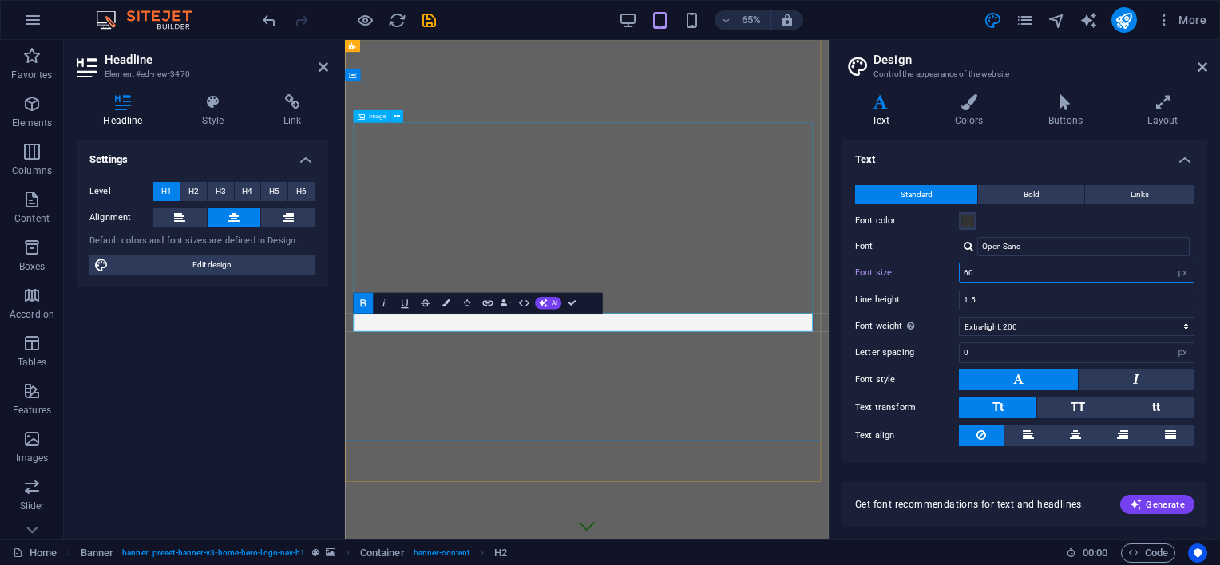
type input "60"
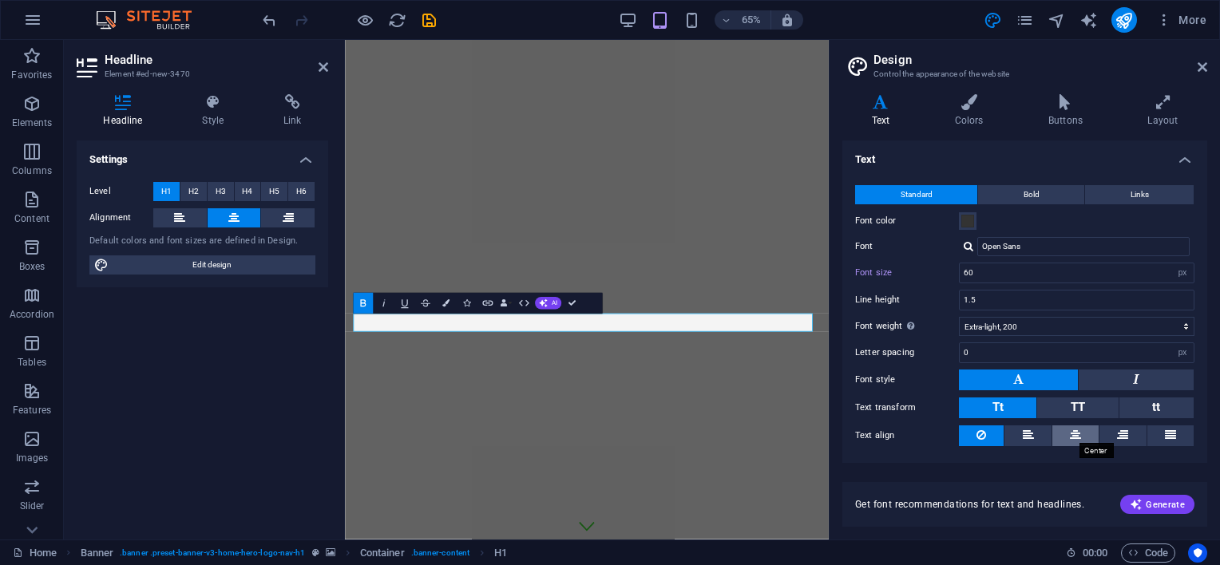
click at [1079, 431] on icon at bounding box center [1075, 435] width 11 height 19
click at [1035, 195] on span "Bold" at bounding box center [1032, 194] width 16 height 19
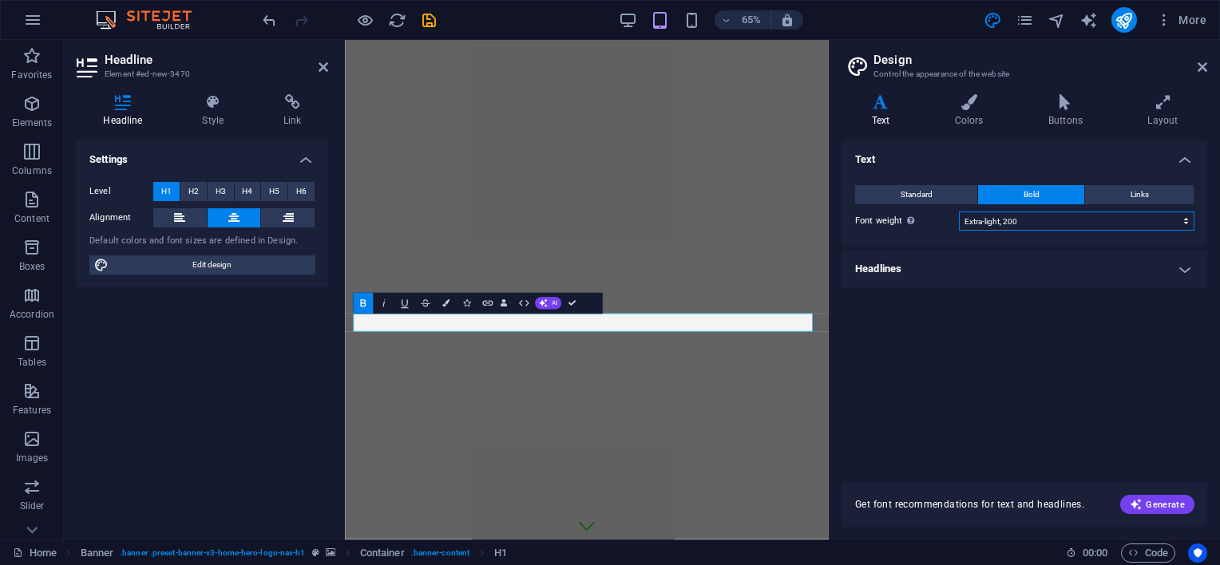
click at [1080, 221] on select "Thin, 100 Extra-light, 200 Light, 300 Regular, 400 Medium, 500 Semi-bold, 600 B…" at bounding box center [1077, 221] width 236 height 19
select select "800"
click at [959, 212] on select "Thin, 100 Extra-light, 200 Light, 300 Regular, 400 Medium, 500 Semi-bold, 600 B…" at bounding box center [1077, 221] width 236 height 19
click at [1009, 252] on h4 "Headlines" at bounding box center [1025, 269] width 365 height 38
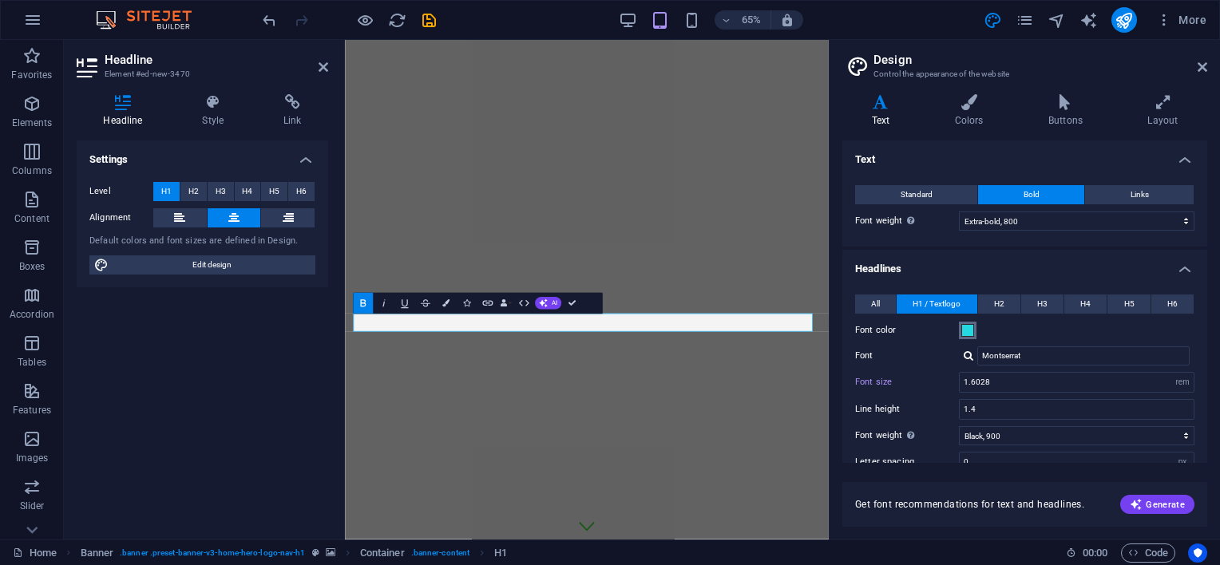
click at [969, 327] on span at bounding box center [967, 330] width 13 height 13
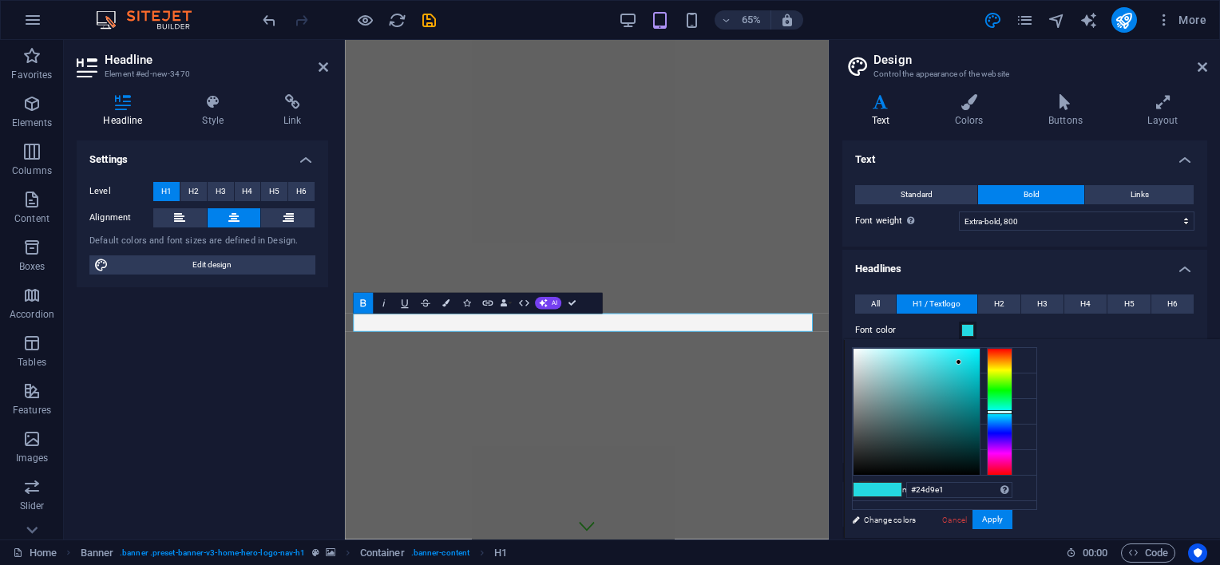
type input "#091313"
click at [980, 464] on div at bounding box center [917, 412] width 126 height 126
click at [902, 486] on span at bounding box center [890, 490] width 24 height 14
click at [1013, 519] on button "Apply" at bounding box center [993, 519] width 40 height 19
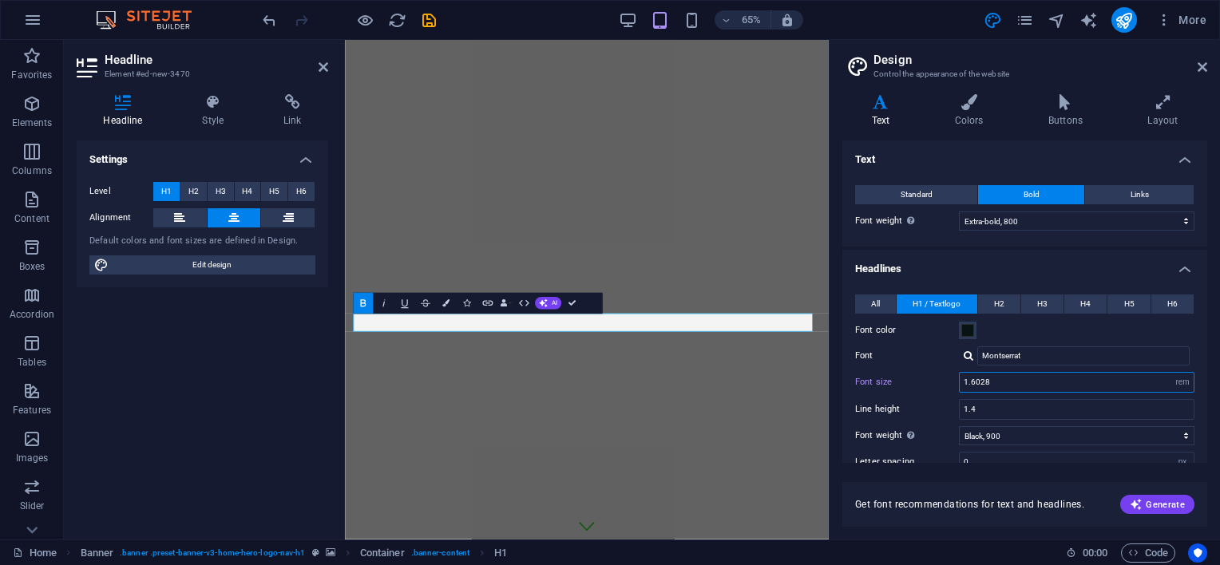
drag, startPoint x: 1054, startPoint y: 381, endPoint x: 907, endPoint y: 381, distance: 146.9
click at [900, 378] on div "Font size 5.0000 rem px em %" at bounding box center [1024, 382] width 339 height 21
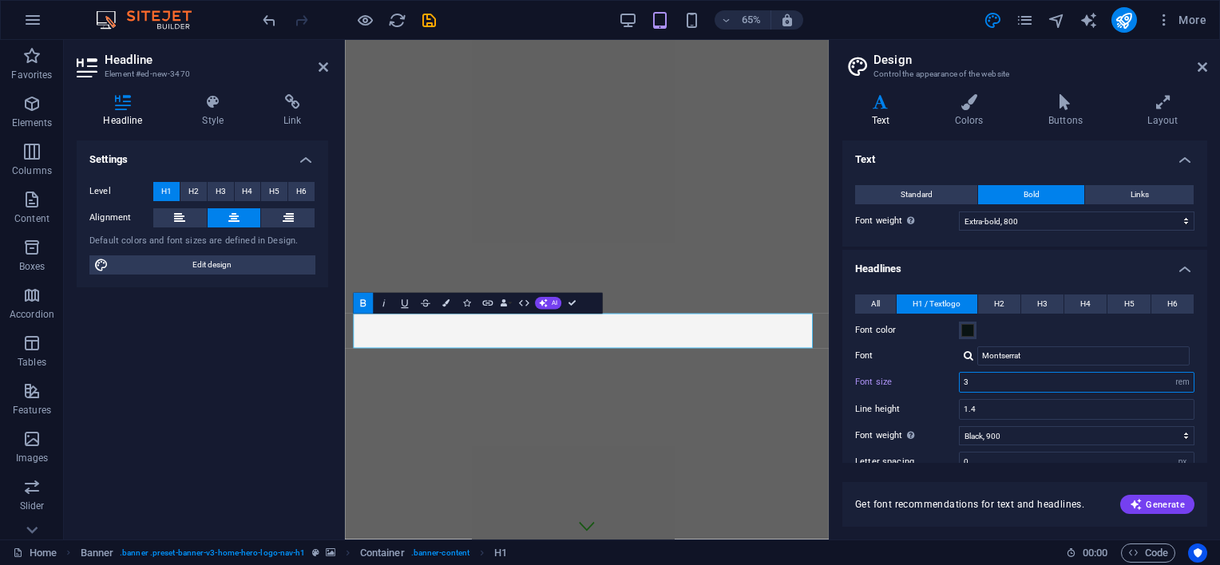
drag, startPoint x: 977, startPoint y: 382, endPoint x: 933, endPoint y: 379, distance: 44.0
click at [933, 379] on div "Font size 3 rem px em %" at bounding box center [1024, 382] width 339 height 21
type input "5"
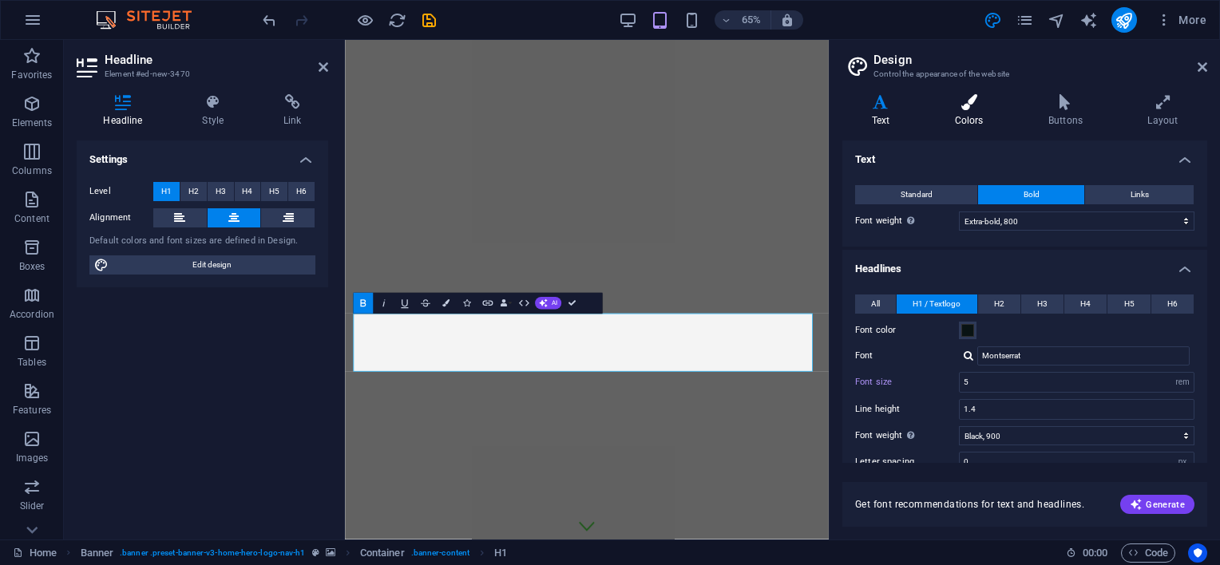
click at [969, 104] on icon at bounding box center [969, 102] width 87 height 16
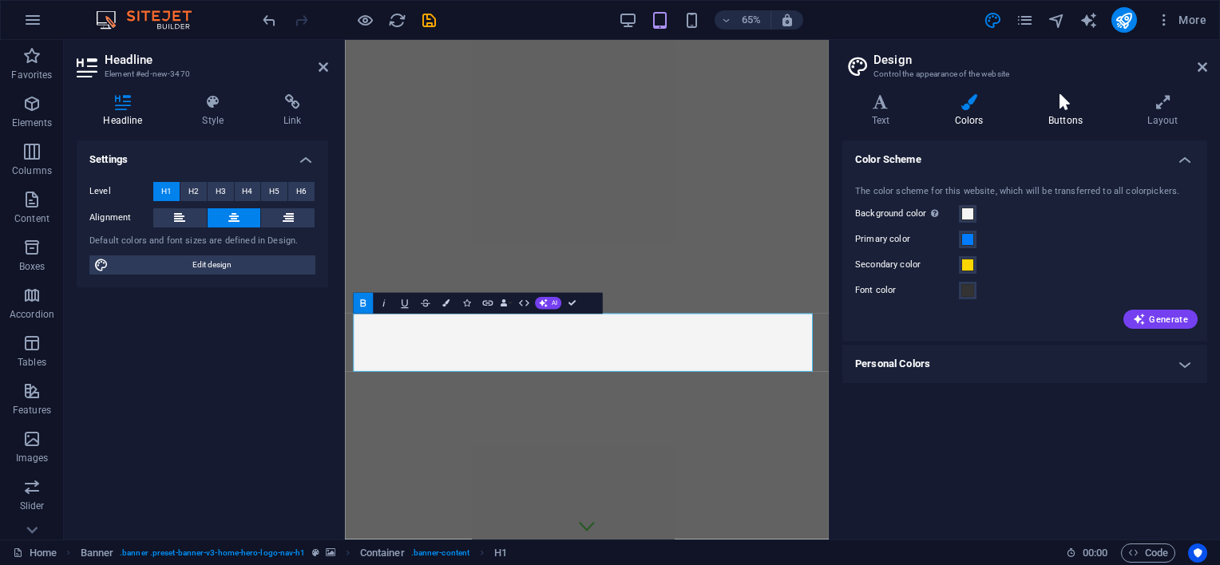
click at [1069, 109] on icon at bounding box center [1065, 102] width 93 height 16
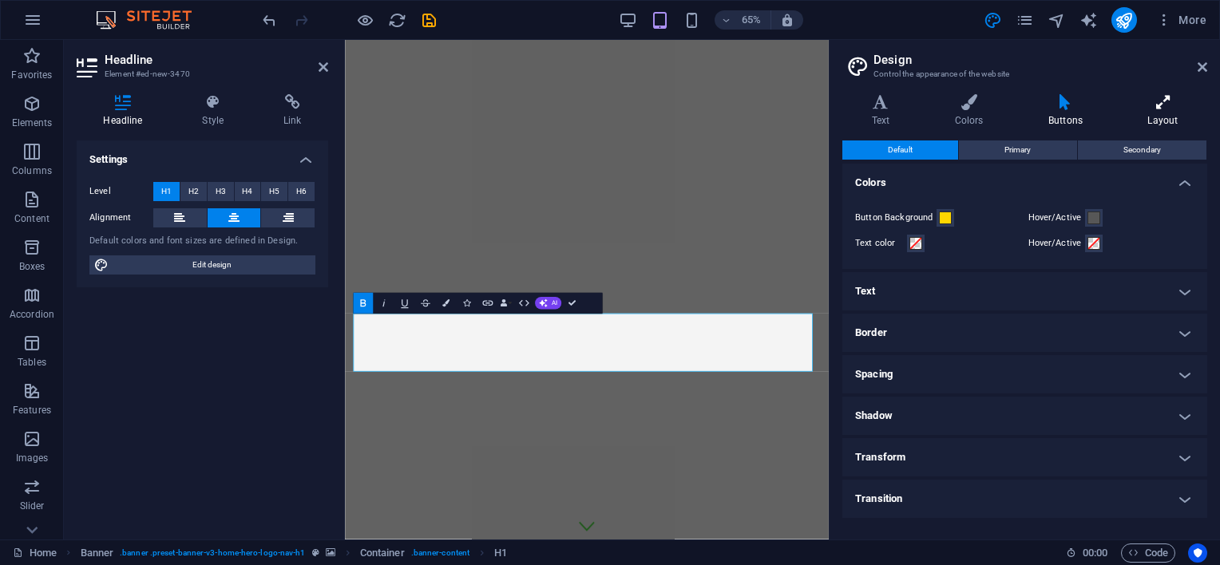
click at [1157, 112] on h4 "Layout" at bounding box center [1163, 111] width 89 height 34
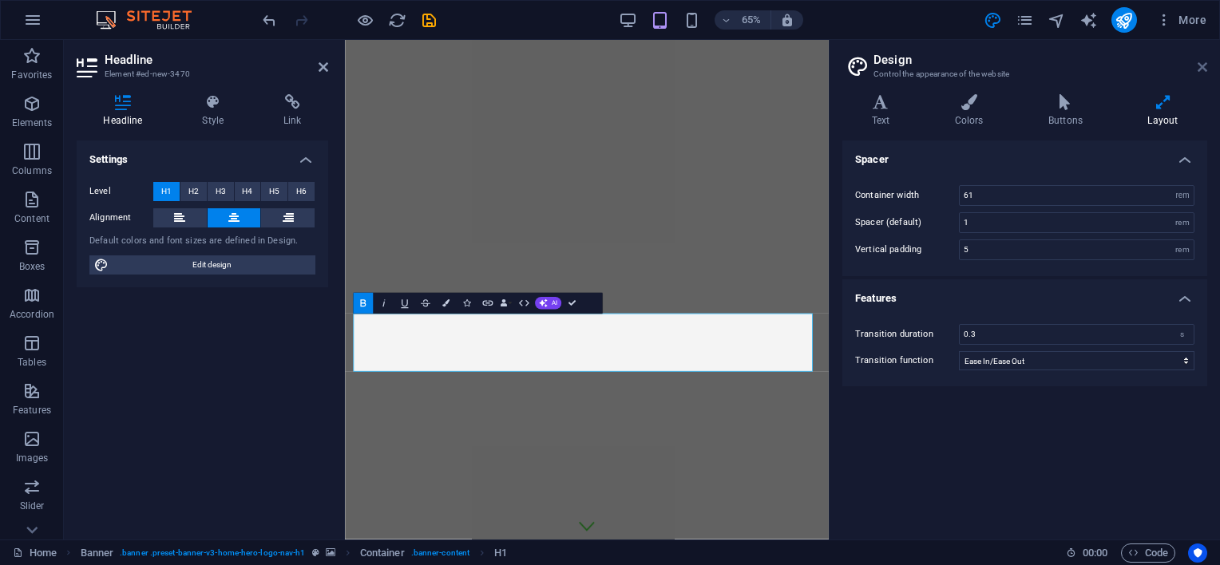
click at [1200, 63] on icon at bounding box center [1203, 67] width 10 height 13
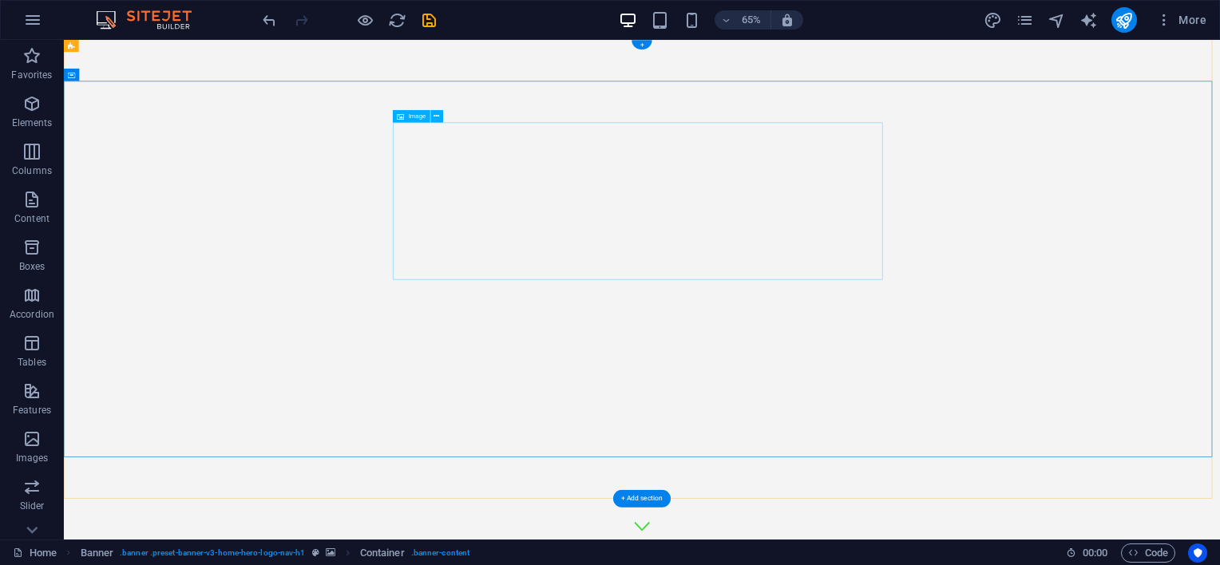
click at [436, 116] on icon at bounding box center [437, 116] width 6 height 11
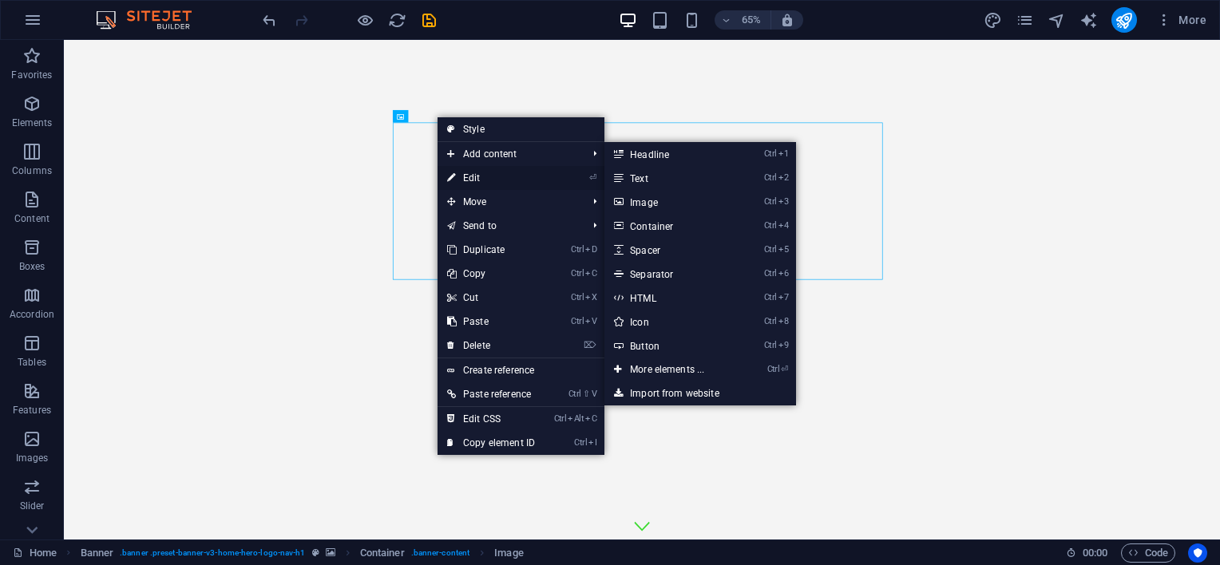
click at [476, 172] on link "⏎ Edit" at bounding box center [491, 178] width 107 height 24
select select "px"
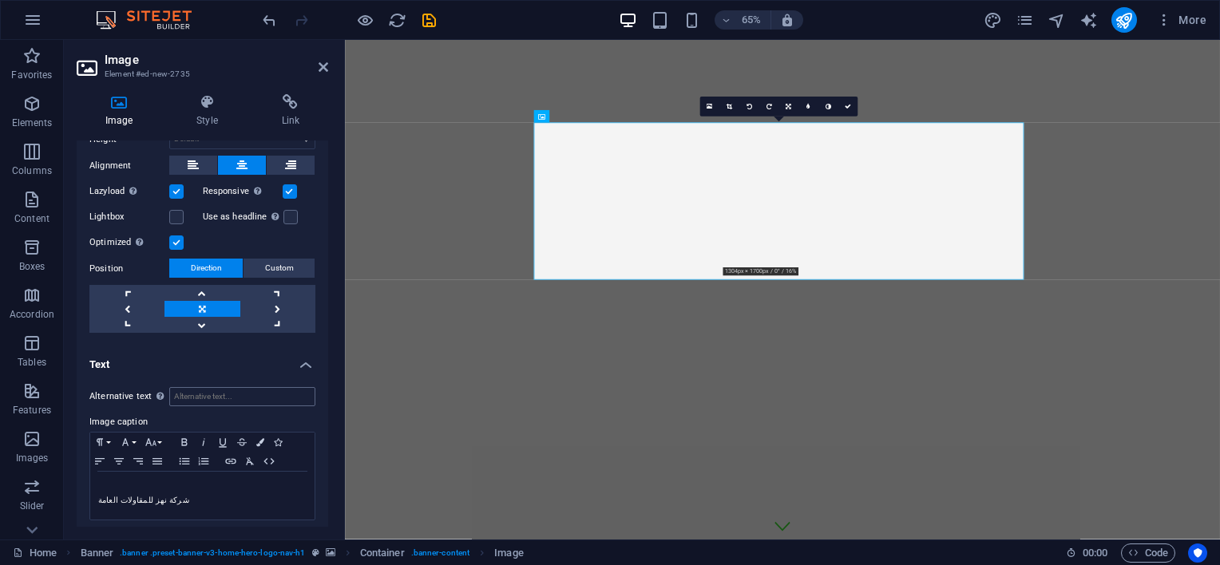
scroll to position [406, 0]
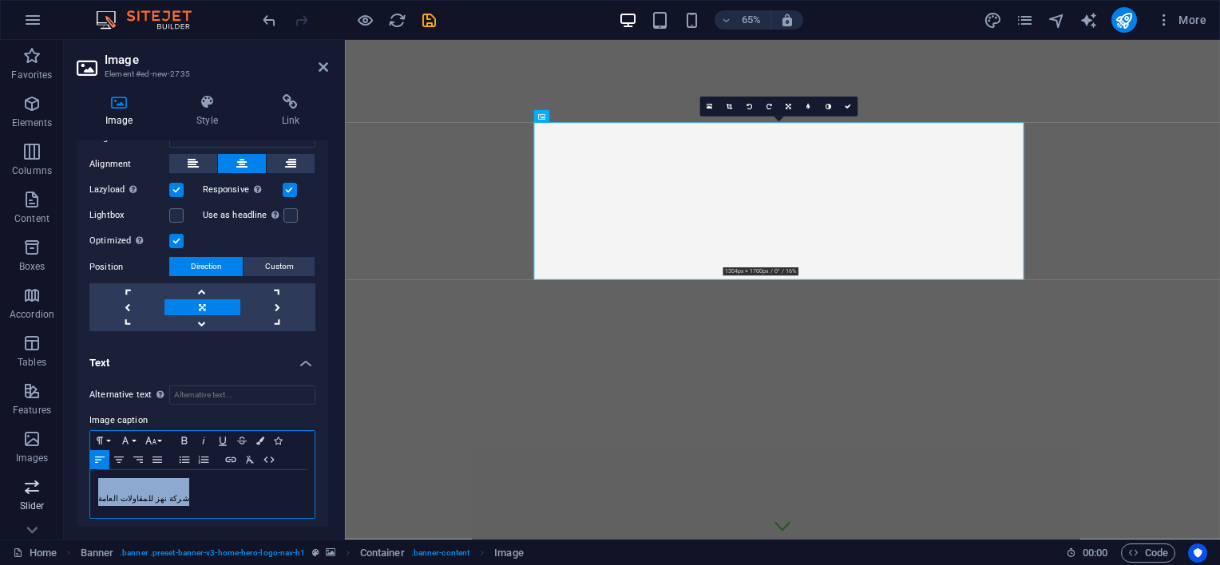
drag, startPoint x: 212, startPoint y: 492, endPoint x: 44, endPoint y: 502, distance: 168.0
click at [44, 502] on section "Favorites Elements Columns Content Boxes Accordion Tables Features Images Slide…" at bounding box center [610, 290] width 1220 height 500
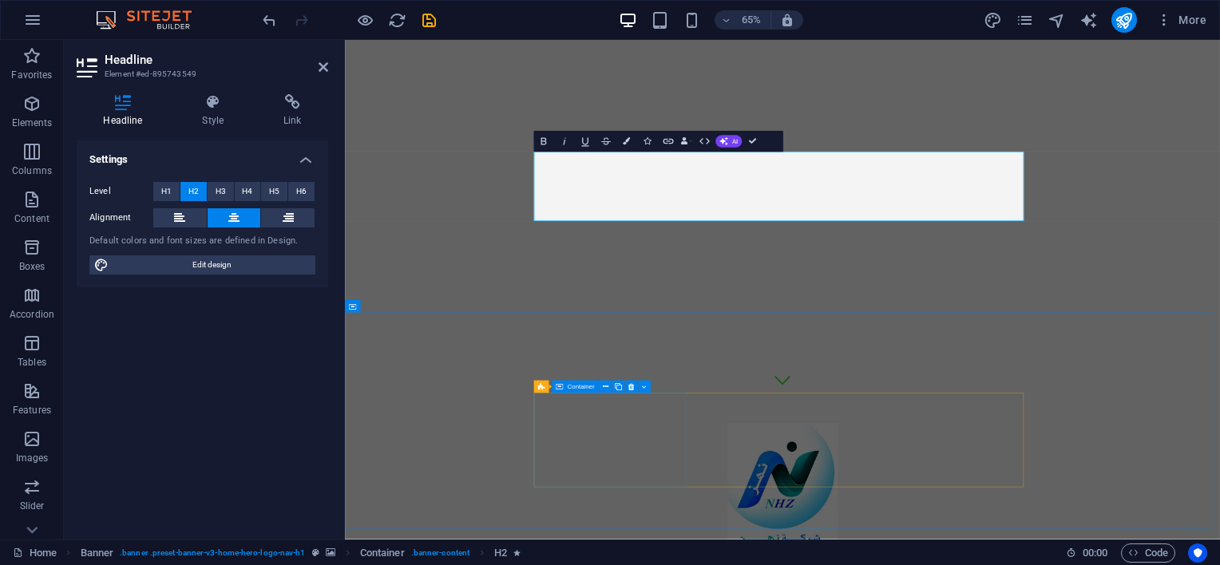
scroll to position [319, 0]
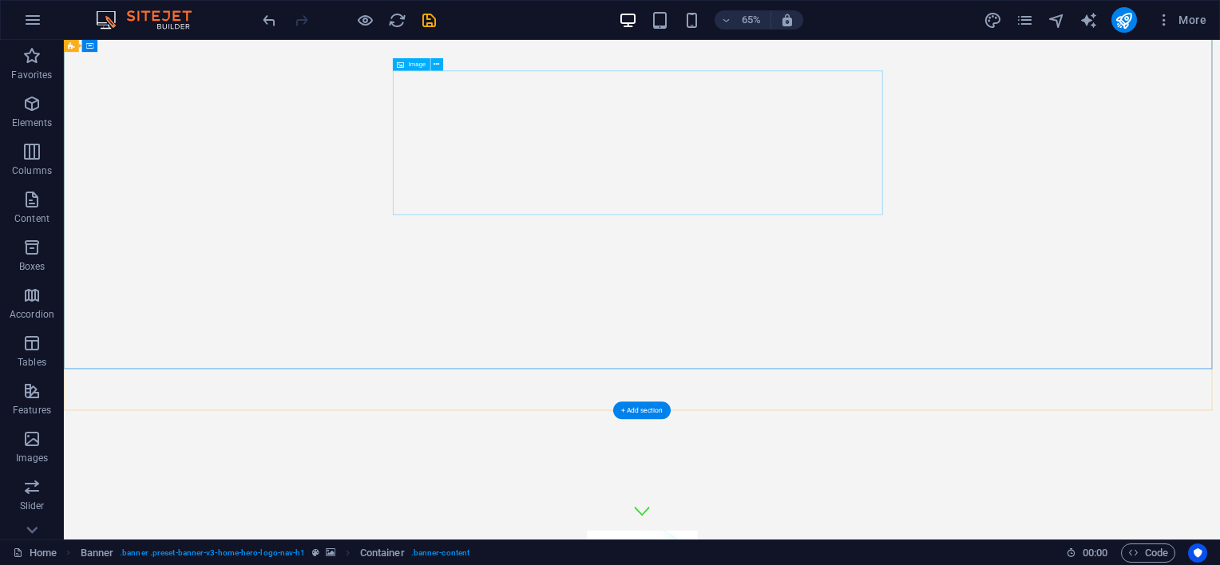
scroll to position [0, 0]
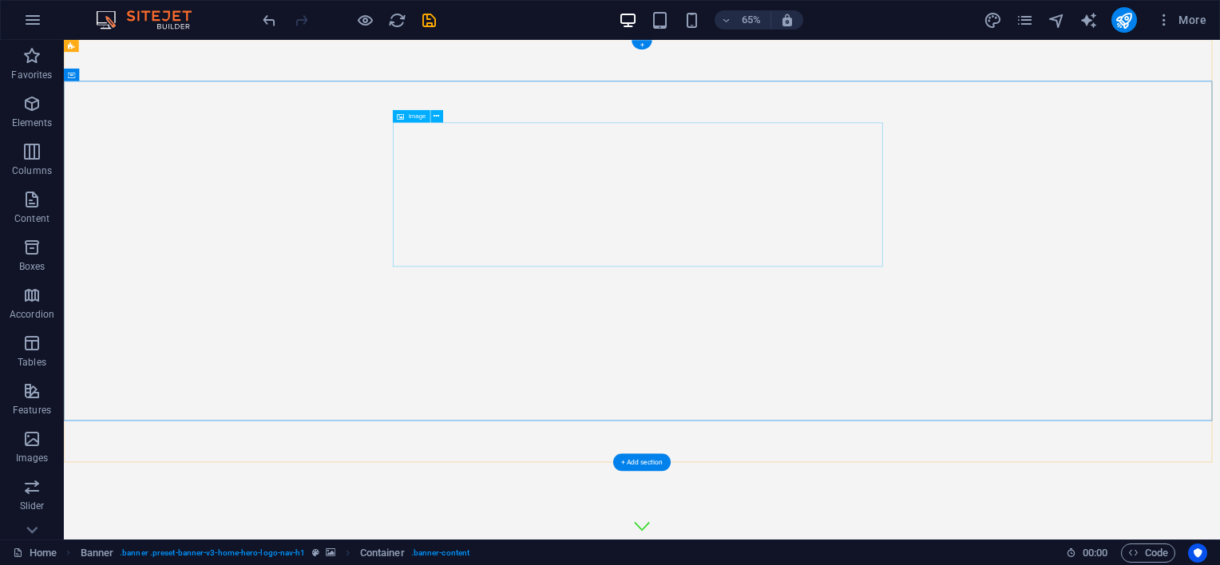
click at [438, 115] on icon at bounding box center [437, 116] width 6 height 11
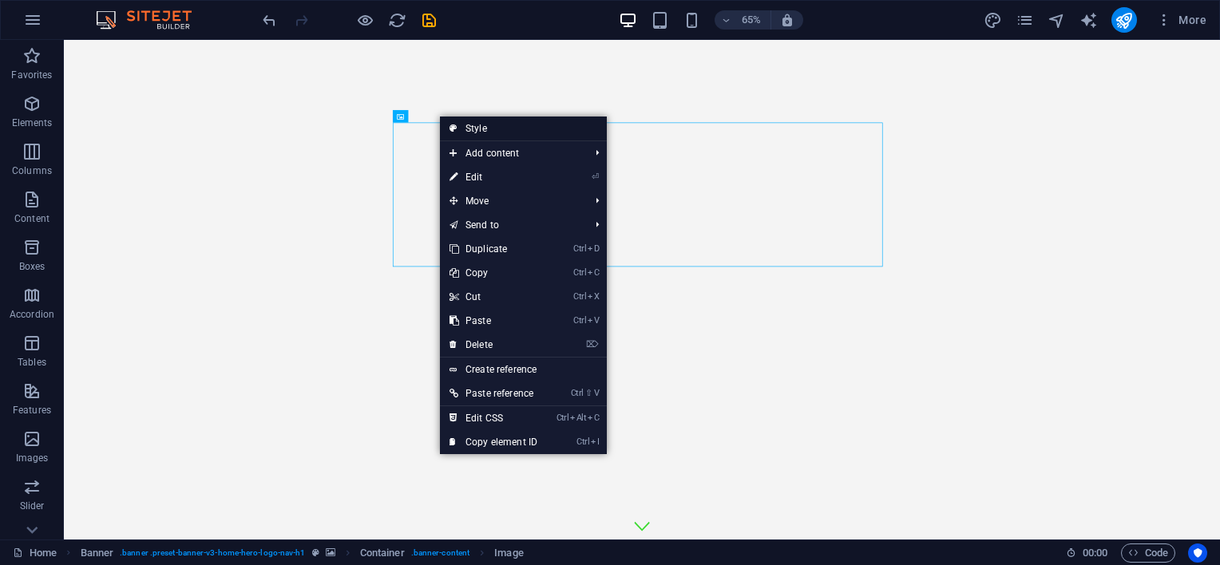
click at [474, 125] on link "Style" at bounding box center [523, 129] width 167 height 24
select select "preset-banner-v3-home-hero-logo-nav-h1"
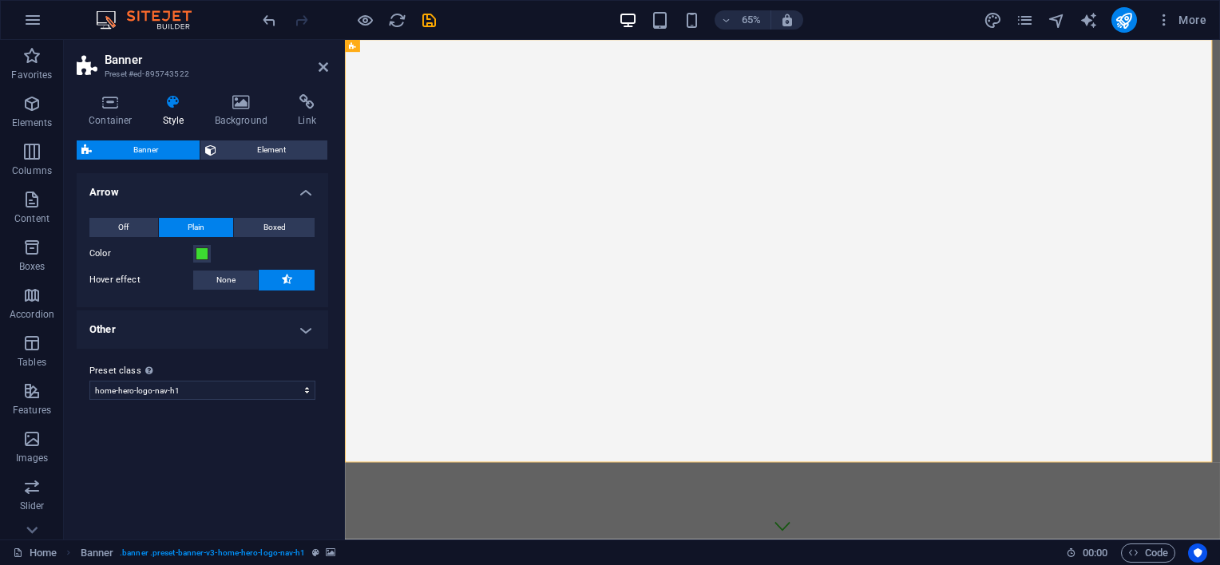
click at [246, 332] on h4 "Other" at bounding box center [203, 330] width 252 height 38
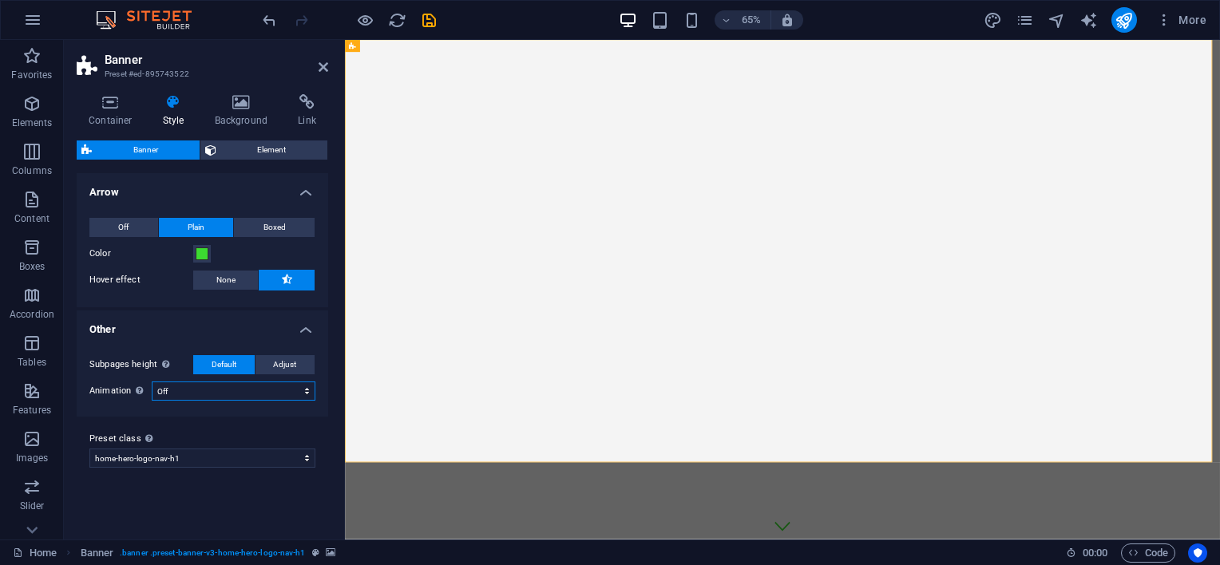
click at [190, 387] on select "Off Zoom: in & out Slide: left to right Slide: up to down" at bounding box center [234, 391] width 164 height 19
select select "move_horizontal"
click at [152, 382] on select "Off Zoom: in & out Slide: left to right Slide: up to down" at bounding box center [234, 391] width 164 height 19
click at [248, 109] on icon at bounding box center [241, 102] width 77 height 16
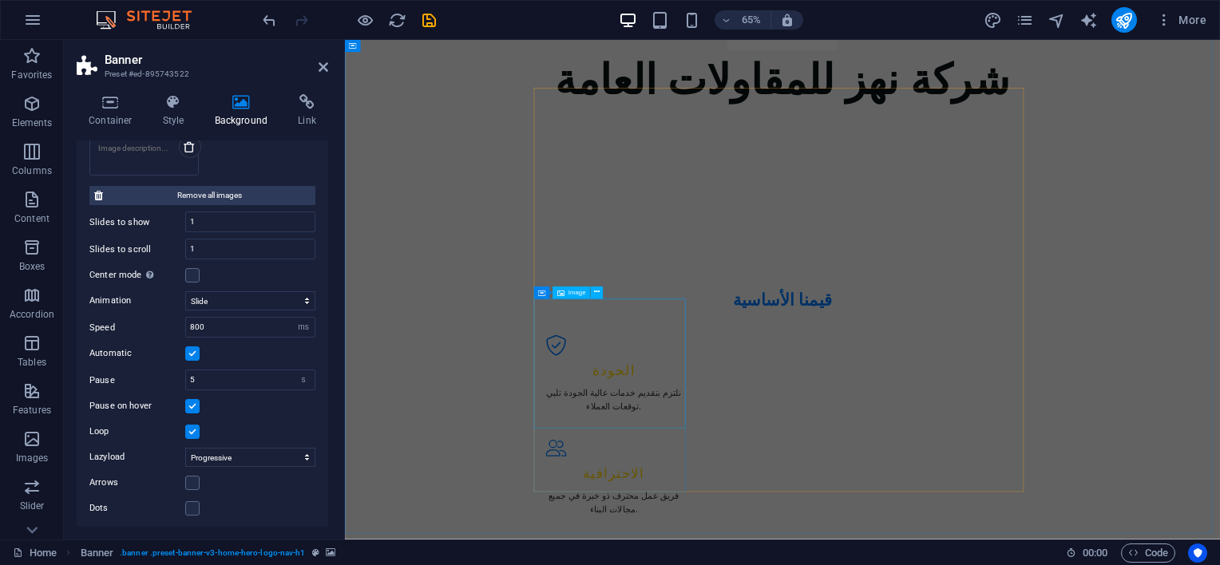
scroll to position [958, 0]
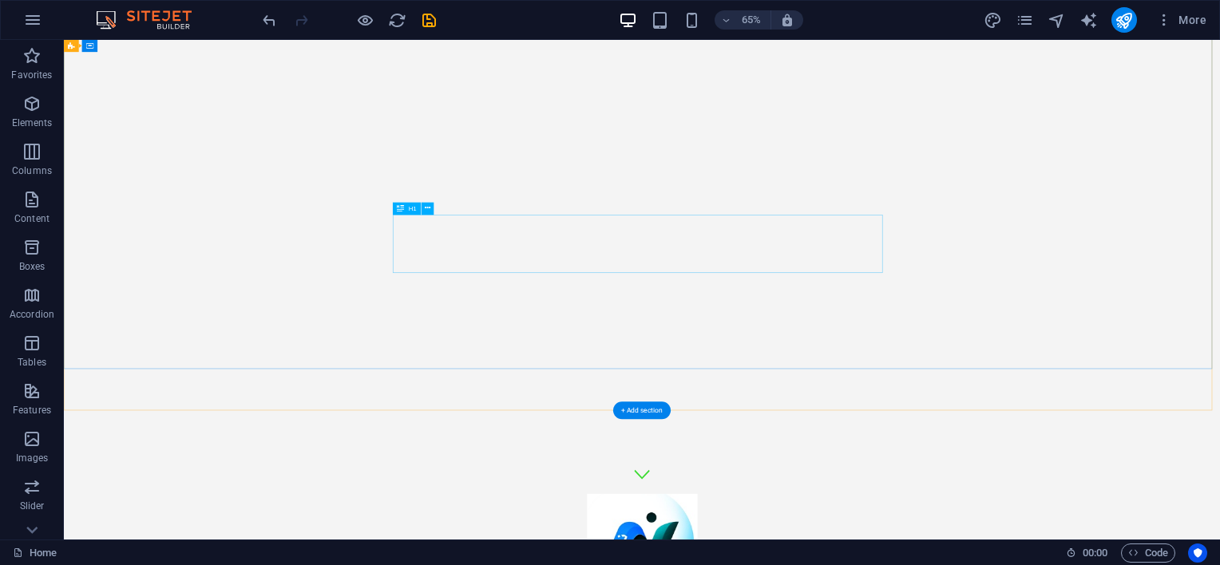
scroll to position [0, 0]
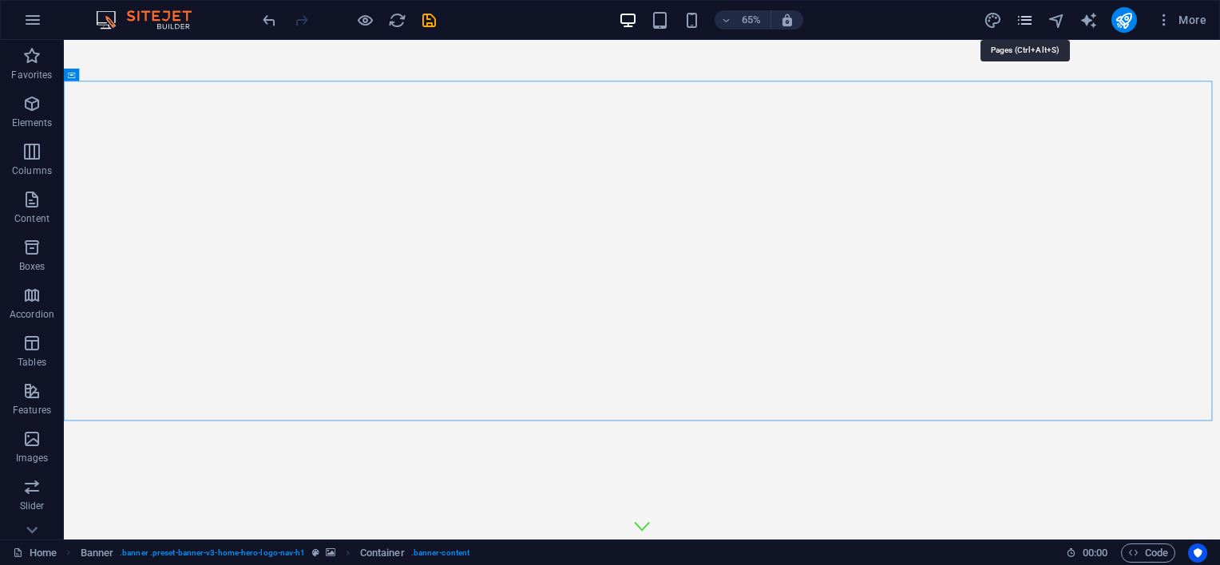
click at [1027, 21] on icon "pages" at bounding box center [1025, 20] width 18 height 18
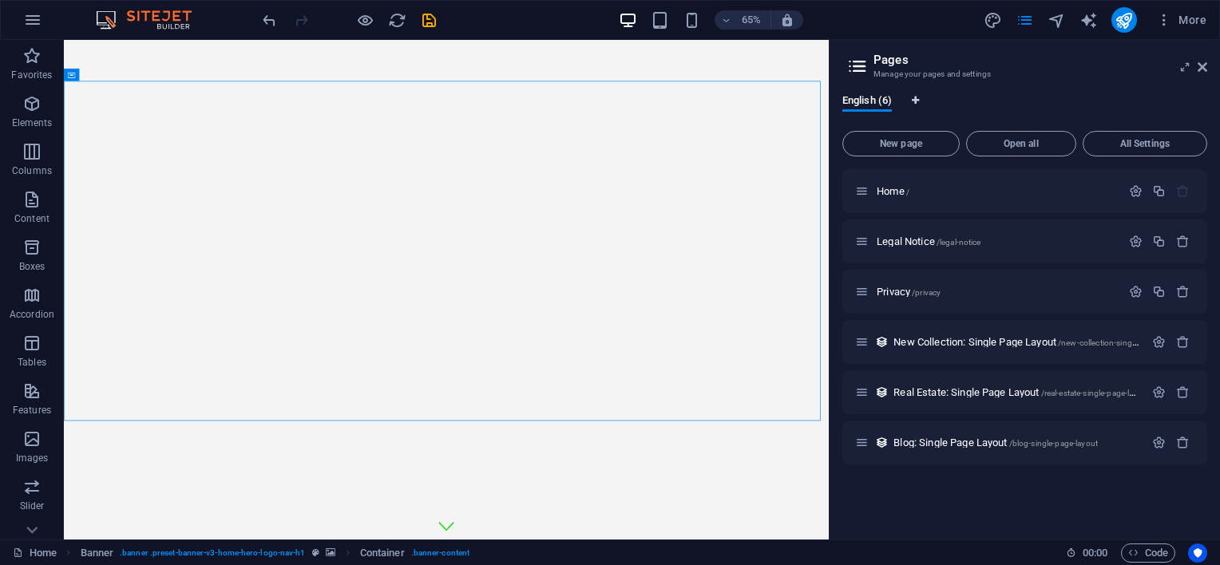
click at [915, 102] on icon "Language Tabs" at bounding box center [915, 101] width 7 height 10
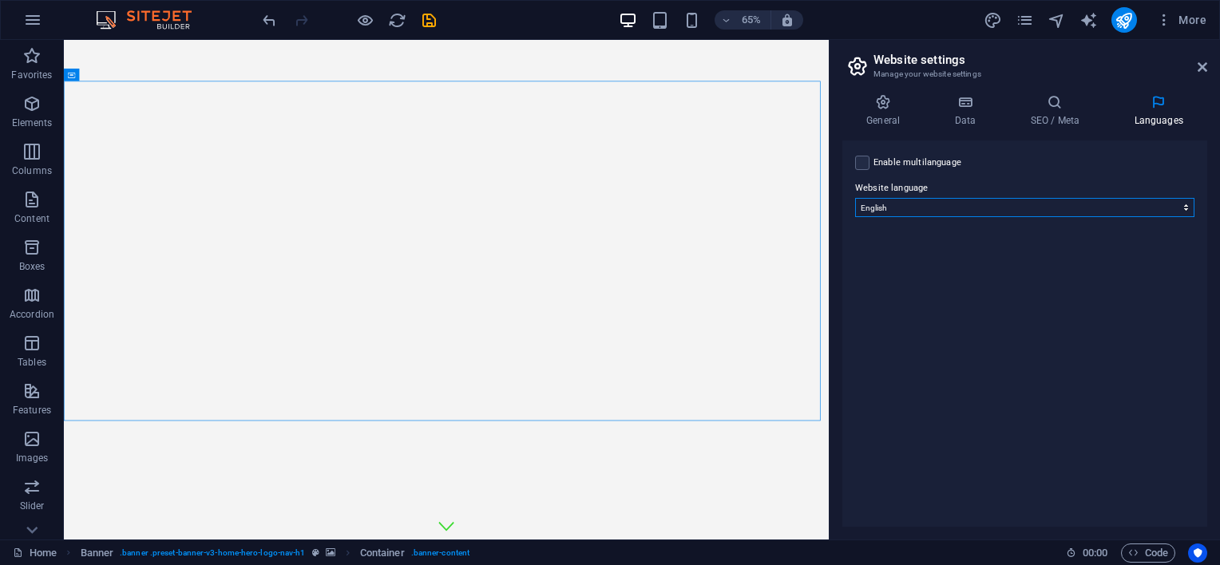
click at [952, 201] on select "Abkhazian Afar Afrikaans Akan Albanian Amharic Arabic Aragonese Armenian Assame…" at bounding box center [1024, 207] width 339 height 19
select select "6"
click at [855, 198] on select "Abkhazian Afar Afrikaans Akan Albanian Amharic Arabic Aragonese Armenian Assame…" at bounding box center [1024, 207] width 339 height 19
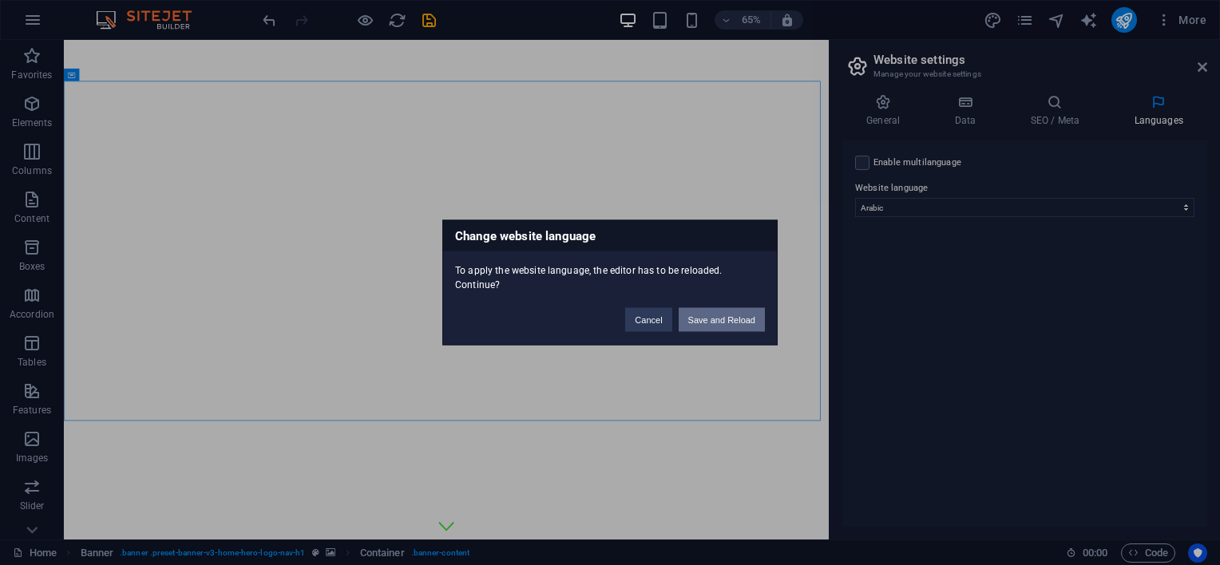
click at [704, 313] on button "Save and Reload" at bounding box center [722, 320] width 86 height 24
